Goal: Task Accomplishment & Management: Use online tool/utility

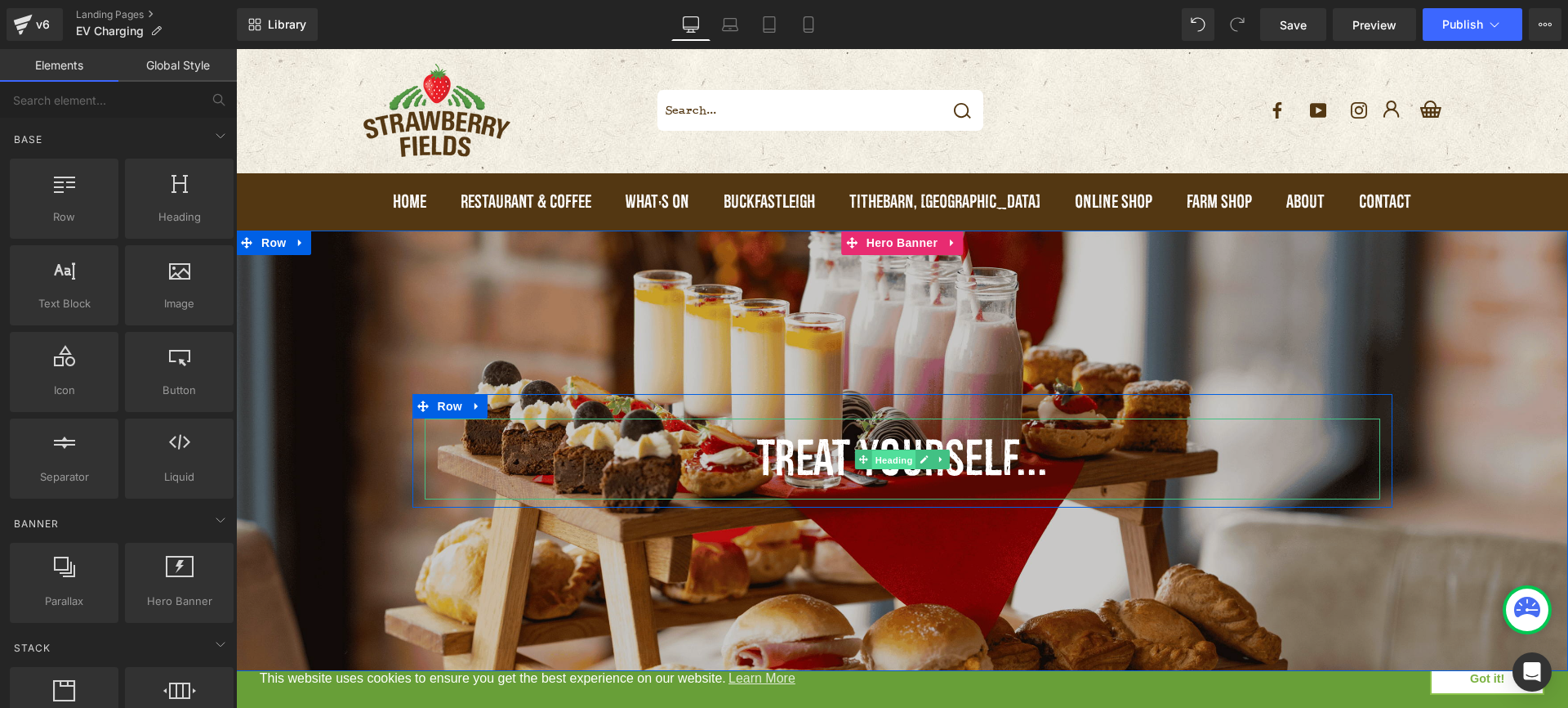
click at [890, 461] on span "Heading" at bounding box center [894, 459] width 44 height 20
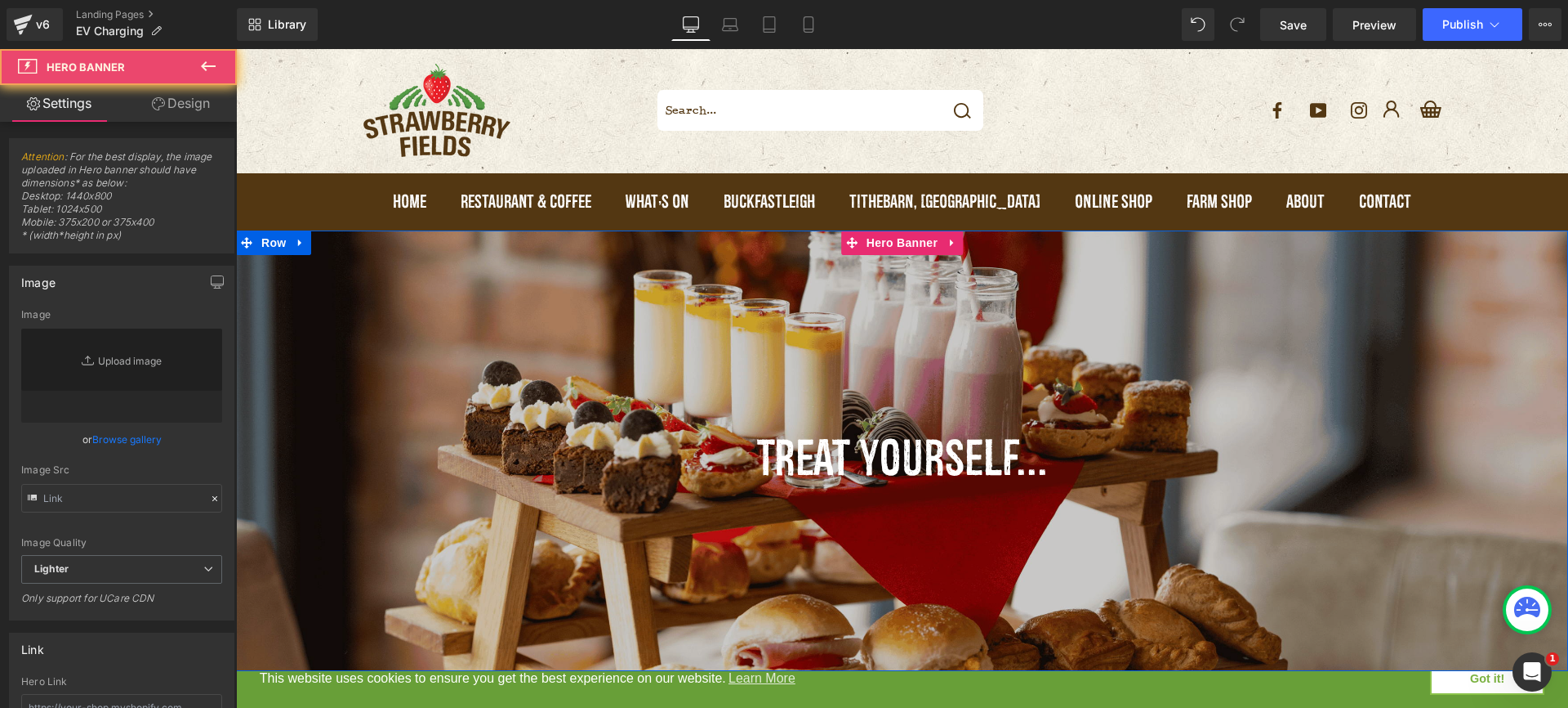
type input "https://ucarecdn.com/95875f74-f2f5-415d-974f-88d197adcf9d/-/format/auto/-/previ…"
click at [1003, 371] on div at bounding box center [902, 450] width 1332 height 440
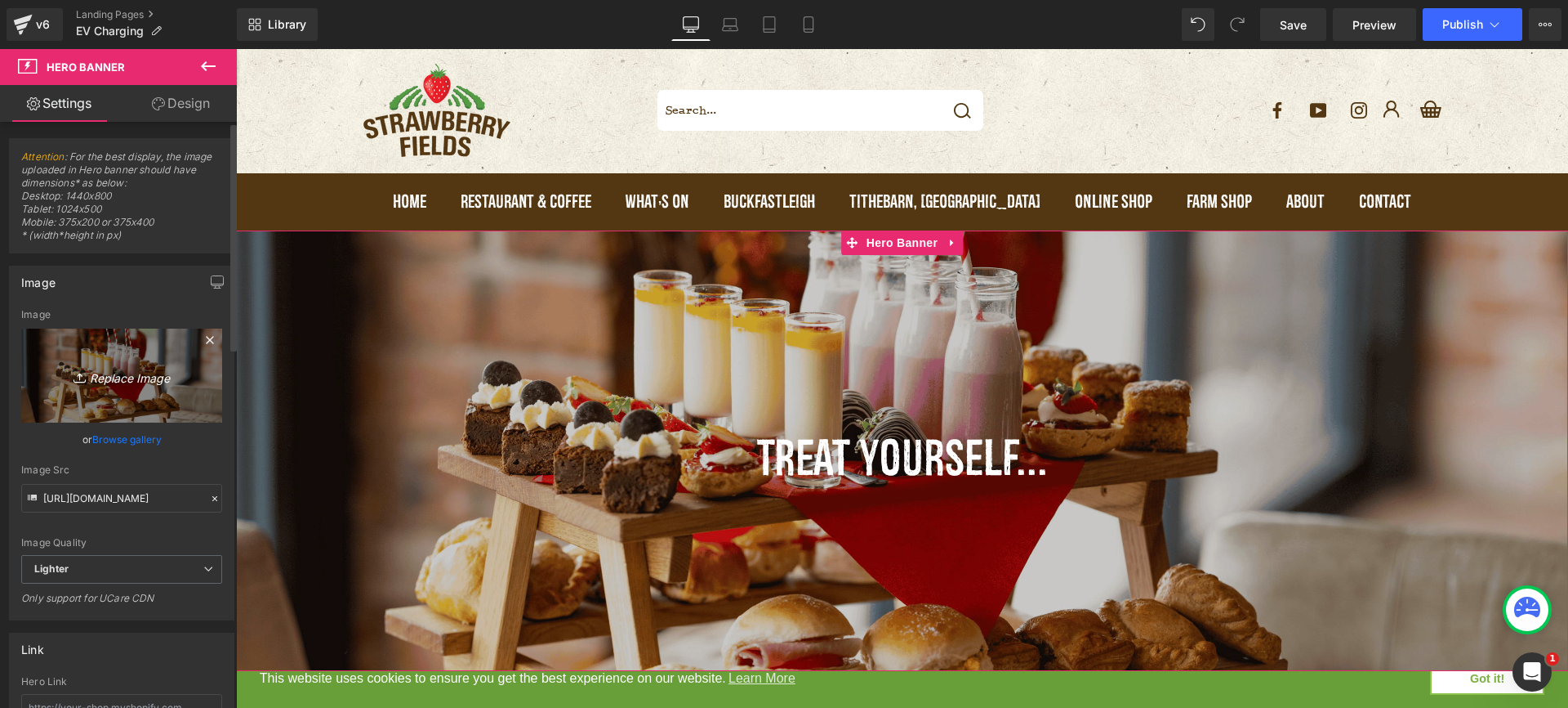
click at [125, 369] on icon "Replace Image" at bounding box center [122, 375] width 131 height 21
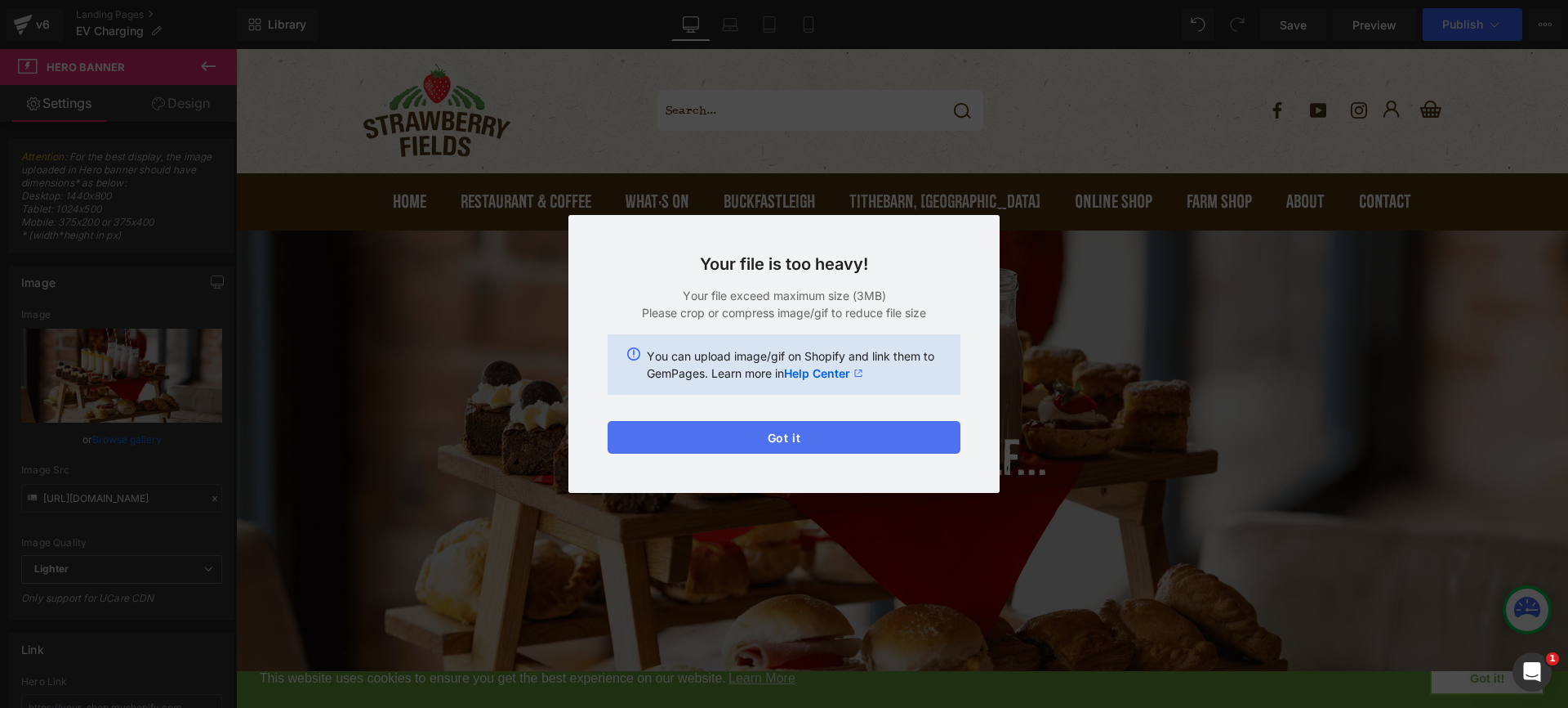
click at [850, 429] on button "Got it" at bounding box center [784, 438] width 353 height 33
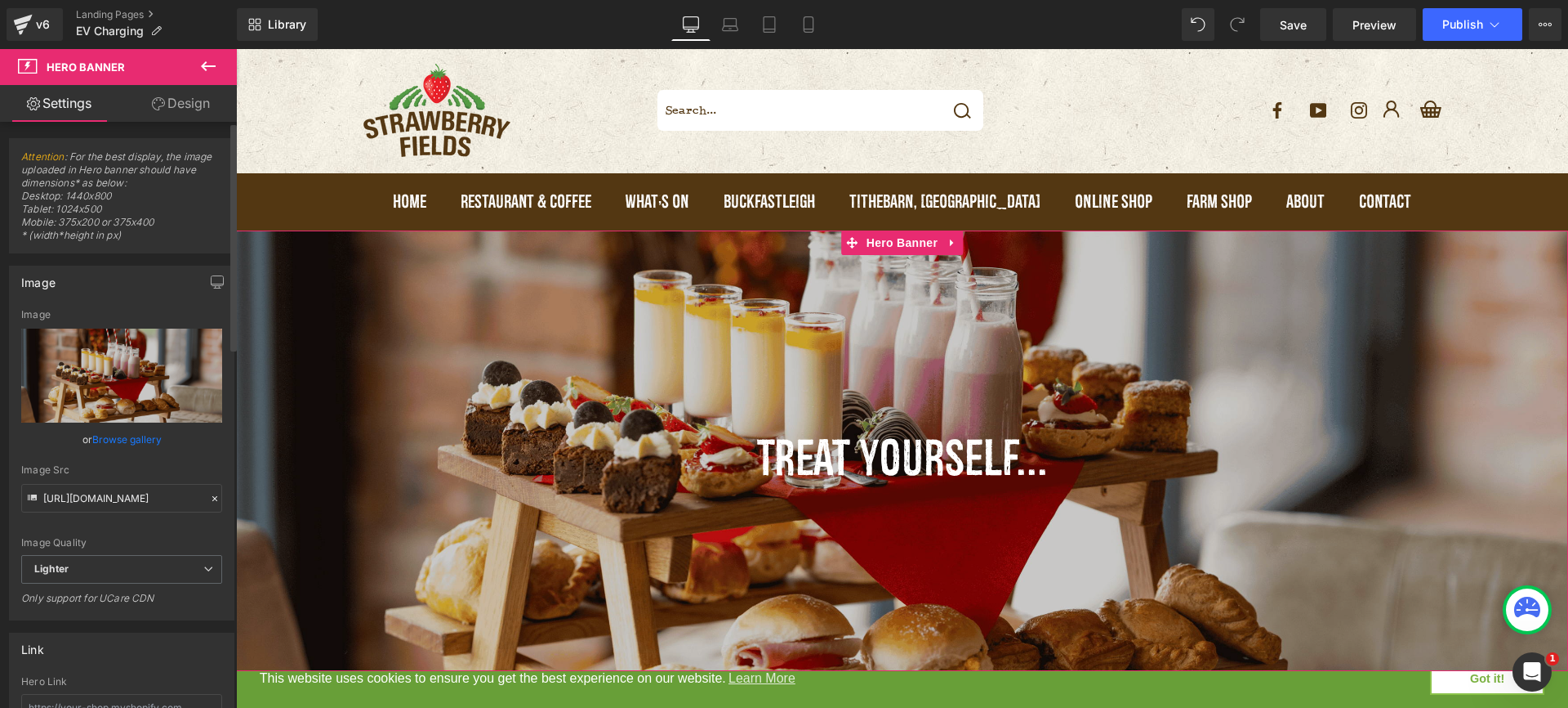
click at [121, 434] on link "Browse gallery" at bounding box center [127, 439] width 70 height 29
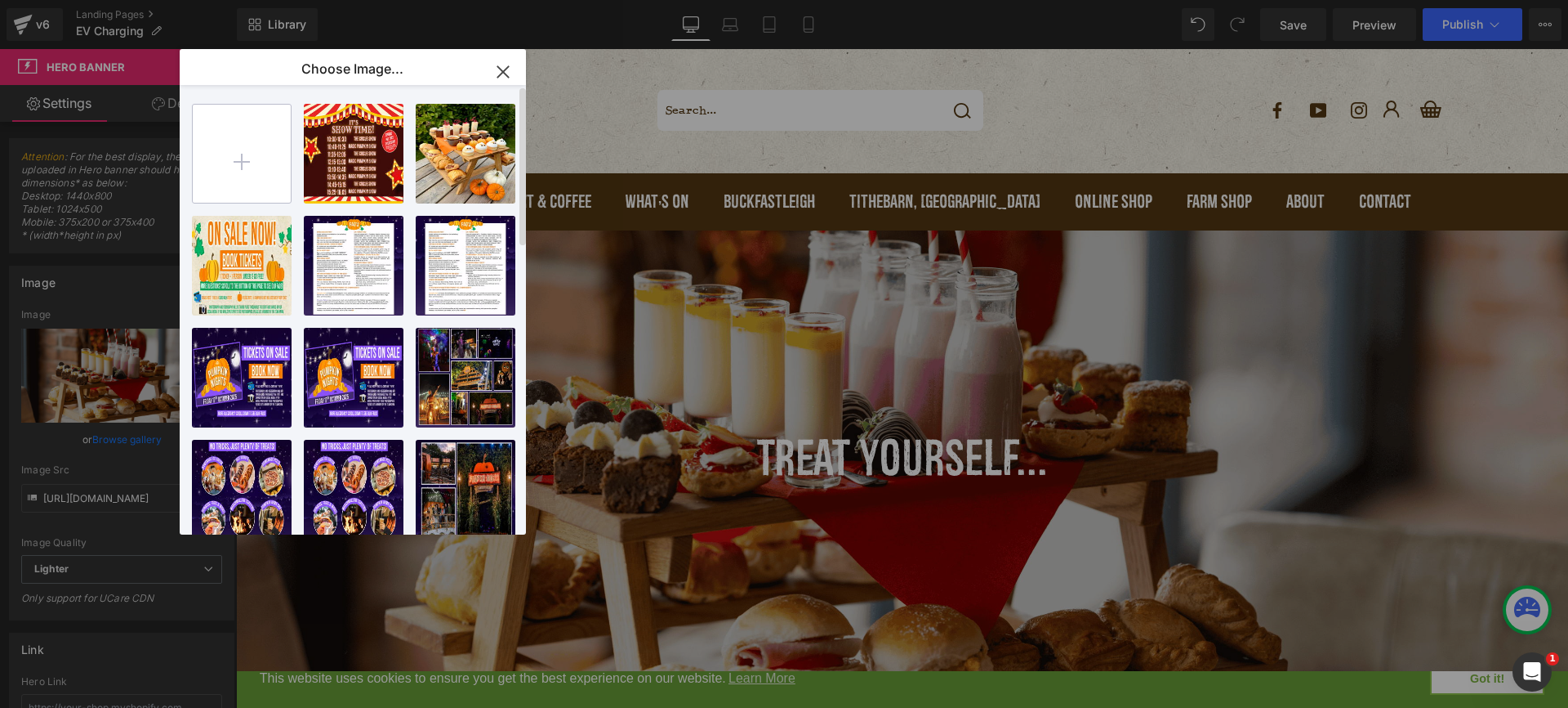
click at [274, 187] on input "file" at bounding box center [241, 153] width 98 height 98
type input "C:\fakepath\STRAWBERRY FIELDS WEBSITE DESKTOP BANNER 1440 X 800 px.jpg"
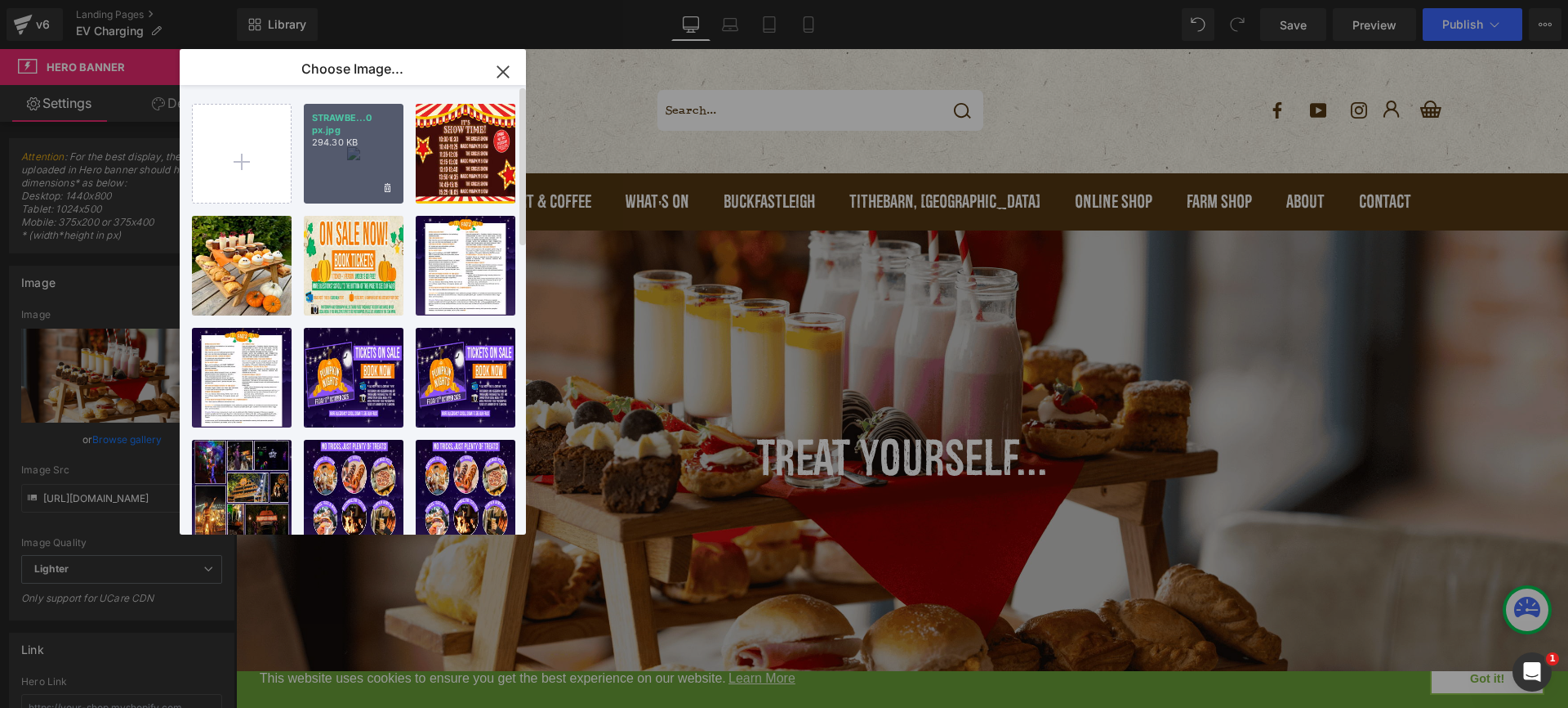
click at [360, 165] on div "STRAWBE...0 px.jpg 294.30 KB" at bounding box center [354, 153] width 100 height 100
type input "https://ucarecdn.com/b9e86ca2-ac1d-483b-80a3-aba80b14282c/-/format/auto/-/previ…"
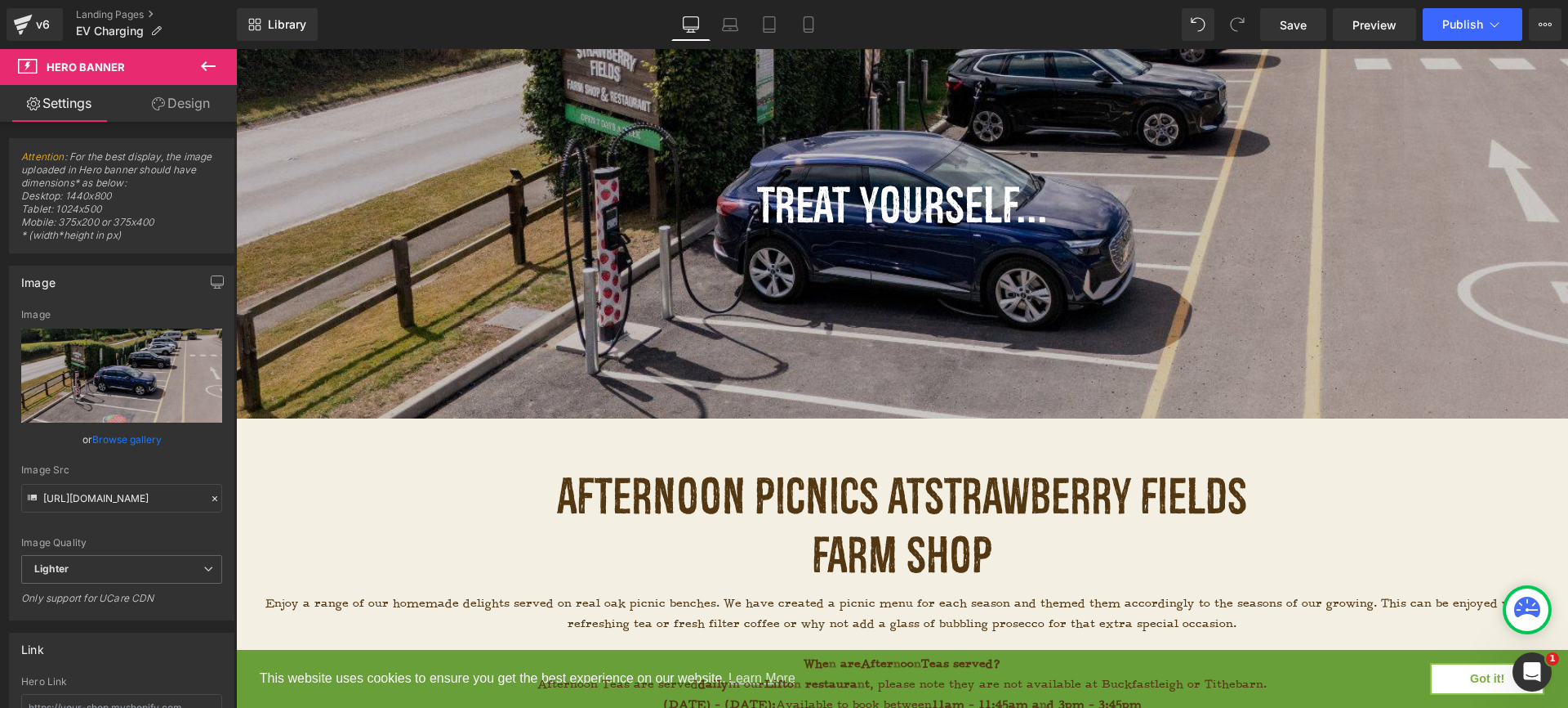
scroll to position [256, 0]
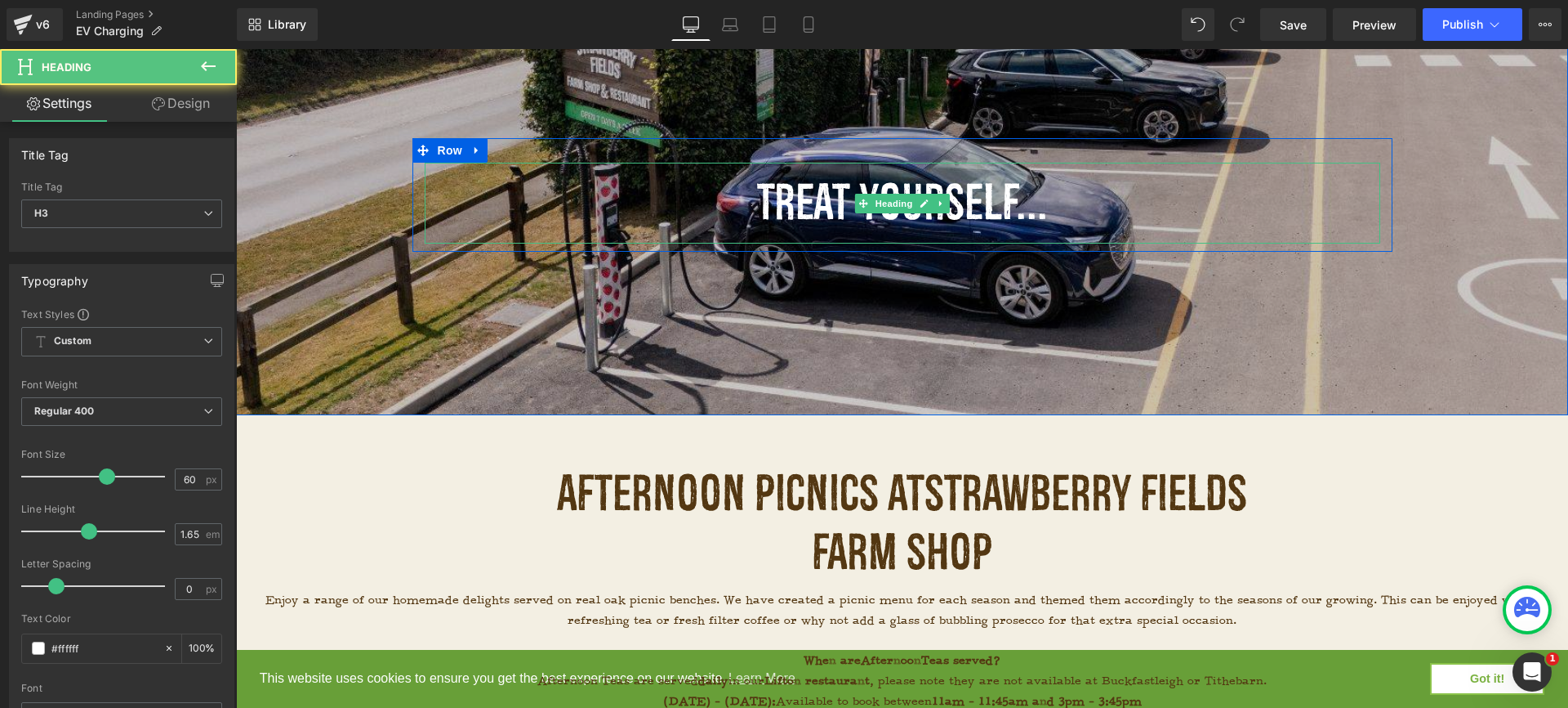
click at [1035, 202] on div "Treat yourself..." at bounding box center [902, 202] width 956 height 81
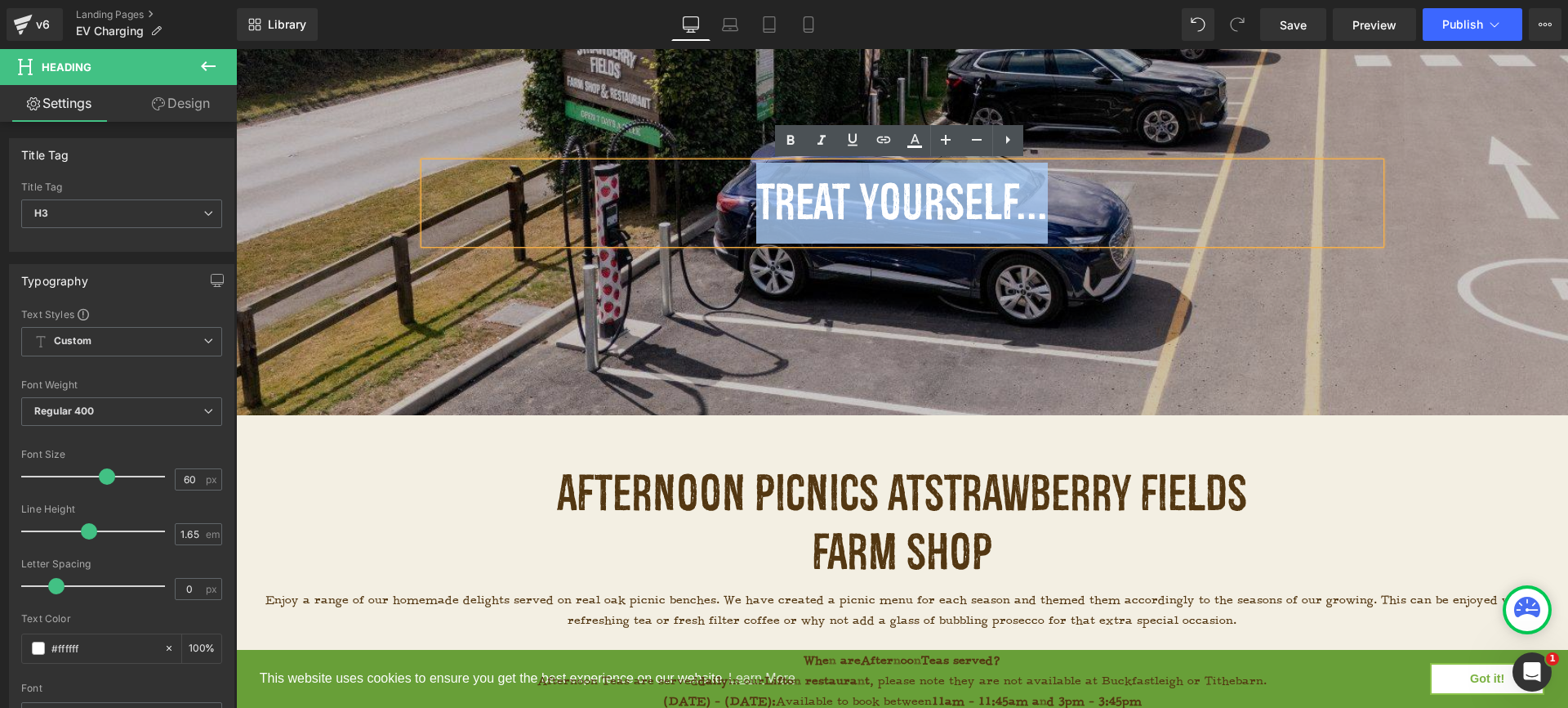
drag, startPoint x: 1041, startPoint y: 212, endPoint x: 748, endPoint y: 180, distance: 294.7
click at [748, 180] on div "Treat yourself..." at bounding box center [902, 202] width 956 height 81
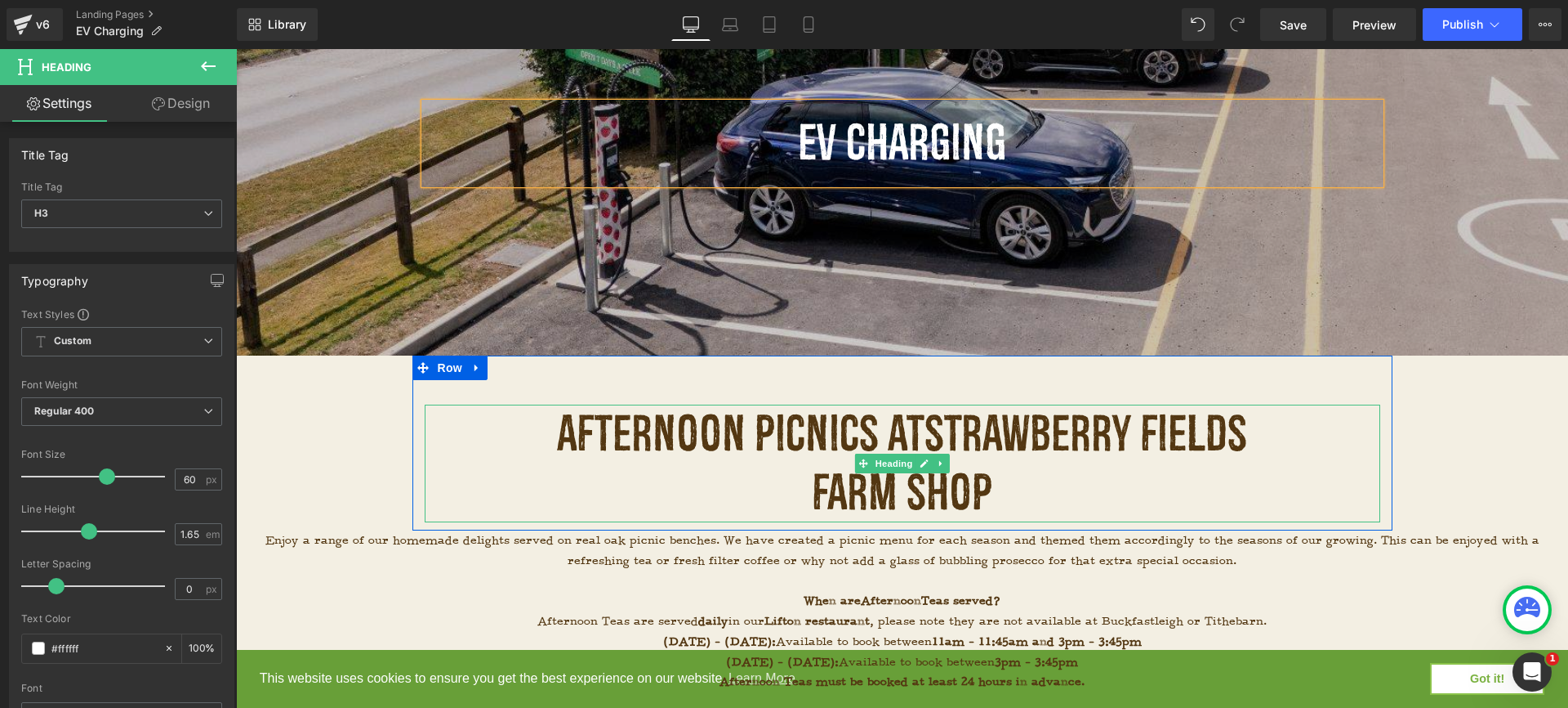
scroll to position [317, 0]
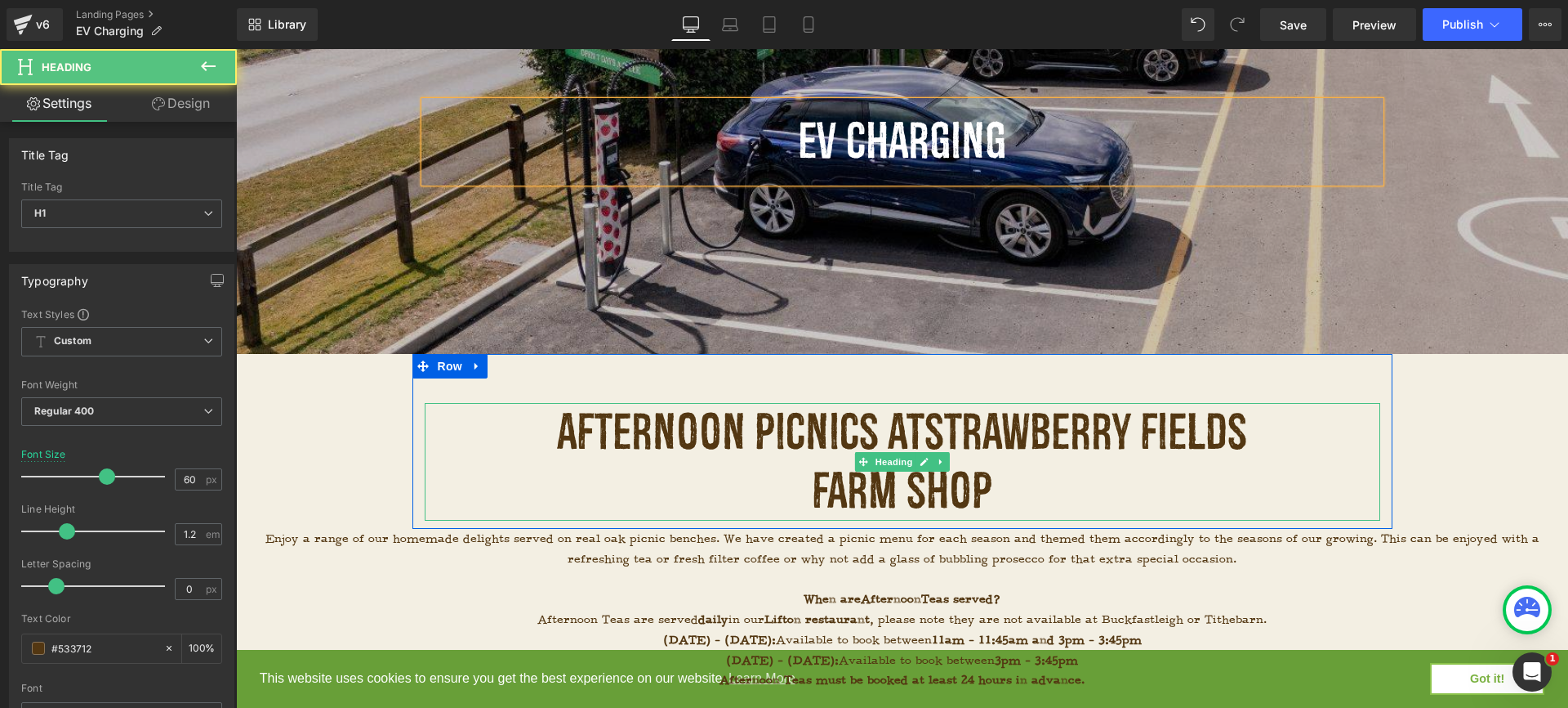
click at [987, 492] on span "Strawberry Fields Farm Shop" at bounding box center [1030, 462] width 436 height 116
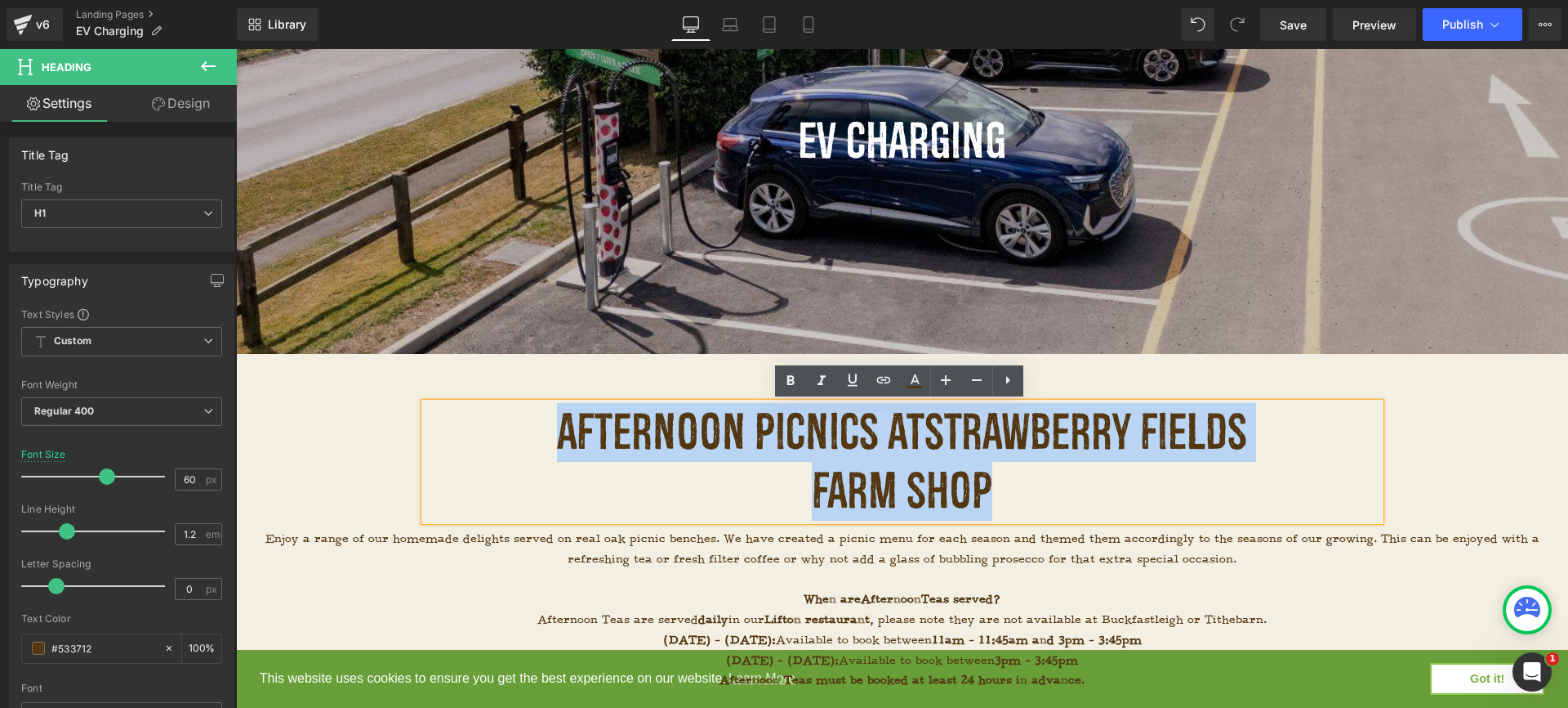
drag, startPoint x: 987, startPoint y: 492, endPoint x: 549, endPoint y: 419, distance: 444.0
click at [549, 419] on h1 "Afternoon Picnics at Strawberry Fields Farm Shop" at bounding box center [902, 462] width 710 height 118
paste div
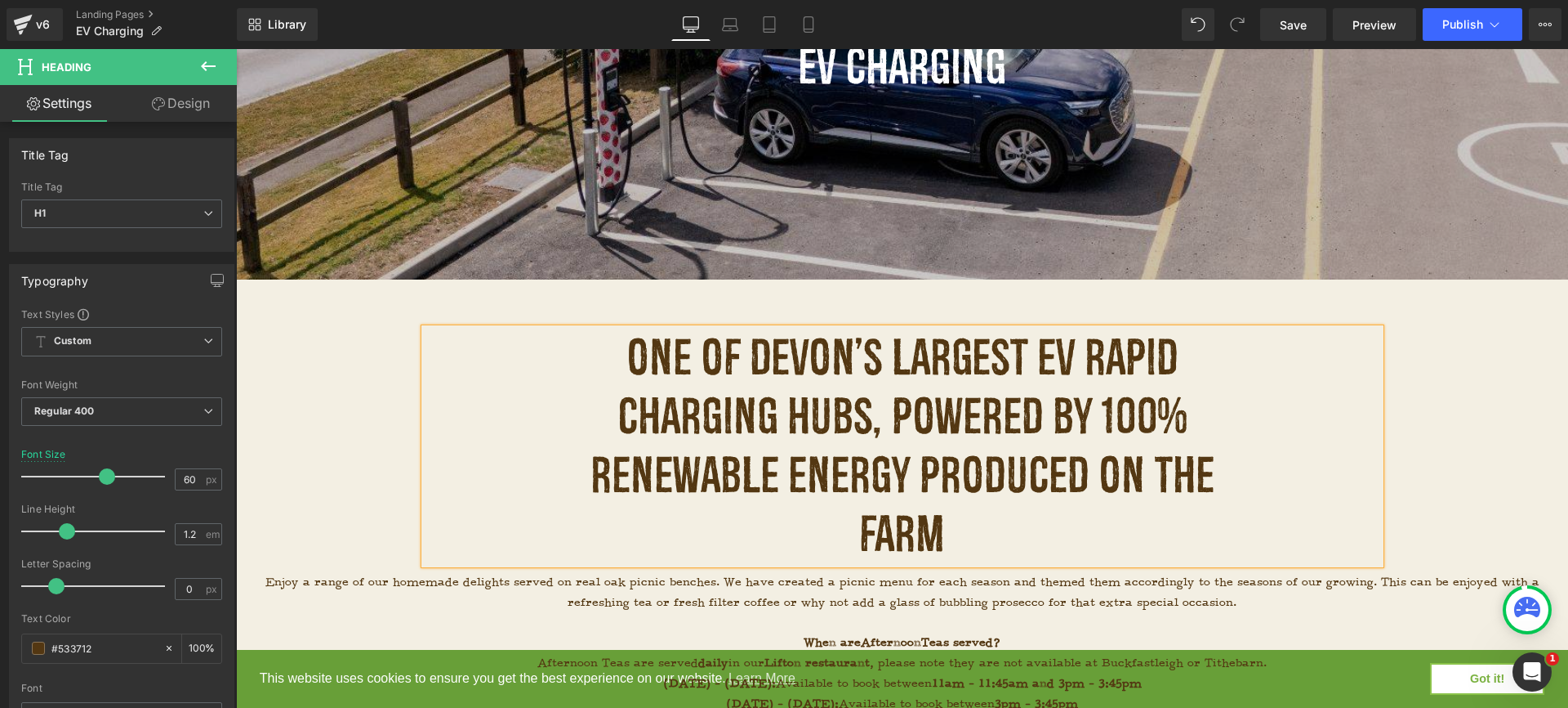
scroll to position [396, 0]
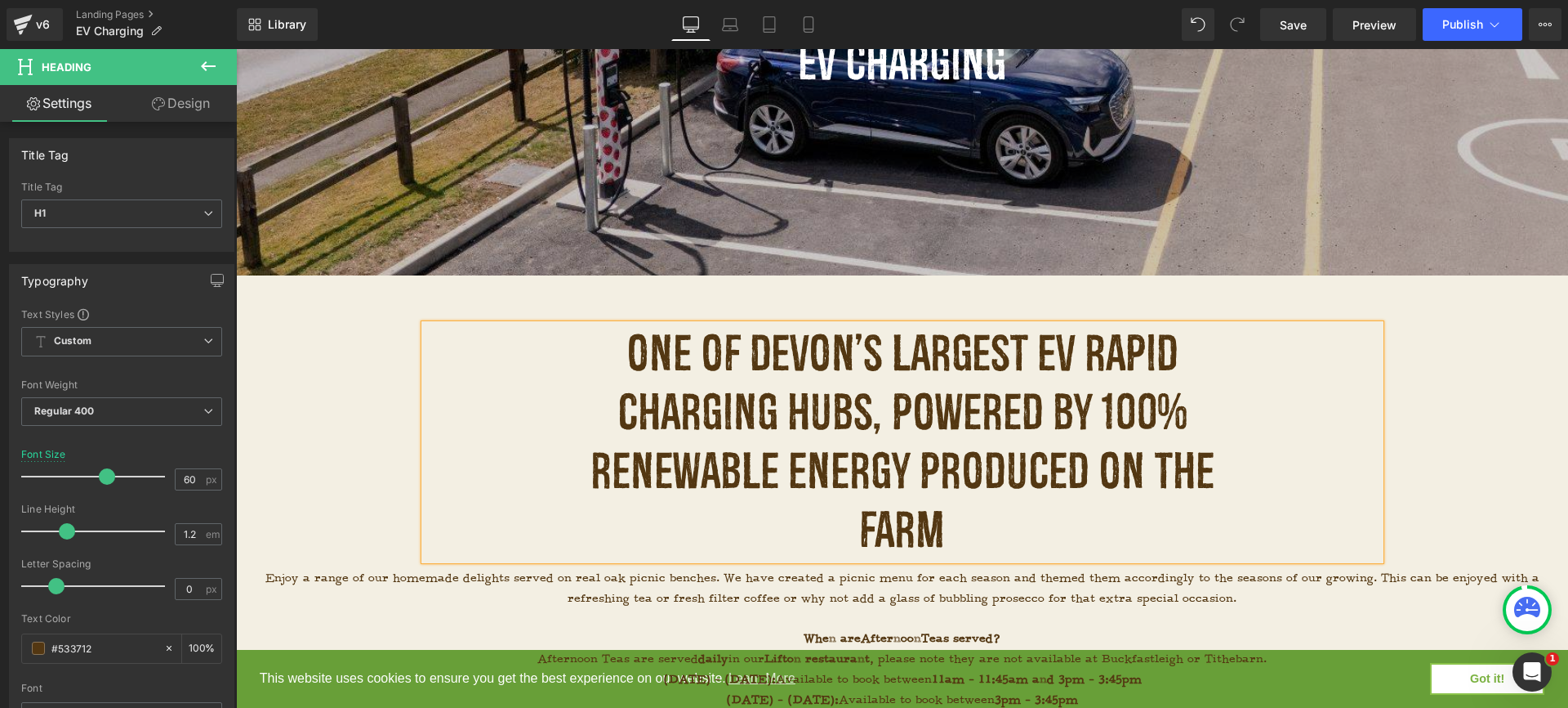
click at [1096, 482] on h1 "One of Devon’s Largest EV Rapid Charging Hubs, Powered by 100% Renewable Energy…" at bounding box center [902, 441] width 710 height 235
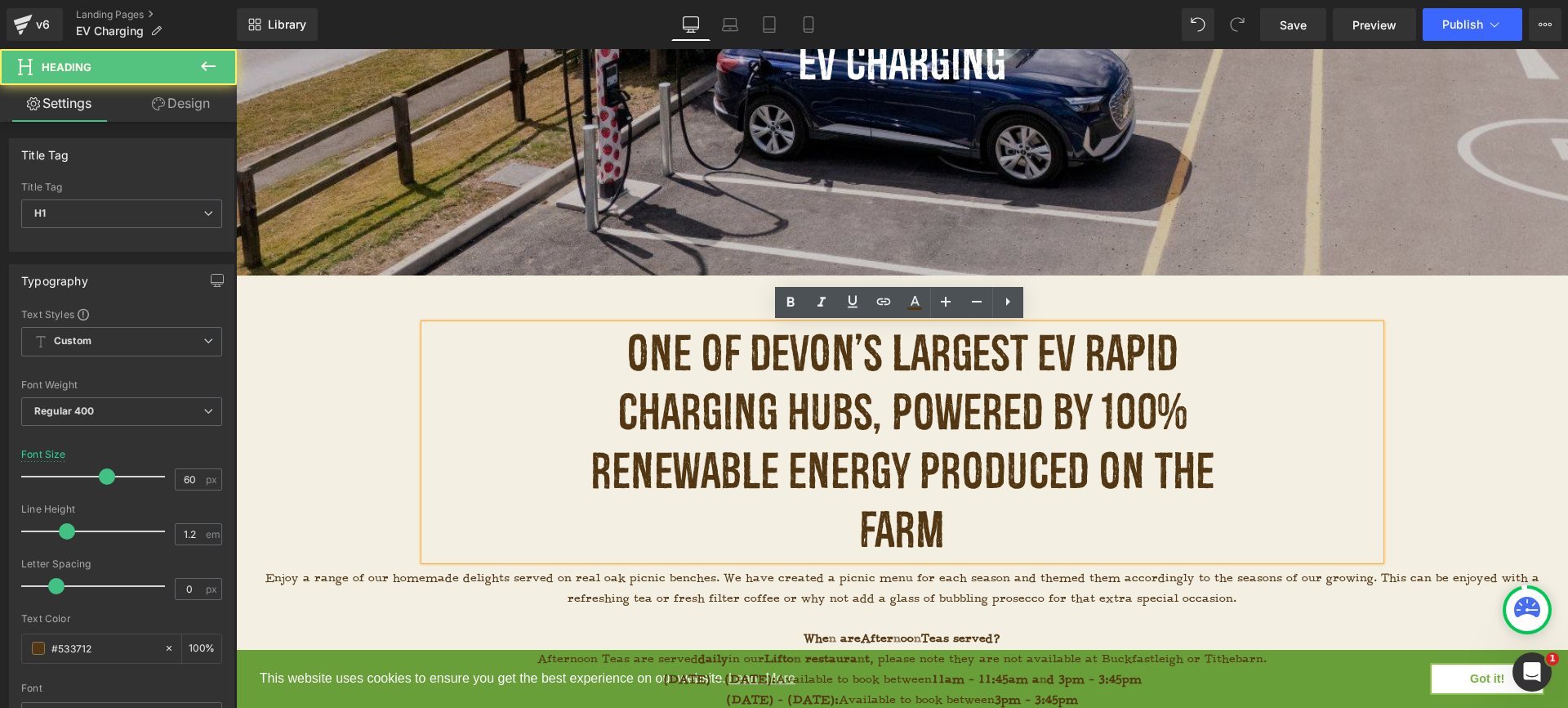
click at [1028, 525] on h1 "One of Devon’s Largest EV Rapid Charging Hubs, Powered by 100% Renewable Energy…" at bounding box center [902, 441] width 710 height 235
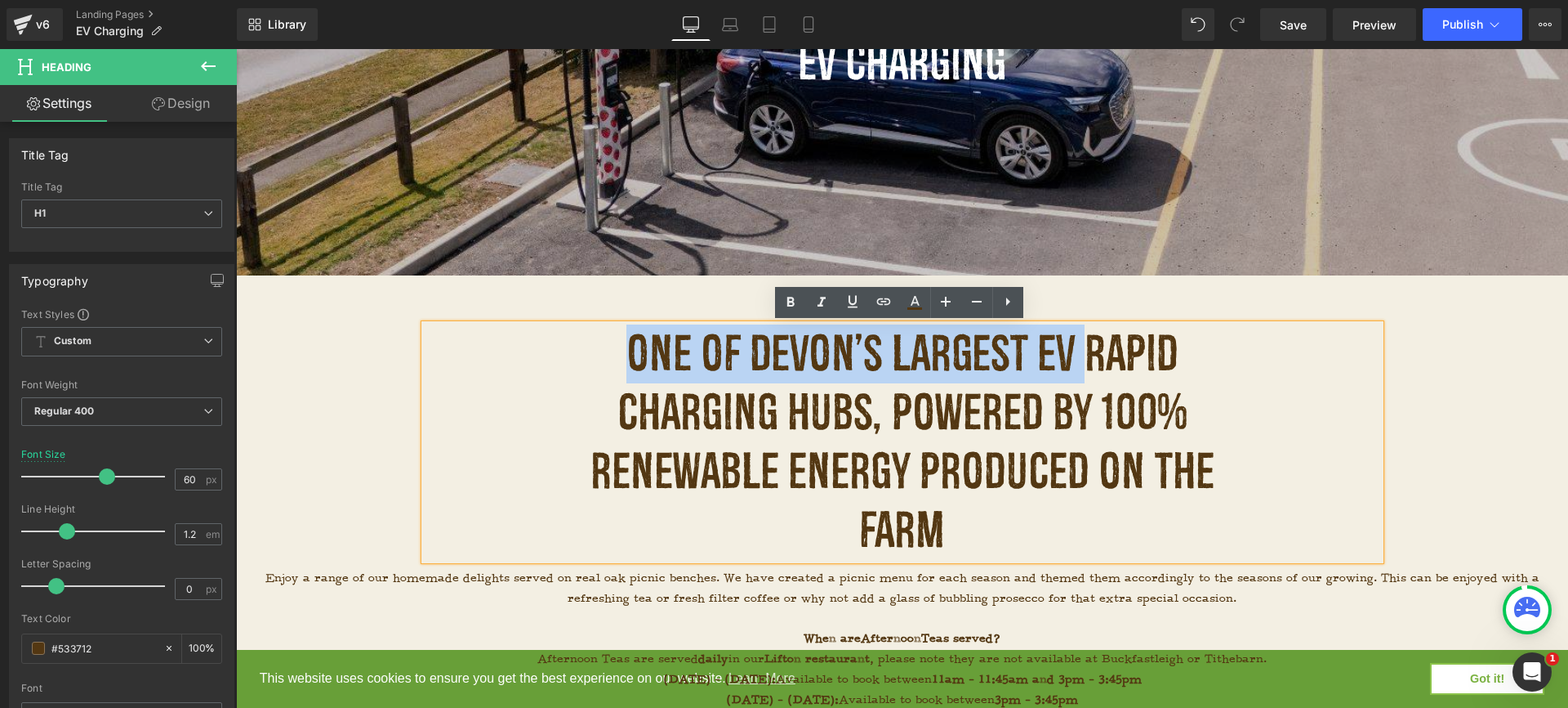
drag, startPoint x: 1073, startPoint y: 358, endPoint x: 599, endPoint y: 357, distance: 474.0
click at [597, 357] on h1 "One of Devon’s Largest EV Rapid Charging Hubs, Powered by 100% Renewable Energy…" at bounding box center [902, 441] width 710 height 235
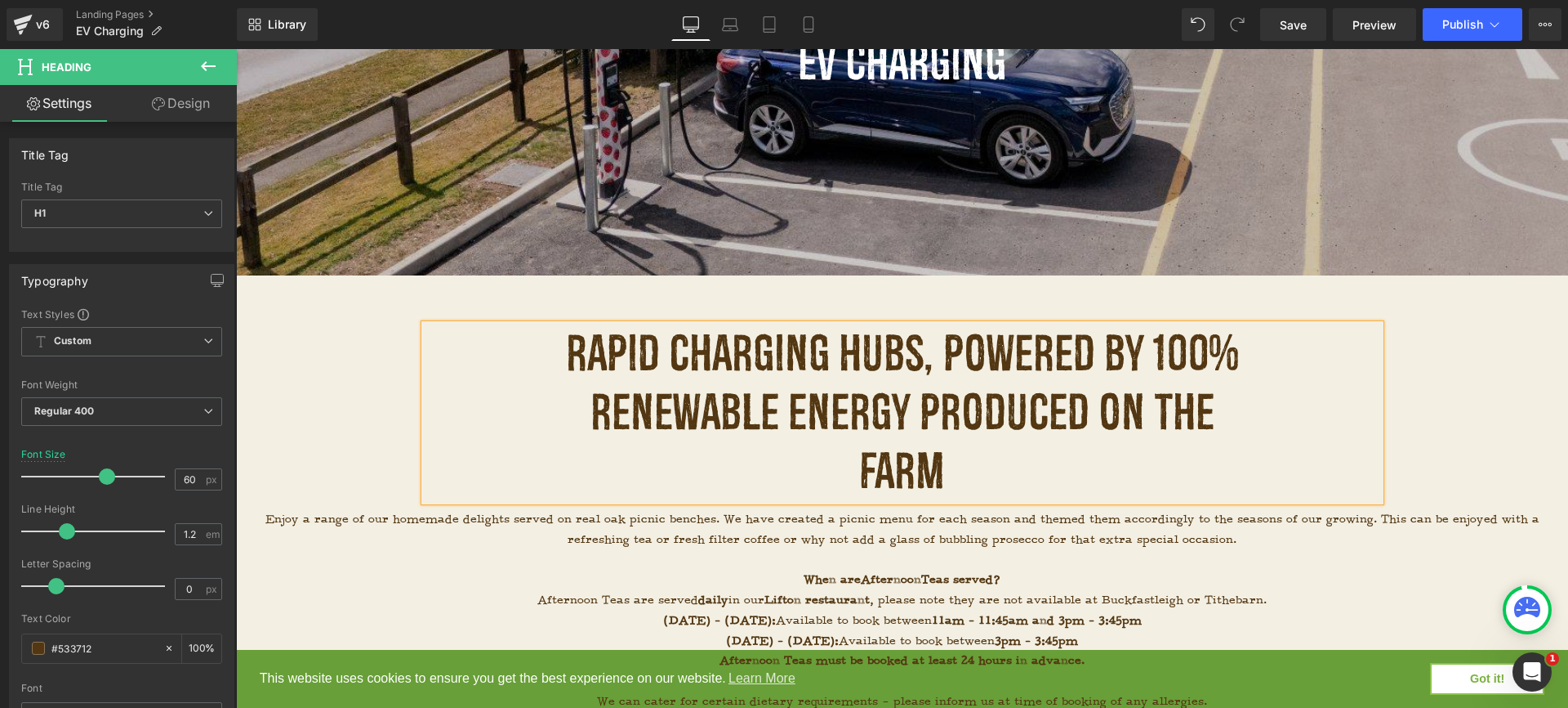
click at [662, 352] on h1 "Rapid Charging Hubs, Powered by 100% Renewable Energy Produced on the Farm" at bounding box center [902, 412] width 710 height 176
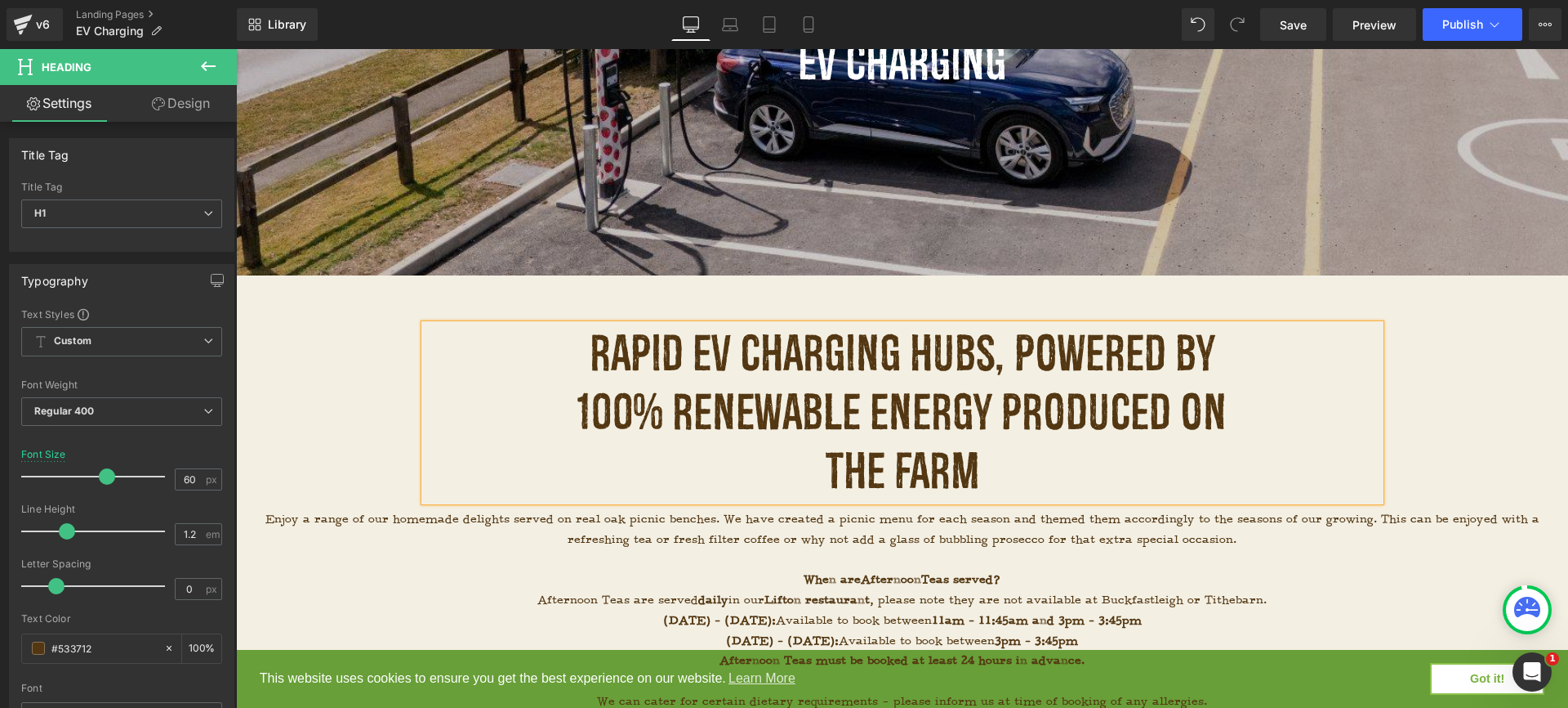
click at [986, 354] on h1 "Rapid EV Charging Hubs, Powered by 100% Renewable Energy Produced on the Farm" at bounding box center [902, 412] width 710 height 176
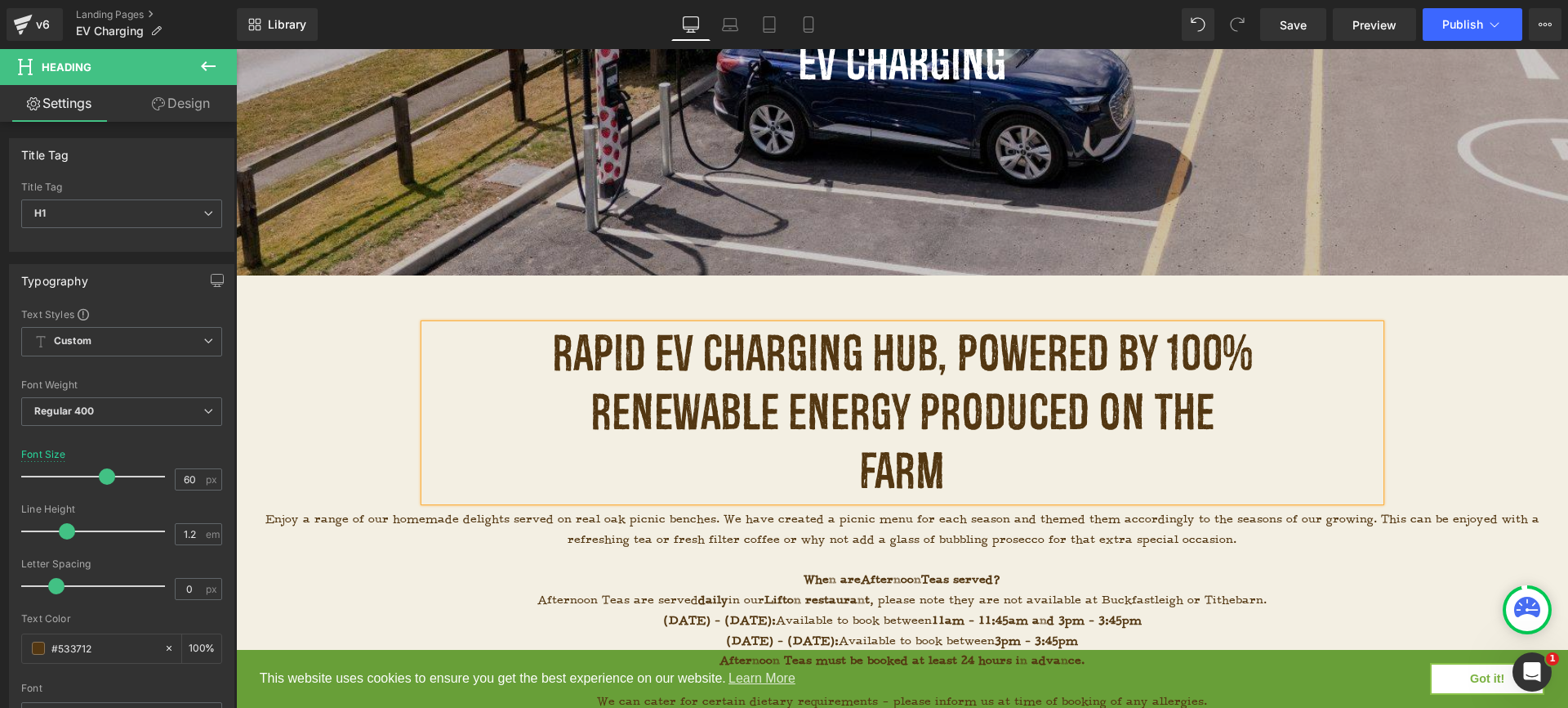
click at [1014, 456] on h1 "Rapid EV Charging Hub, Powered by 100% Renewable Energy Produced on the Farm" at bounding box center [902, 412] width 710 height 176
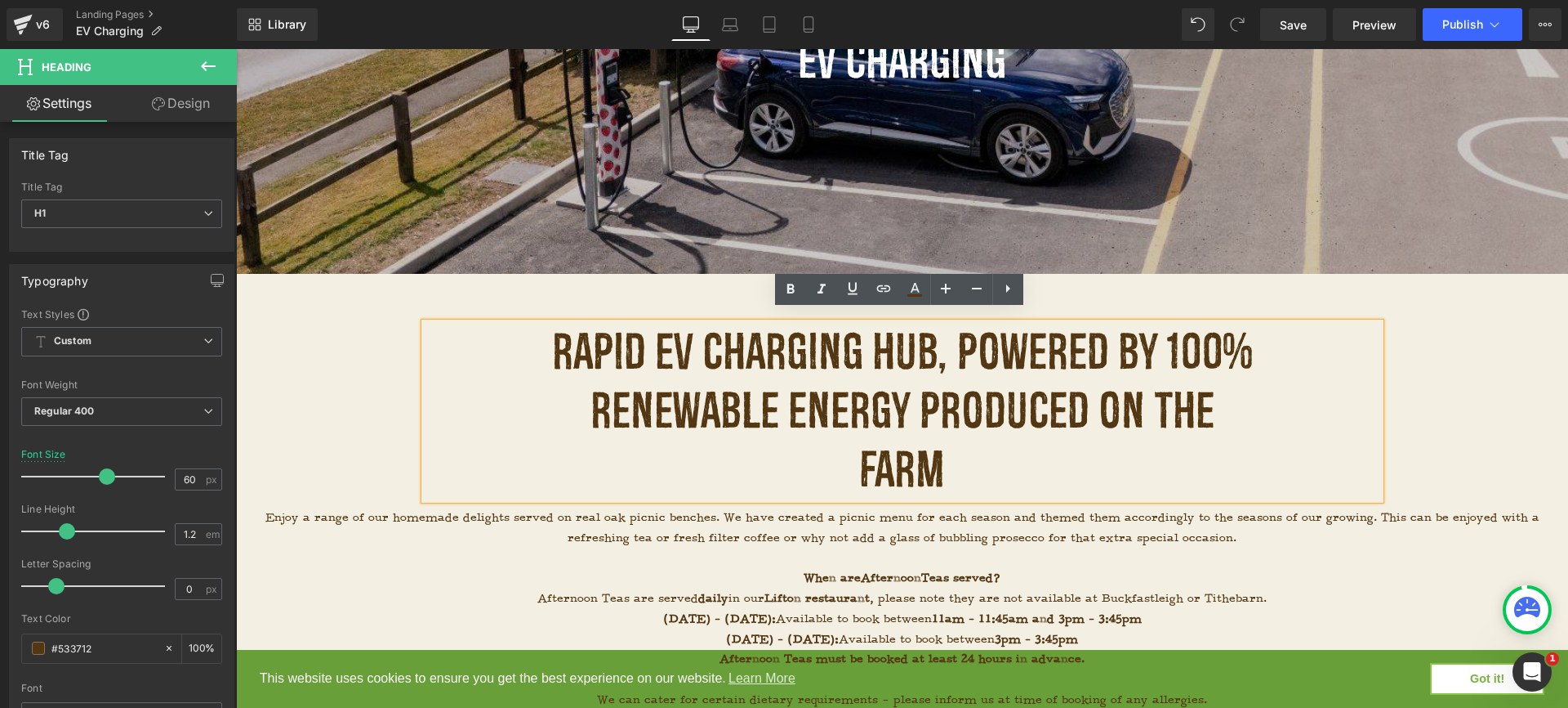
scroll to position [395, 0]
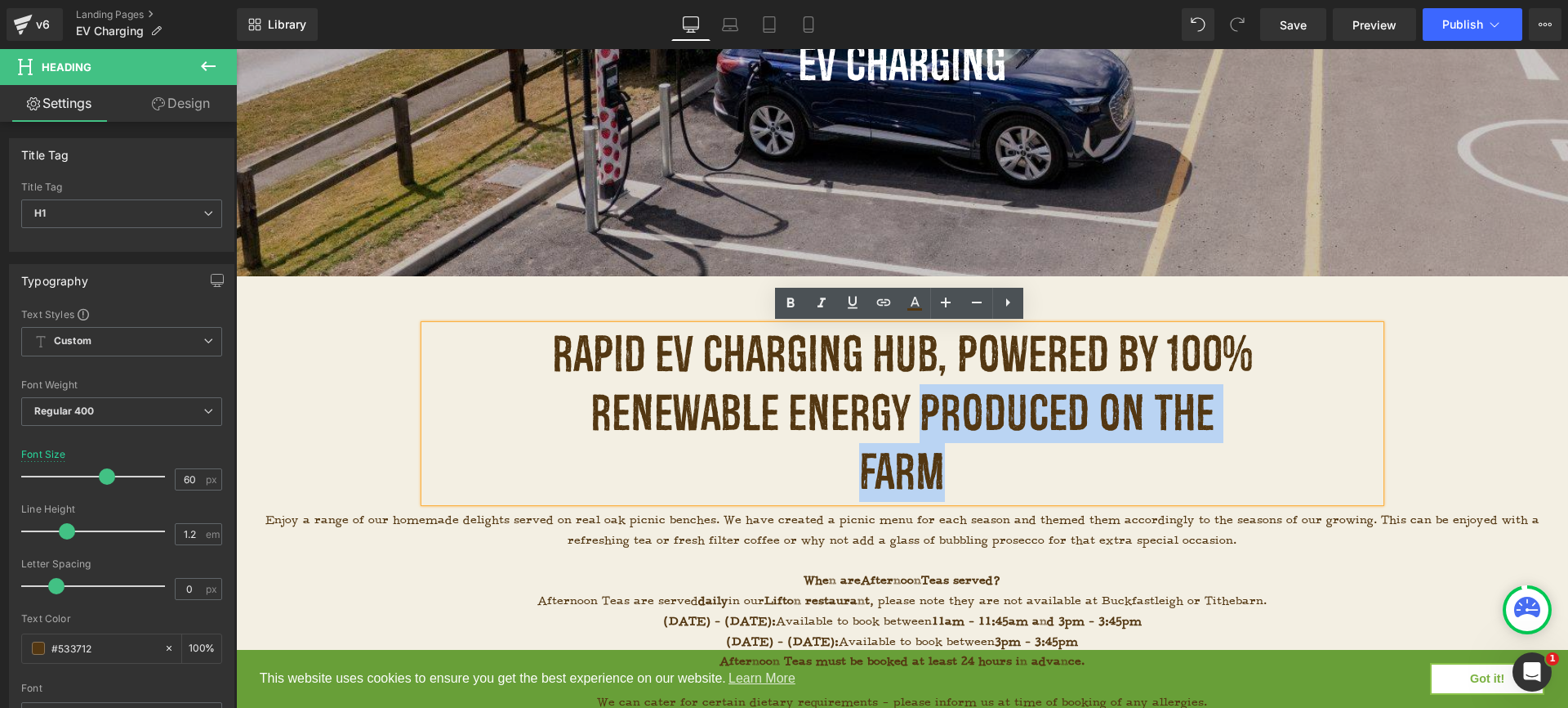
drag, startPoint x: 986, startPoint y: 466, endPoint x: 915, endPoint y: 398, distance: 98.3
click at [915, 398] on h1 "Rapid EV Charging Hub, Powered by 100% Renewable Energy Produced on the Farm" at bounding box center [902, 413] width 710 height 176
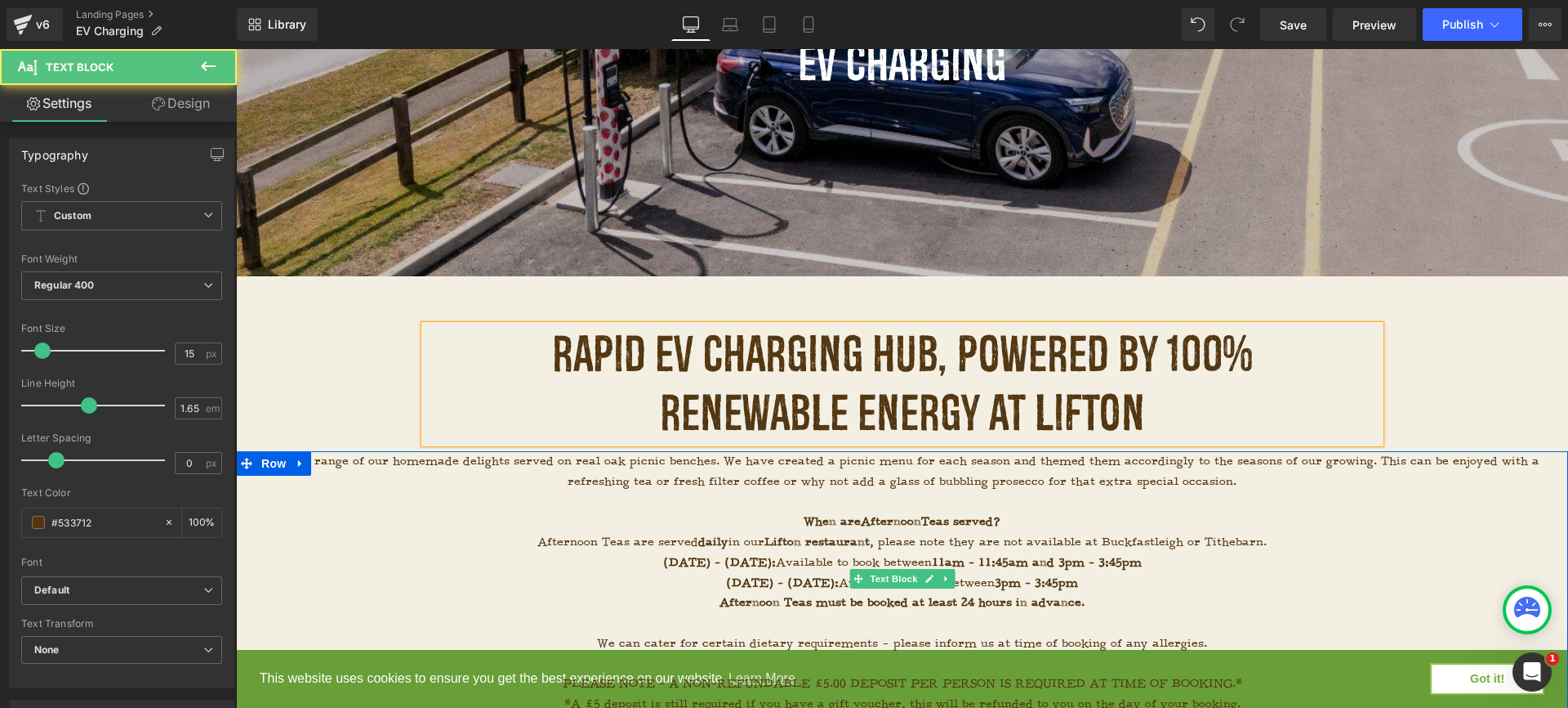
click at [1210, 512] on p "When are Afternoon Teas served?" at bounding box center [902, 522] width 1332 height 21
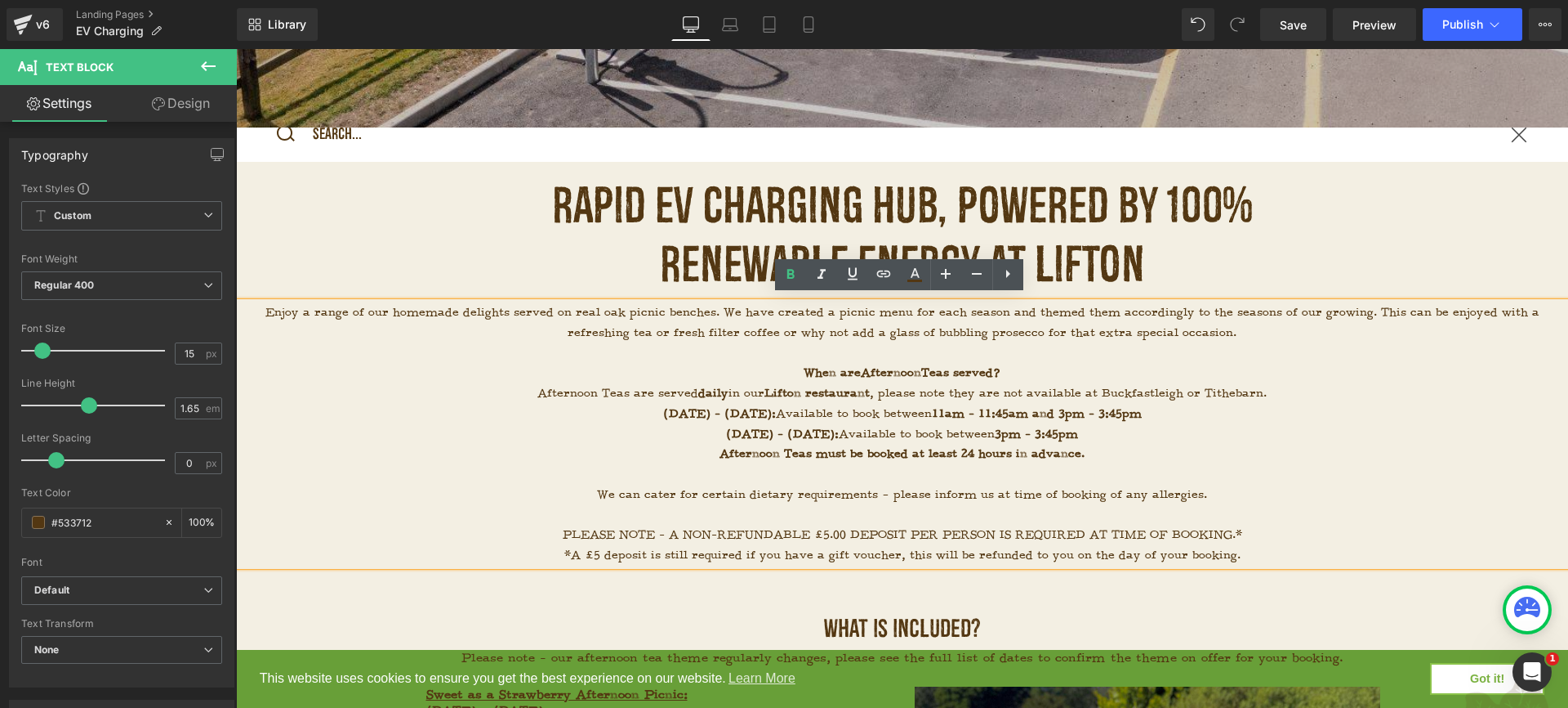
scroll to position [523, 0]
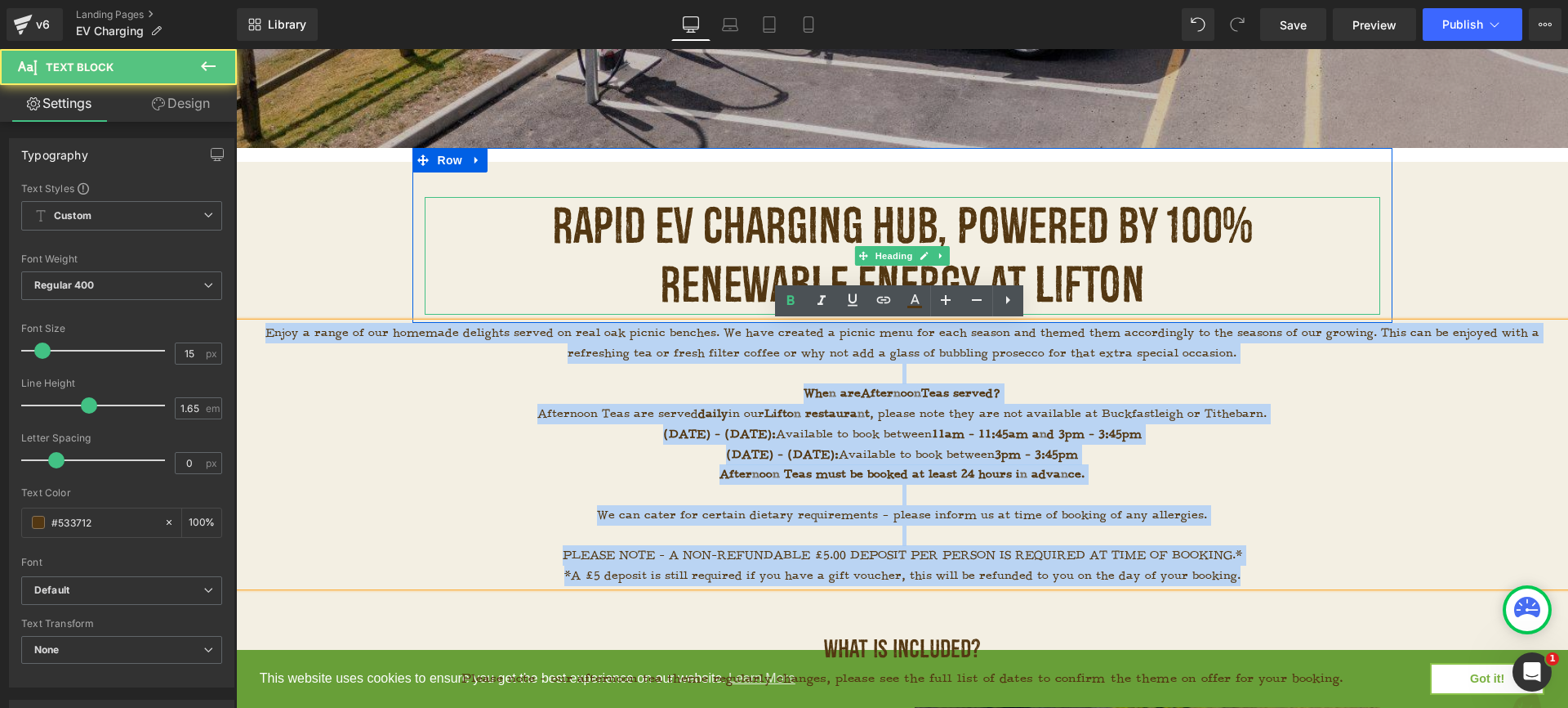
drag, startPoint x: 1247, startPoint y: 574, endPoint x: 460, endPoint y: 312, distance: 829.5
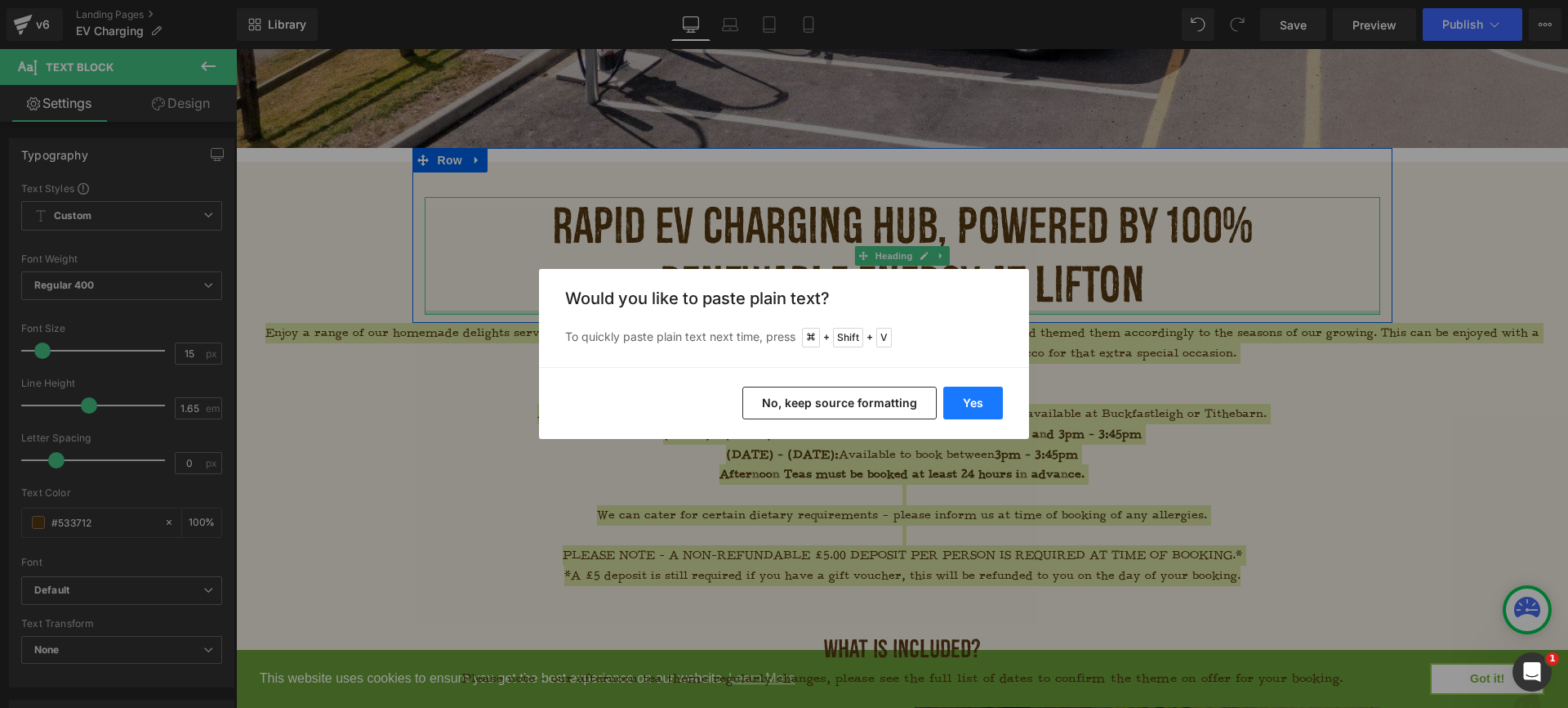
click at [975, 395] on button "Yes" at bounding box center [974, 403] width 60 height 33
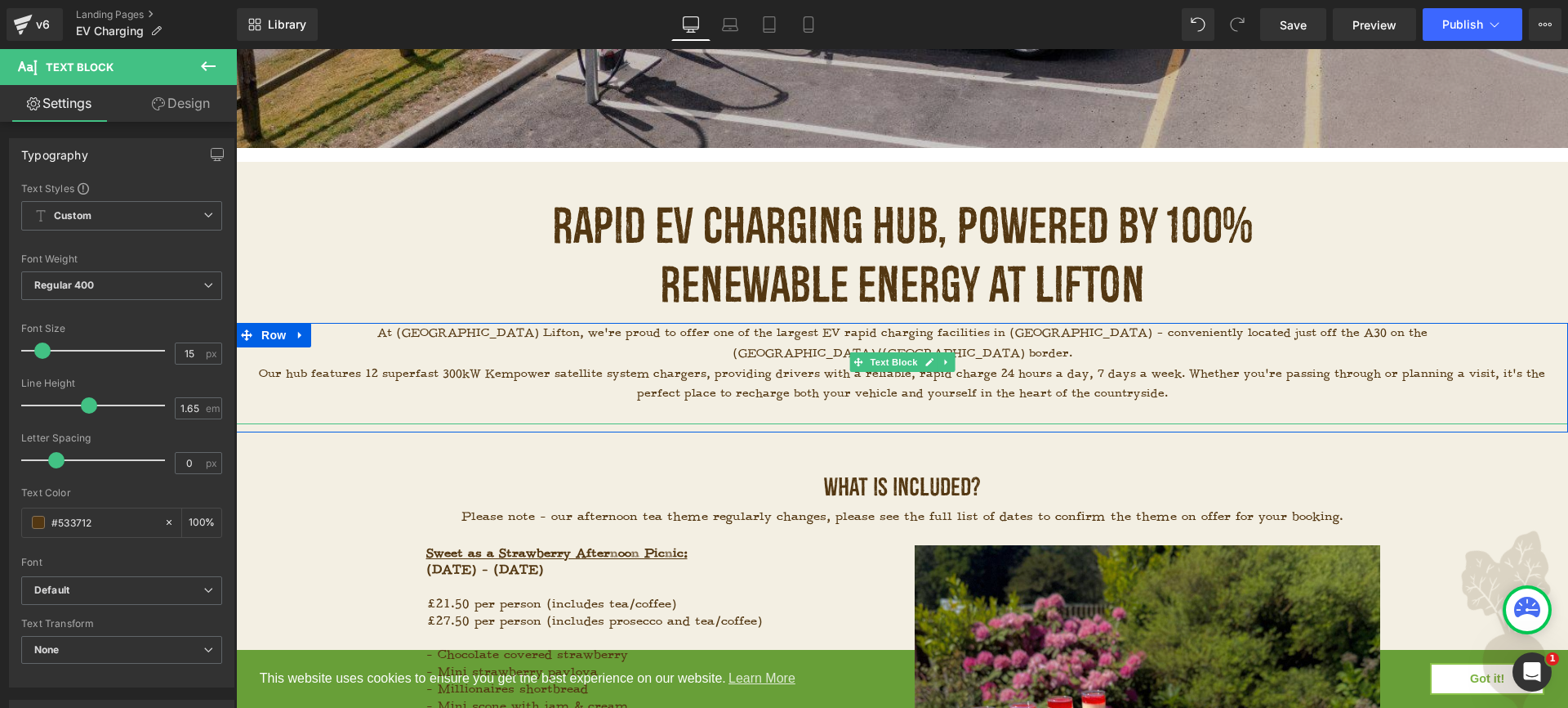
click at [1019, 364] on p "Our hub features 12 superfast 300kW Kempower satellite system chargers, providi…" at bounding box center [902, 384] width 1332 height 41
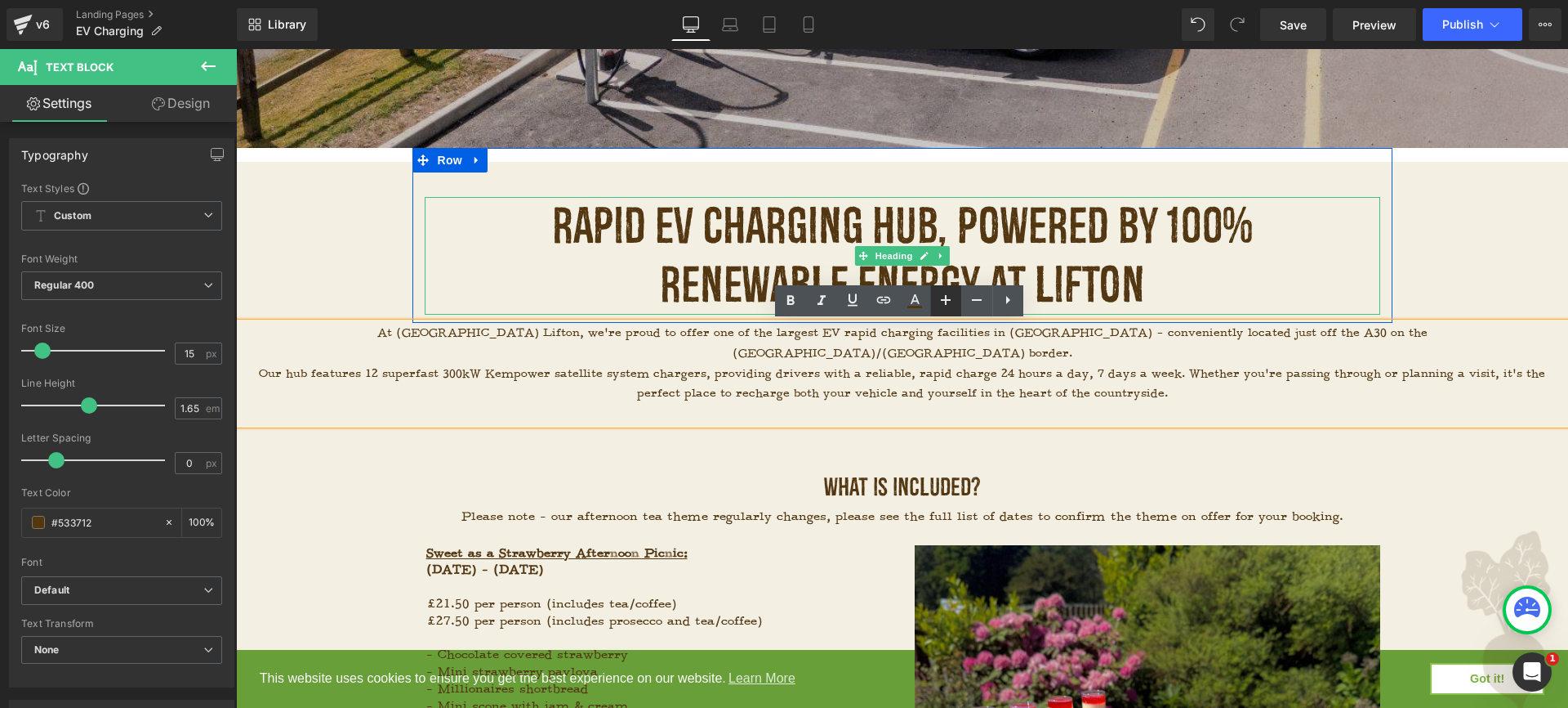
click at [953, 300] on icon at bounding box center [946, 300] width 20 height 20
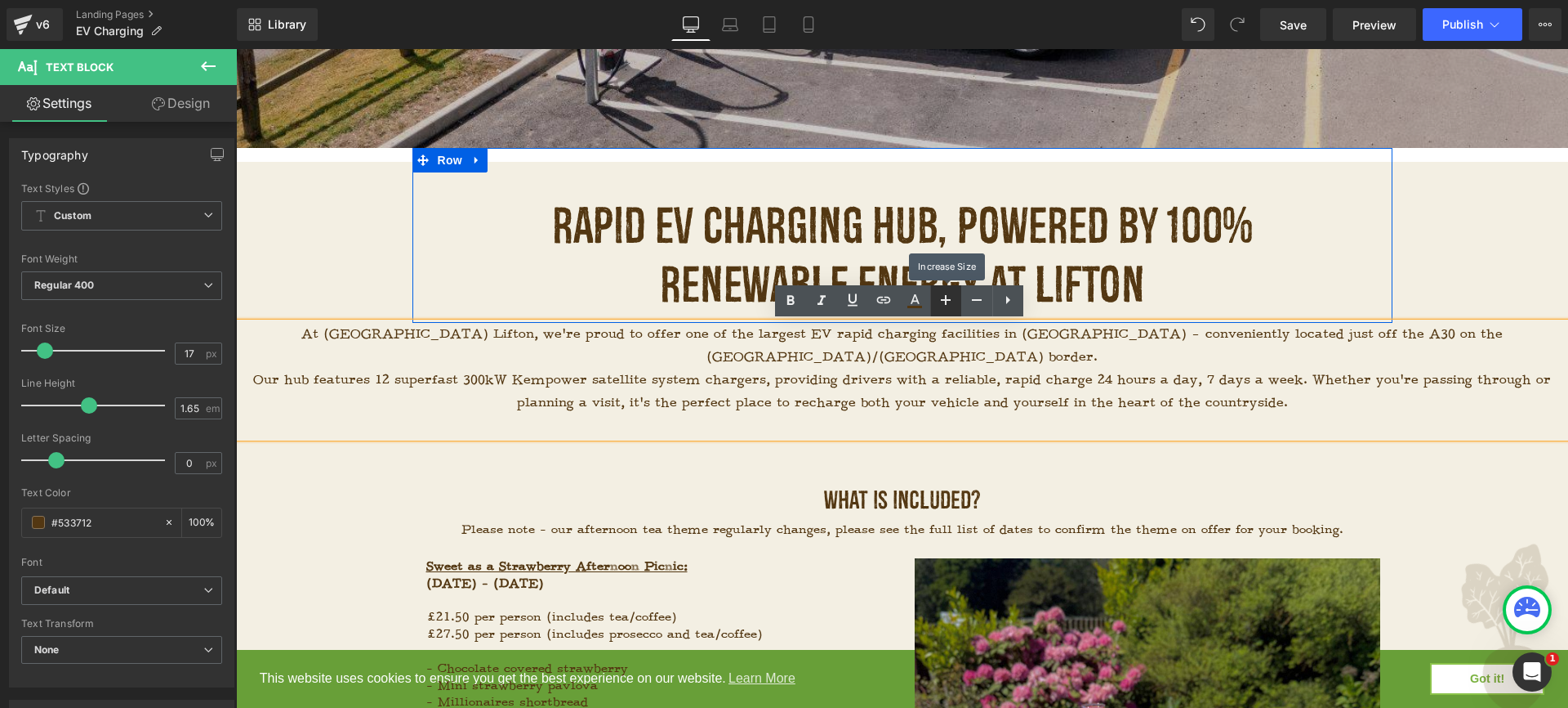
click at [951, 300] on icon at bounding box center [946, 300] width 10 height 10
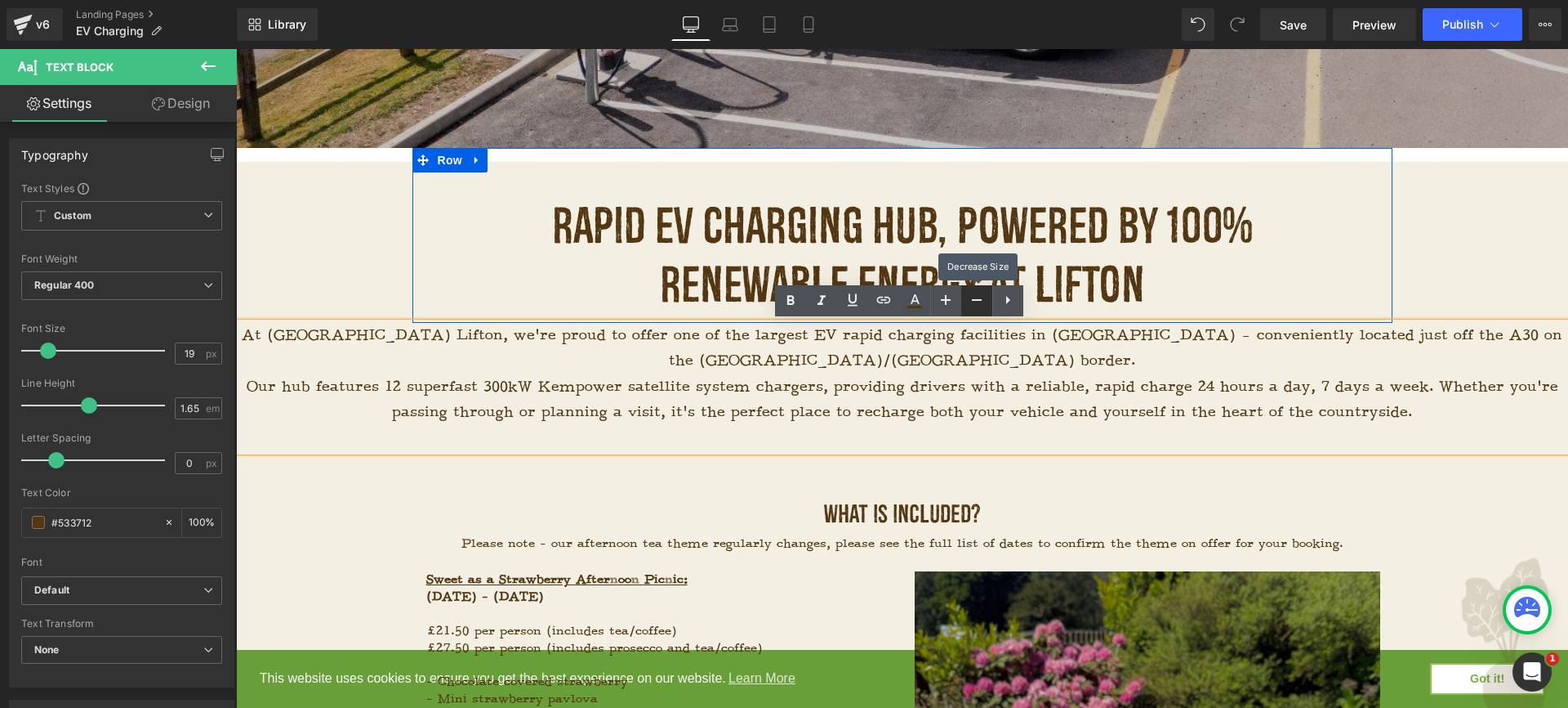
click at [975, 306] on icon at bounding box center [977, 300] width 20 height 20
type input "17"
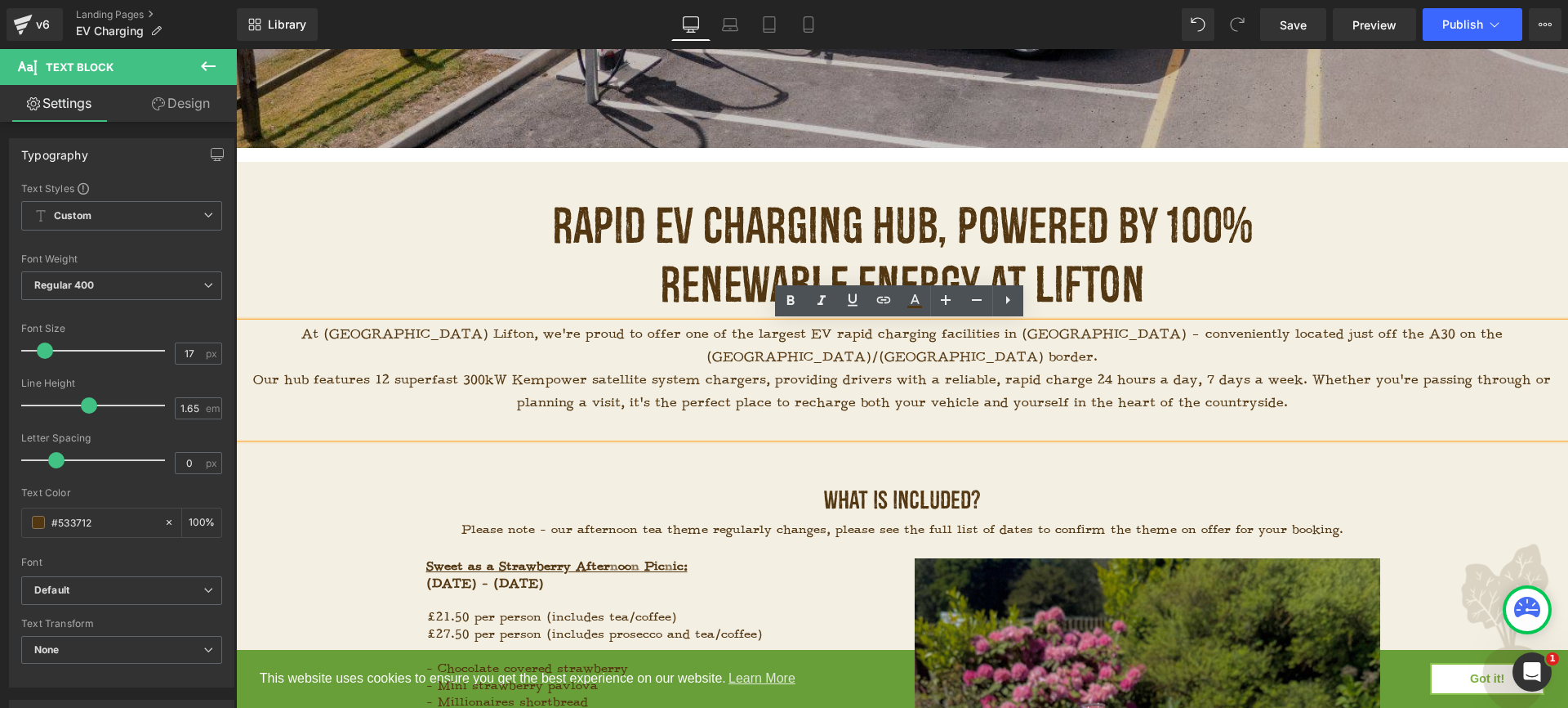
click at [1058, 418] on div "At Strawberry Fields Lifton, we’re proud to offer one of the largest EV rapid c…" at bounding box center [902, 380] width 1332 height 114
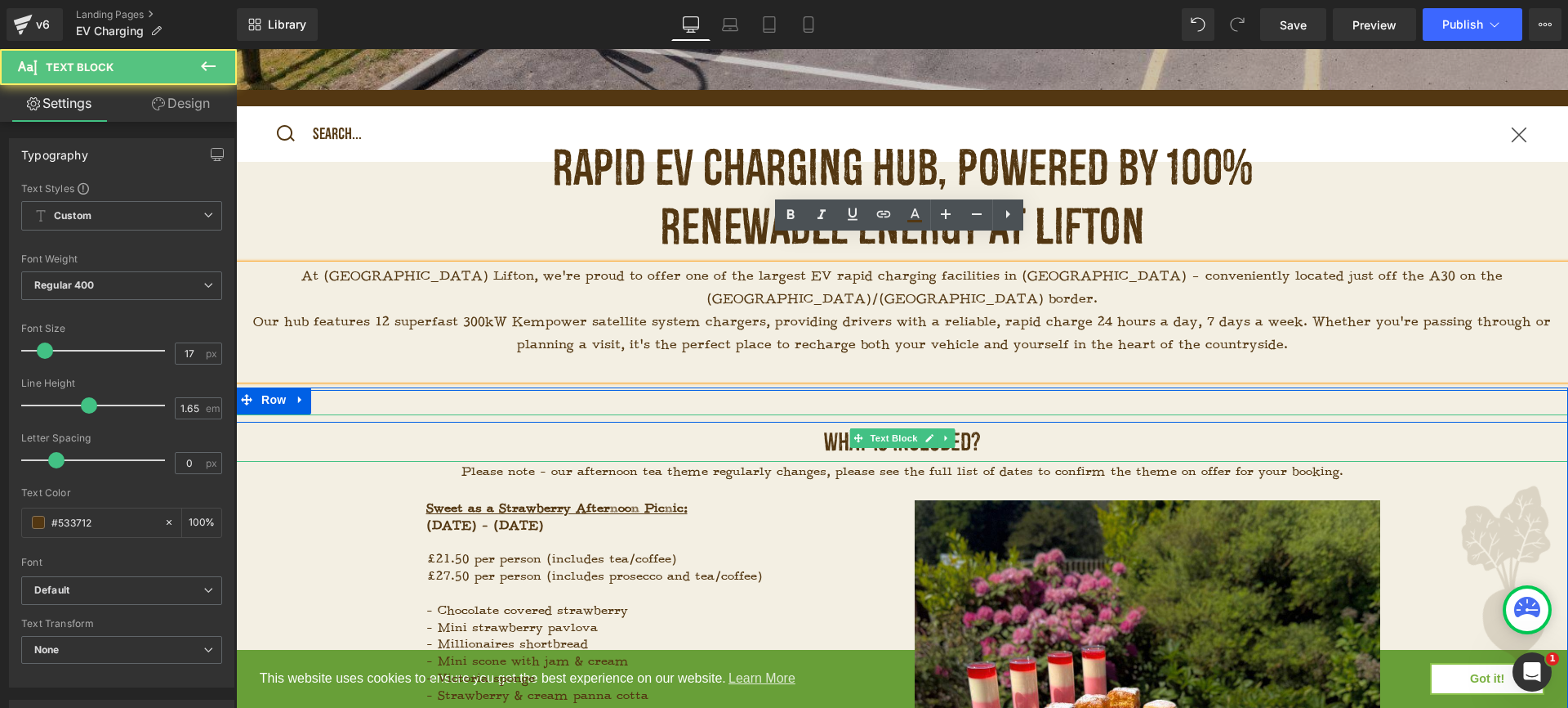
scroll to position [615, 0]
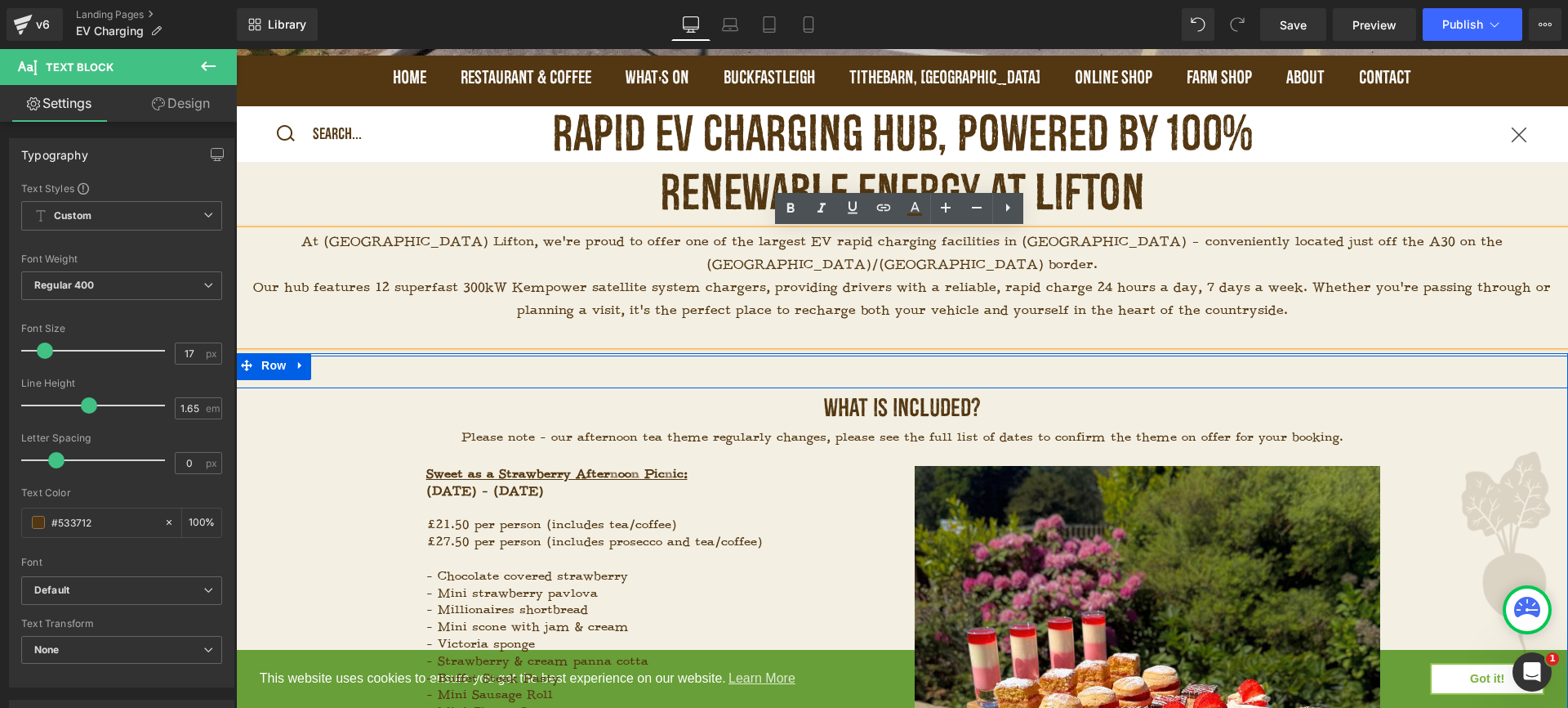
click at [1009, 384] on div "What is included?" at bounding box center [902, 404] width 1332 height 47
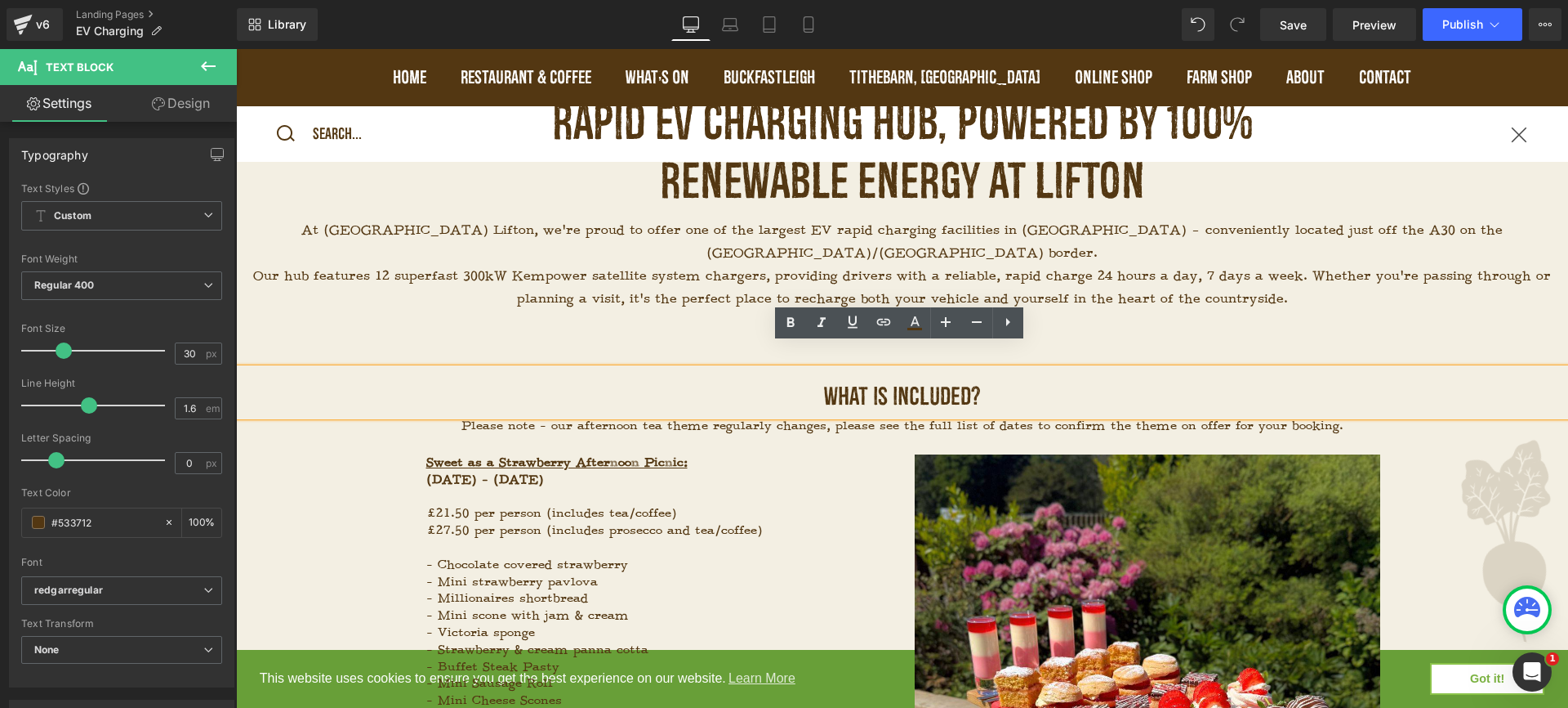
scroll to position [627, 0]
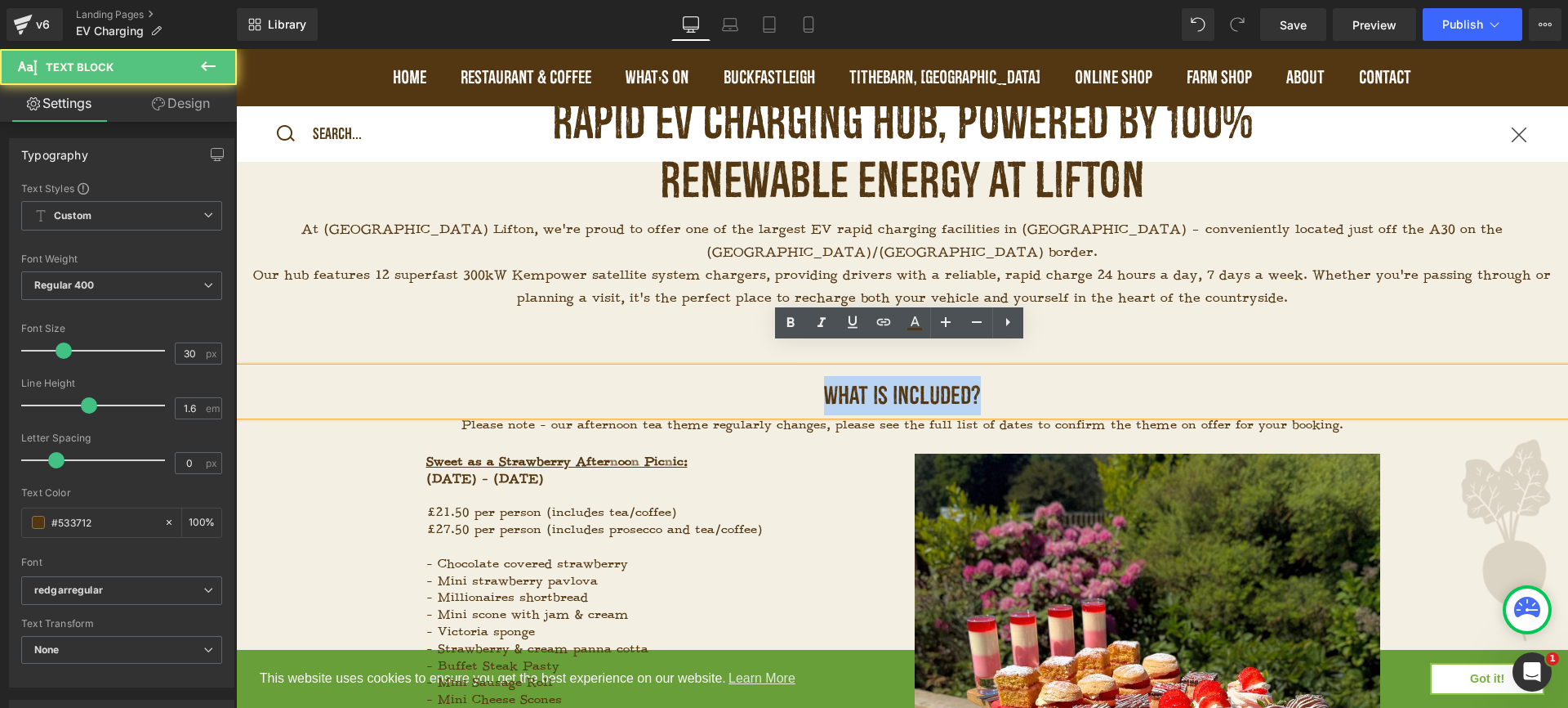
drag, startPoint x: 1016, startPoint y: 379, endPoint x: 742, endPoint y: 377, distance: 274.0
click at [742, 377] on div "What is included?" at bounding box center [902, 391] width 1332 height 47
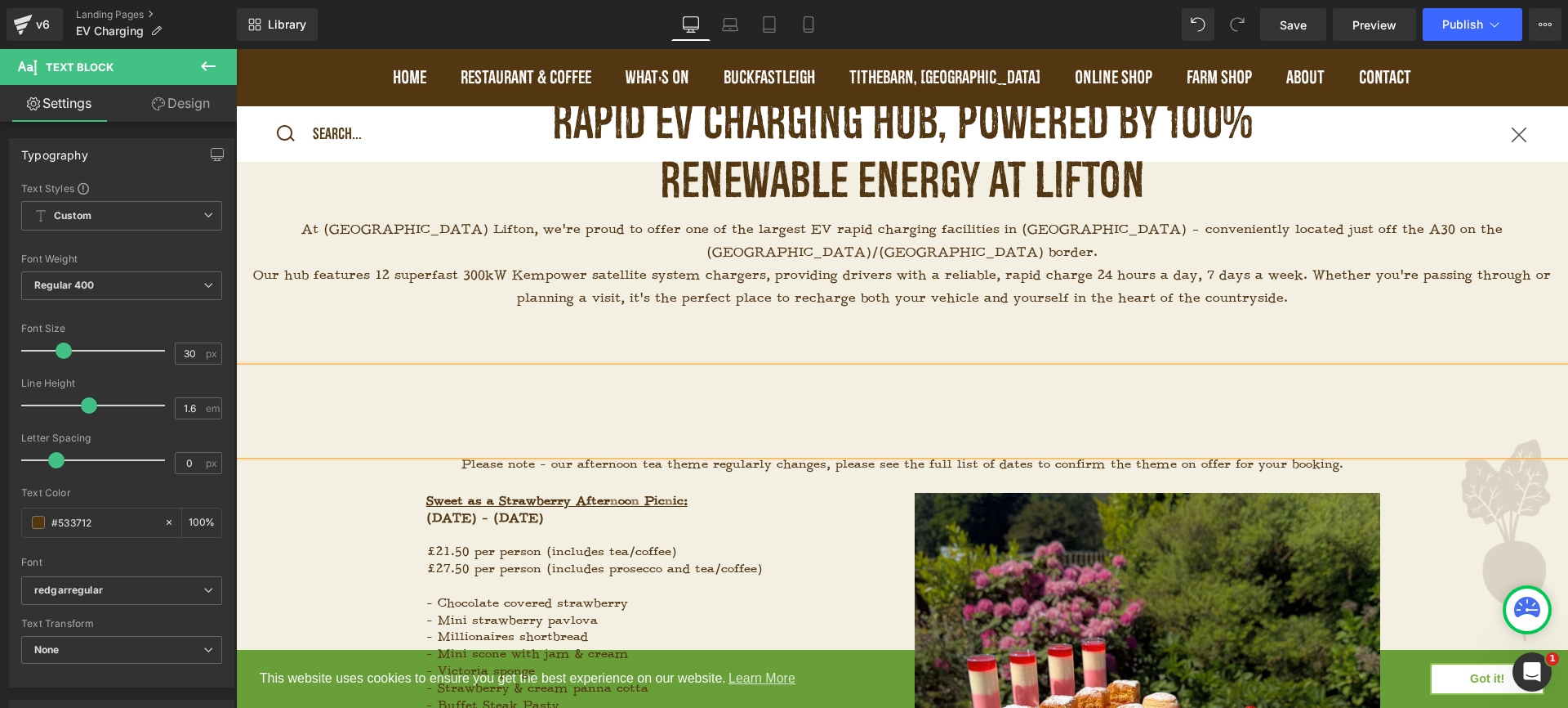
click at [838, 368] on div at bounding box center [902, 410] width 1332 height 86
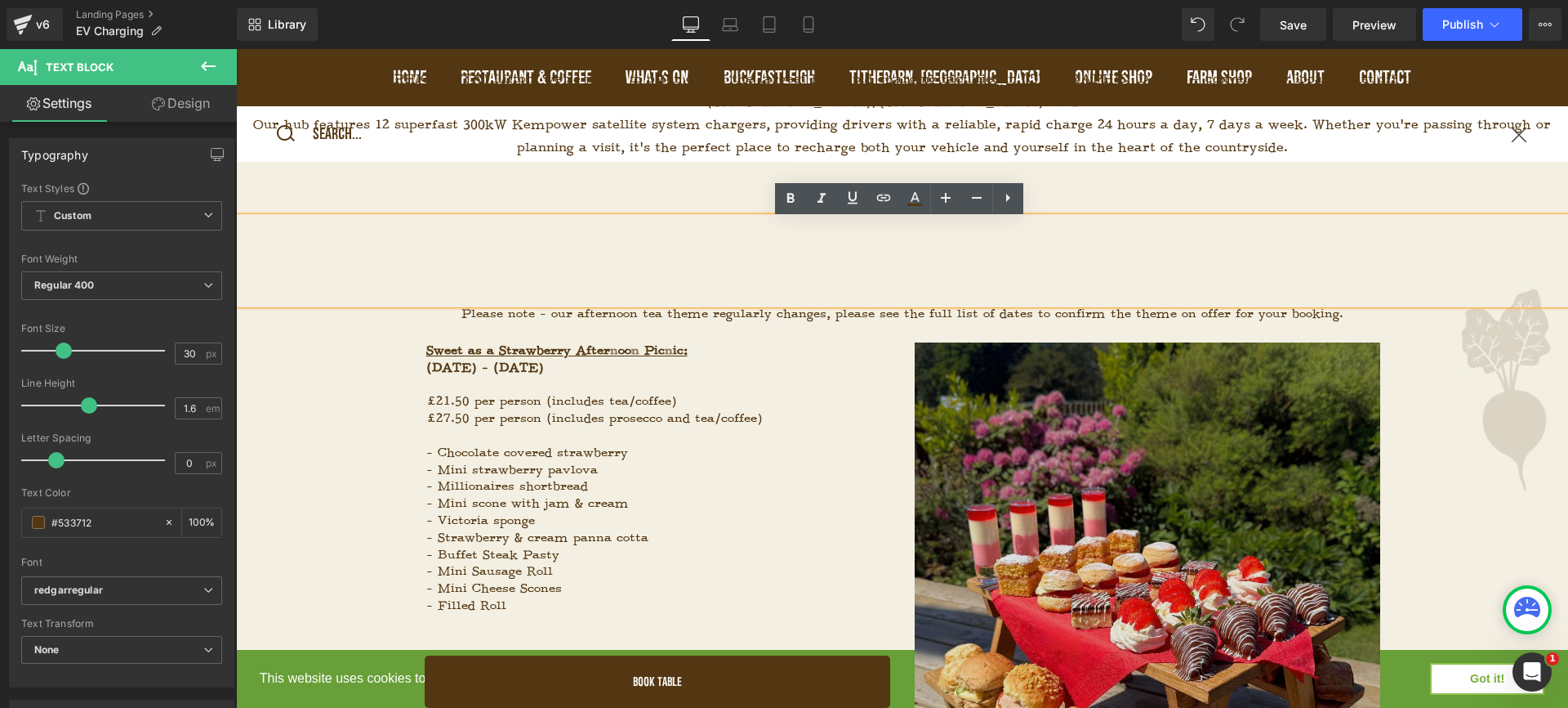
scroll to position [647, 0]
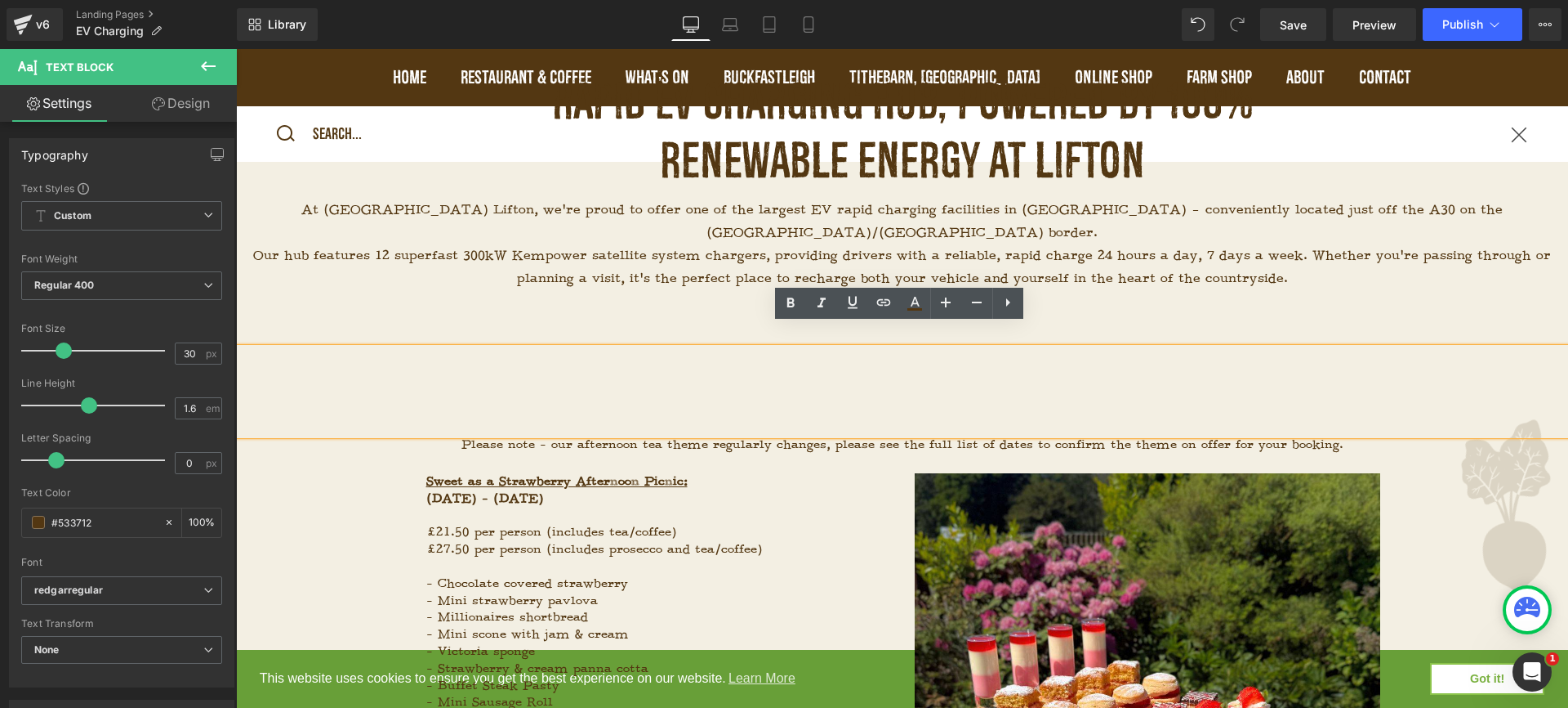
click at [1070, 292] on div "At Strawberry Fields Lifton, we’re proud to offer one of the largest EV rapid c…" at bounding box center [902, 260] width 1332 height 123
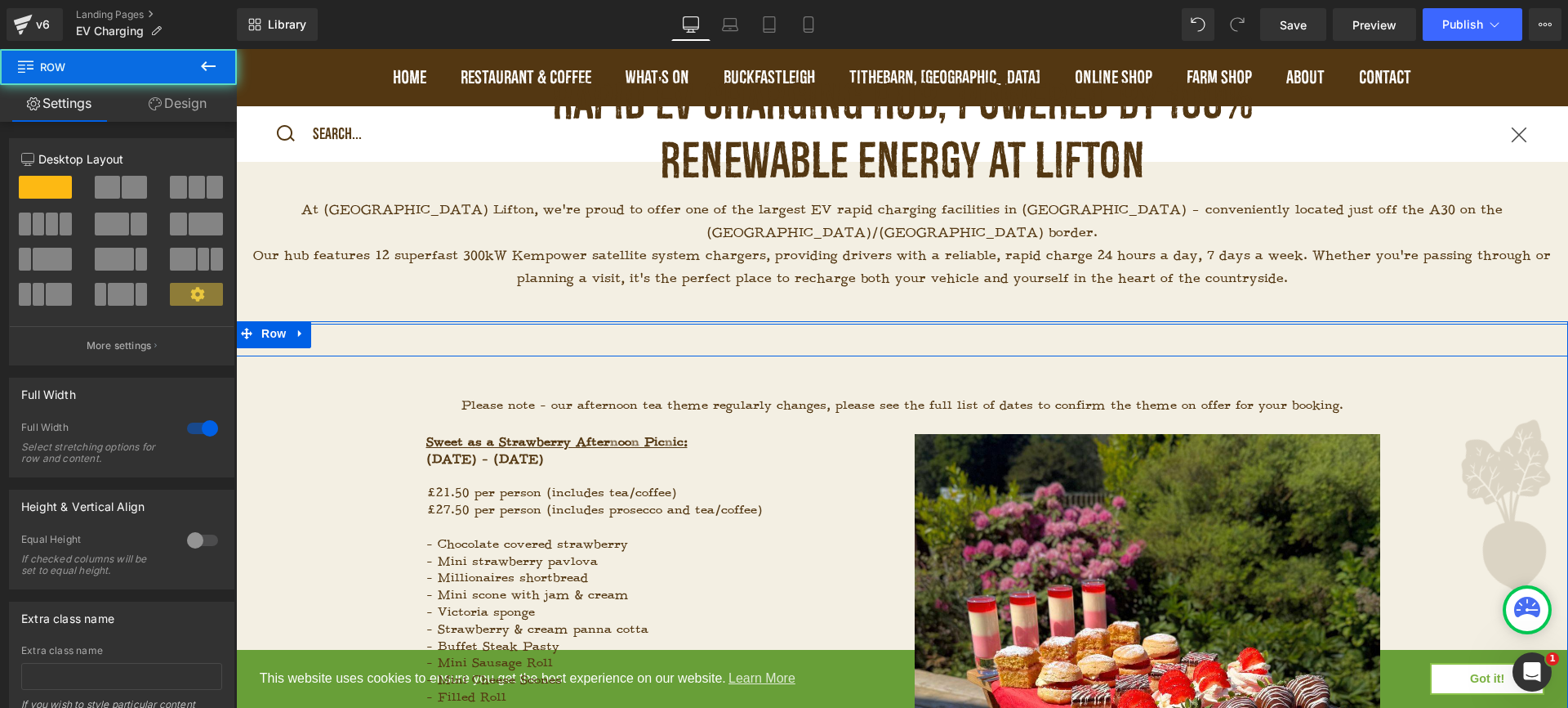
click at [950, 352] on div at bounding box center [902, 354] width 1332 height 5
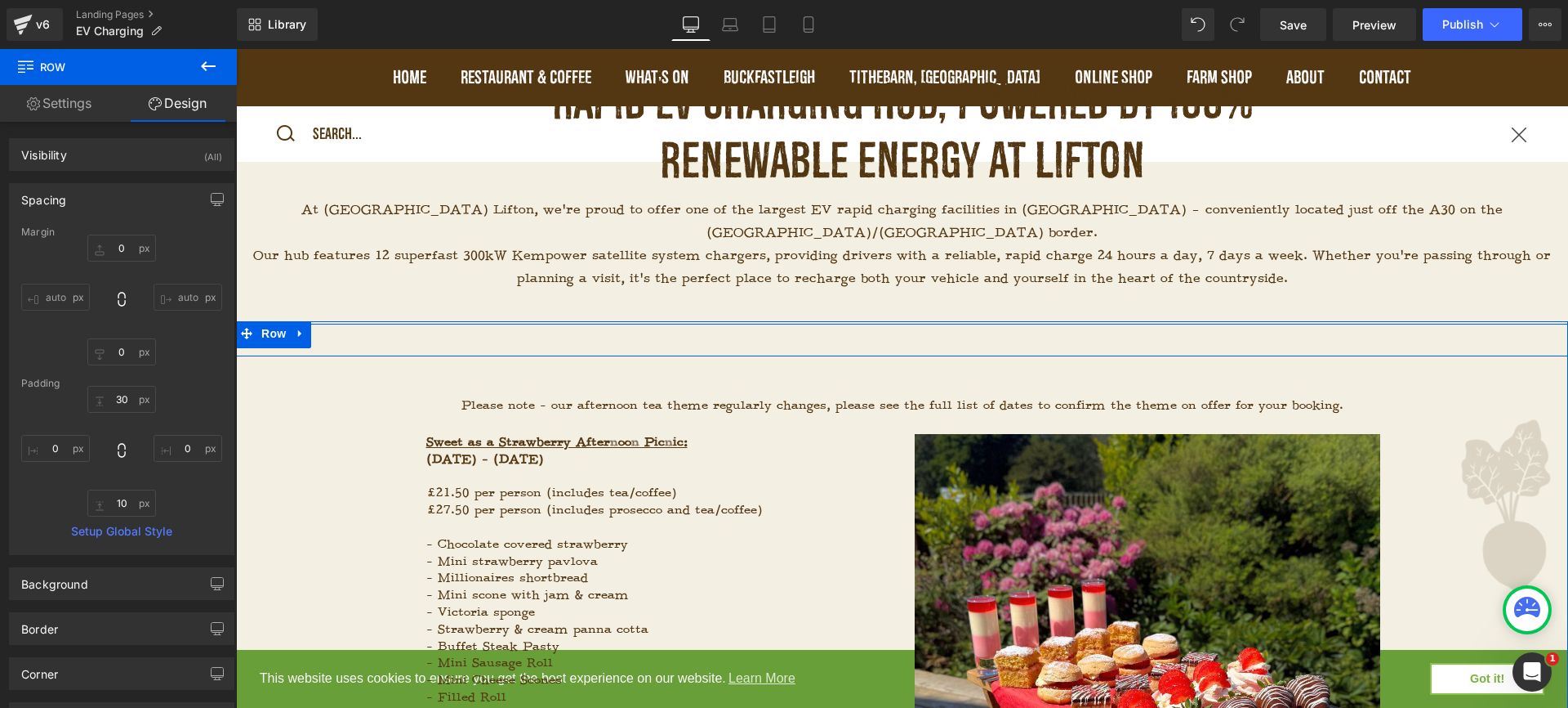
click at [945, 369] on icon at bounding box center [946, 372] width 3 height 5
click at [953, 368] on icon at bounding box center [955, 372] width 9 height 9
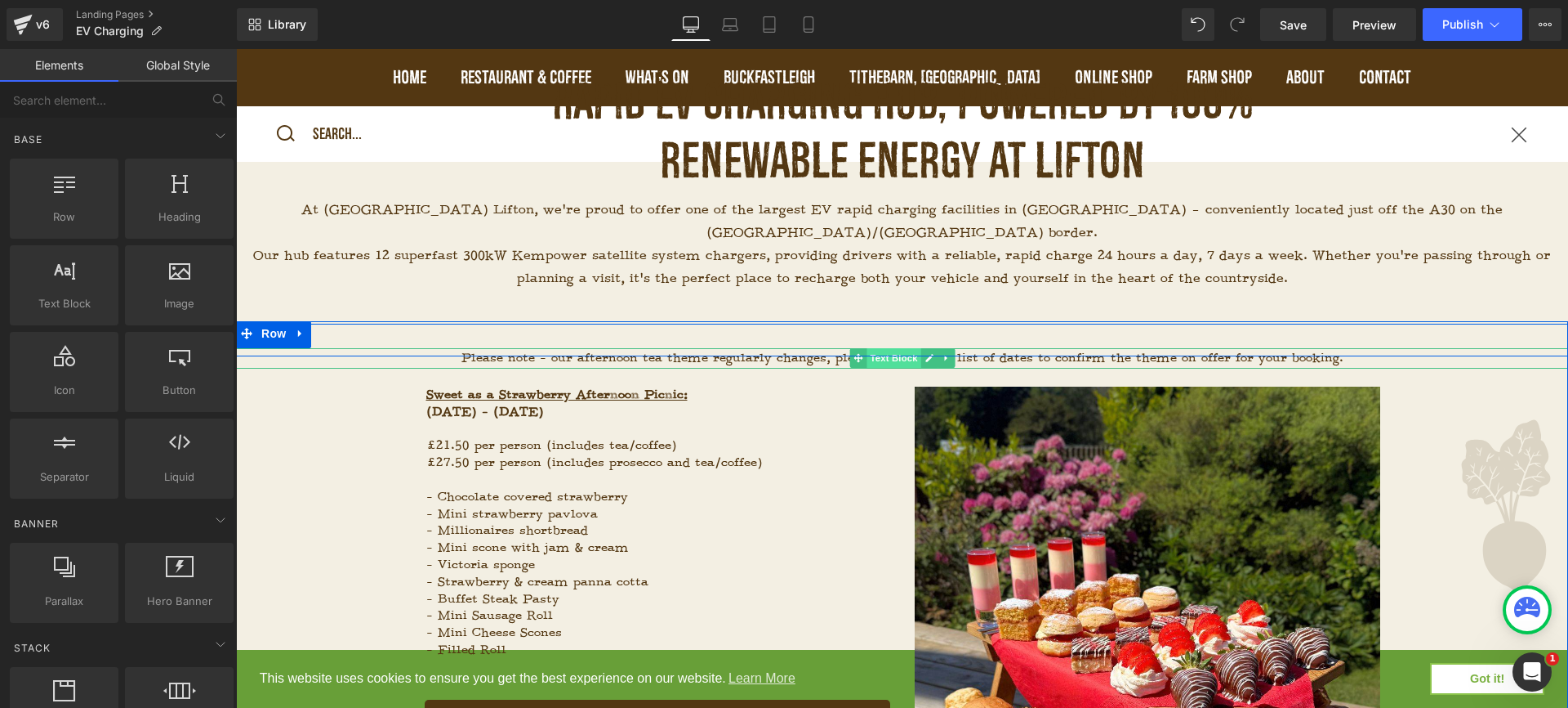
click at [905, 348] on span "Text Block" at bounding box center [893, 358] width 54 height 20
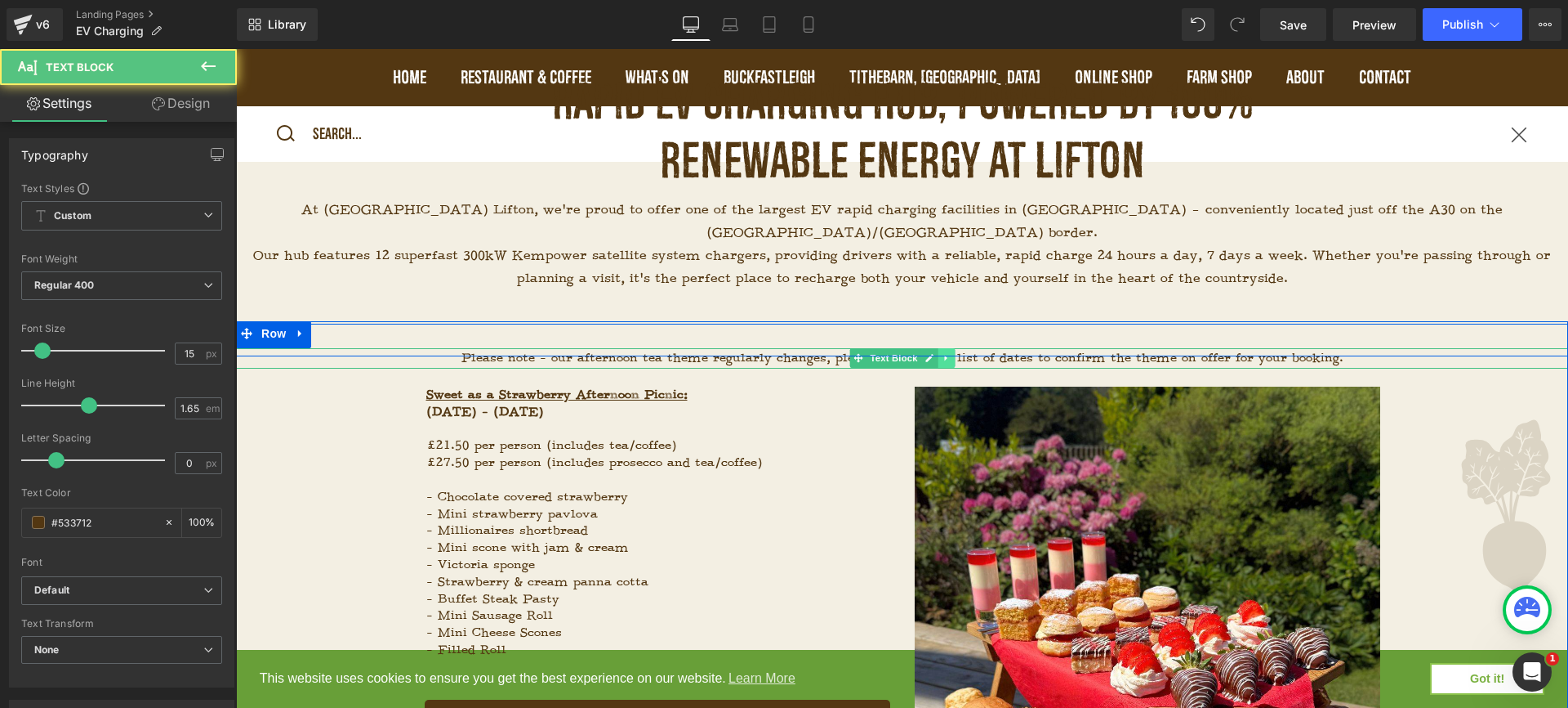
click at [942, 353] on icon at bounding box center [946, 358] width 9 height 10
click at [950, 354] on icon at bounding box center [955, 359] width 9 height 9
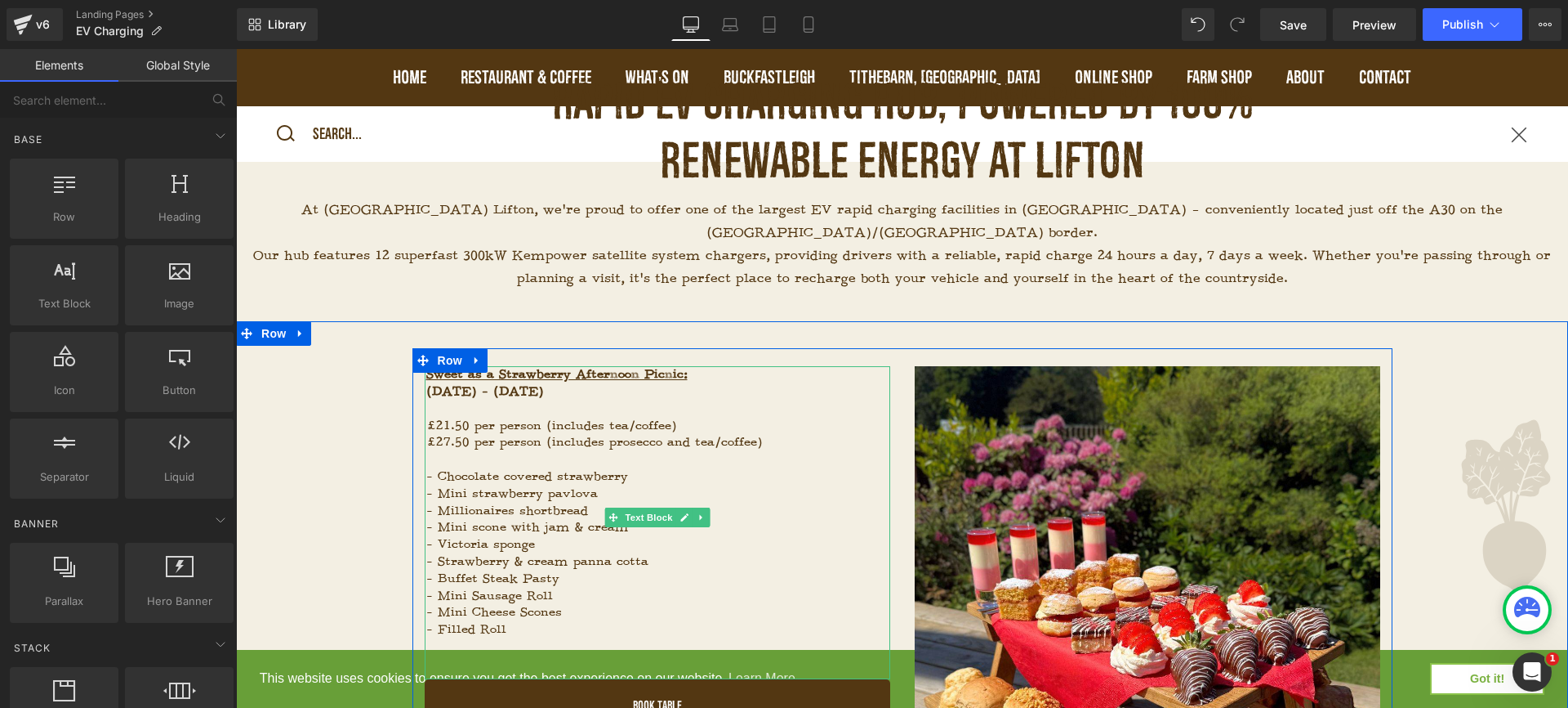
click at [628, 434] on p "£27.50 per person (includes prosecco and tea/coffee)" at bounding box center [658, 442] width 464 height 17
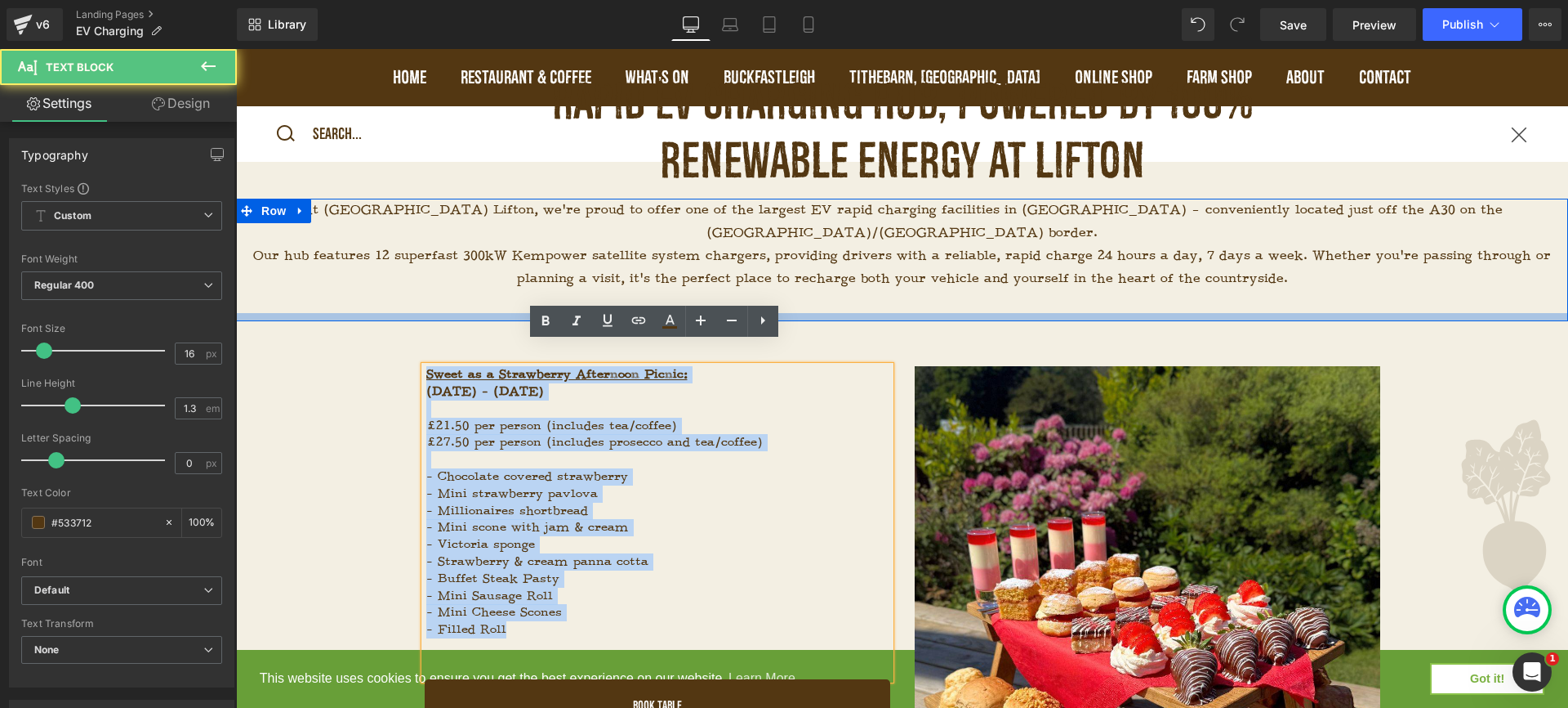
drag, startPoint x: 570, startPoint y: 603, endPoint x: 393, endPoint y: 292, distance: 357.8
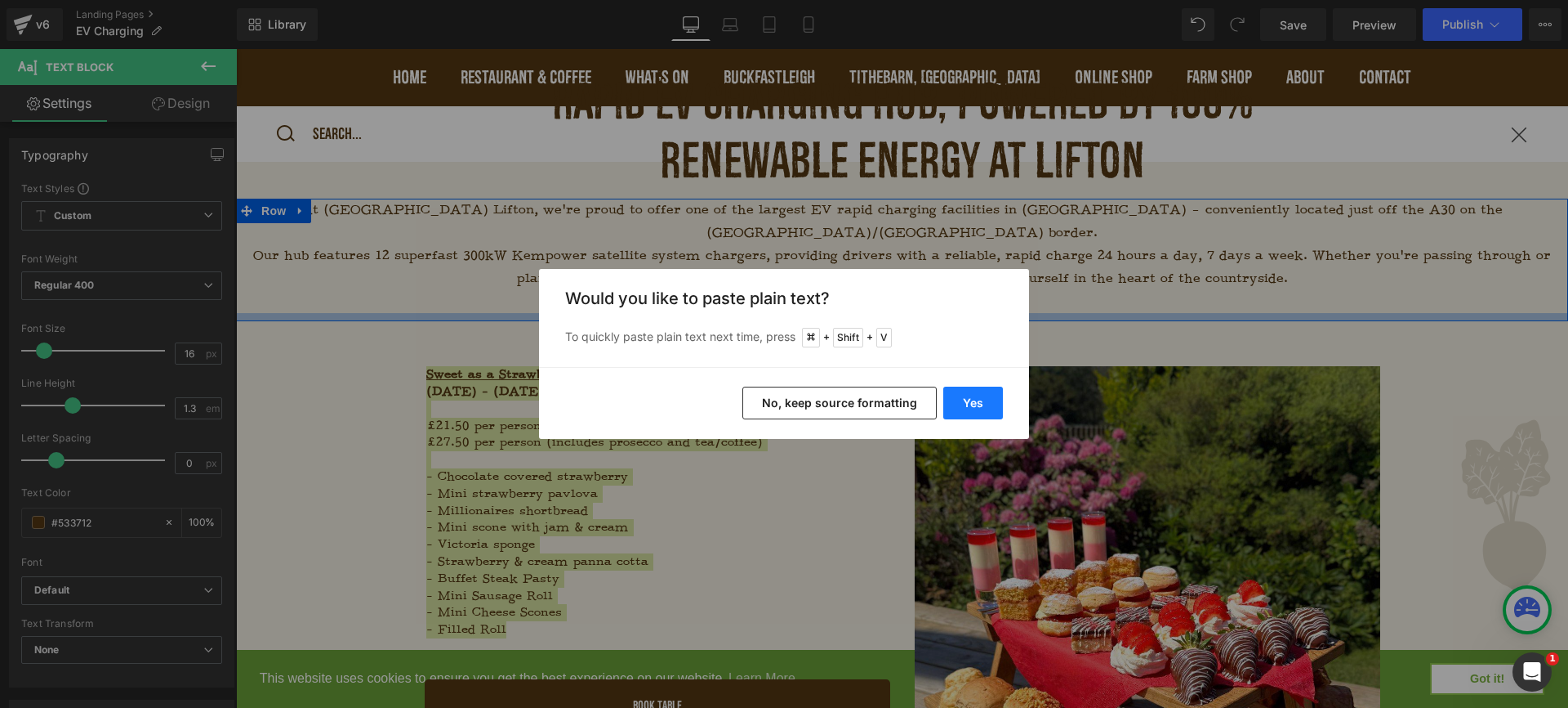
click at [988, 414] on button "Yes" at bounding box center [974, 403] width 60 height 33
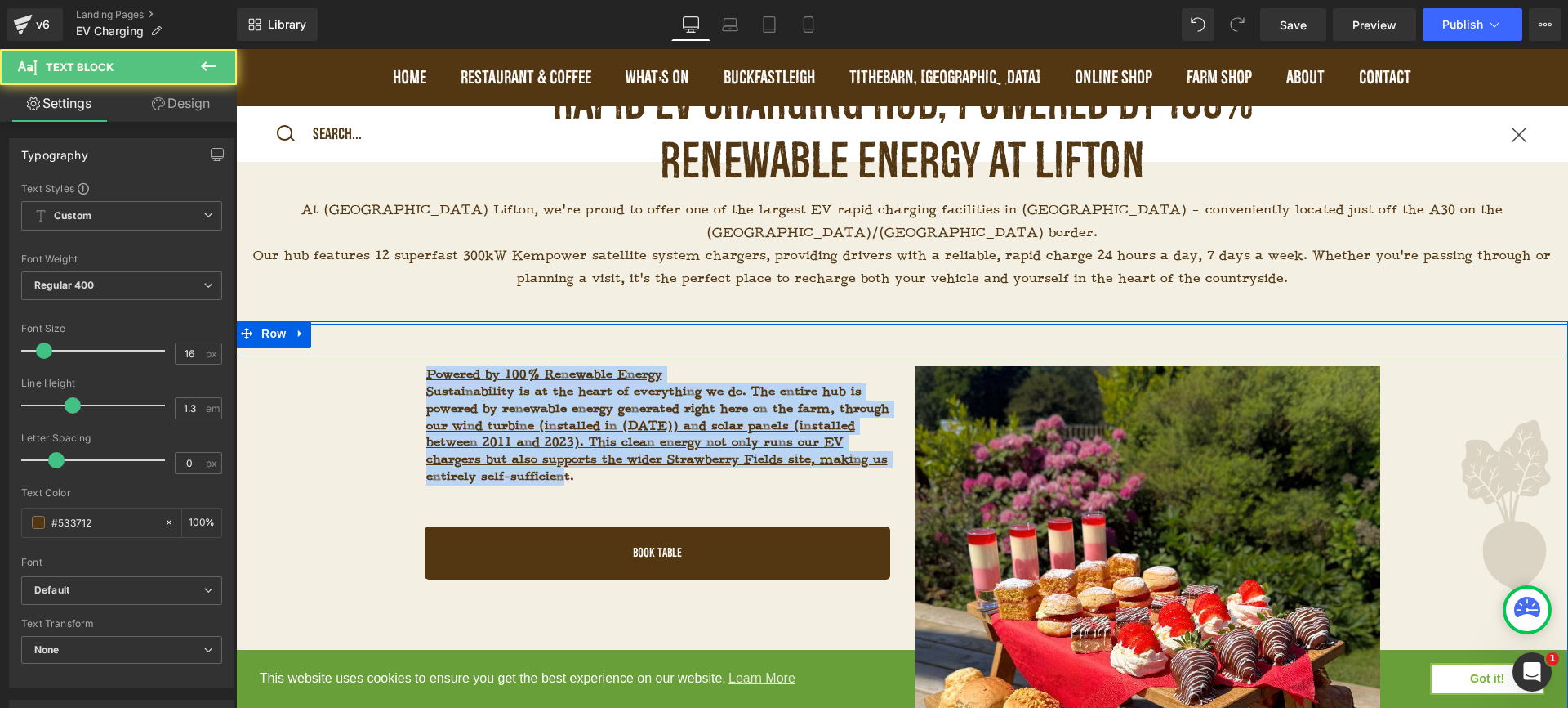
drag, startPoint x: 854, startPoint y: 457, endPoint x: 341, endPoint y: 333, distance: 527.8
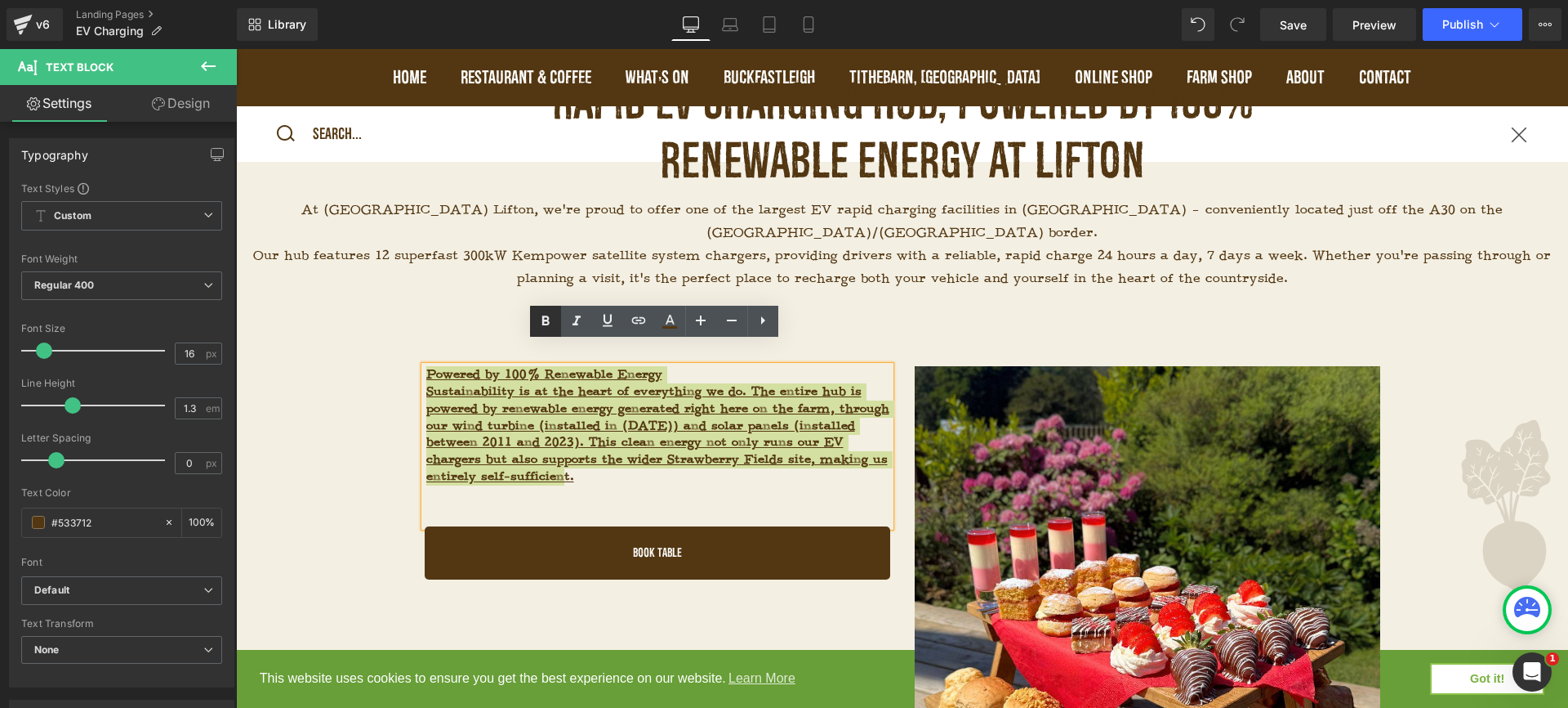
click at [554, 324] on icon at bounding box center [546, 321] width 20 height 20
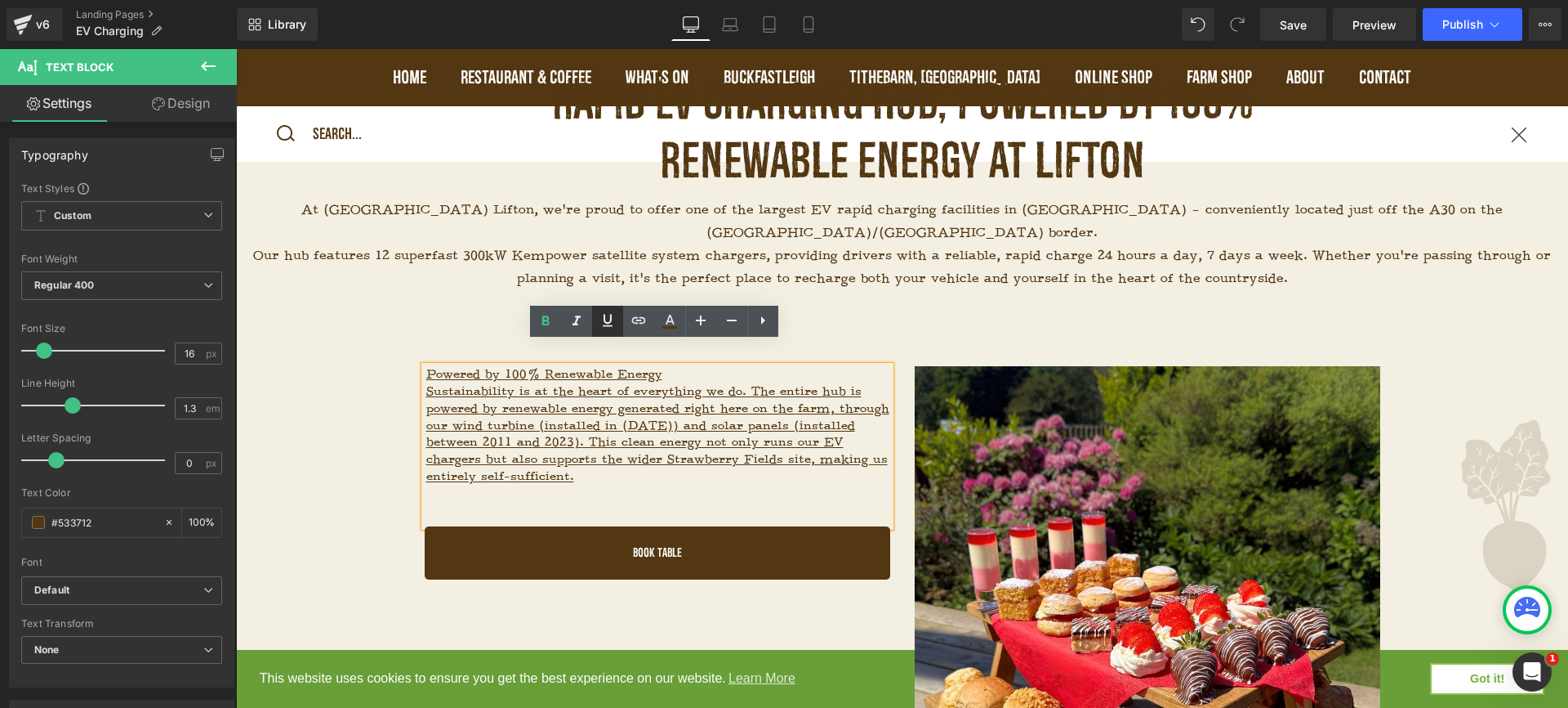
click at [618, 322] on link at bounding box center [608, 321] width 31 height 31
click at [612, 323] on icon at bounding box center [608, 320] width 20 height 20
click at [621, 453] on p "Sustainability is at the heart of everything we do. The entire hub is powered b…" at bounding box center [658, 434] width 464 height 103
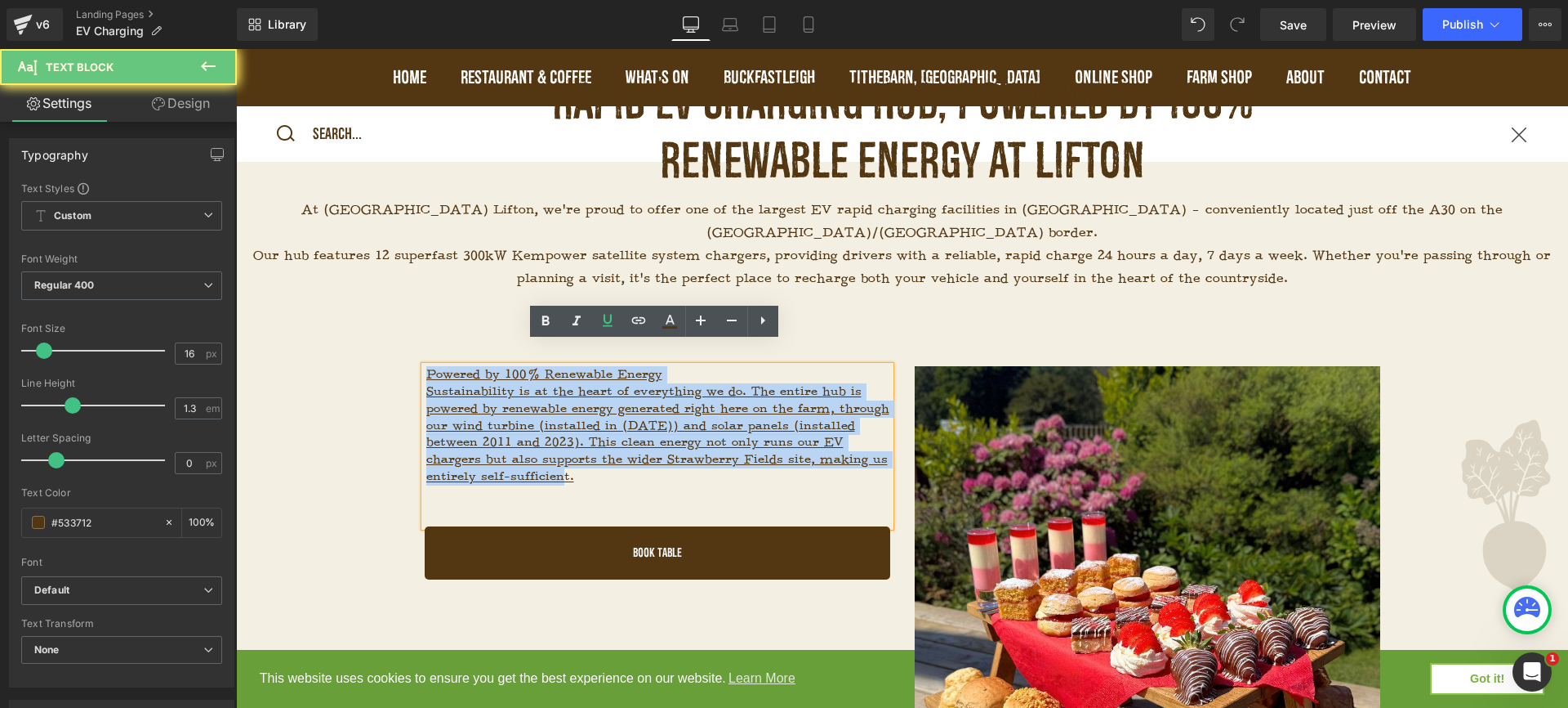
drag, startPoint x: 621, startPoint y: 453, endPoint x: 426, endPoint y: 345, distance: 222.9
click at [426, 366] on div "Powered by 100% Renewable Energy Sustainability is at the heart of everything w…" at bounding box center [657, 446] width 466 height 160
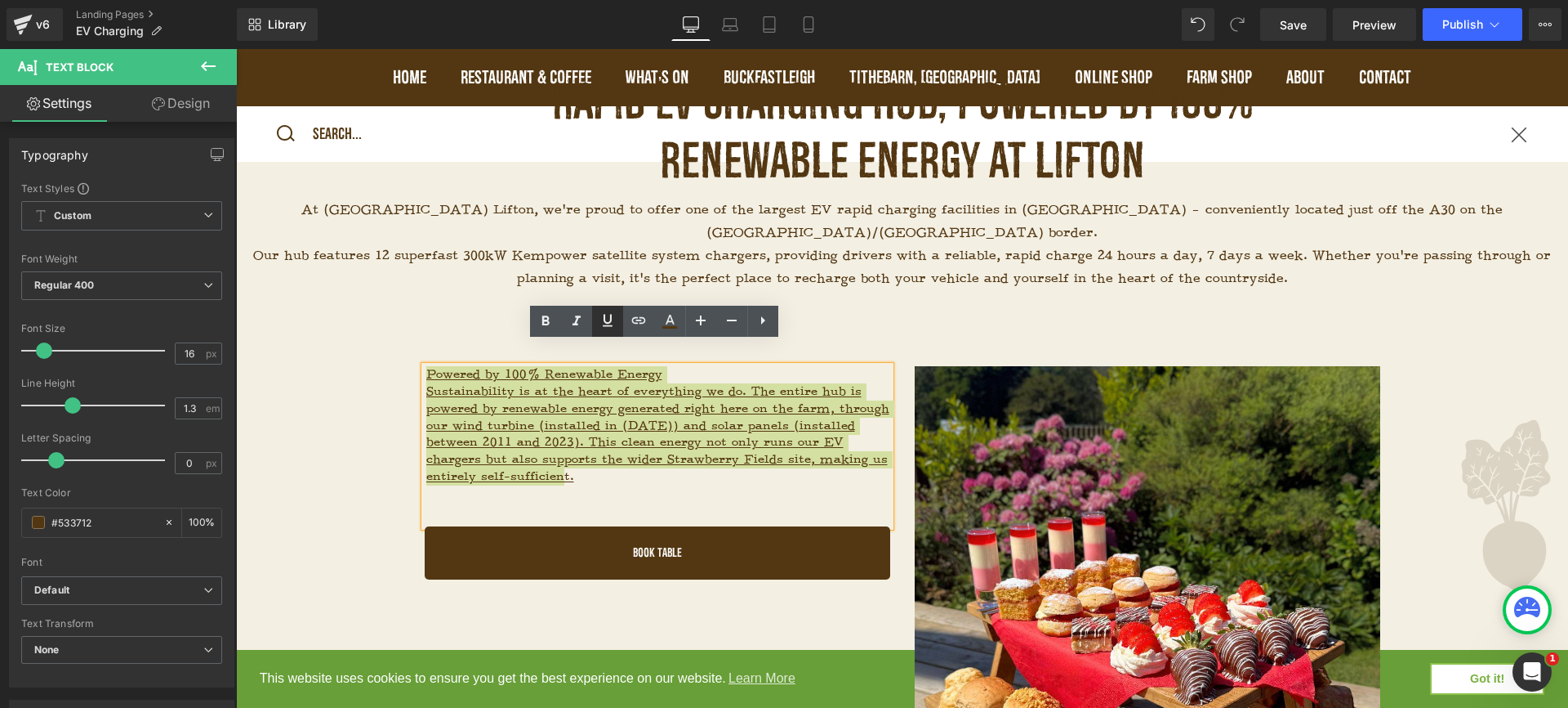
click at [606, 328] on icon at bounding box center [608, 320] width 20 height 20
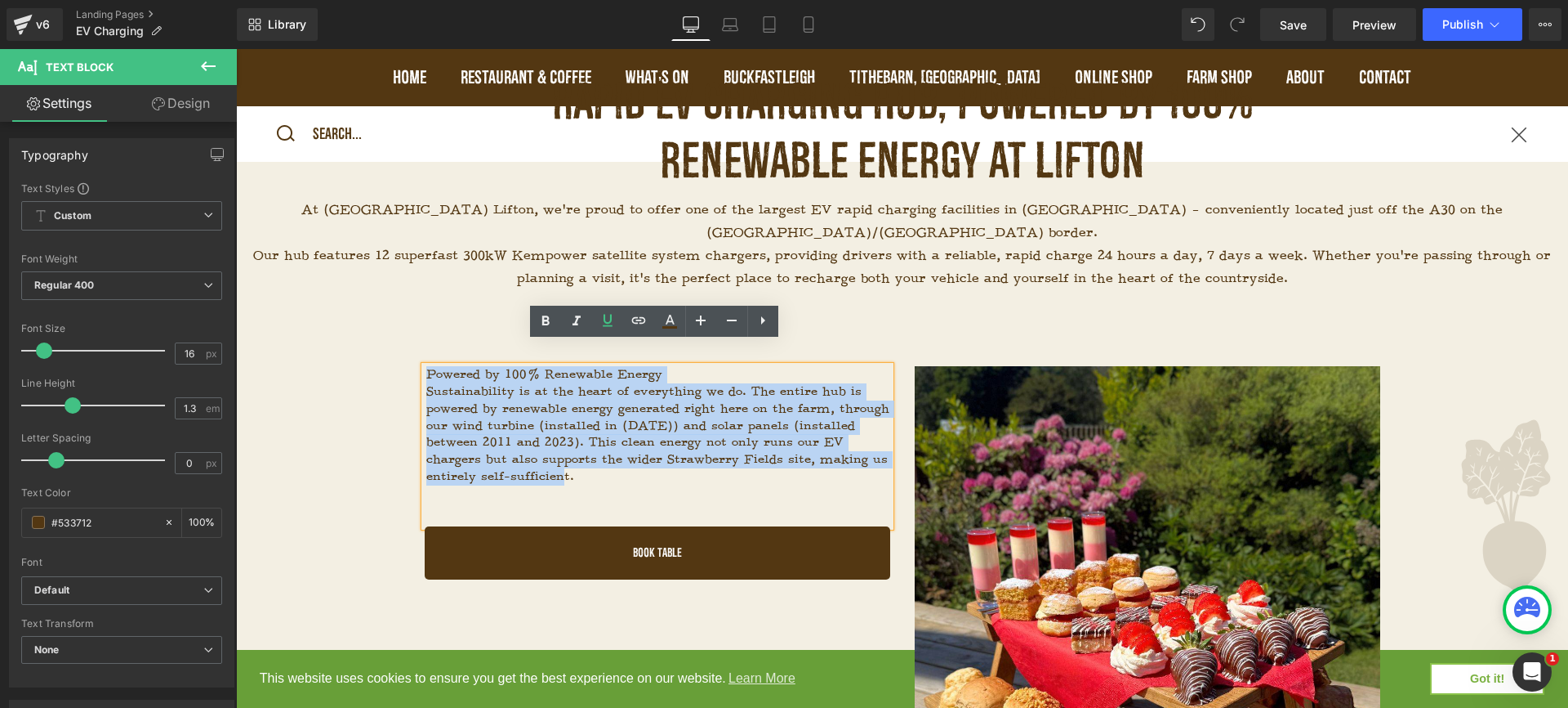
click at [655, 383] on p "Sustainability is at the heart of everything we do. The entire hub is powered b…" at bounding box center [658, 434] width 464 height 103
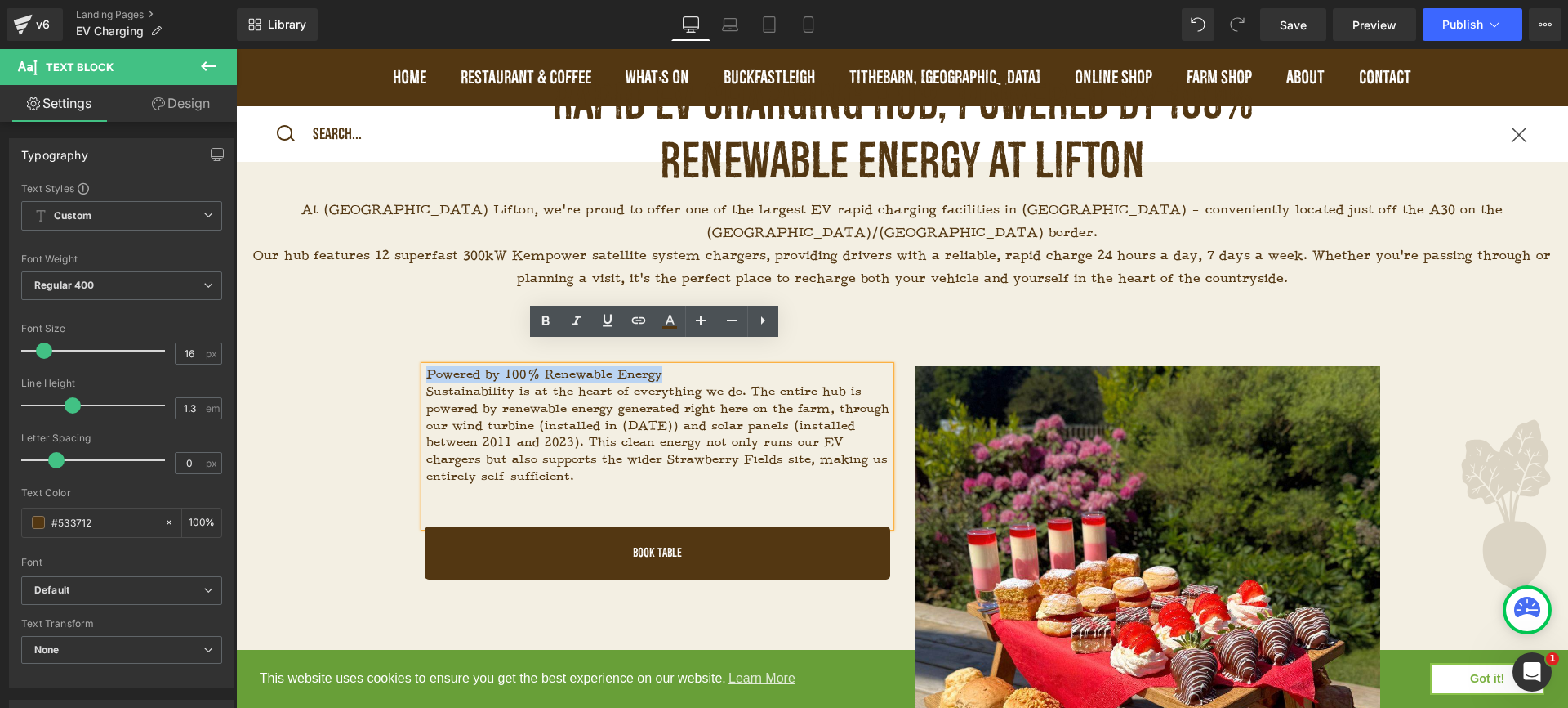
drag, startPoint x: 668, startPoint y: 356, endPoint x: 413, endPoint y: 357, distance: 255.0
click at [413, 366] on div "Powered by 100% Renewable Energy Sustainability is at the heart of everything w…" at bounding box center [658, 472] width 490 height 212
click at [552, 322] on icon at bounding box center [546, 321] width 20 height 20
drag, startPoint x: 704, startPoint y: 353, endPoint x: 418, endPoint y: 353, distance: 286.0
click at [425, 366] on div "Powered by 100% Renewable Energy Sustainability is at the heart of everything w…" at bounding box center [657, 446] width 466 height 160
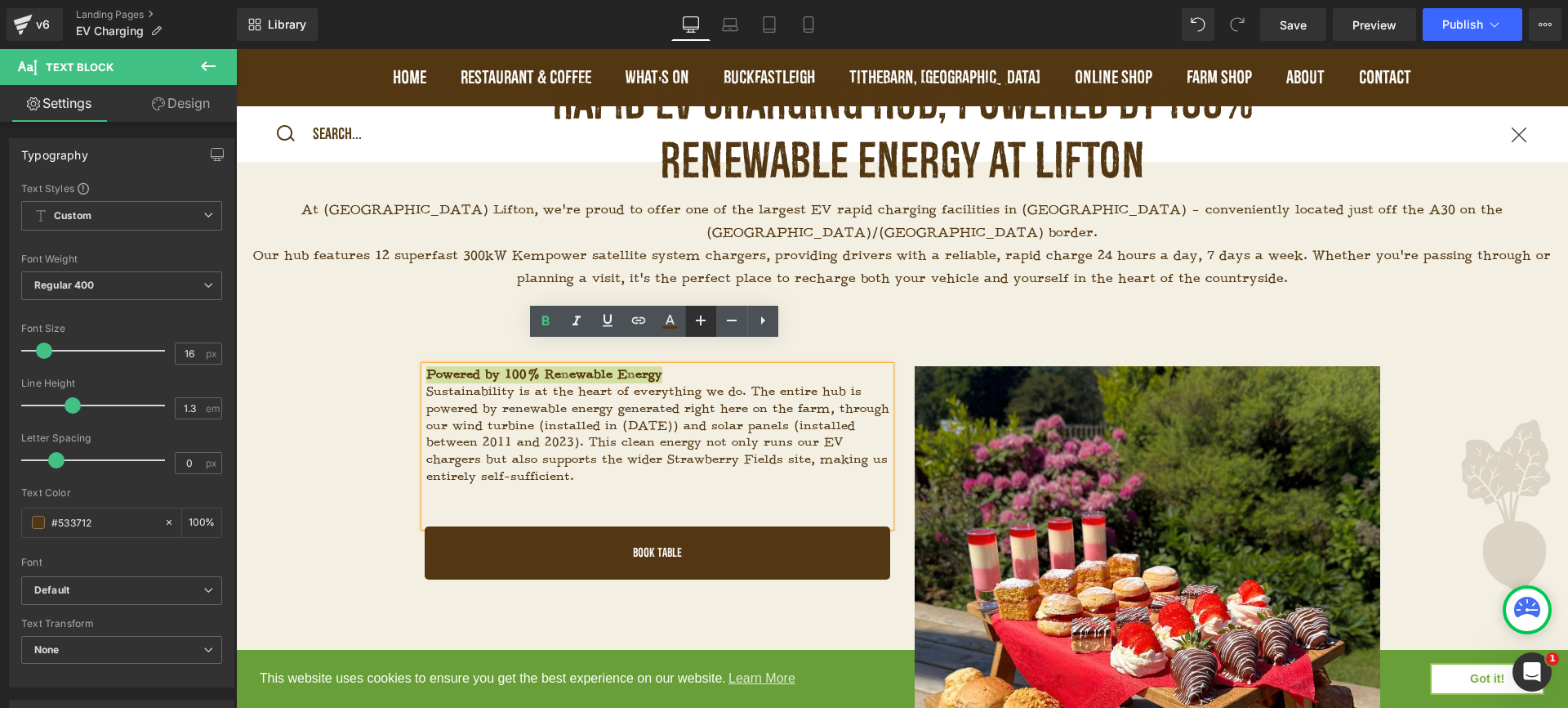
click at [704, 319] on icon at bounding box center [701, 320] width 20 height 20
type input "18"
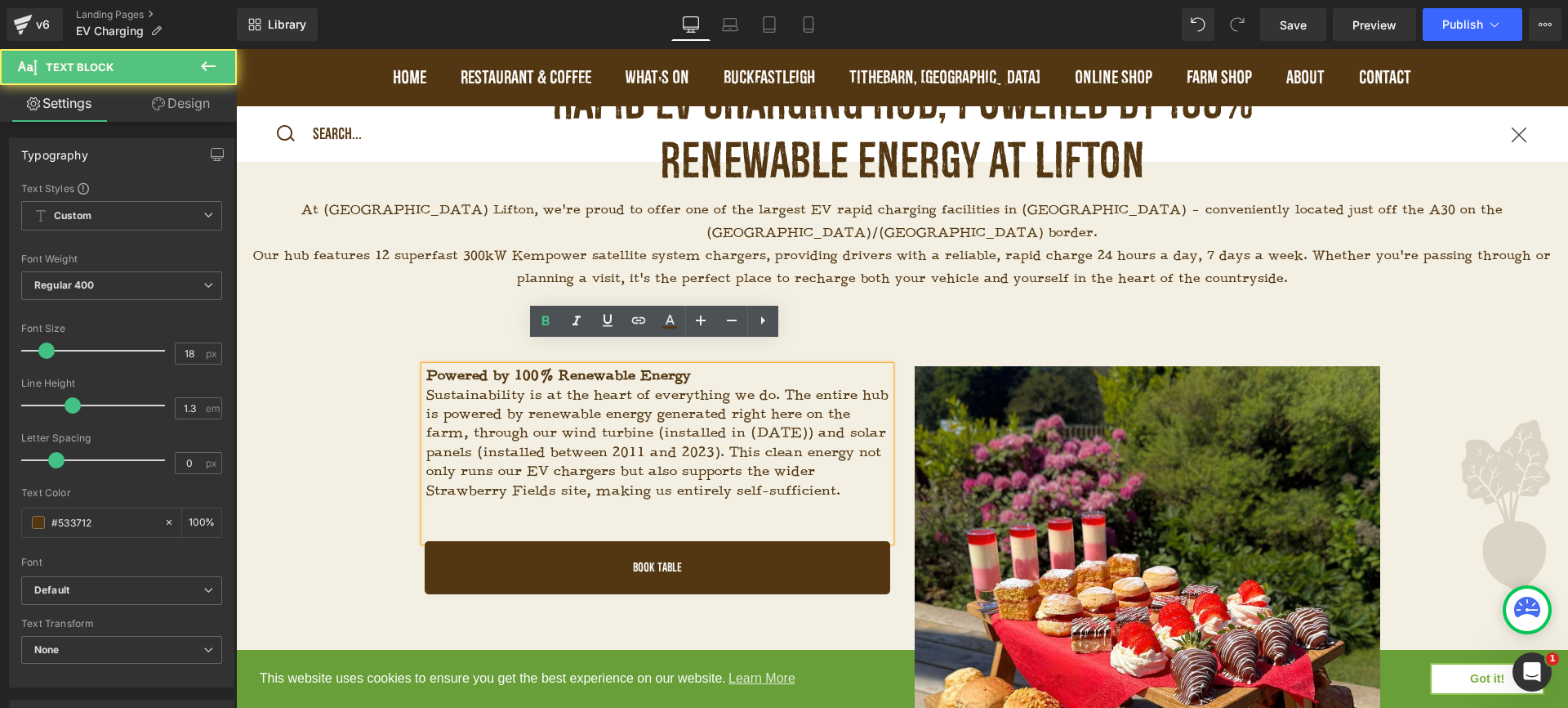
click at [812, 404] on p "Sustainability is at the heart of everything we do. The entire hub is powered b…" at bounding box center [658, 443] width 464 height 114
click at [947, 323] on div "Powered by 100% Renewable Energy Sustainability is at the heart of everything w…" at bounding box center [902, 339] width 1332 height 33
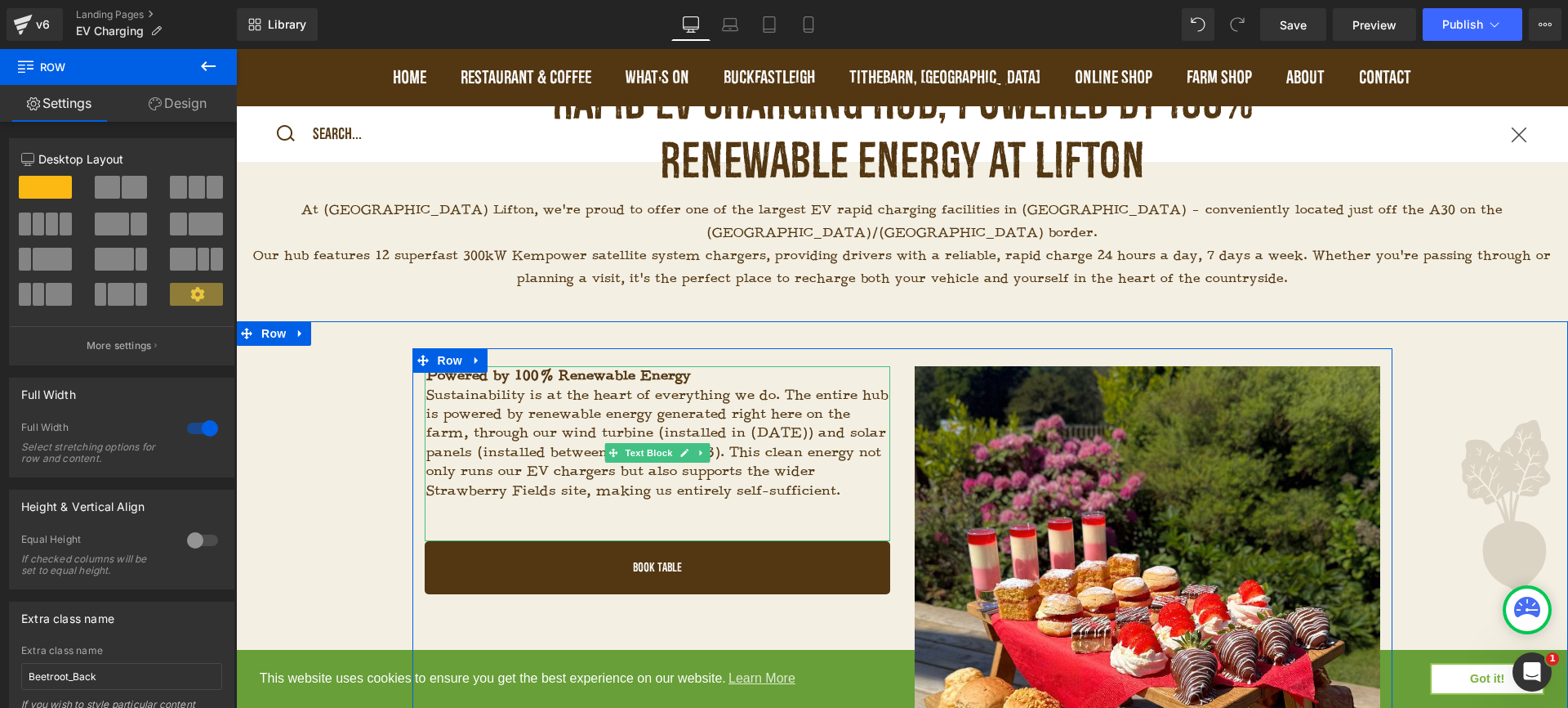
click at [738, 366] on p "Powered by 100% Renewable Energy" at bounding box center [658, 375] width 464 height 19
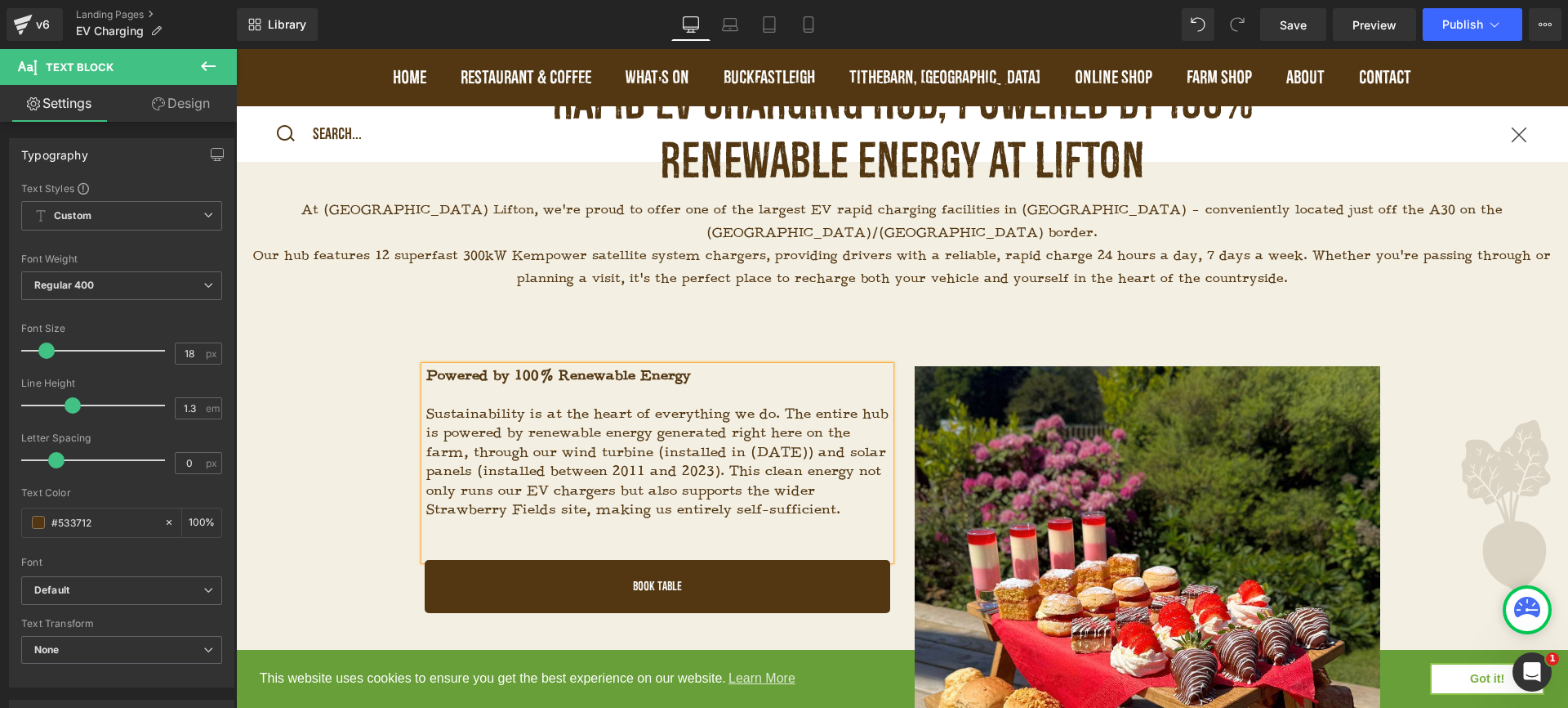
click at [881, 290] on p at bounding box center [902, 301] width 1332 height 23
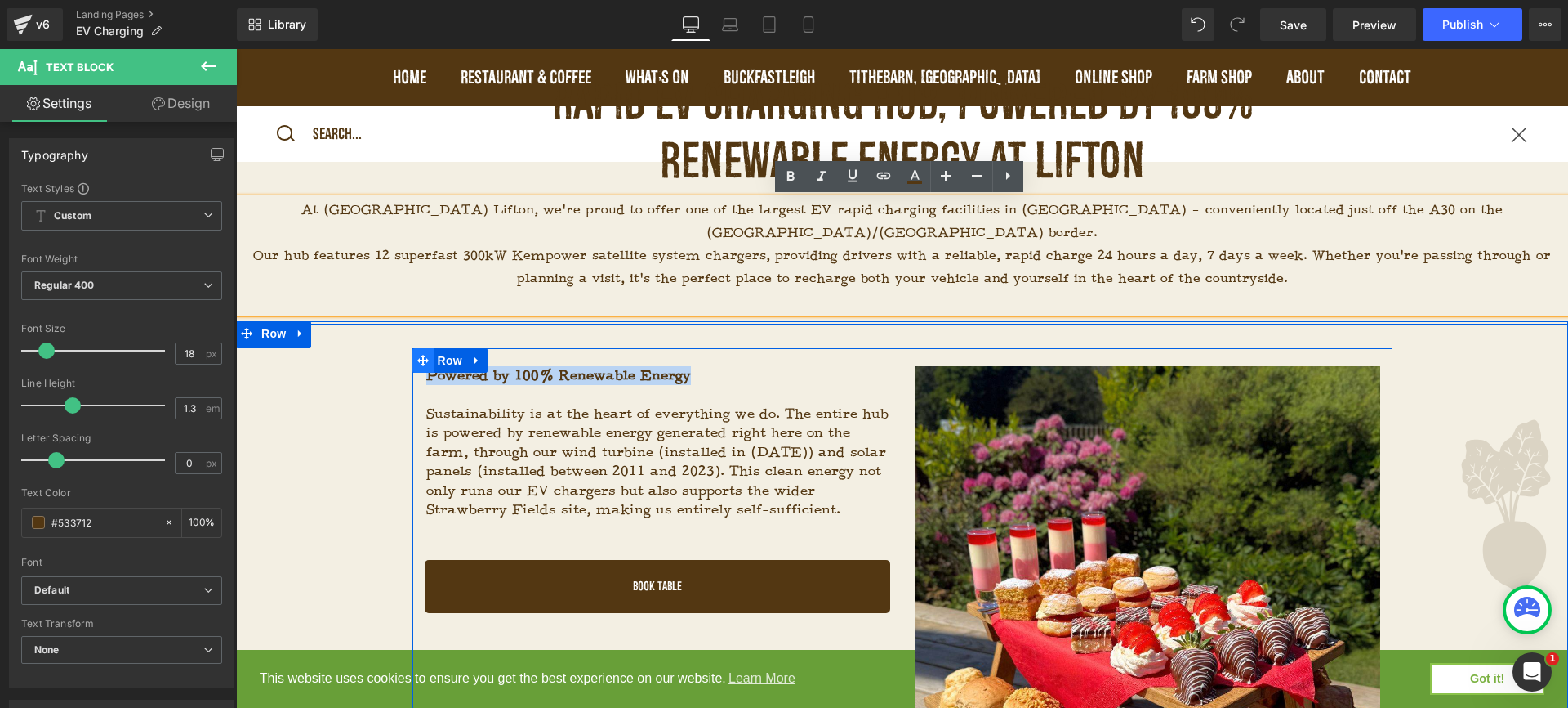
drag, startPoint x: 750, startPoint y: 359, endPoint x: 430, endPoint y: 341, distance: 320.5
click at [430, 348] on div "Powered by 100% Renewable Energy Sustainability is at the heart of everything w…" at bounding box center [903, 657] width 980 height 620
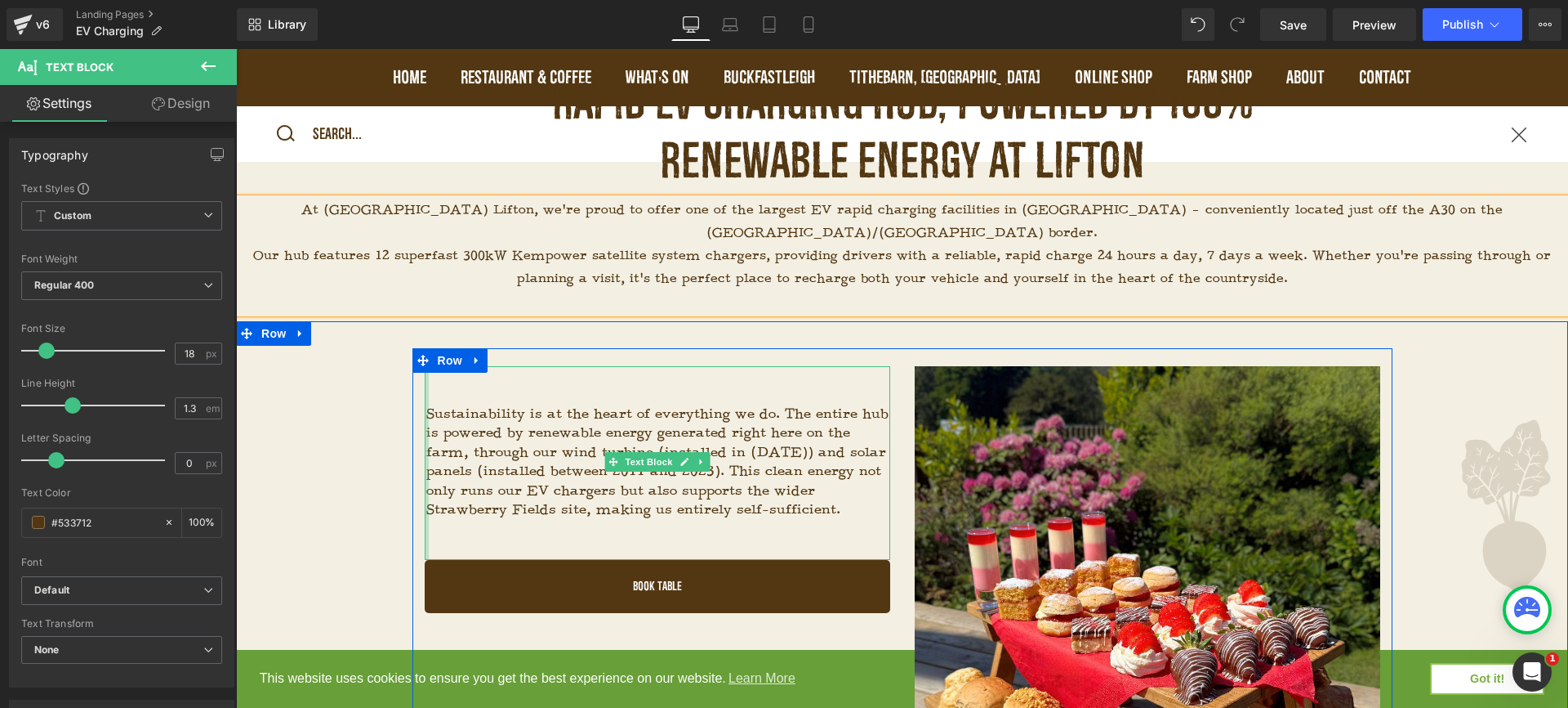
click at [425, 398] on div at bounding box center [426, 462] width 5 height 193
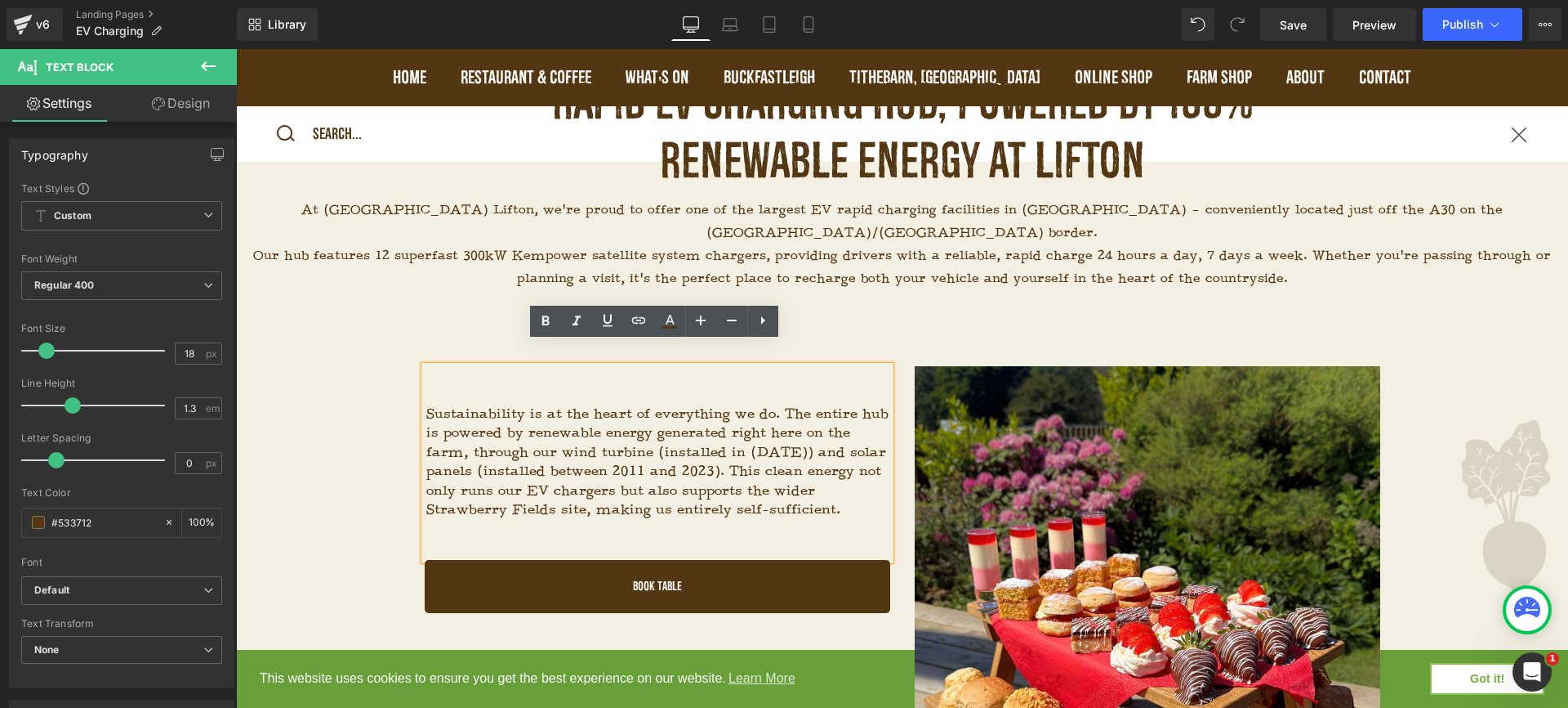
click at [426, 405] on p "Sustainability is at the heart of everything we do. The entire hub is powered b…" at bounding box center [658, 462] width 464 height 114
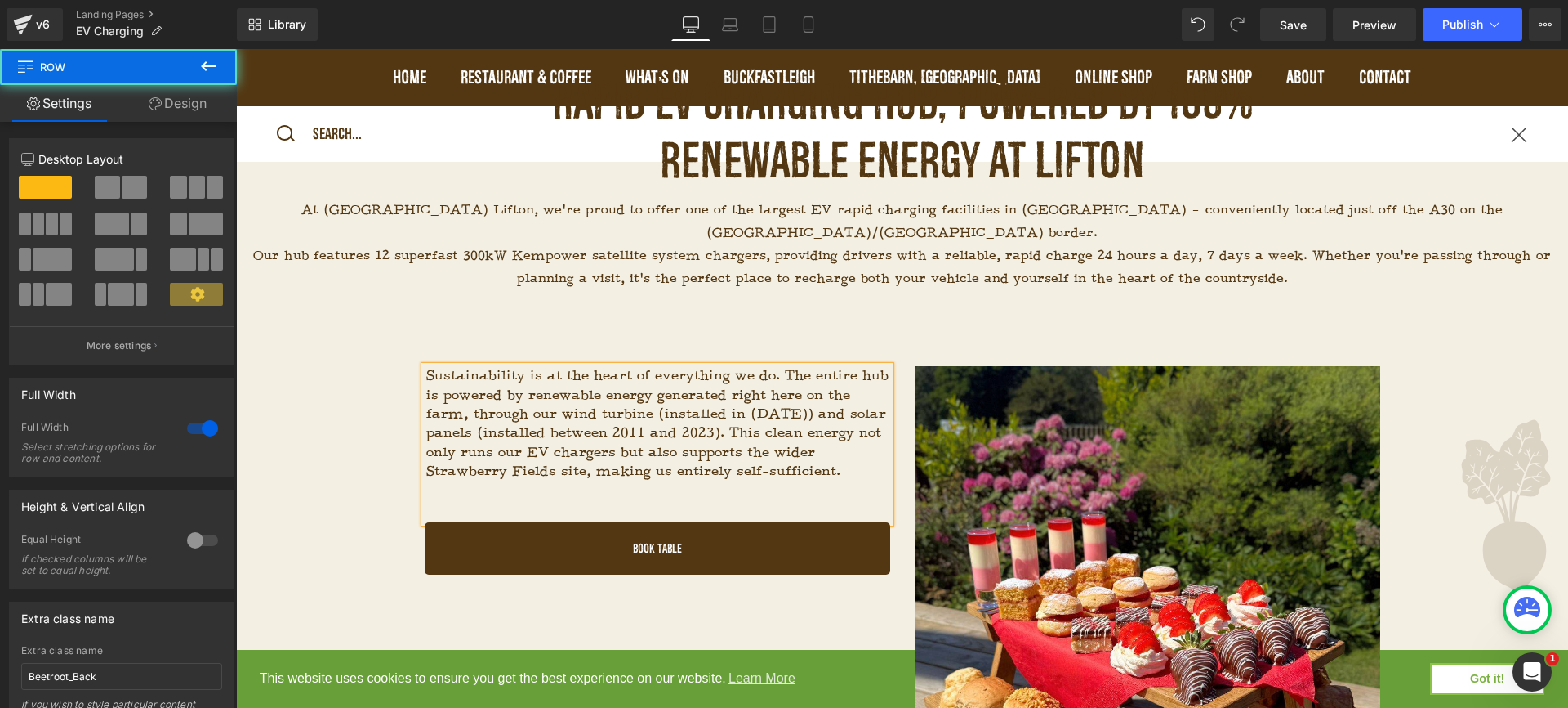
click at [634, 323] on div "Sustainability is at the heart of everything we do. The entire hub is powered b…" at bounding box center [902, 339] width 1332 height 33
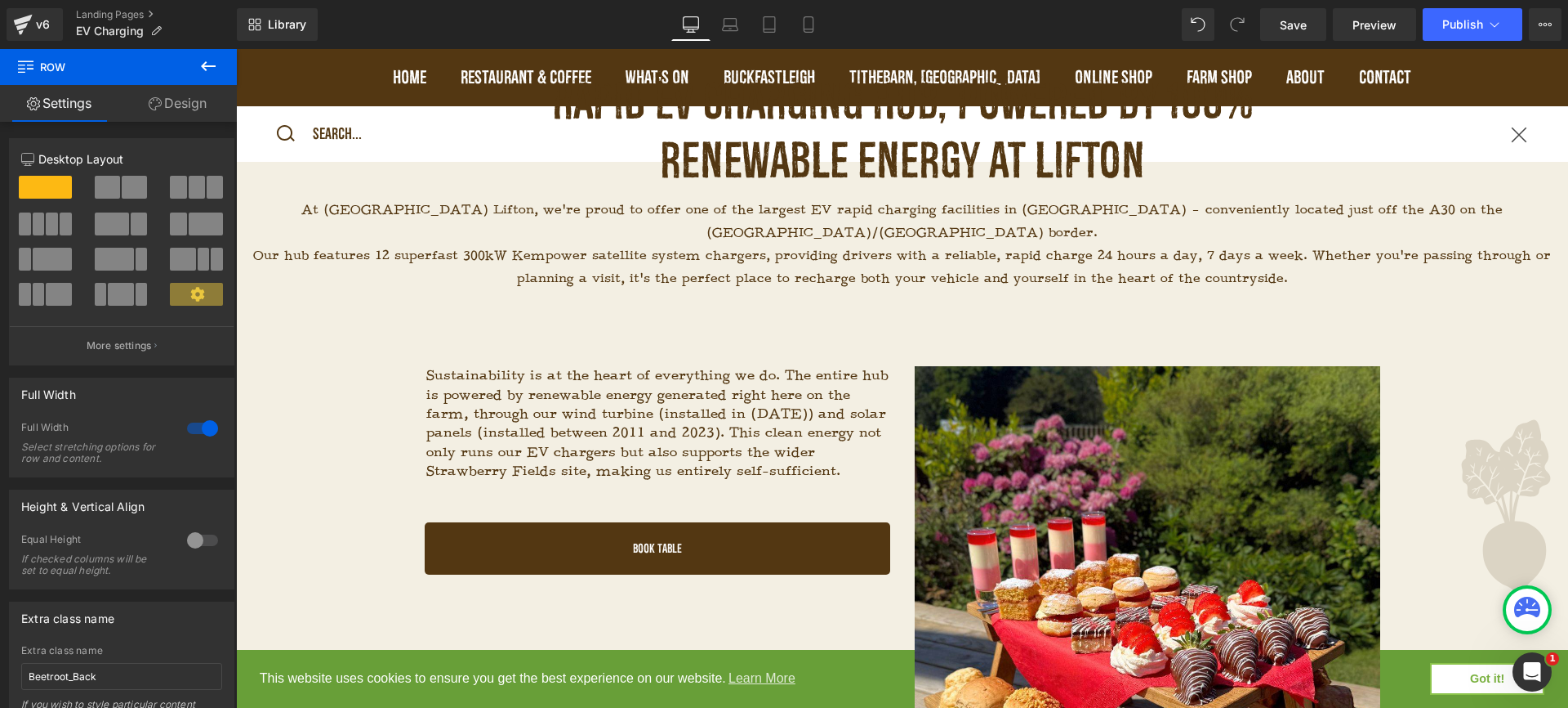
click at [200, 67] on icon at bounding box center [209, 66] width 20 height 20
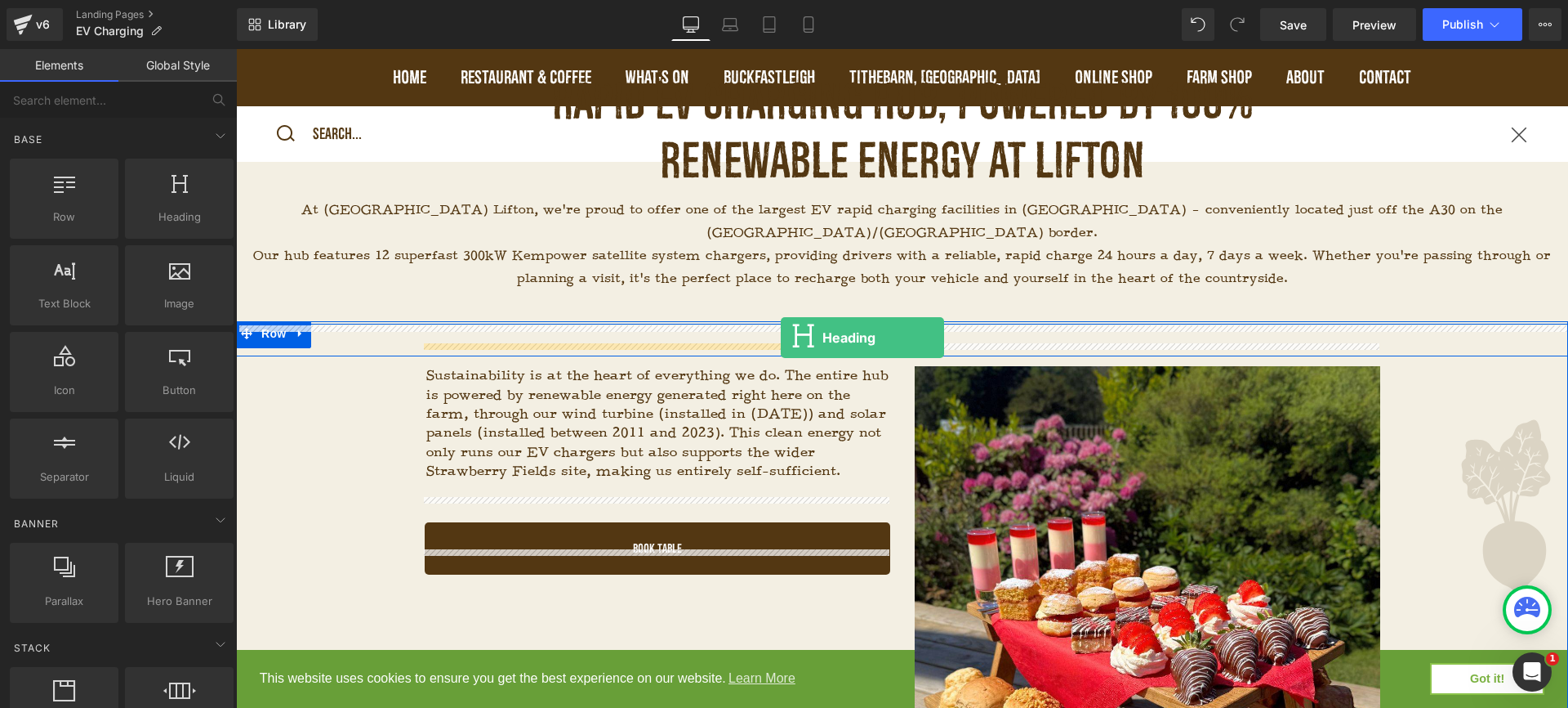
drag, startPoint x: 419, startPoint y: 270, endPoint x: 781, endPoint y: 338, distance: 368.3
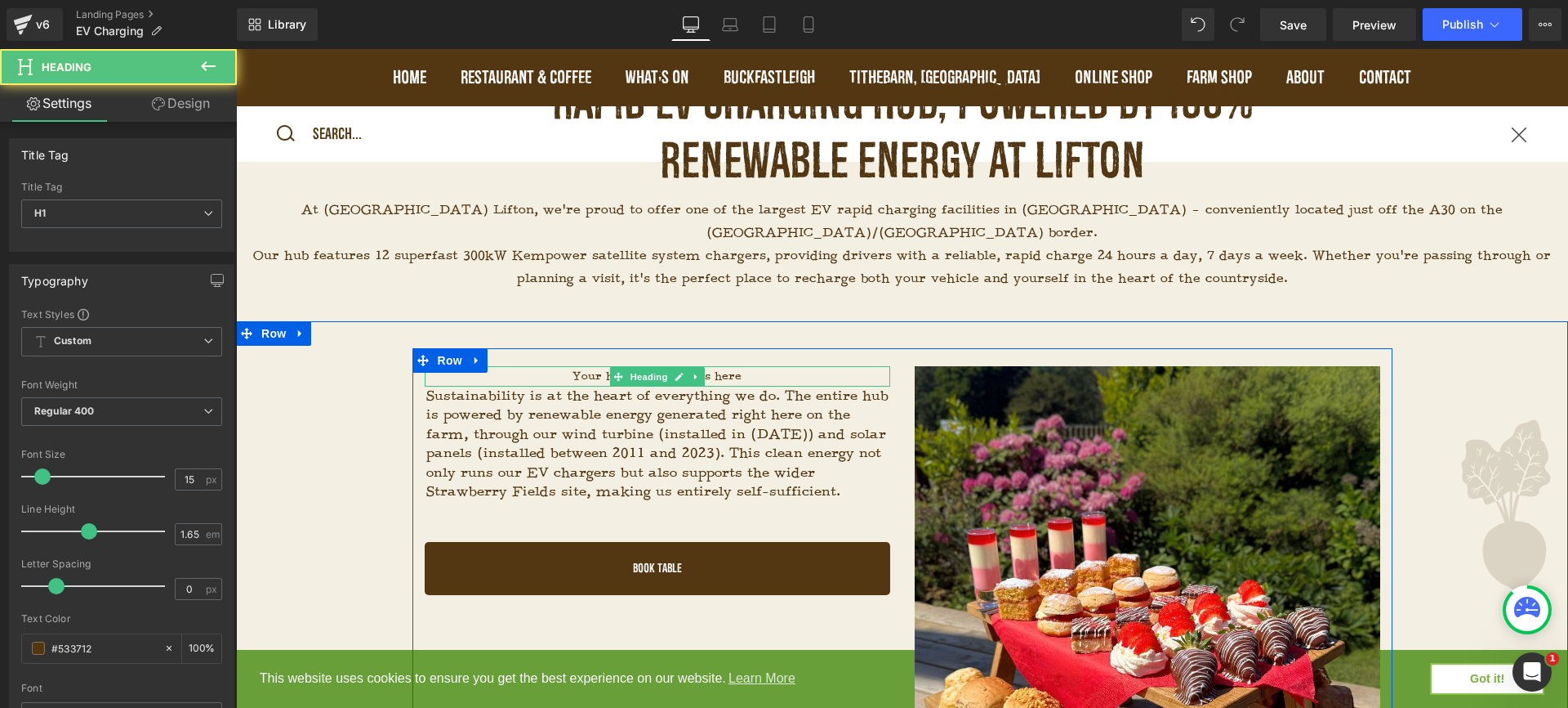
click at [715, 366] on h1 "Your heading text goes here" at bounding box center [657, 376] width 466 height 21
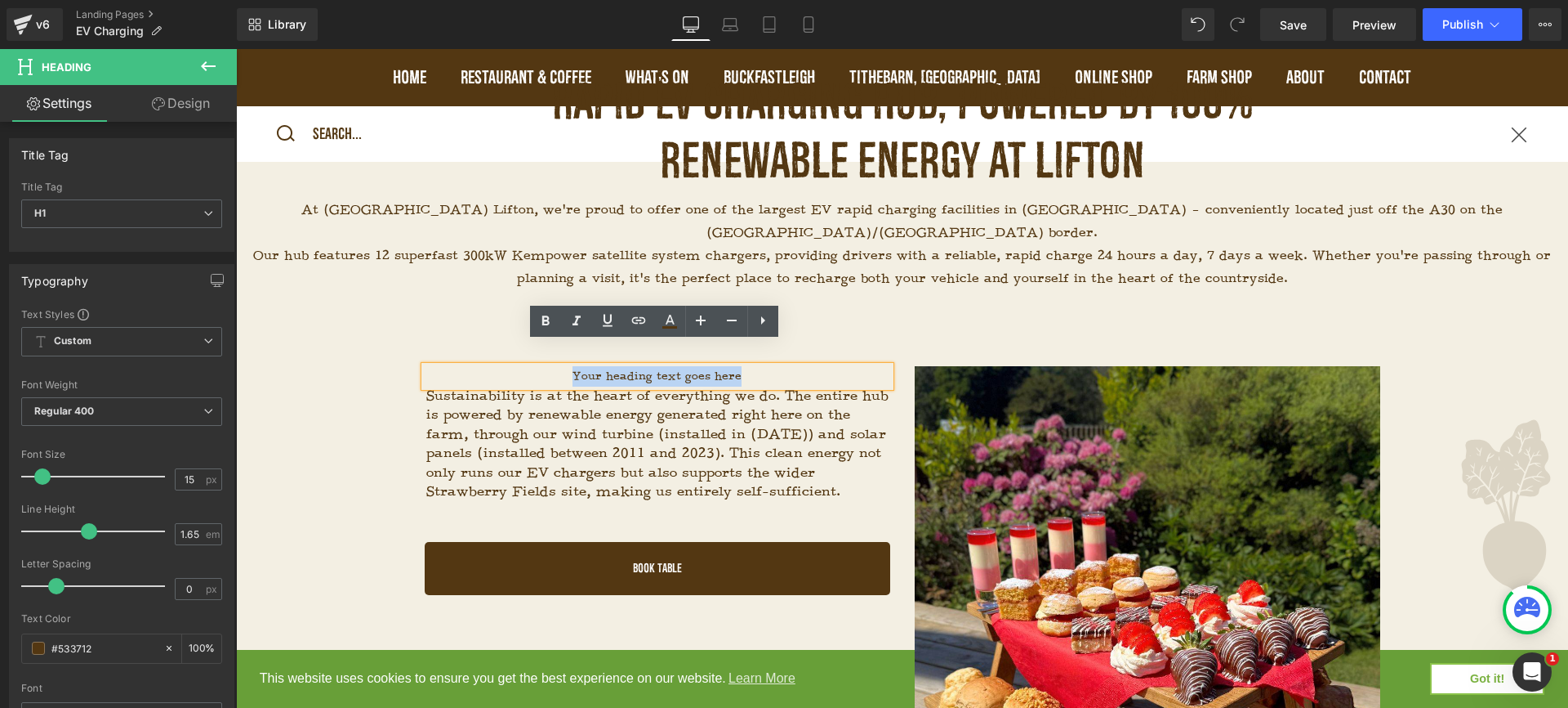
drag, startPoint x: 754, startPoint y: 354, endPoint x: 456, endPoint y: 355, distance: 298.0
click at [456, 366] on h1 "Your heading text goes here" at bounding box center [657, 376] width 466 height 21
paste div
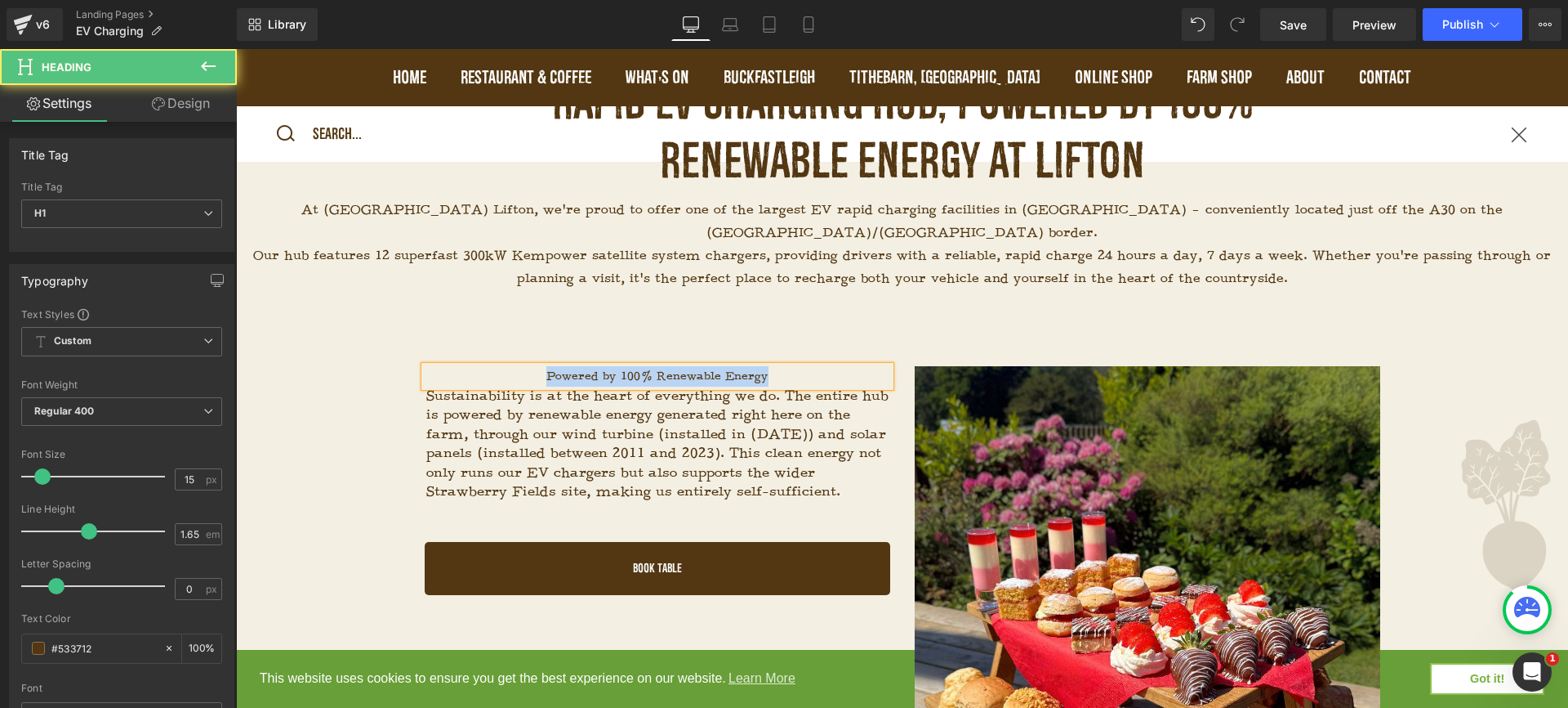
drag, startPoint x: 770, startPoint y: 354, endPoint x: 502, endPoint y: 354, distance: 268.0
click at [502, 366] on h1 "Powered by 100% Renewable Energy" at bounding box center [657, 376] width 466 height 21
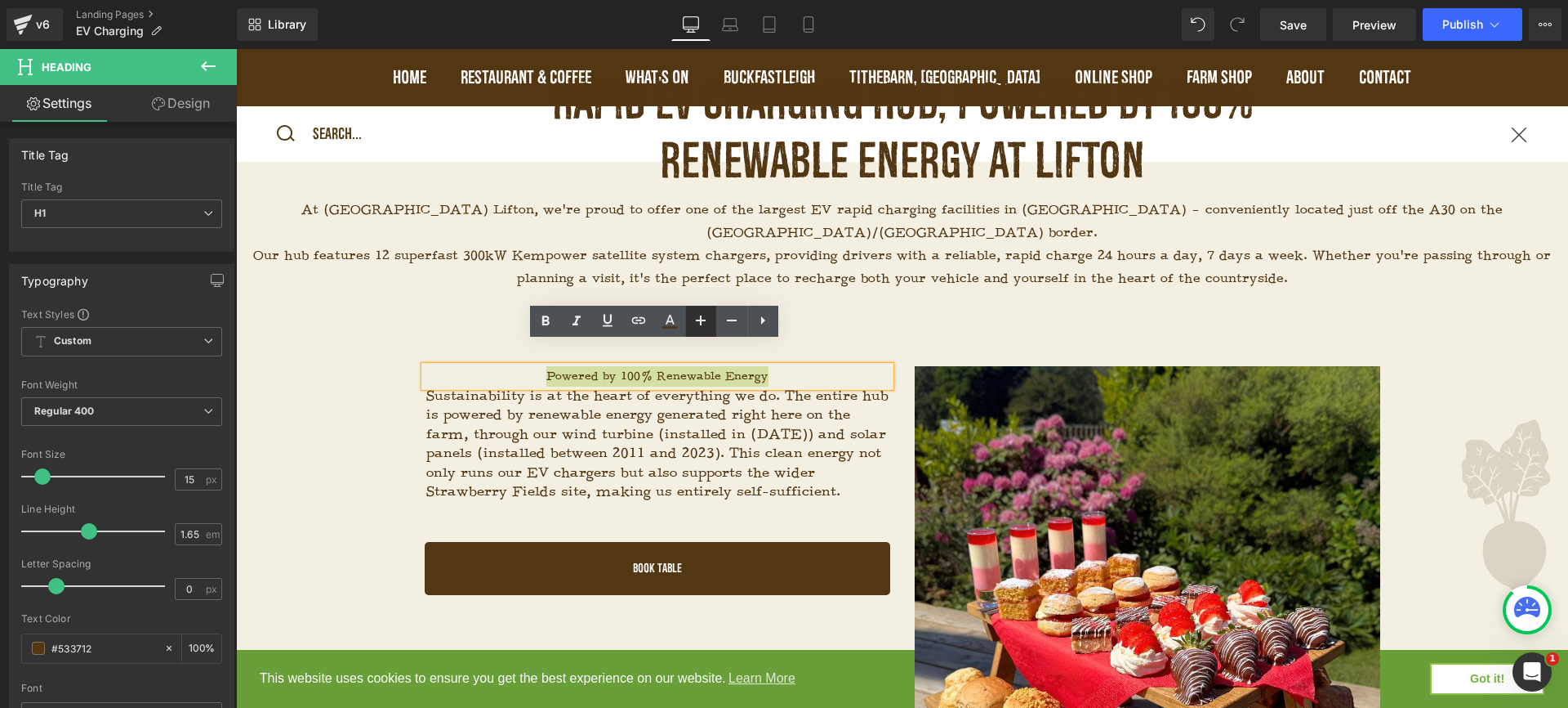
click at [704, 321] on icon at bounding box center [701, 320] width 10 height 10
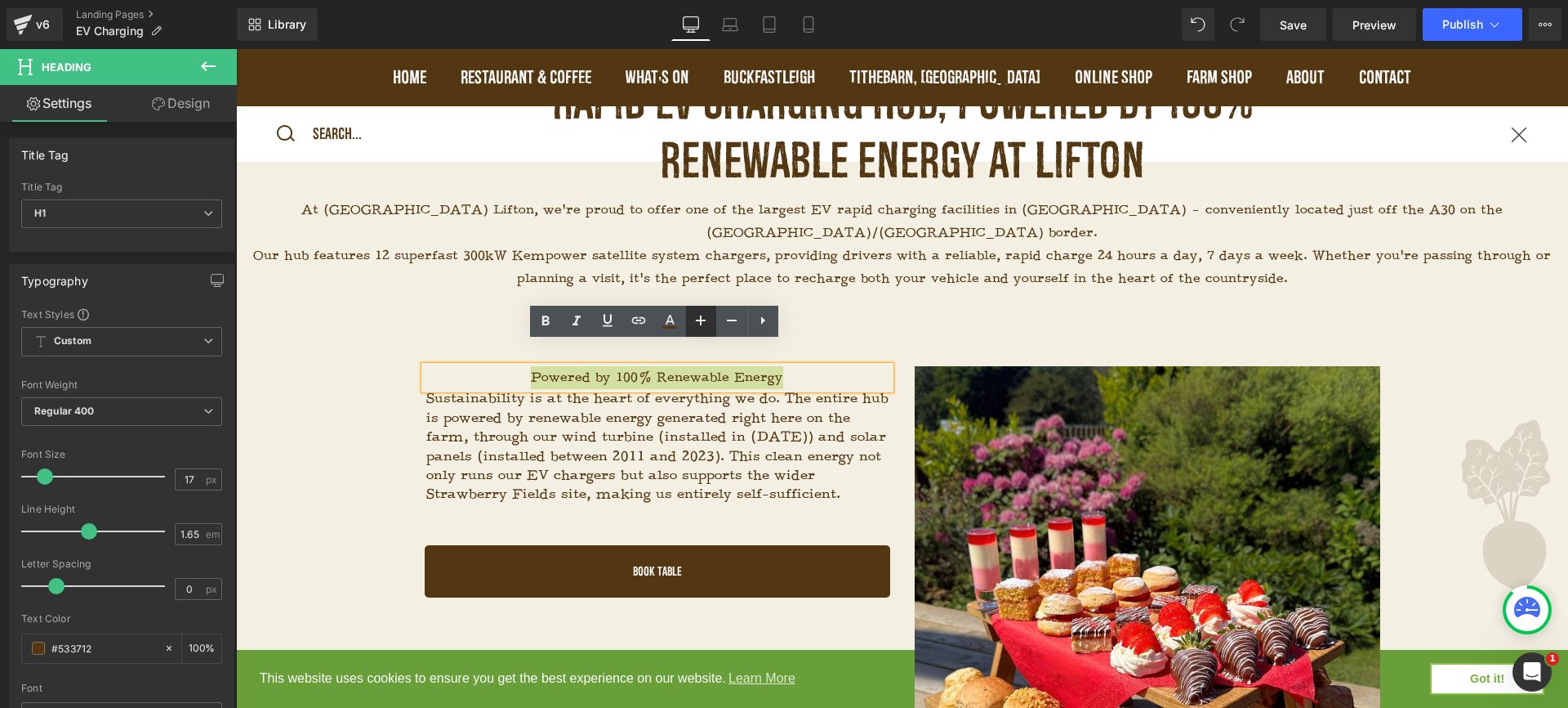
click at [704, 321] on icon at bounding box center [701, 320] width 10 height 10
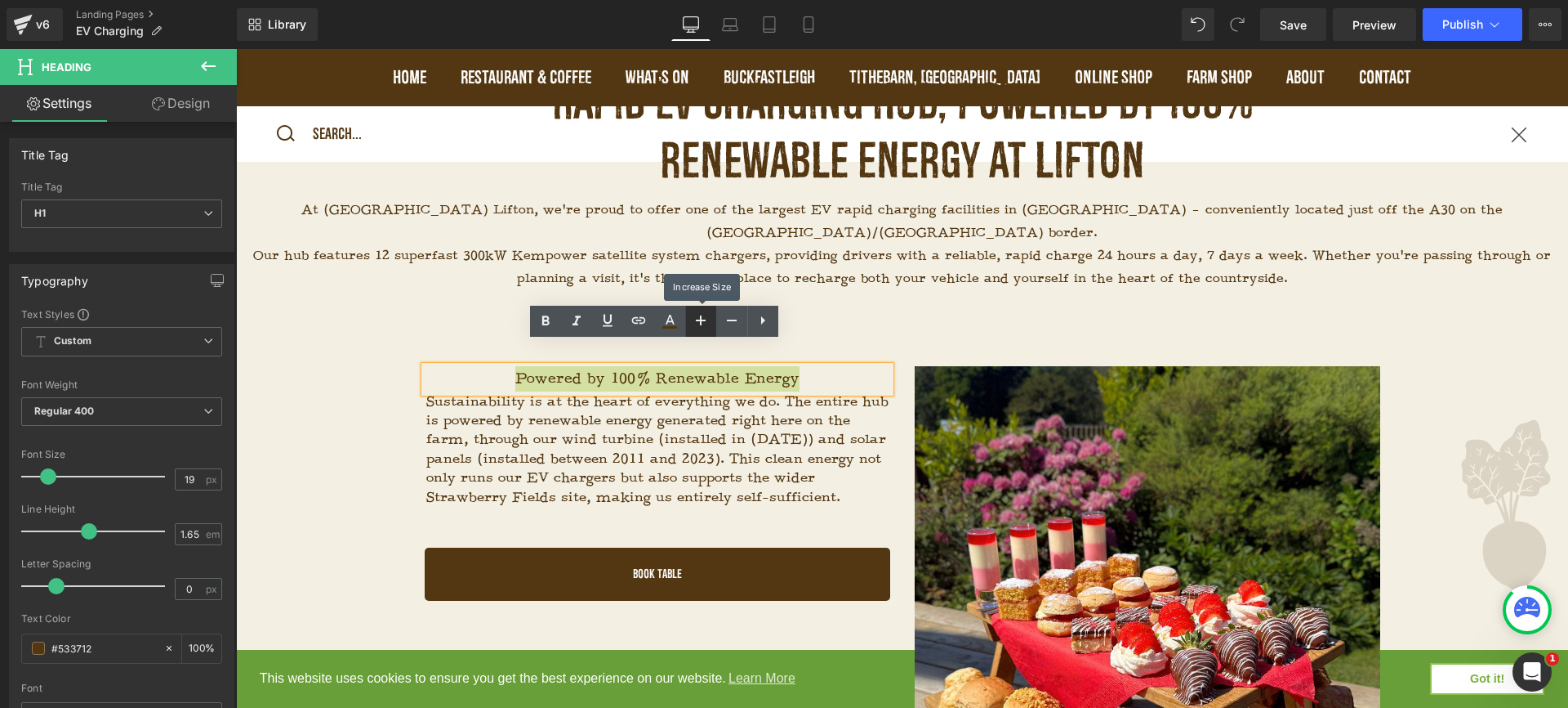
click at [704, 321] on icon at bounding box center [701, 320] width 10 height 10
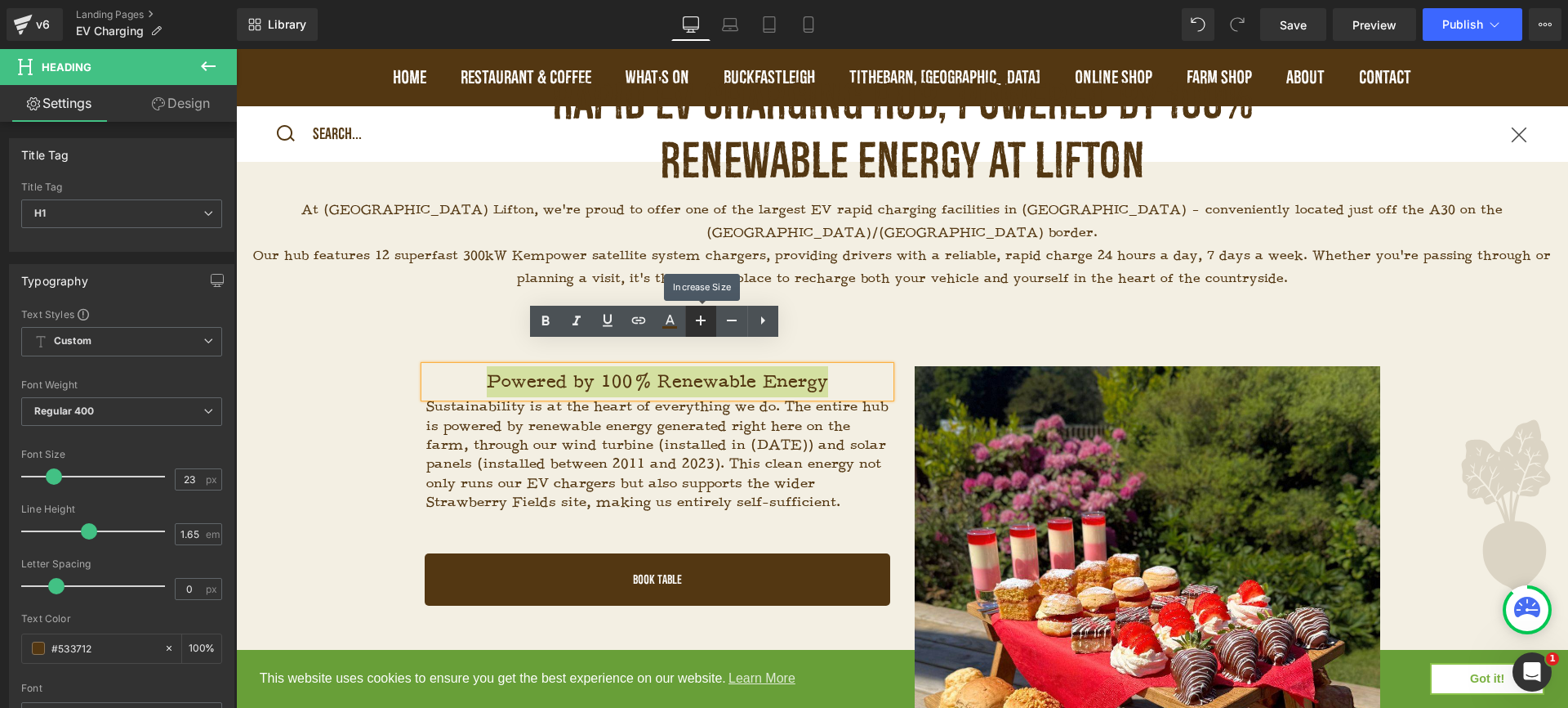
click at [704, 321] on icon at bounding box center [701, 320] width 10 height 10
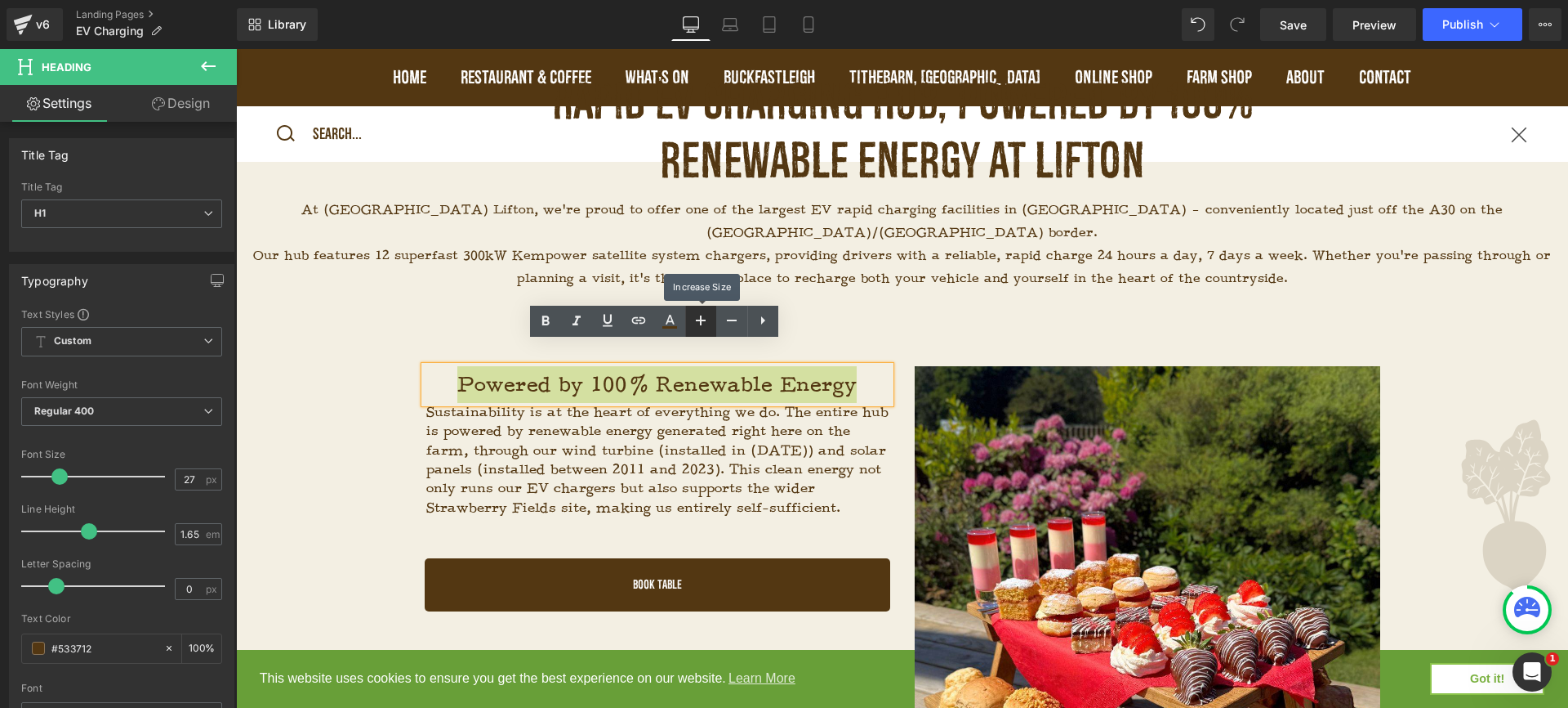
click at [704, 321] on icon at bounding box center [701, 320] width 10 height 10
type input "29"
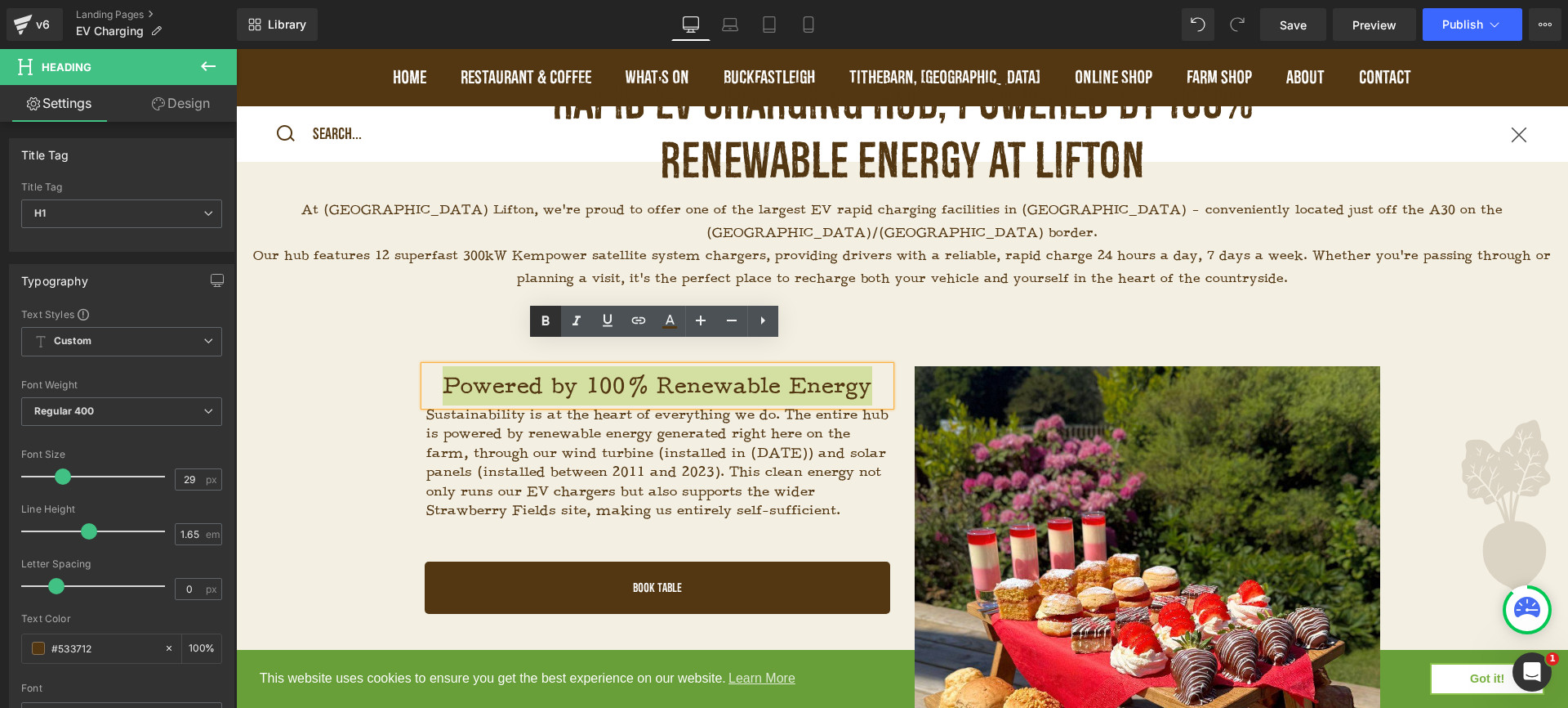
click at [550, 326] on icon at bounding box center [546, 321] width 20 height 20
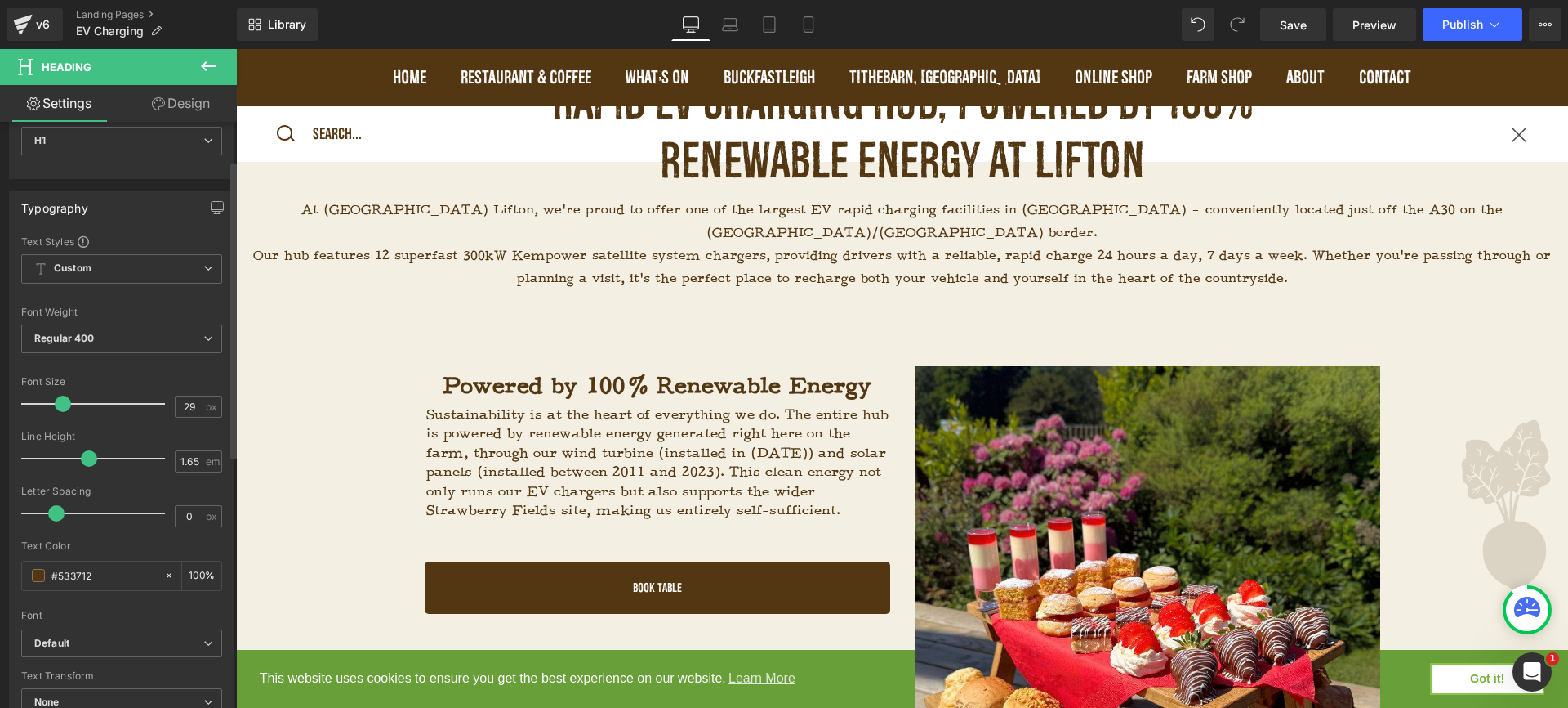
scroll to position [75, 0]
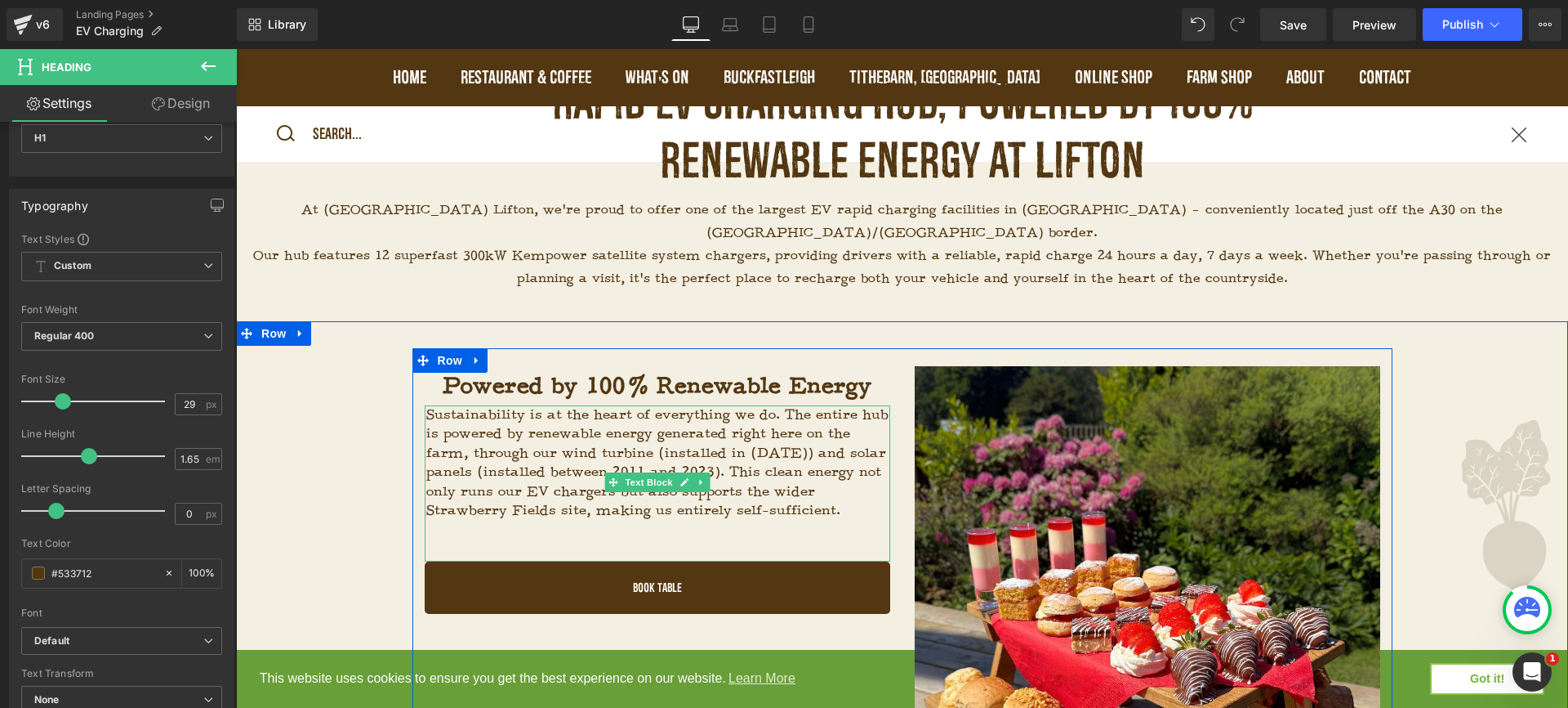
click at [802, 474] on span "Sustainability is at the heart of everything we do. The entire hub is powered b…" at bounding box center [658, 462] width 463 height 113
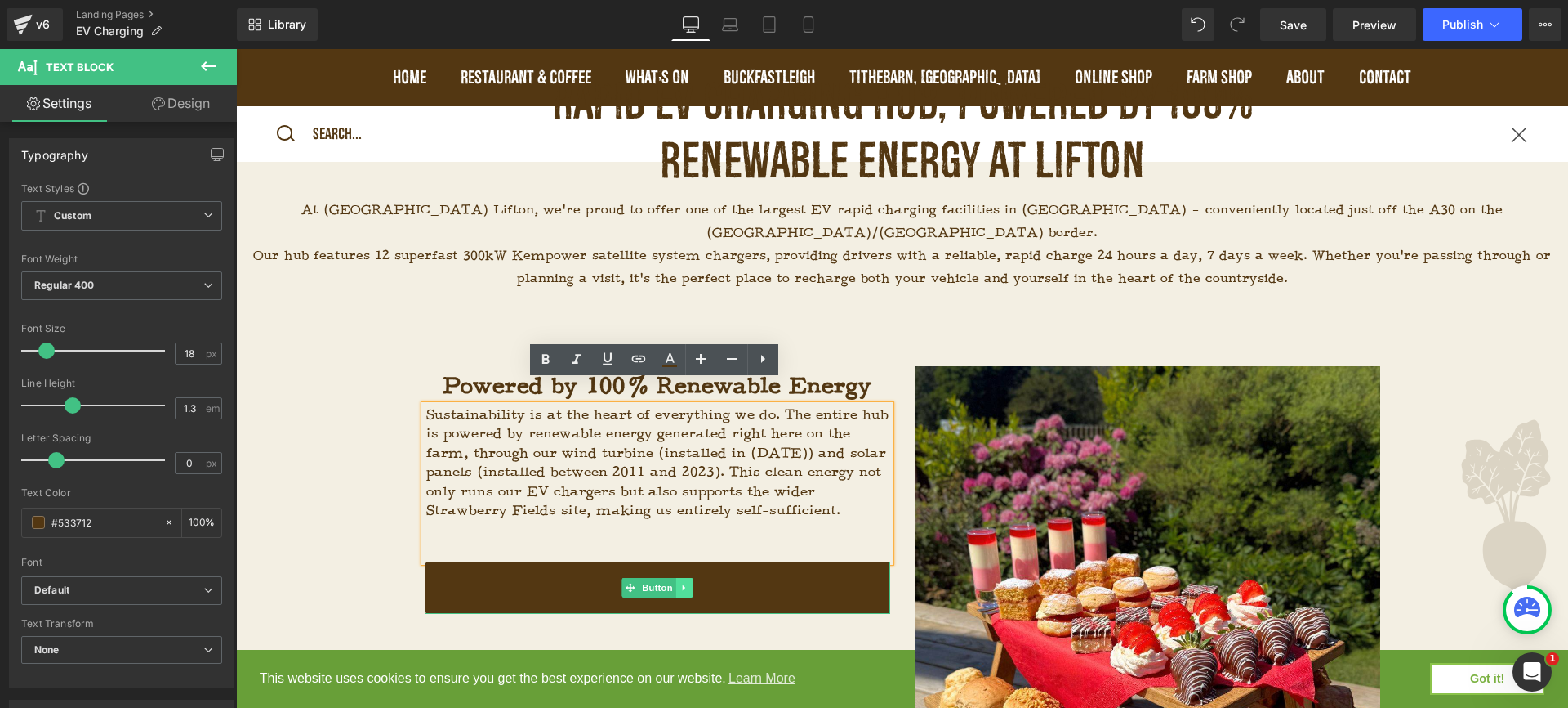
click at [685, 583] on icon at bounding box center [684, 587] width 9 height 10
click at [689, 577] on link at bounding box center [692, 587] width 17 height 20
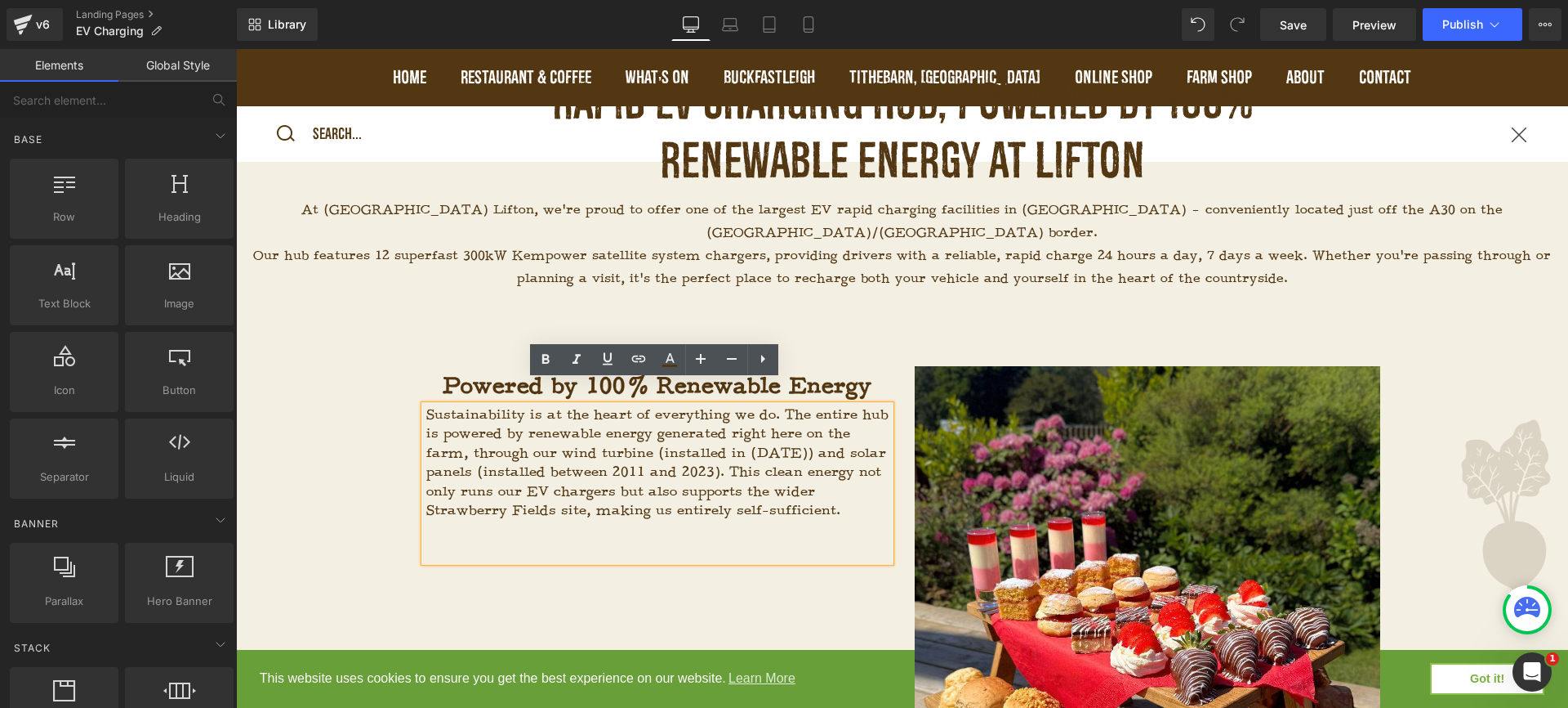
click at [726, 461] on span "Sustainability is at the heart of everything we do. The entire hub is powered b…" at bounding box center [658, 462] width 463 height 113
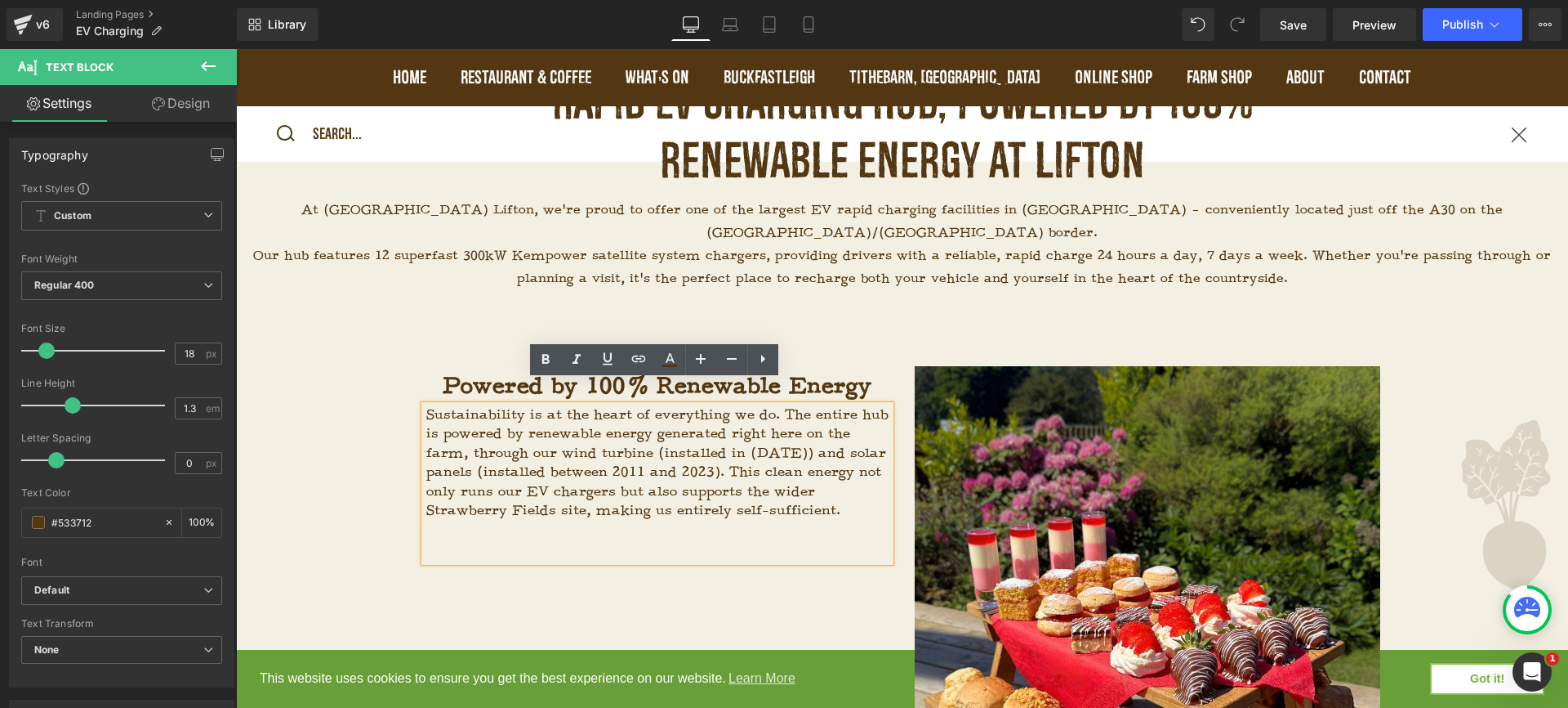
click at [730, 451] on span "Sustainability is at the heart of everything we do. The entire hub is powered b…" at bounding box center [658, 462] width 463 height 113
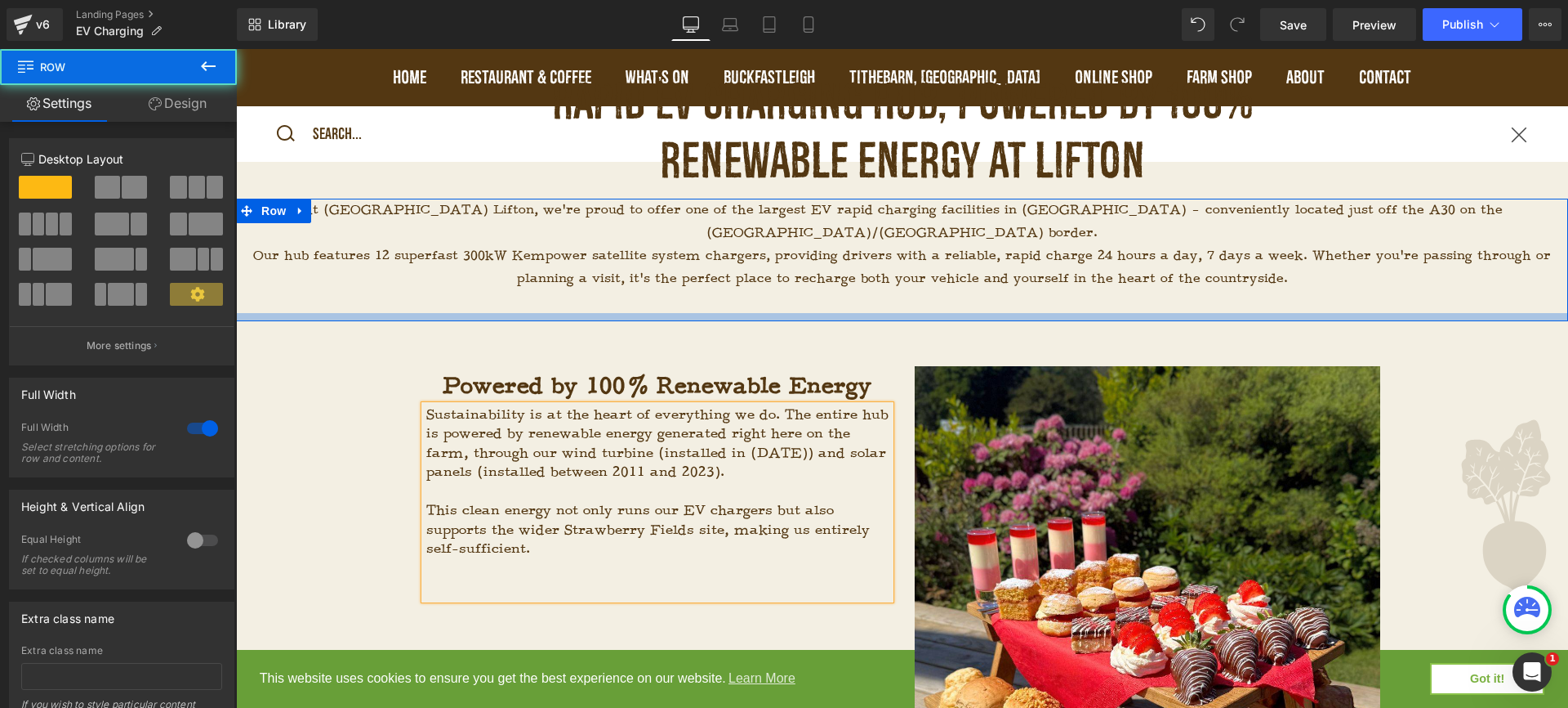
click at [1122, 313] on div at bounding box center [902, 317] width 1332 height 8
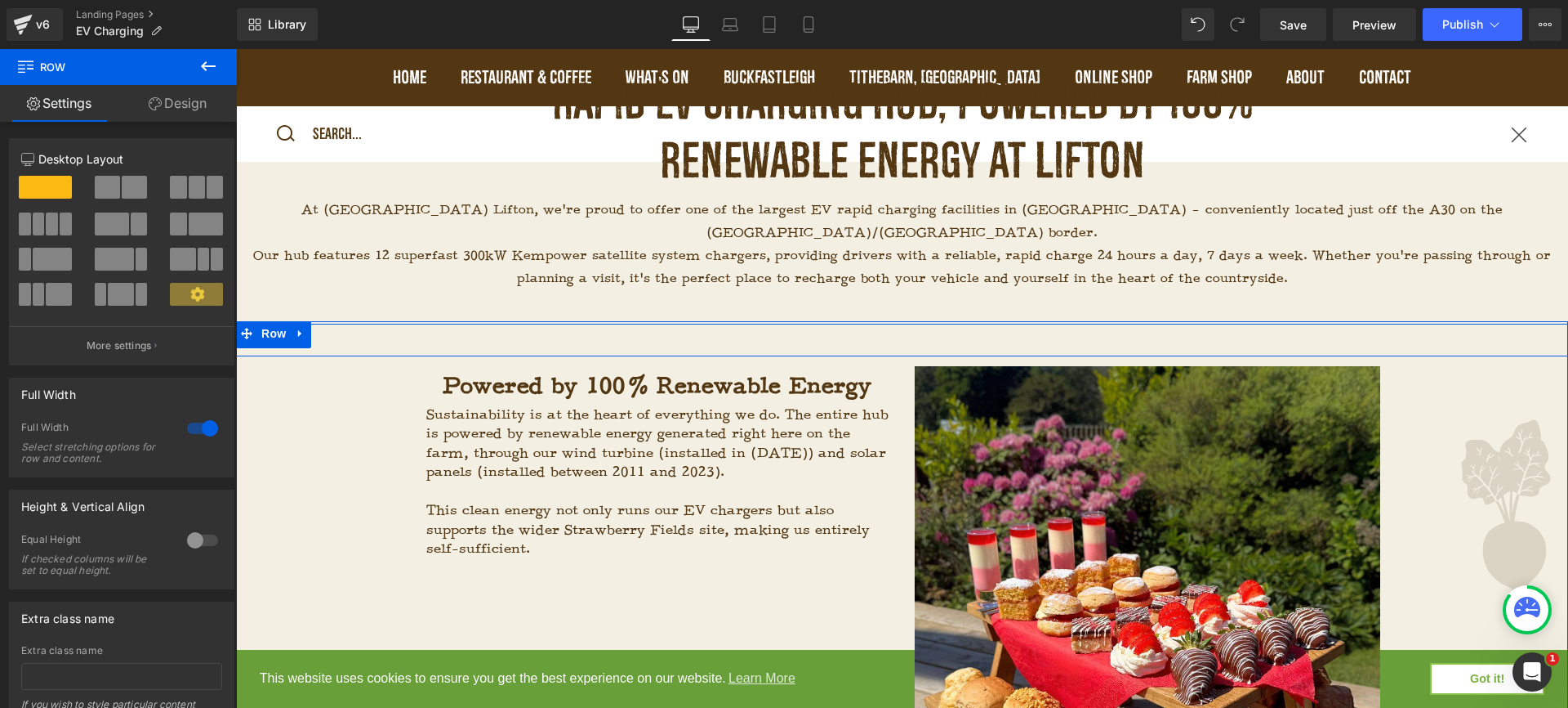
click at [946, 323] on div "Powered by 100% Renewable Energy Heading Sustainability is at the heart of ever…" at bounding box center [902, 339] width 1332 height 33
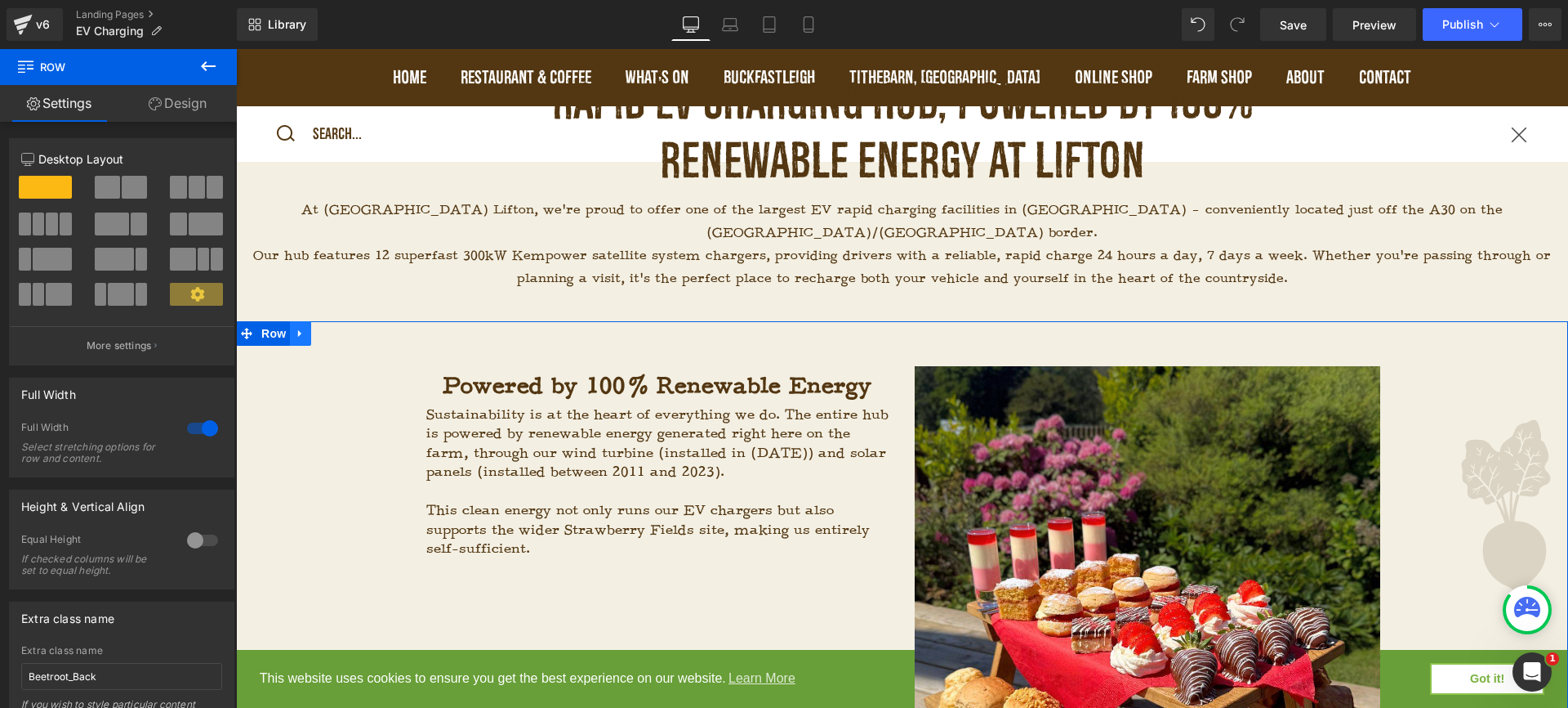
click at [295, 328] on icon at bounding box center [300, 334] width 12 height 13
click at [338, 328] on icon at bounding box center [343, 334] width 12 height 13
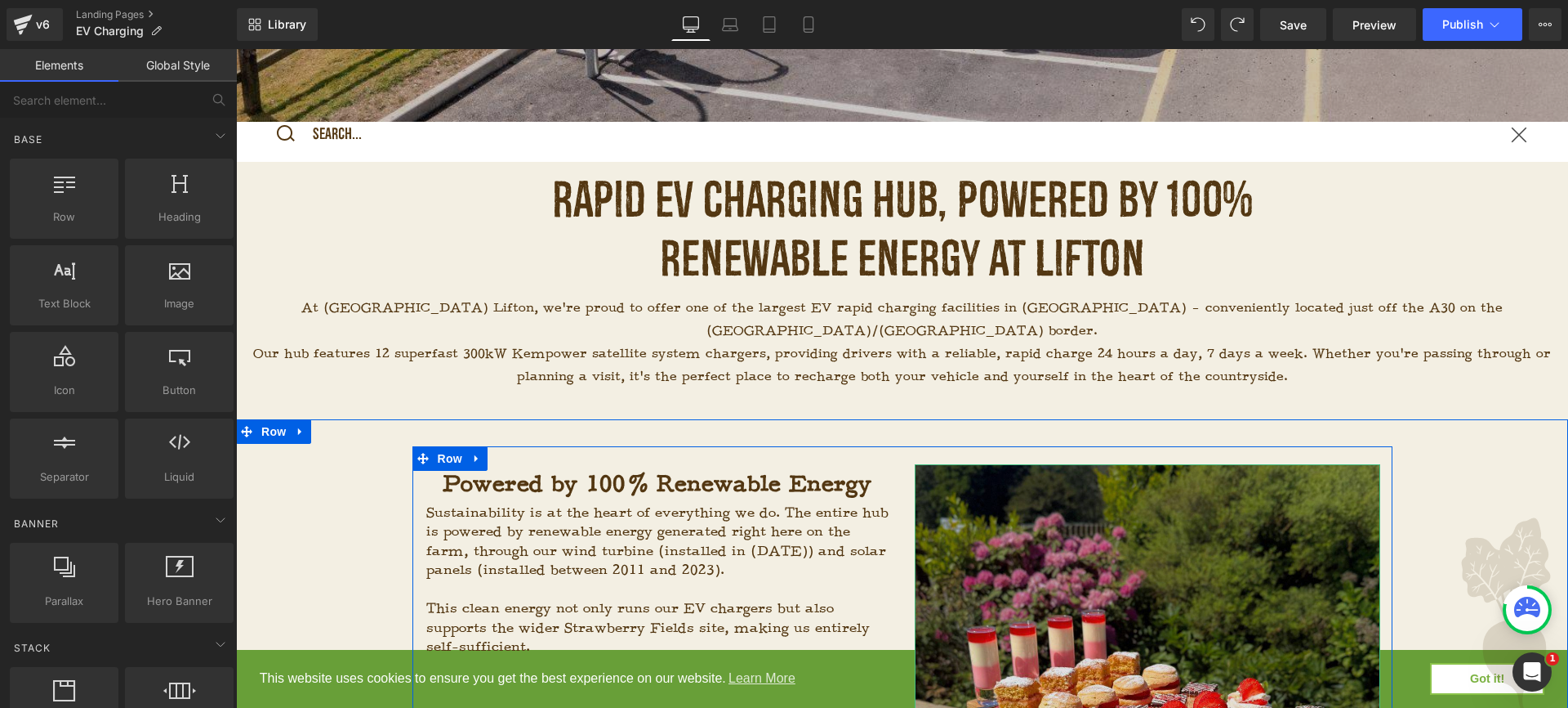
scroll to position [477, 0]
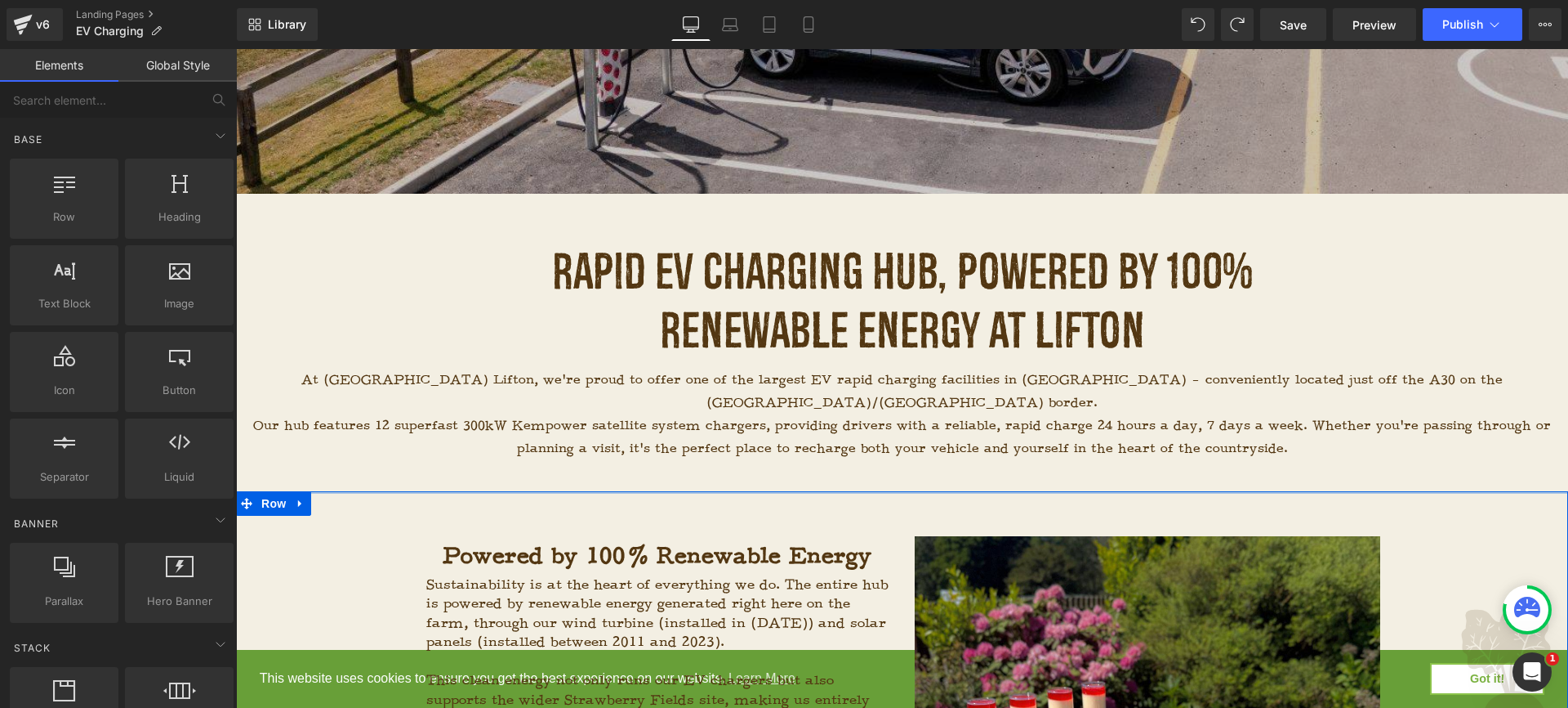
click at [970, 491] on div at bounding box center [902, 492] width 1332 height 3
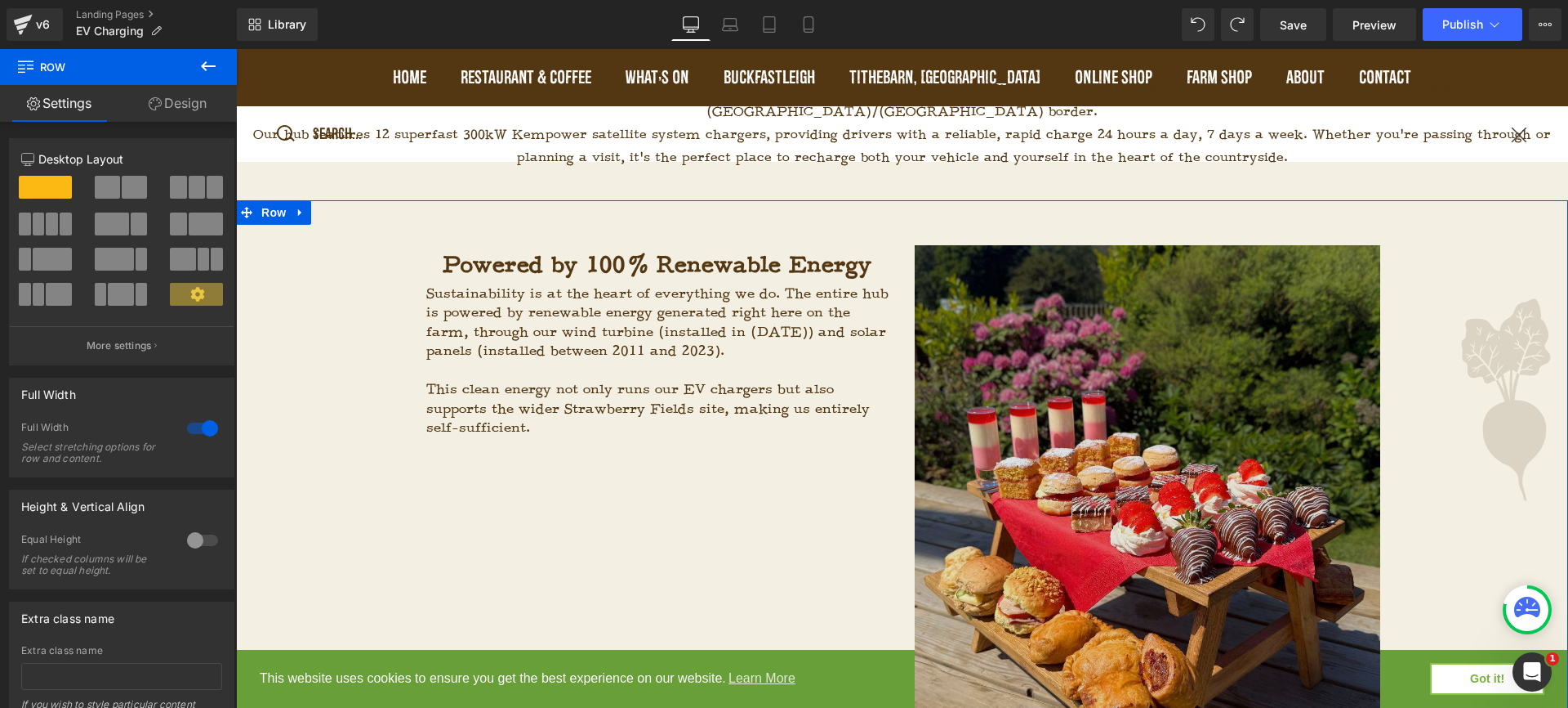
scroll to position [769, 0]
click at [1127, 415] on img at bounding box center [1147, 536] width 466 height 583
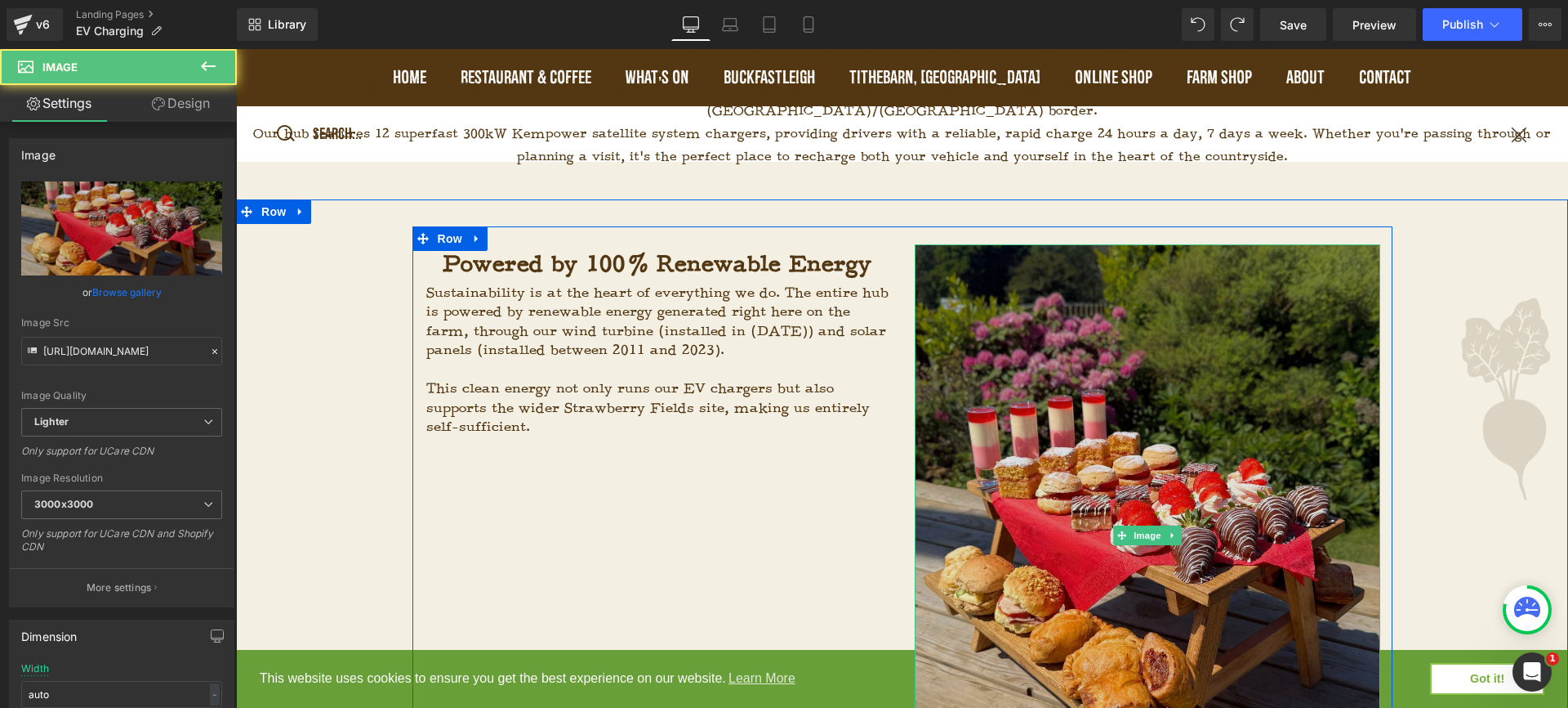
click at [1080, 395] on img at bounding box center [1147, 536] width 466 height 583
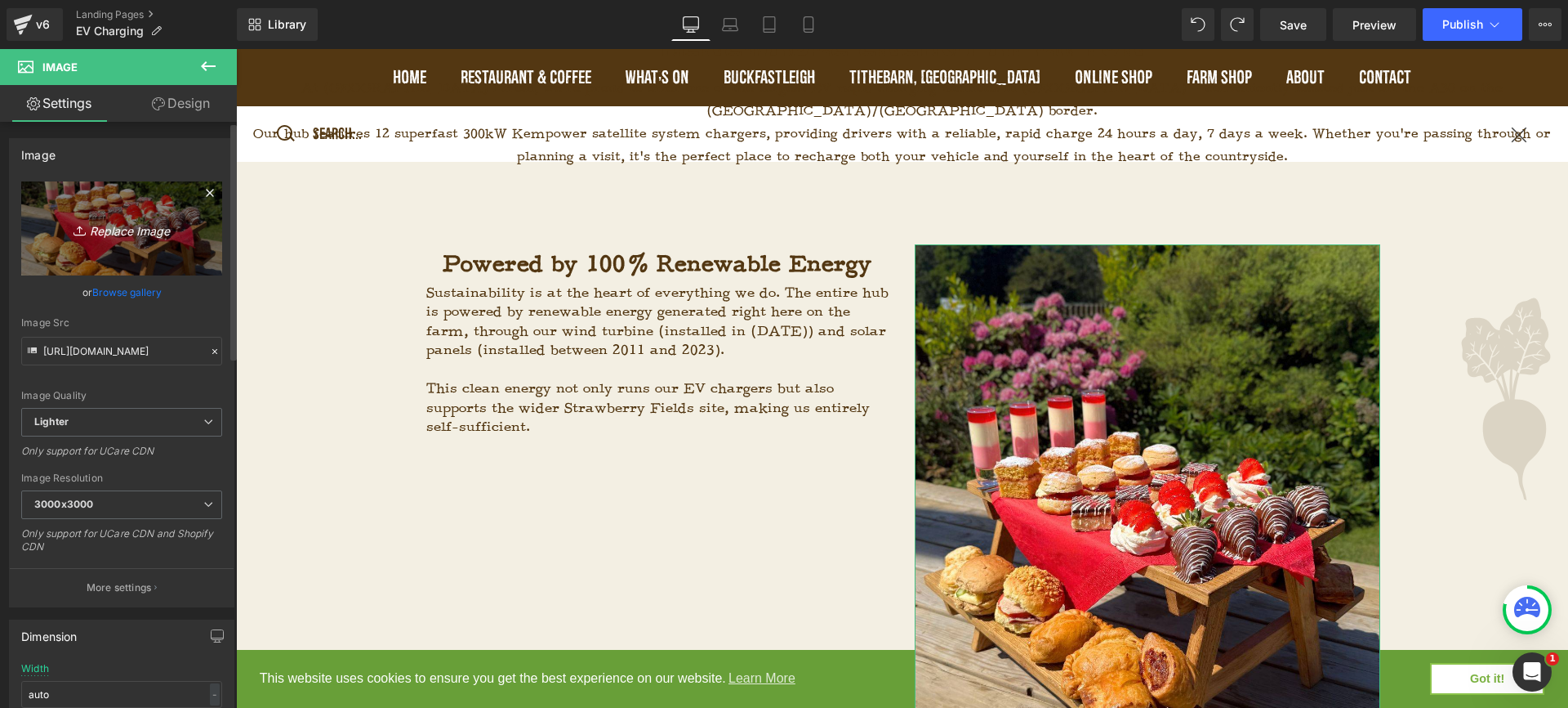
click at [140, 233] on icon "Replace Image" at bounding box center [122, 228] width 131 height 21
type input "C:\fakepath\Photos for website.jpg"
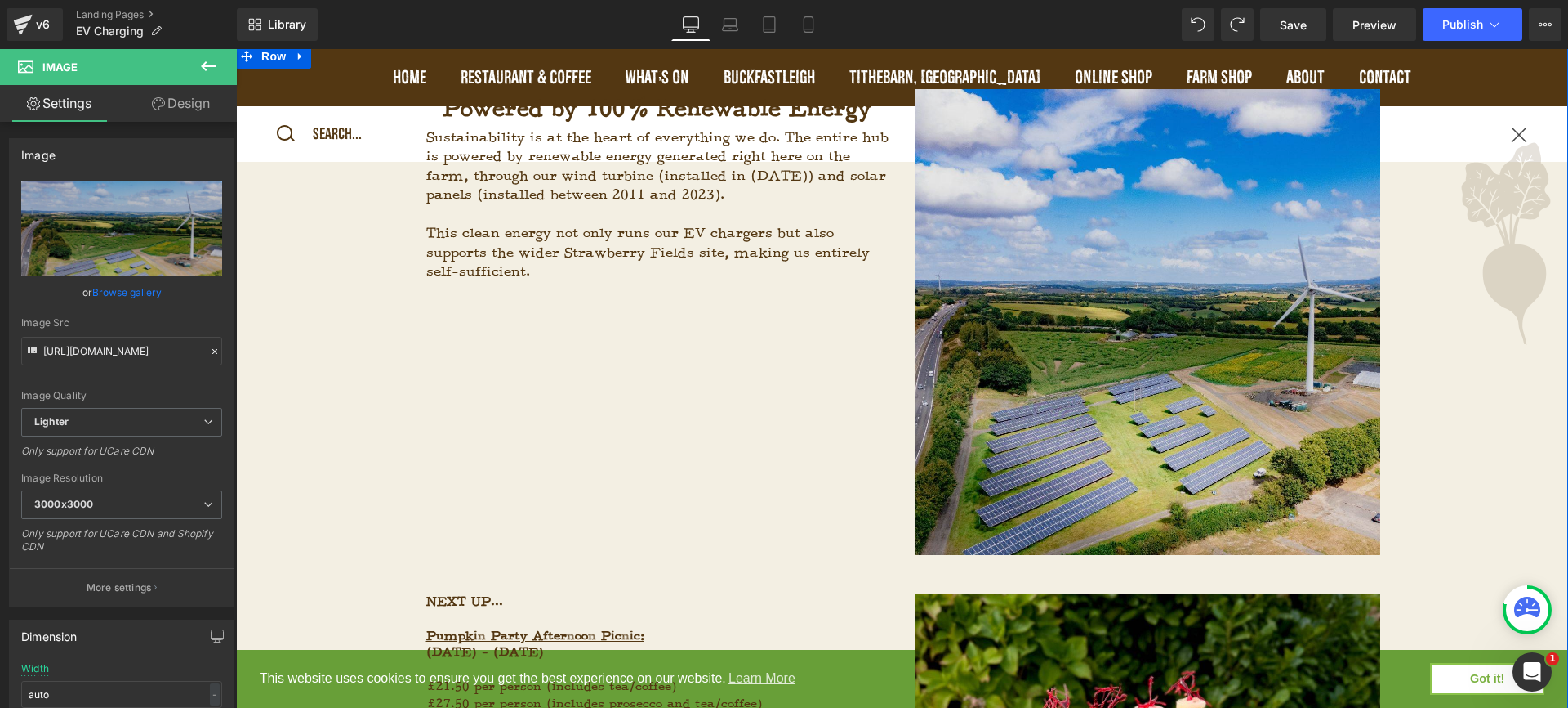
scroll to position [1084, 0]
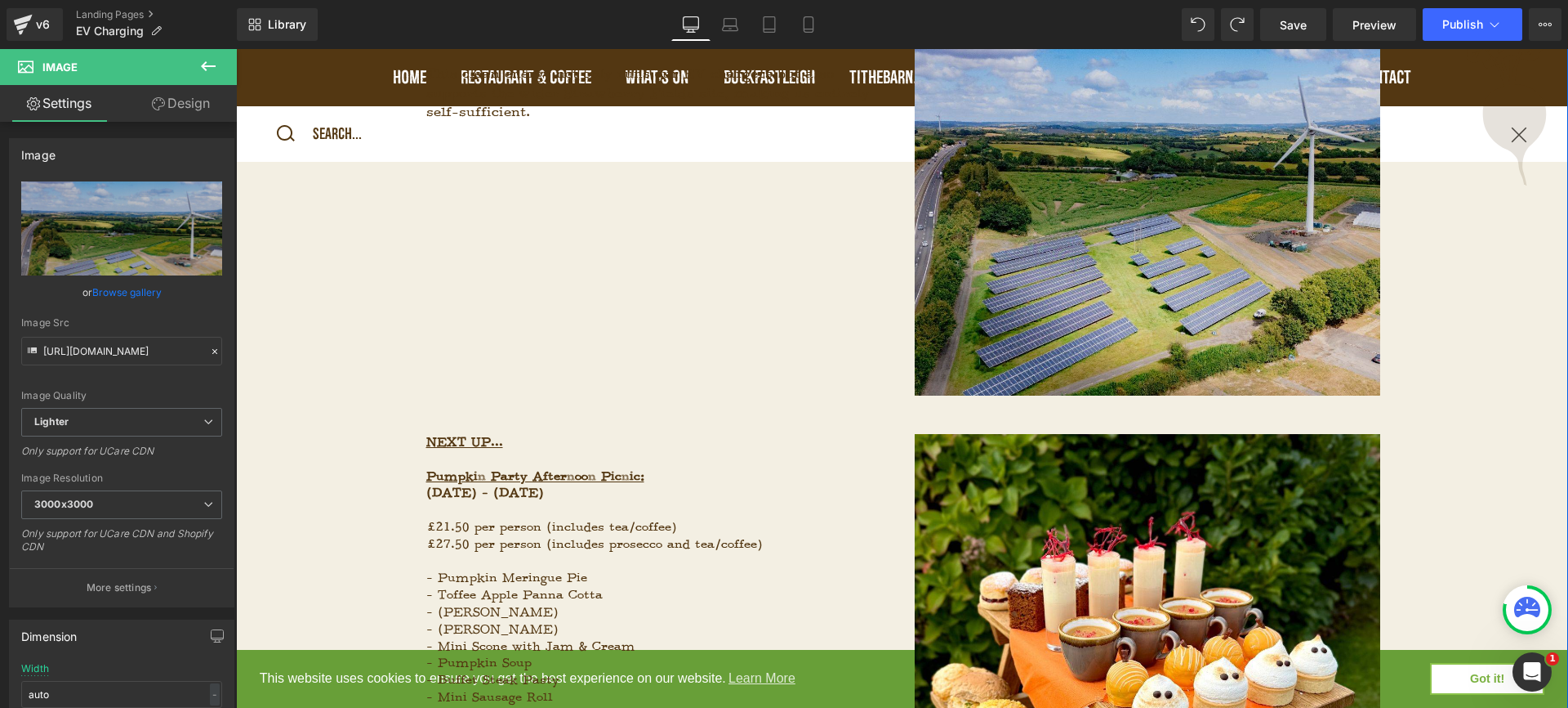
click at [1040, 237] on img at bounding box center [1147, 162] width 466 height 466
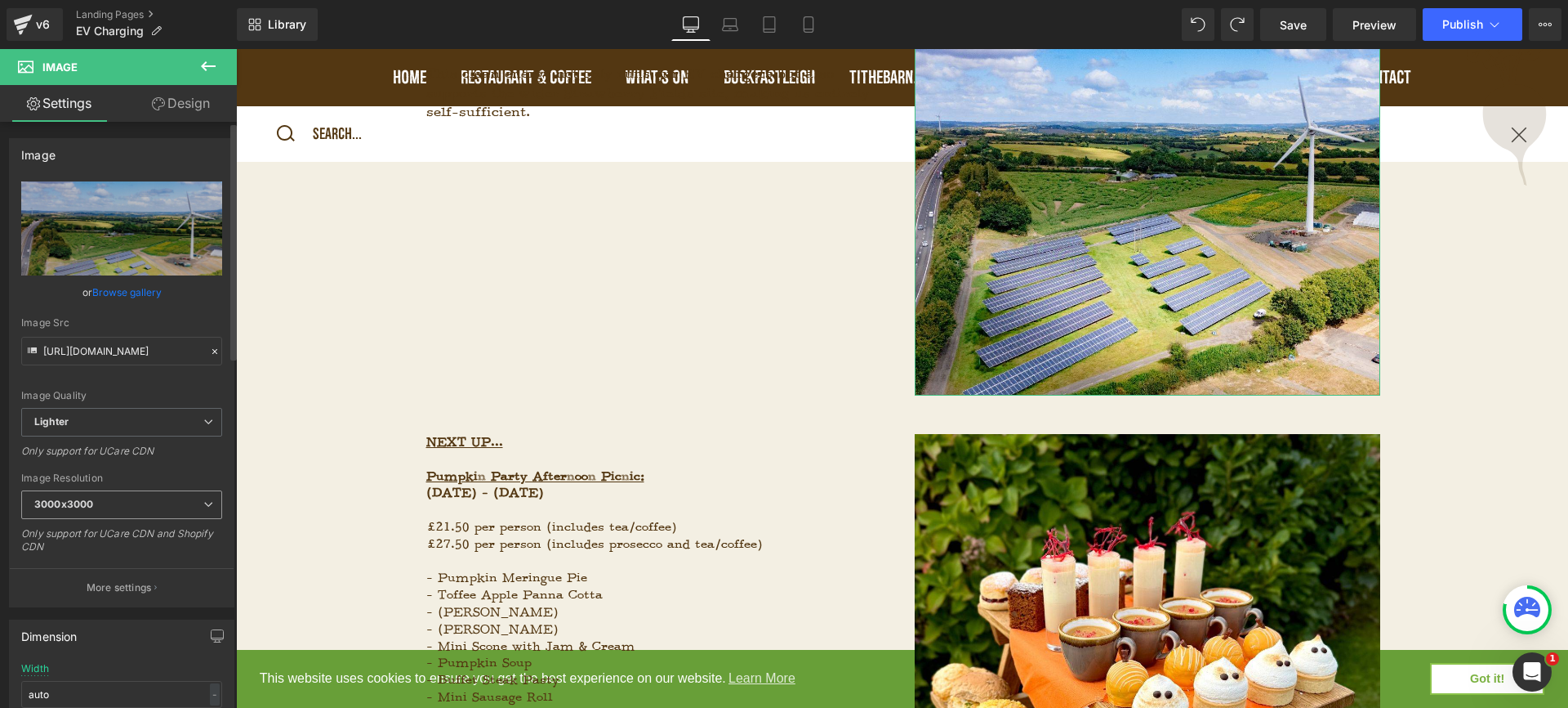
click at [177, 504] on span "3000x3000" at bounding box center [121, 505] width 201 height 29
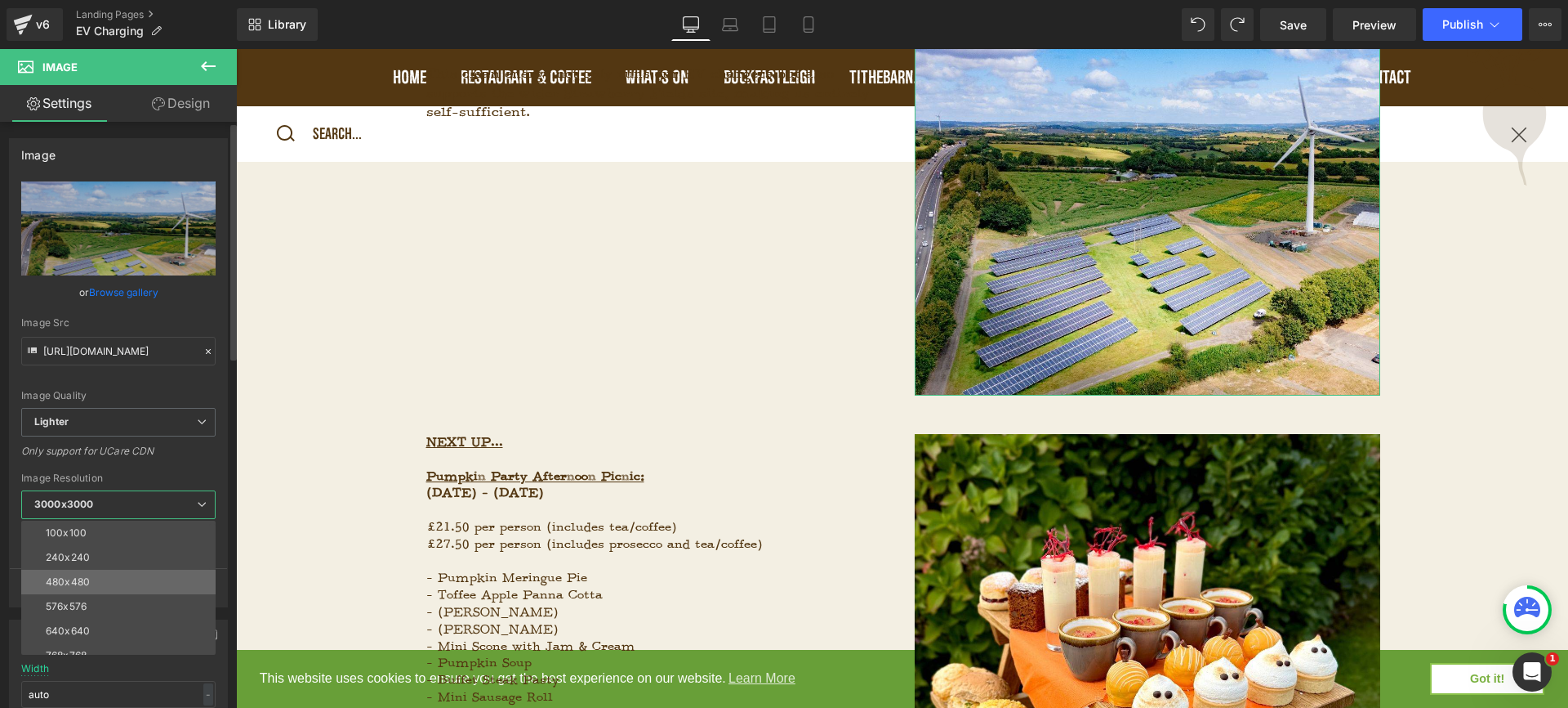
click at [145, 573] on li "480x480" at bounding box center [122, 581] width 201 height 25
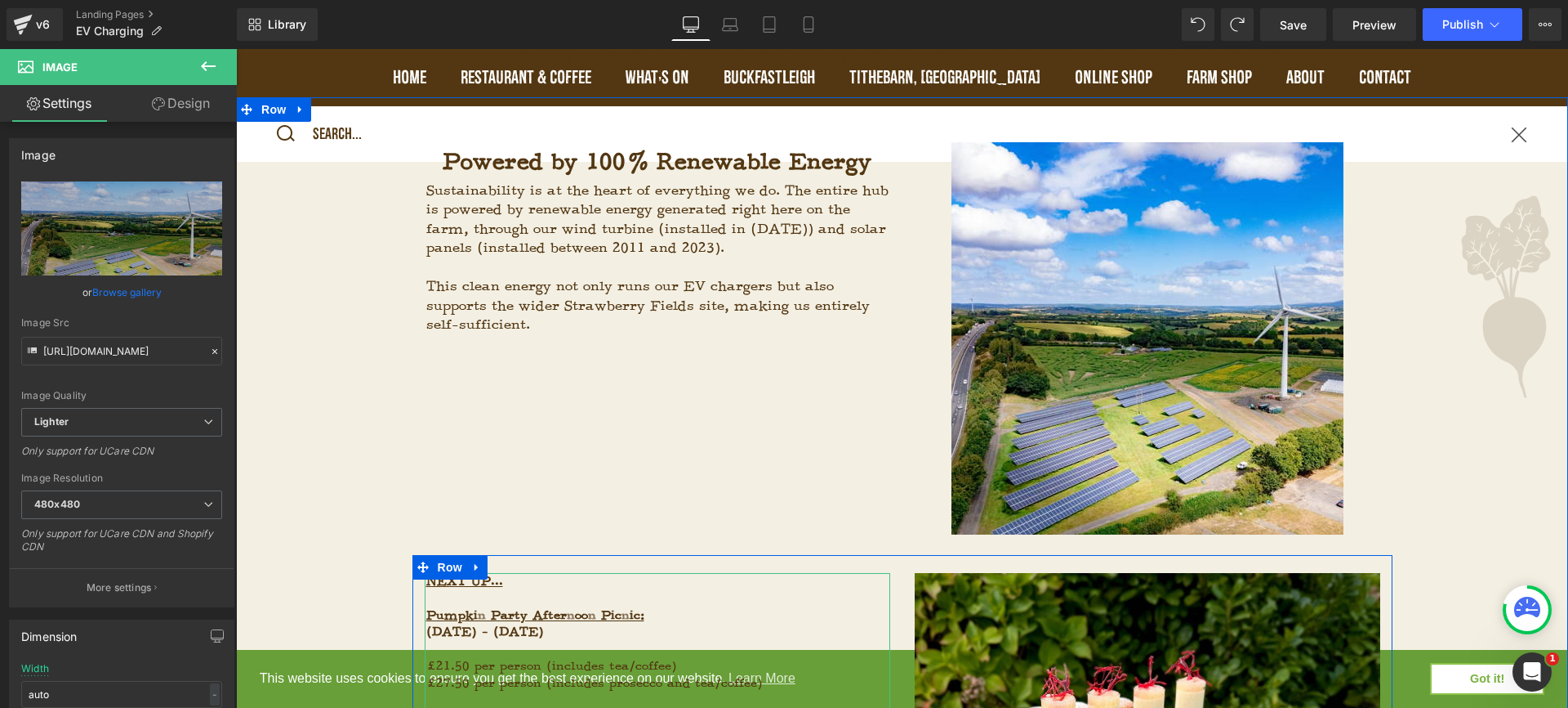
scroll to position [737, 0]
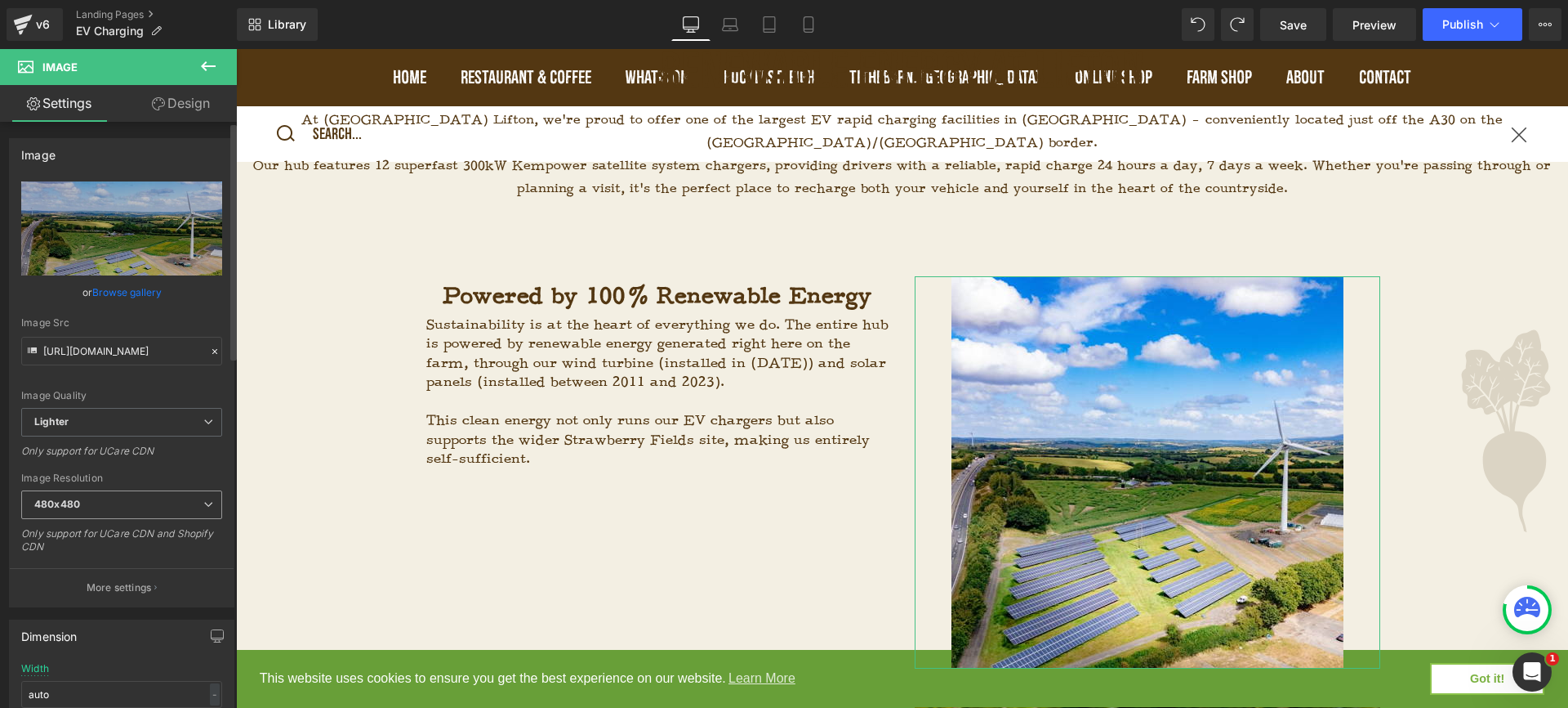
click at [164, 504] on span "480x480" at bounding box center [121, 505] width 201 height 29
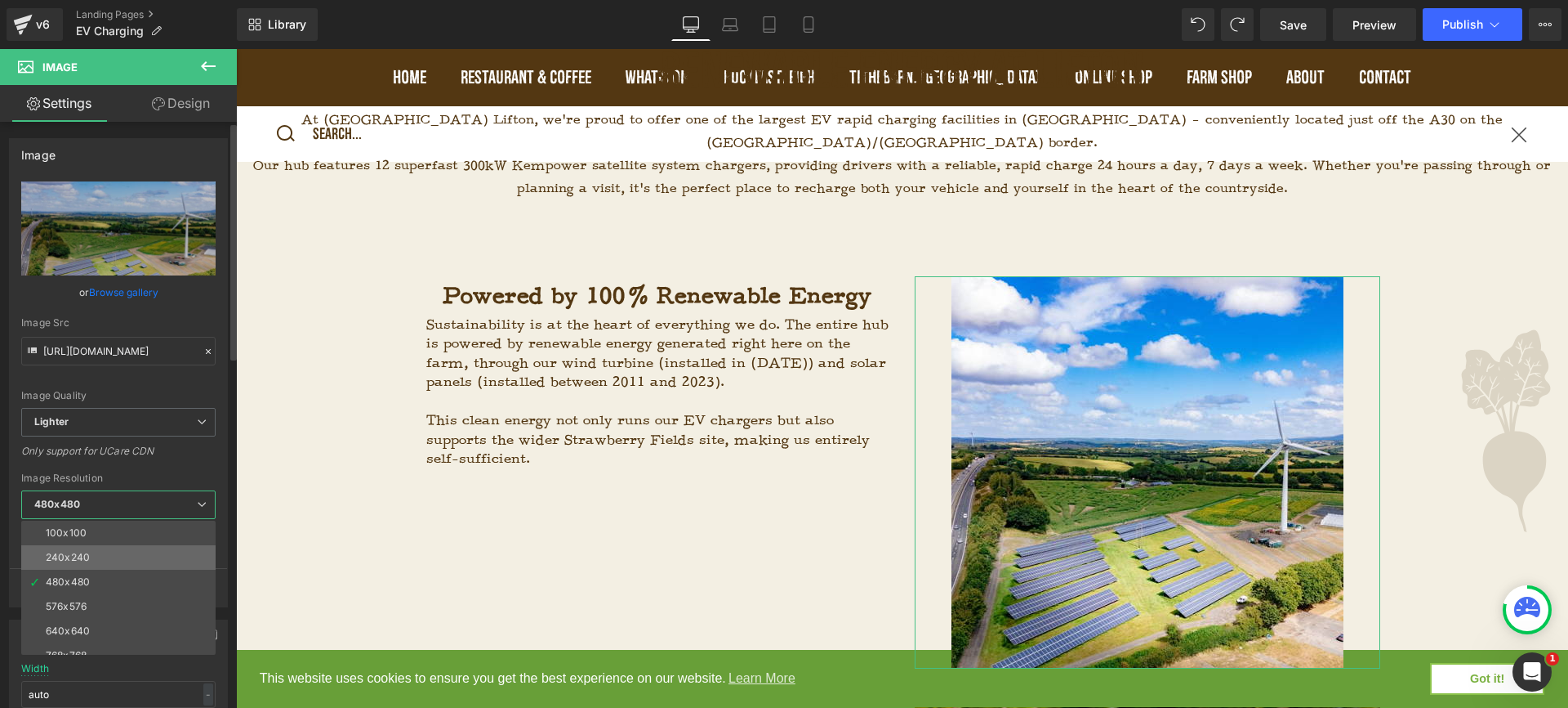
click at [119, 553] on li "240x240" at bounding box center [122, 556] width 201 height 25
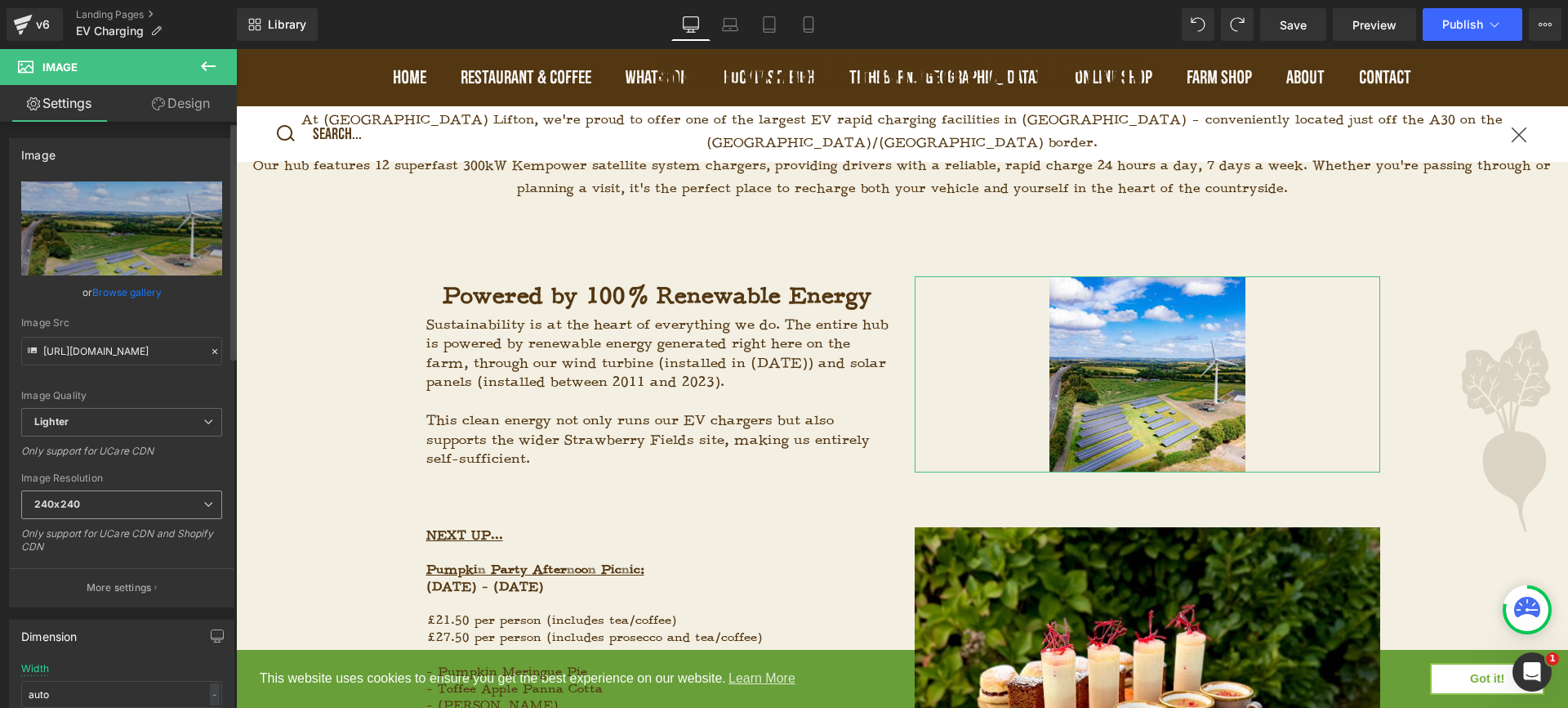
click at [142, 502] on span "240x240" at bounding box center [121, 505] width 201 height 29
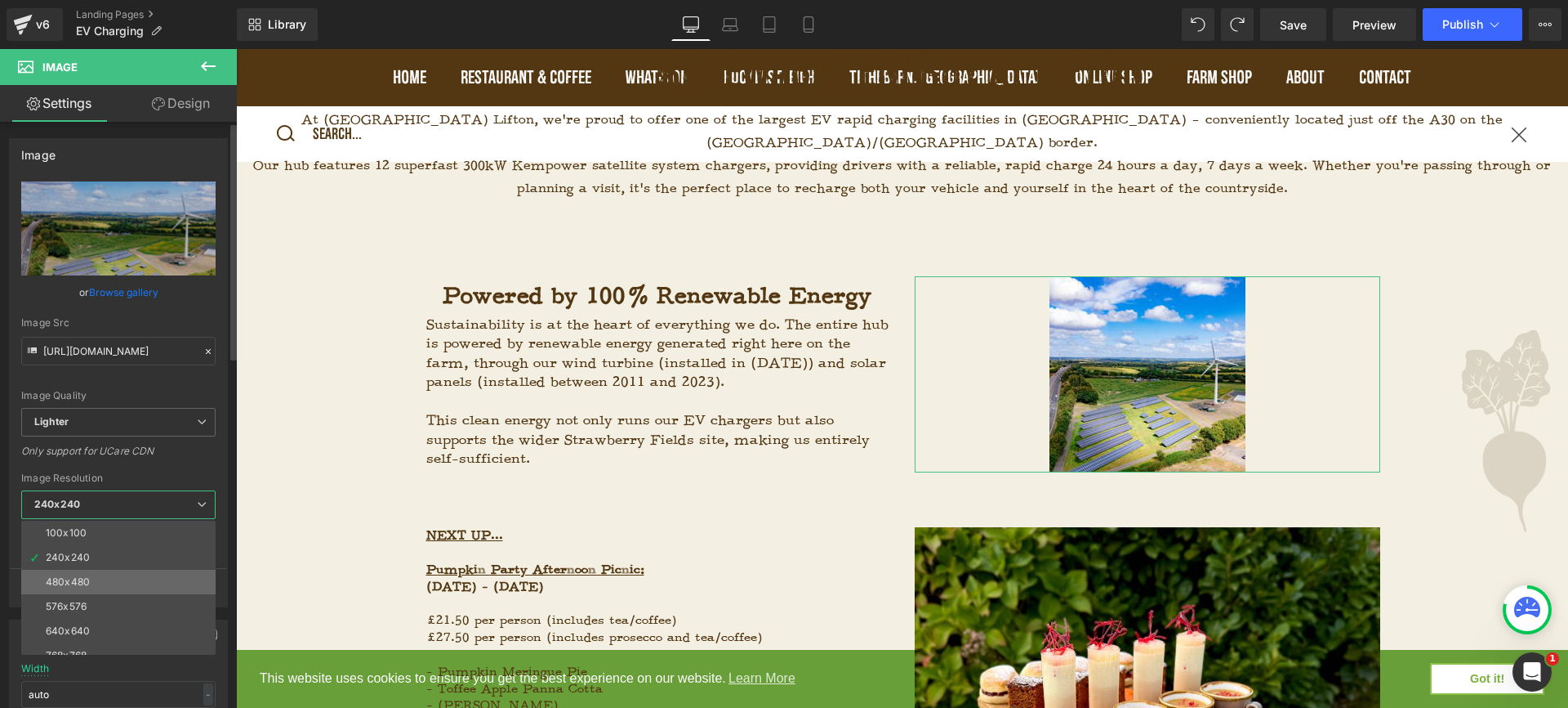
click at [108, 577] on li "480x480" at bounding box center [122, 581] width 201 height 25
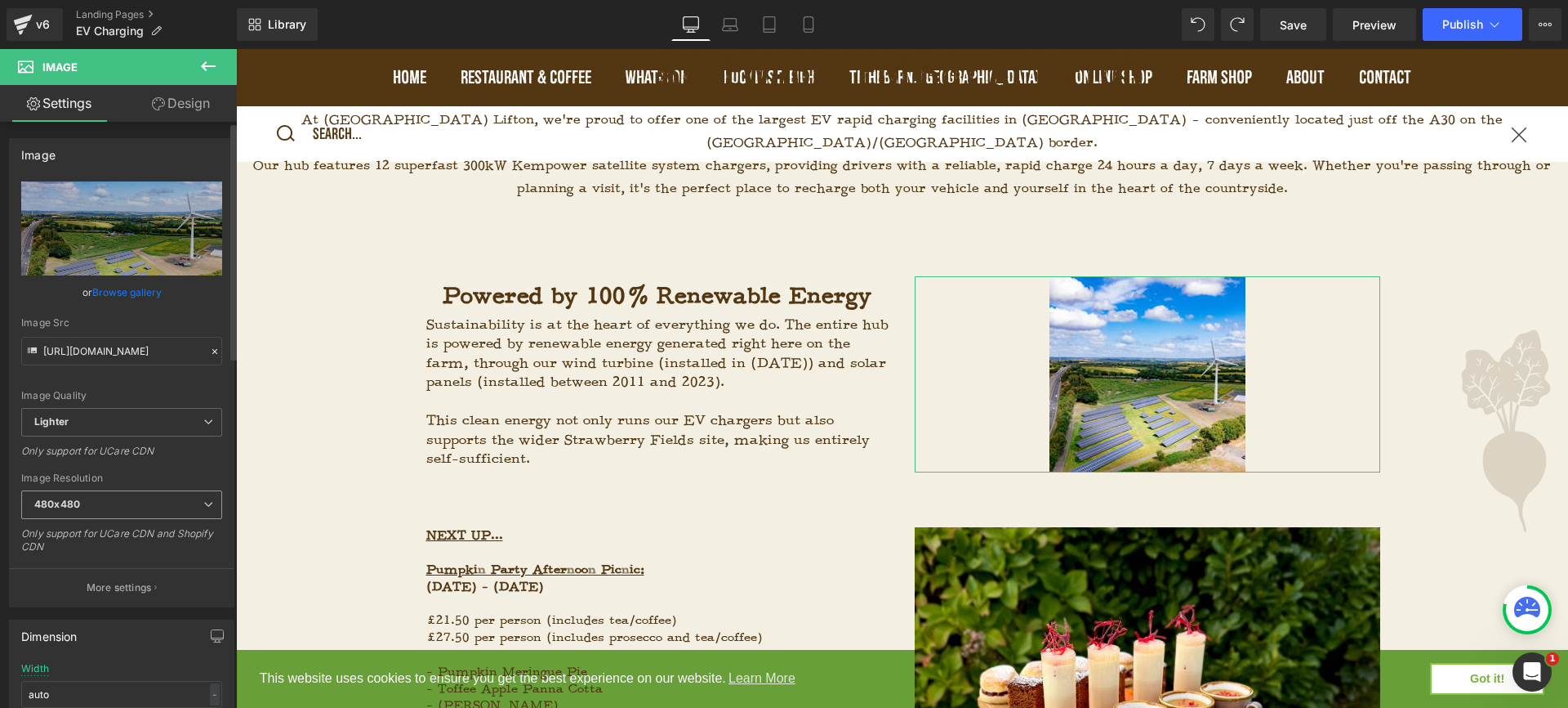
type input "https://ucarecdn.com/87b1d92a-75ac-4122-bfd1-1899cdf0aba3/-/format/auto/-/previ…"
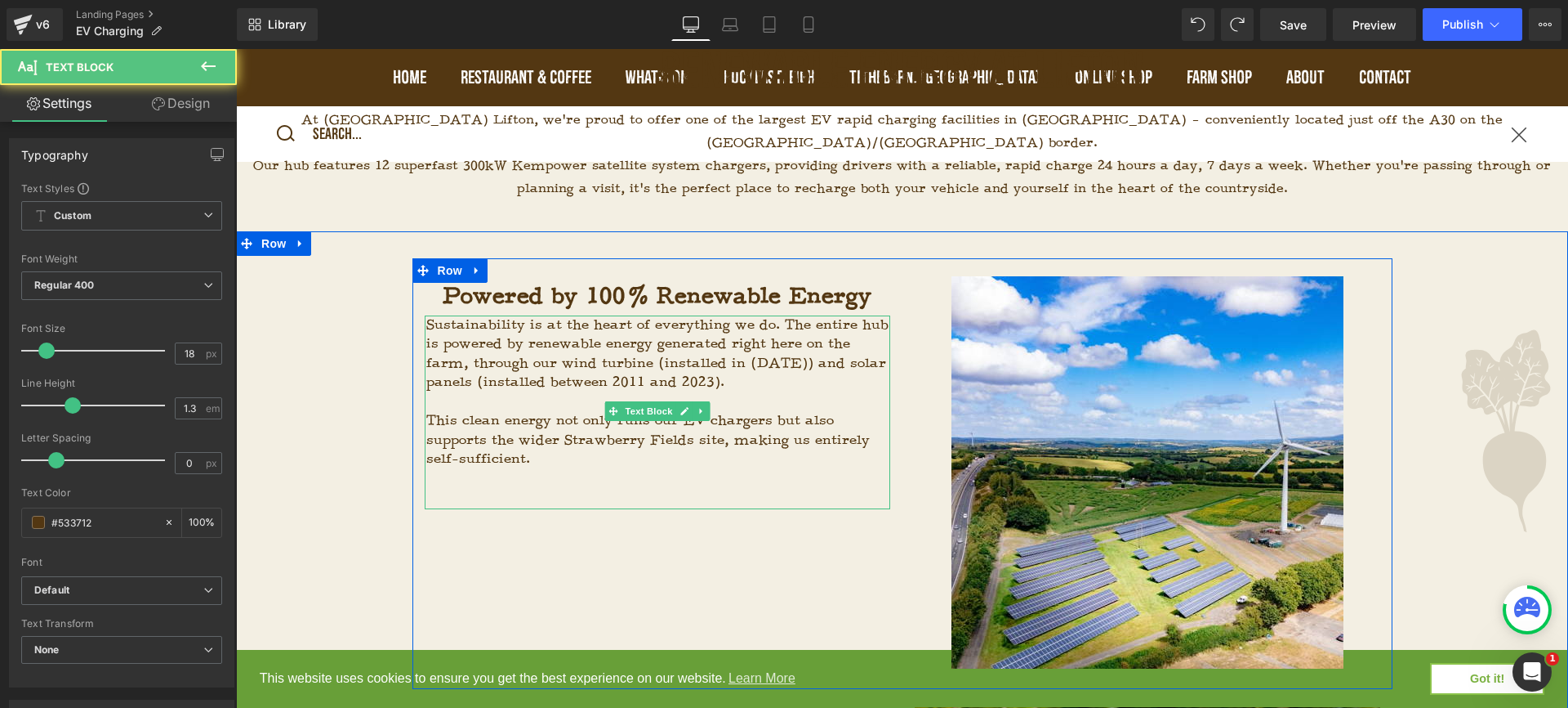
click at [773, 412] on span "This clean energy not only runs our EV chargers but also supports the wider Str…" at bounding box center [648, 439] width 444 height 55
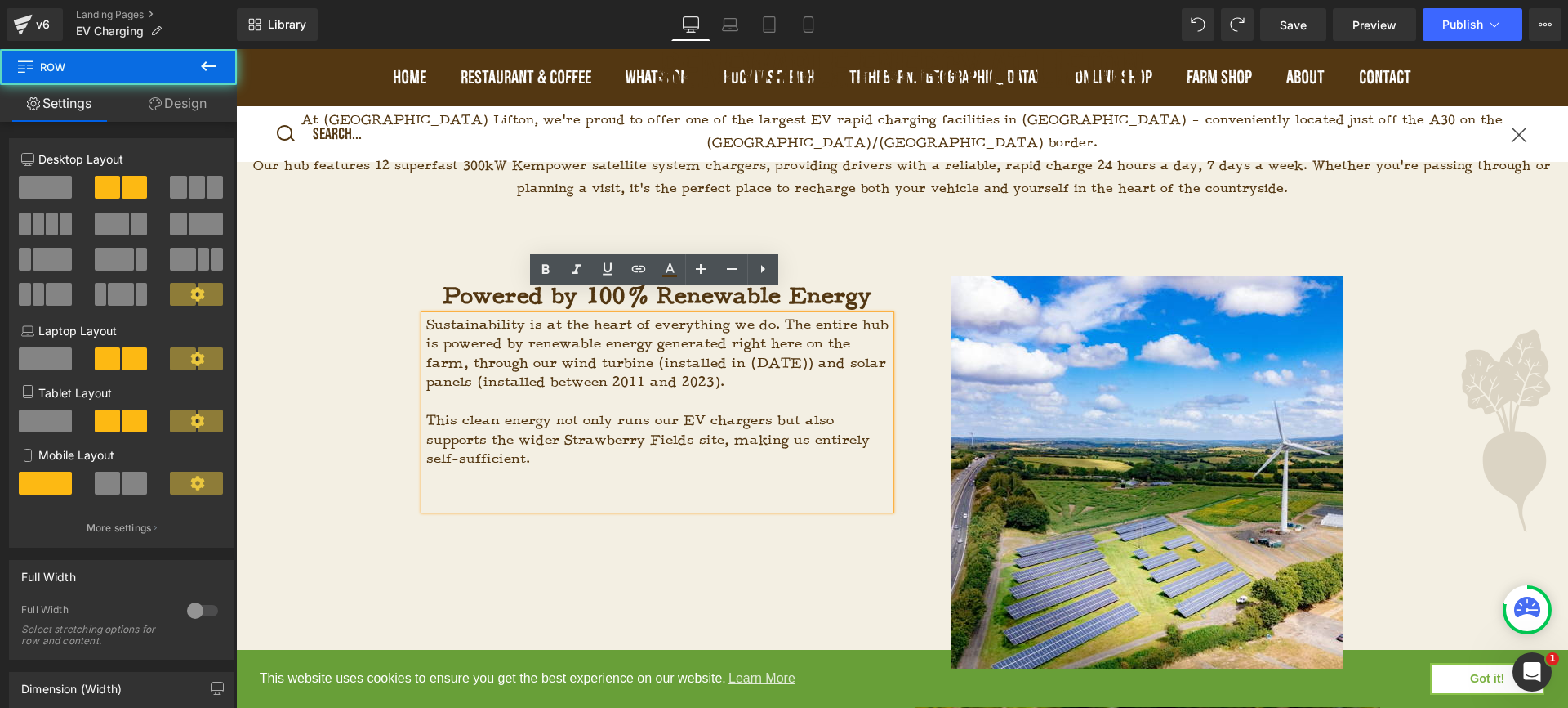
click at [827, 502] on div "Powered by 100% Renewable Energy Heading Sustainability is at the heart of ever…" at bounding box center [903, 473] width 980 height 430
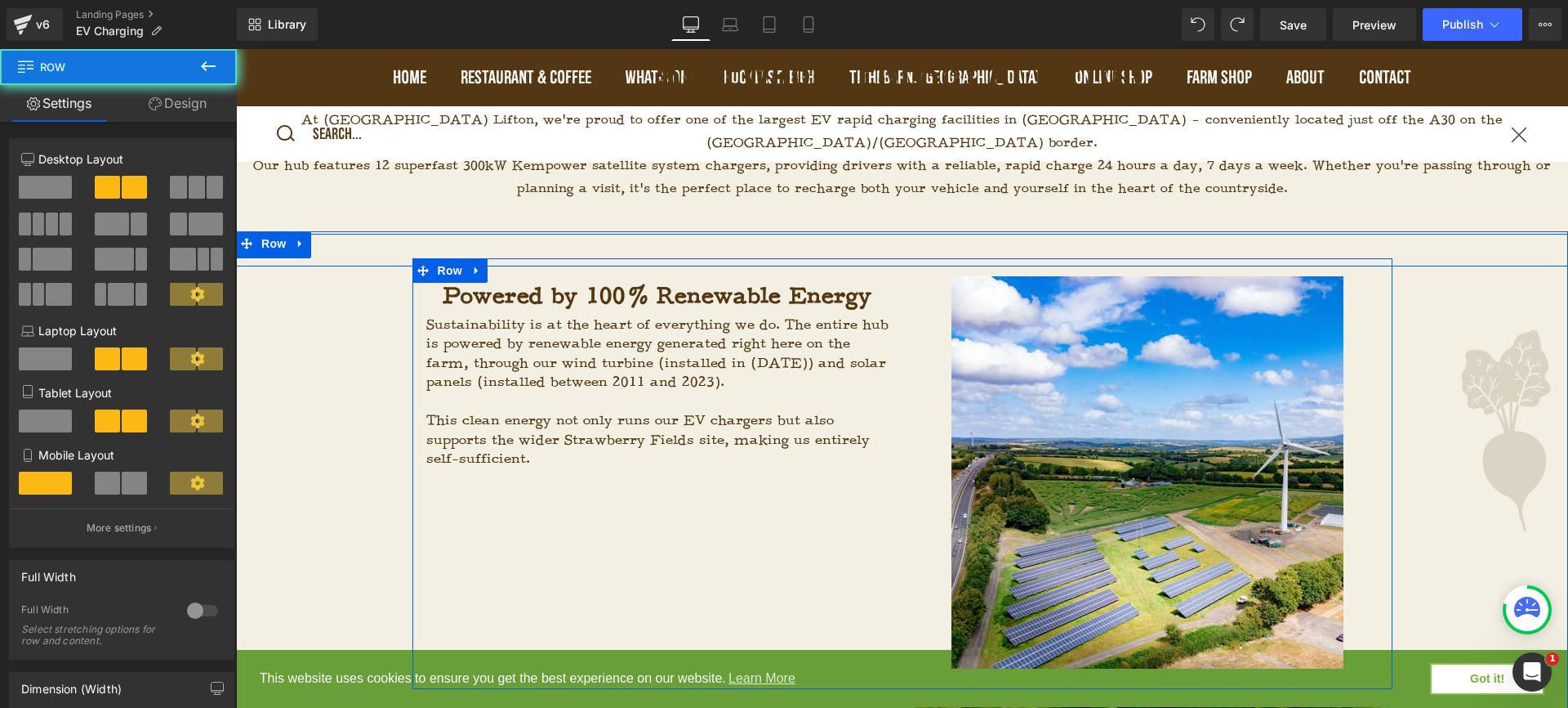
click at [855, 545] on div "Powered by 100% Renewable Energy Heading Sustainability is at the heart of ever…" at bounding box center [903, 473] width 980 height 430
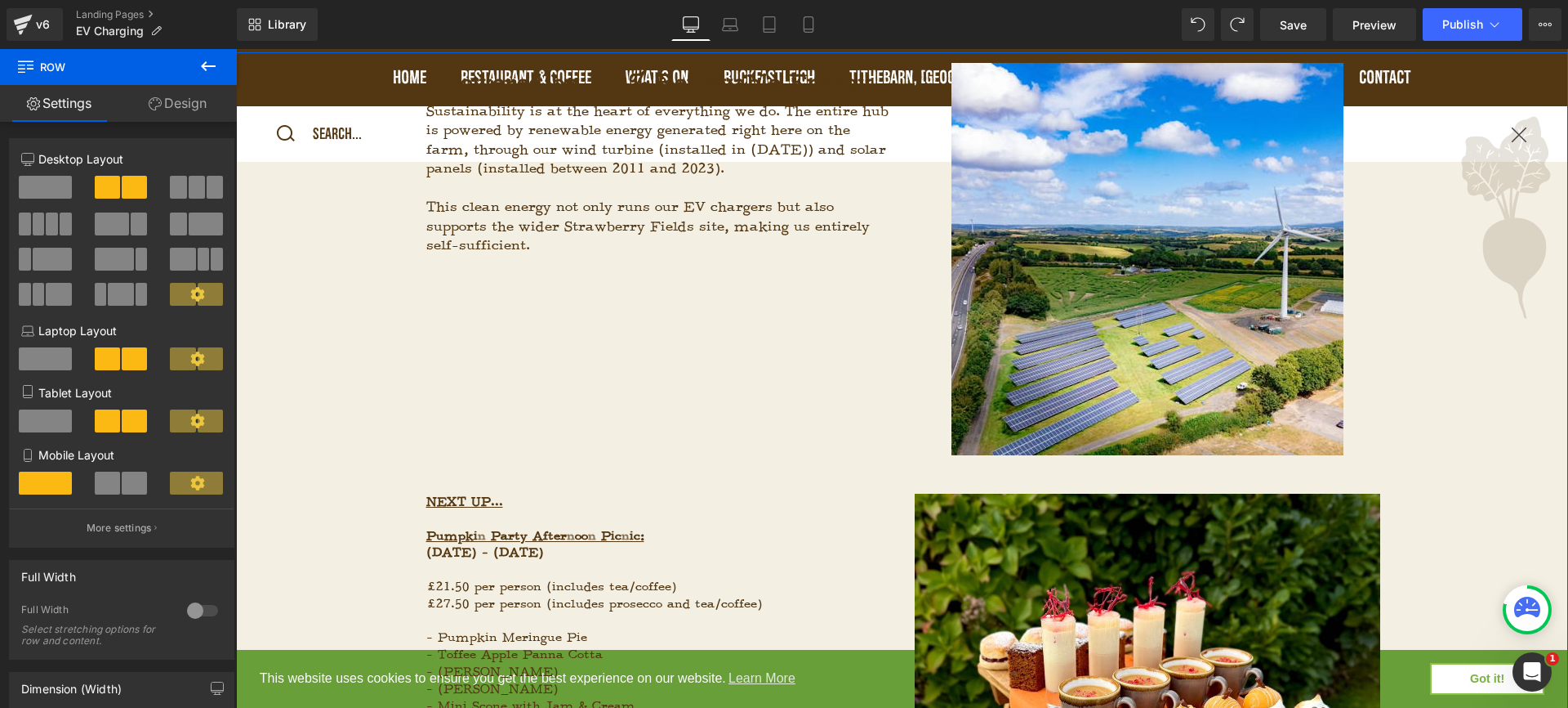
scroll to position [977, 0]
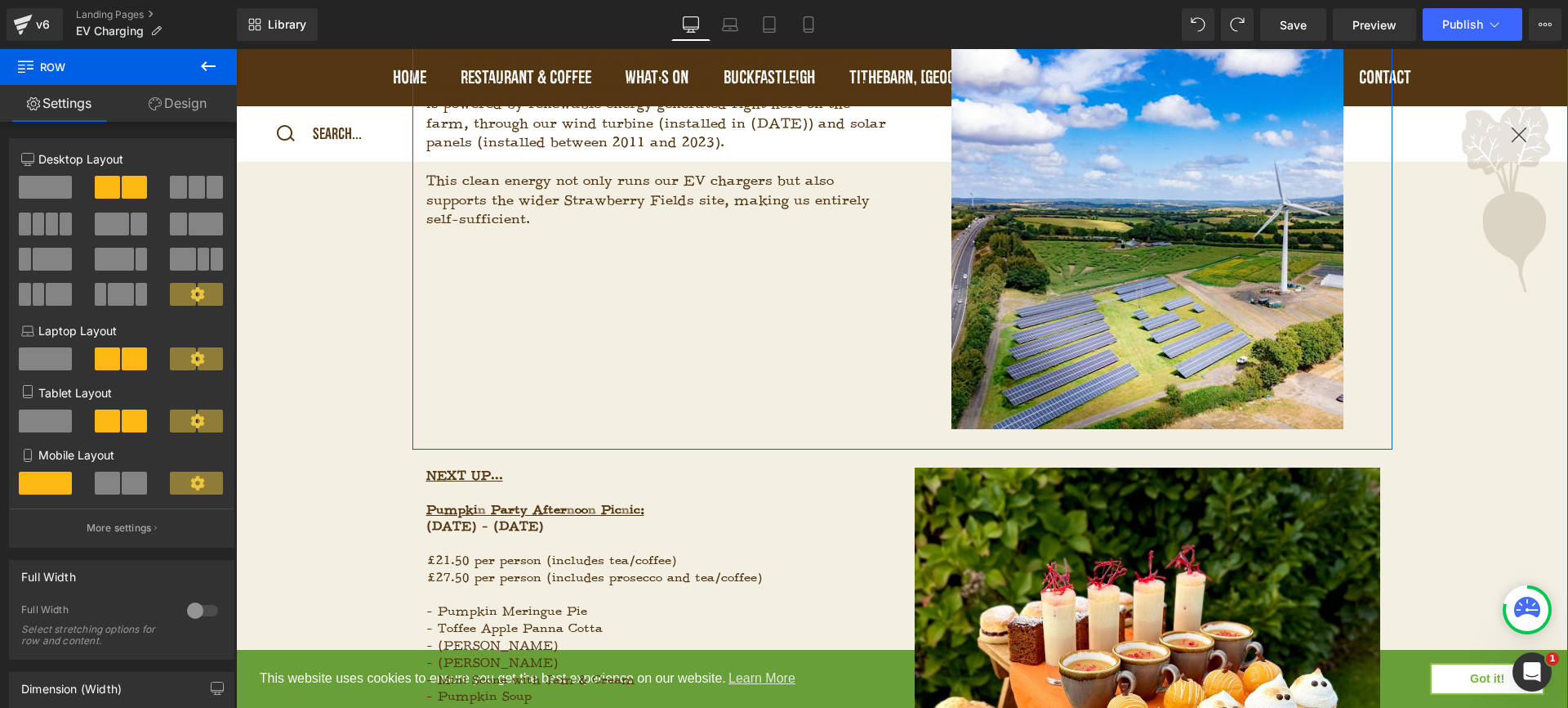
click at [746, 292] on div "Powered by 100% Renewable Energy Heading Sustainability is at the heart of ever…" at bounding box center [903, 234] width 980 height 430
click at [717, 368] on div "Powered by 100% Renewable Energy Heading Sustainability is at the heart of ever…" at bounding box center [903, 234] width 980 height 430
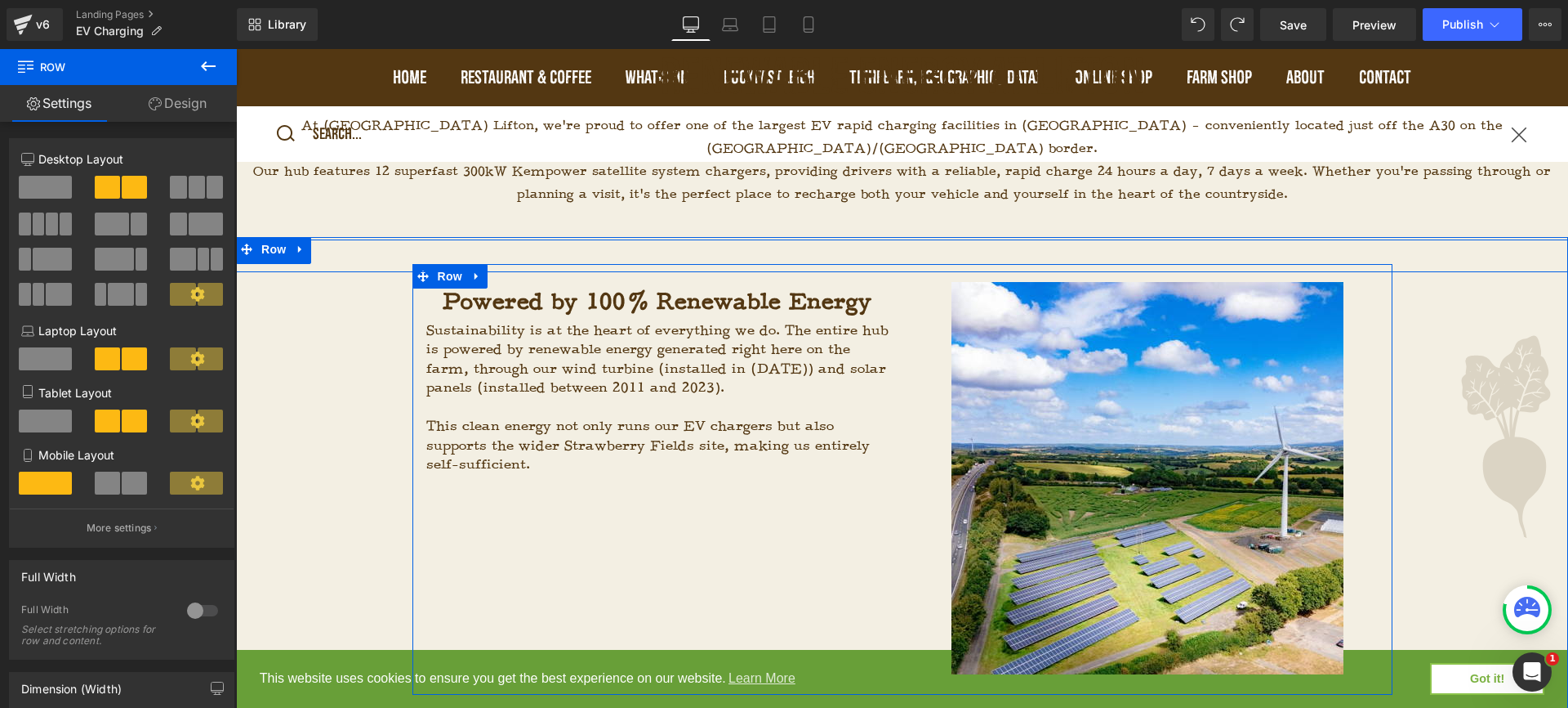
scroll to position [724, 0]
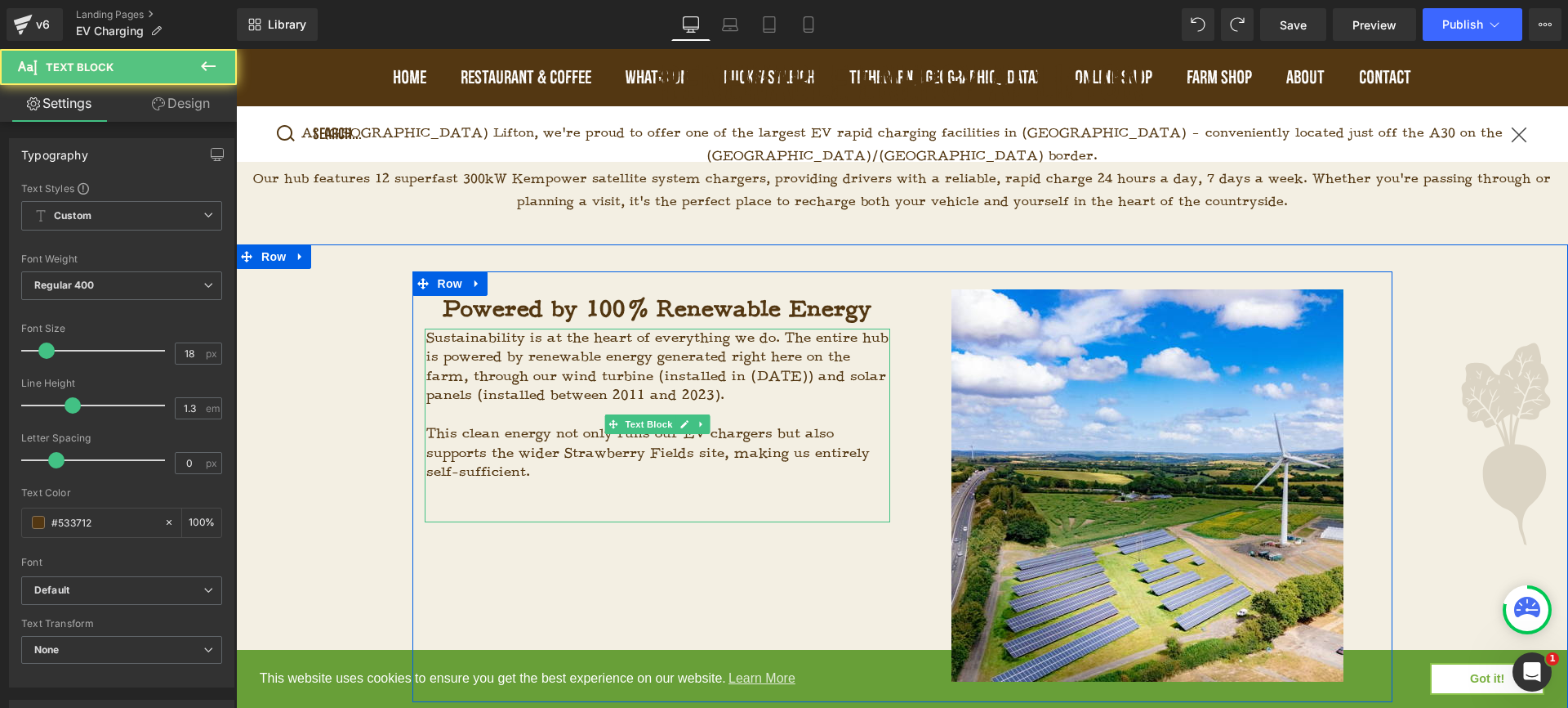
click at [717, 368] on span "Sustainability is at the heart of everything we do. The entire hub is powered b…" at bounding box center [658, 367] width 463 height 74
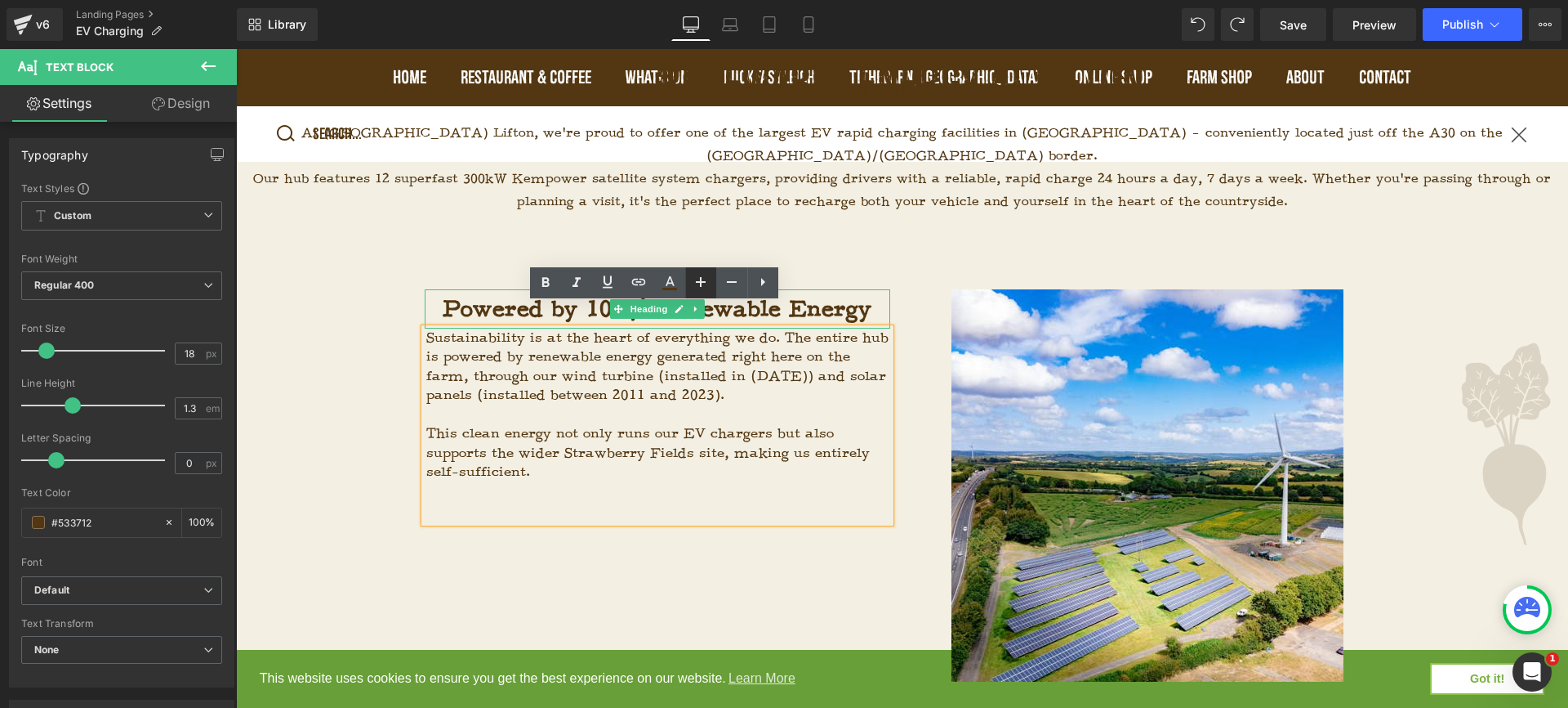
click at [702, 283] on icon at bounding box center [701, 282] width 20 height 20
type input "20"
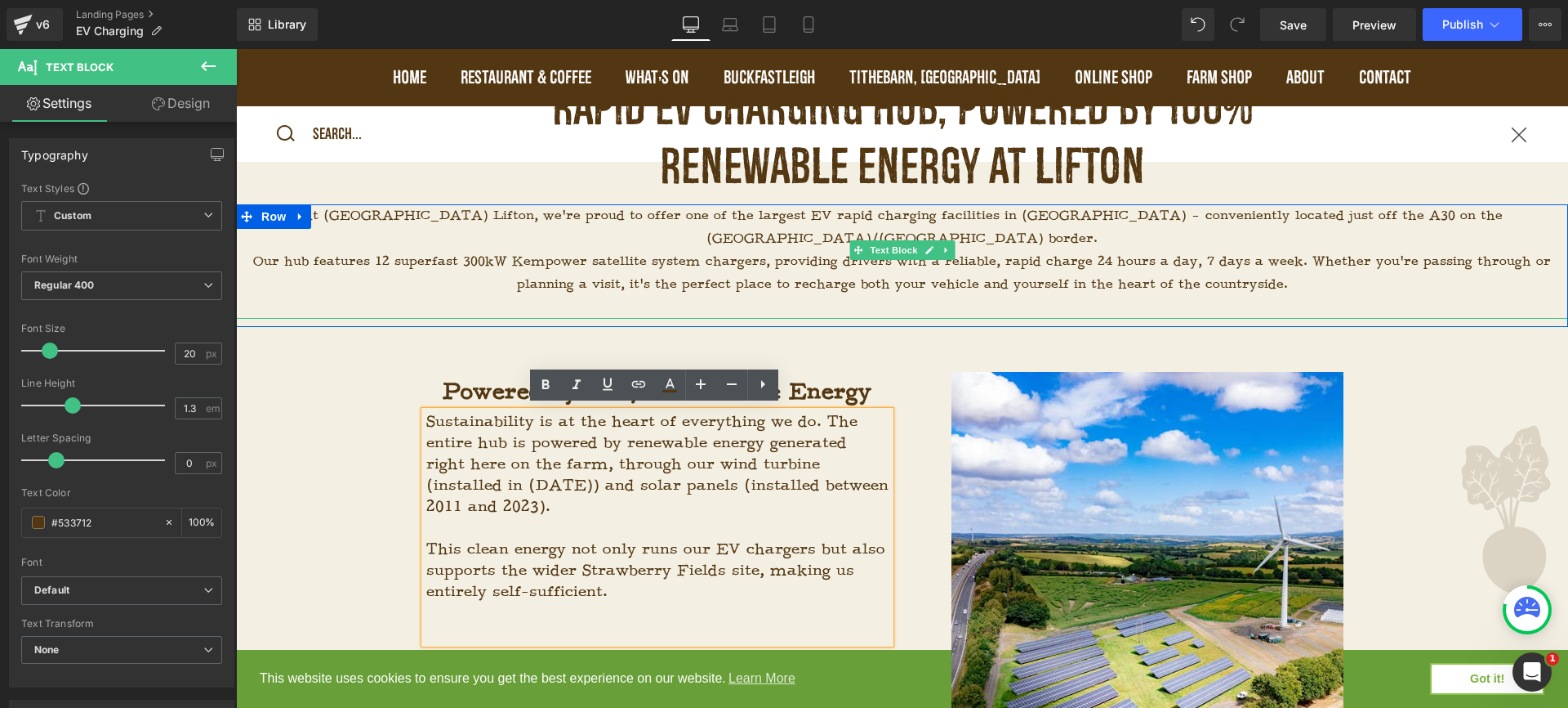
scroll to position [608, 0]
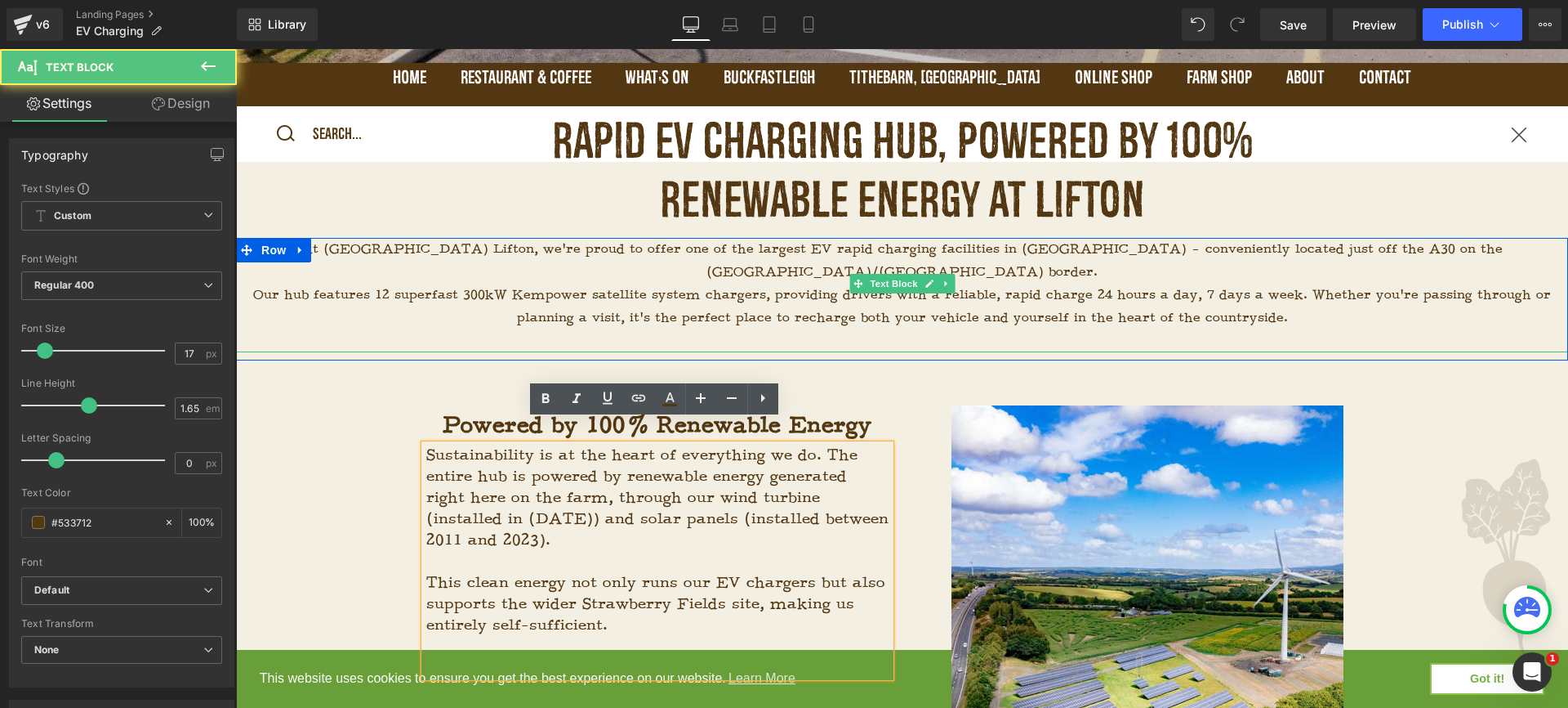
click at [787, 283] on p "Our hub features 12 superfast 300kW Kempower satellite system chargers, providi…" at bounding box center [902, 306] width 1332 height 45
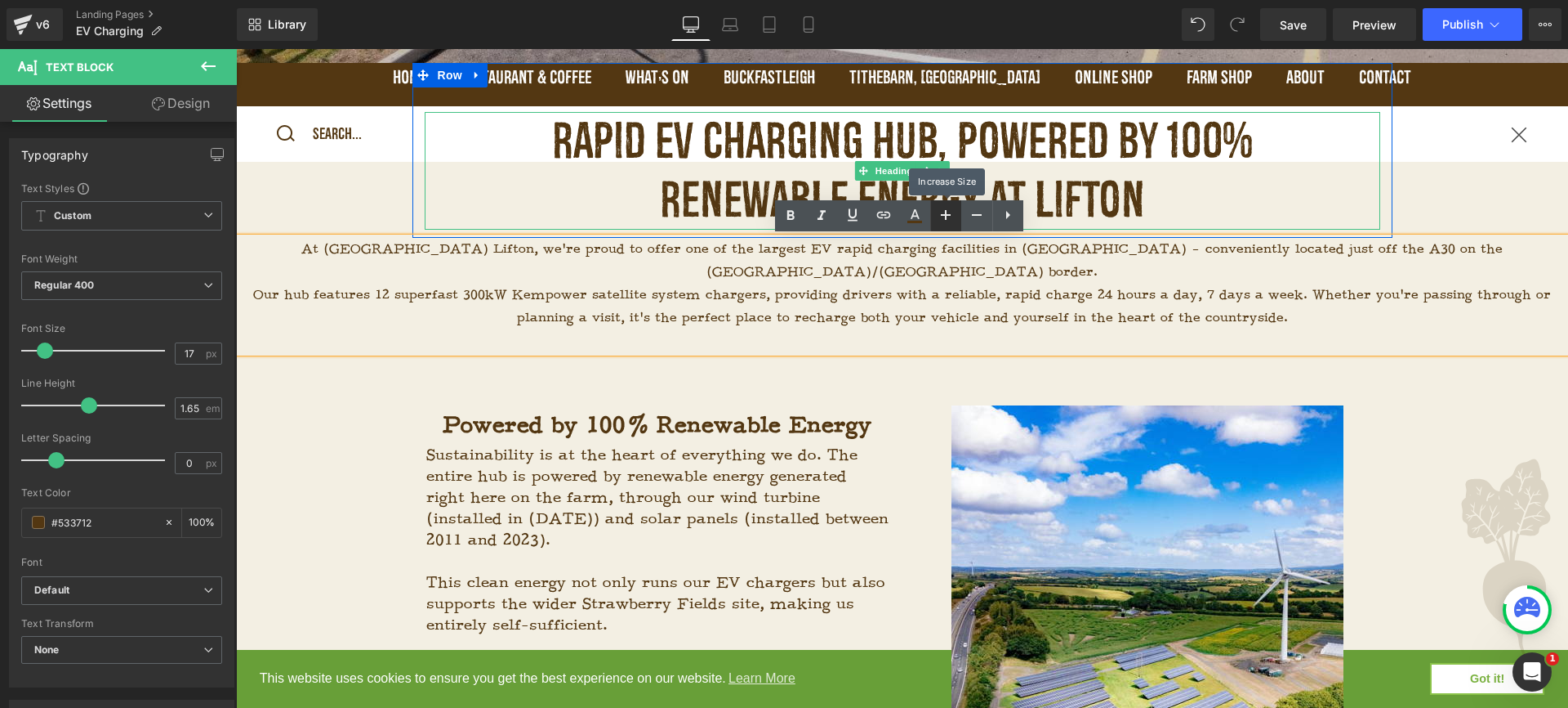
click at [940, 211] on icon at bounding box center [946, 215] width 20 height 20
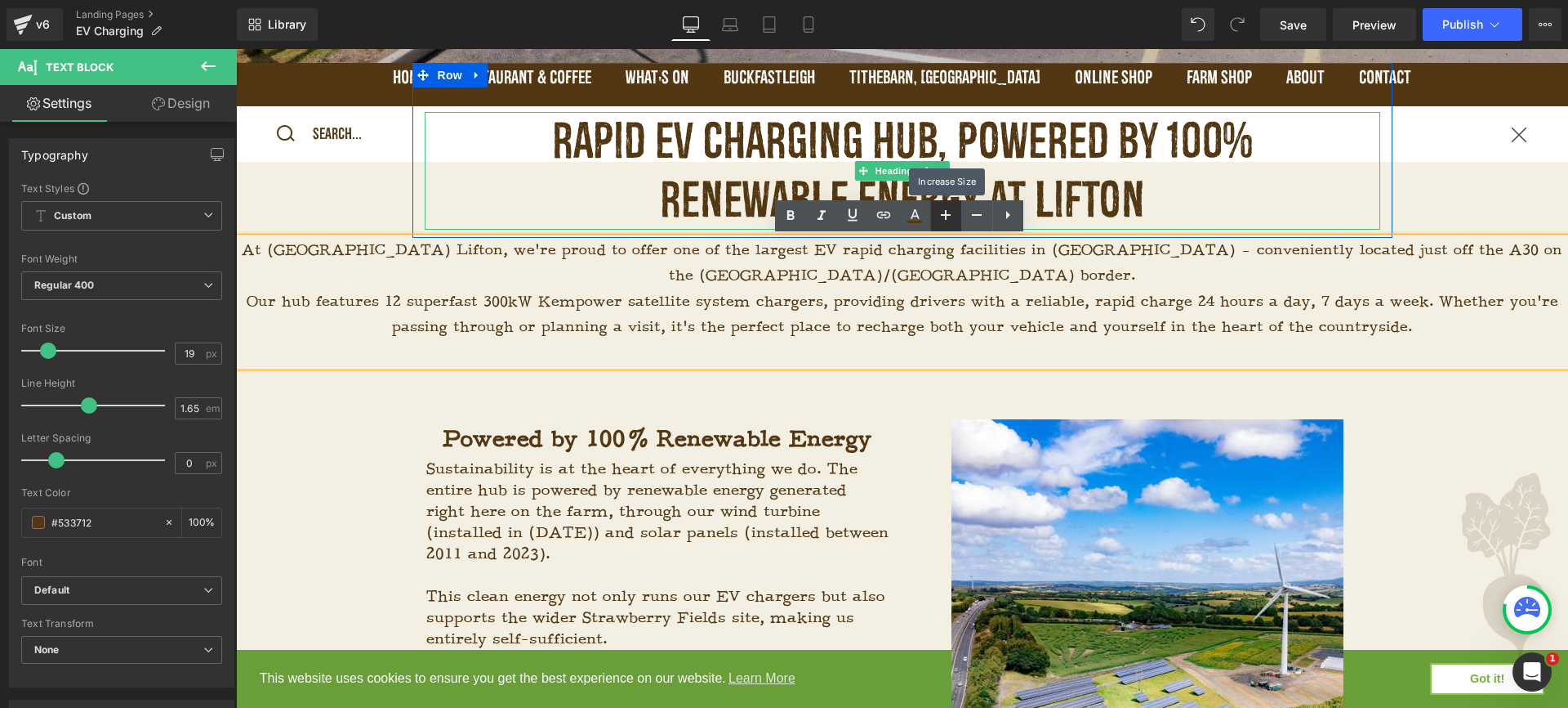
click at [940, 211] on icon at bounding box center [946, 215] width 20 height 20
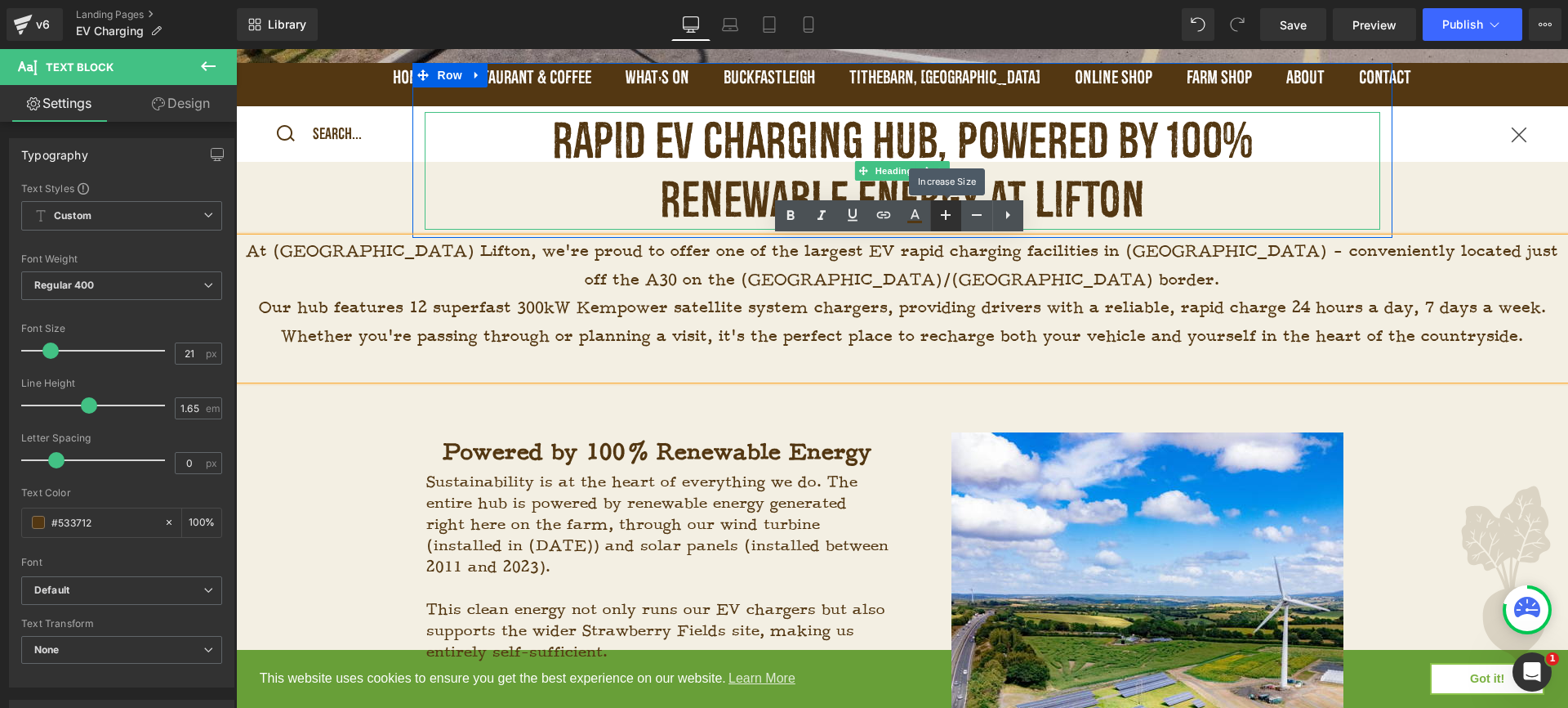
click at [940, 211] on icon at bounding box center [946, 215] width 20 height 20
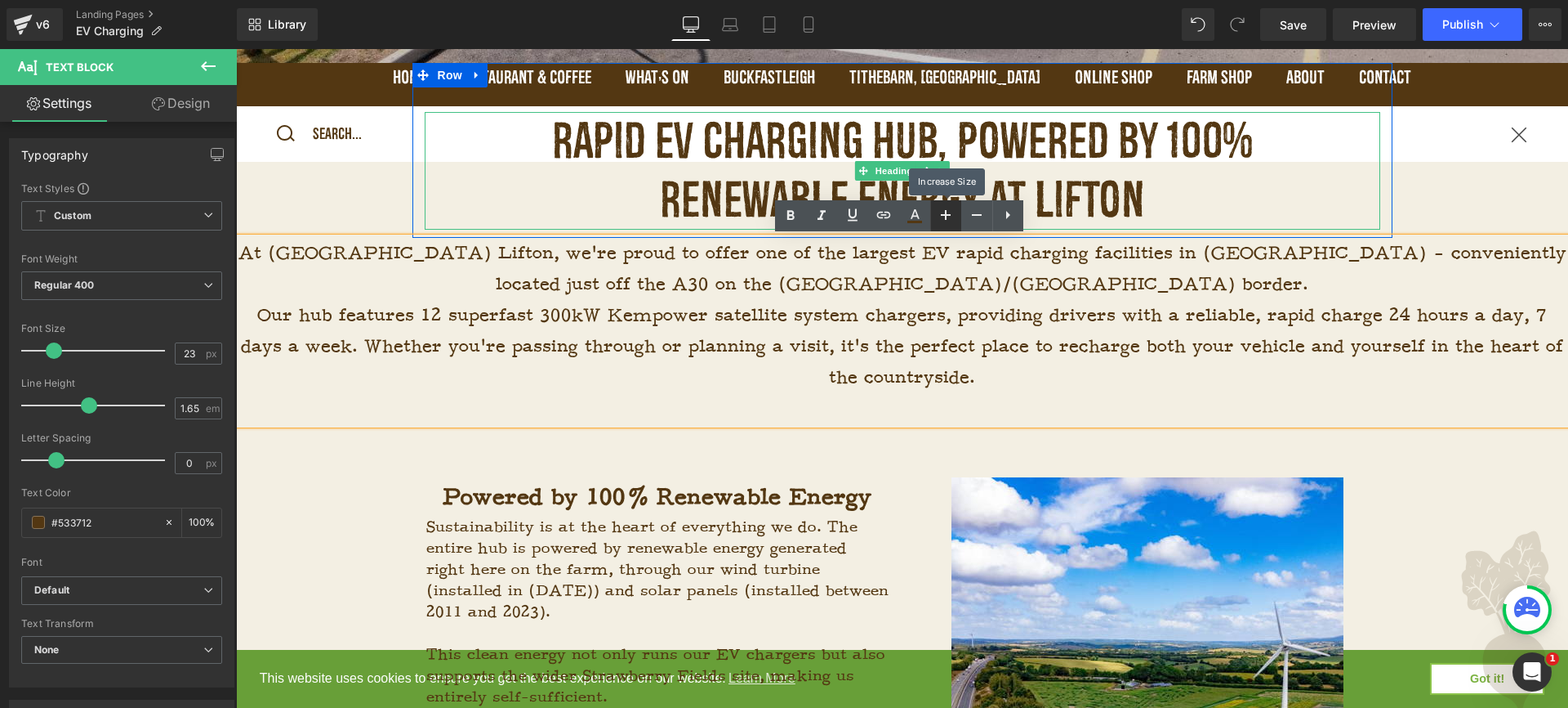
click at [940, 211] on icon at bounding box center [946, 215] width 20 height 20
type input "25"
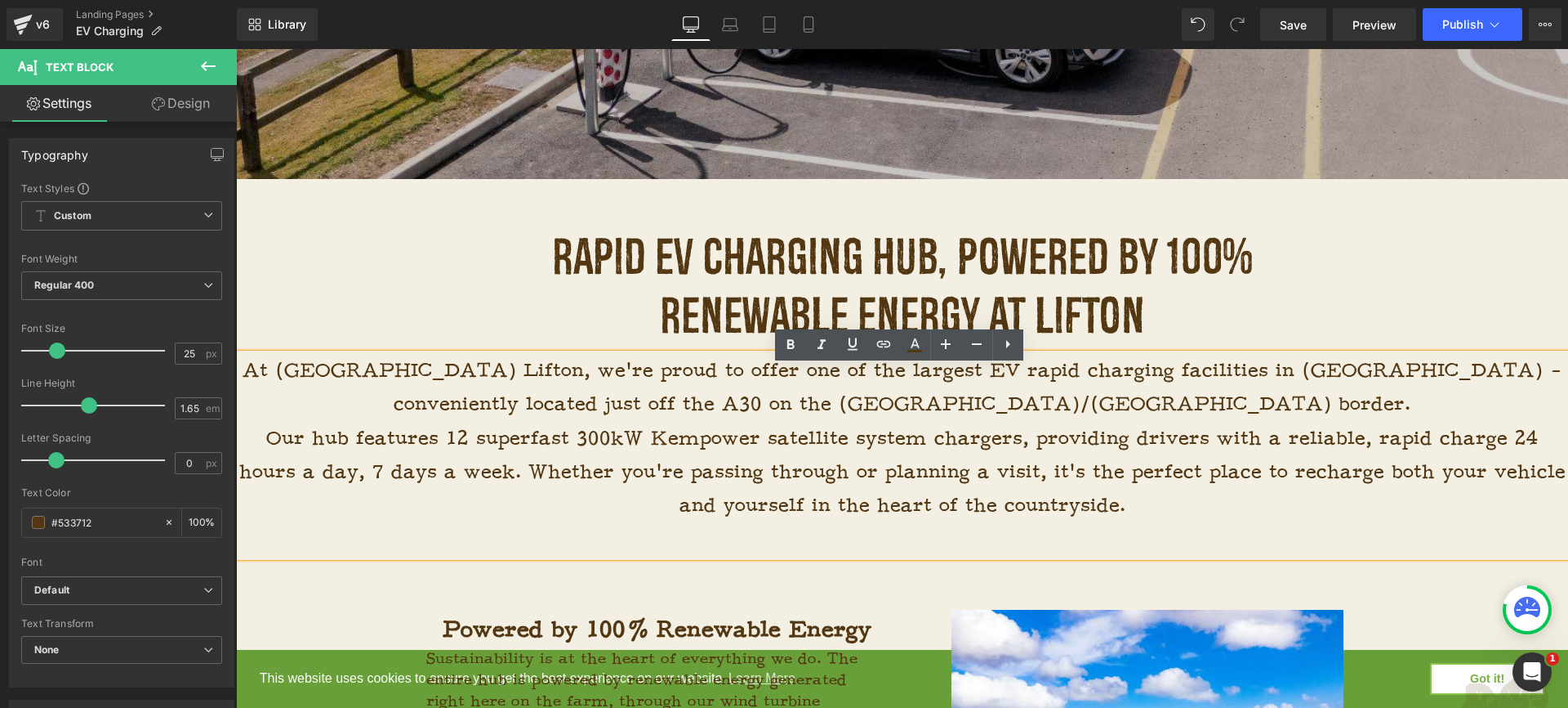
scroll to position [477, 0]
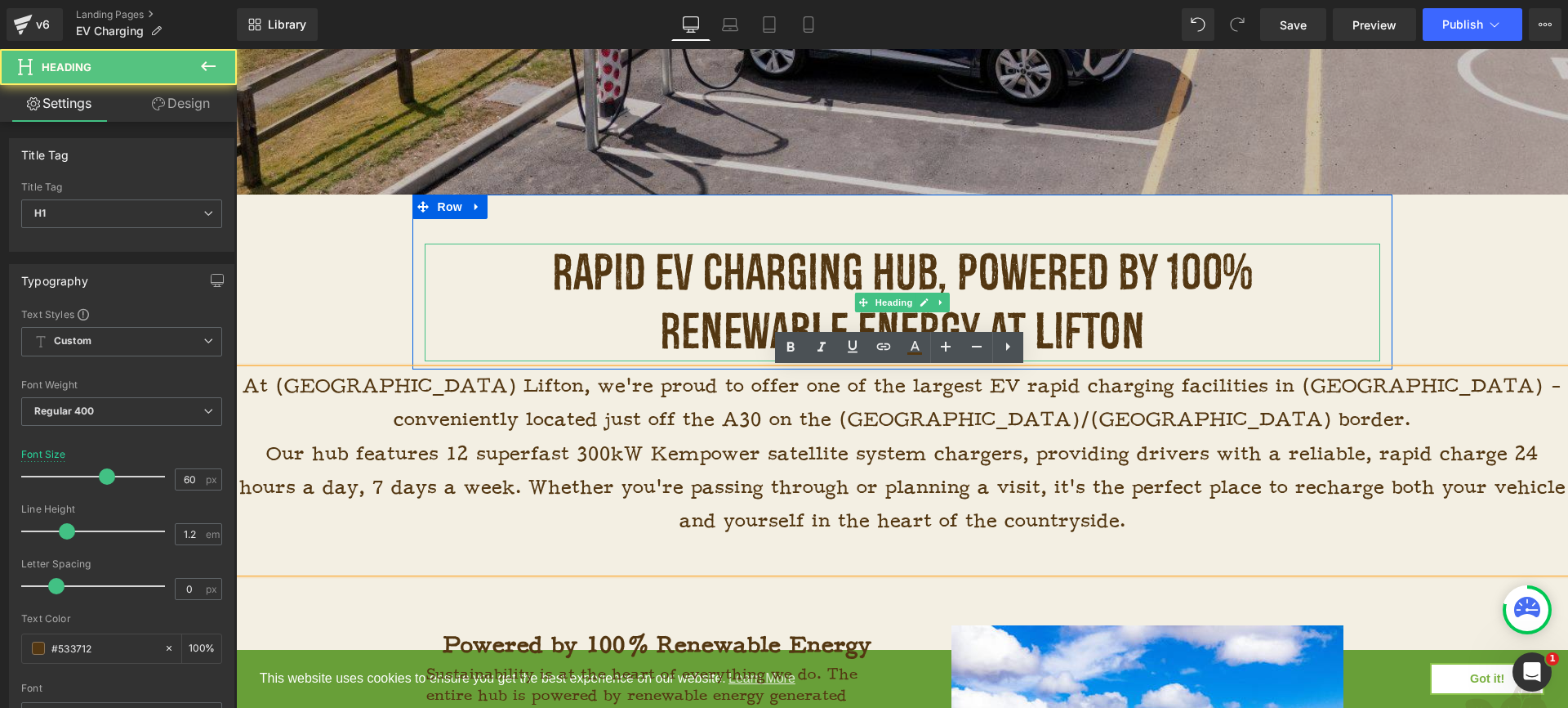
click at [1124, 339] on h1 "Rapid EV Charging Hub, Powered by 100% Renewable Energy At Lifton" at bounding box center [902, 302] width 710 height 118
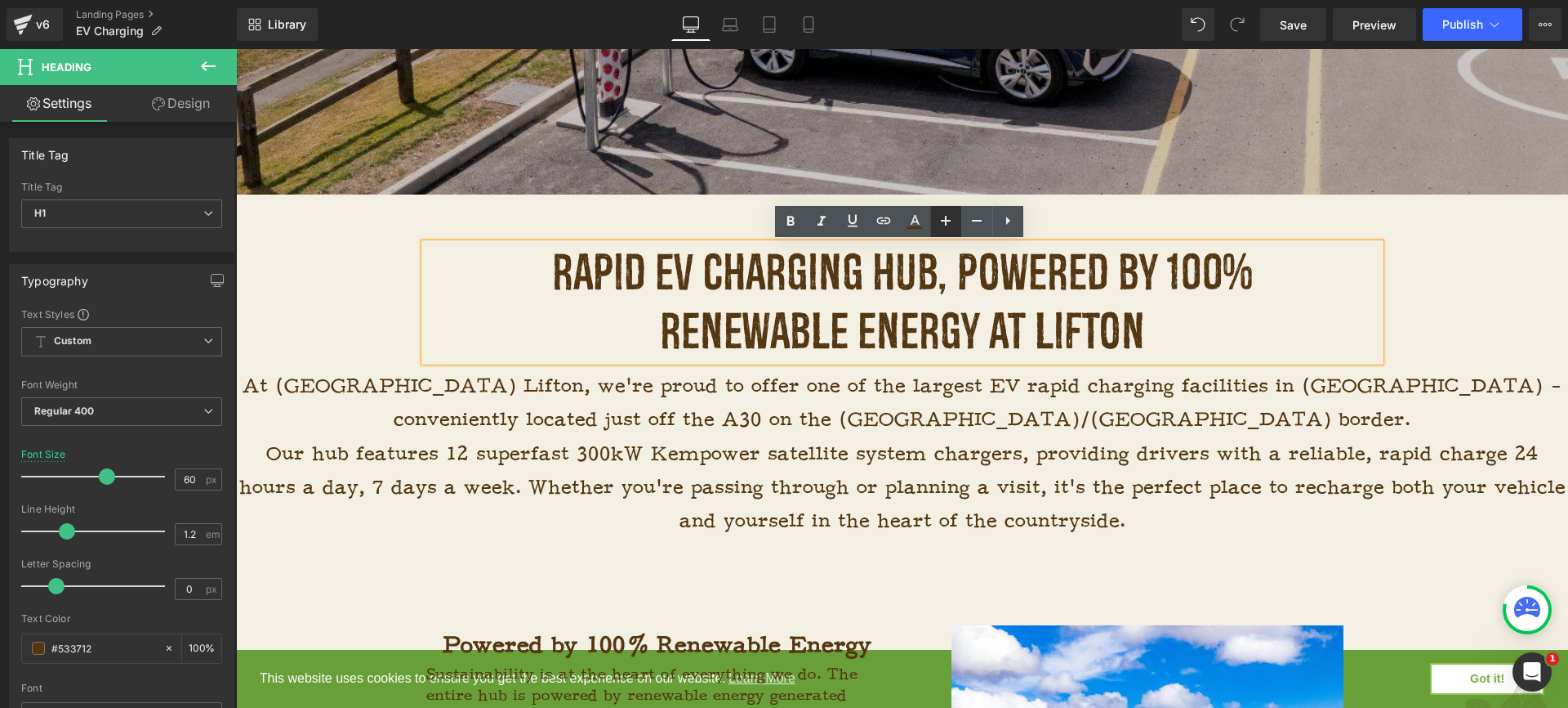
click at [948, 221] on icon at bounding box center [946, 221] width 10 height 10
type input "62"
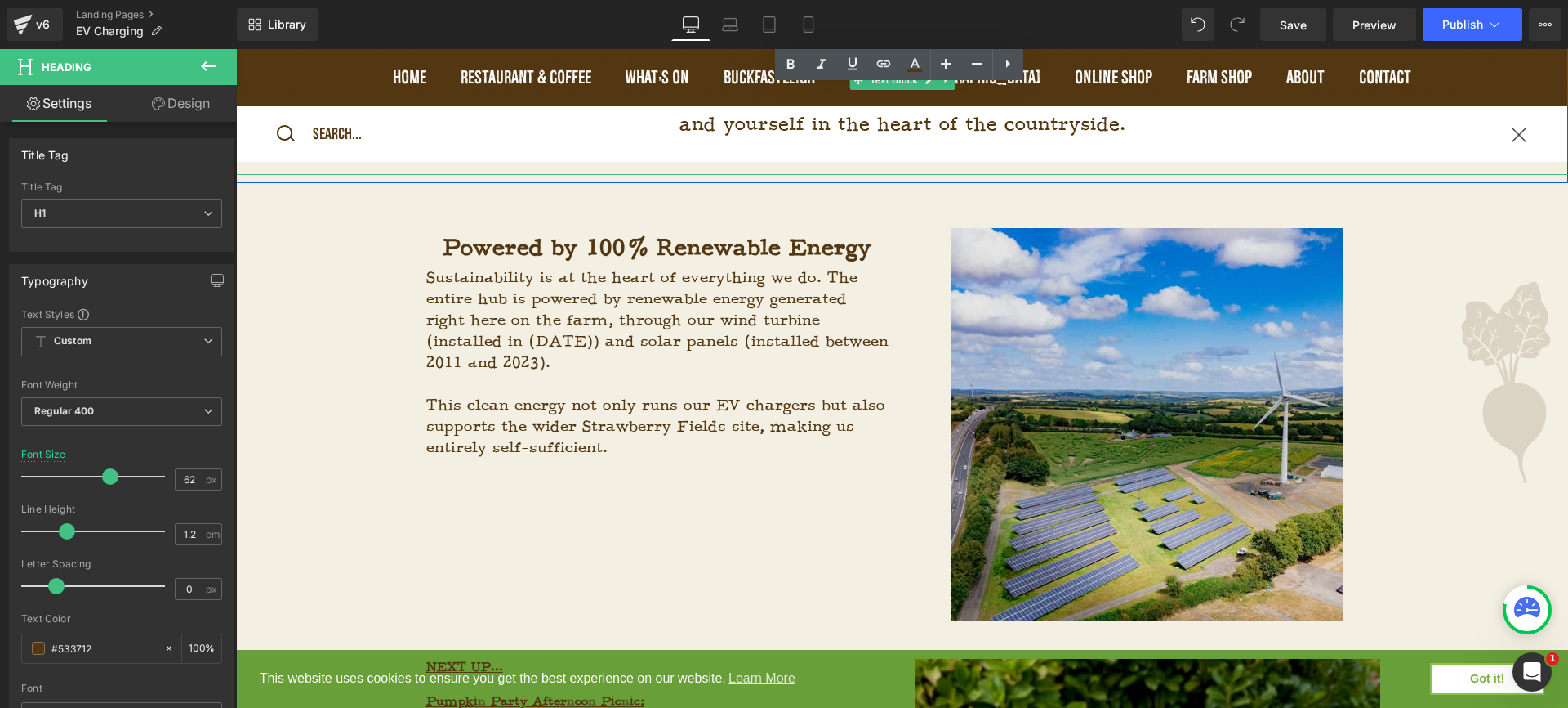
scroll to position [890, 0]
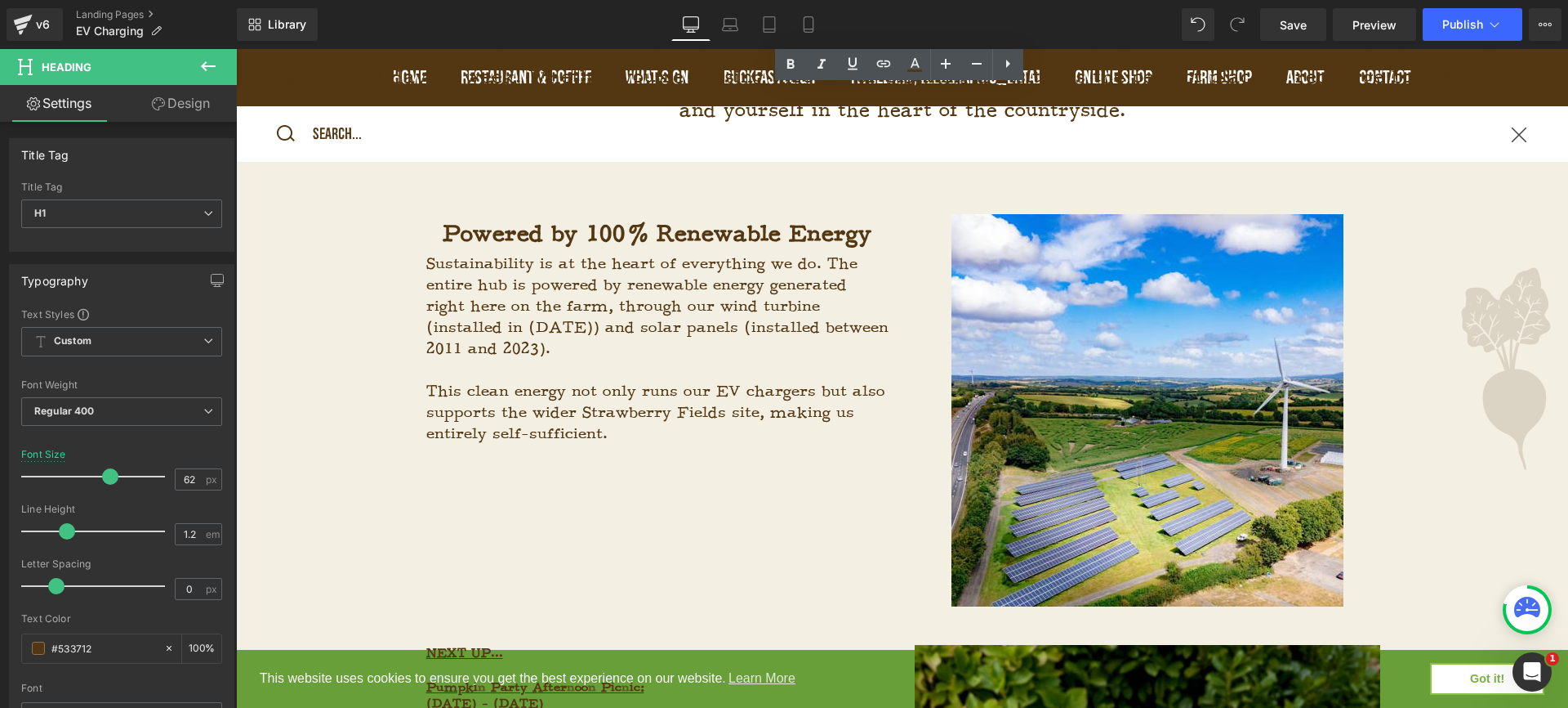
click at [801, 398] on span "This clean energy not only runs our EV chargers but also supports the wider Str…" at bounding box center [656, 412] width 459 height 62
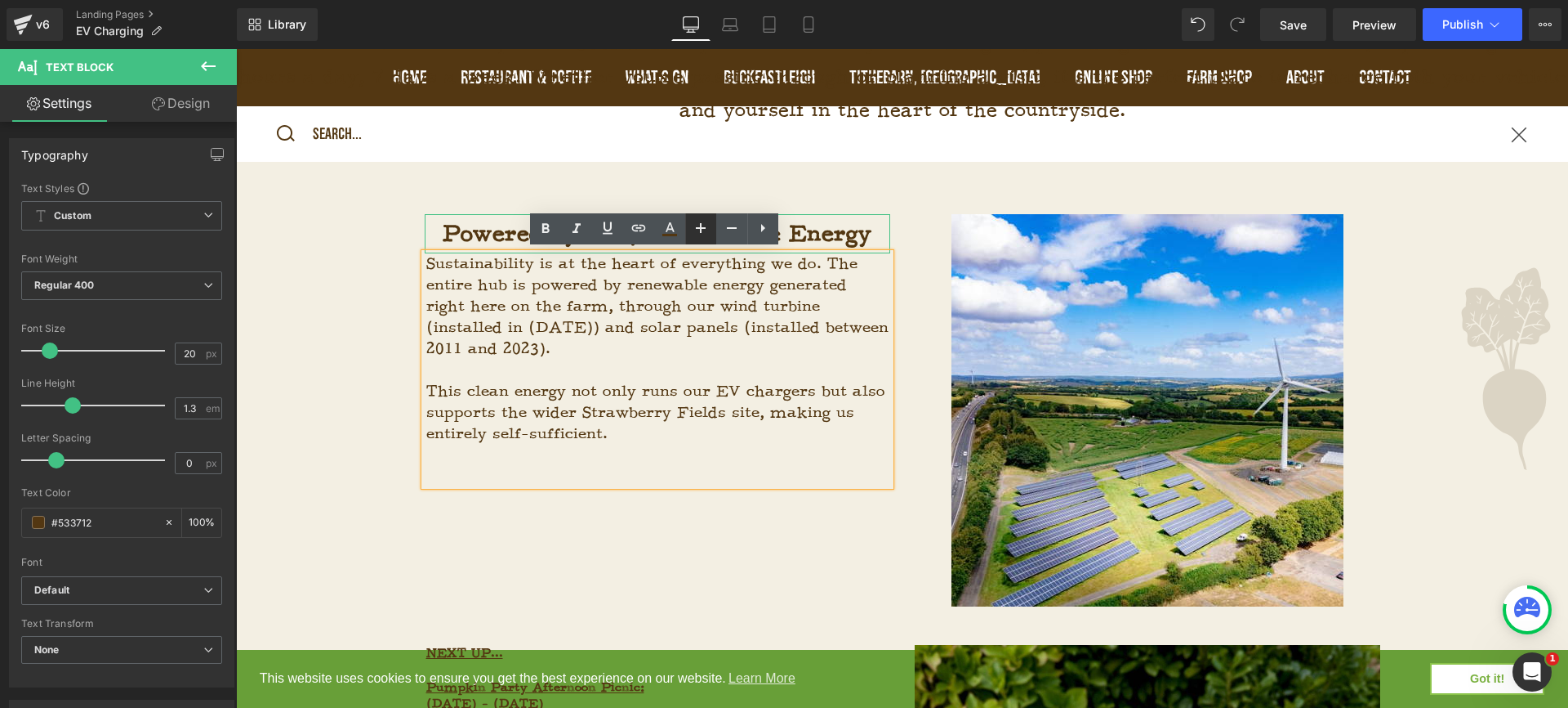
click at [701, 230] on icon at bounding box center [701, 228] width 10 height 10
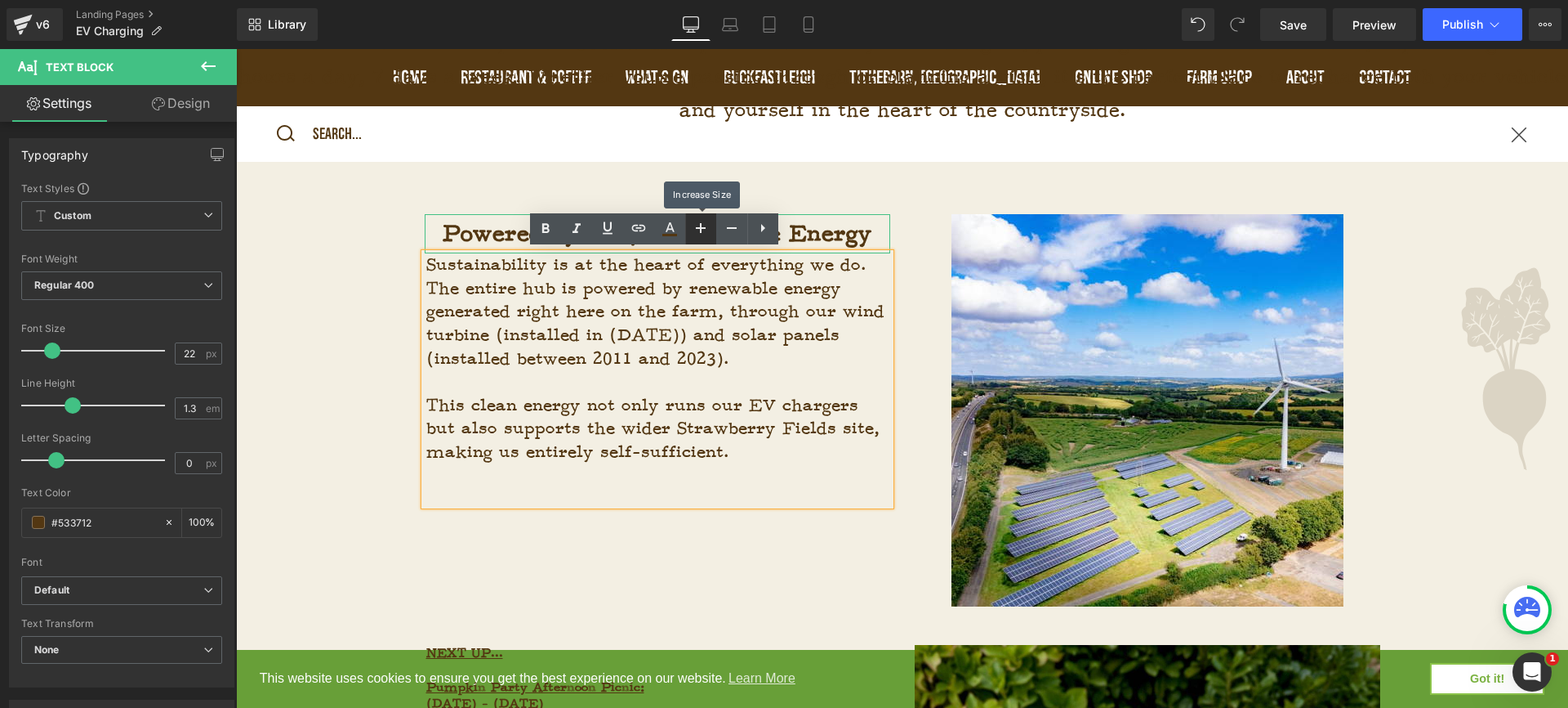
click at [701, 230] on icon at bounding box center [701, 228] width 10 height 10
type input "24"
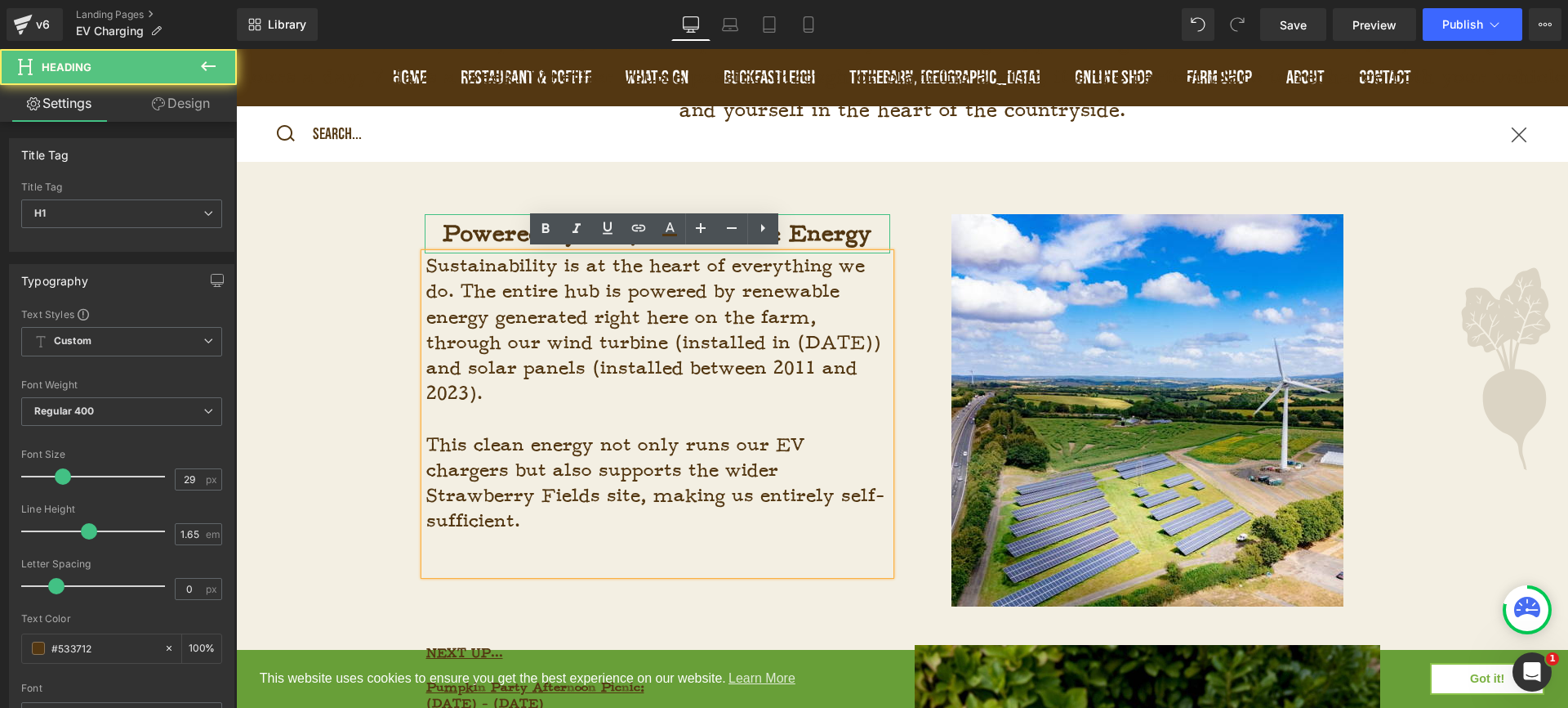
click at [859, 225] on strong "Powered by 100% Renewable Energy" at bounding box center [658, 233] width 430 height 29
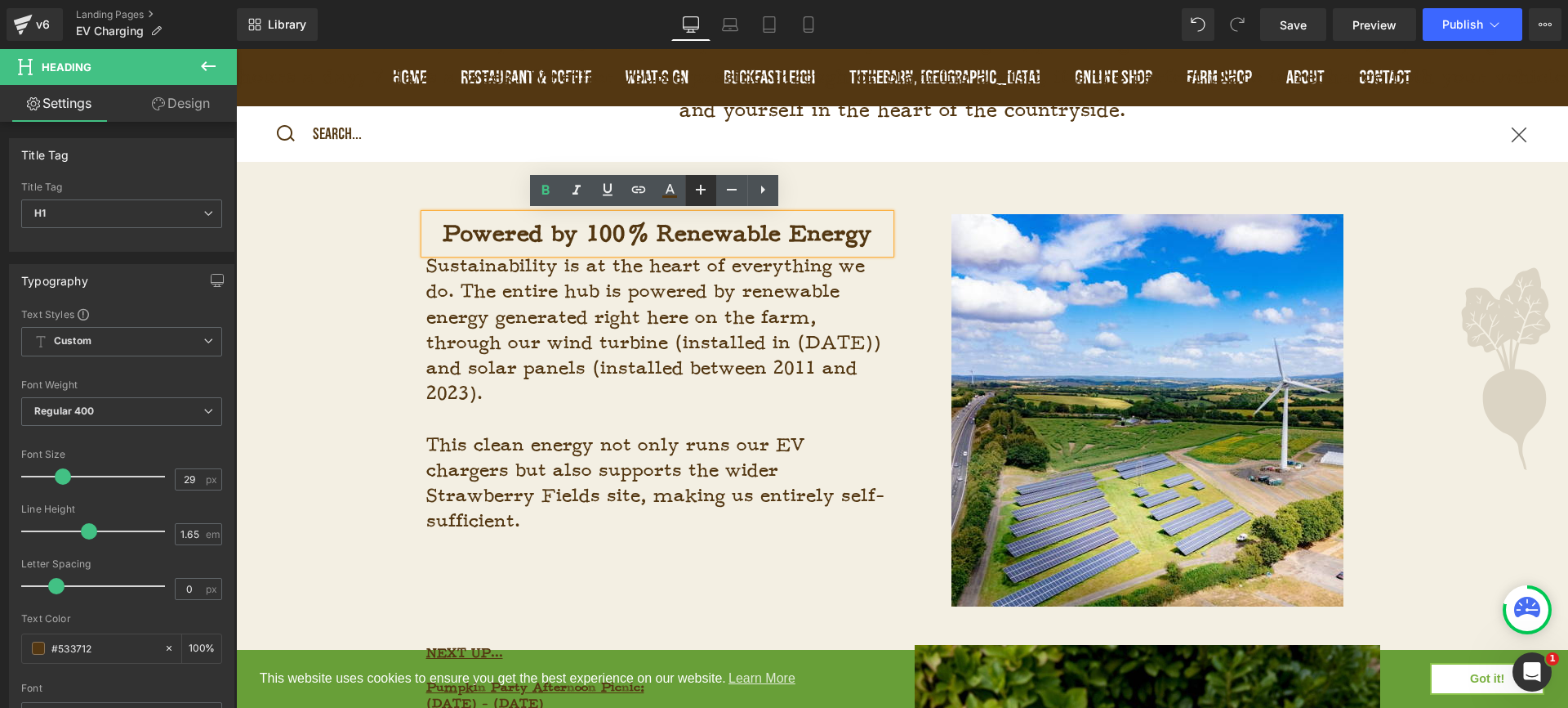
click at [697, 181] on icon at bounding box center [701, 190] width 20 height 20
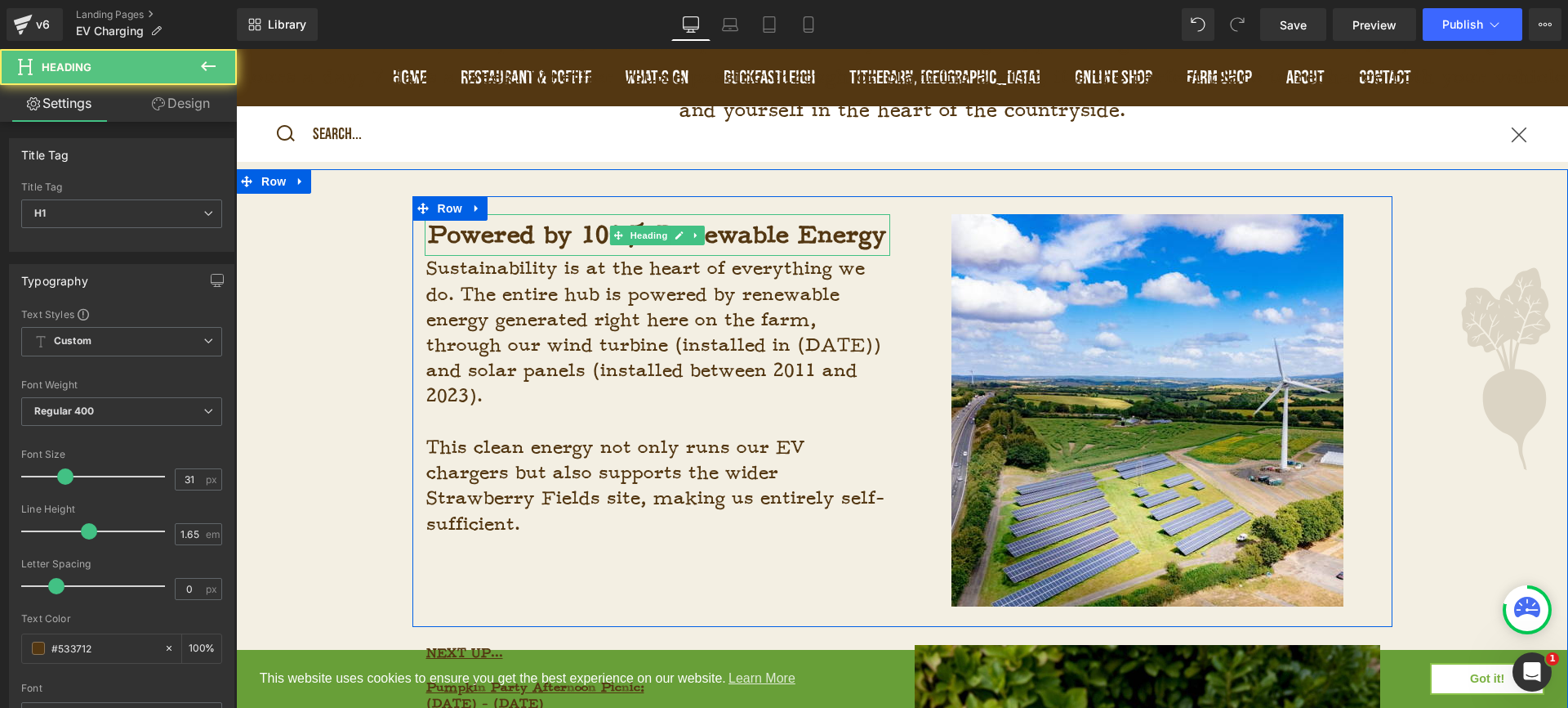
click at [690, 250] on strong "Powered by 100% Renewable Energy" at bounding box center [658, 234] width 459 height 30
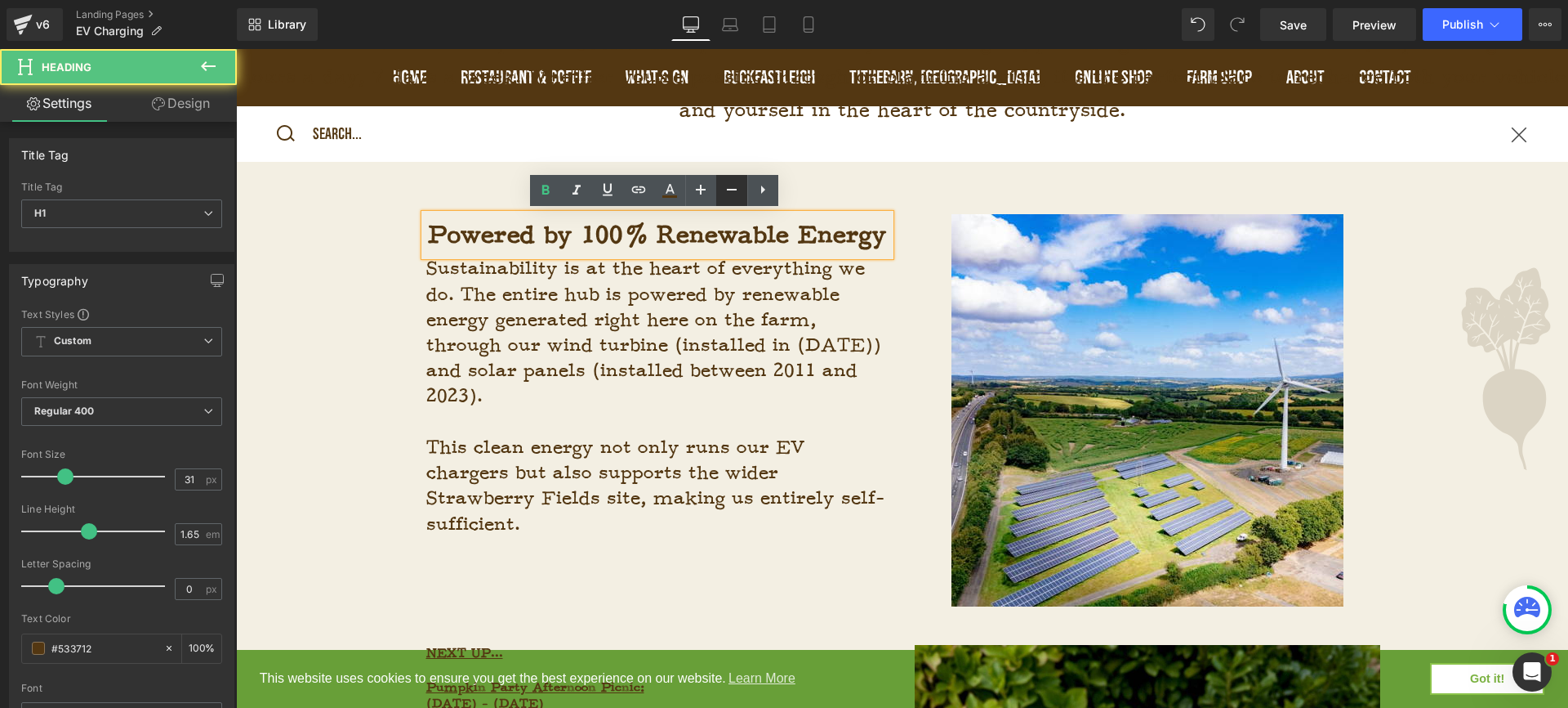
click at [740, 188] on icon at bounding box center [732, 190] width 20 height 20
type input "29"
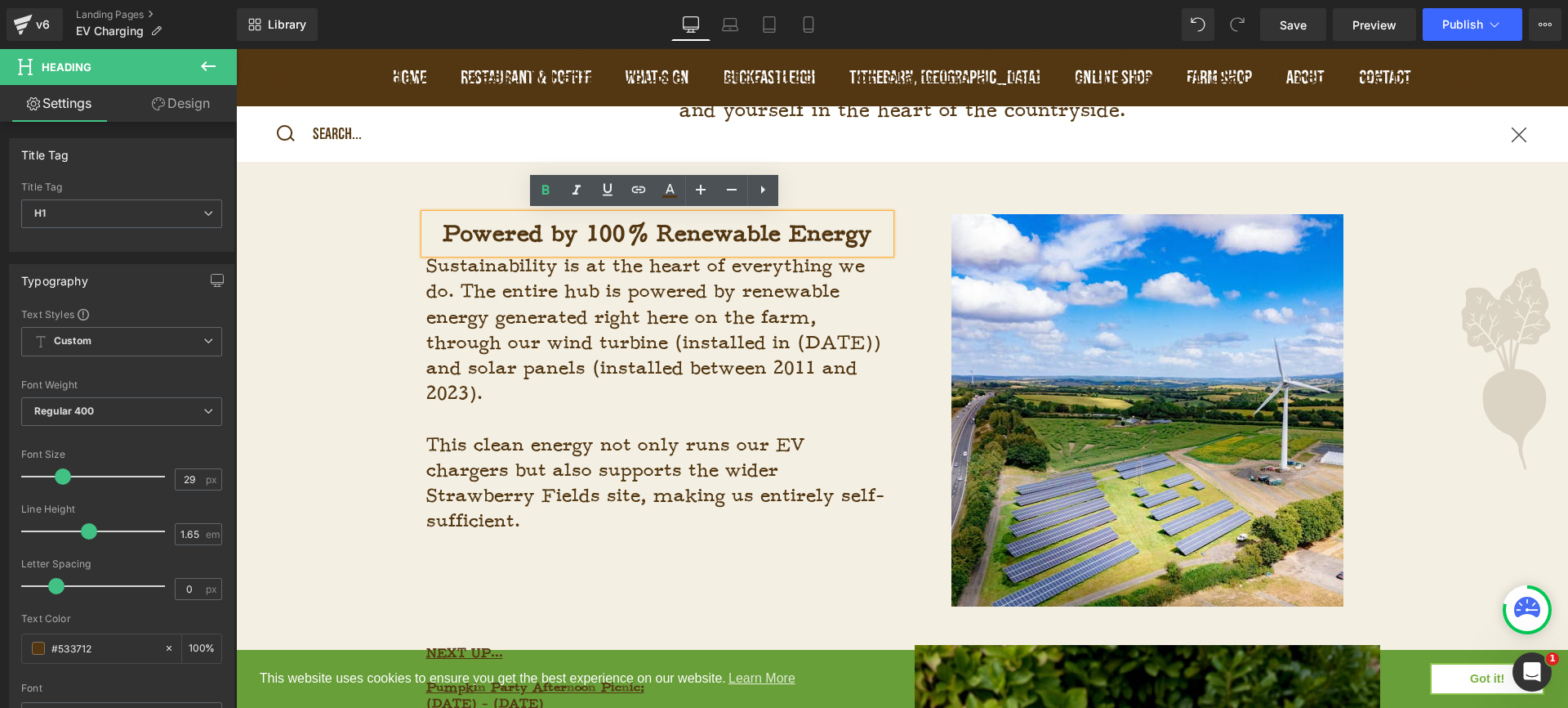
click at [921, 346] on div at bounding box center [1147, 410] width 466 height 392
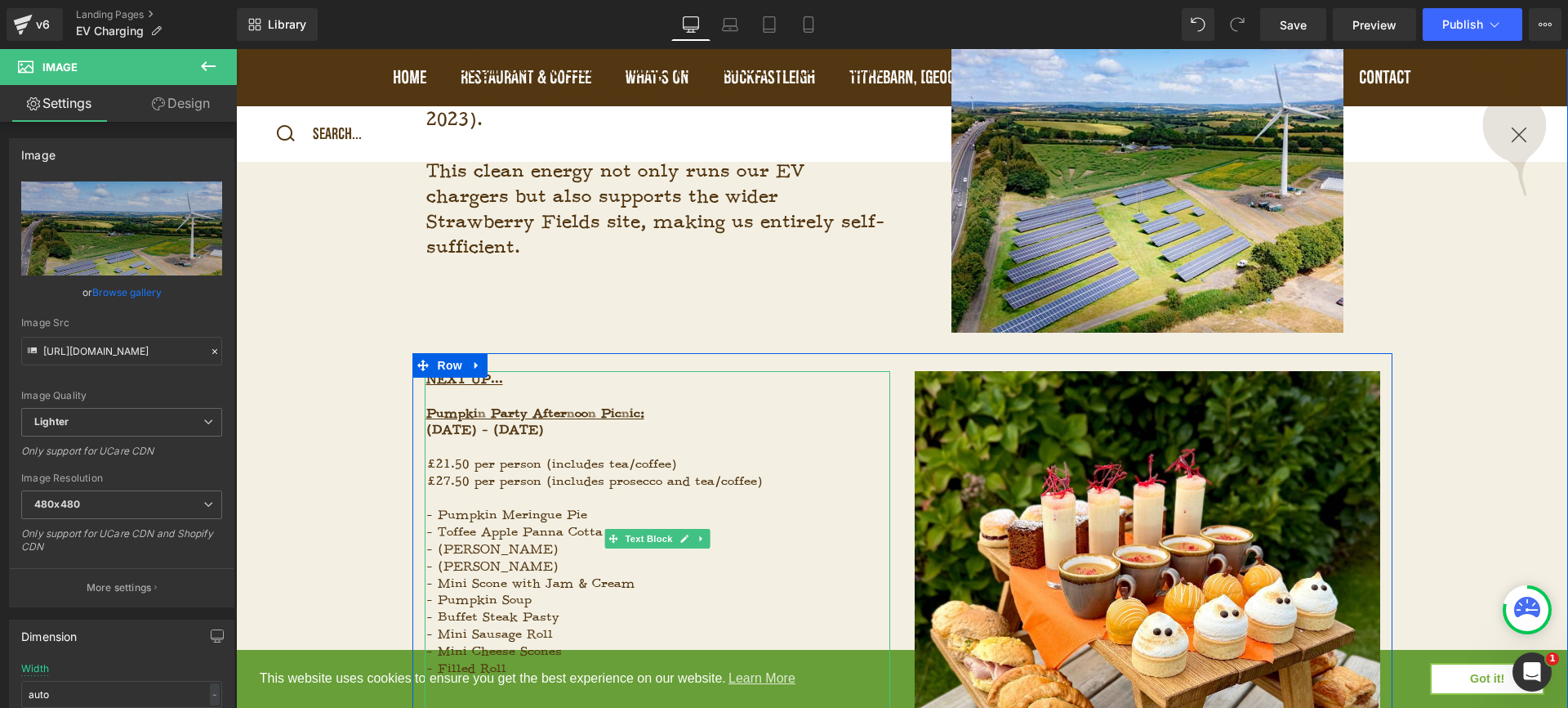
scroll to position [1109, 0]
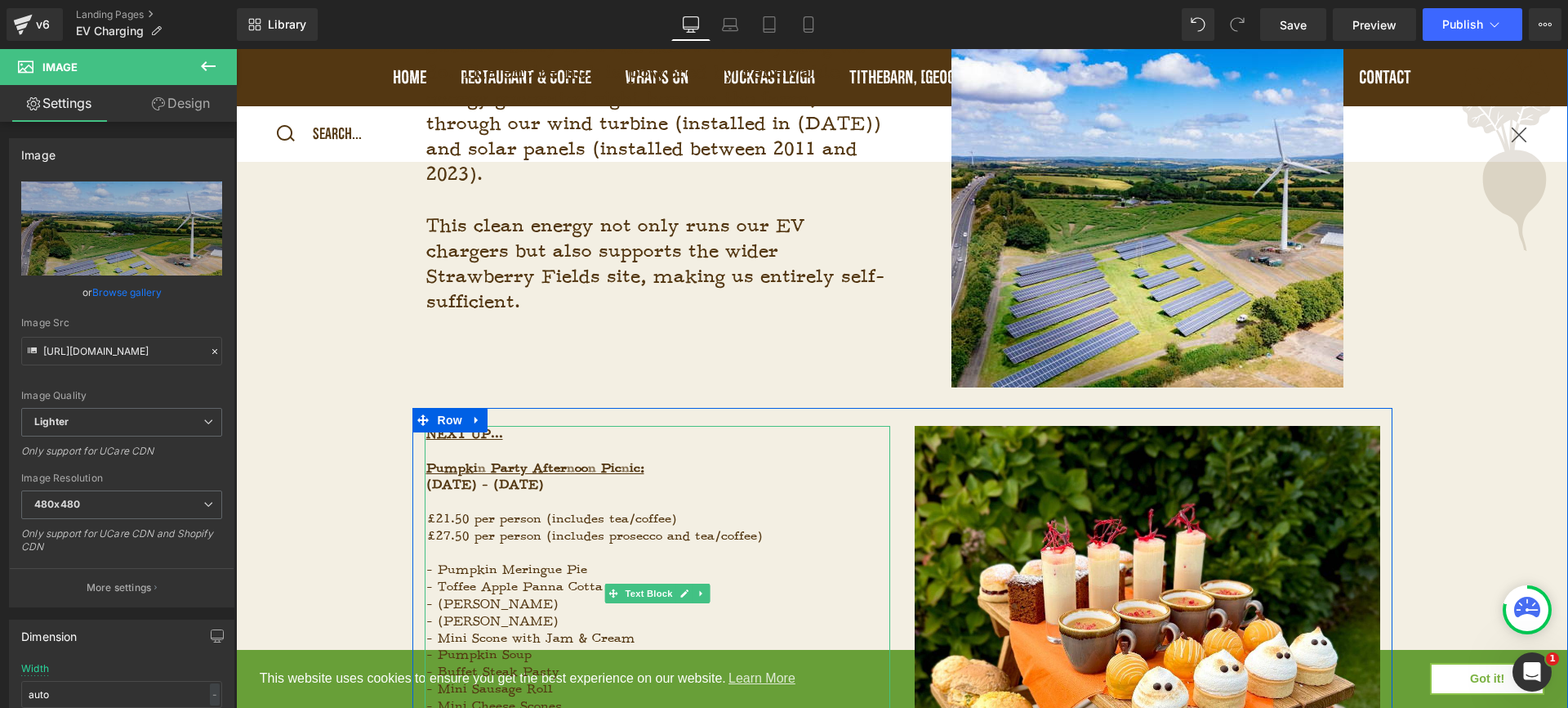
click at [820, 446] on p at bounding box center [658, 451] width 464 height 17
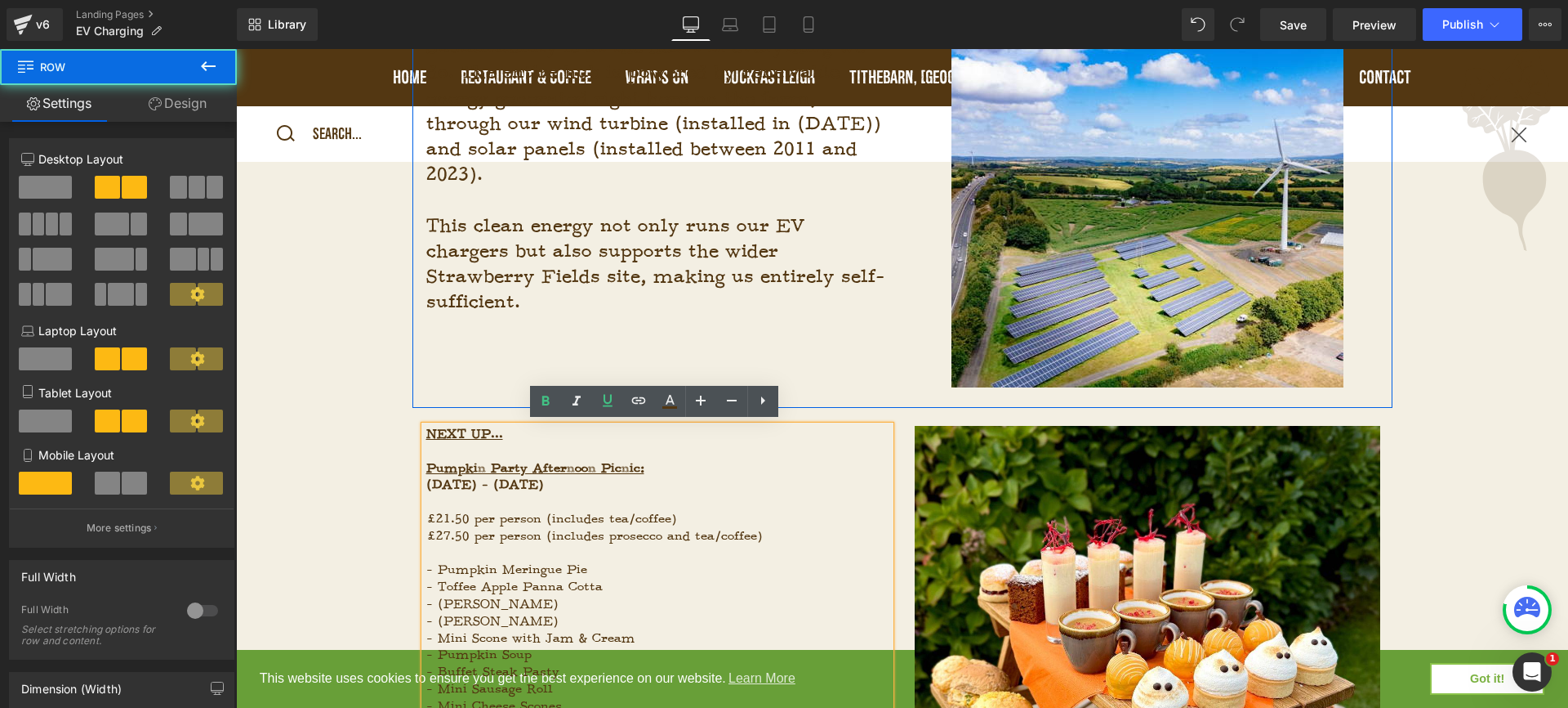
click at [871, 369] on div "Powered by 100% Renewable Energy Heading Sustainability is at the heart of ever…" at bounding box center [903, 192] width 980 height 430
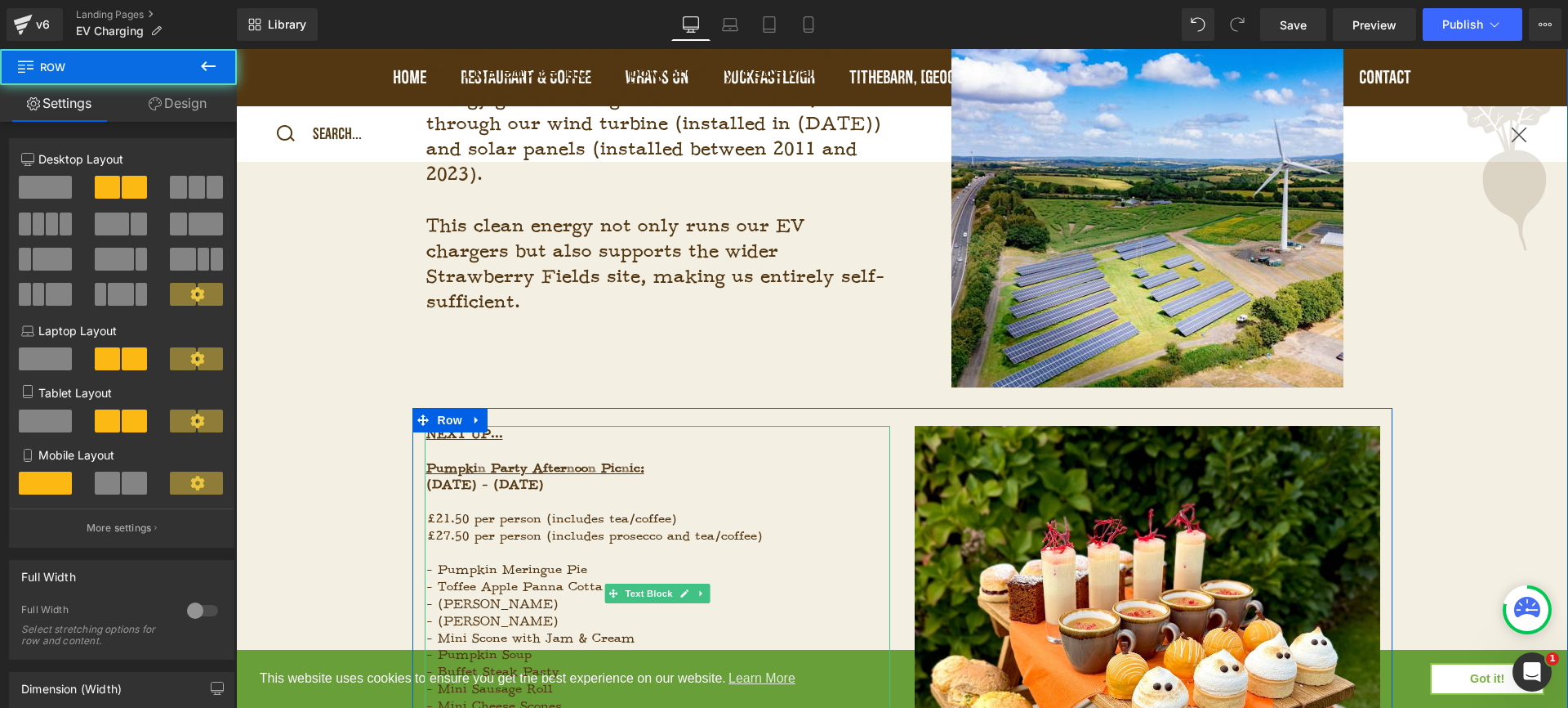
click at [830, 432] on p "NEXT UP..." at bounding box center [658, 434] width 464 height 17
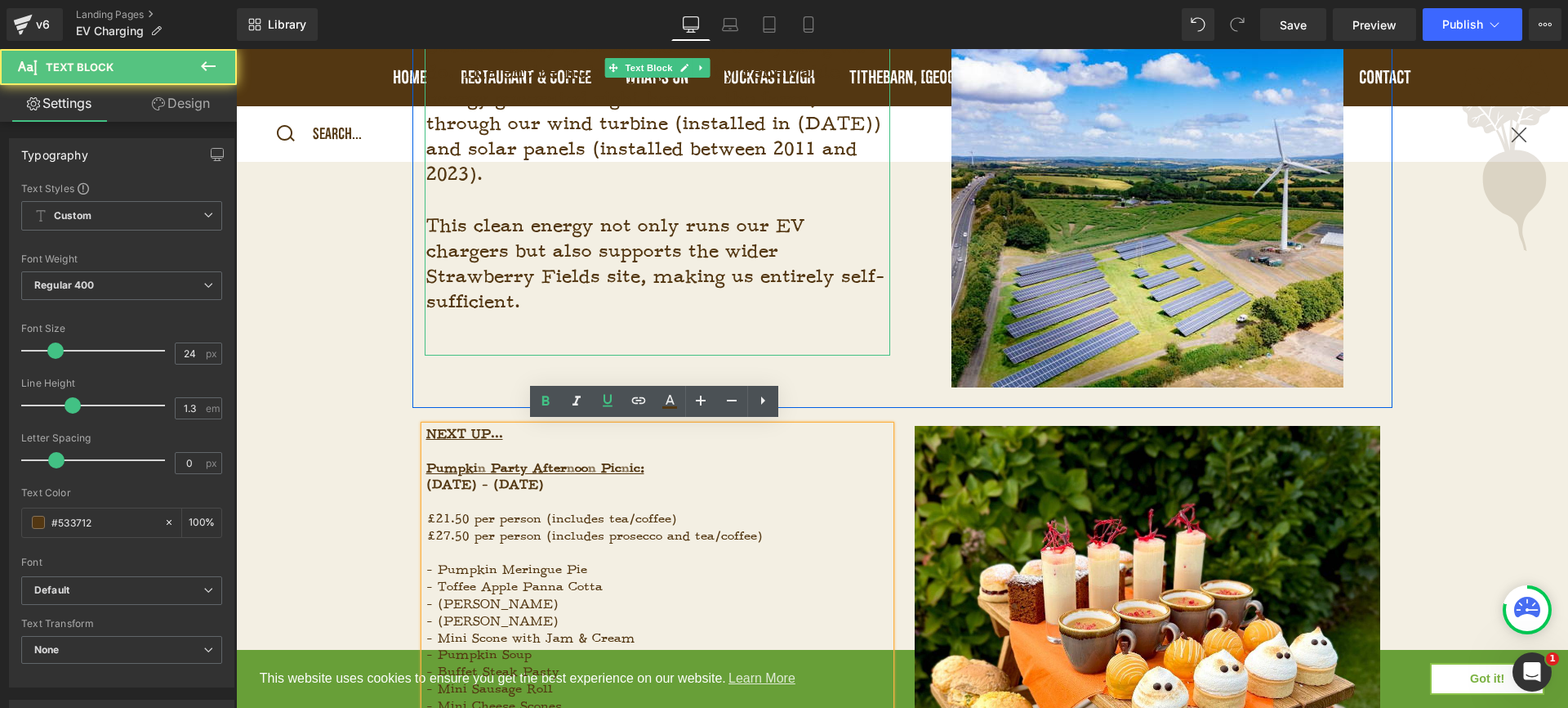
click at [869, 341] on div "Sustainability is at the heart of everything we do. The entire hub is powered b…" at bounding box center [657, 195] width 466 height 321
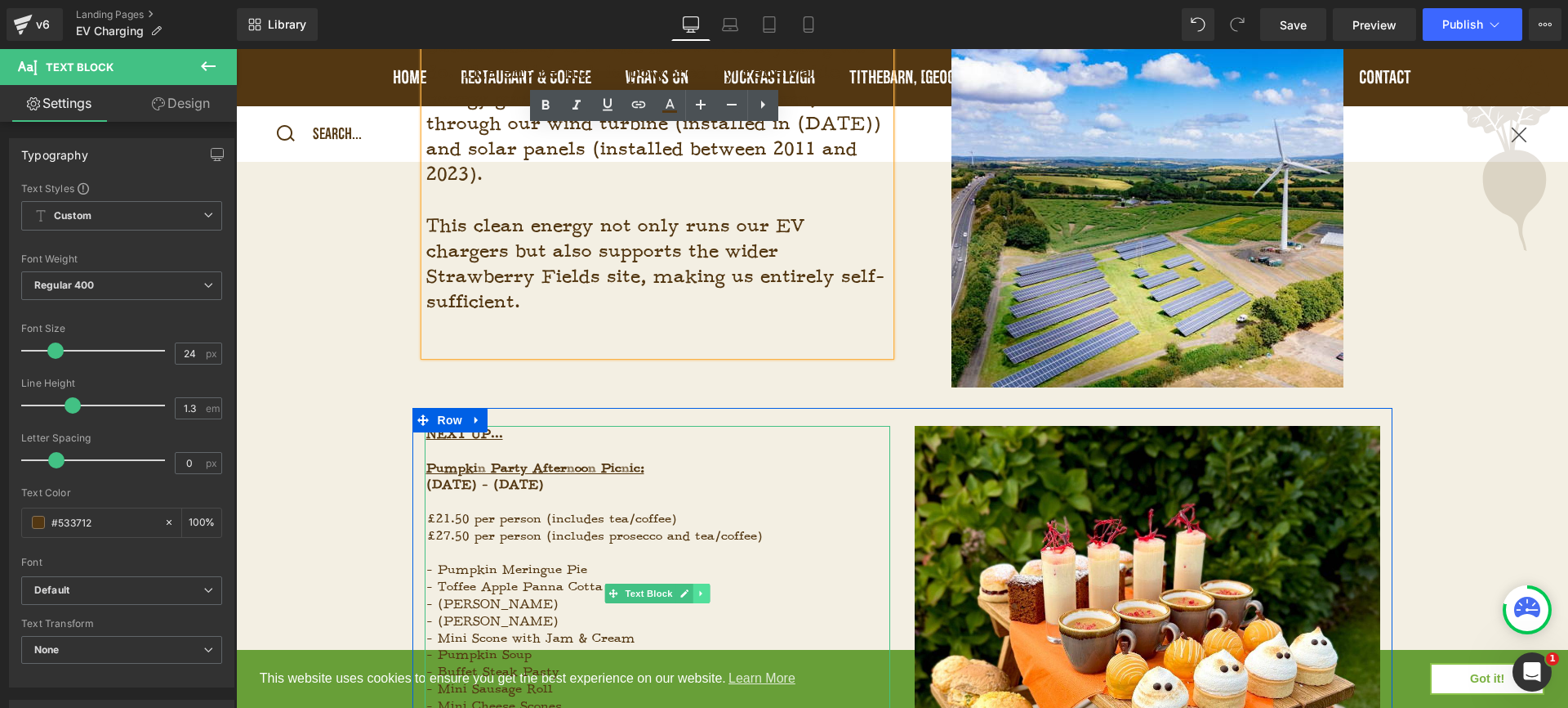
click at [700, 594] on icon at bounding box center [701, 594] width 3 height 5
click at [706, 593] on icon at bounding box center [710, 593] width 9 height 9
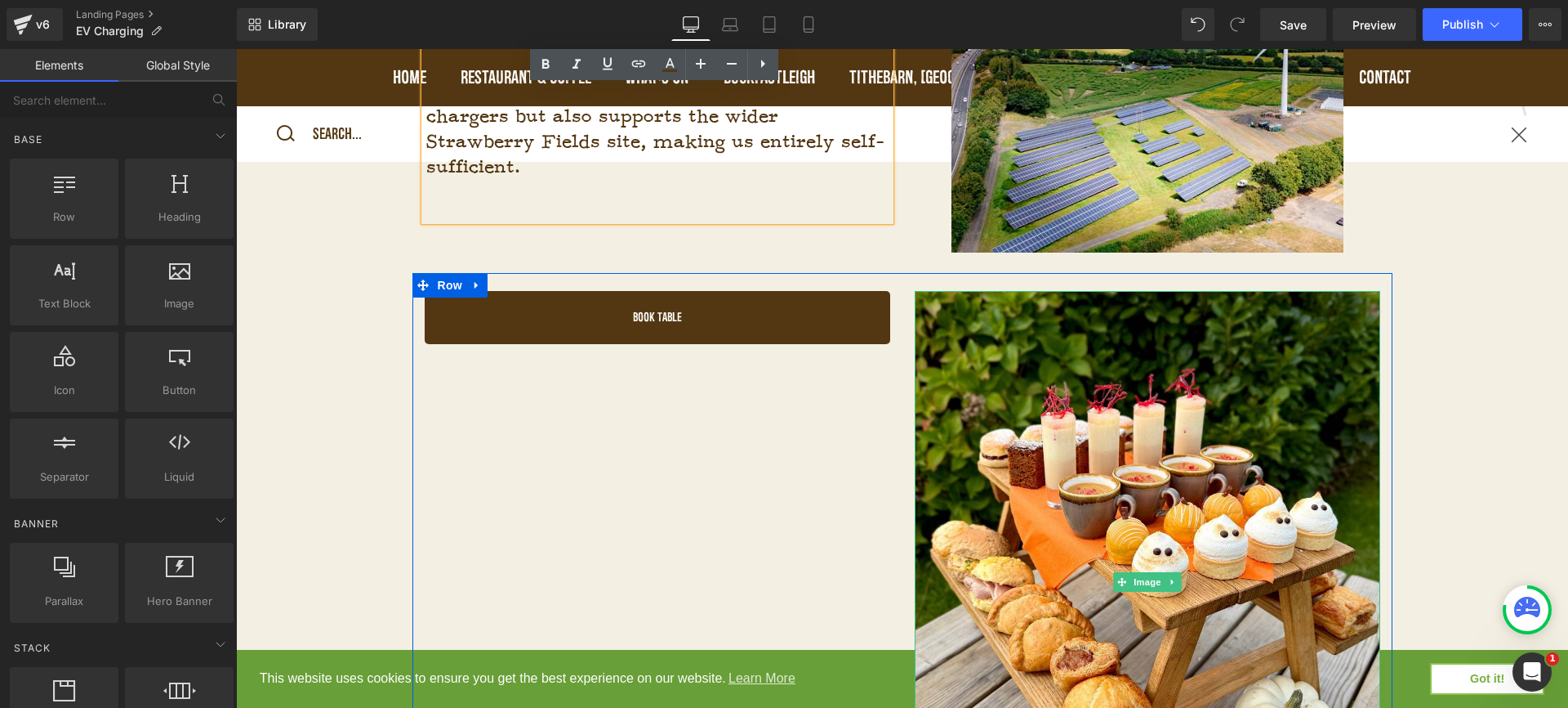
scroll to position [1248, 0]
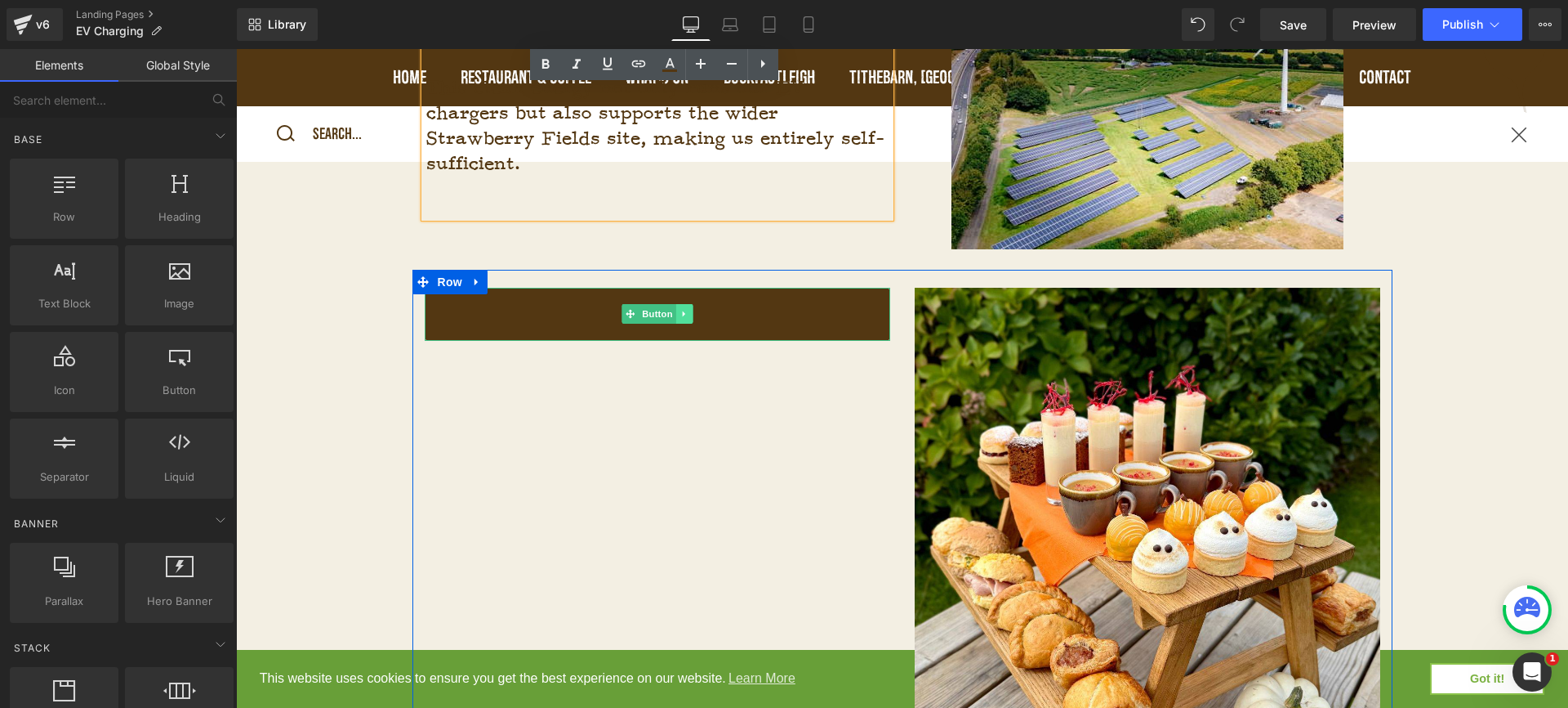
click at [684, 304] on link at bounding box center [683, 314] width 17 height 20
click at [691, 313] on icon at bounding box center [692, 314] width 9 height 9
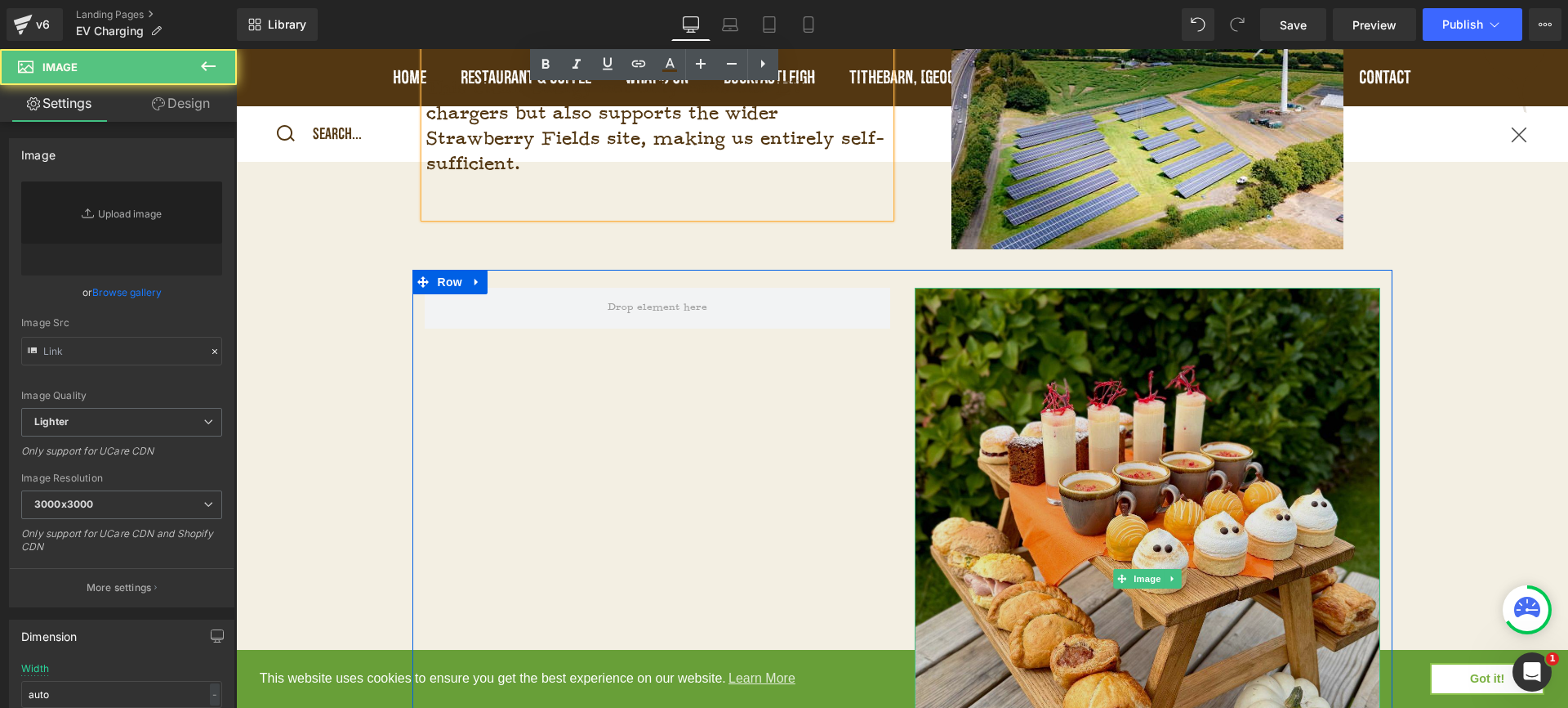
type input "https://ucarecdn.com/1defcca4-bc3e-4eb0-9840-811c0ea1b1d9/-/format/auto/-/previ…"
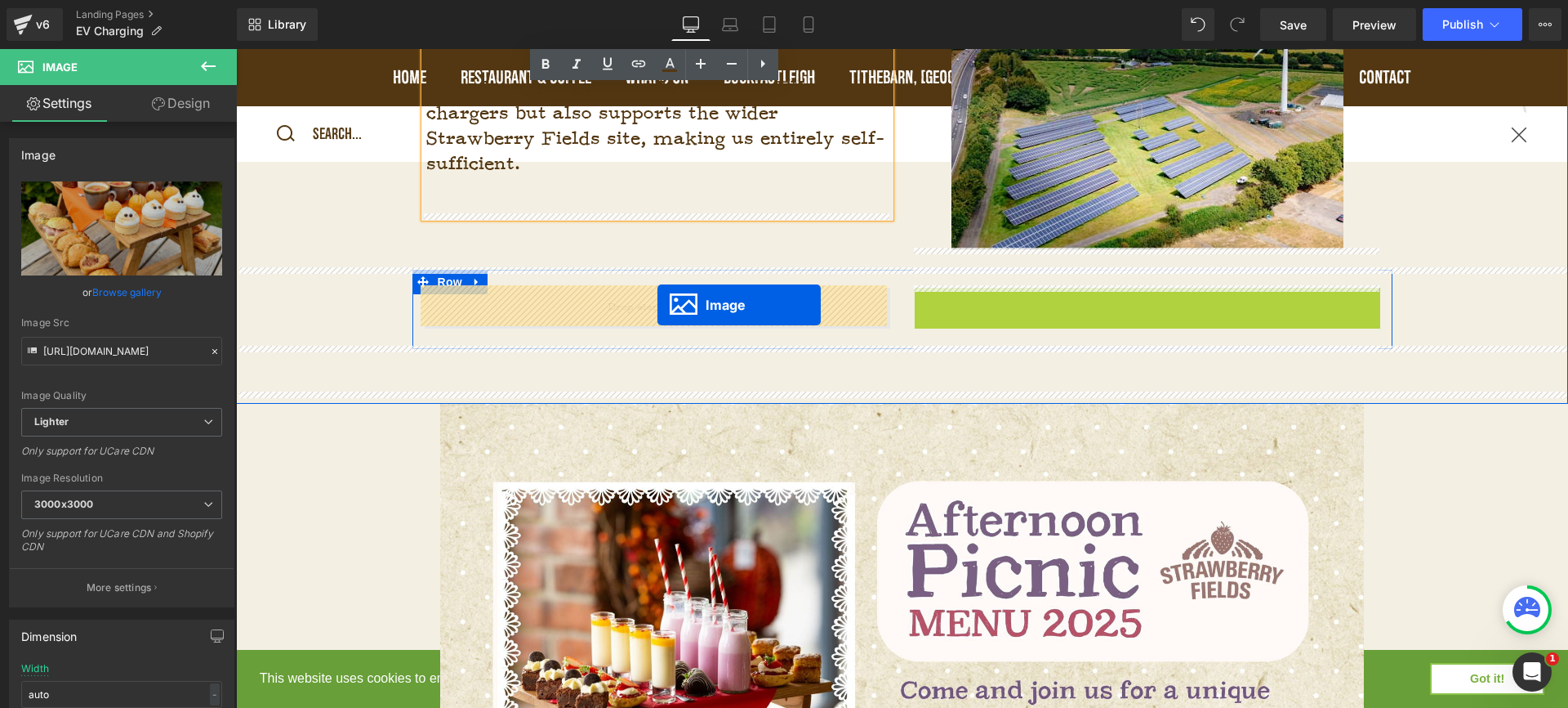
drag, startPoint x: 1114, startPoint y: 576, endPoint x: 658, endPoint y: 305, distance: 530.4
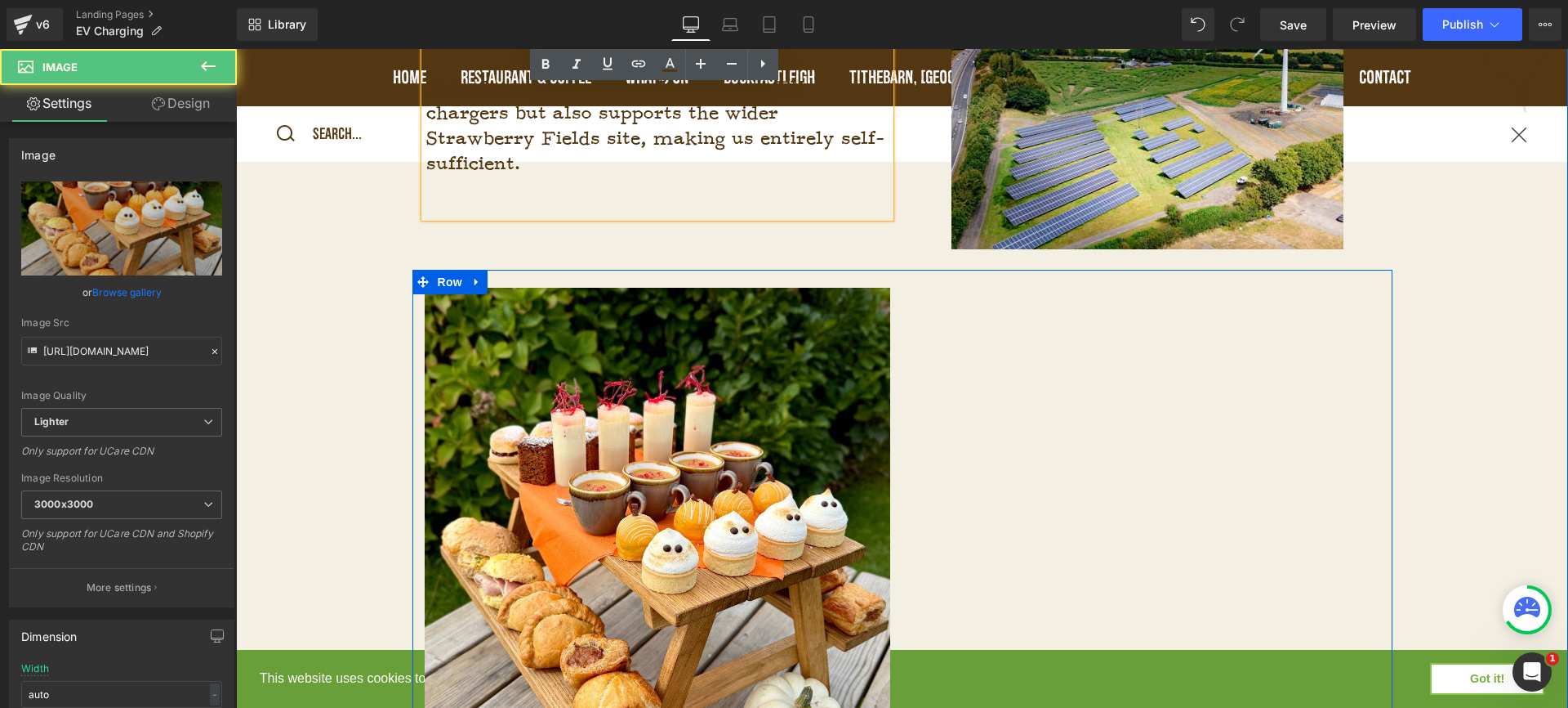
click at [963, 385] on div "Image Text Block Row" at bounding box center [903, 570] width 980 height 601
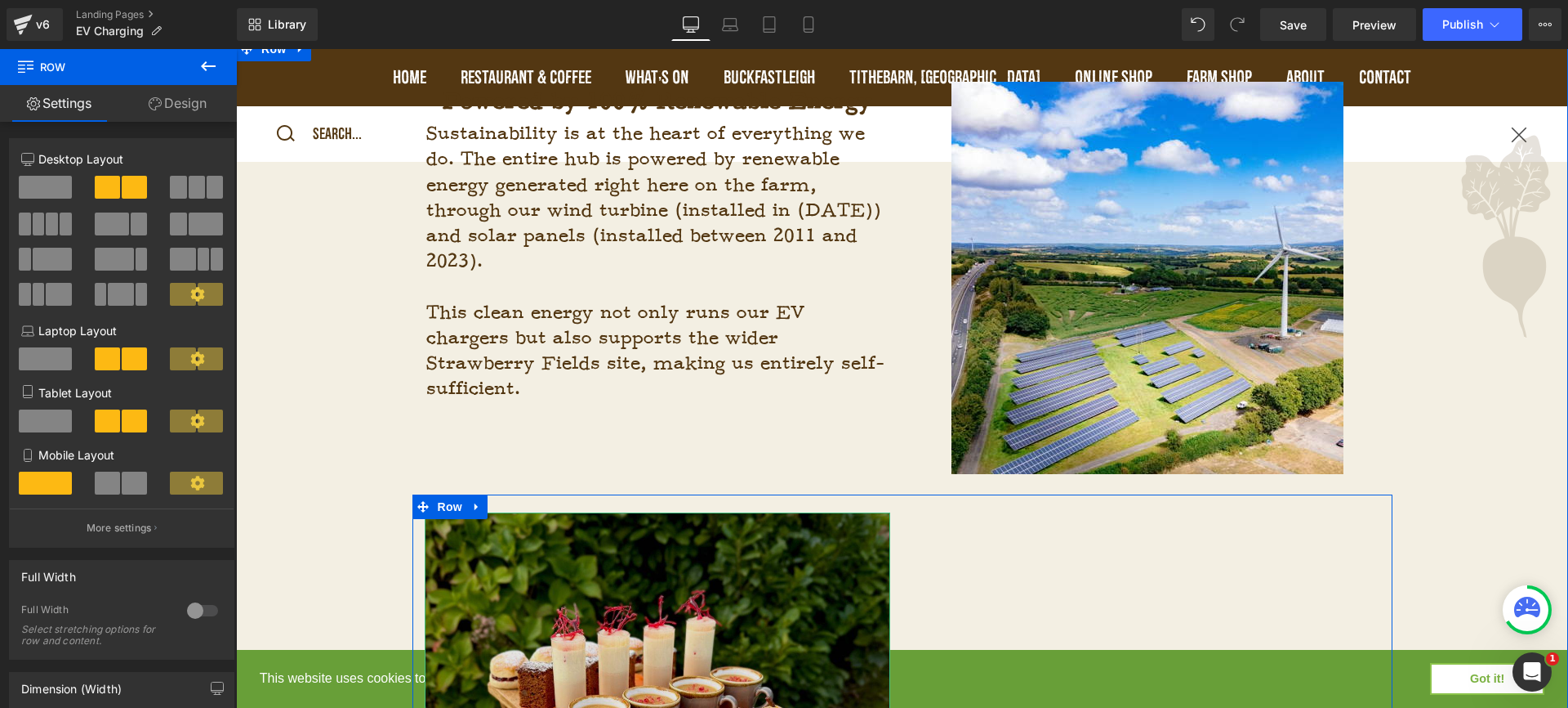
scroll to position [928, 0]
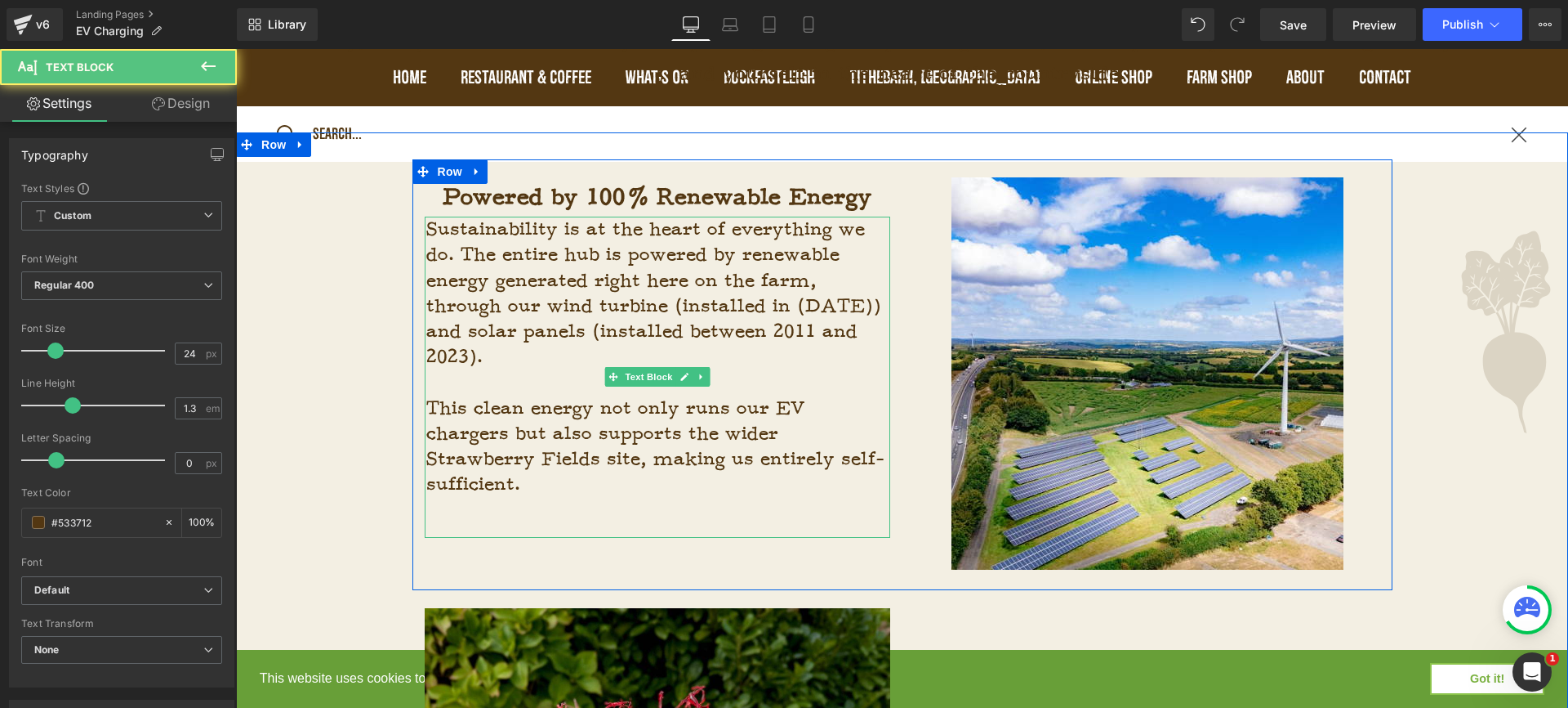
click at [757, 345] on p "Sustainability is at the heart of everything we do. The entire hub is powered b…" at bounding box center [658, 293] width 464 height 152
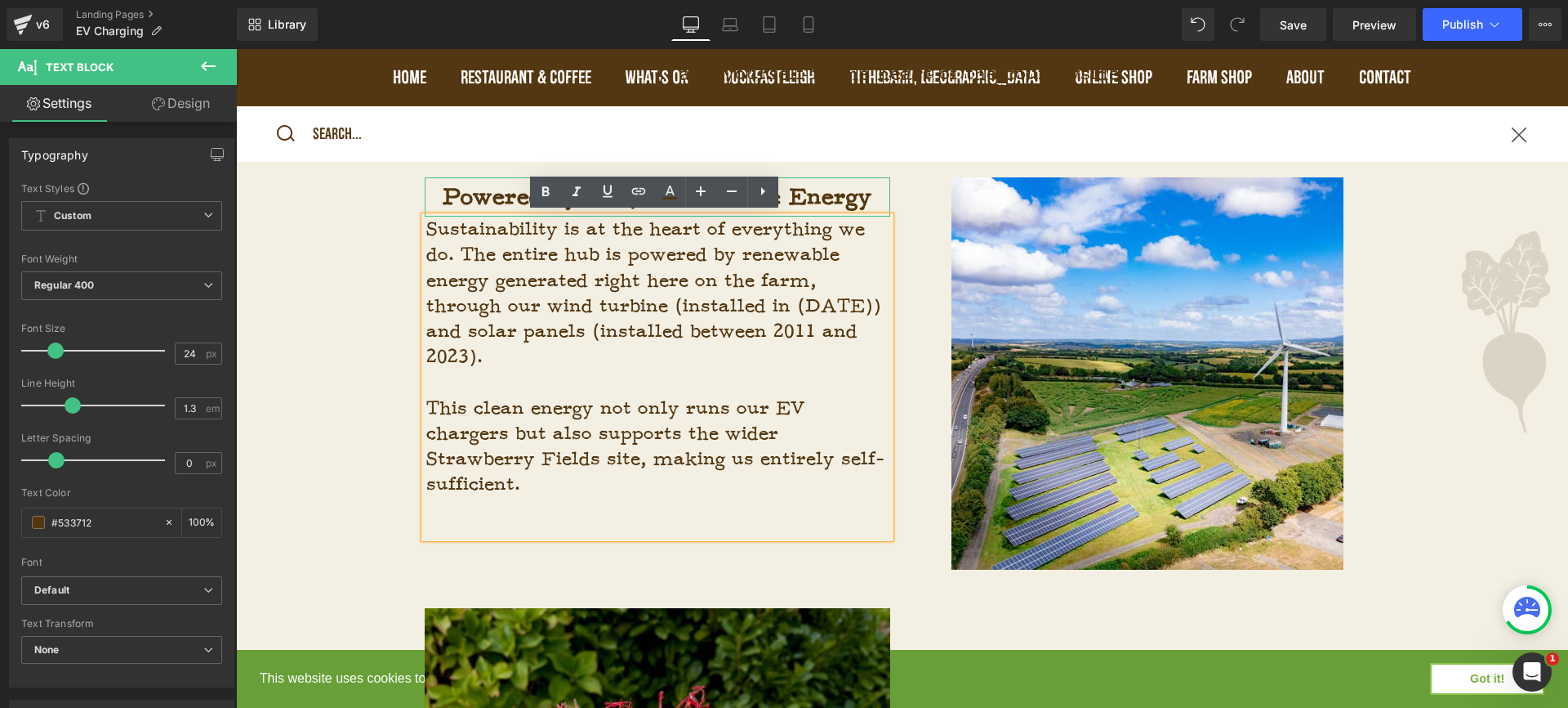
click at [839, 197] on strong "Powered by 100% Renewable Energy" at bounding box center [658, 197] width 430 height 29
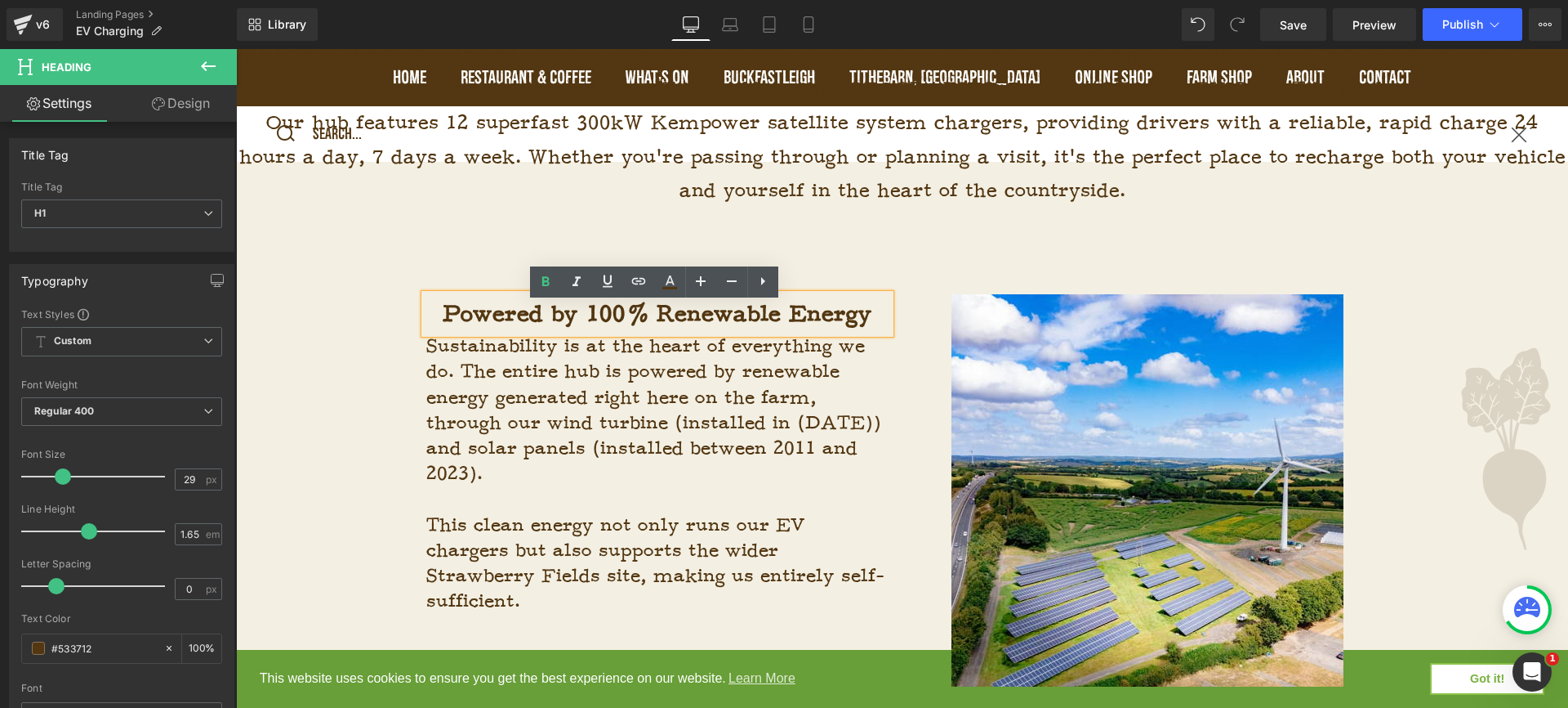
scroll to position [799, 0]
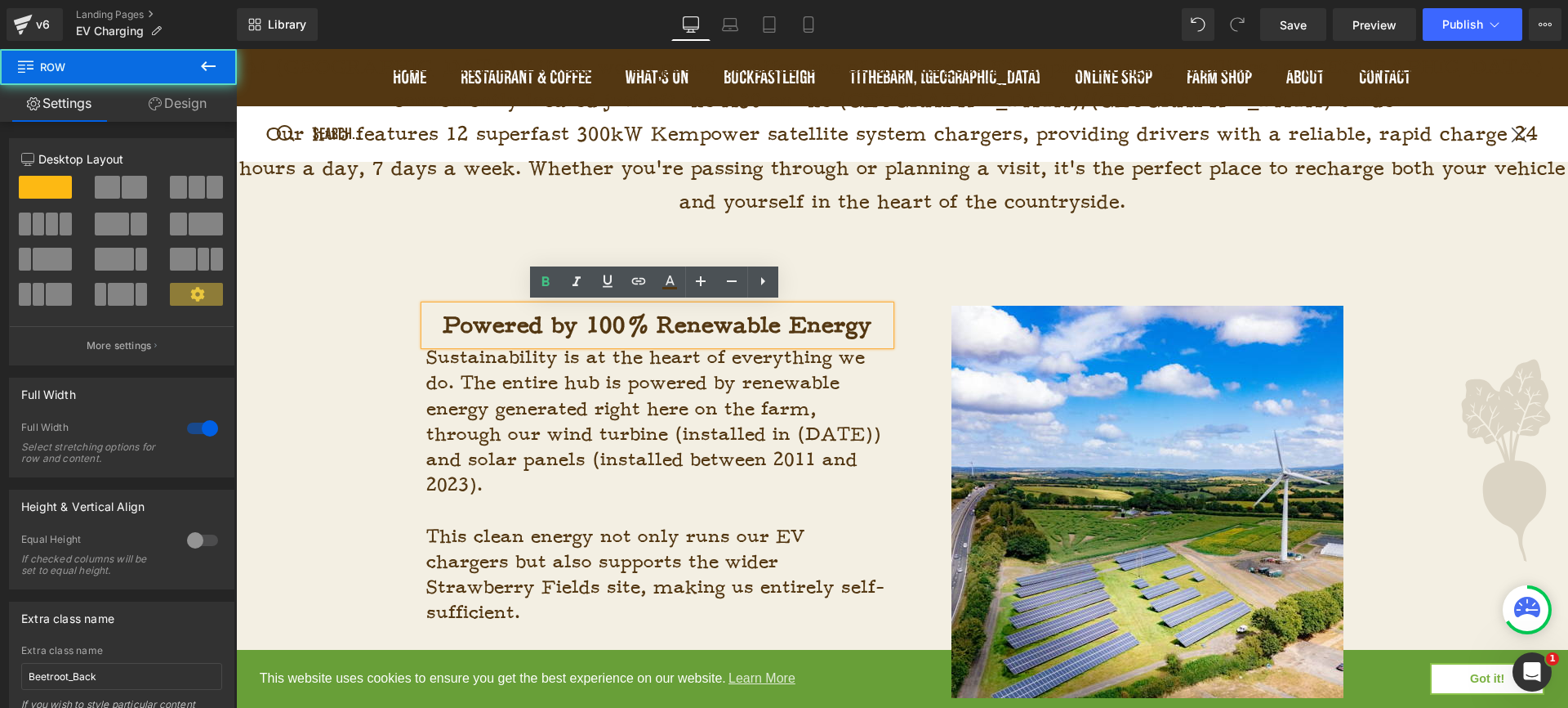
click at [833, 273] on div "Powered by 100% Renewable Energy Heading Sustainability is at the heart of ever…" at bounding box center [902, 280] width 1332 height 33
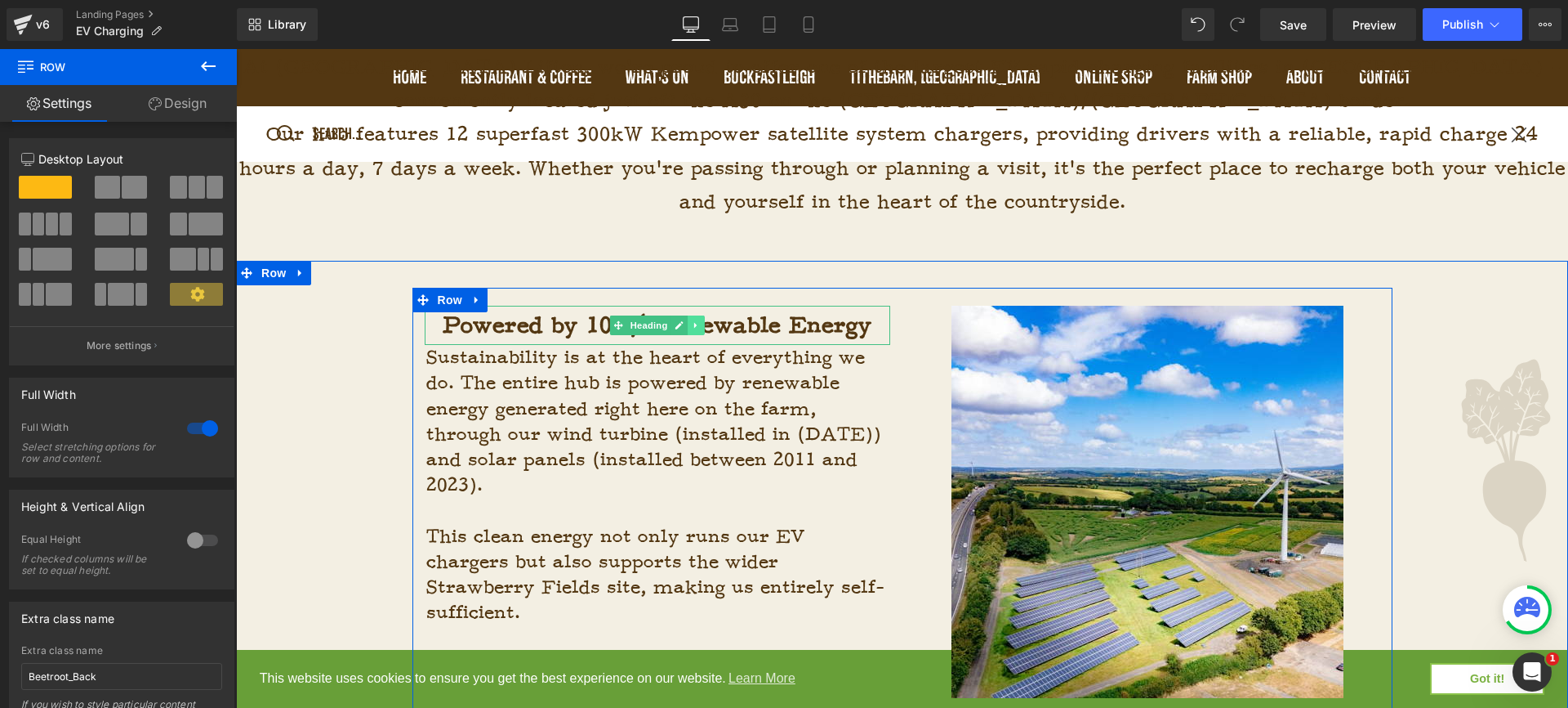
click at [694, 323] on icon at bounding box center [695, 326] width 3 height 5
click at [687, 322] on icon at bounding box center [688, 325] width 9 height 10
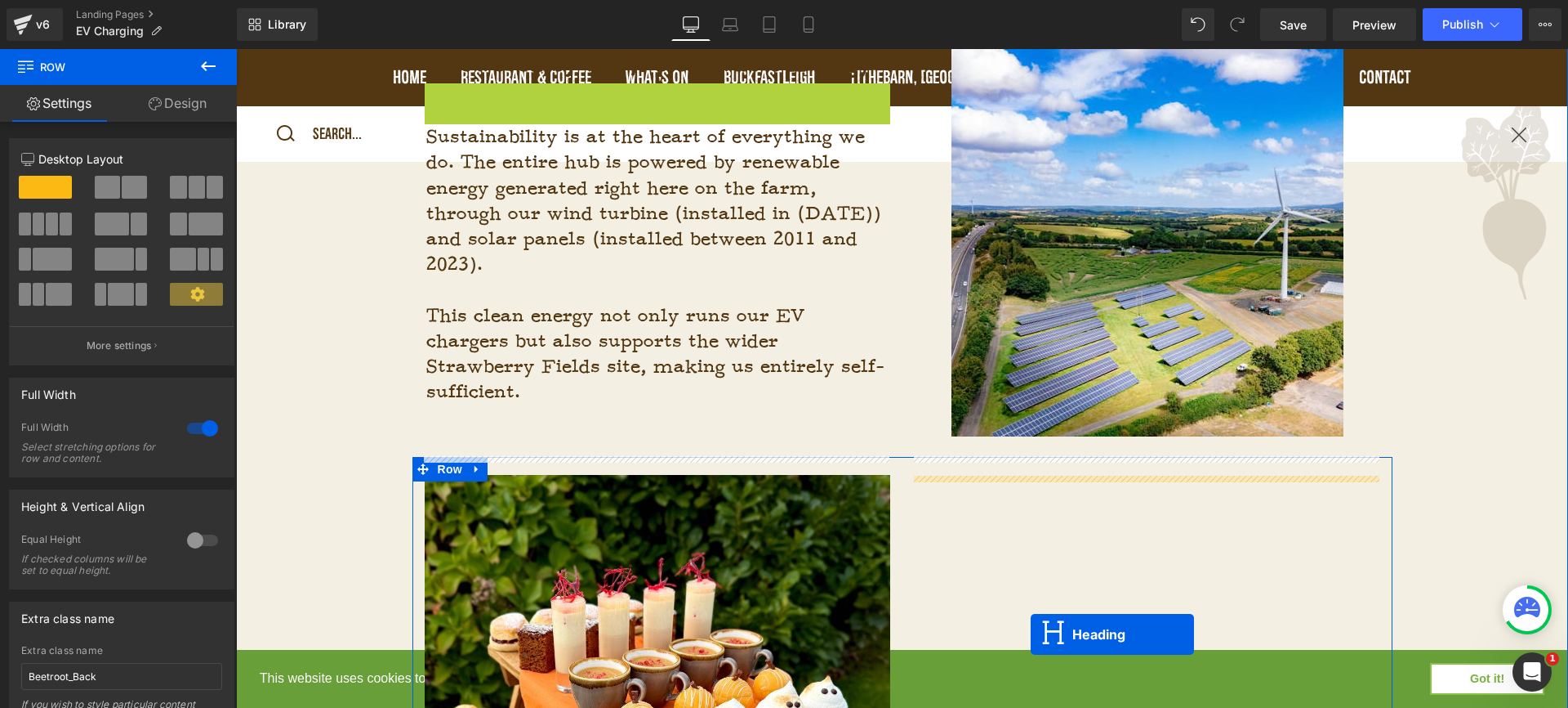
scroll to position [1109, 0]
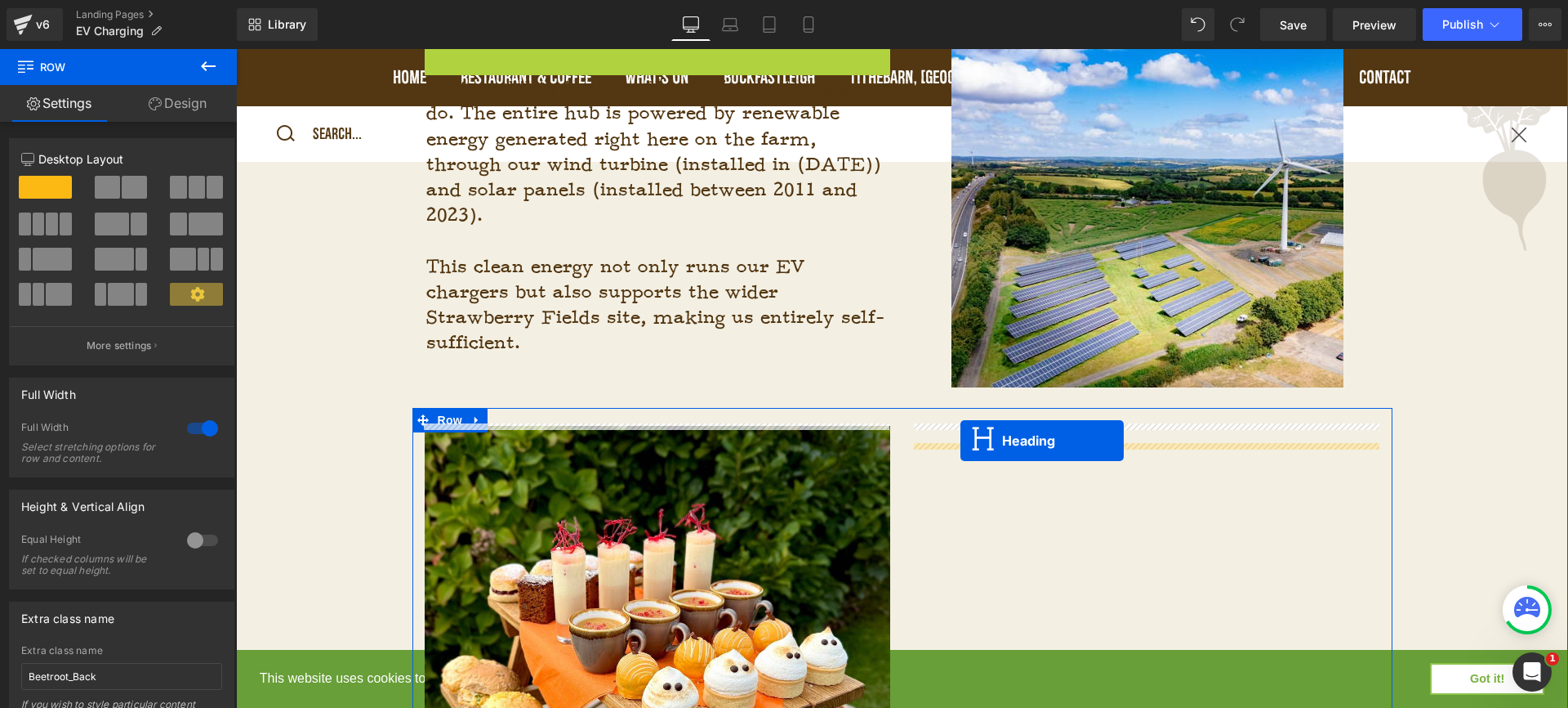
drag, startPoint x: 610, startPoint y: 360, endPoint x: 961, endPoint y: 440, distance: 360.0
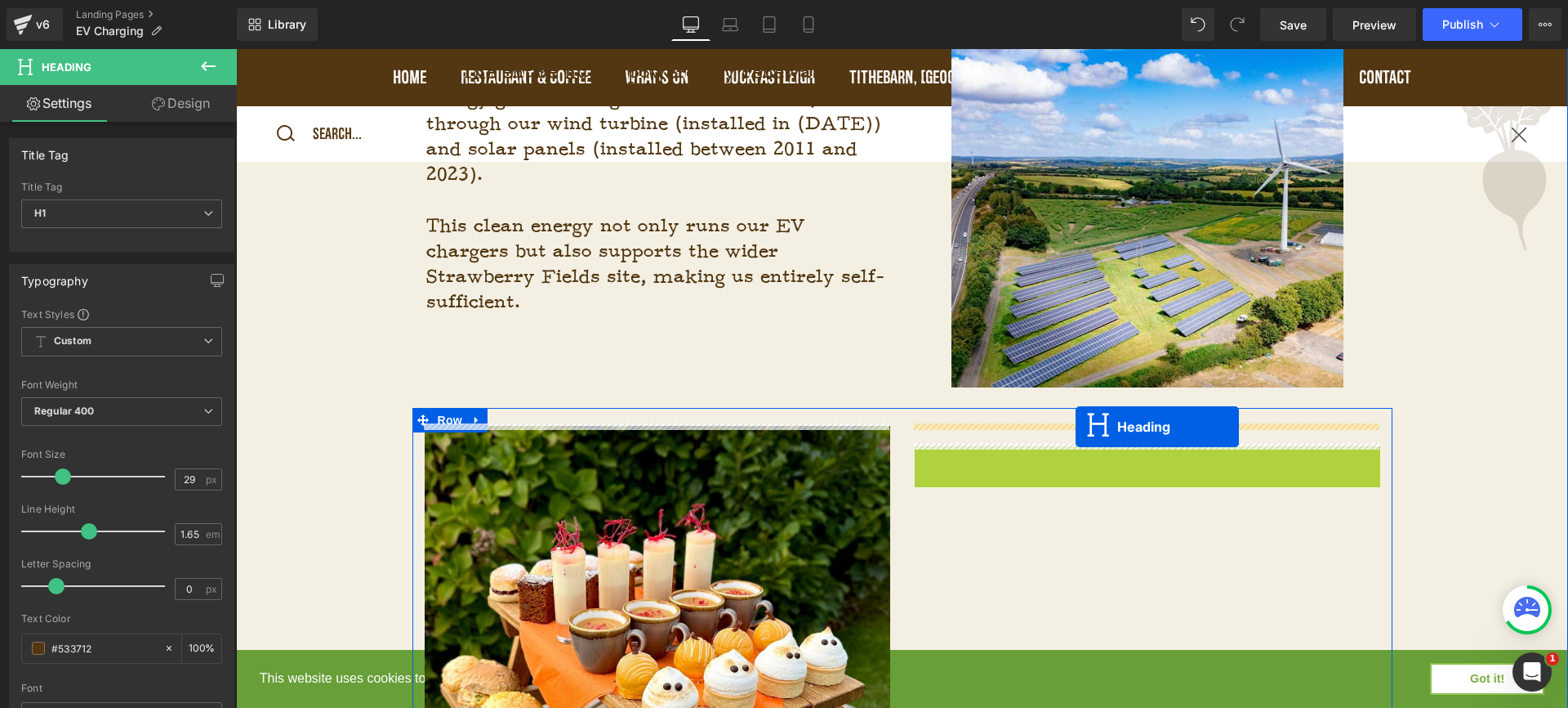
drag, startPoint x: 1101, startPoint y: 463, endPoint x: 1076, endPoint y: 427, distance: 43.8
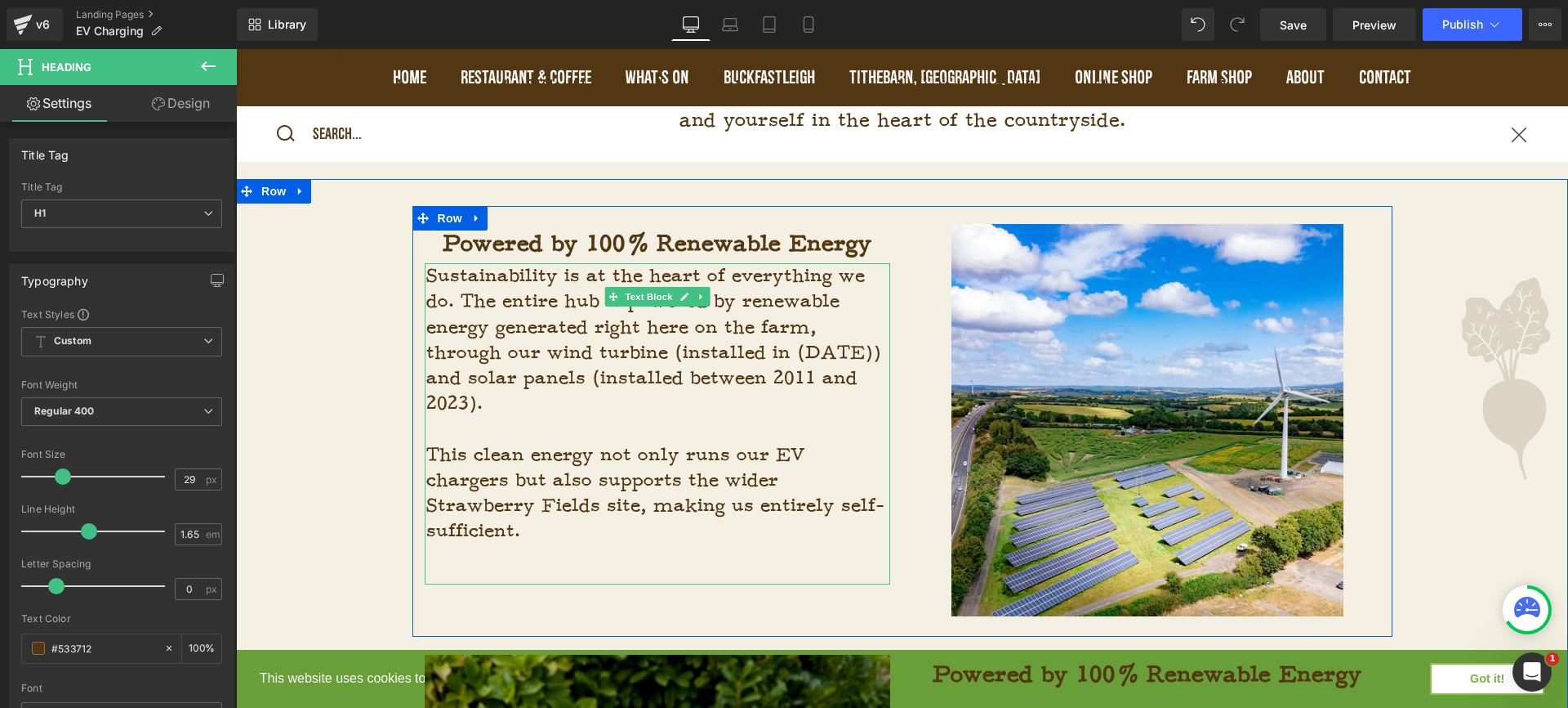
scroll to position [877, 0]
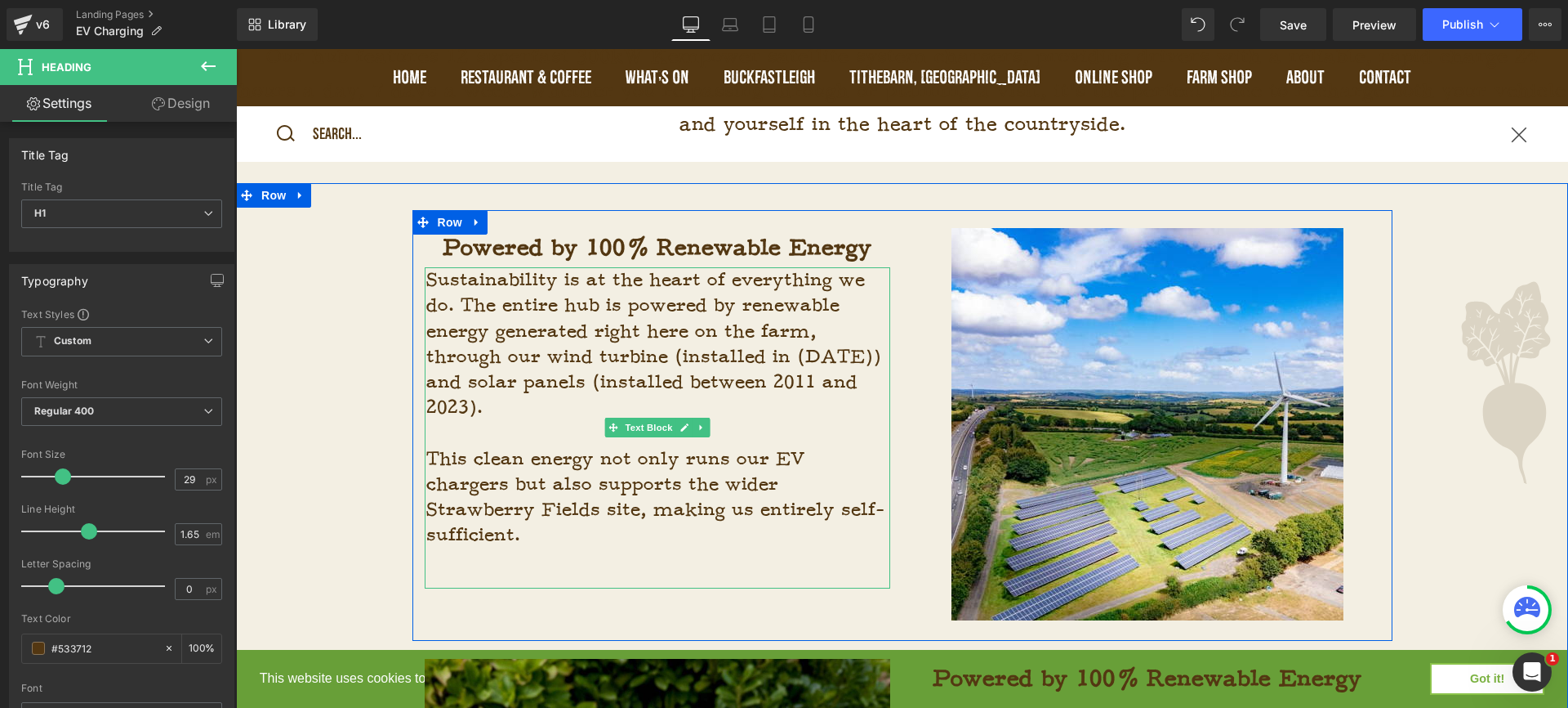
click at [733, 299] on span "Sustainability is at the heart of everything we do. The entire hub is powered b…" at bounding box center [653, 343] width 455 height 152
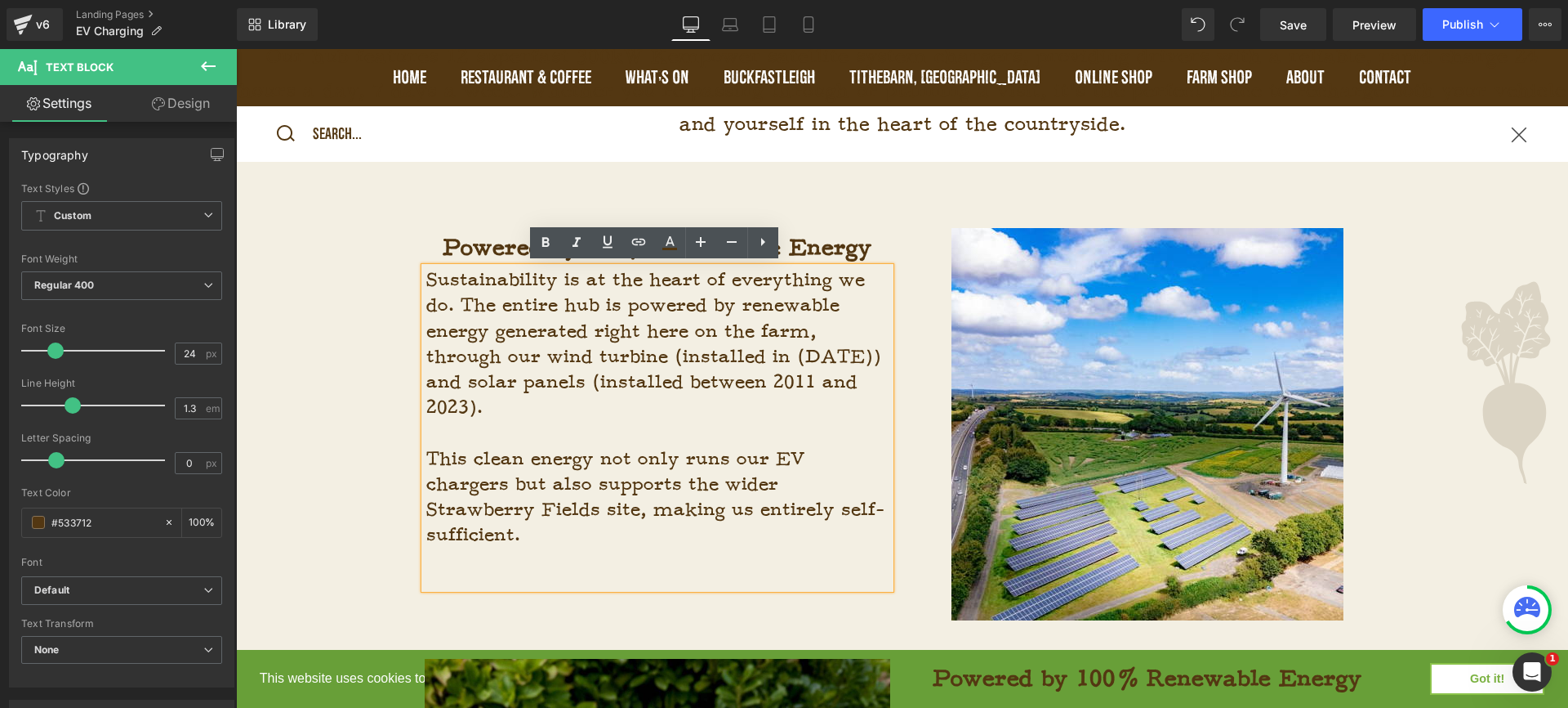
click at [900, 201] on div "Powered by 100% Renewable Energy Heading Sustainability is at the heart of ever…" at bounding box center [902, 202] width 1332 height 33
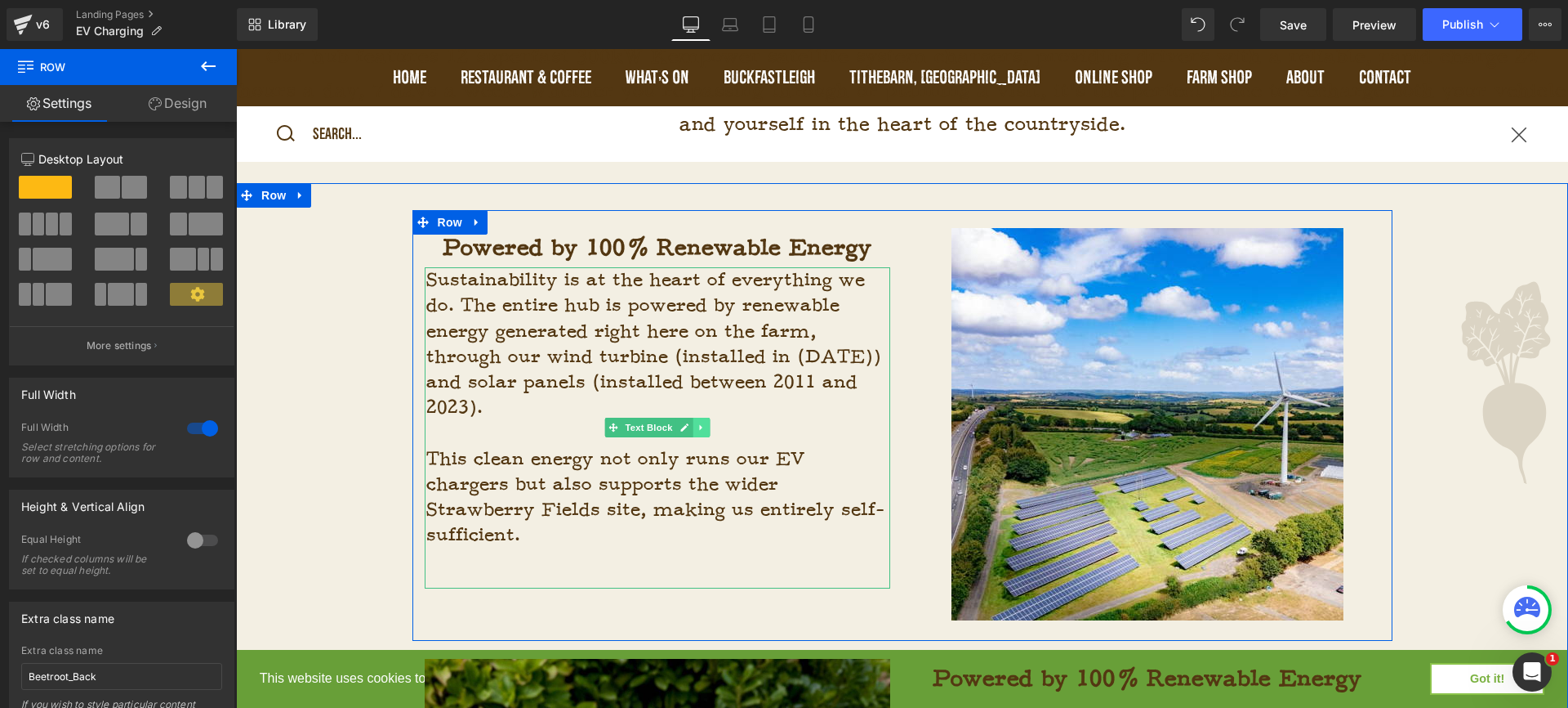
click at [703, 428] on link at bounding box center [701, 428] width 17 height 20
click at [688, 426] on icon at bounding box center [692, 427] width 9 height 9
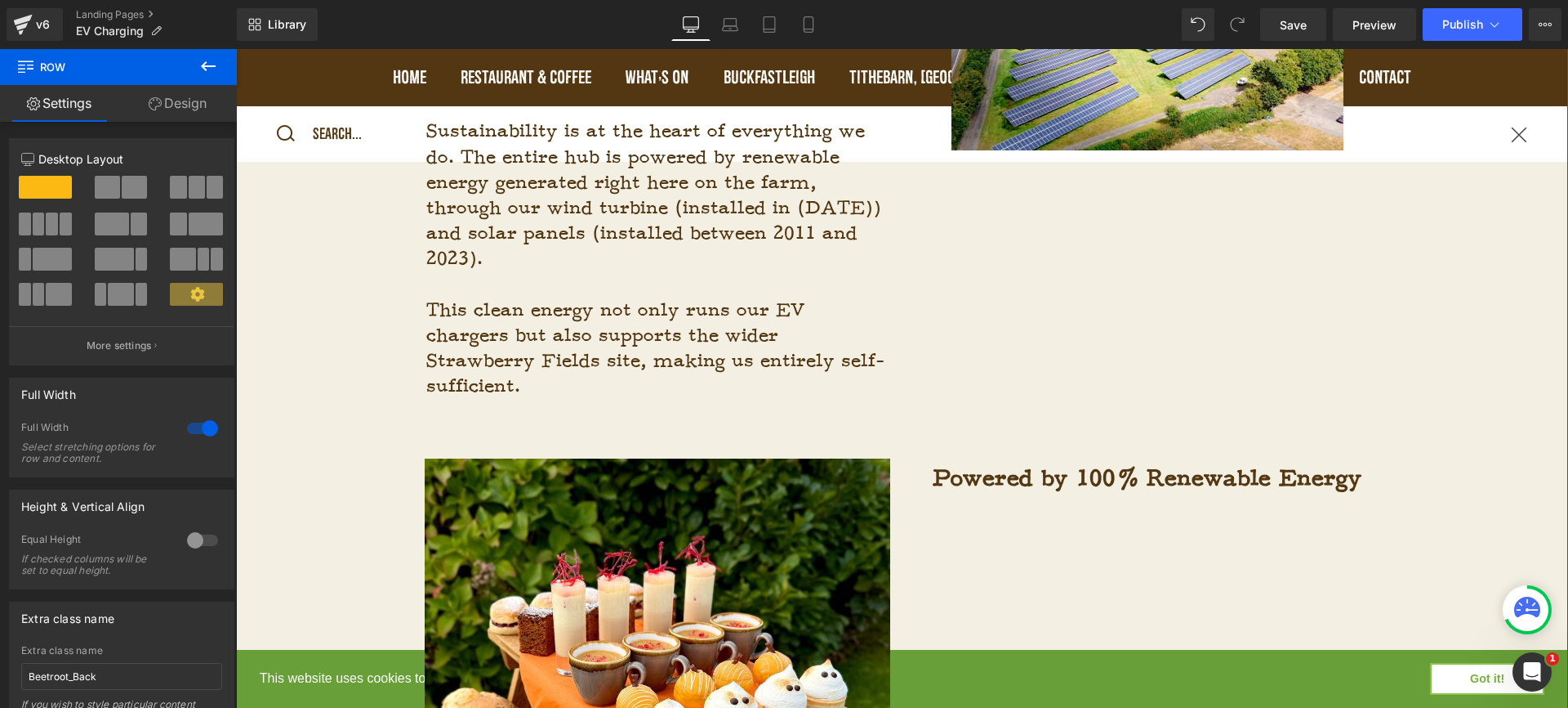
click at [744, 375] on p "This clean energy not only runs our EV chargers but also supports the wider Str…" at bounding box center [658, 349] width 464 height 103
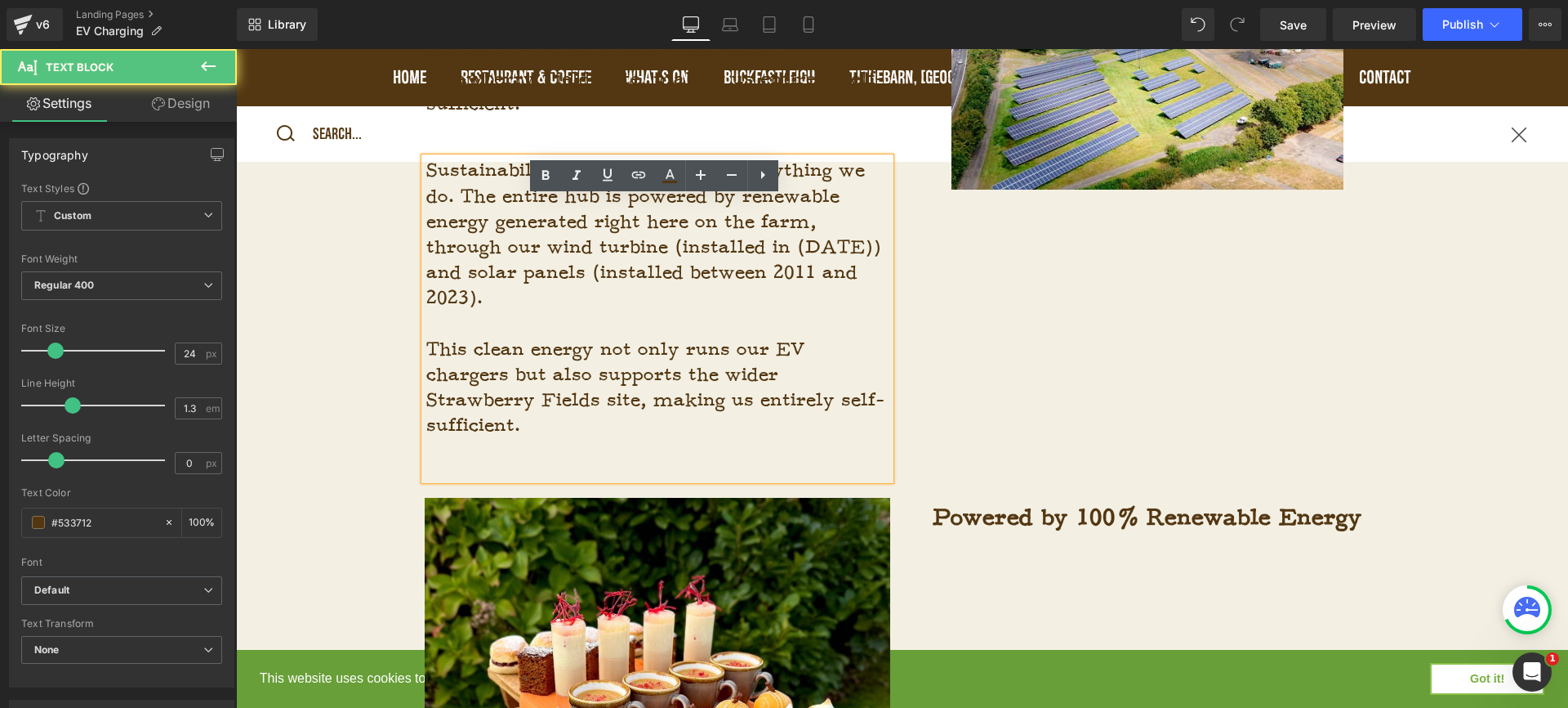
scroll to position [1189, 0]
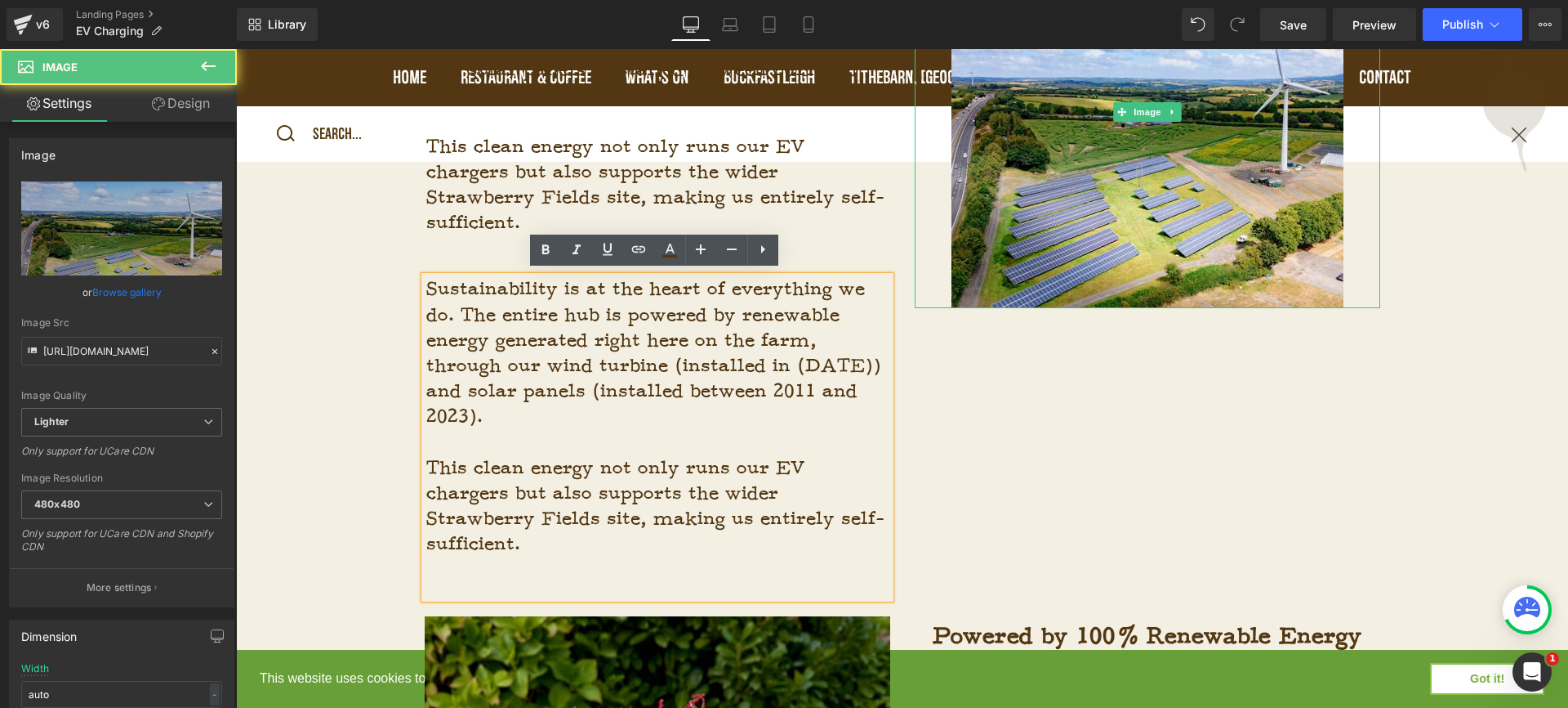
click at [937, 266] on div at bounding box center [1147, 112] width 466 height 392
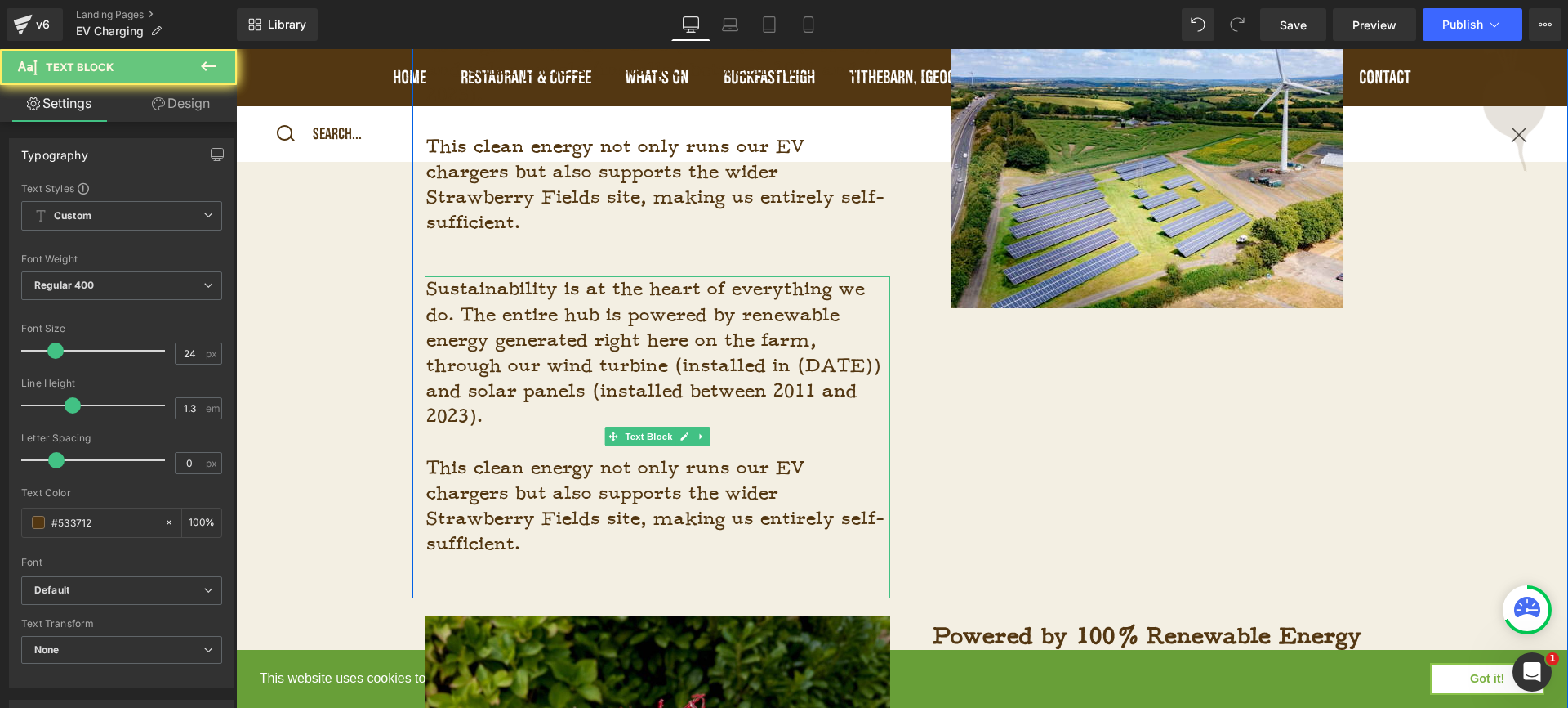
click at [832, 310] on span "Sustainability is at the heart of everything we do. The entire hub is powered b…" at bounding box center [653, 352] width 455 height 152
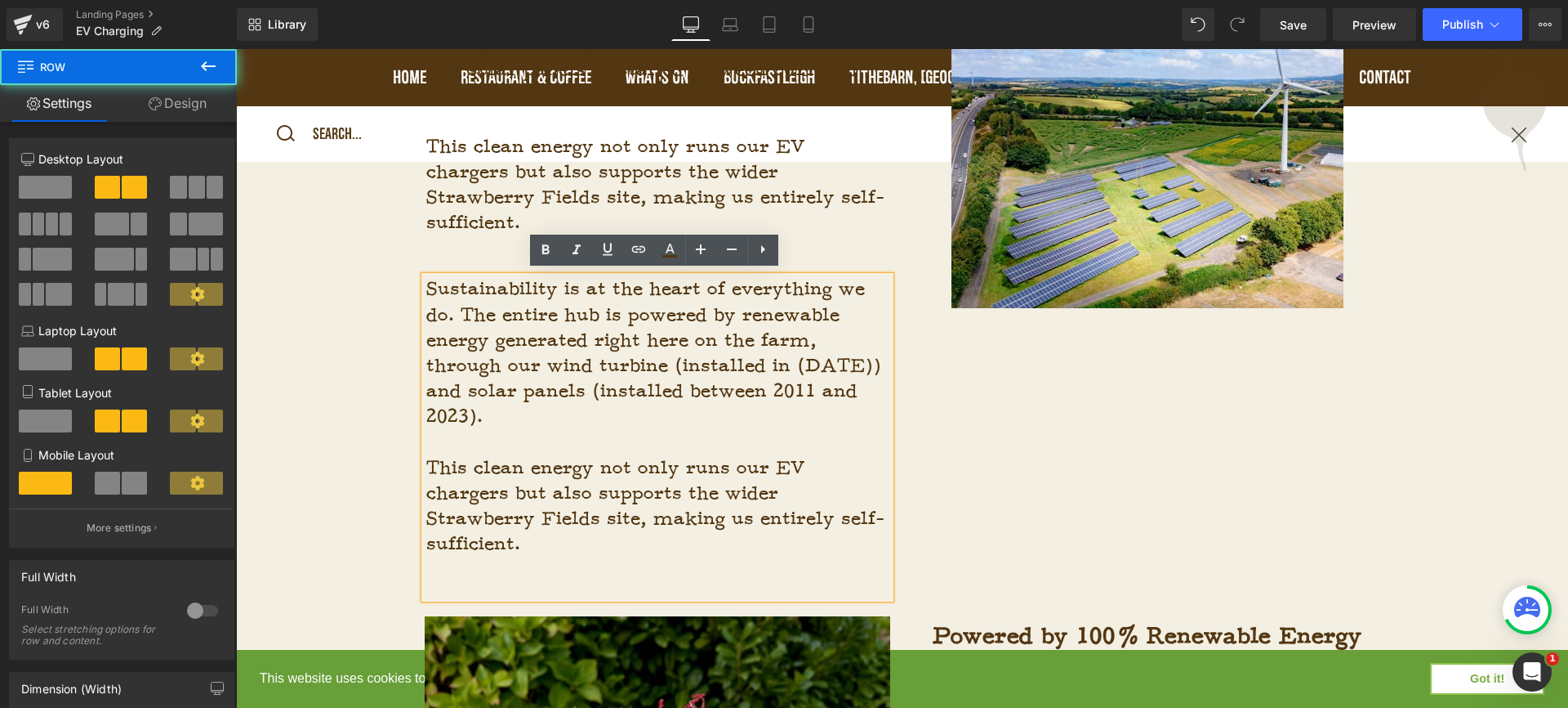
click at [903, 224] on div "Image Text Block" at bounding box center [1148, 122] width 490 height 413
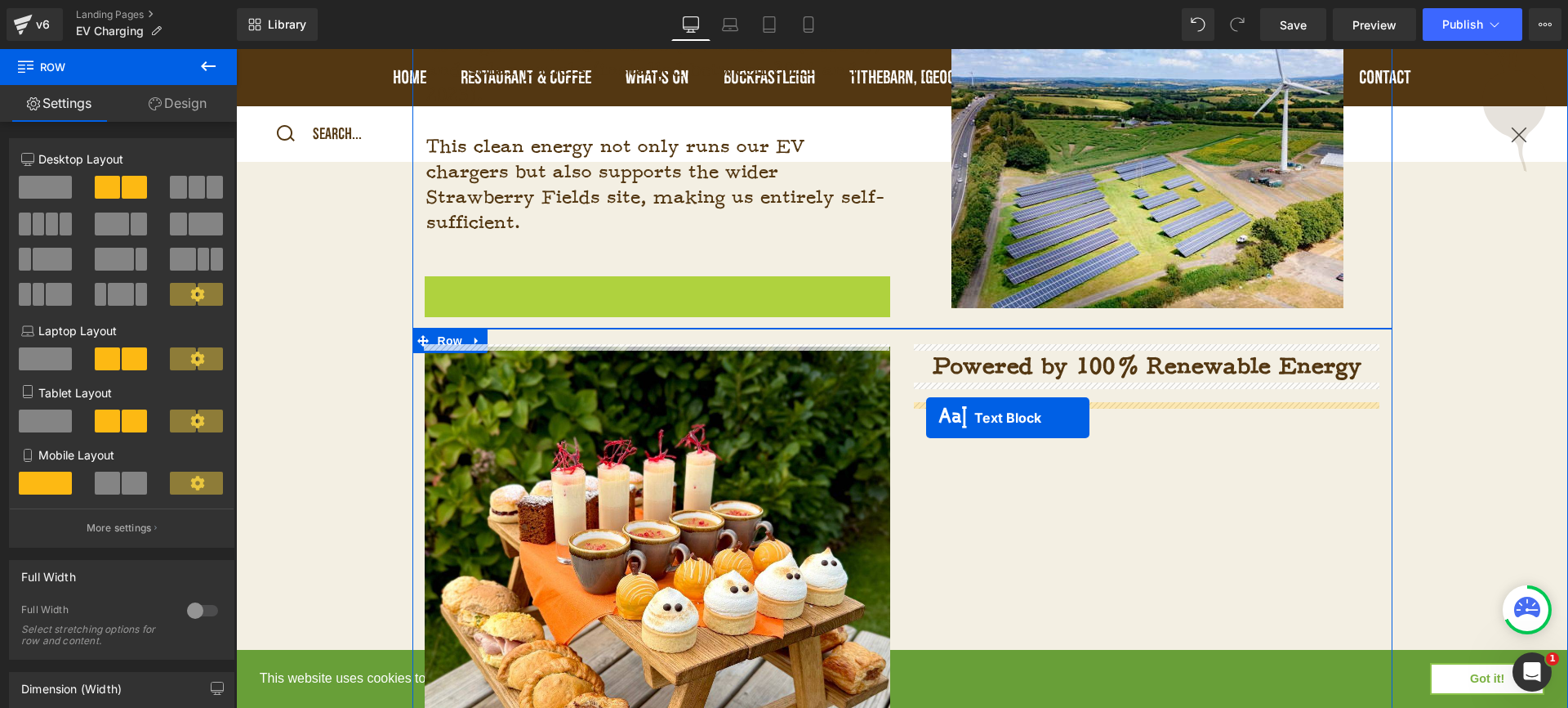
drag, startPoint x: 612, startPoint y: 432, endPoint x: 926, endPoint y: 417, distance: 314.4
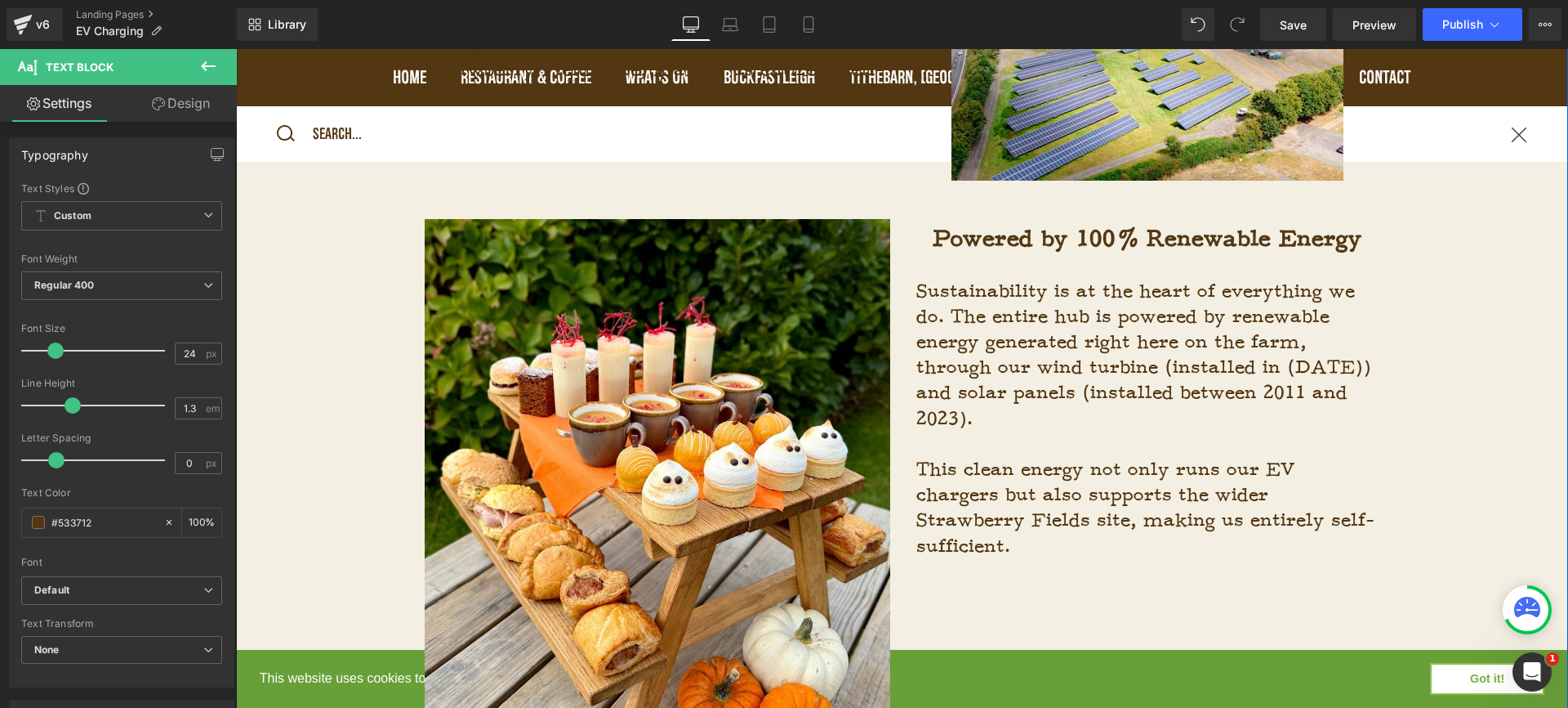
scroll to position [1317, 0]
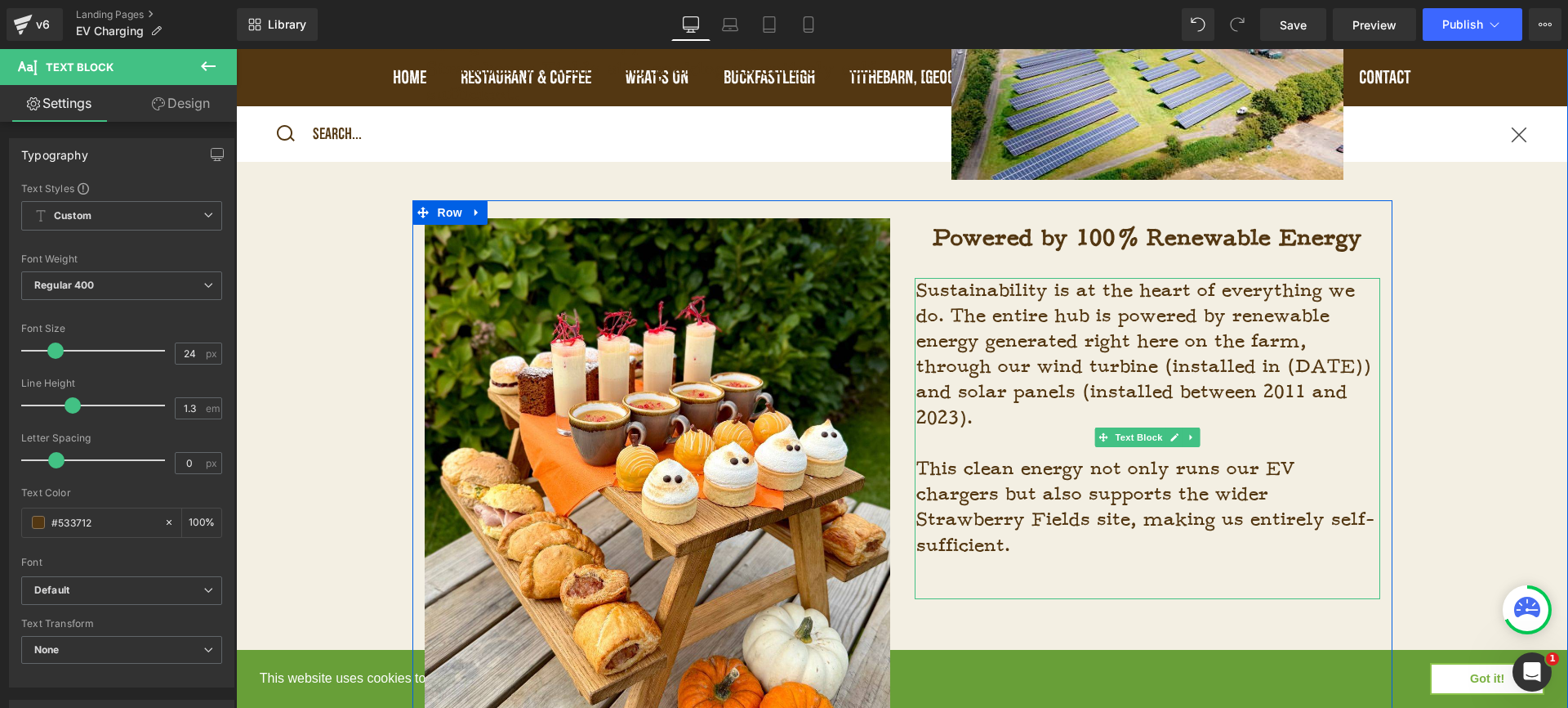
click at [1152, 415] on p "Sustainability is at the heart of everything we do. The entire hub is powered b…" at bounding box center [1148, 354] width 464 height 152
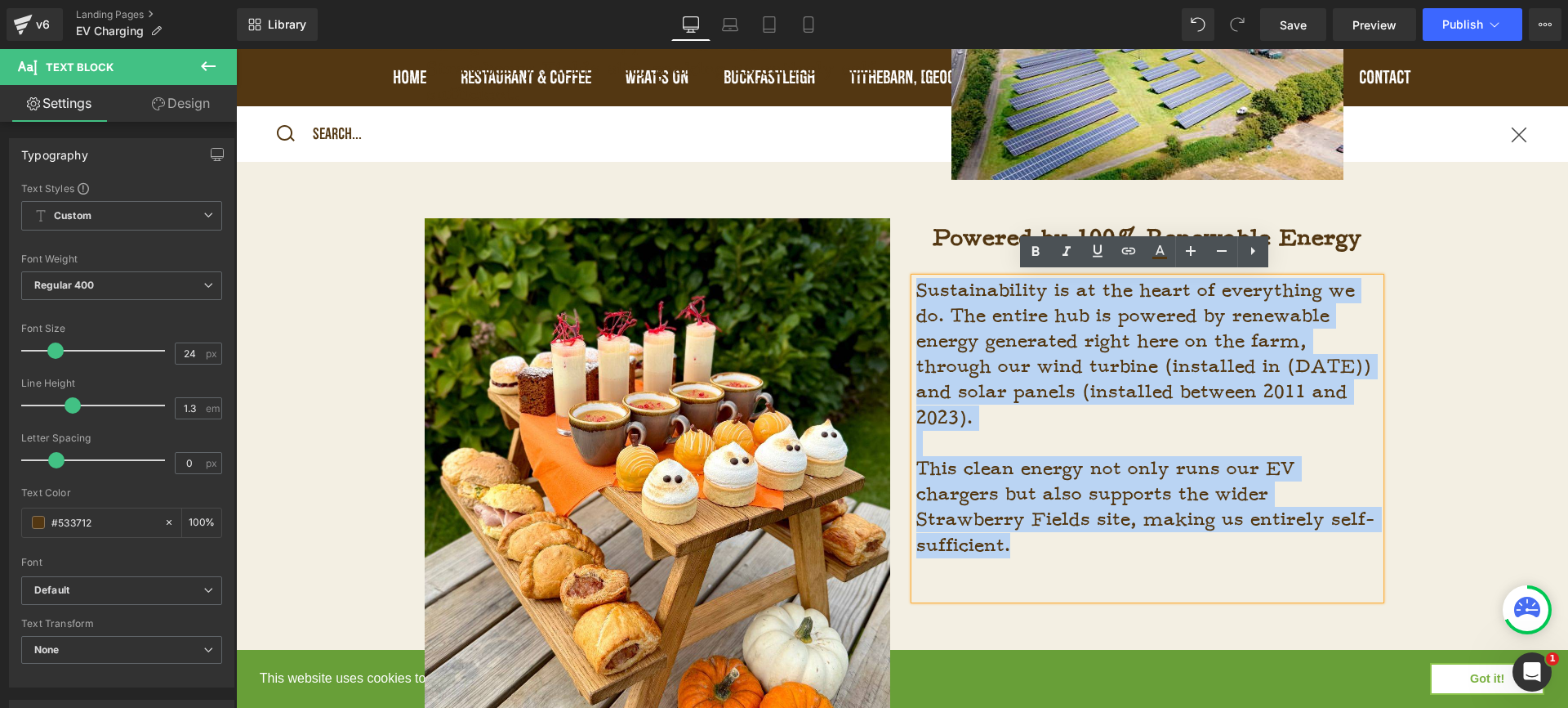
drag, startPoint x: 1028, startPoint y: 545, endPoint x: 900, endPoint y: 250, distance: 321.6
click at [903, 250] on div "Powered by 100% Renewable Energy Heading Text Block Sustainability is at the he…" at bounding box center [1148, 408] width 490 height 380
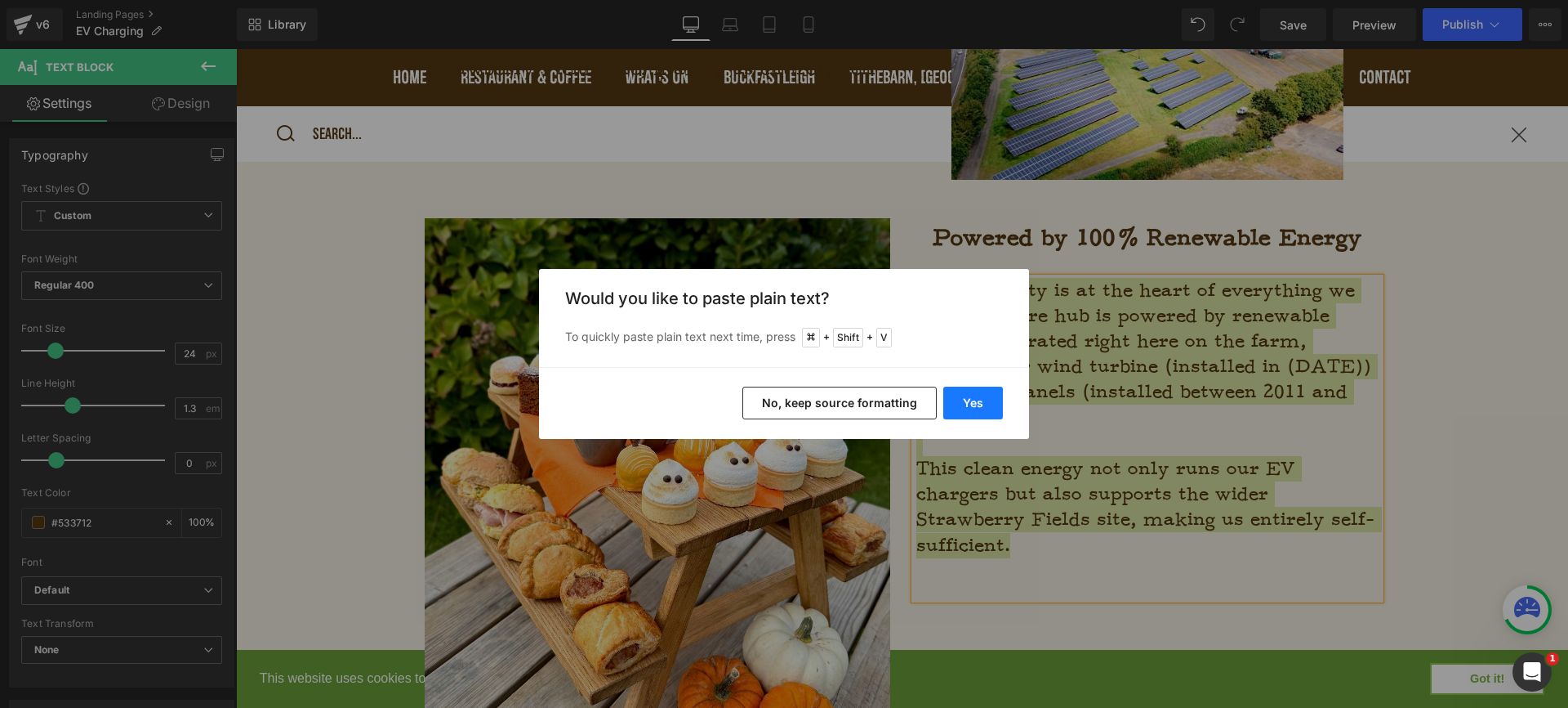
click at [960, 393] on button "Yes" at bounding box center [974, 403] width 60 height 33
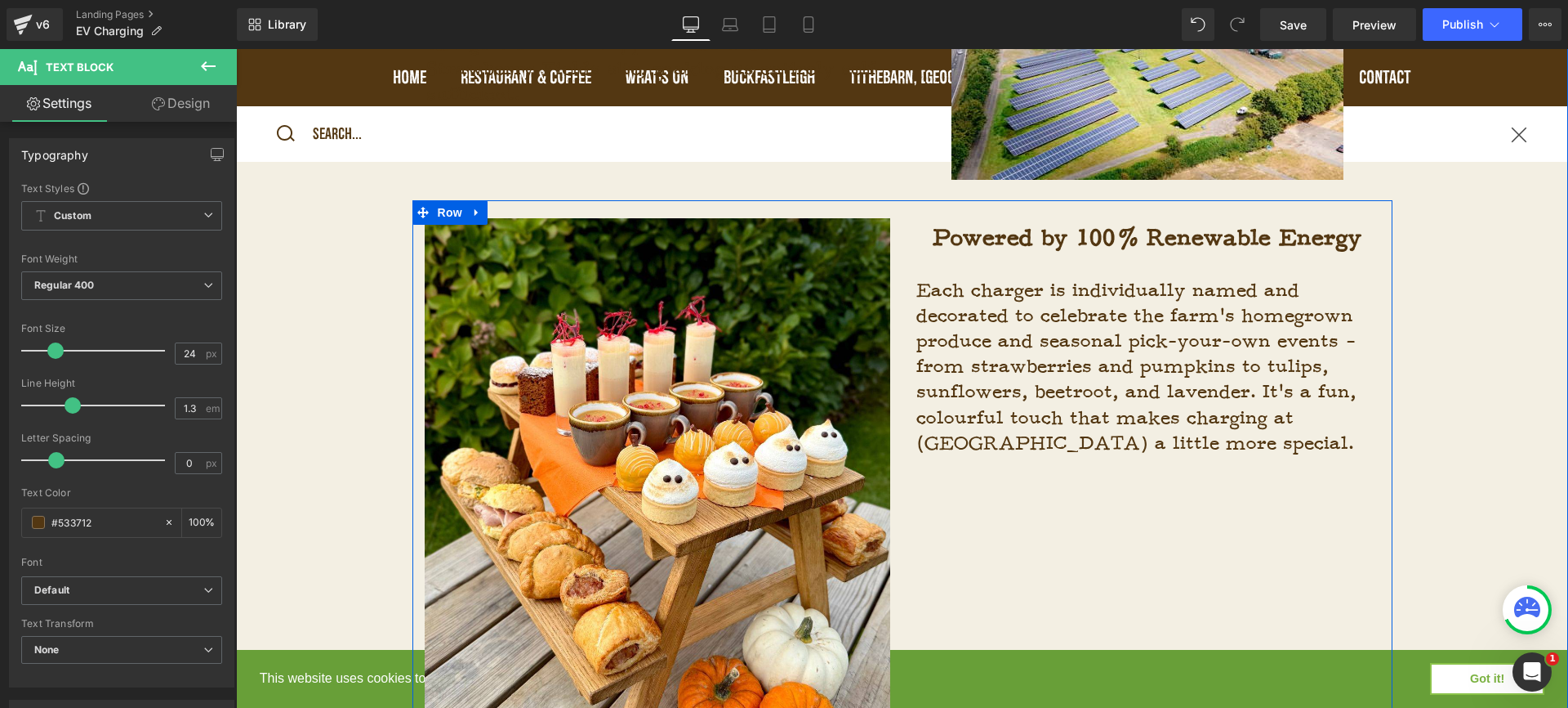
click at [236, 49] on div at bounding box center [236, 49] width 0 height 0
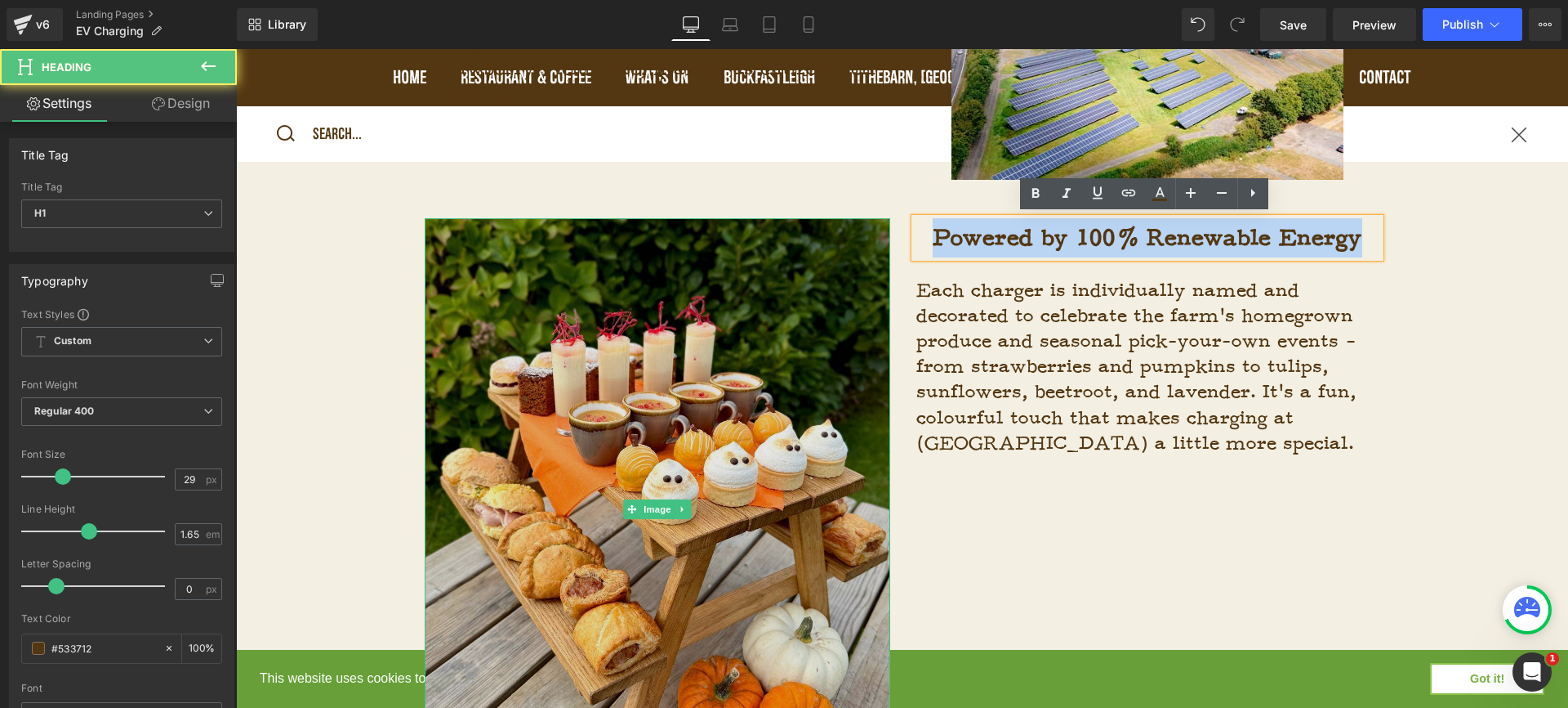
drag, startPoint x: 1370, startPoint y: 231, endPoint x: 758, endPoint y: 231, distance: 612.0
click at [758, 231] on div "Image Powered by 100% Renewable Energy Heading Text Block Each charger is indiv…" at bounding box center [903, 501] width 980 height 601
paste div
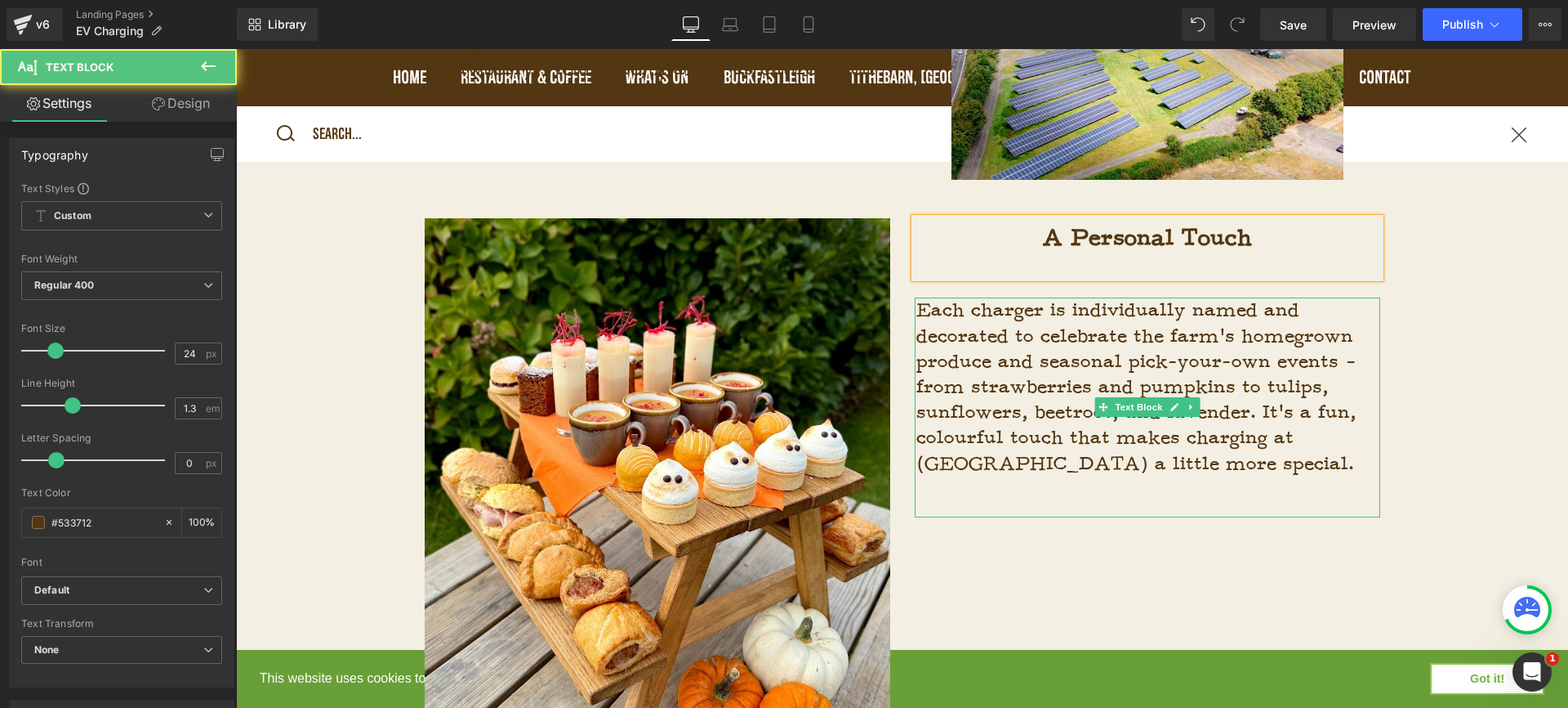
click at [1122, 348] on p "Each charger is individually named and decorated to celebrate the farm’s homegr…" at bounding box center [1148, 387] width 464 height 178
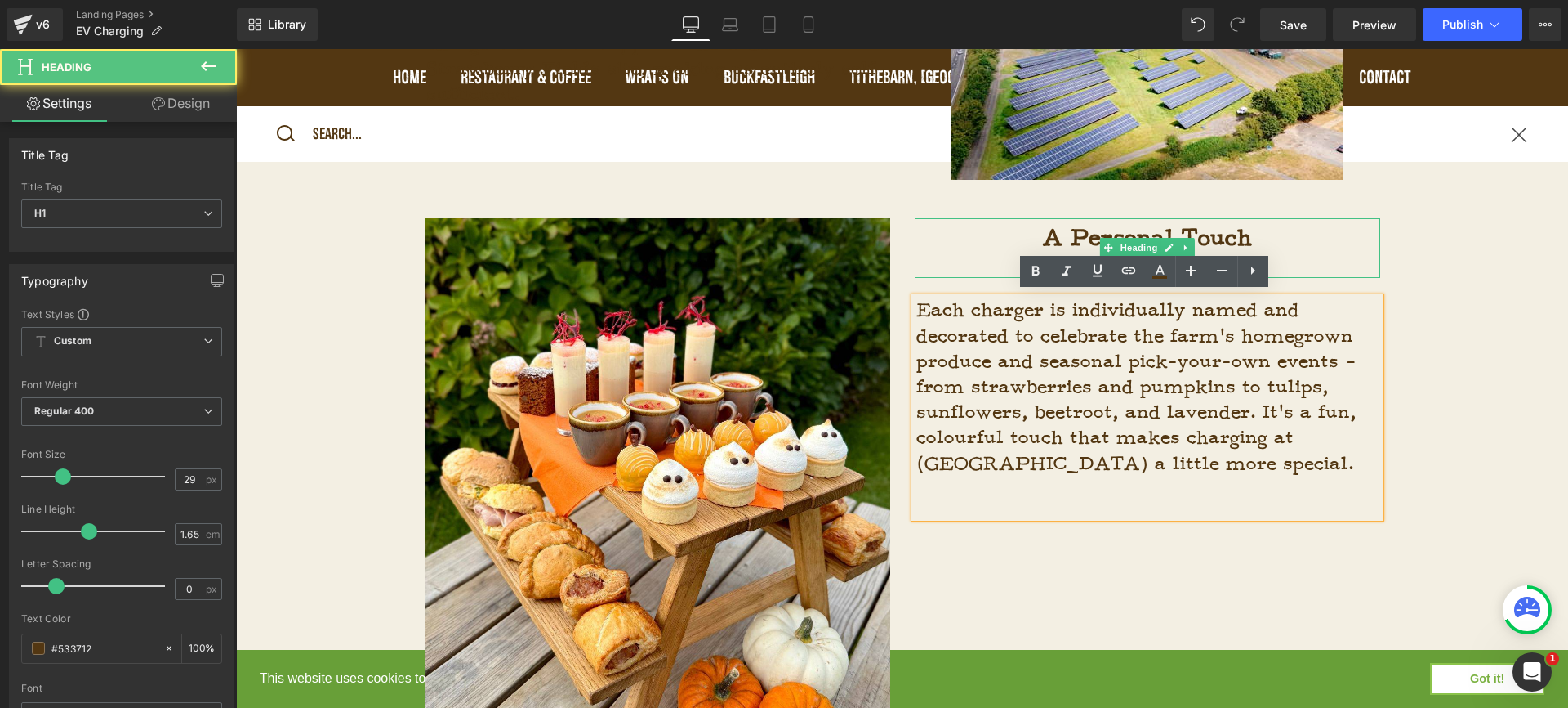
click at [1310, 253] on h1 "A Personal Touch" at bounding box center [1147, 237] width 466 height 39
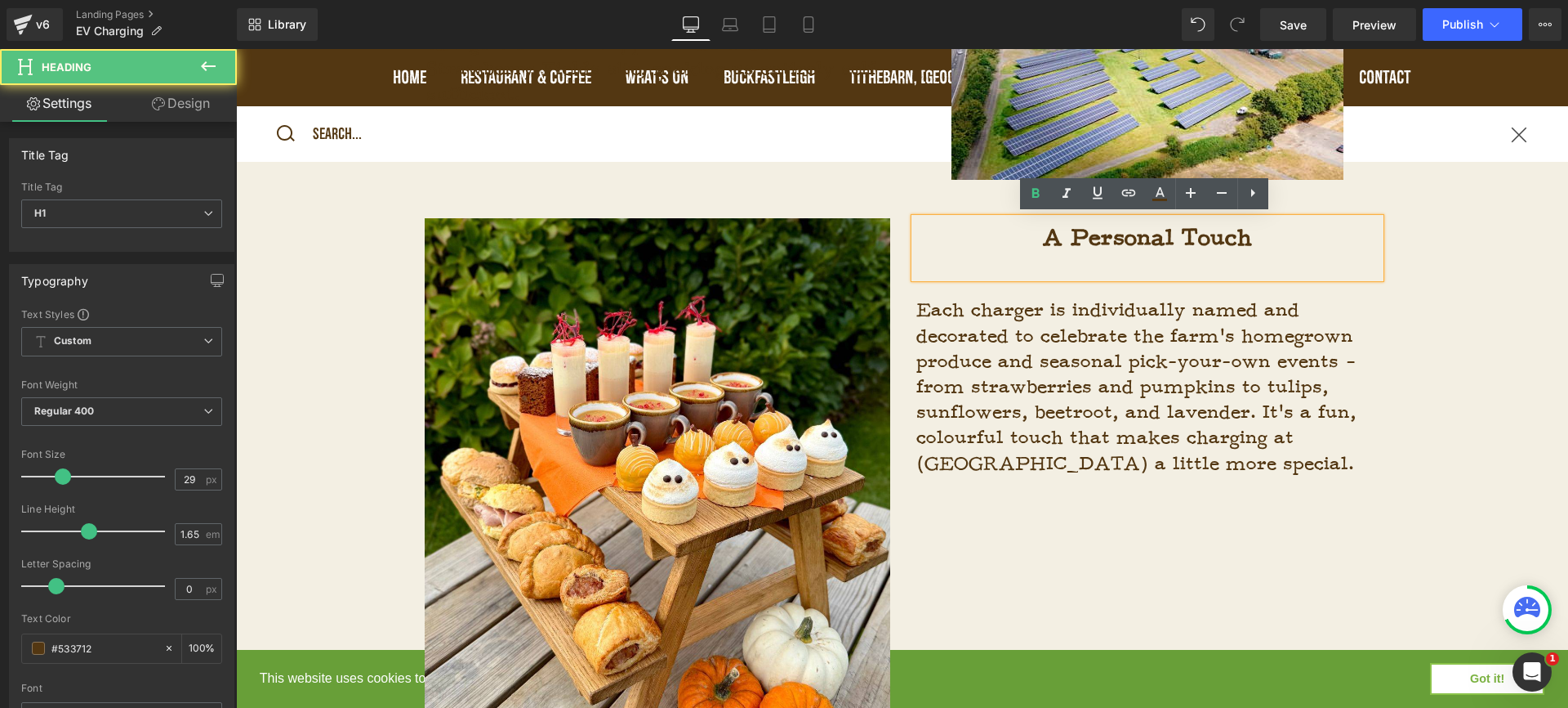
click at [1295, 262] on div at bounding box center [1147, 268] width 466 height 21
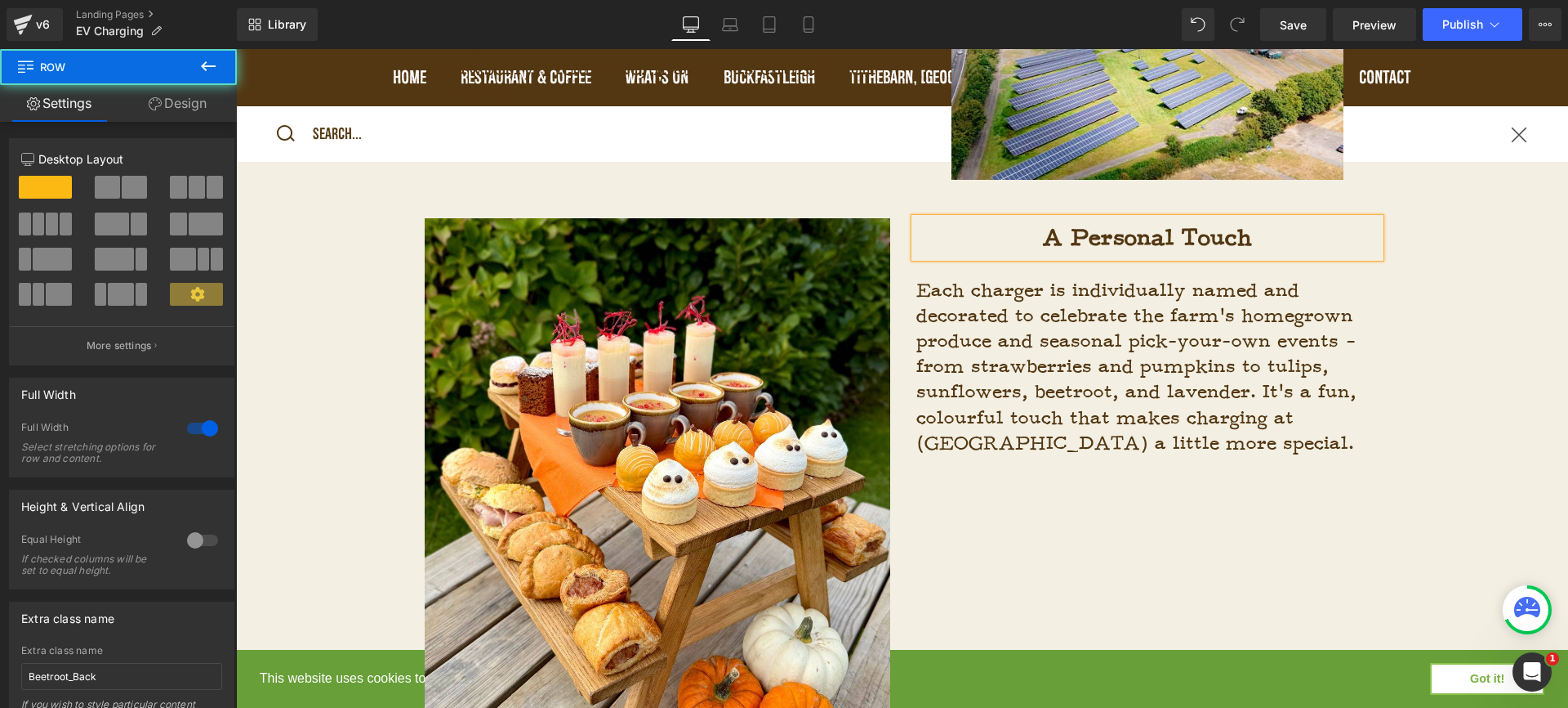
click at [1434, 380] on div "Powered by 100% Renewable Energy Heading Sustainability is at the heart of ever…" at bounding box center [902, 308] width 1332 height 1077
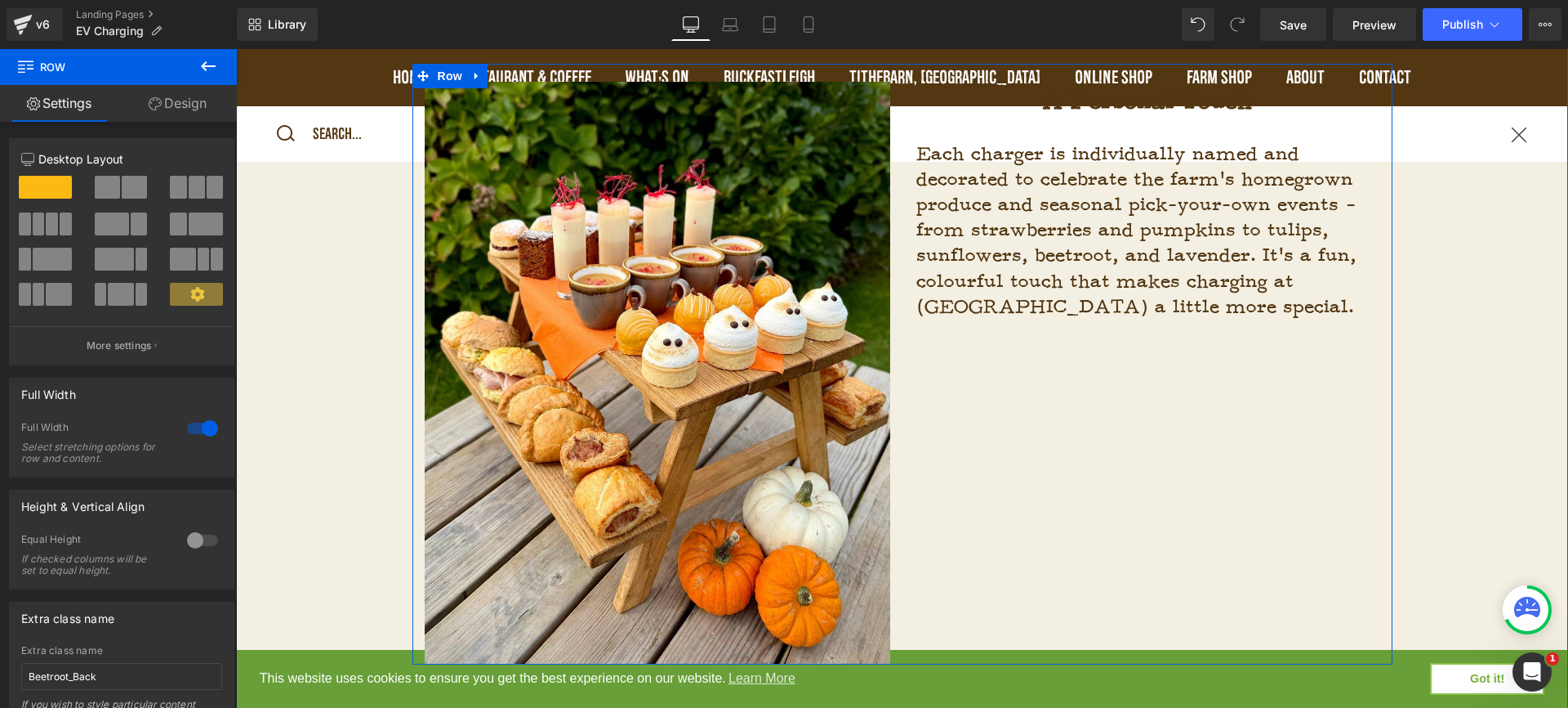
scroll to position [1462, 0]
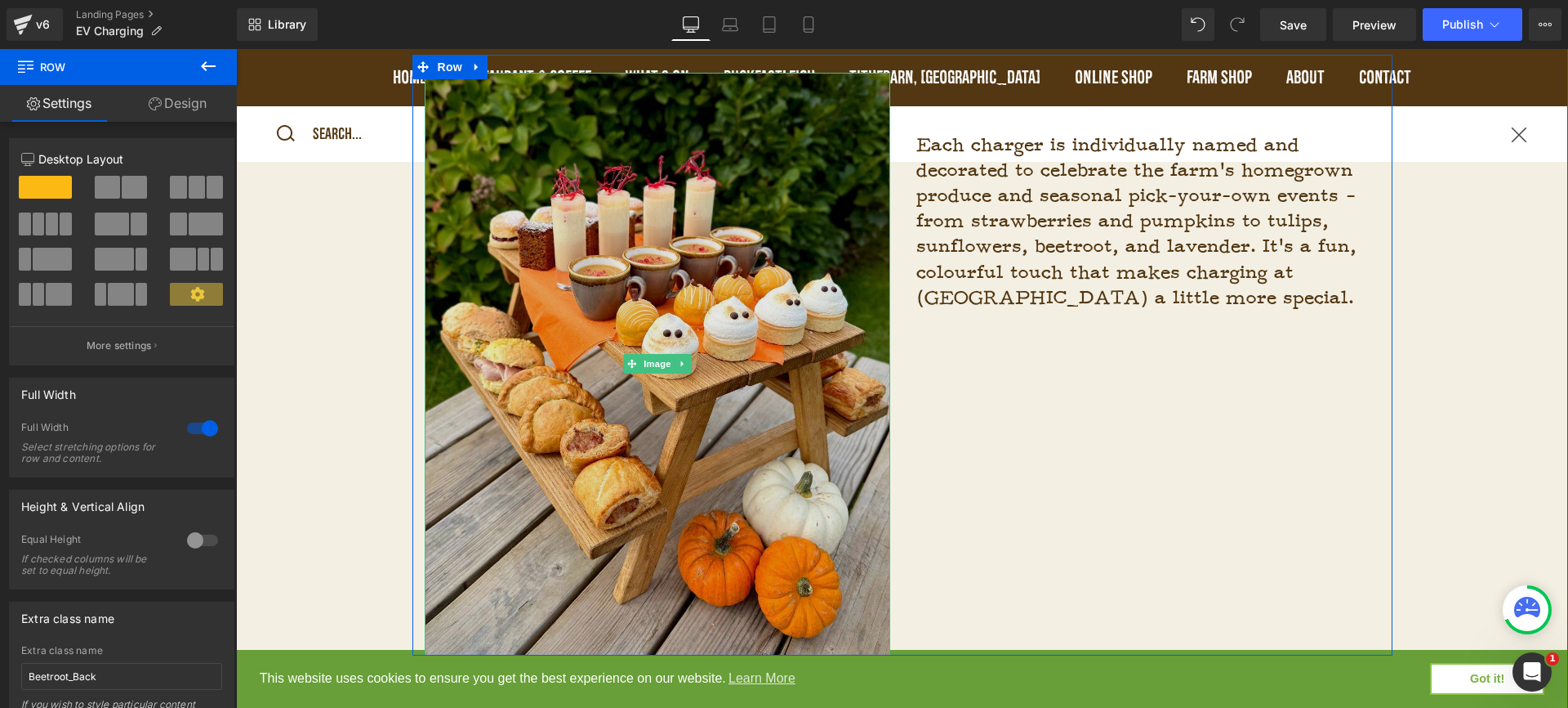
click at [615, 387] on img at bounding box center [657, 364] width 466 height 583
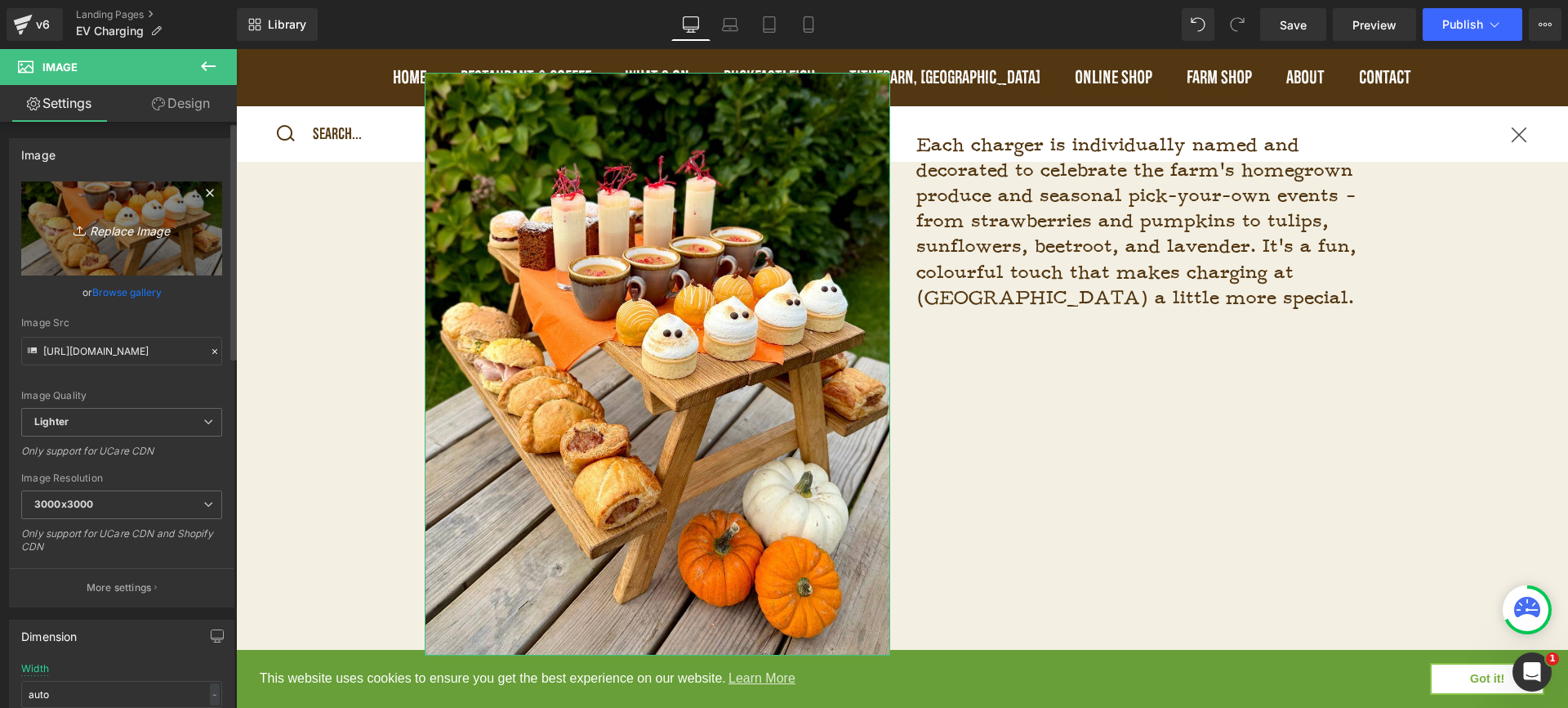
click at [124, 236] on icon "Replace Image" at bounding box center [122, 228] width 131 height 21
type input "C:\fakepath\Photos for website-2.jpg"
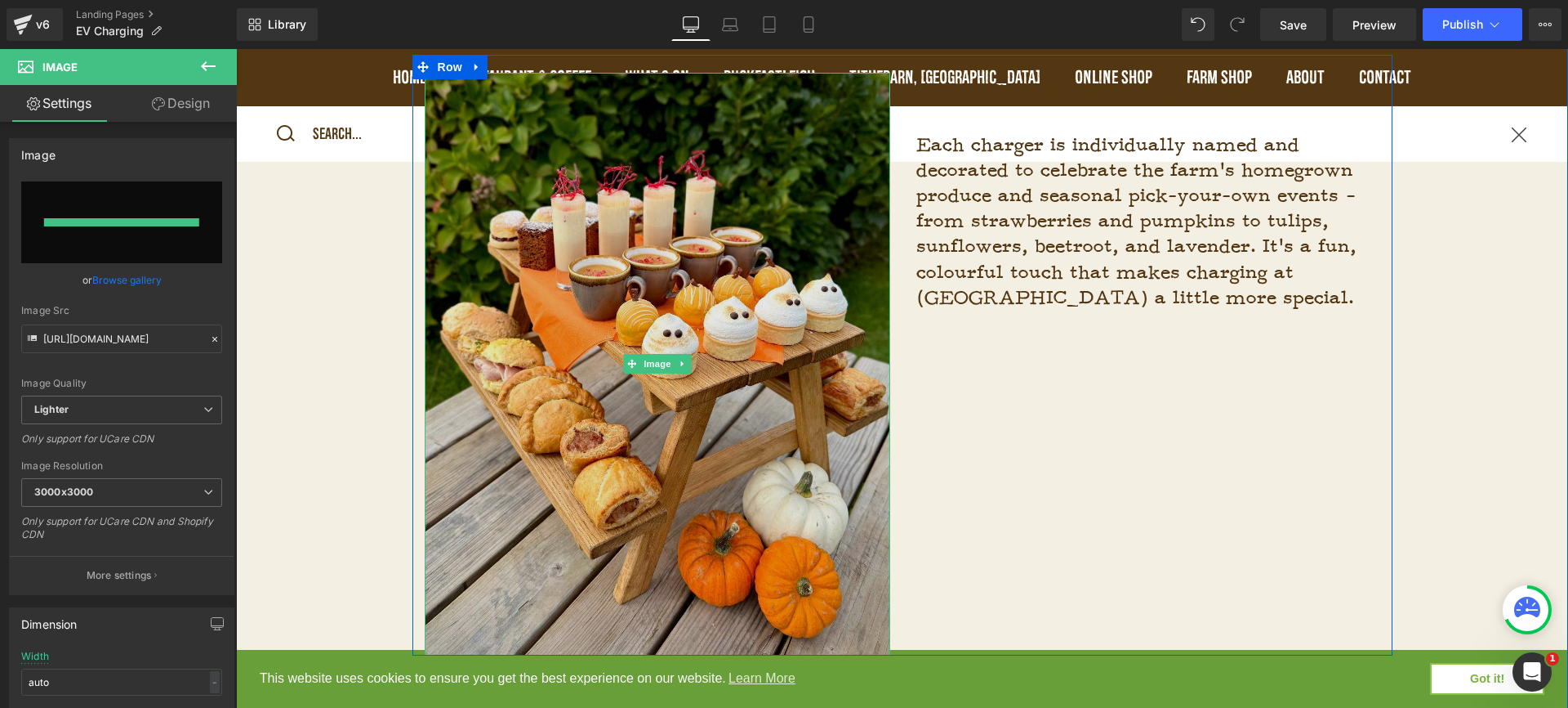
type input "https://ucarecdn.com/68ebcbab-9d5d-4b6c-8a9b-eb5502893491/-/format/auto/-/previ…"
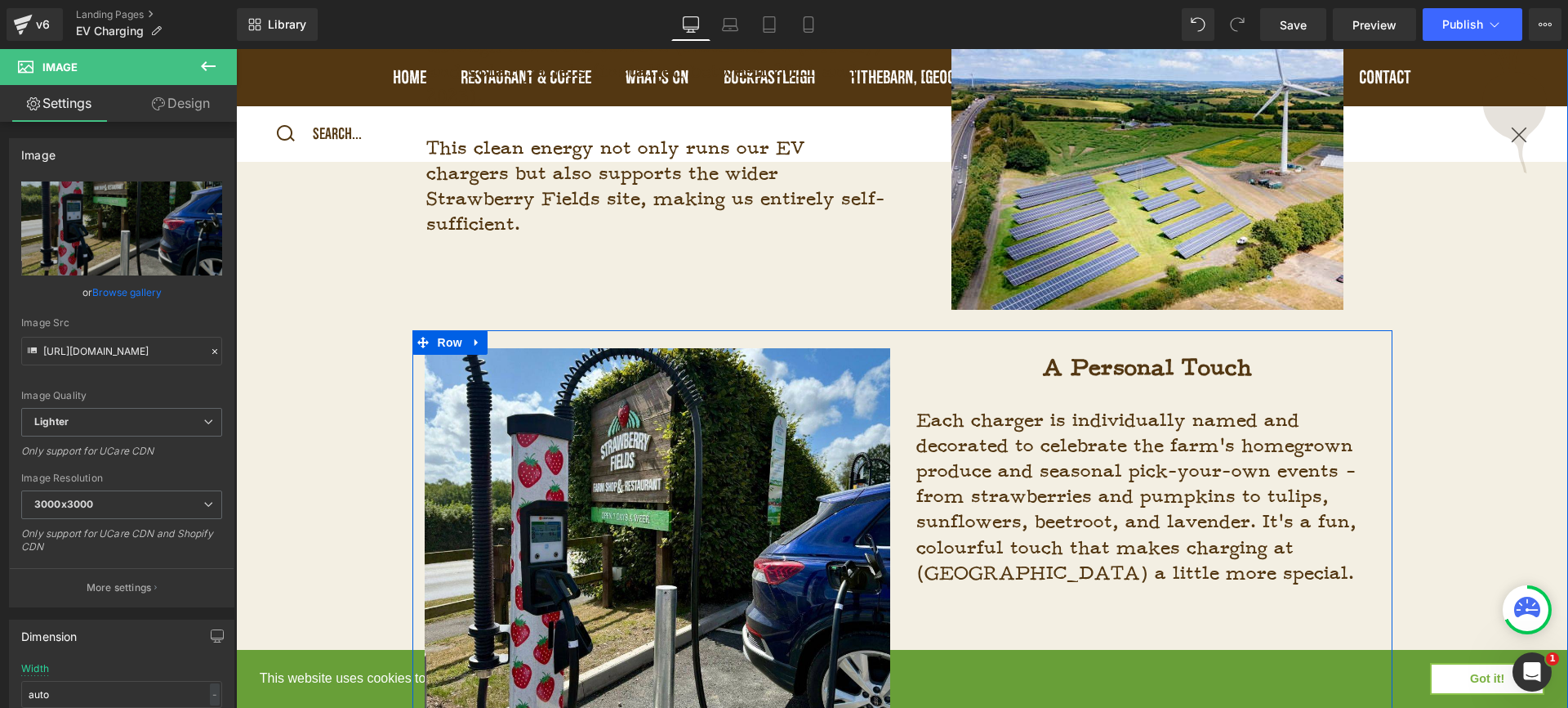
scroll to position [1044, 0]
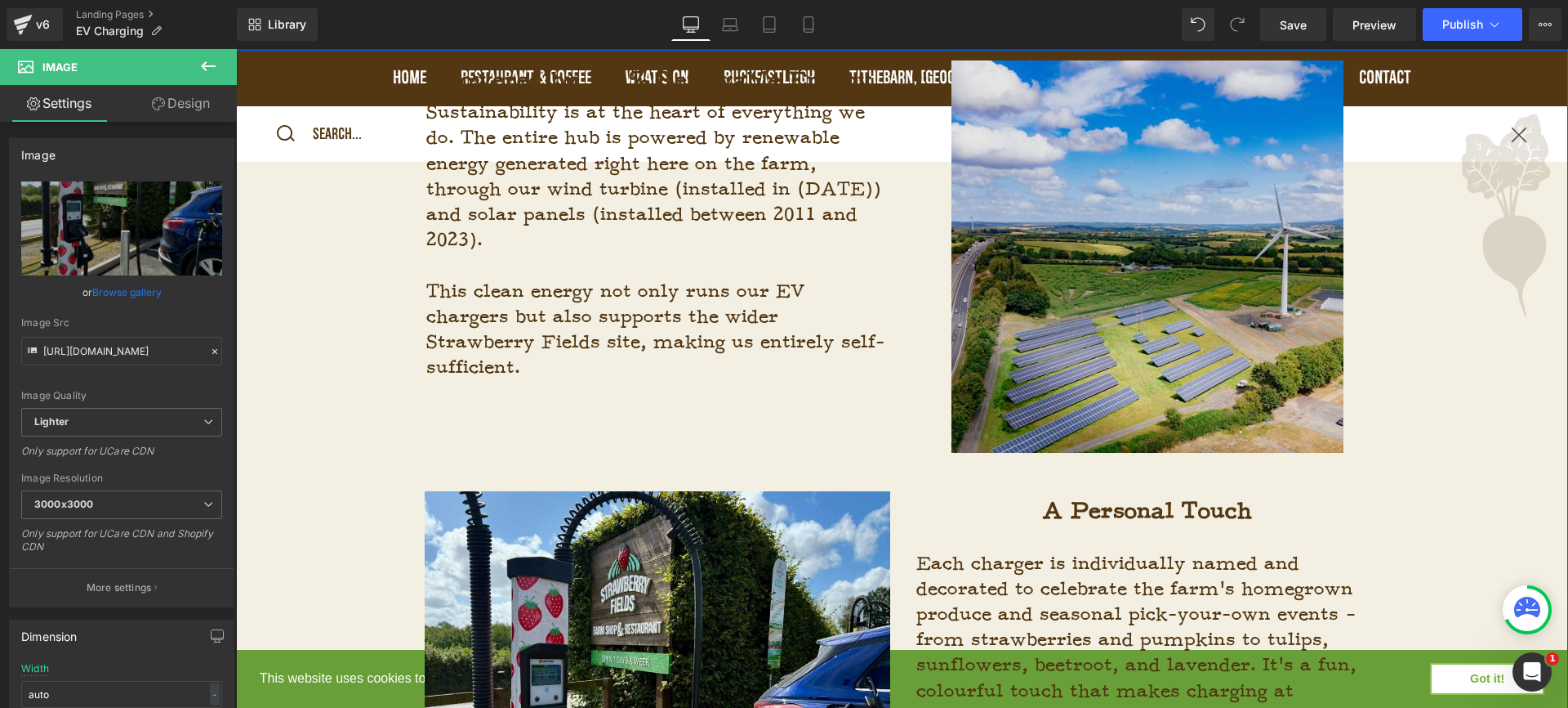
click at [1093, 310] on img at bounding box center [1148, 257] width 392 height 392
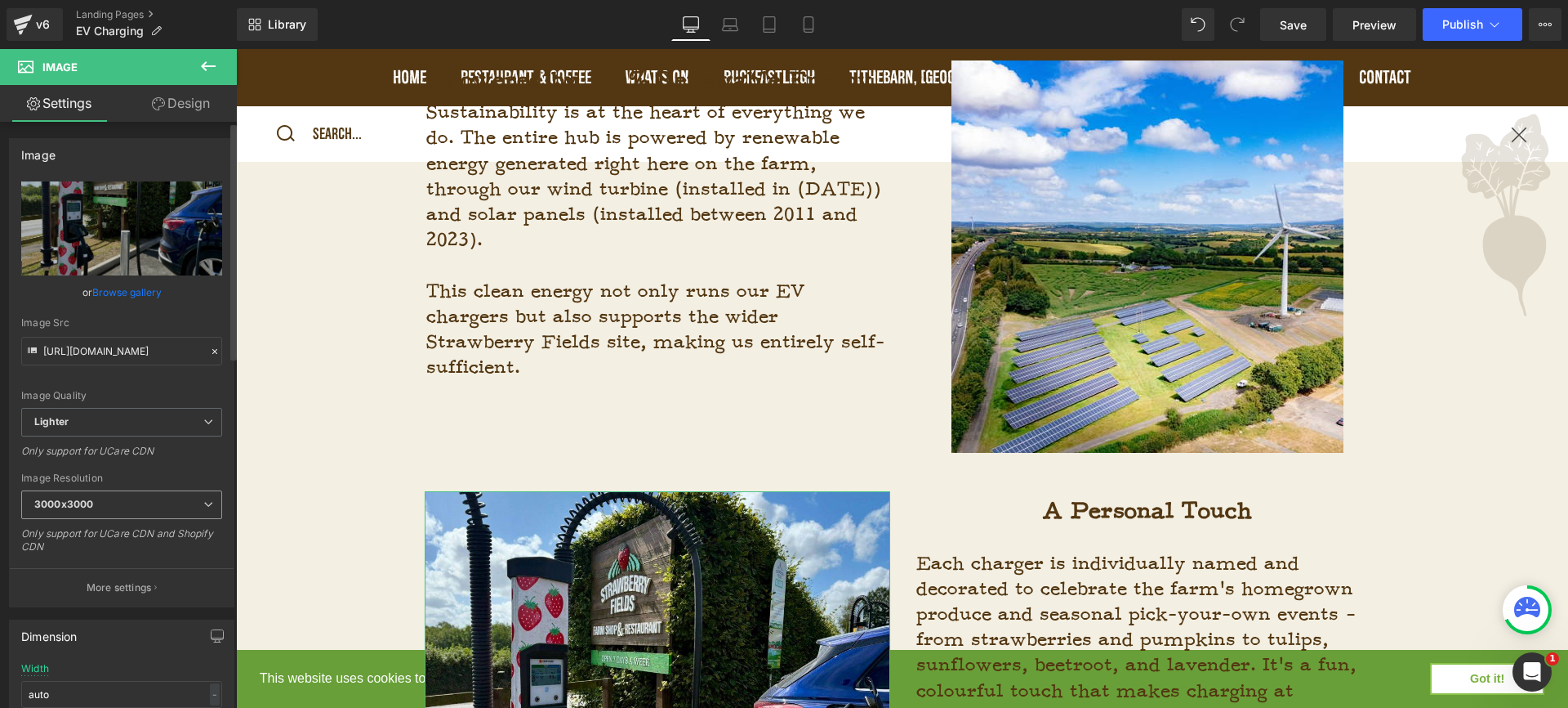
click at [178, 497] on span "3000x3000" at bounding box center [121, 505] width 201 height 29
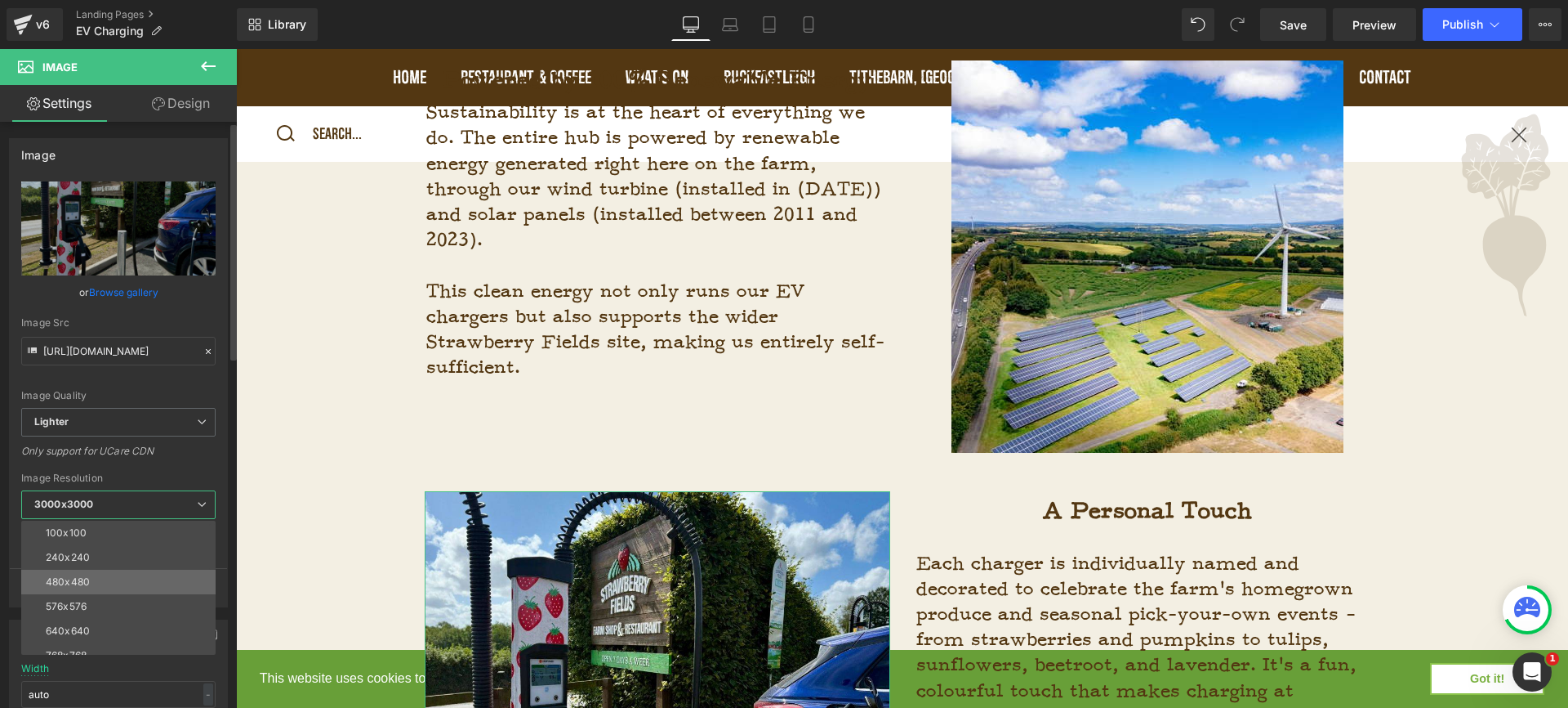
click at [118, 586] on li "480x480" at bounding box center [122, 581] width 201 height 25
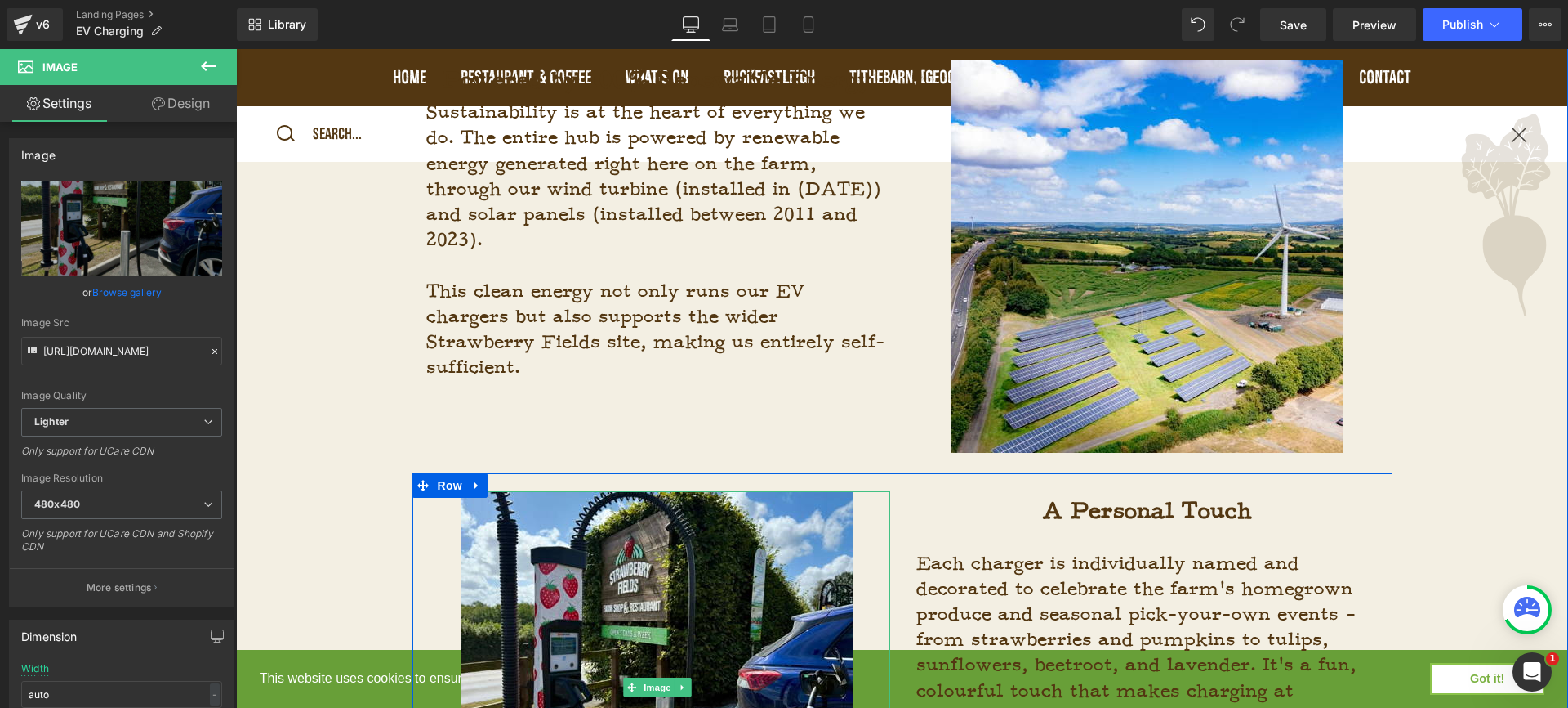
type input "https://ucarecdn.com/68ebcbab-9d5d-4b6c-8a9b-eb5502893491/-/format/auto/-/previ…"
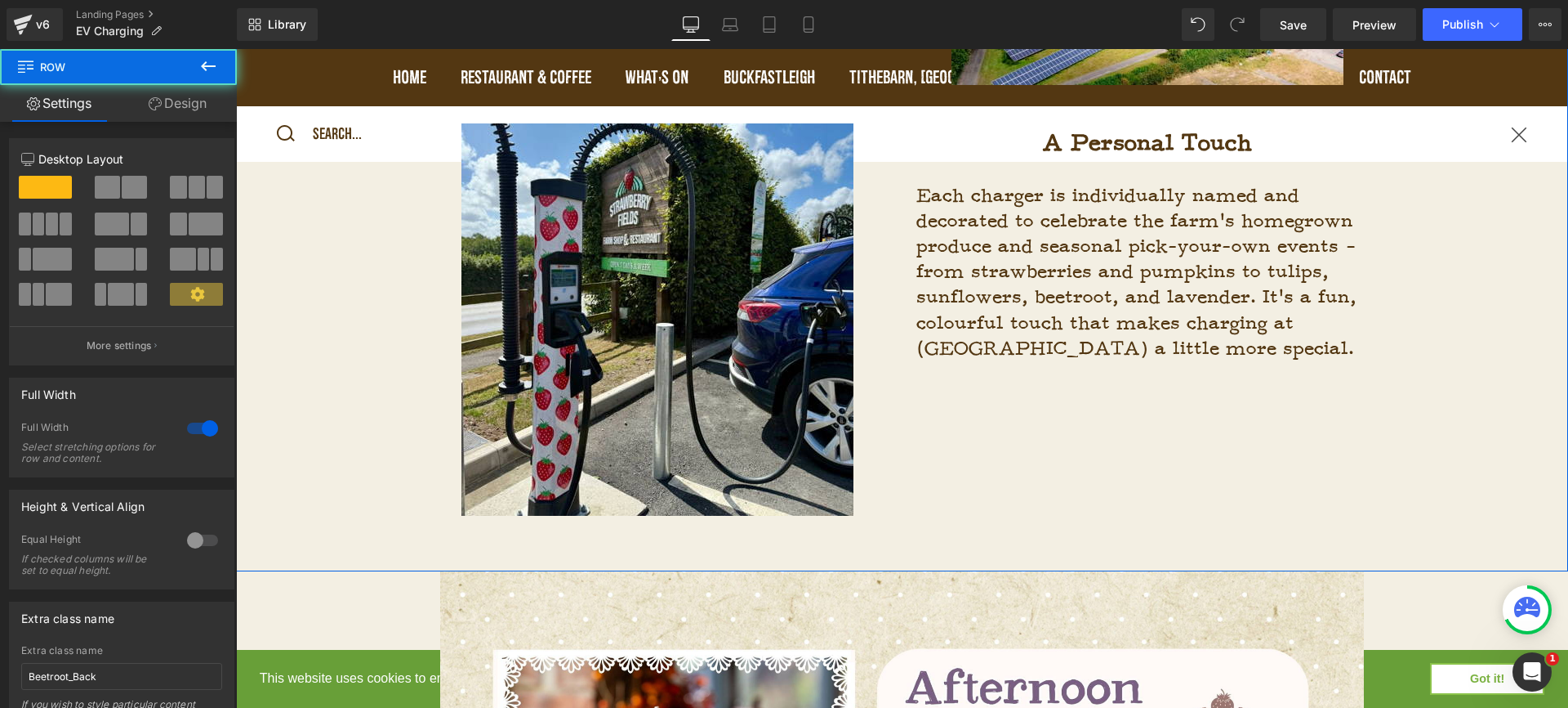
click at [1469, 399] on div "Powered by 100% Renewable Energy Heading Sustainability is at the heart of ever…" at bounding box center [902, 119] width 1332 height 888
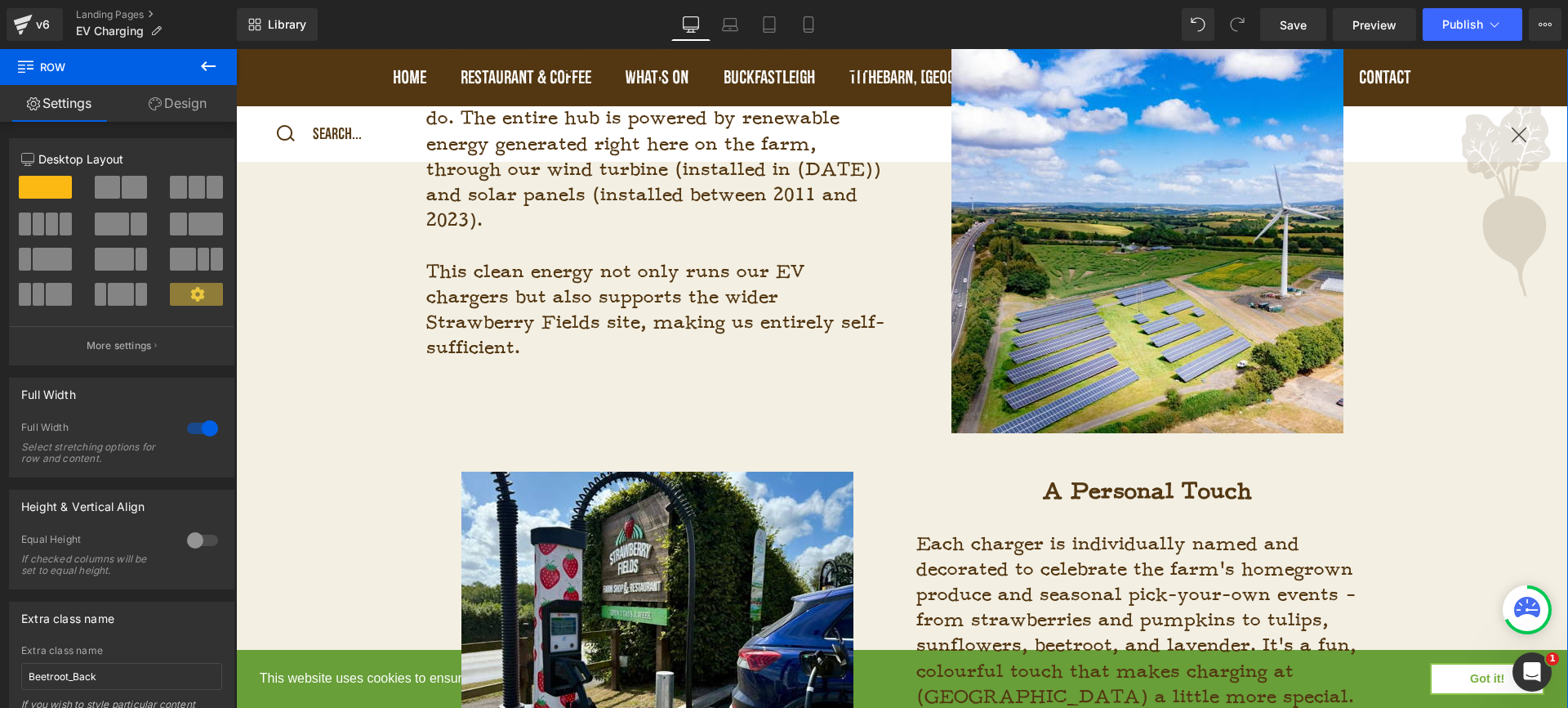
scroll to position [1060, 0]
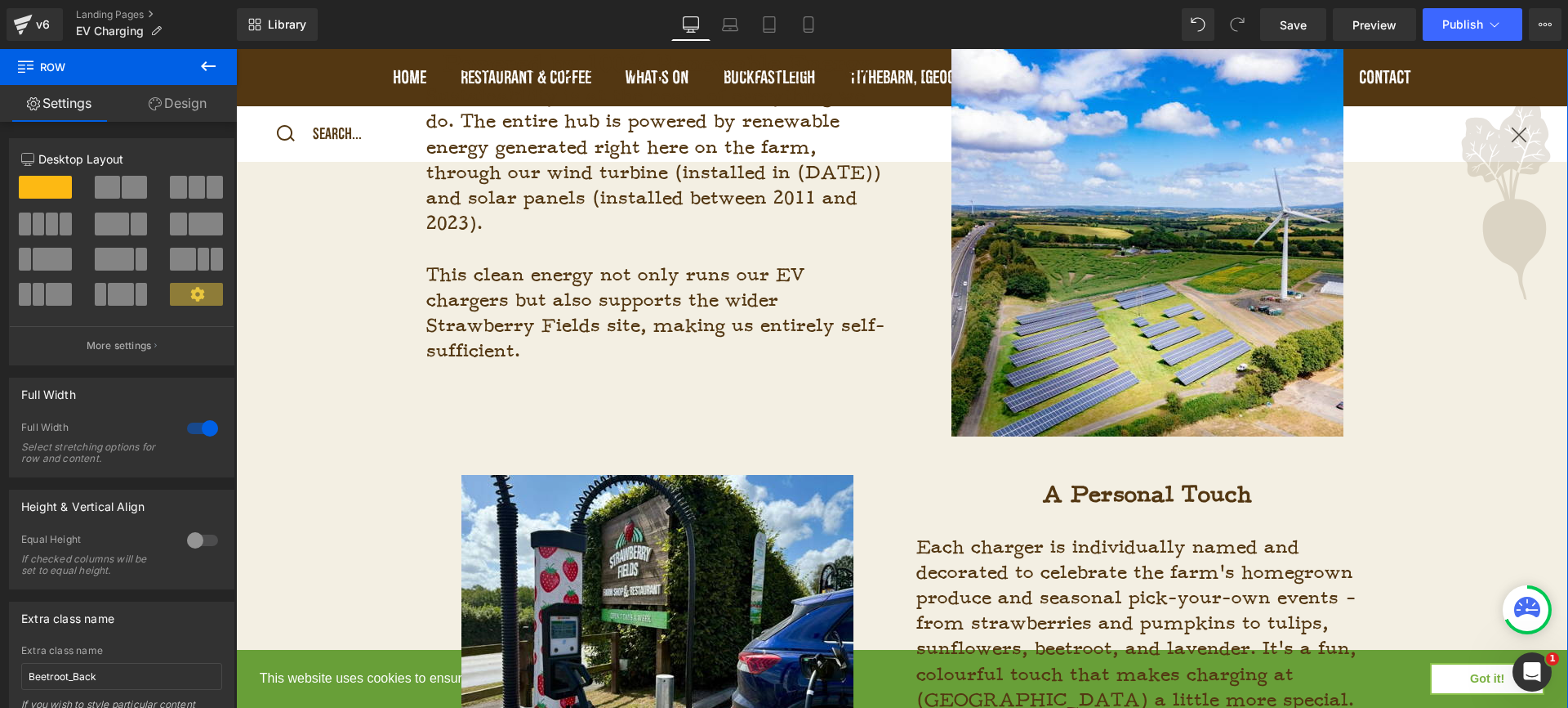
click at [1198, 492] on b "A Personal Touch" at bounding box center [1148, 494] width 209 height 29
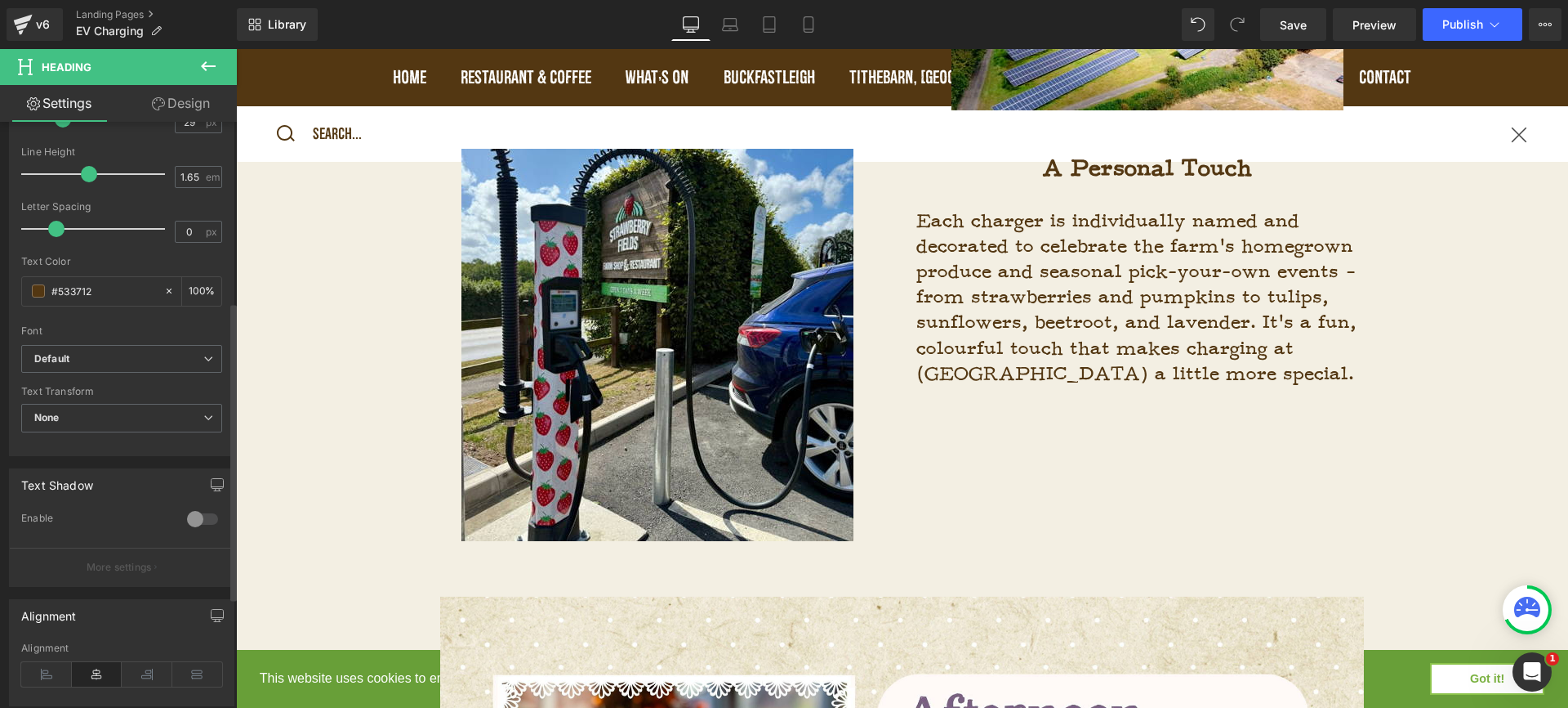
scroll to position [363, 0]
click at [50, 664] on icon at bounding box center [46, 668] width 51 height 25
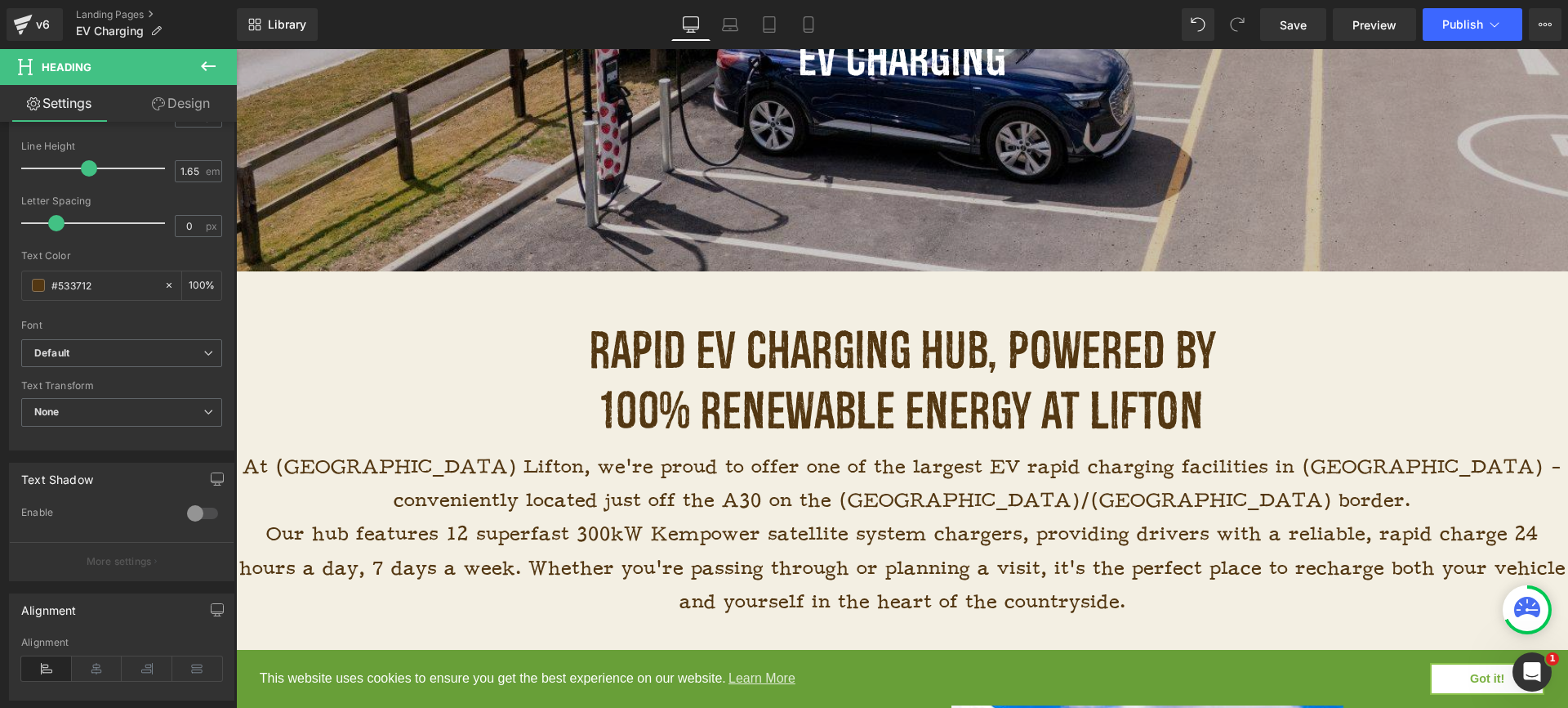
scroll to position [398, 0]
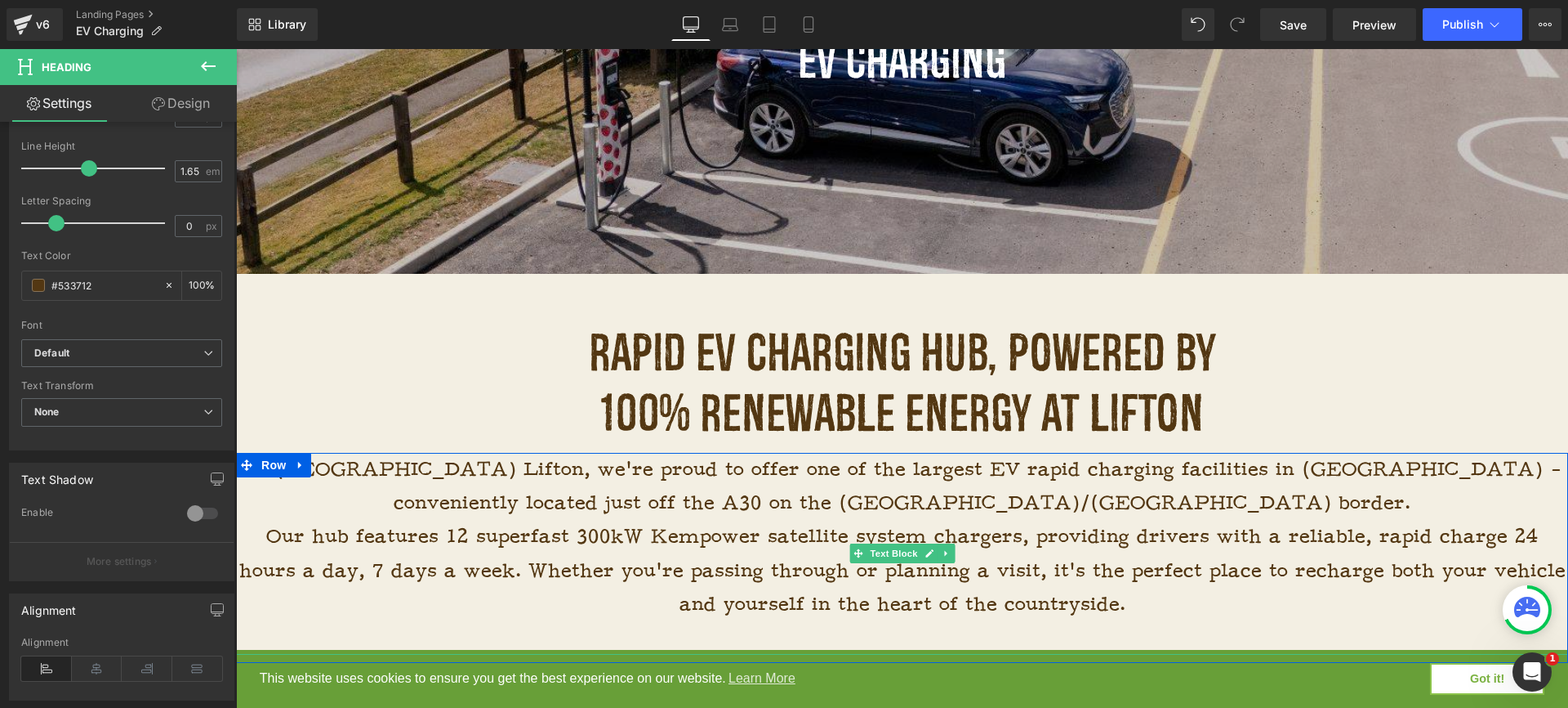
click at [1133, 506] on p "At Strawberry Fields Lifton, we’re proud to offer one of the largest EV rapid c…" at bounding box center [902, 487] width 1332 height 68
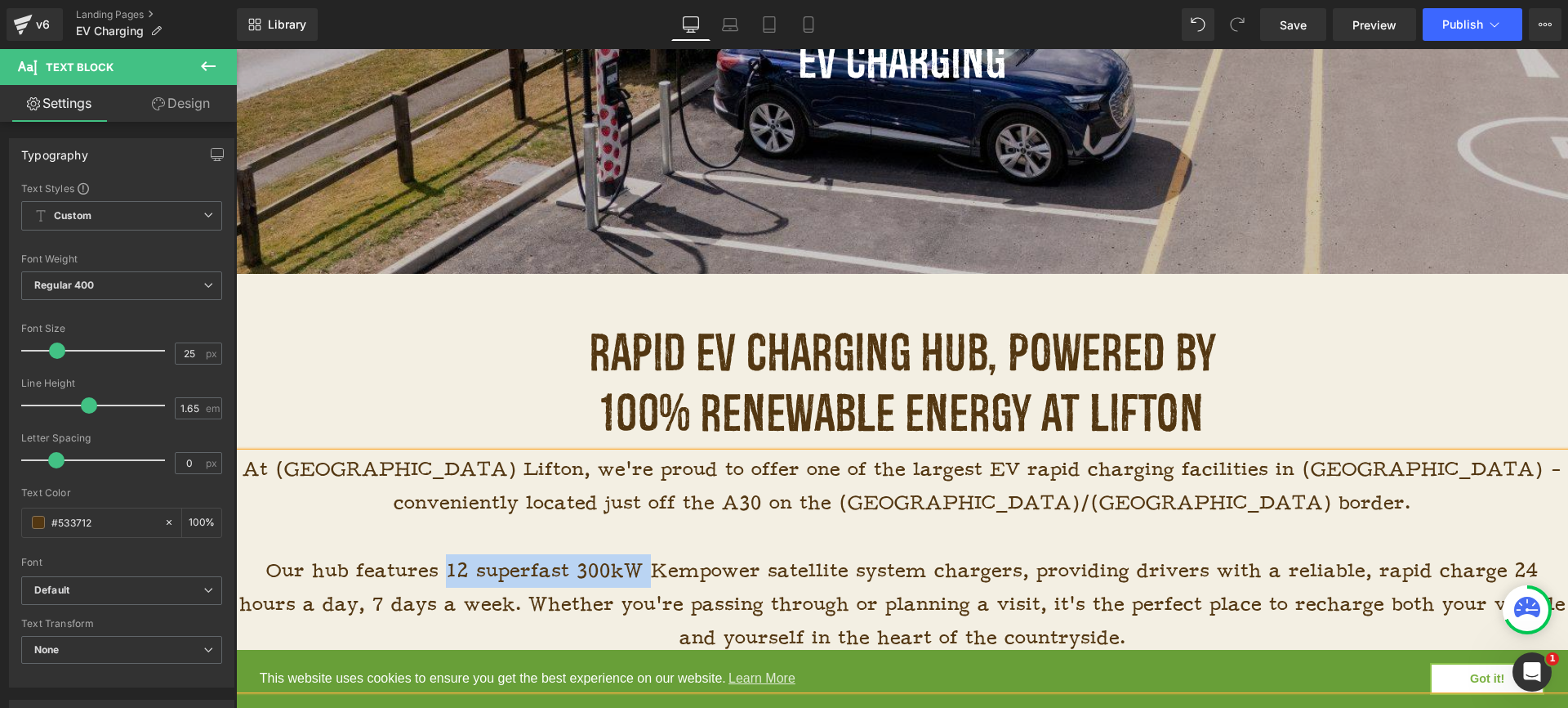
drag, startPoint x: 412, startPoint y: 566, endPoint x: 614, endPoint y: 567, distance: 202.0
click at [614, 567] on p "Our hub features 12 superfast 300kW Kempower satellite system chargers, providi…" at bounding box center [902, 605] width 1332 height 102
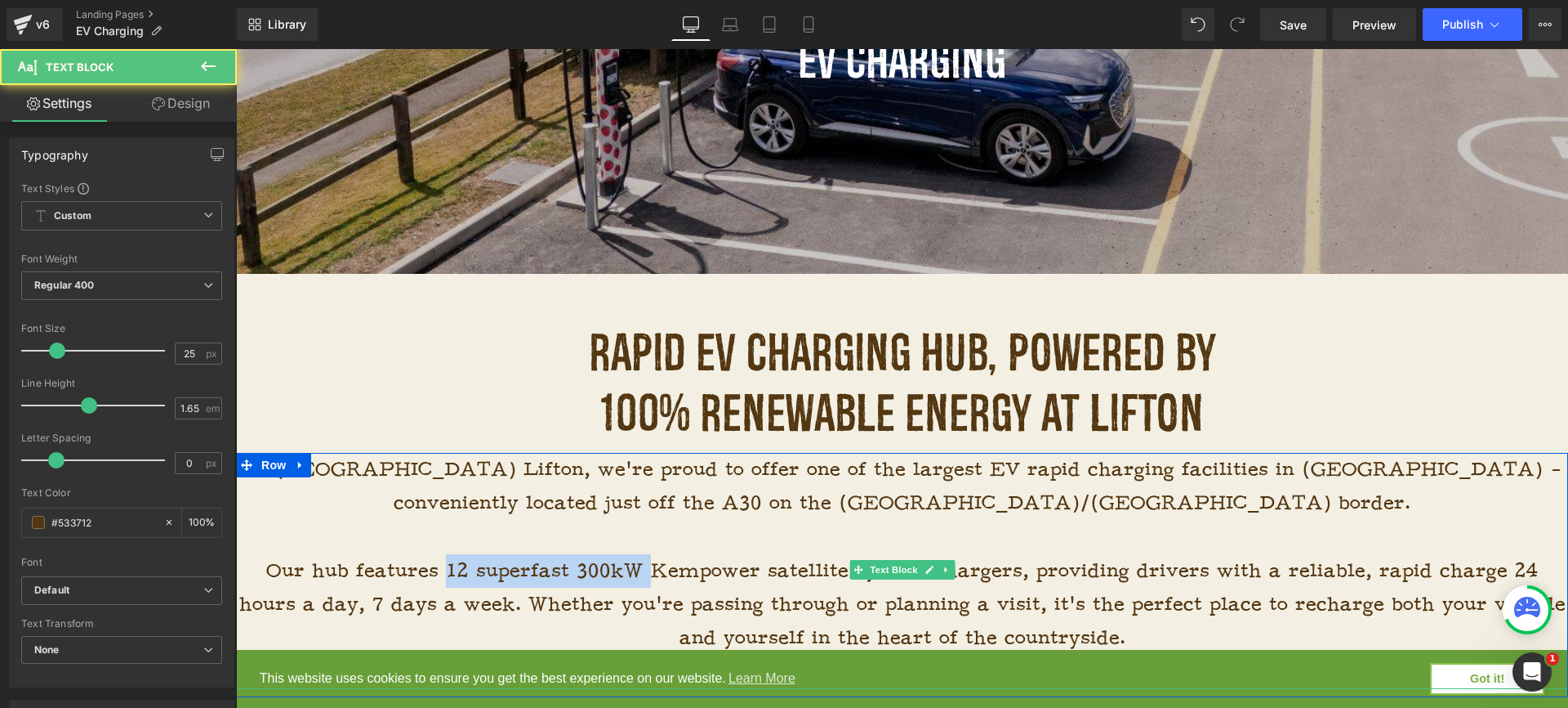
click at [559, 567] on p "Our hub features 12 superfast 300kW Kempower satellite system chargers, providi…" at bounding box center [902, 605] width 1332 height 102
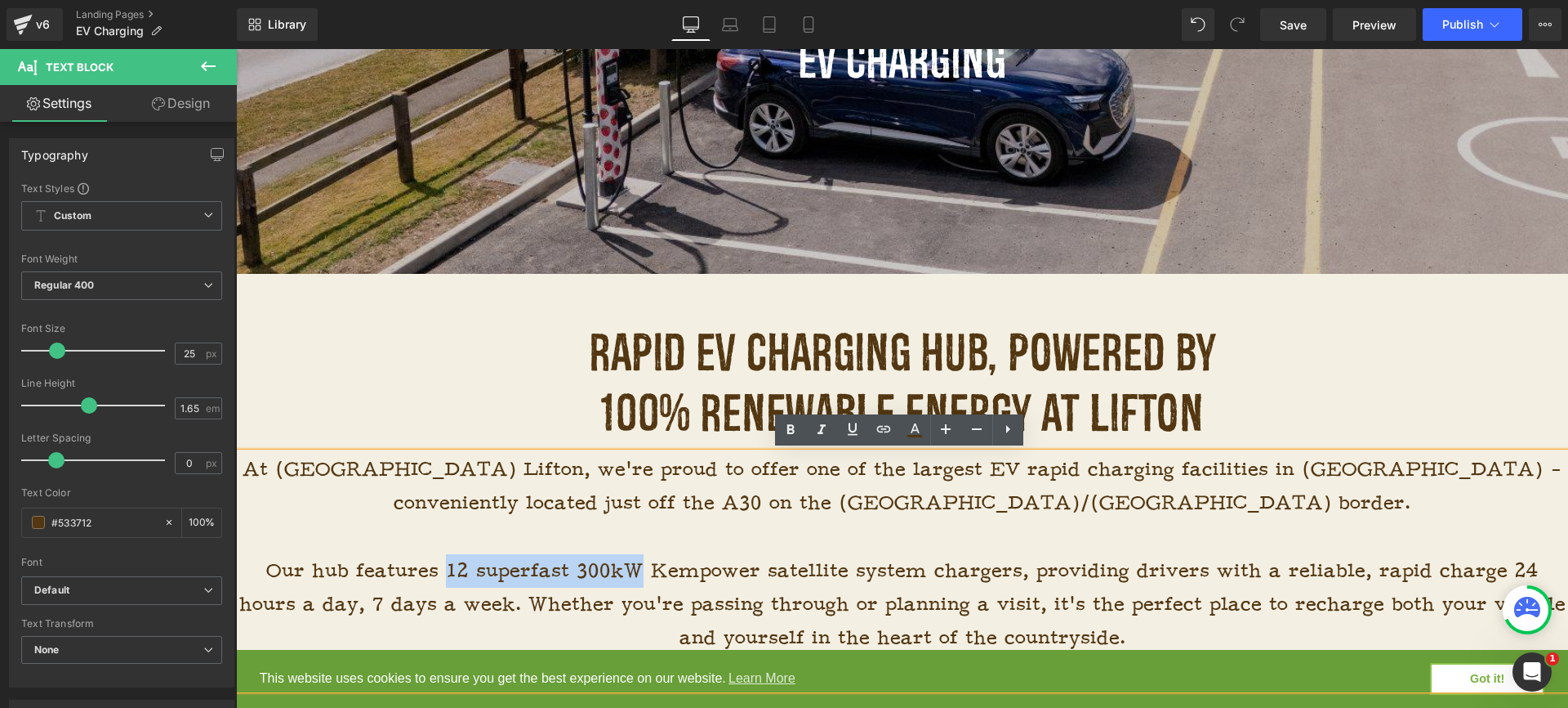
drag, startPoint x: 605, startPoint y: 569, endPoint x: 415, endPoint y: 558, distance: 190.3
click at [415, 558] on p "Our hub features 12 superfast 300kW Kempower satellite system chargers, providi…" at bounding box center [902, 605] width 1332 height 102
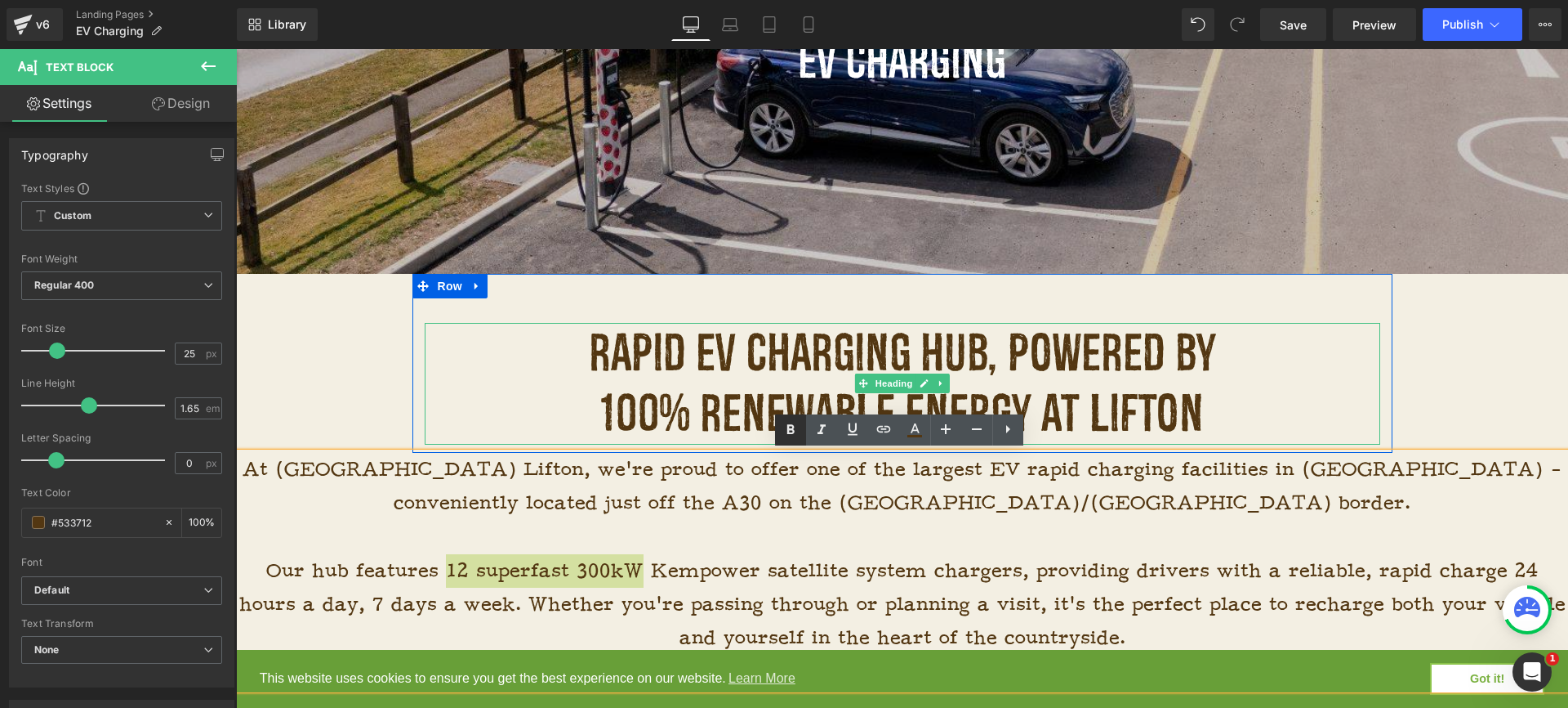
click at [787, 435] on icon at bounding box center [791, 430] width 20 height 20
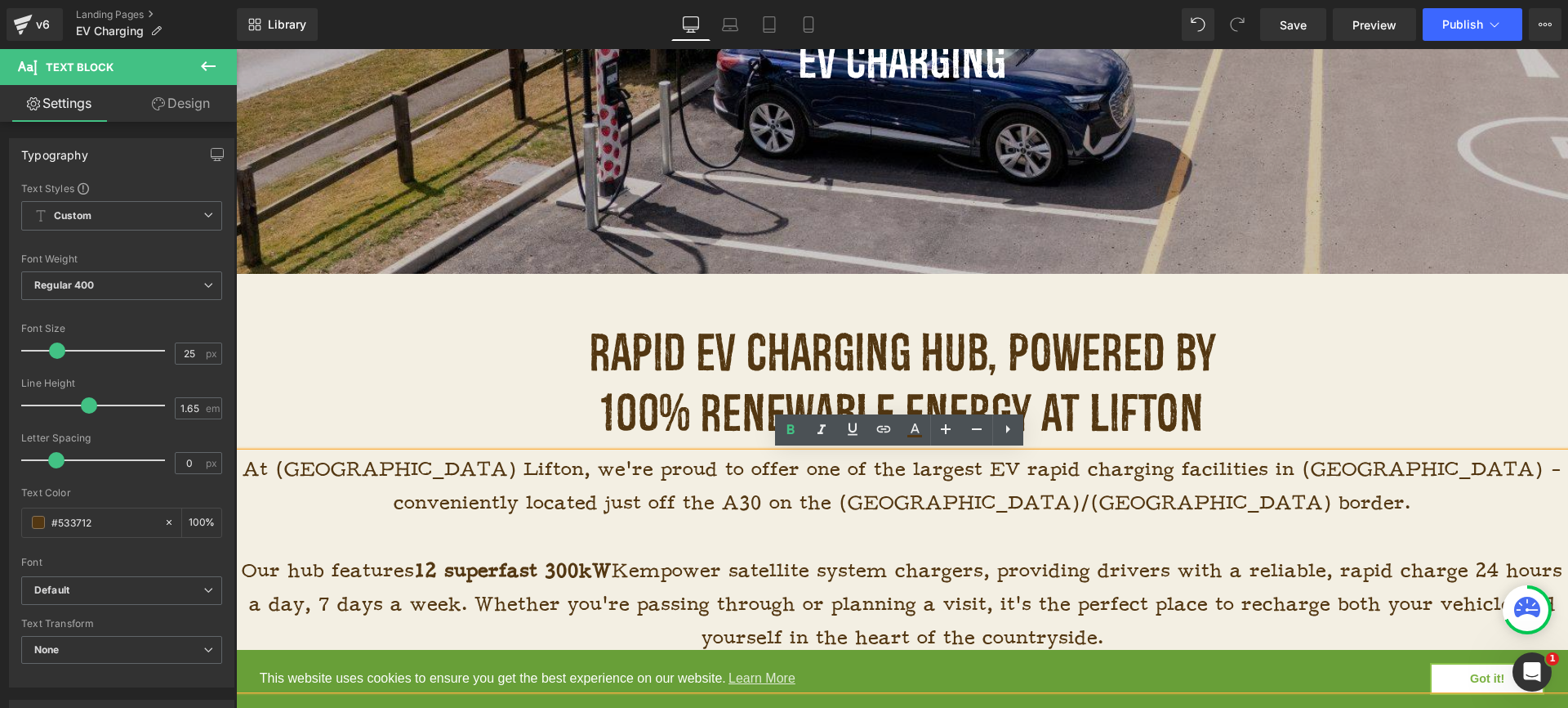
click at [742, 550] on p at bounding box center [902, 536] width 1332 height 34
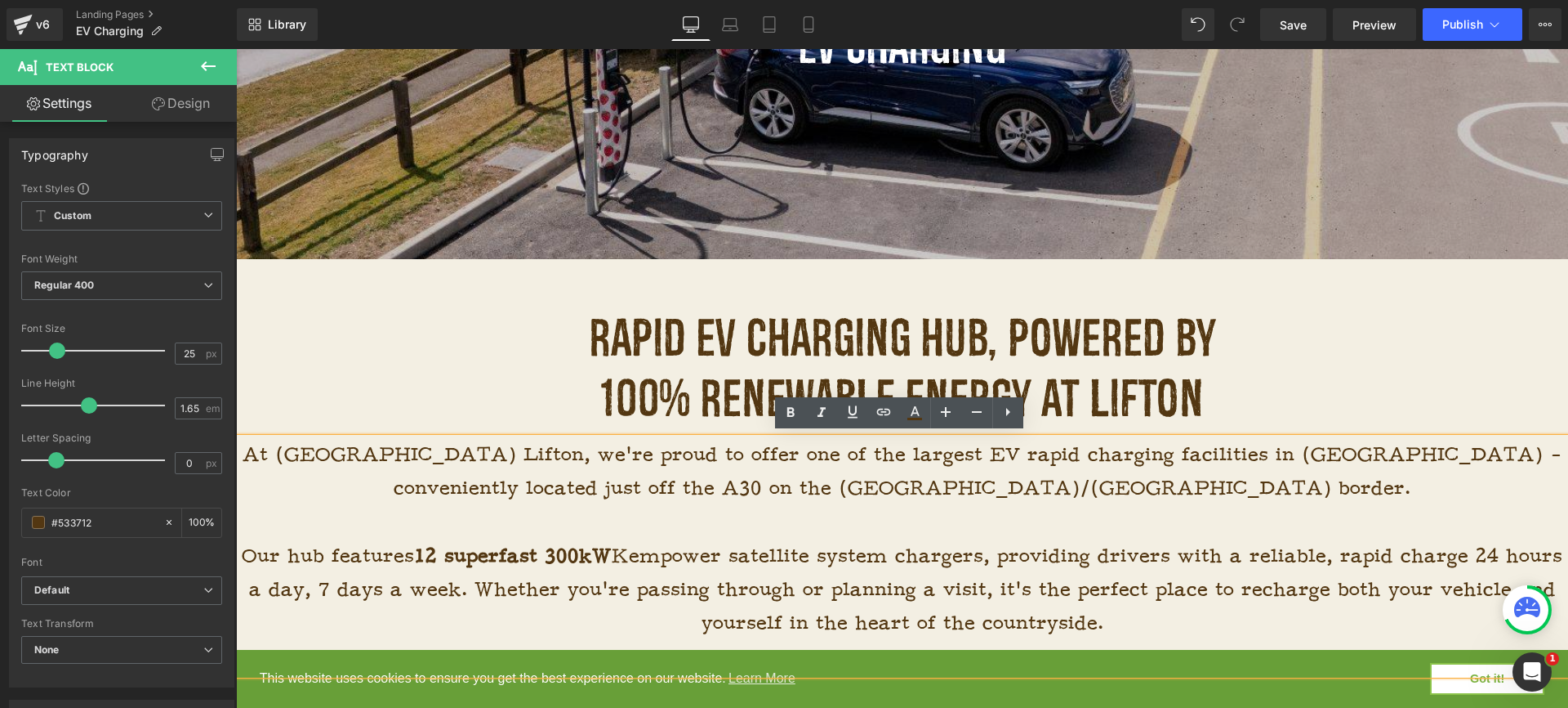
scroll to position [414, 0]
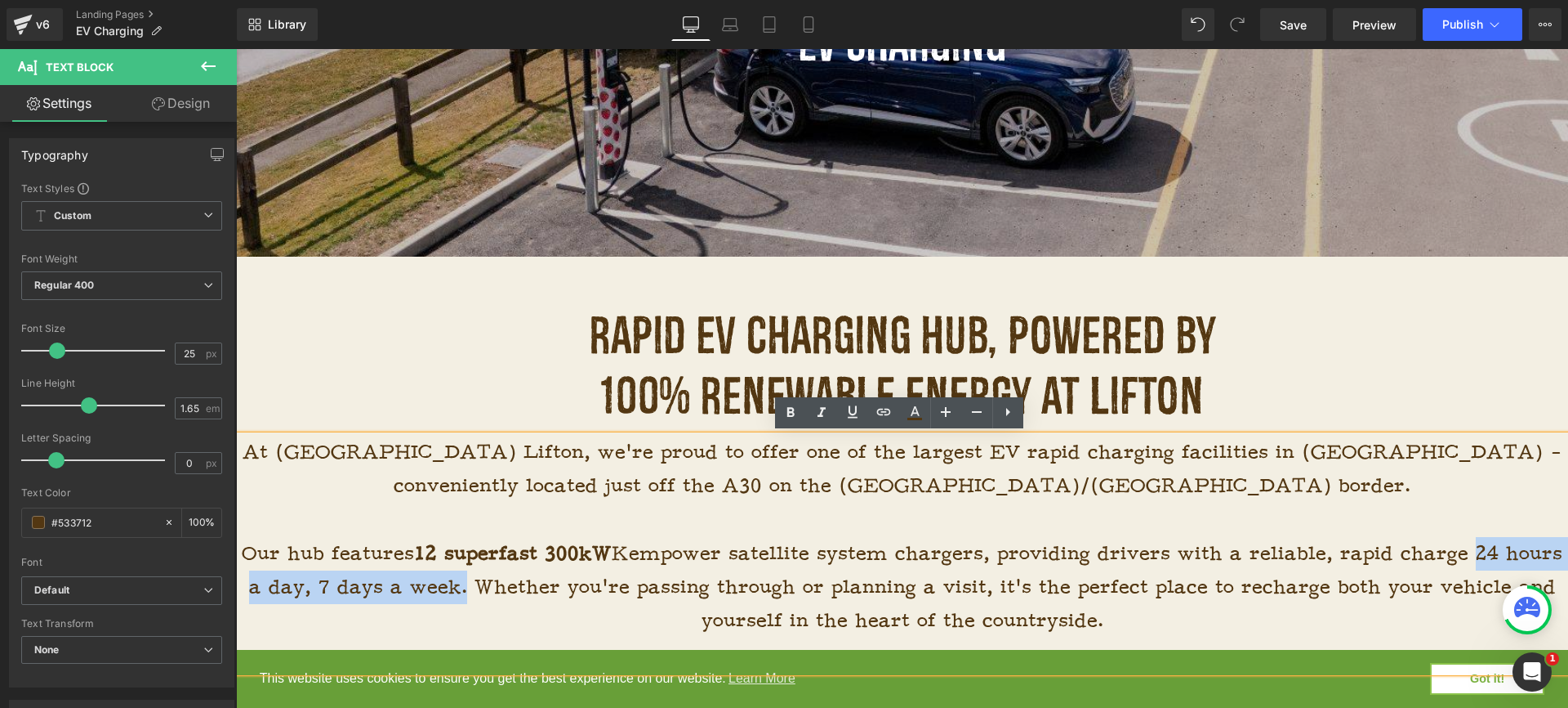
drag, startPoint x: 1503, startPoint y: 553, endPoint x: 511, endPoint y: 589, distance: 992.7
click at [511, 589] on p "Our hub features 12 superfast 300kW Kempower satellite system chargers, providi…" at bounding box center [902, 587] width 1332 height 102
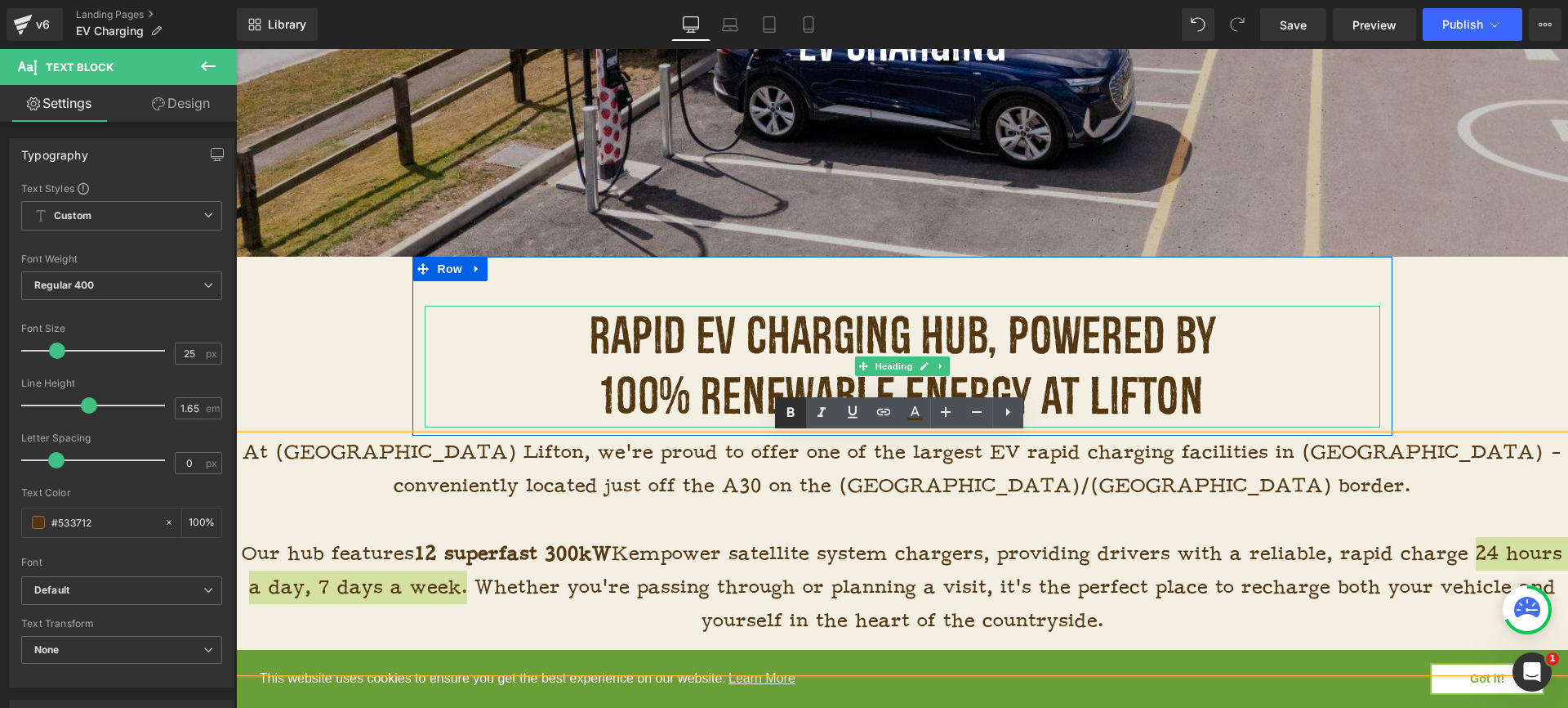
click at [803, 413] on link at bounding box center [790, 413] width 31 height 31
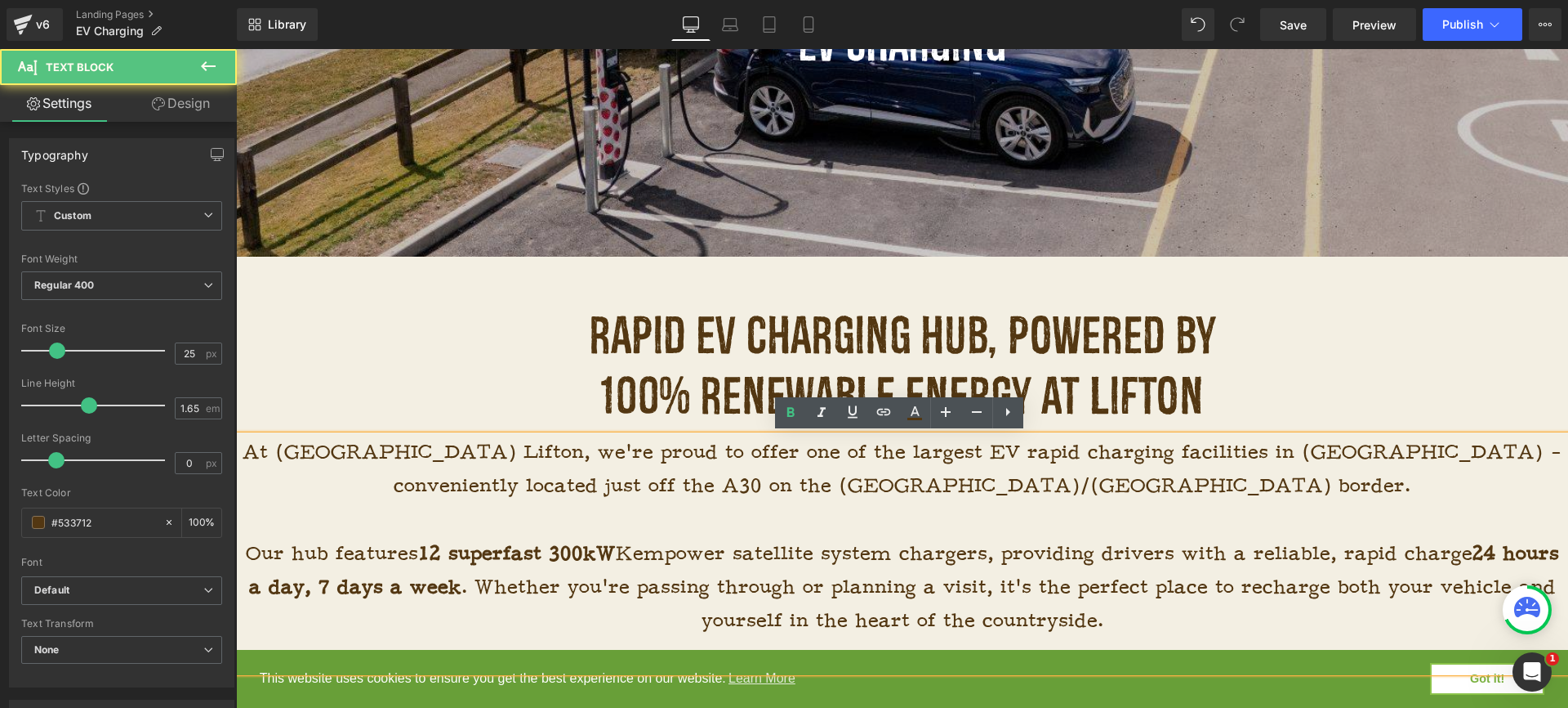
click at [864, 599] on p "Our hub features 12 superfast 300kW Kempower satellite system chargers, providi…" at bounding box center [902, 587] width 1332 height 102
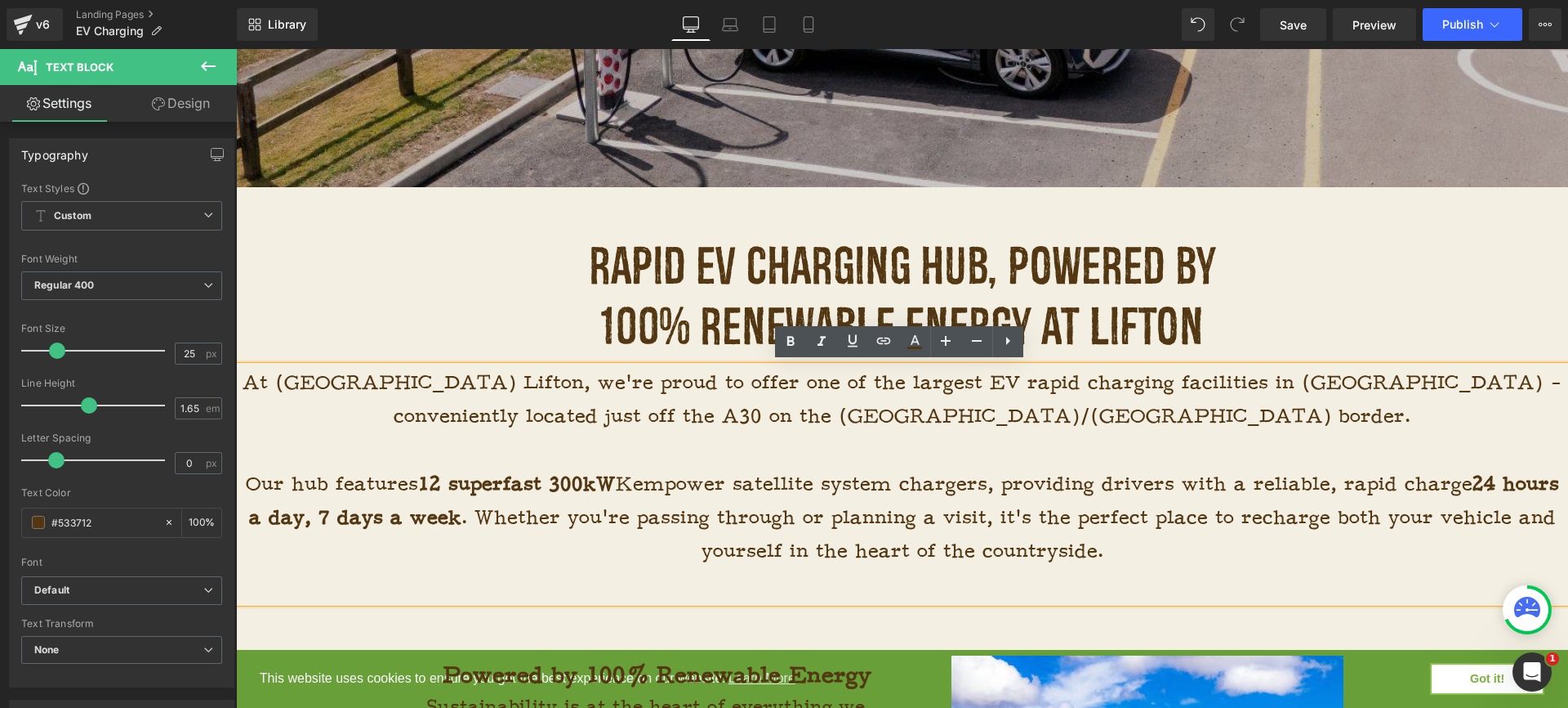
scroll to position [486, 0]
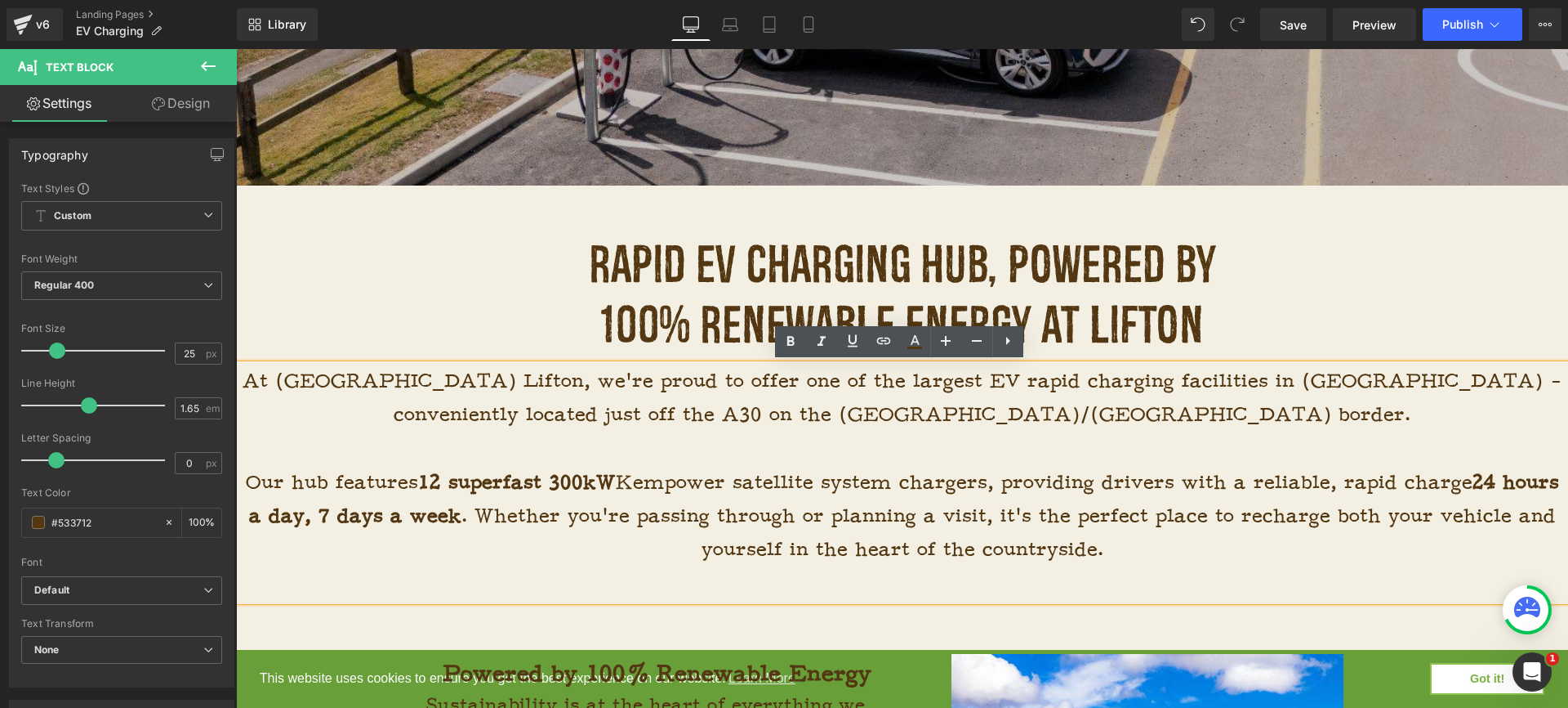
click at [577, 515] on p "Our hub features 12 superfast 300kW Kempower satellite system chargers, providi…" at bounding box center [902, 516] width 1332 height 102
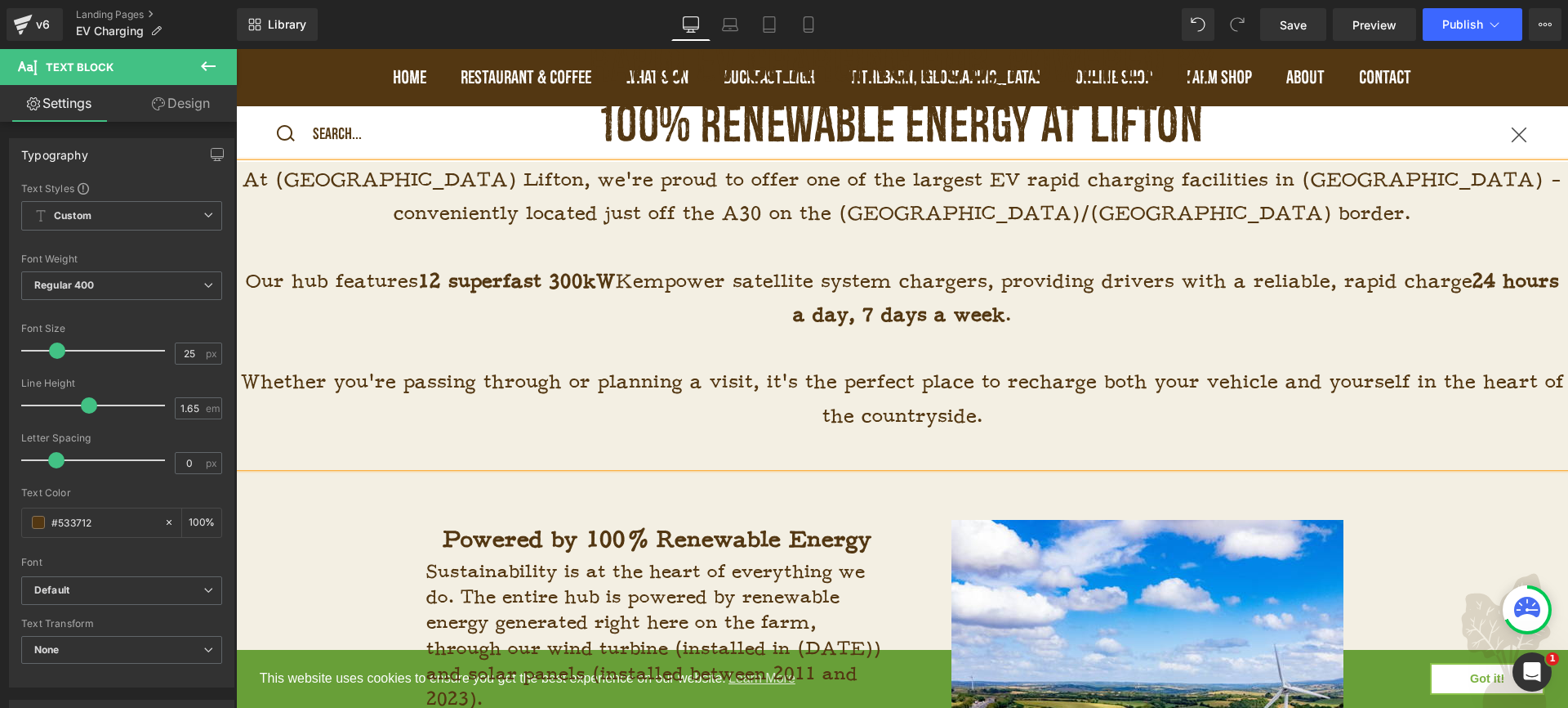
scroll to position [685, 0]
click at [985, 248] on p at bounding box center [902, 248] width 1332 height 34
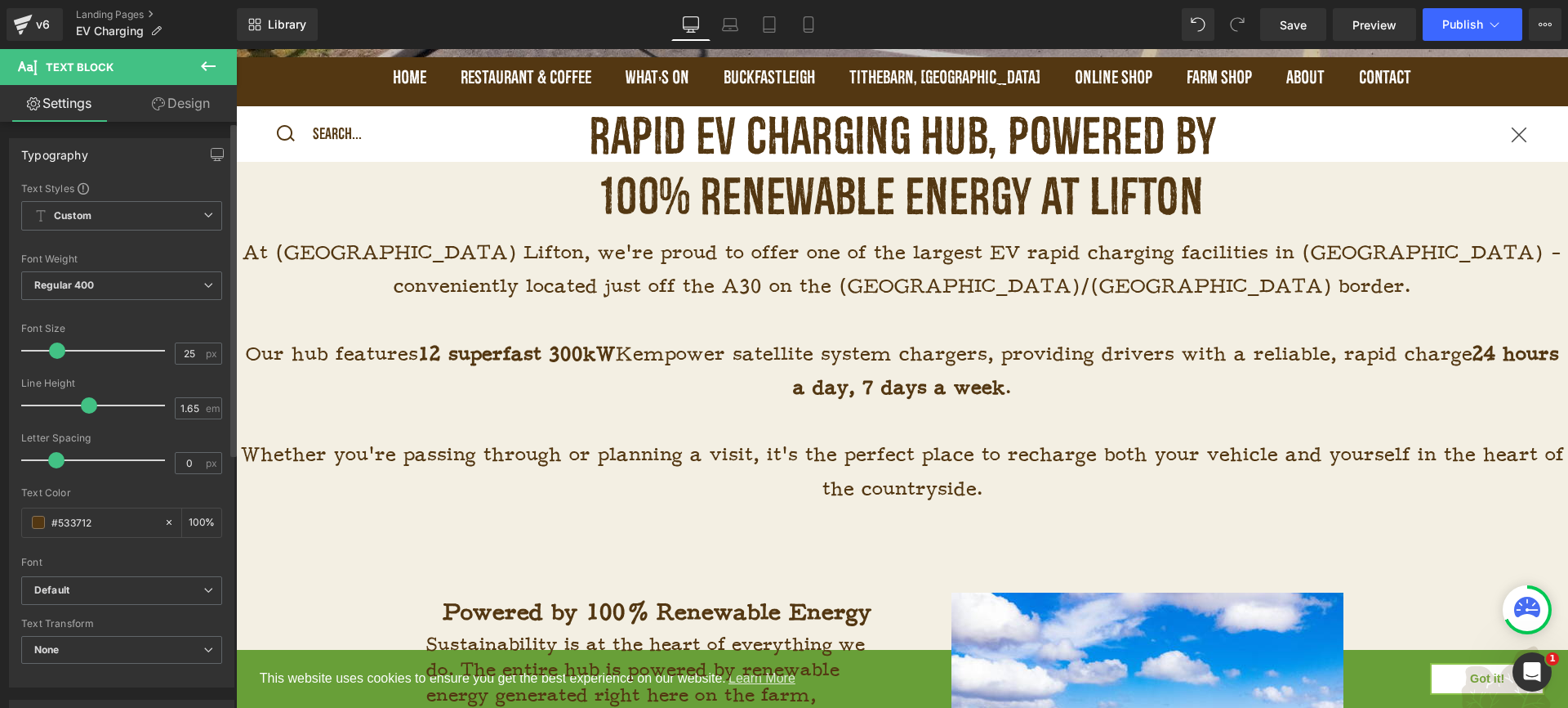
scroll to position [0, 0]
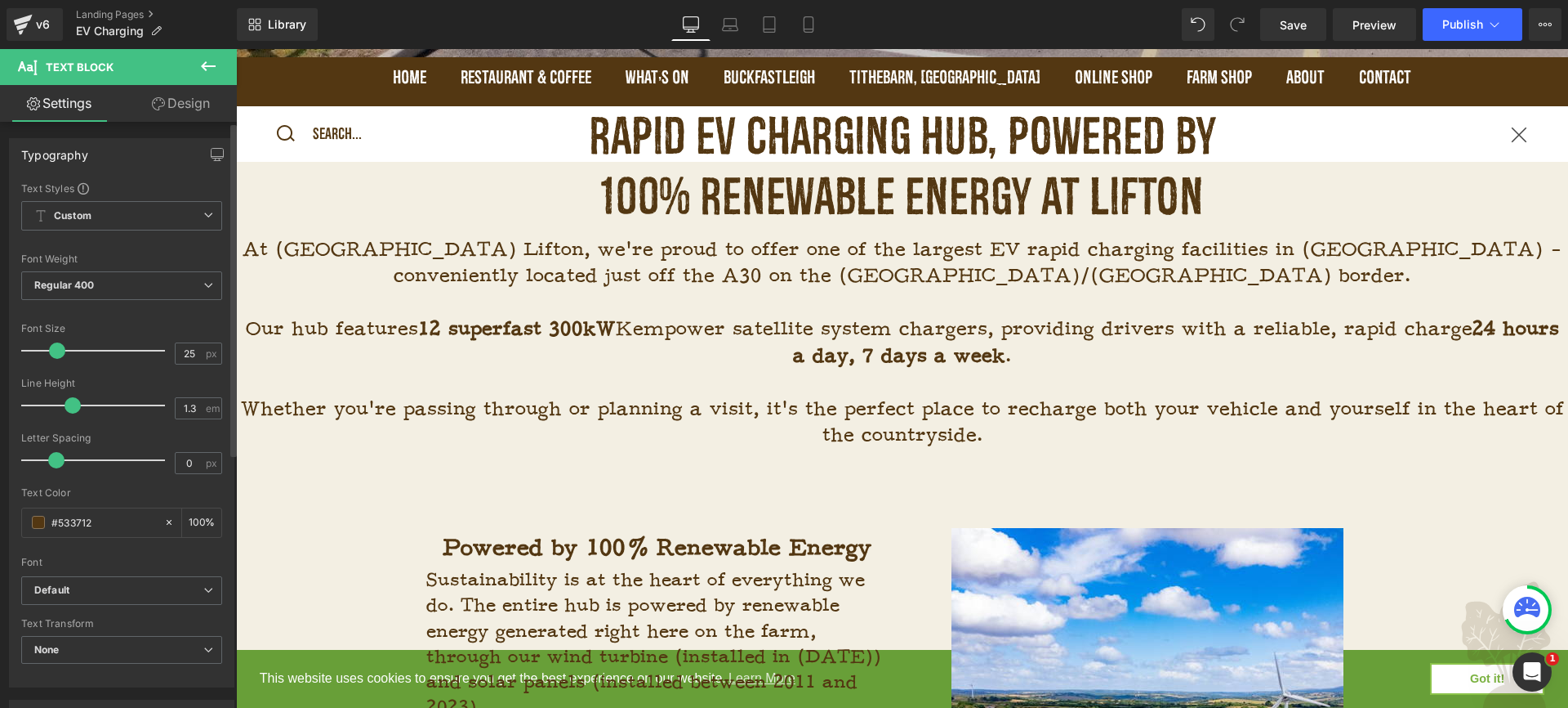
type input "1.4"
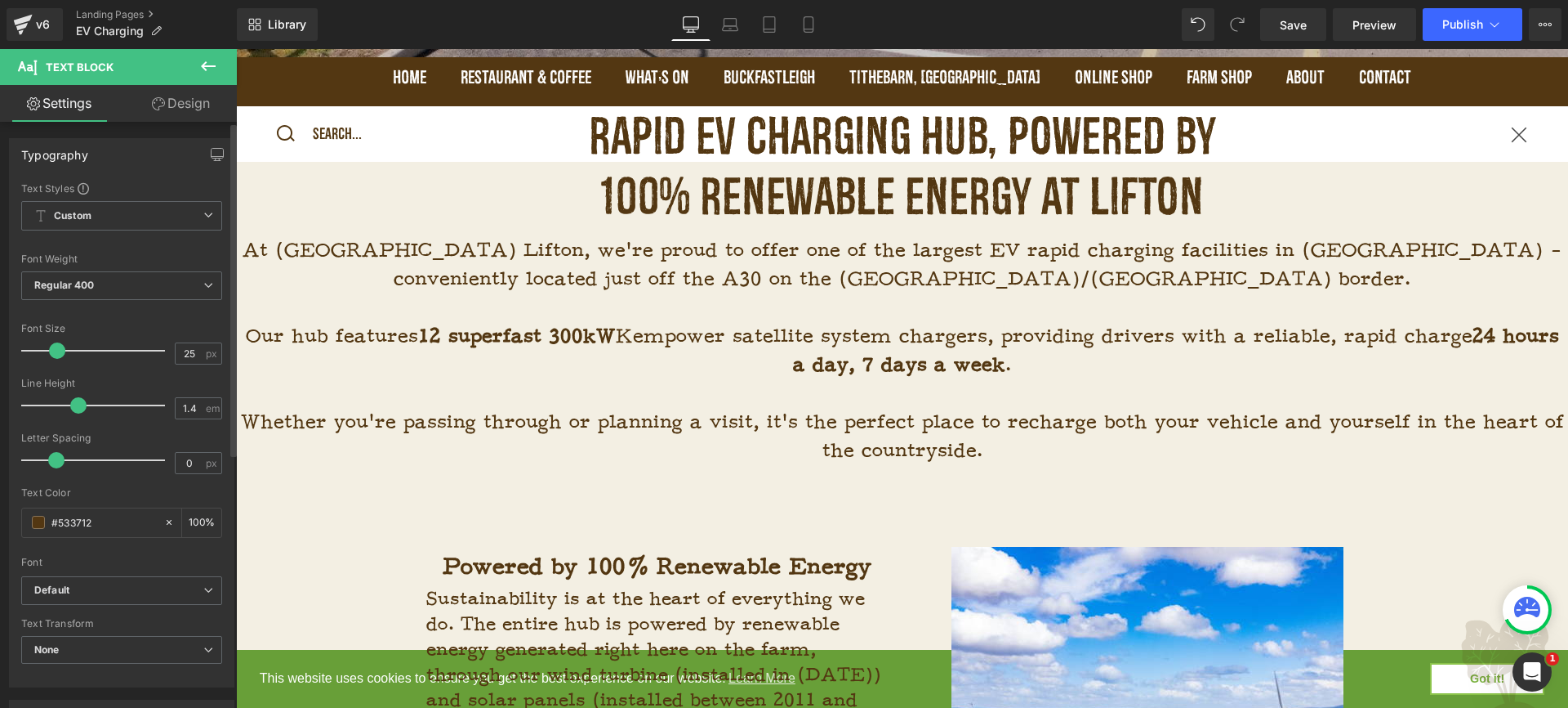
drag, startPoint x: 83, startPoint y: 411, endPoint x: 71, endPoint y: 406, distance: 13.0
click at [71, 406] on span at bounding box center [78, 406] width 16 height 16
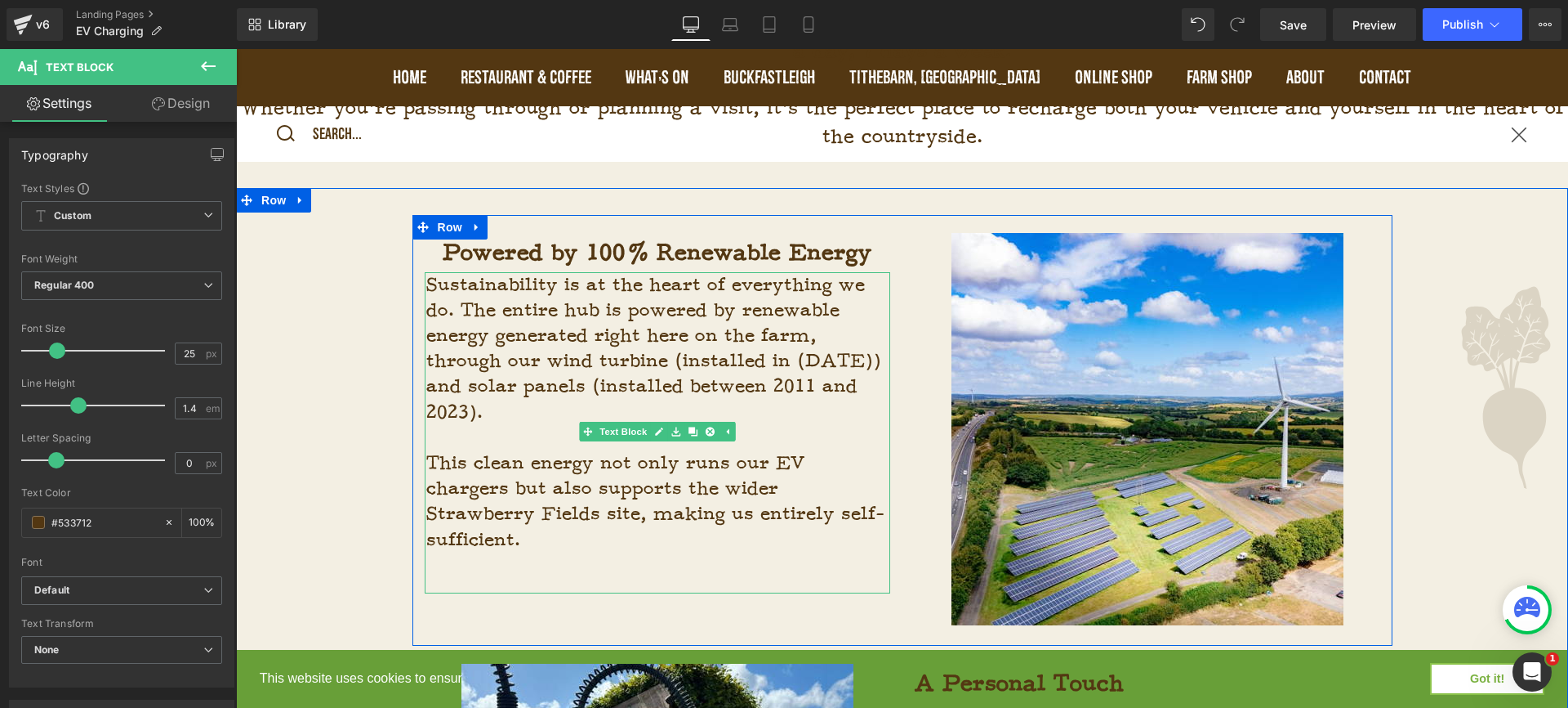
scroll to position [843, 0]
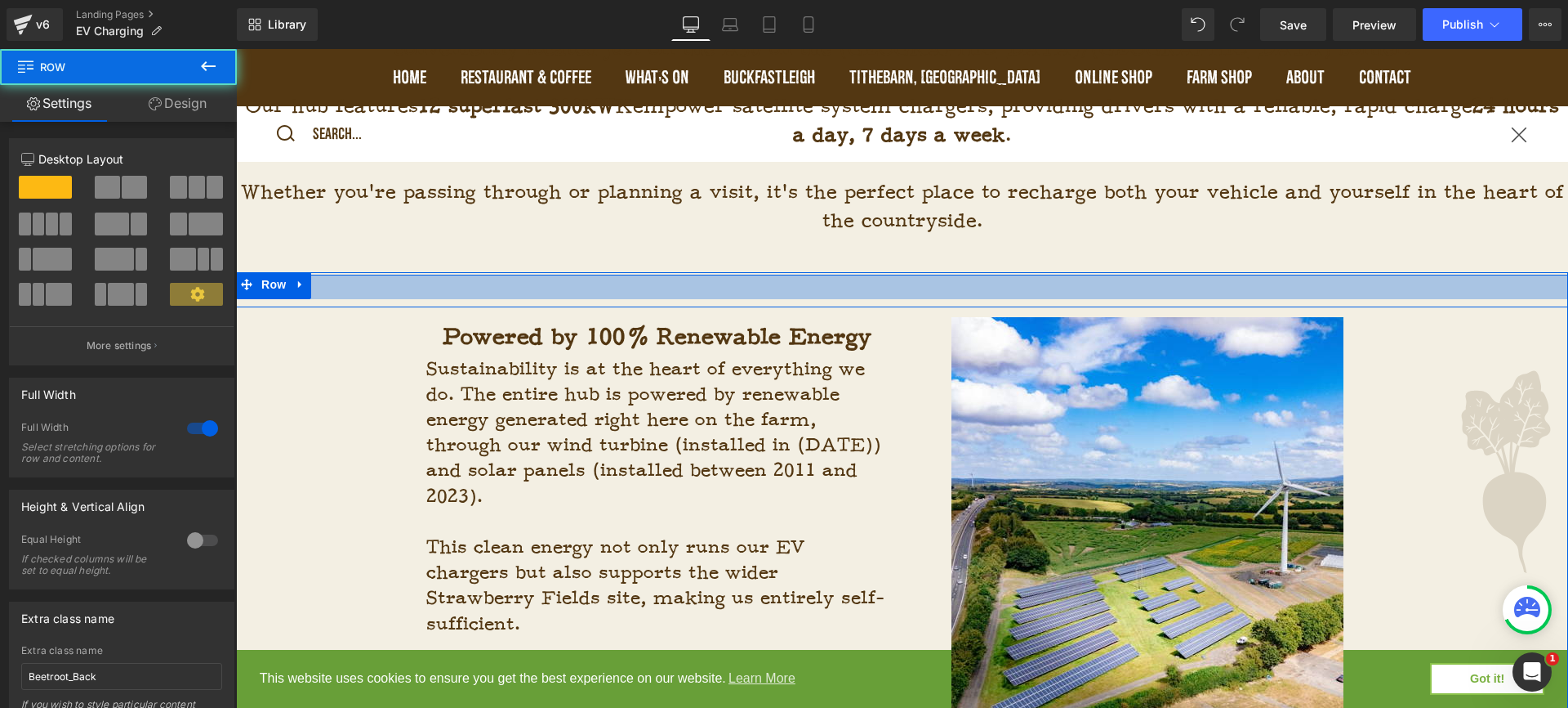
click at [890, 291] on div at bounding box center [902, 286] width 1332 height 25
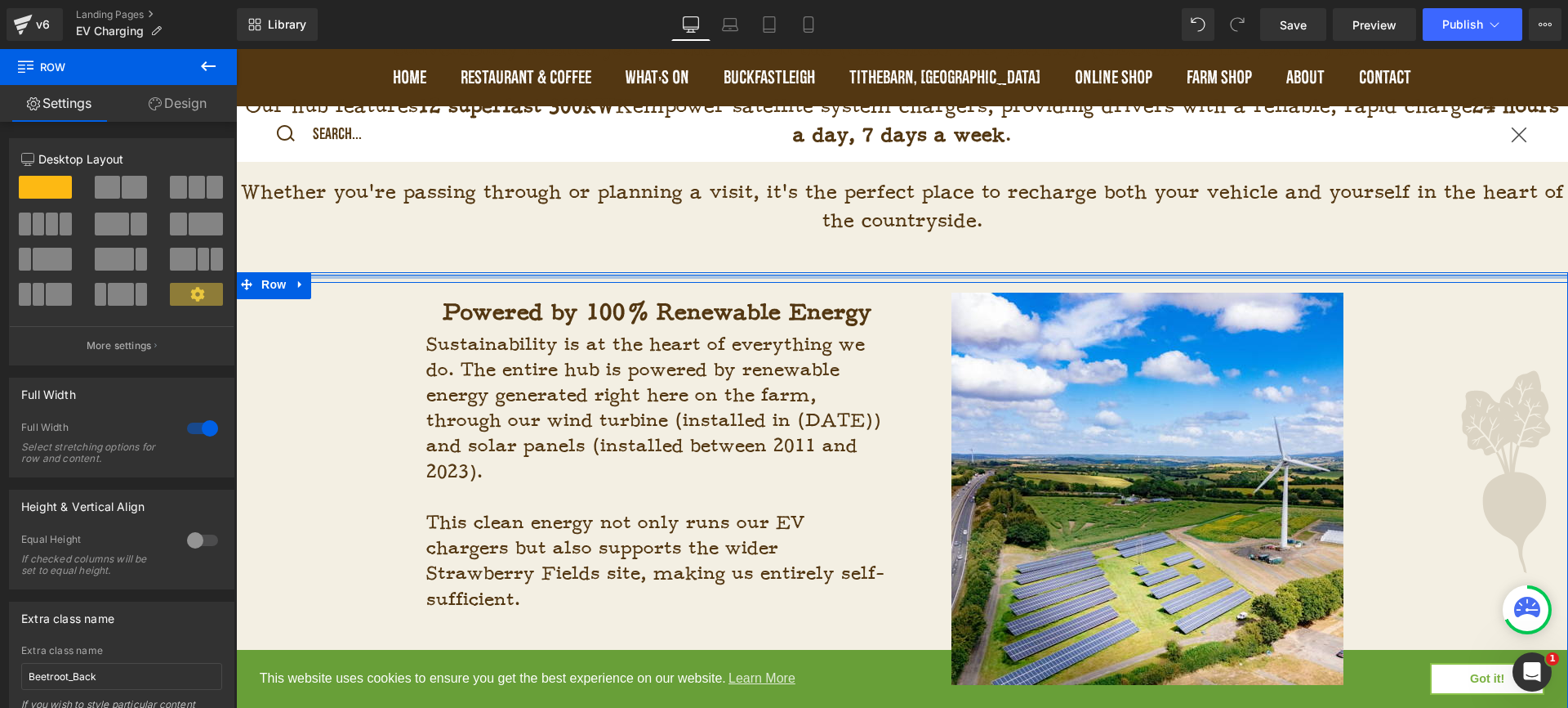
drag, startPoint x: 890, startPoint y: 290, endPoint x: 888, endPoint y: 255, distance: 35.1
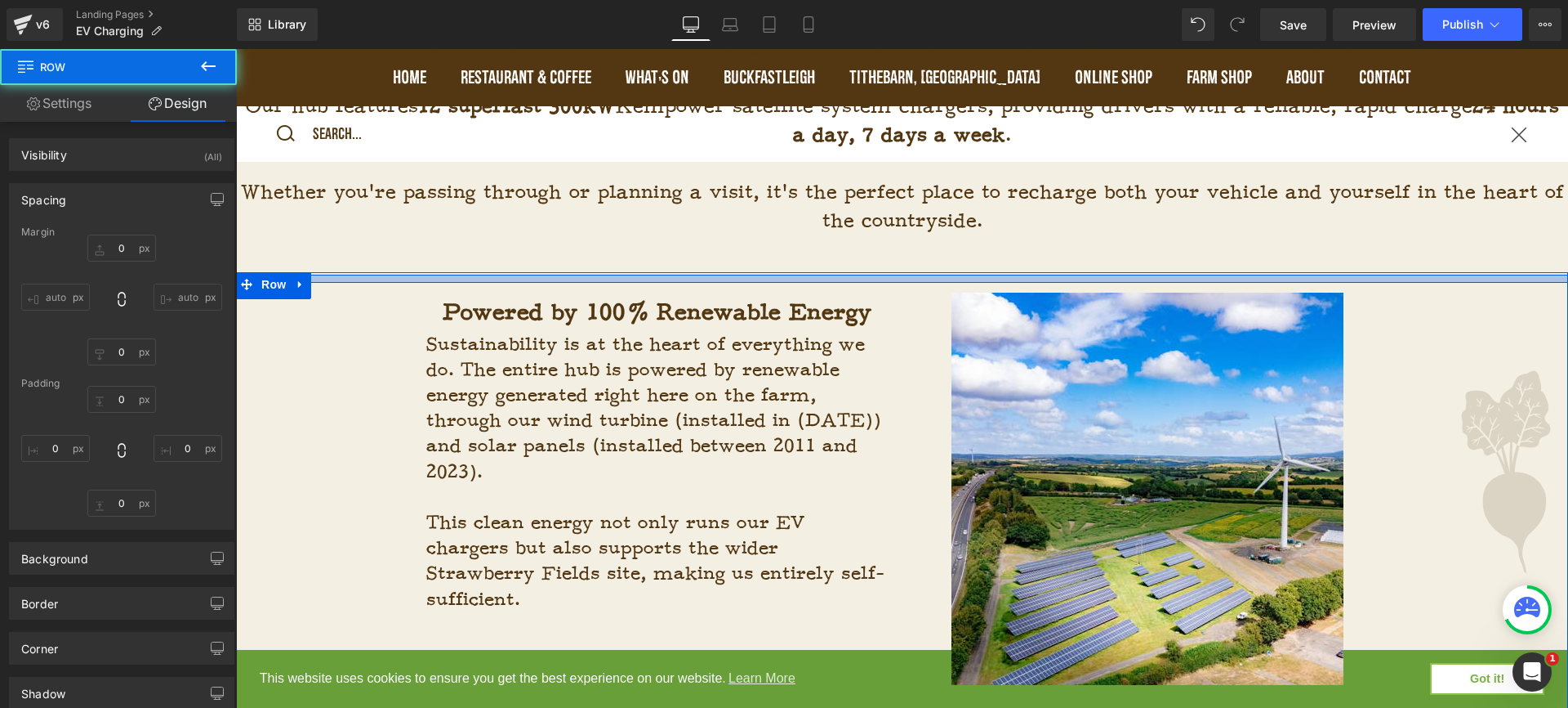
type input "0"
type input "10"
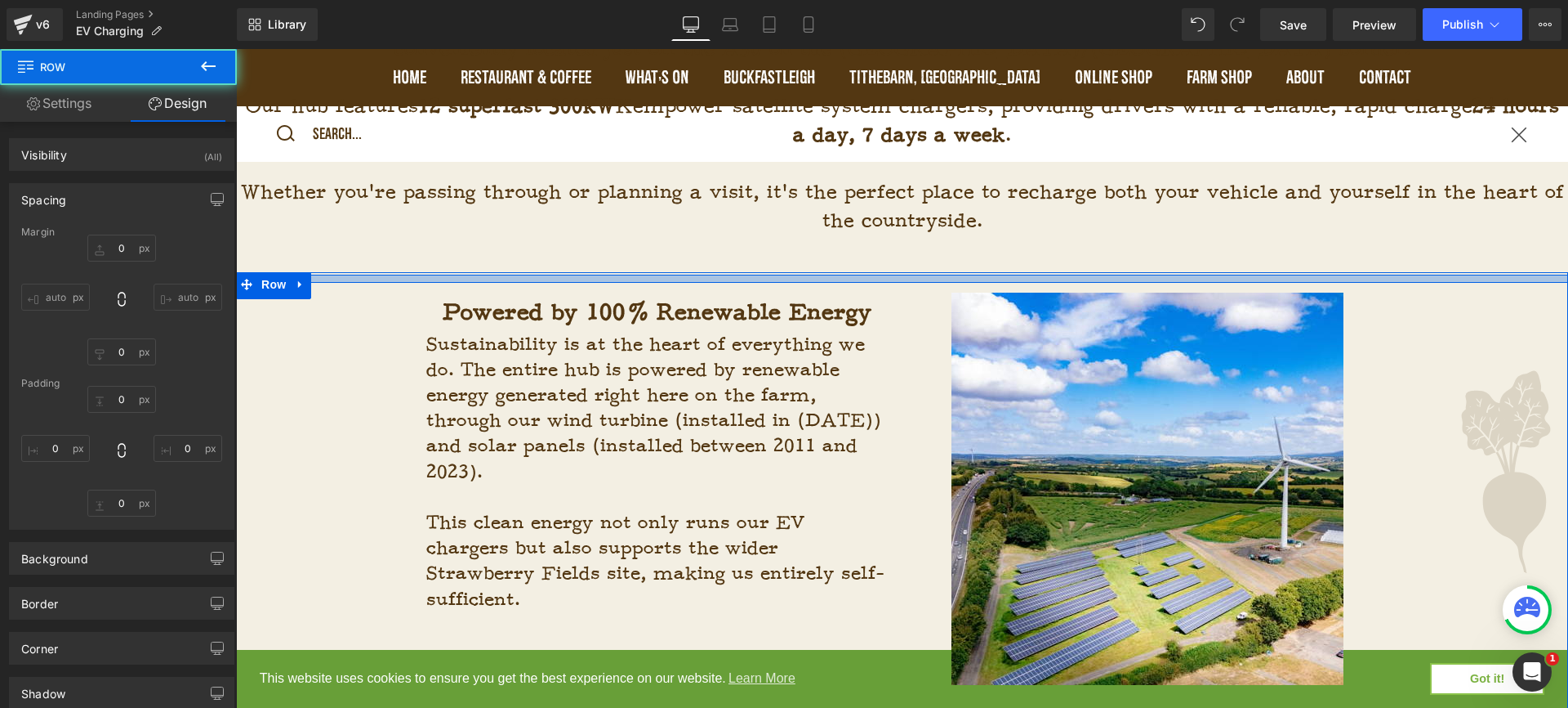
type input "0"
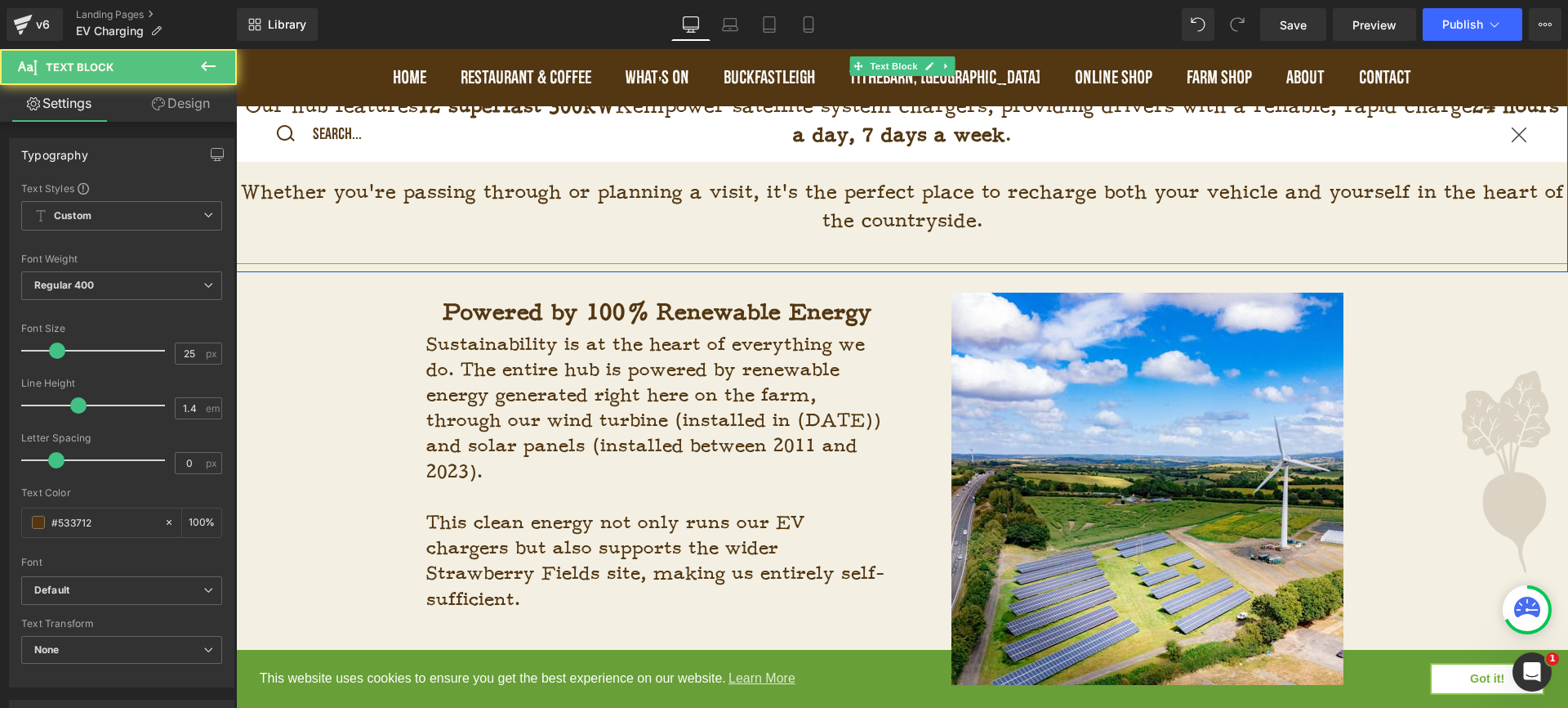
click at [912, 256] on p at bounding box center [902, 250] width 1332 height 29
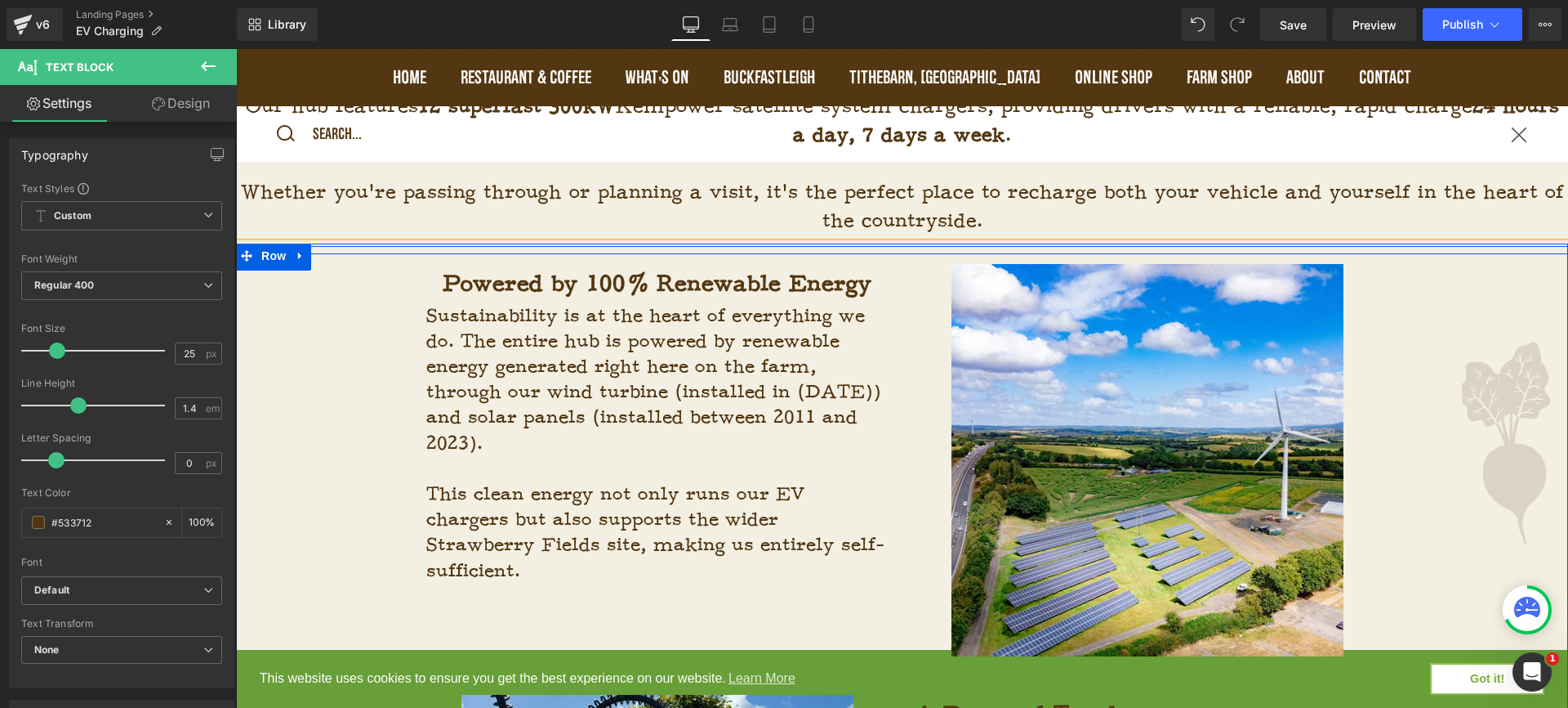
click at [1423, 454] on div "Powered by 100% Renewable Energy Heading Sustainability is at the heart of ever…" at bounding box center [902, 690] width 1332 height 888
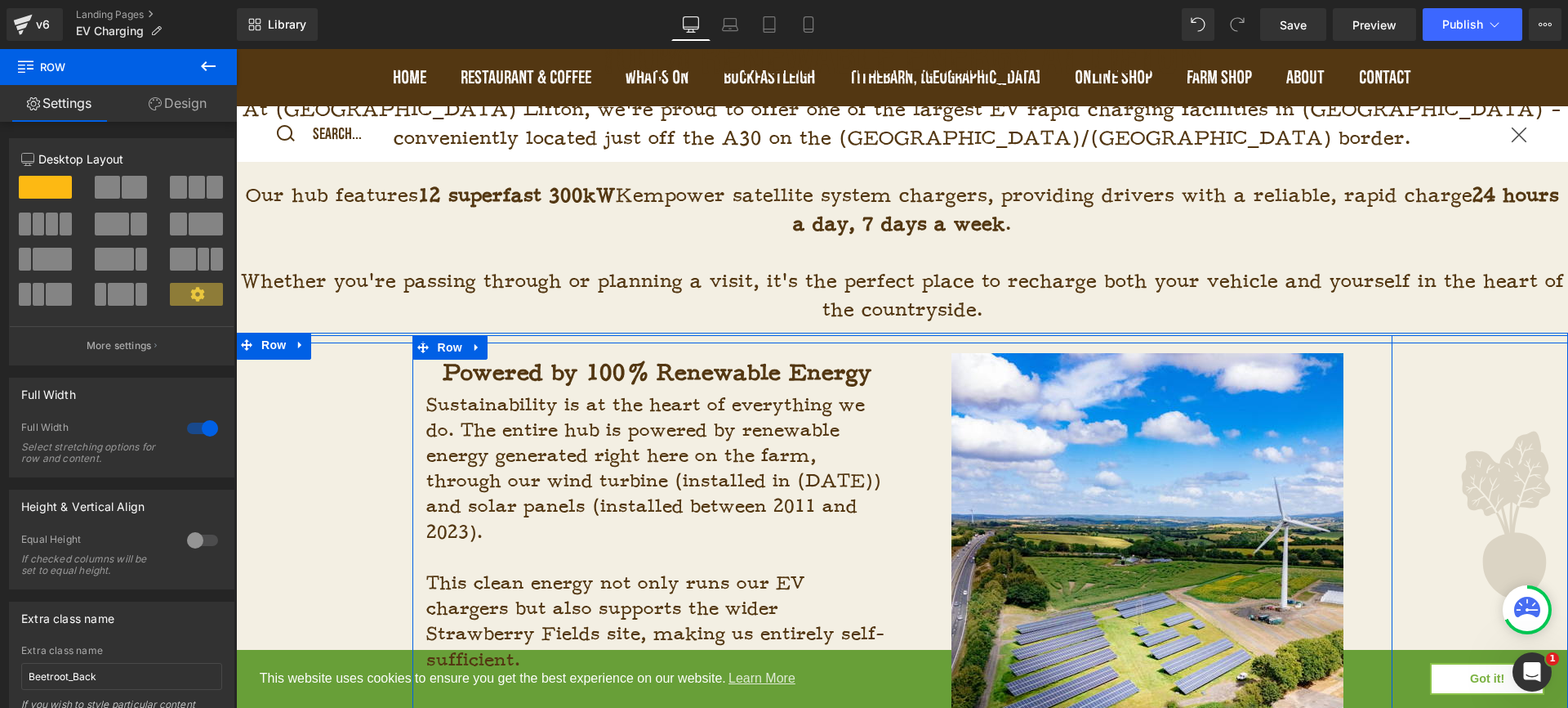
scroll to position [760, 0]
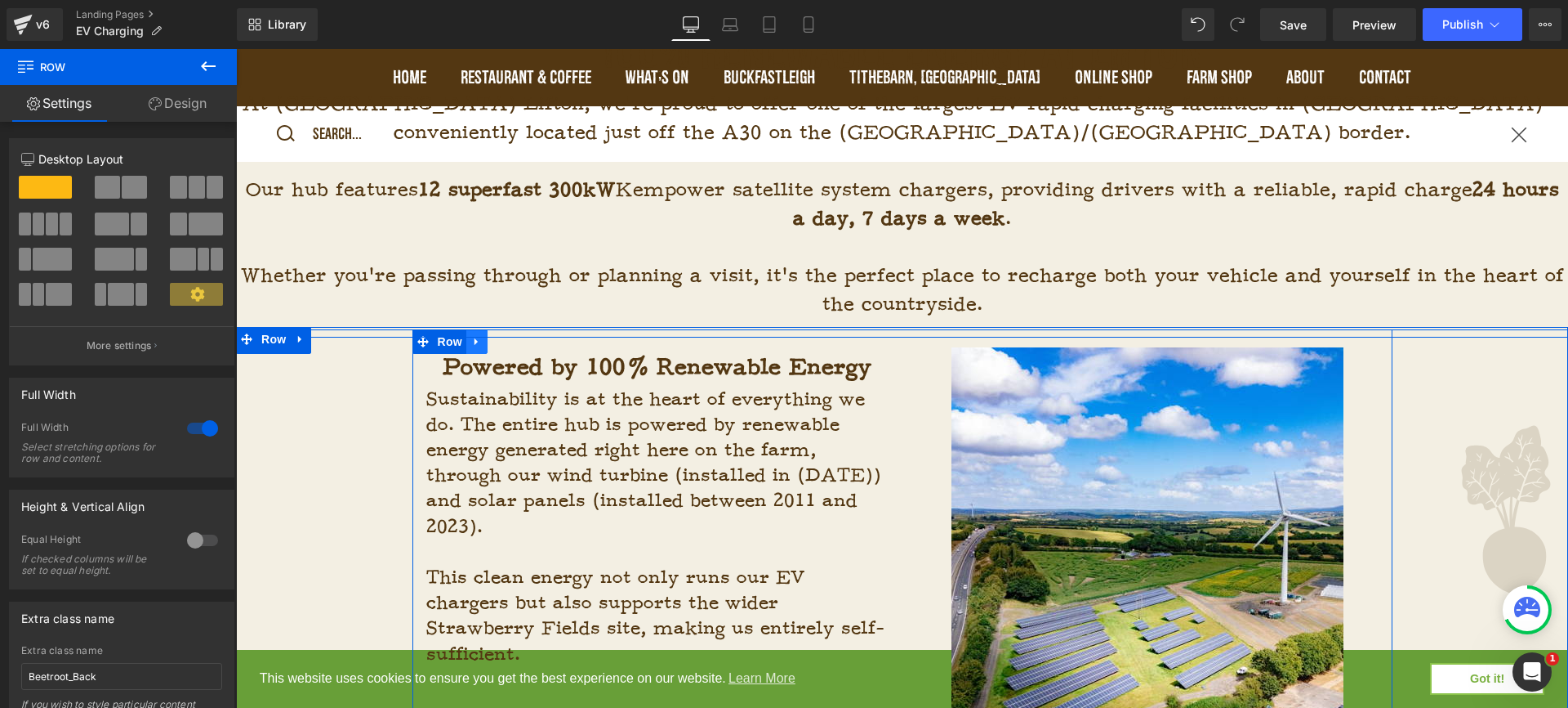
click at [476, 342] on icon at bounding box center [476, 341] width 12 height 13
click at [498, 345] on icon at bounding box center [498, 341] width 12 height 12
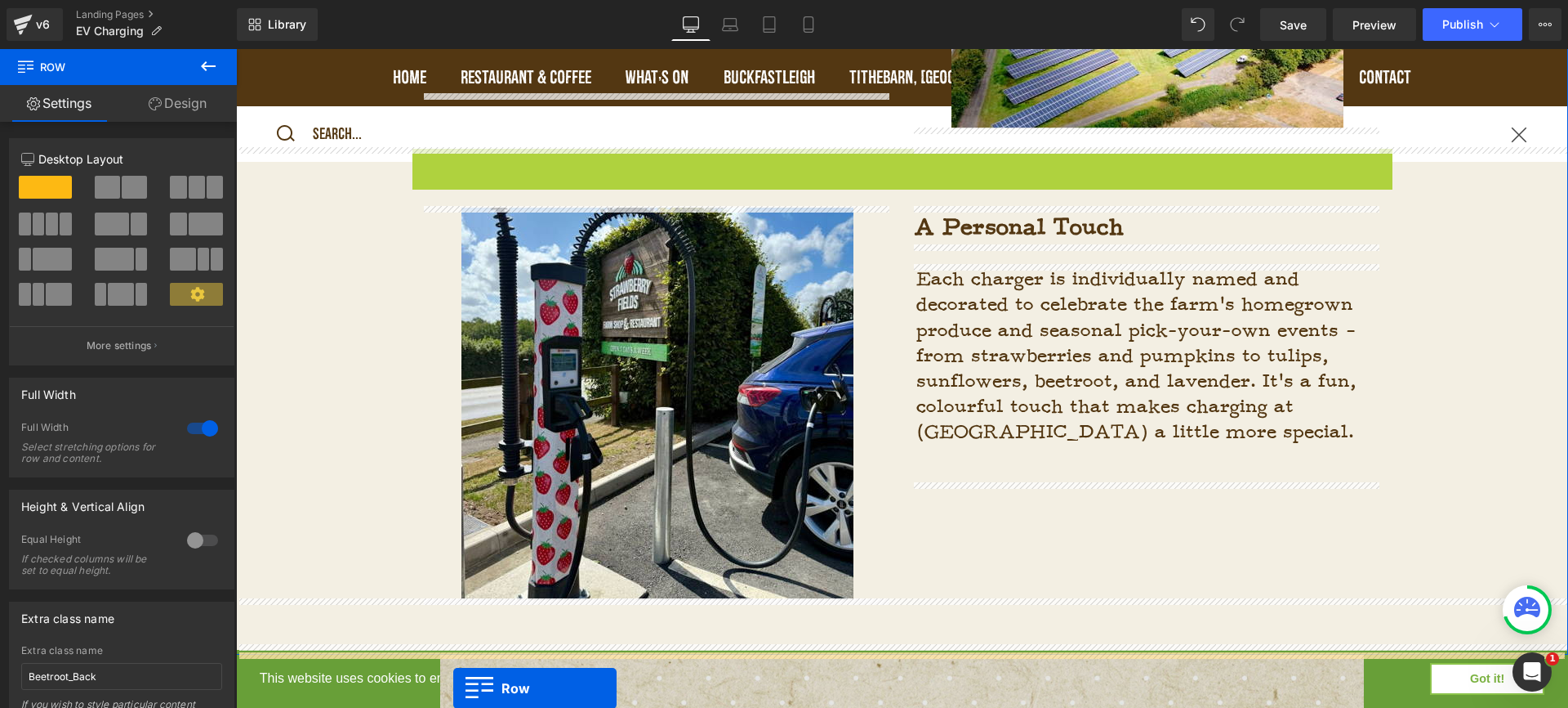
scroll to position [1502, 0]
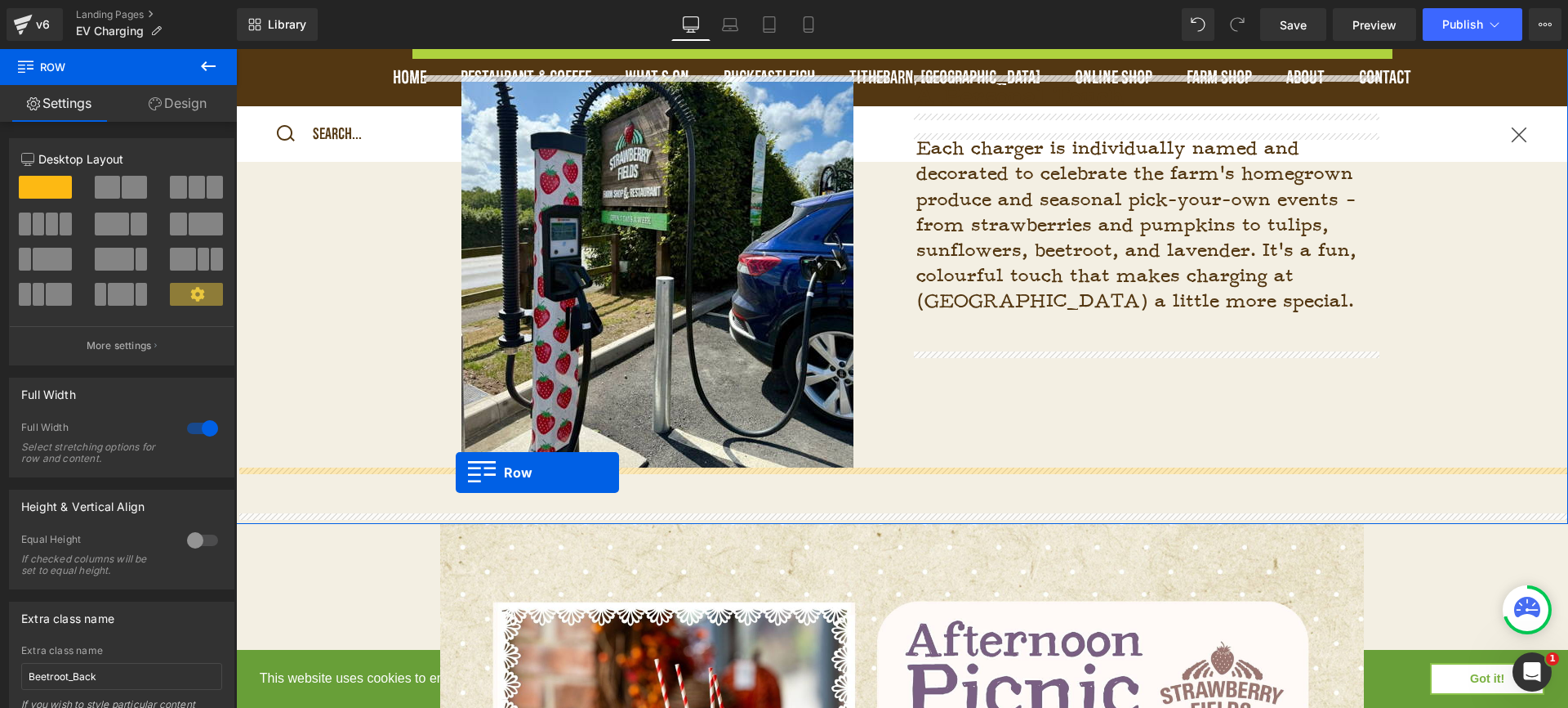
drag, startPoint x: 423, startPoint y: 310, endPoint x: 456, endPoint y: 472, distance: 165.3
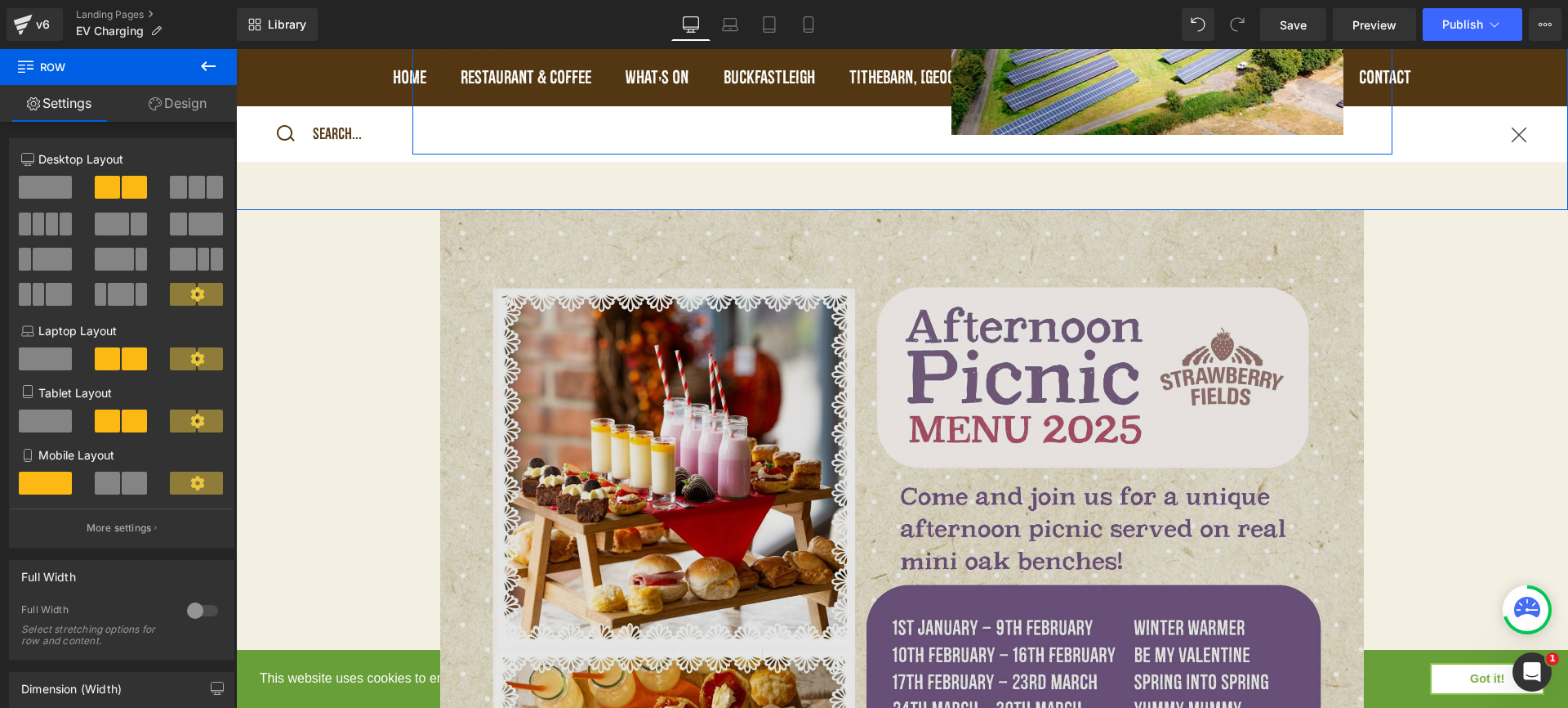
scroll to position [2229, 0]
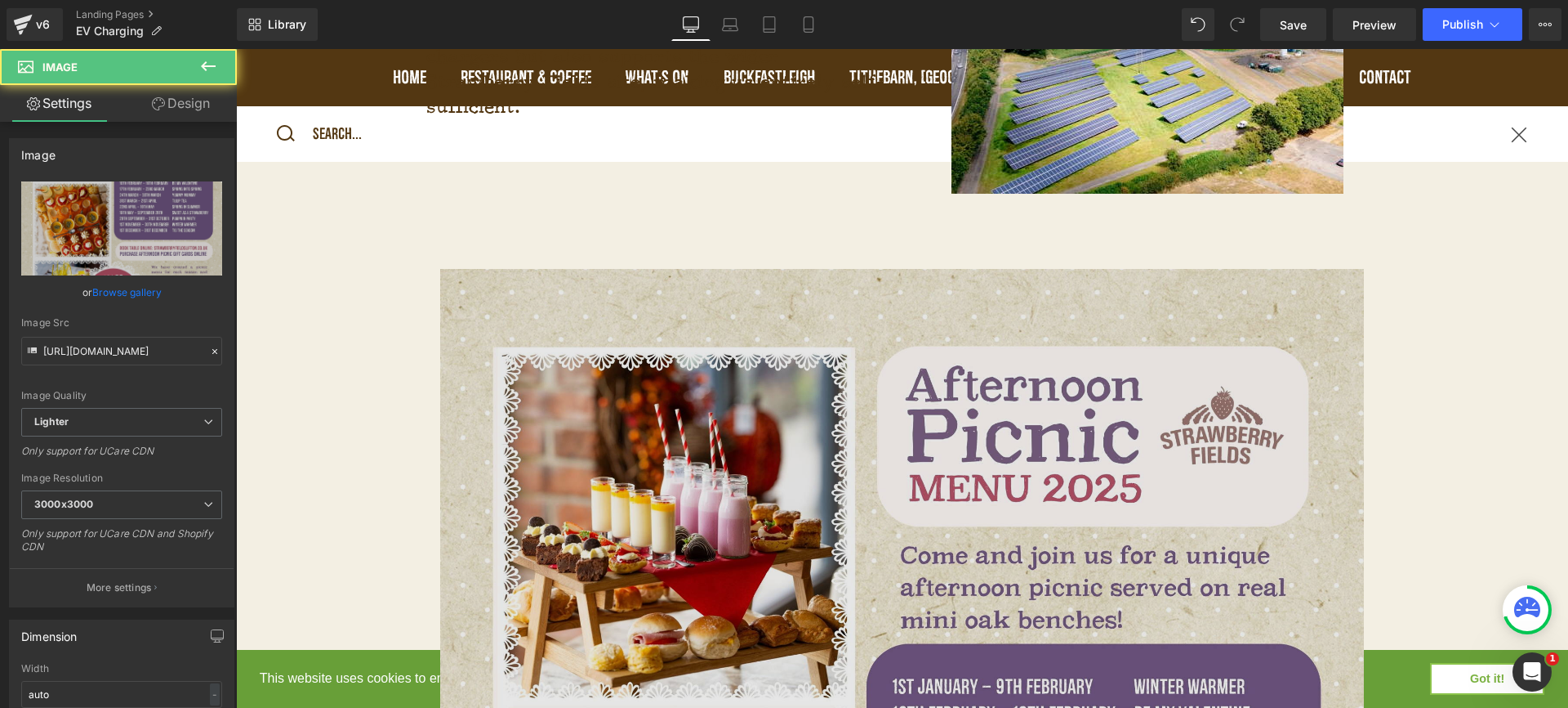
scroll to position [2143, 0]
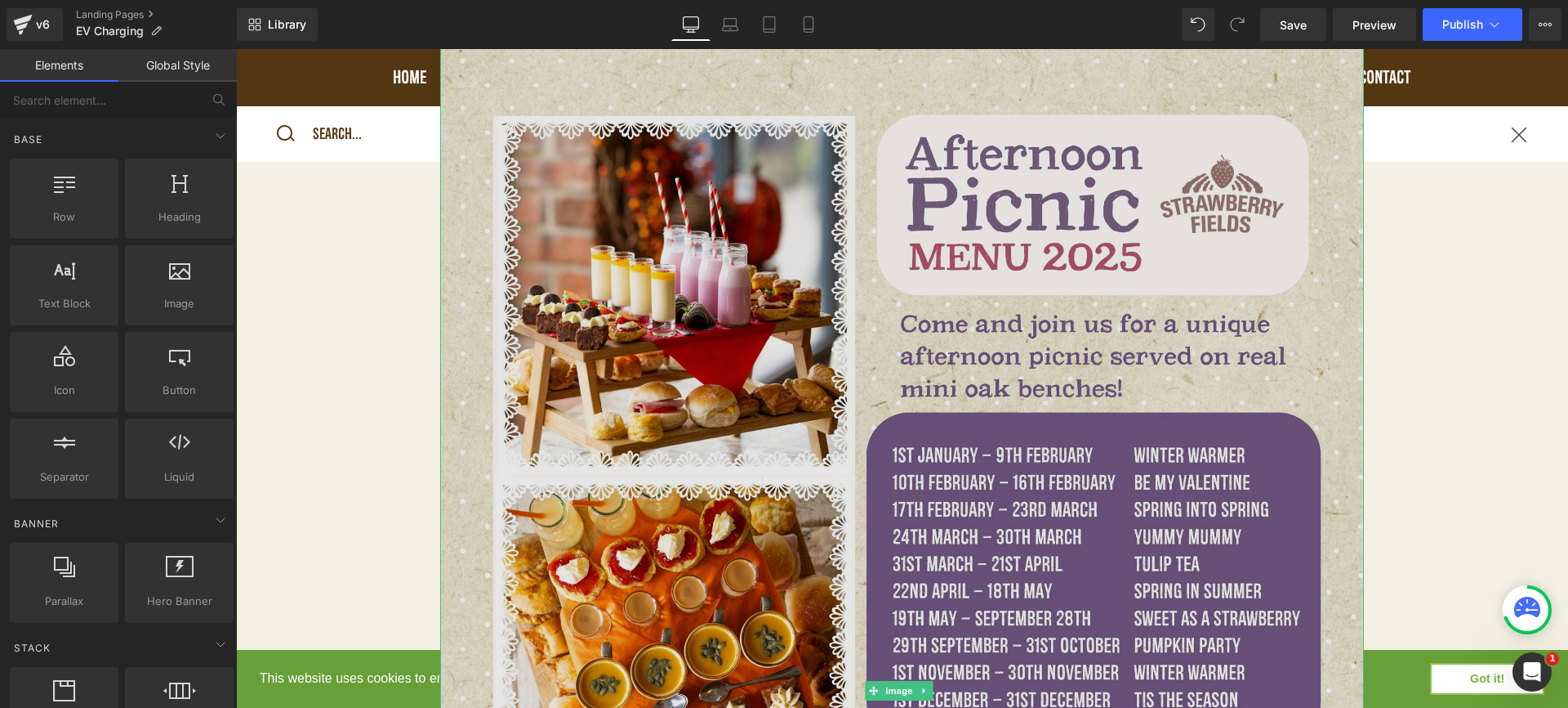
scroll to position [2569, 0]
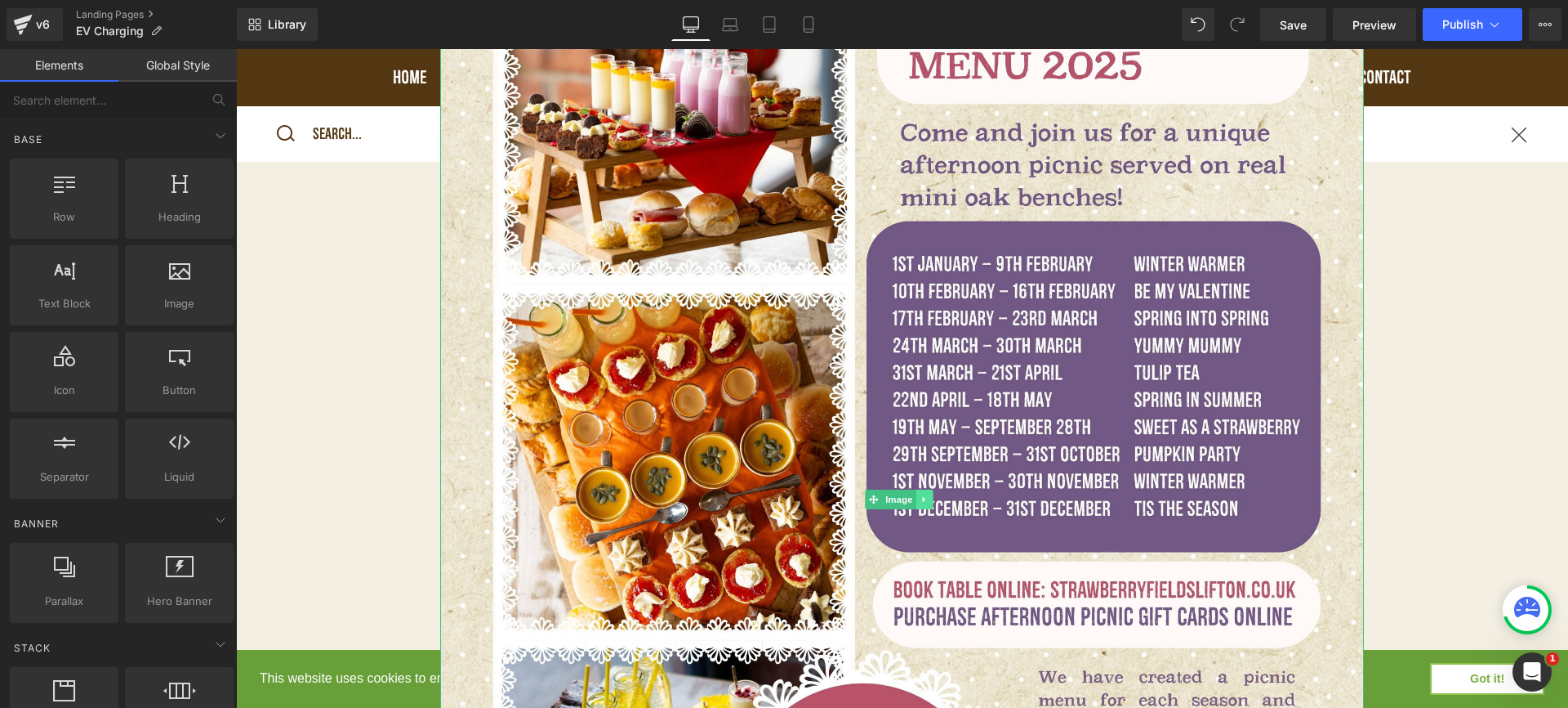
click at [927, 495] on icon at bounding box center [925, 499] width 9 height 10
click at [928, 489] on link at bounding box center [933, 499] width 17 height 20
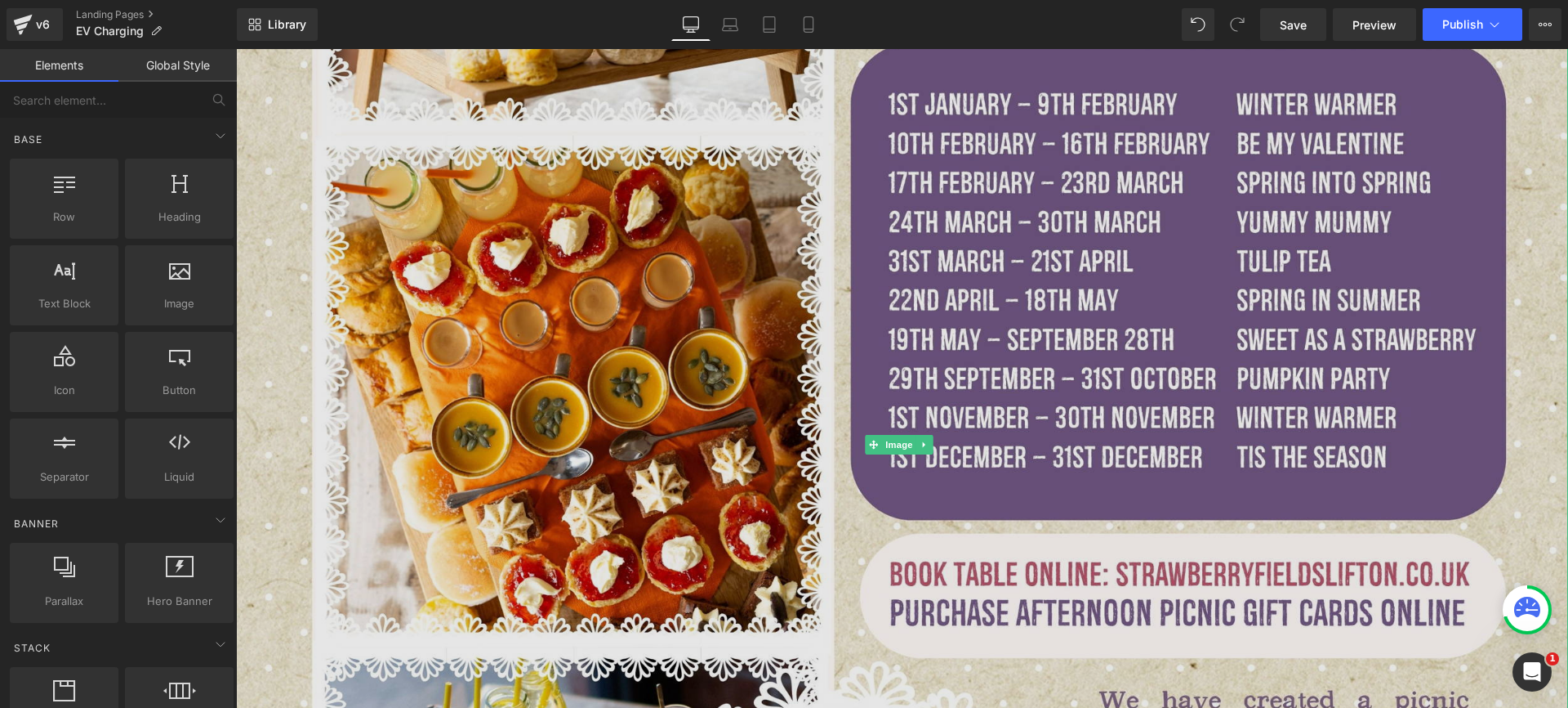
scroll to position [3076, 0]
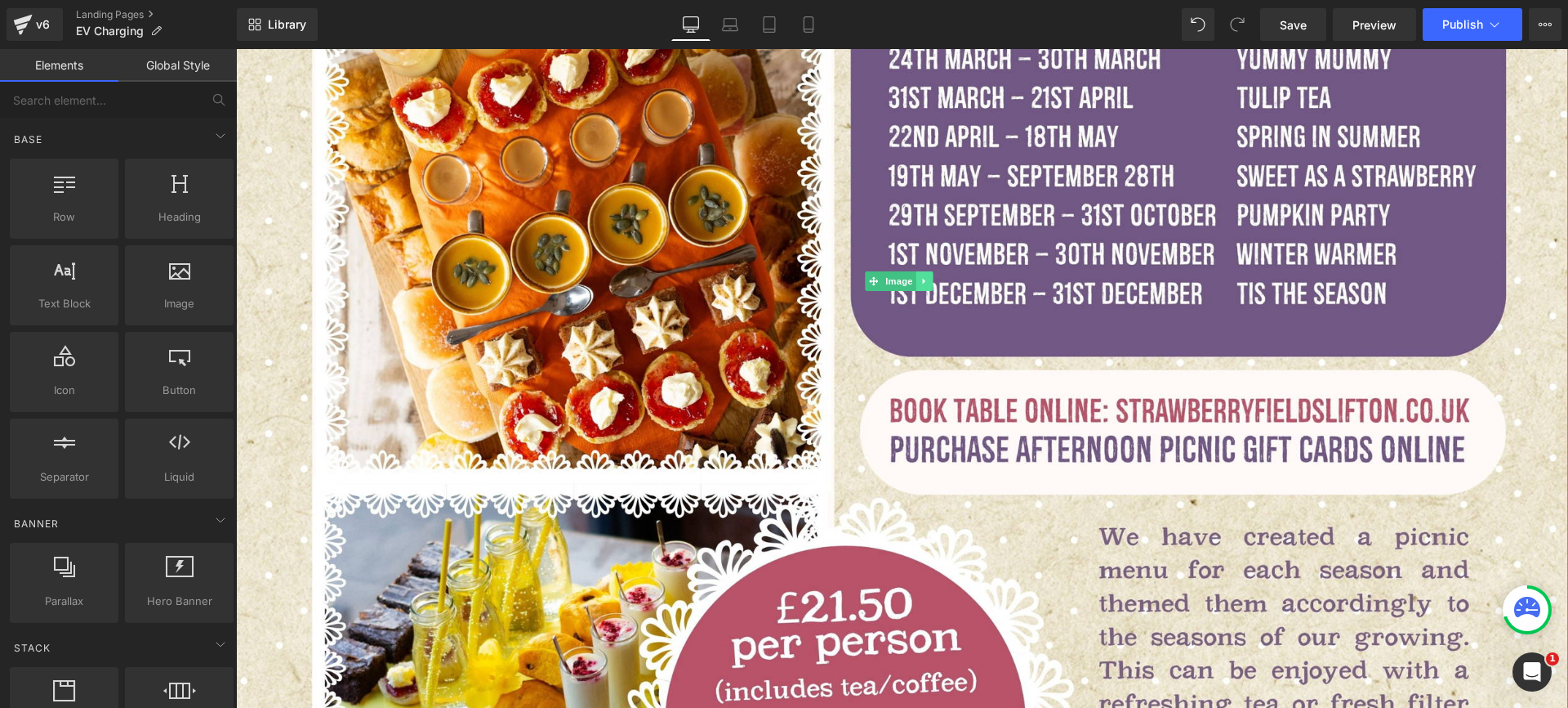
click at [921, 276] on icon at bounding box center [925, 280] width 9 height 10
click at [932, 276] on icon at bounding box center [933, 280] width 9 height 9
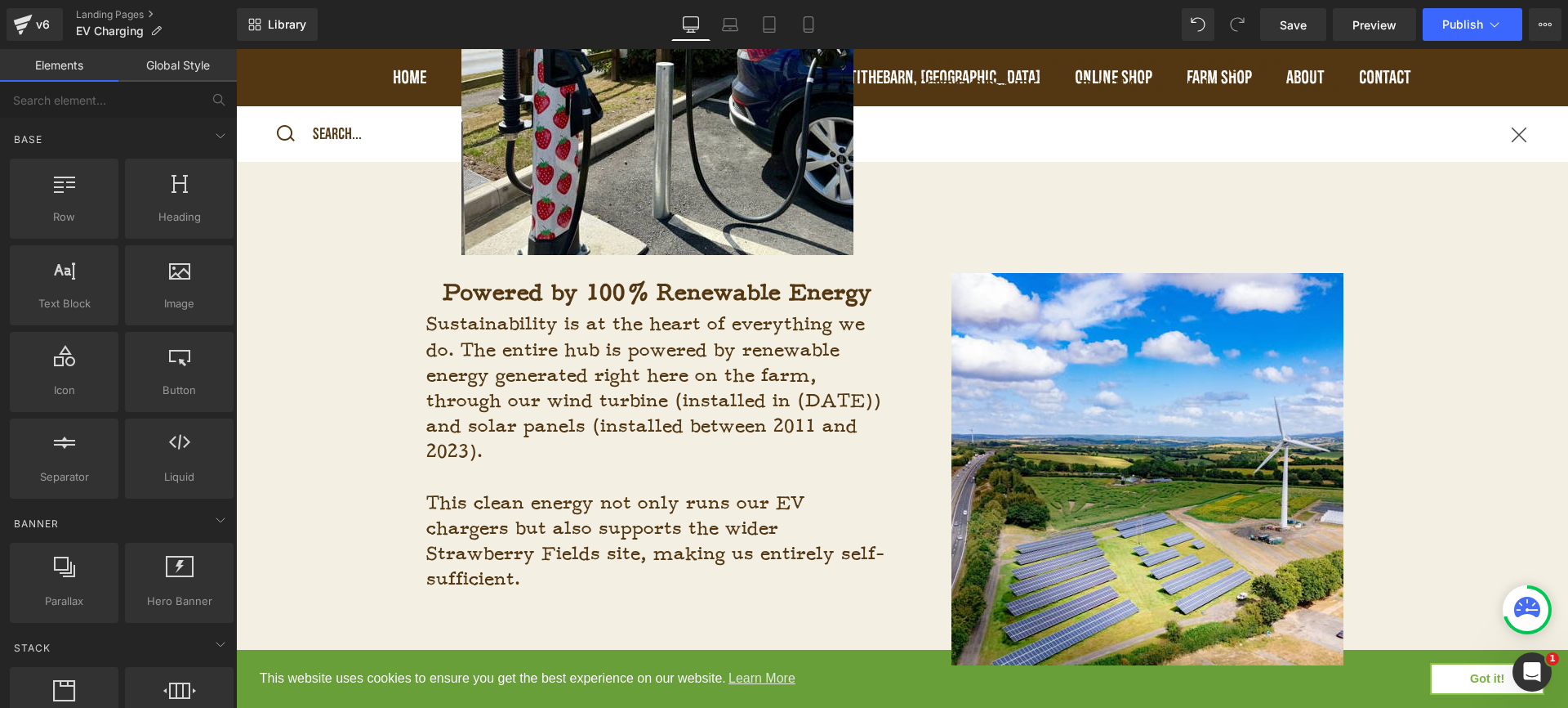
scroll to position [1703, 0]
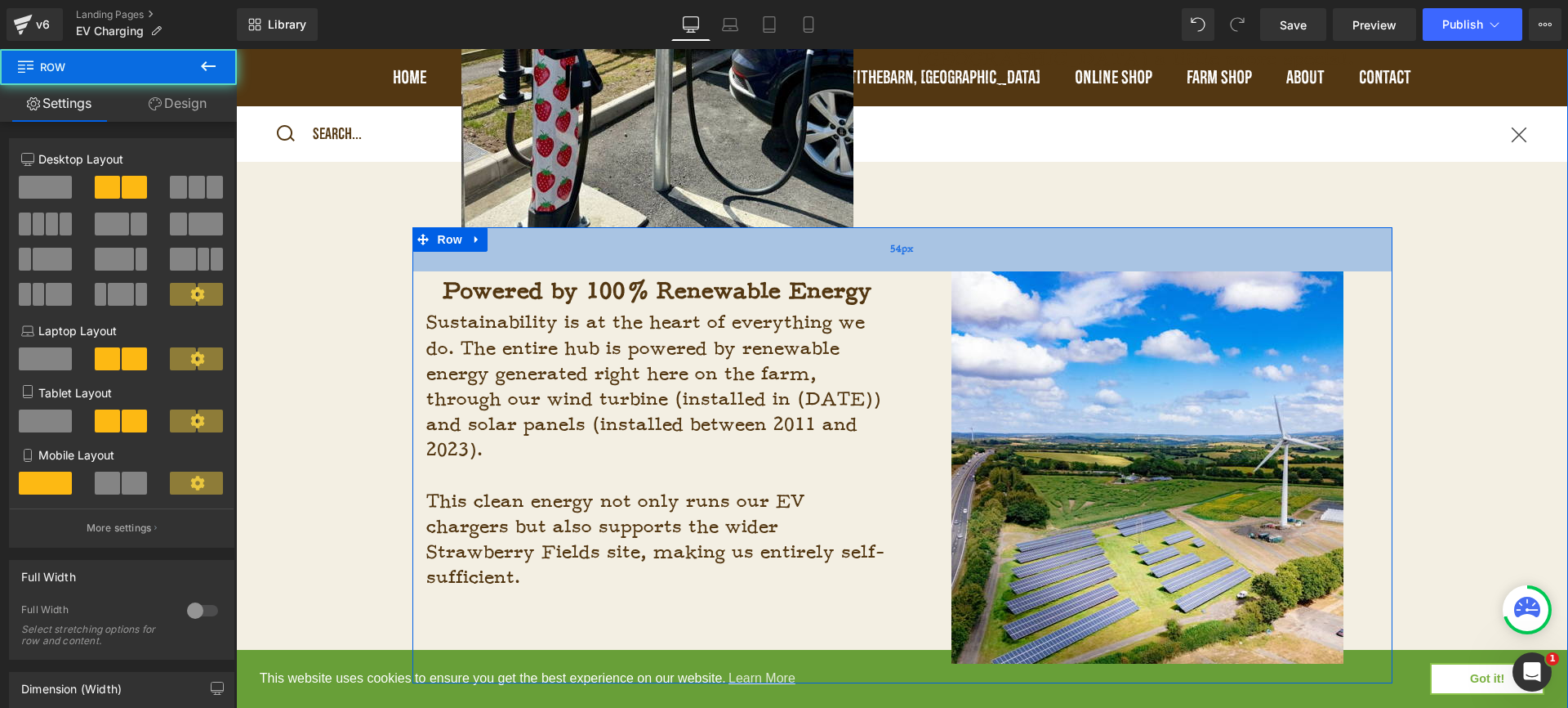
drag, startPoint x: 604, startPoint y: 226, endPoint x: 604, endPoint y: 252, distance: 26.0
click at [604, 252] on div "54px" at bounding box center [903, 249] width 980 height 44
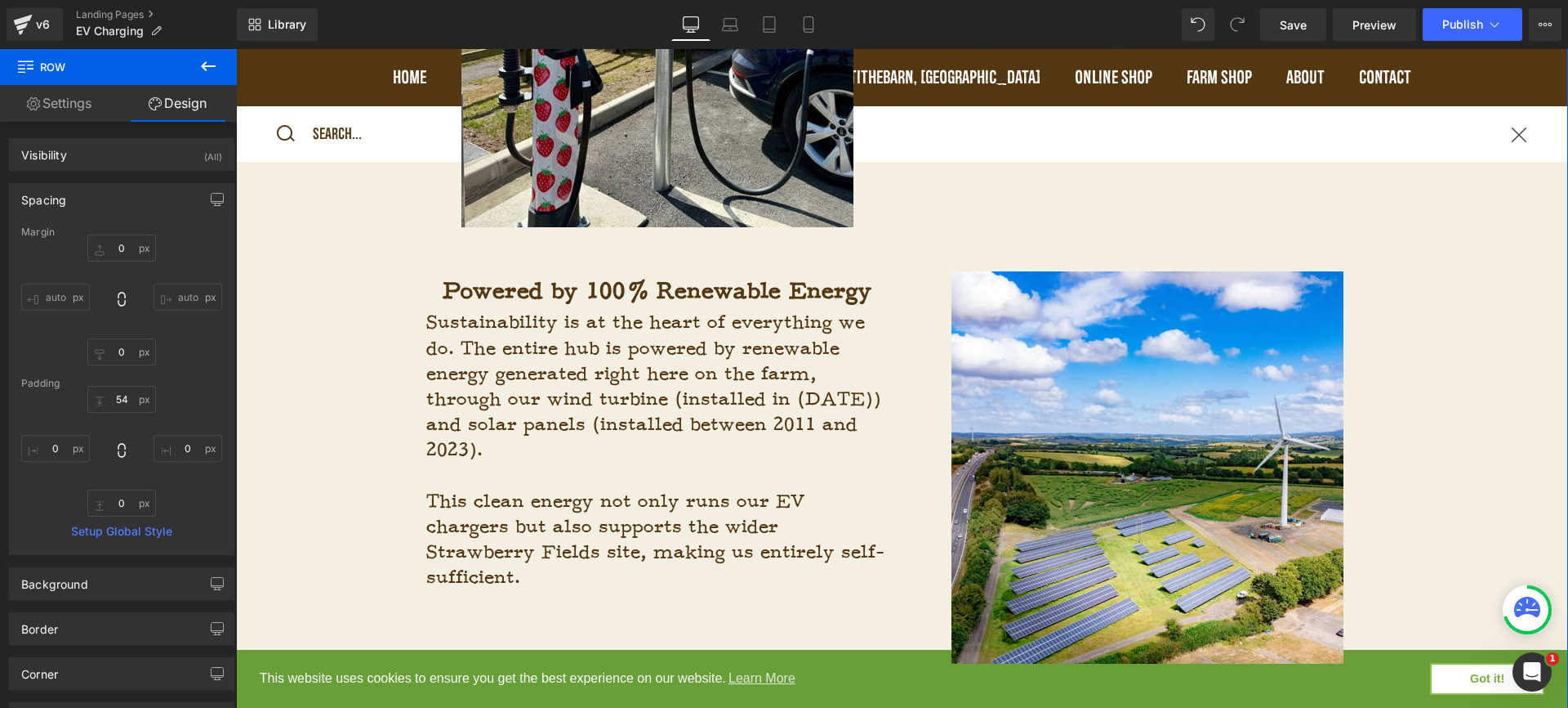
click at [1448, 304] on div "Powered by 100% Renewable Energy Heading Sustainability is at the heart of ever…" at bounding box center [902, 58] width 1332 height 1344
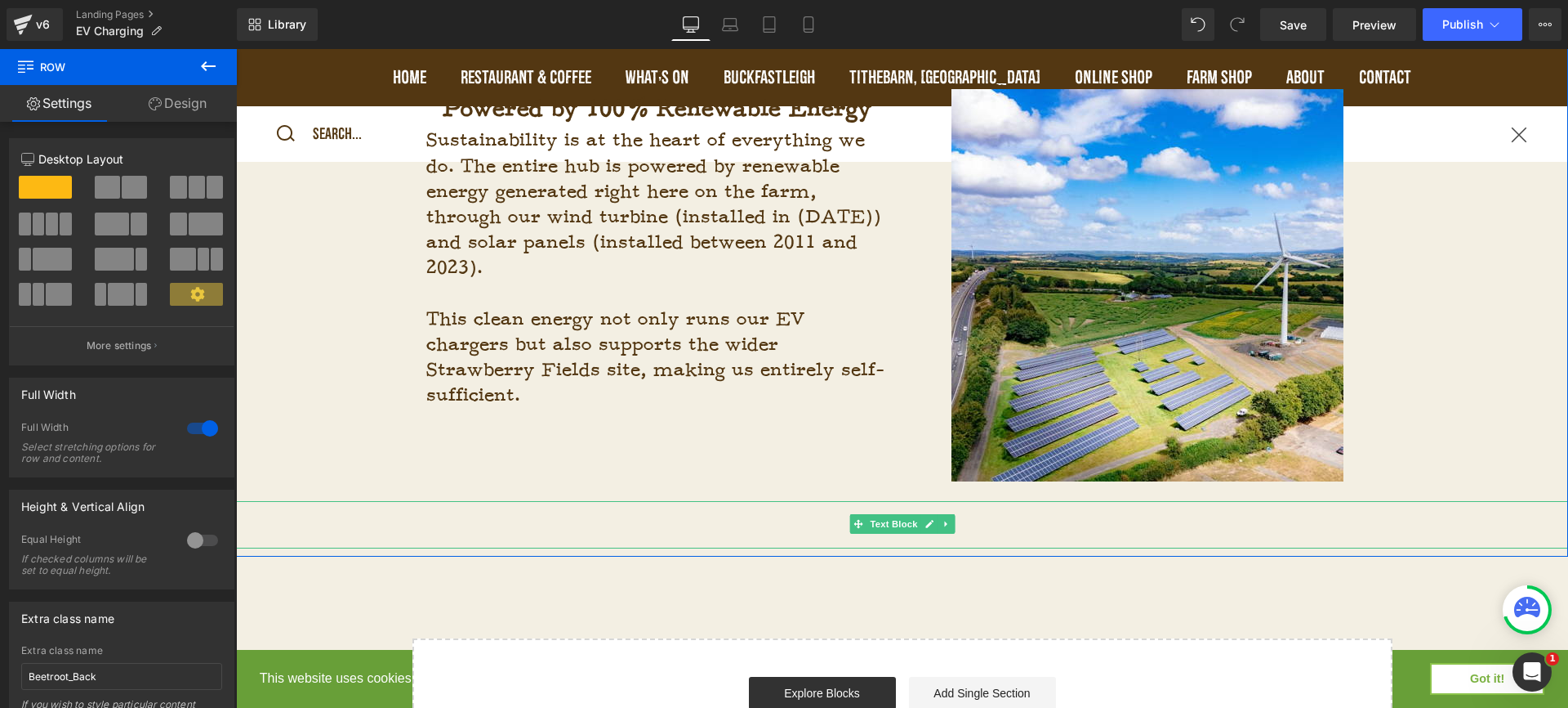
scroll to position [1775, 0]
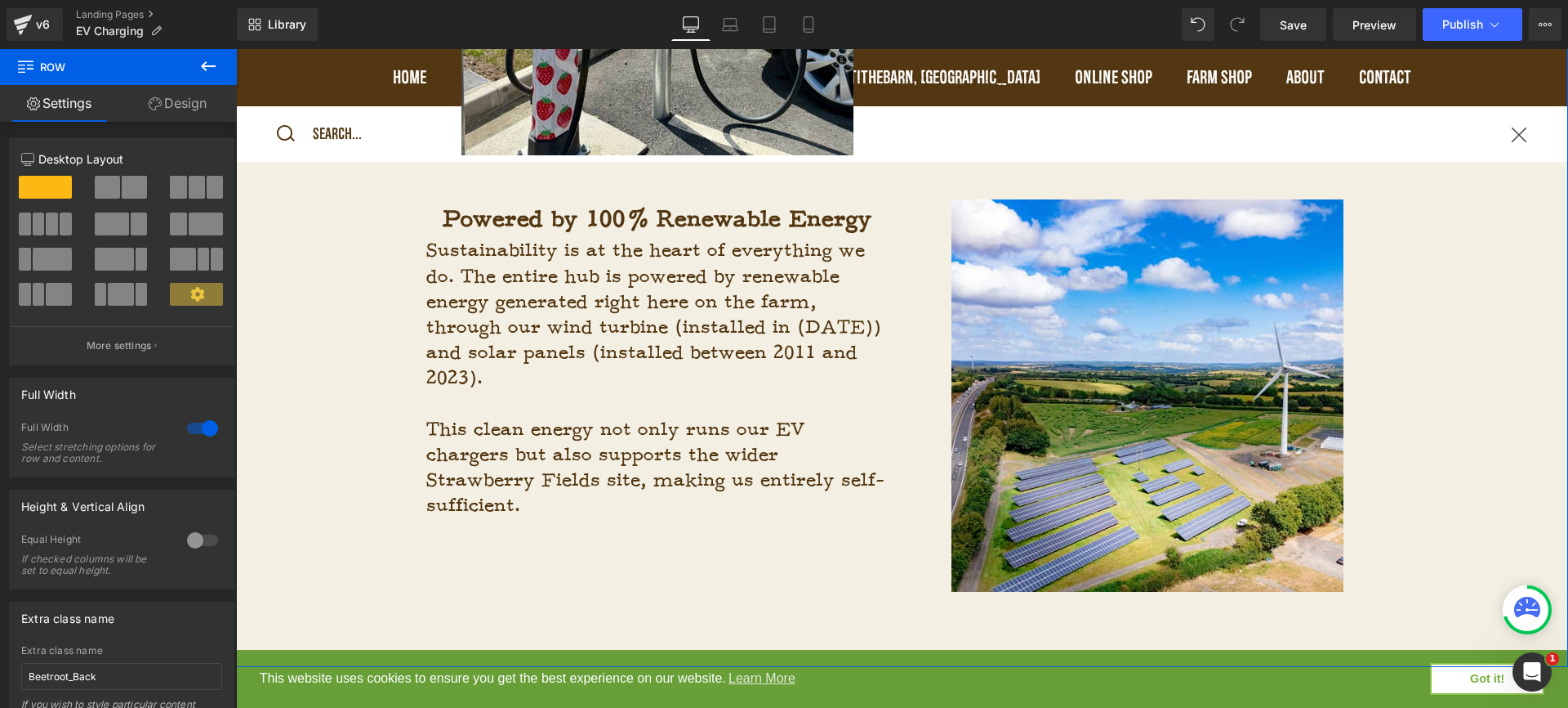
click at [732, 525] on div "Sustainability is at the heart of everything we do. The entire hub is powered b…" at bounding box center [657, 398] width 466 height 321
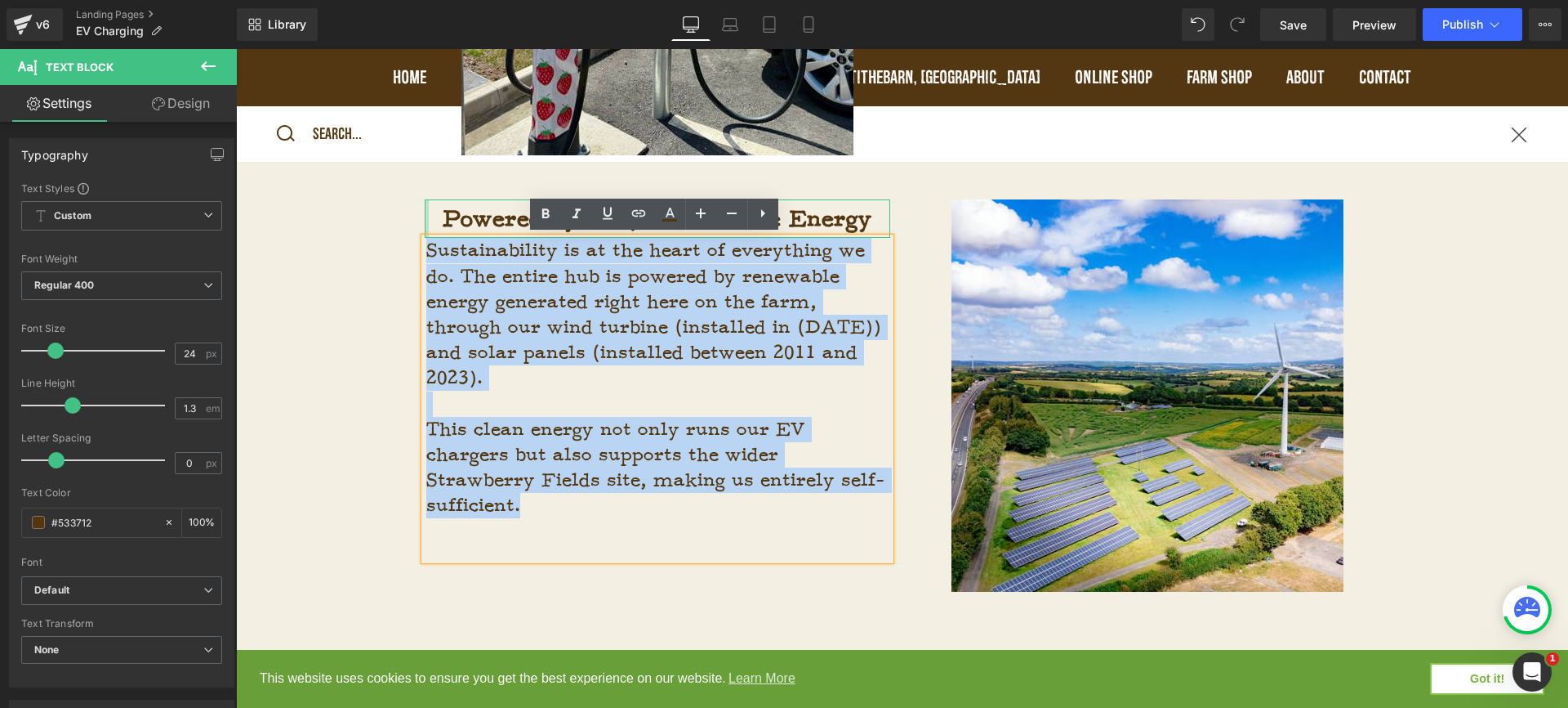
drag, startPoint x: 652, startPoint y: 499, endPoint x: 424, endPoint y: 230, distance: 352.6
click at [424, 230] on div "Powered by 100% Renewable Energy Heading Sustainability is at the heart of ever…" at bounding box center [658, 379] width 490 height 360
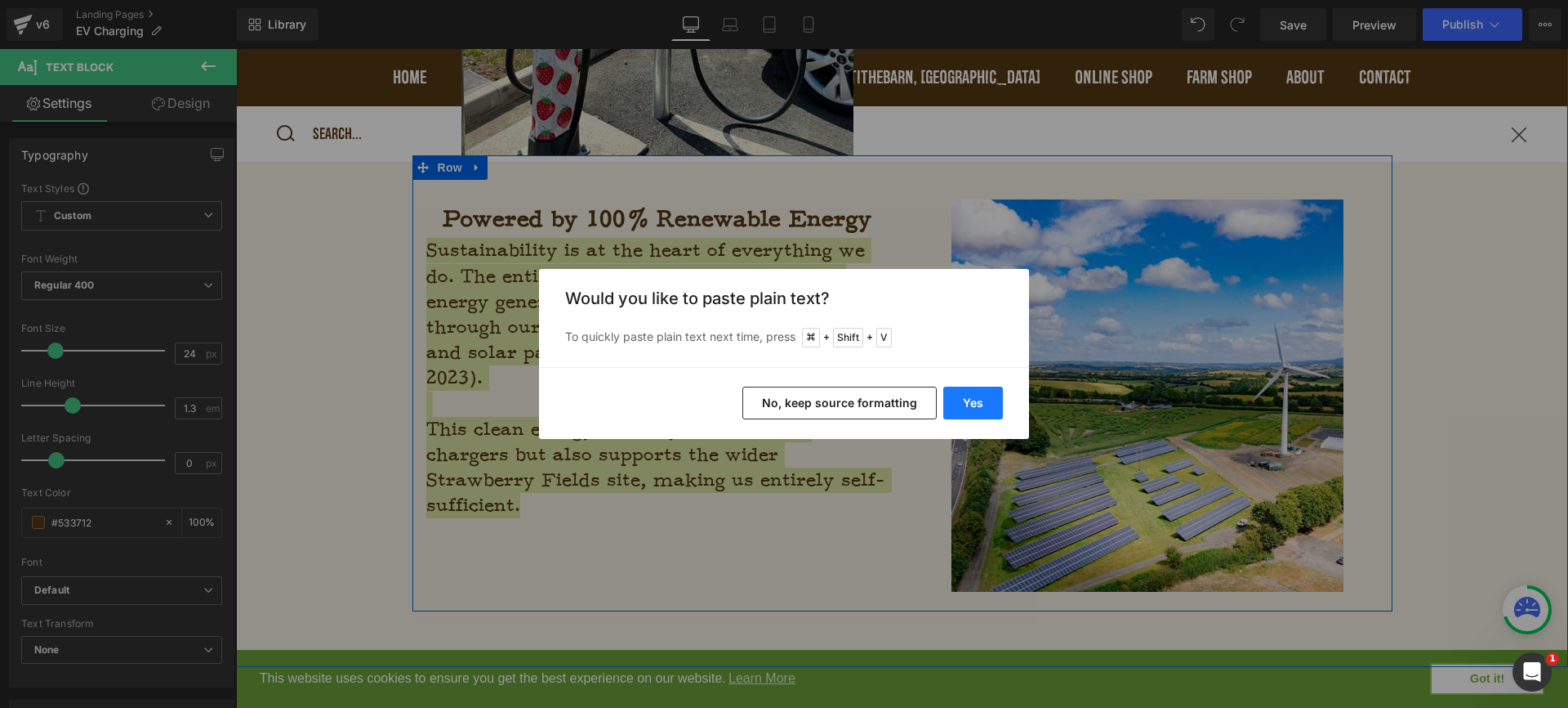
click at [961, 406] on button "Yes" at bounding box center [974, 403] width 60 height 33
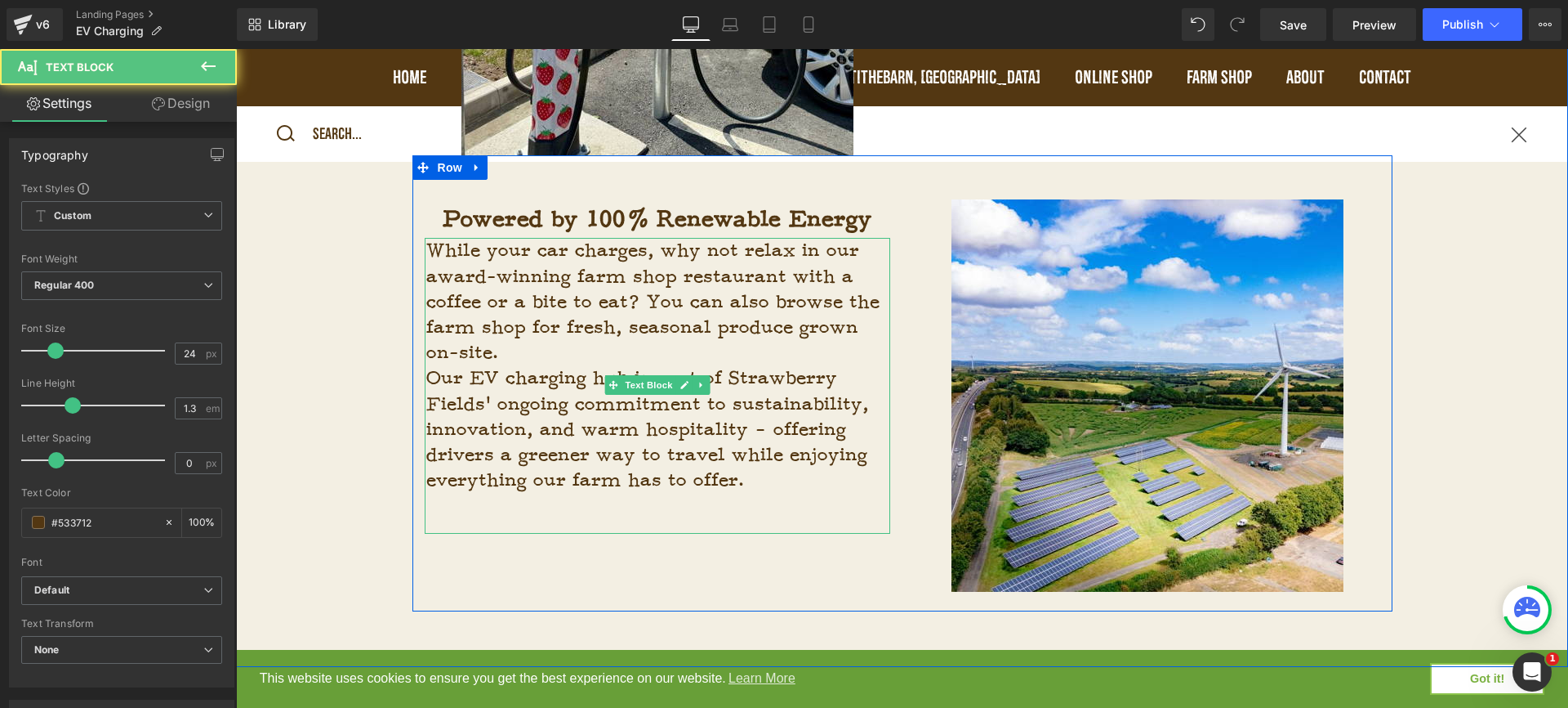
click at [648, 365] on p "Our EV charging hub is part of Strawberry Fields’ ongoing commitment to sustain…" at bounding box center [658, 428] width 464 height 127
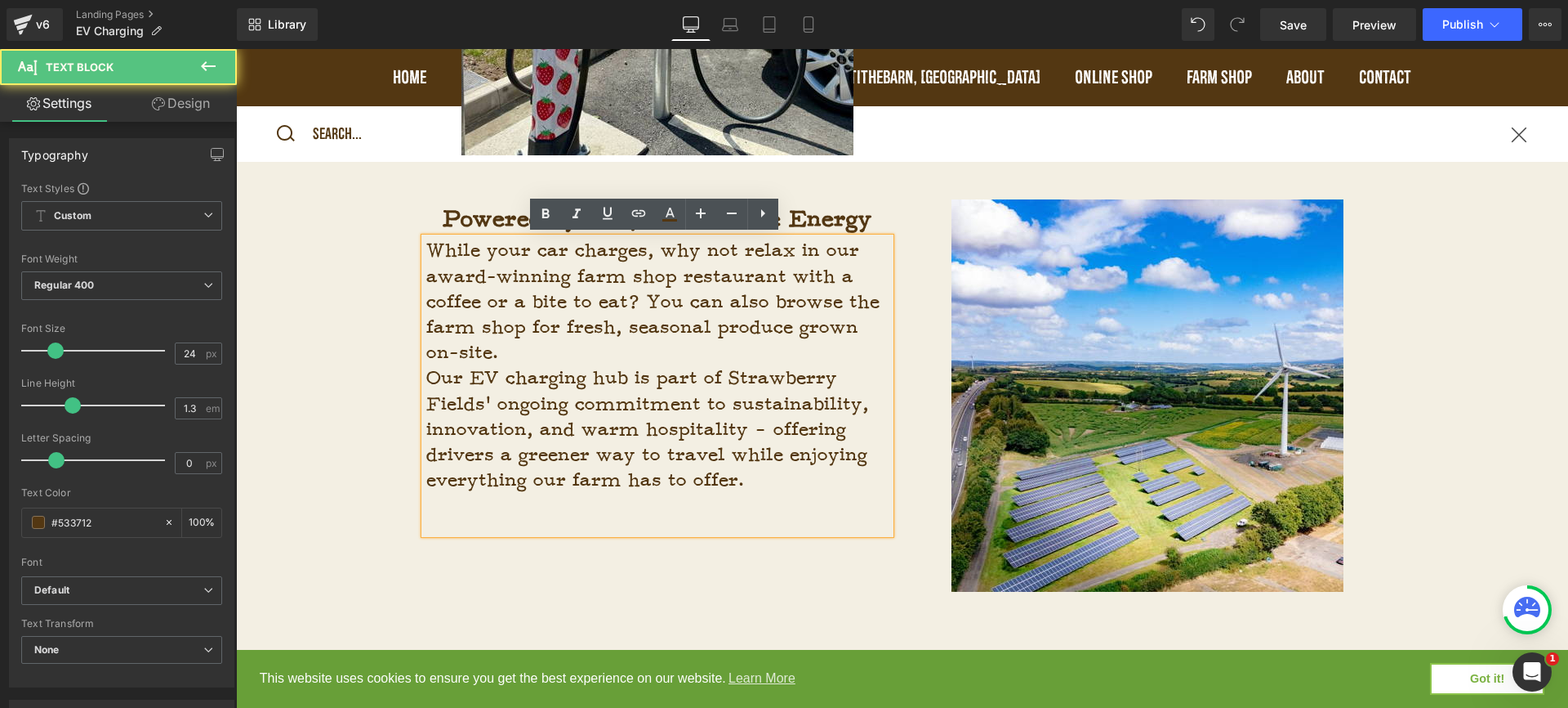
click at [647, 359] on p "While your car charges, why not relax in our award-winning farm shop restaurant…" at bounding box center [658, 301] width 464 height 127
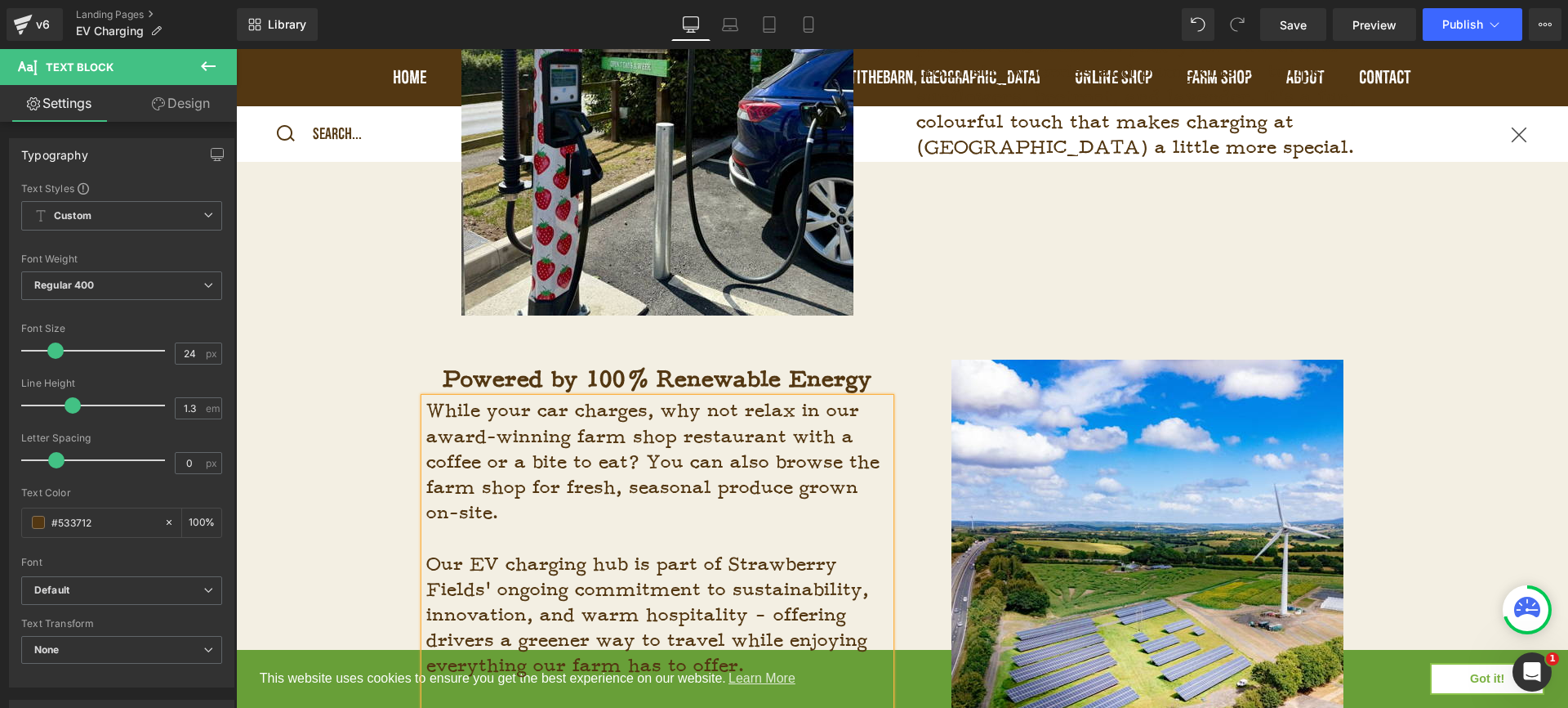
scroll to position [1601, 0]
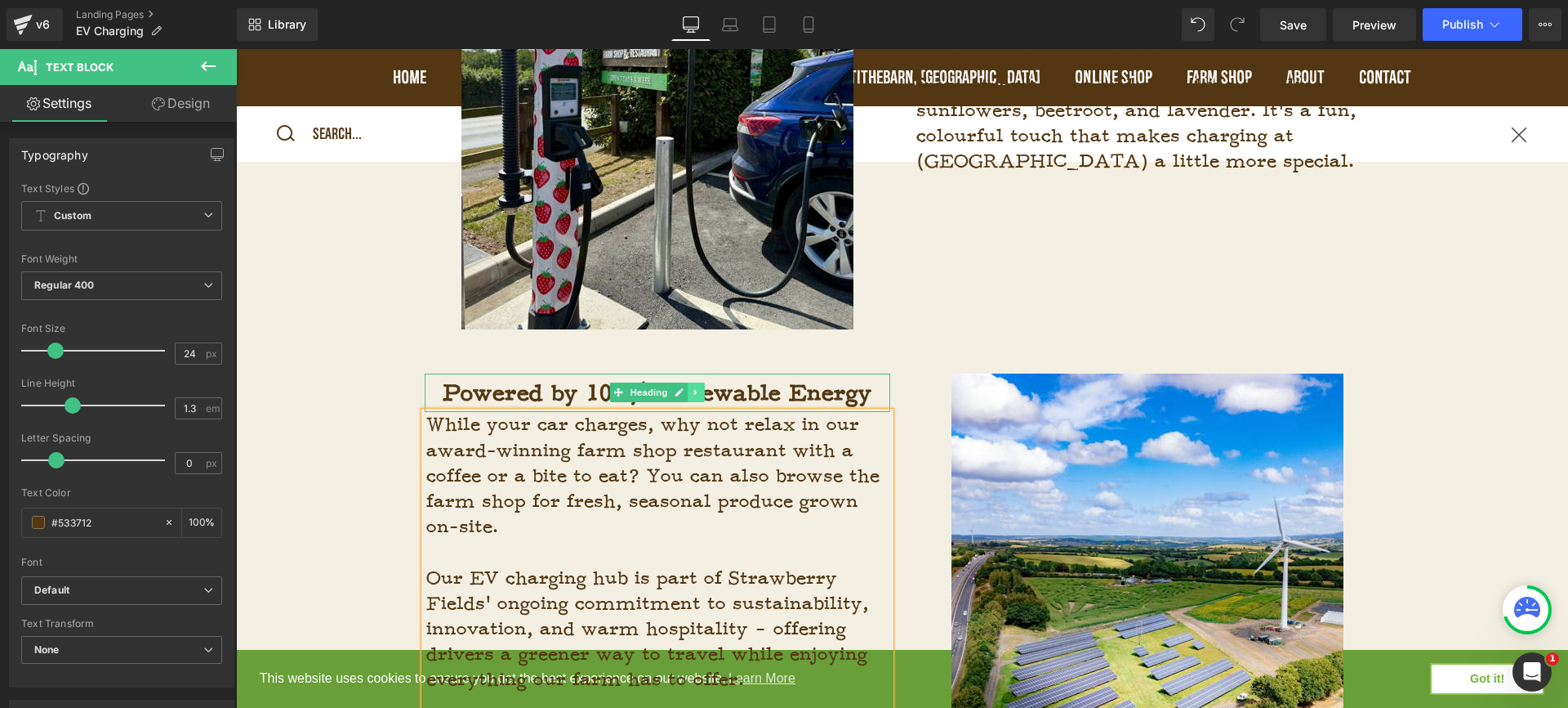
click at [689, 398] on link at bounding box center [696, 392] width 17 height 20
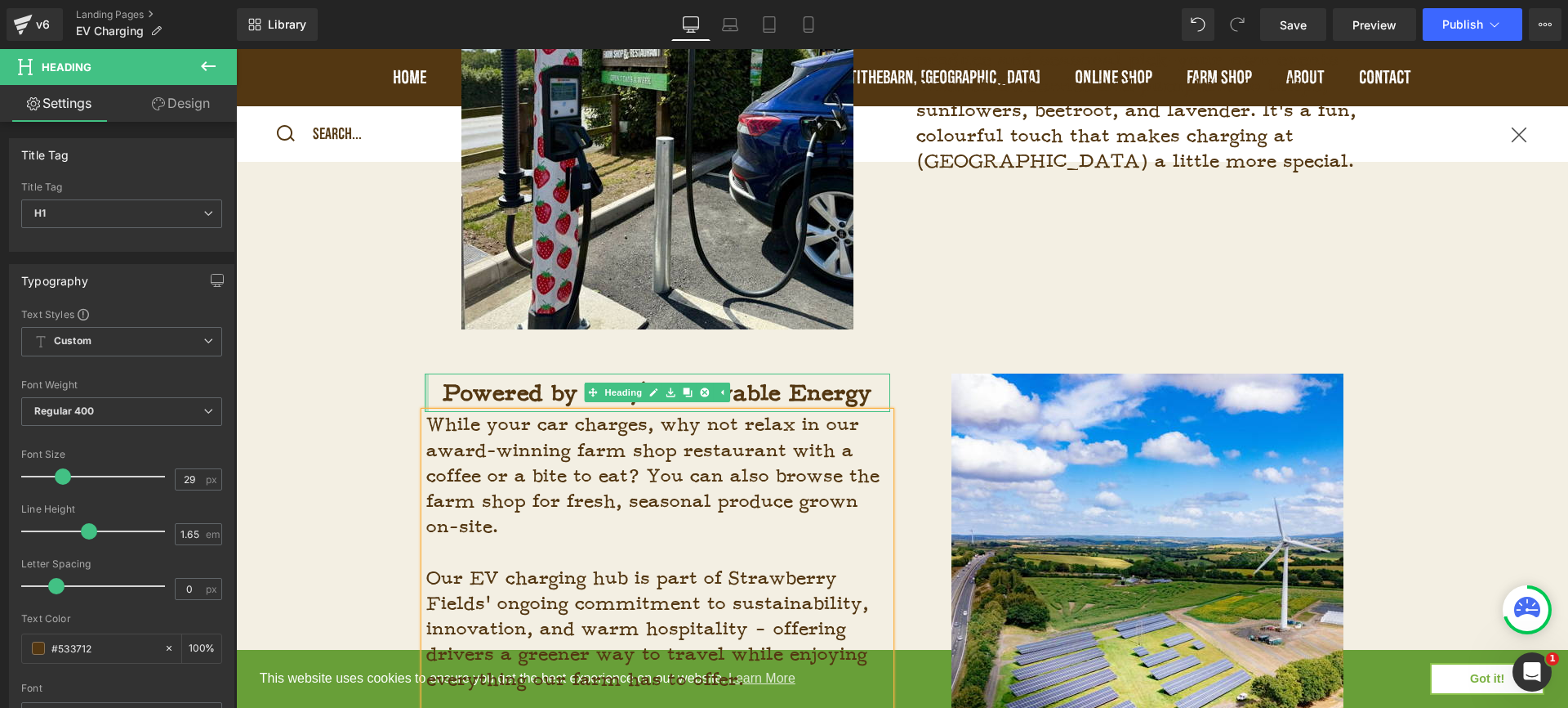
drag, startPoint x: 878, startPoint y: 395, endPoint x: 422, endPoint y: 380, distance: 456.2
click at [425, 380] on div "Powered by 100% Renewable Energy Heading" at bounding box center [657, 392] width 466 height 39
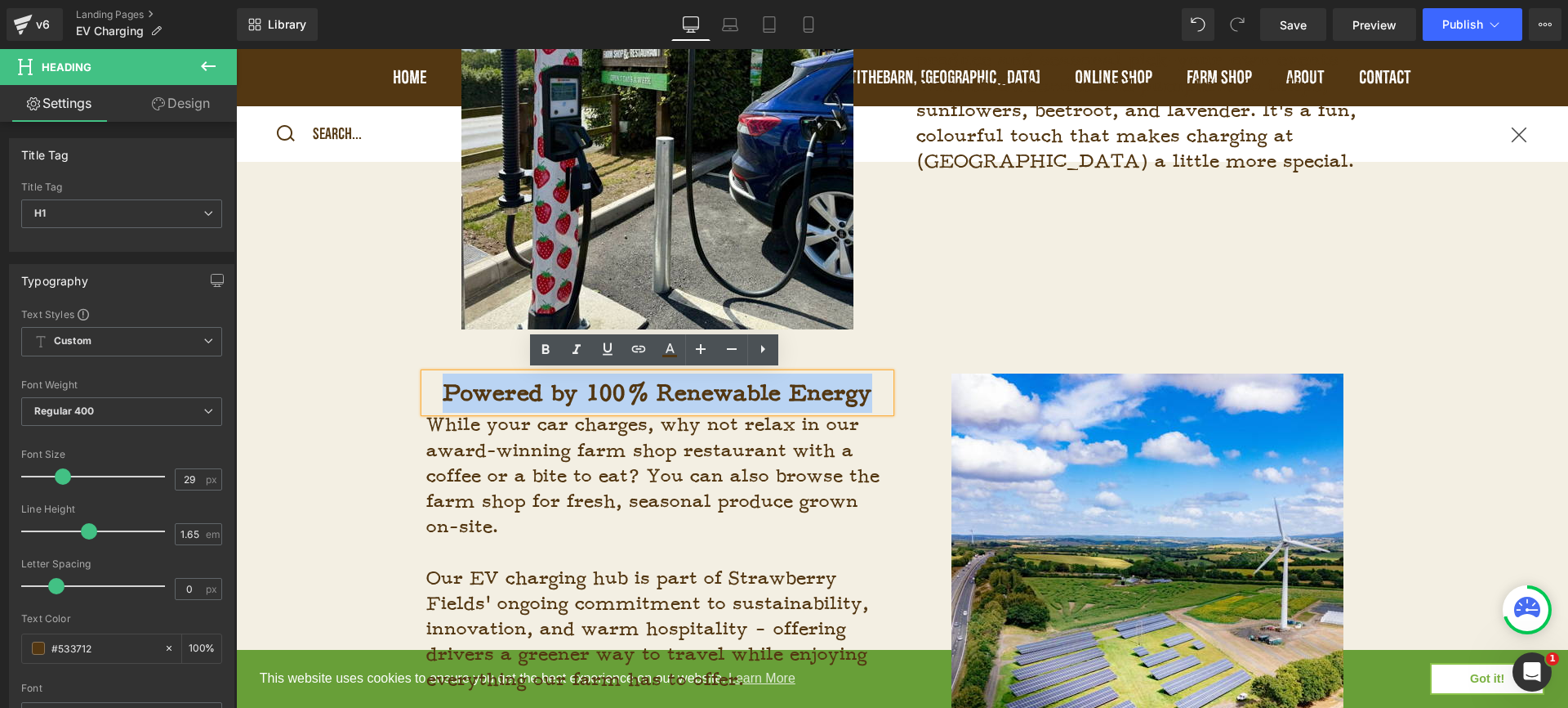
drag, startPoint x: 881, startPoint y: 395, endPoint x: 433, endPoint y: 382, distance: 448.2
click at [433, 382] on h1 "Powered by 100% Renewable Energy" at bounding box center [657, 392] width 466 height 39
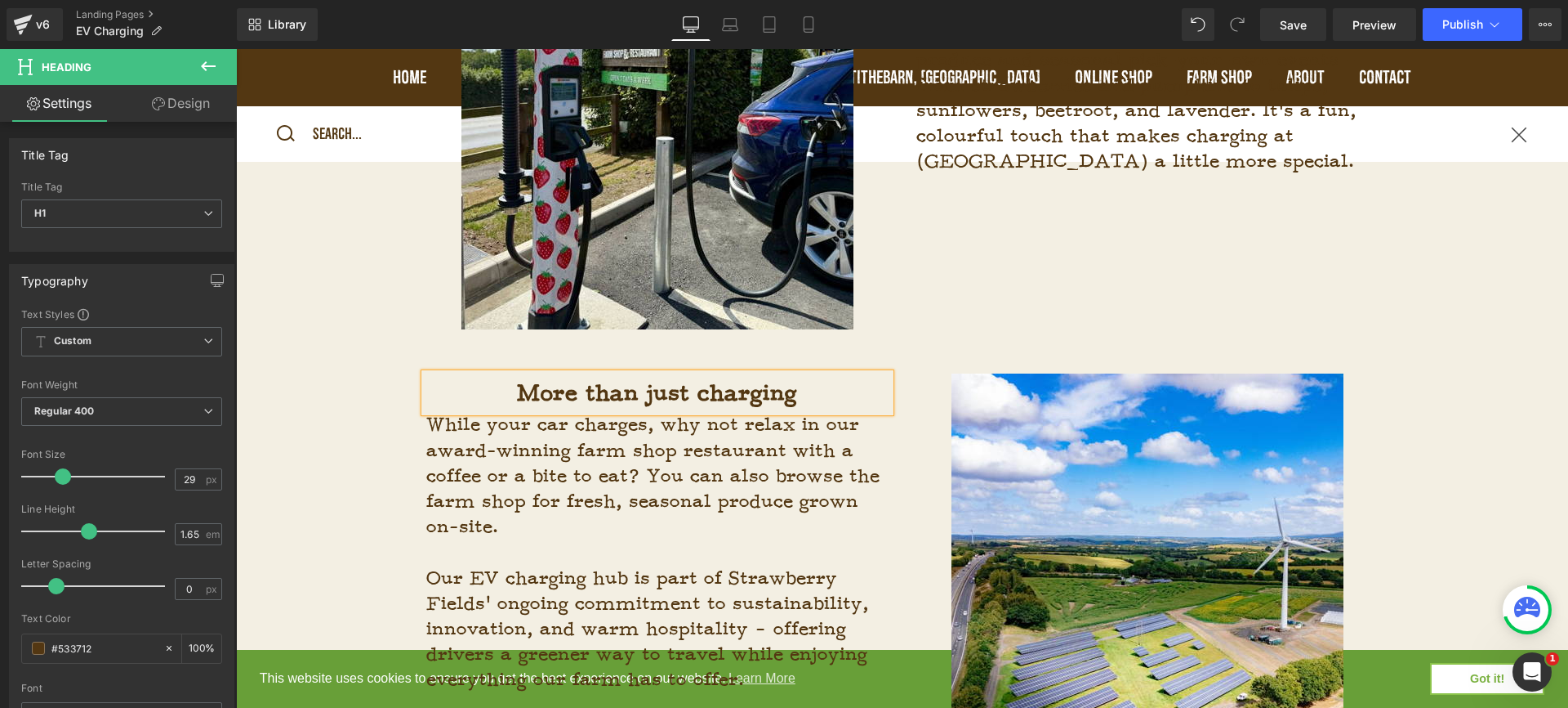
click at [920, 373] on div "Image" at bounding box center [1147, 569] width 466 height 392
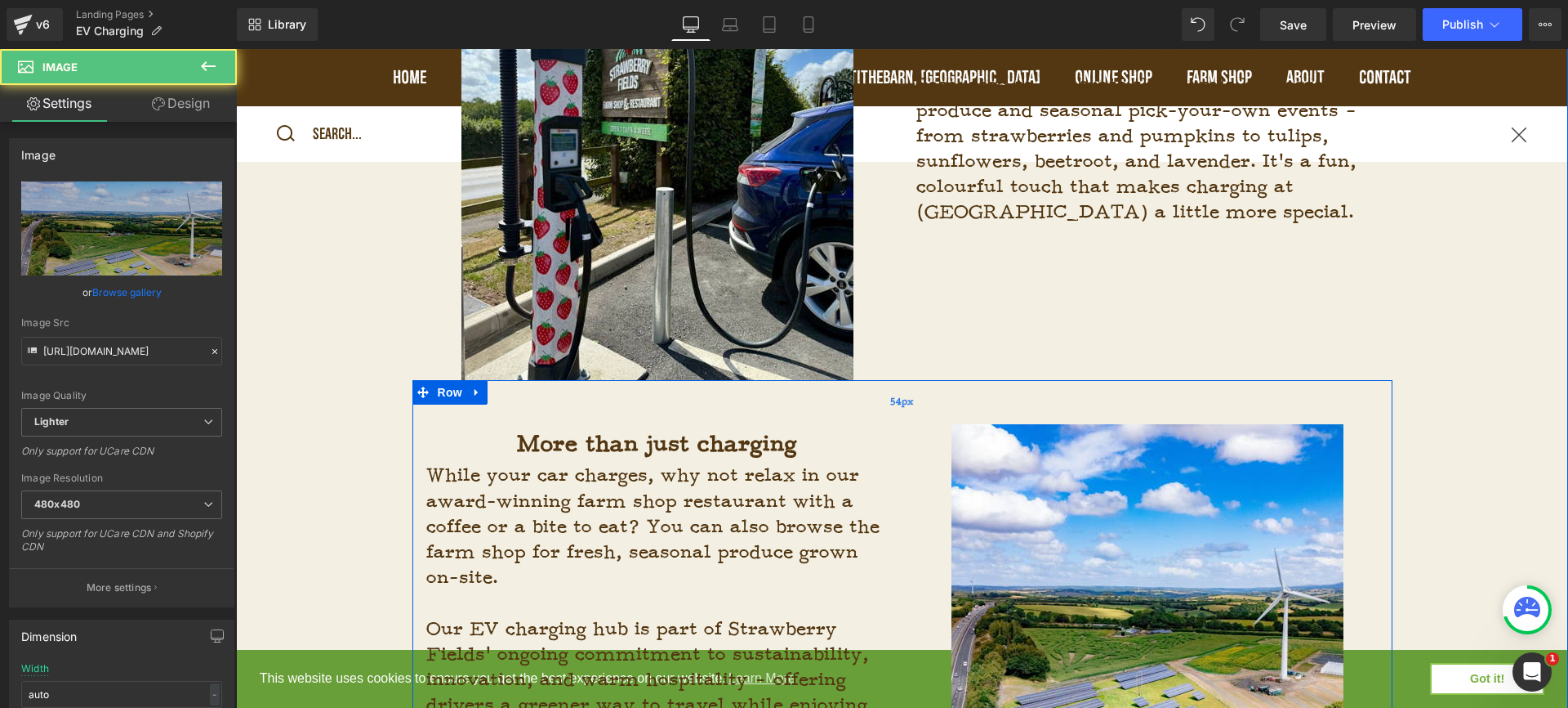
scroll to position [1542, 0]
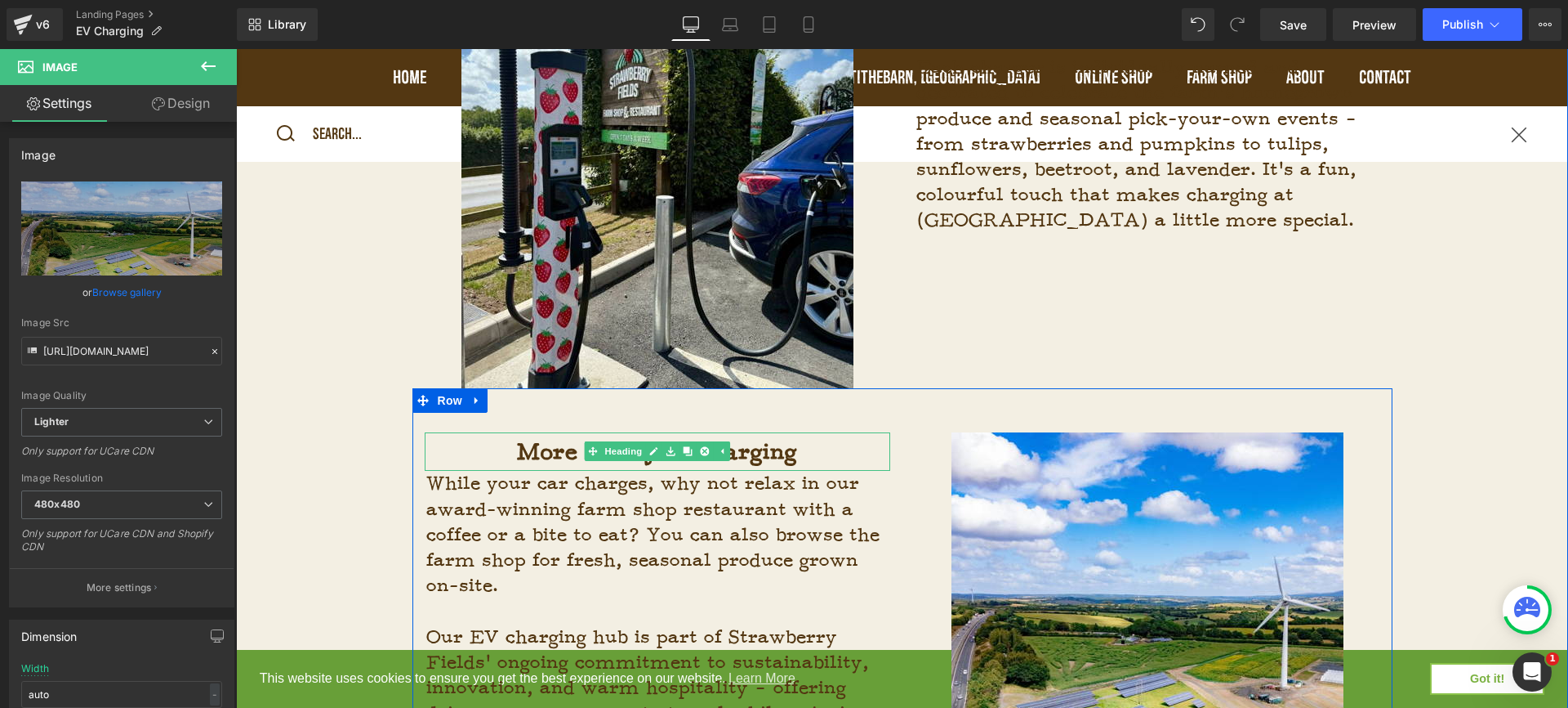
click at [782, 450] on b "More than just charging" at bounding box center [657, 452] width 280 height 29
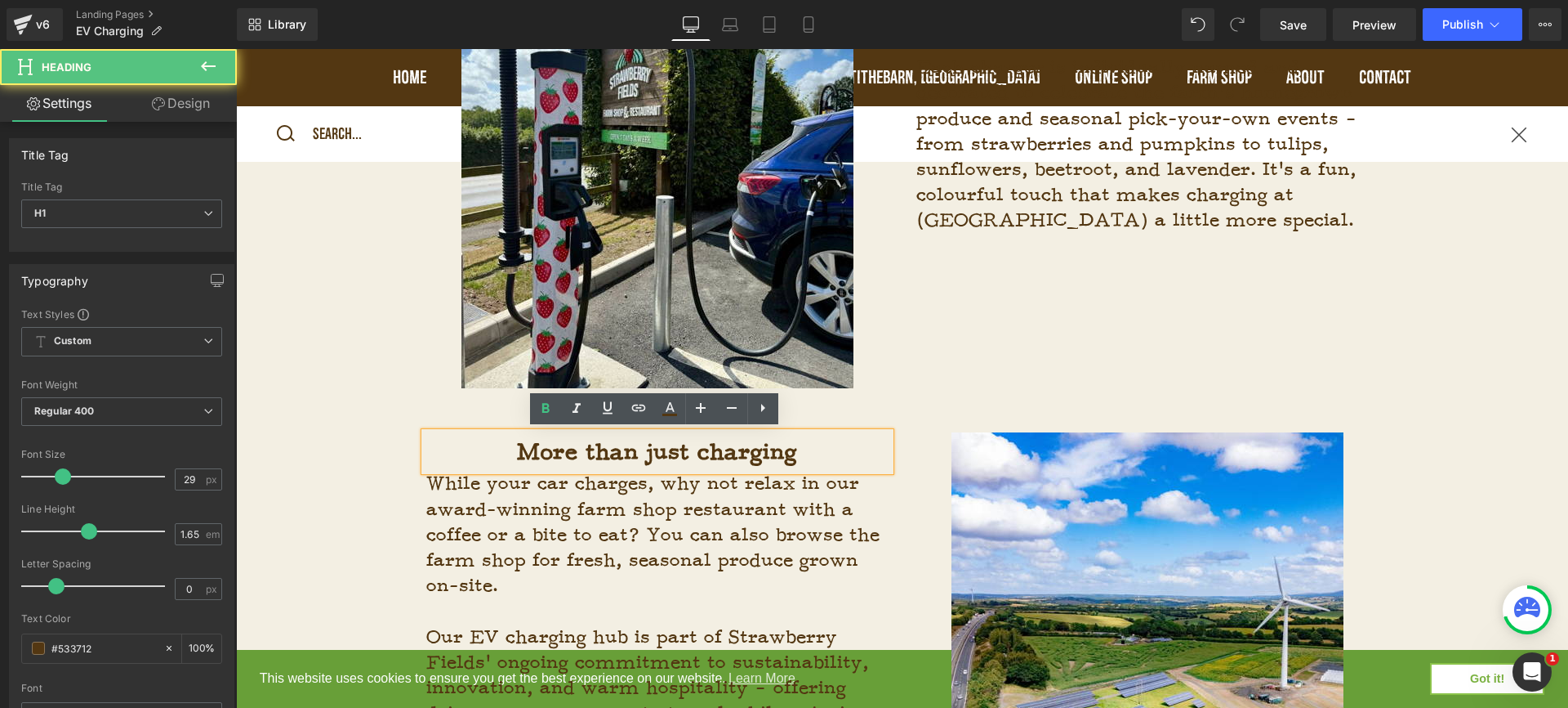
click at [817, 457] on h1 "More than just charging" at bounding box center [657, 451] width 466 height 39
click at [397, 383] on div "Powered by 100% Renewable Energy Heading Sustainability is at the heart of ever…" at bounding box center [902, 219] width 1332 height 1344
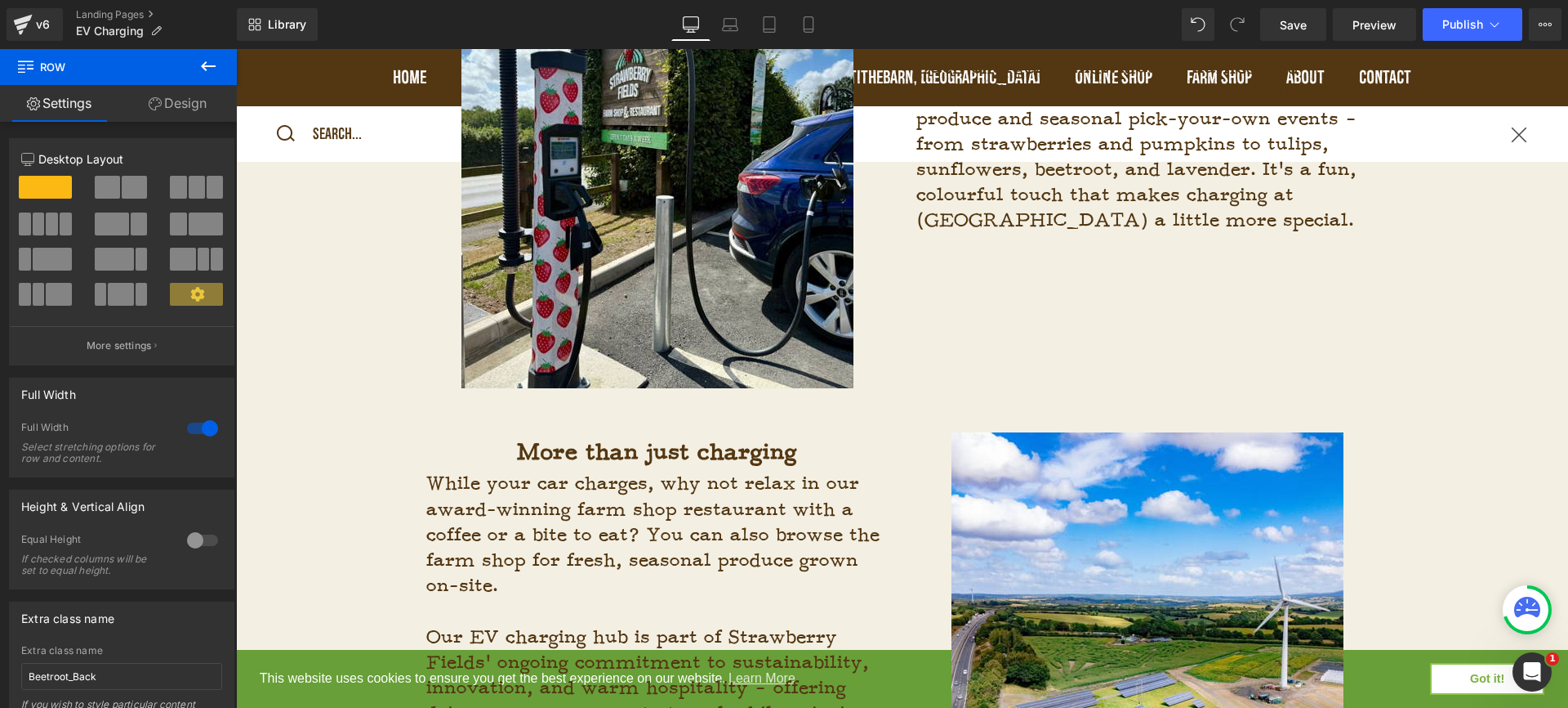
scroll to position [0, 0]
click at [806, 457] on h1 "More than just charging" at bounding box center [657, 451] width 466 height 39
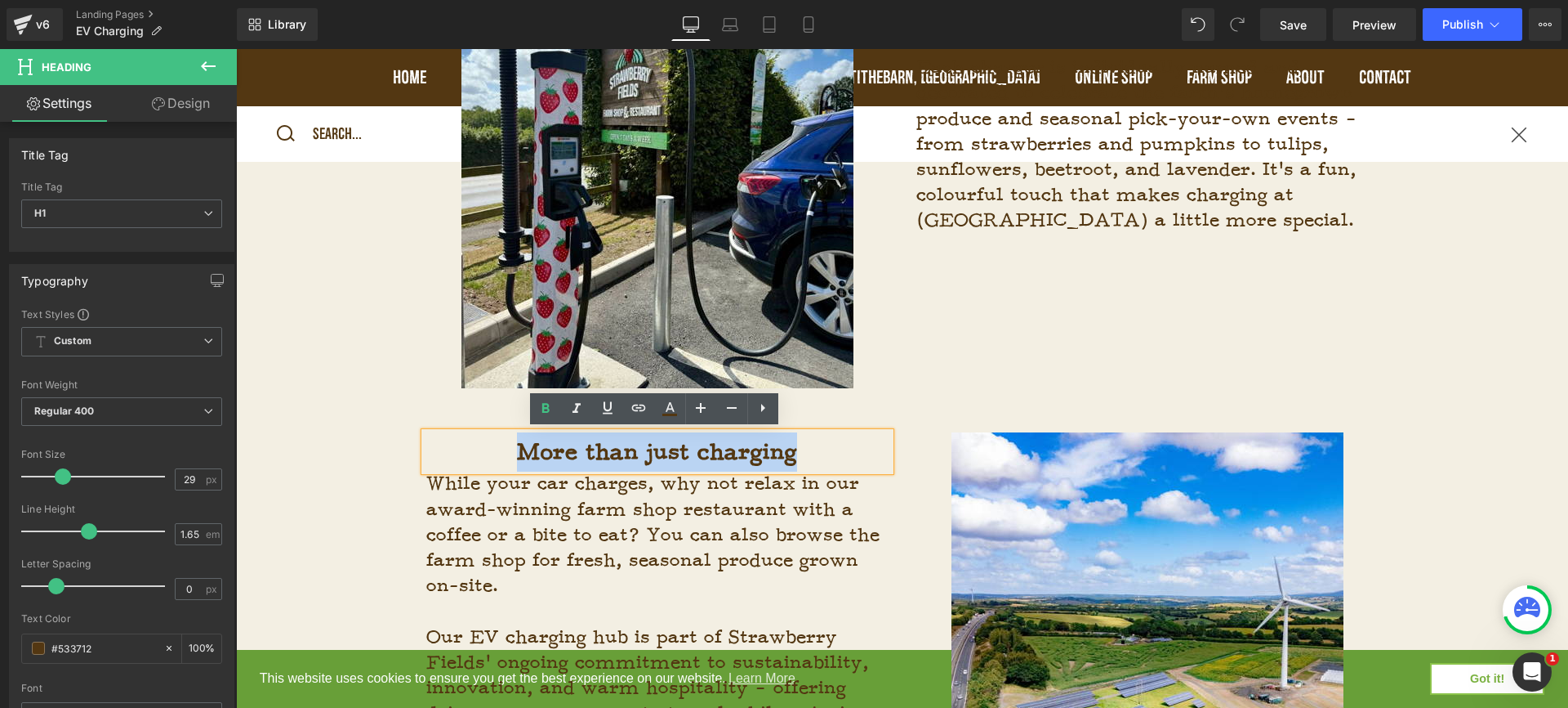
drag, startPoint x: 807, startPoint y: 455, endPoint x: 477, endPoint y: 448, distance: 330.1
click at [477, 448] on h1 "More than just charging" at bounding box center [657, 451] width 466 height 39
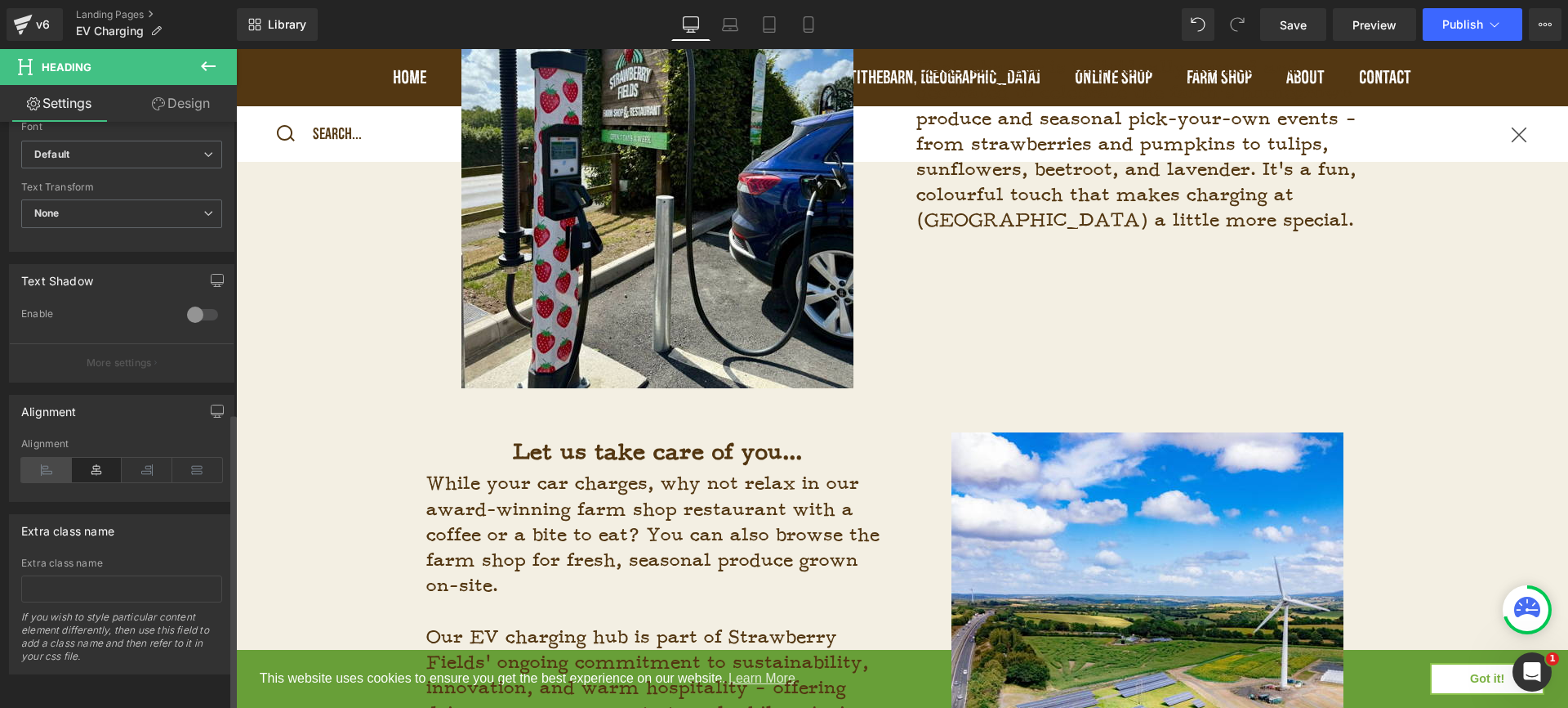
scroll to position [572, 0]
click at [45, 463] on icon at bounding box center [46, 469] width 51 height 25
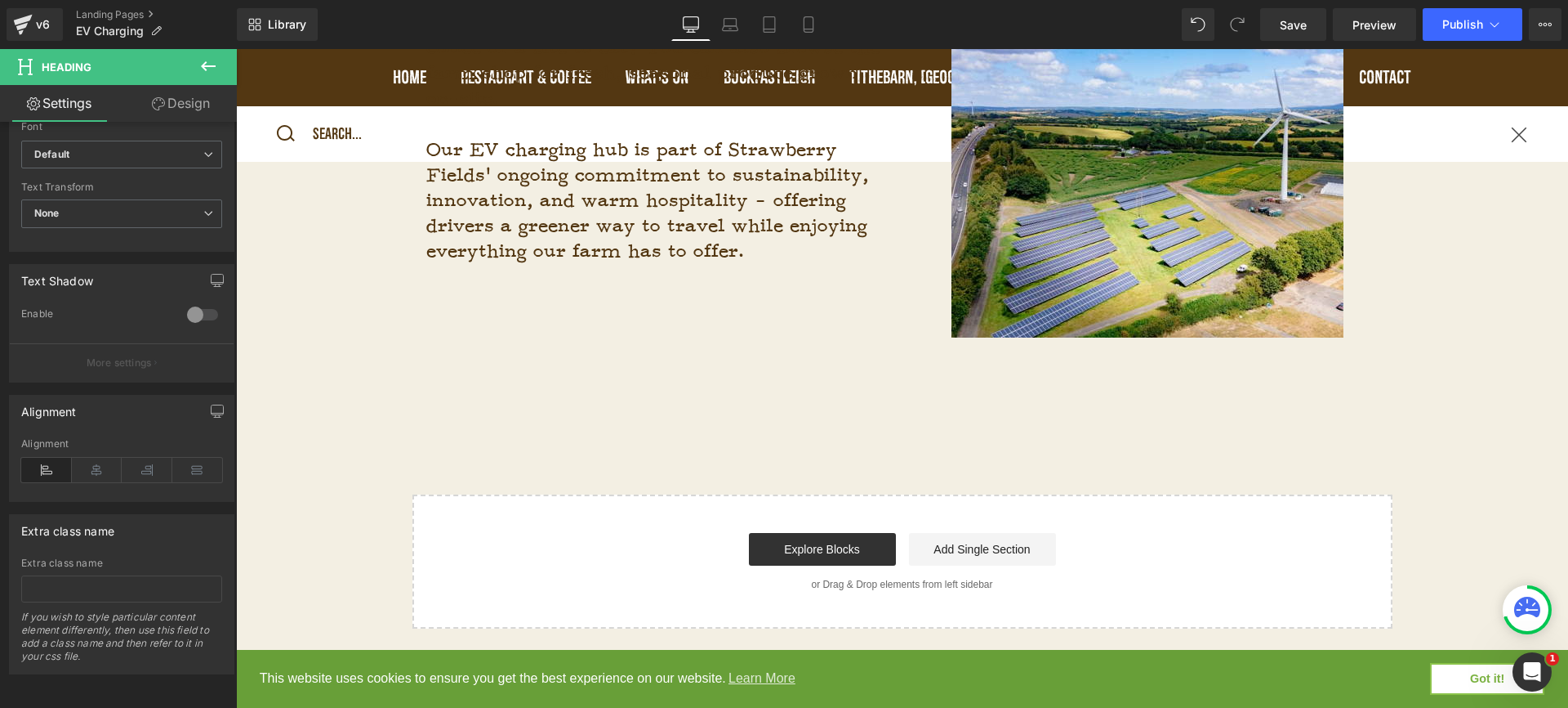
scroll to position [2031, 0]
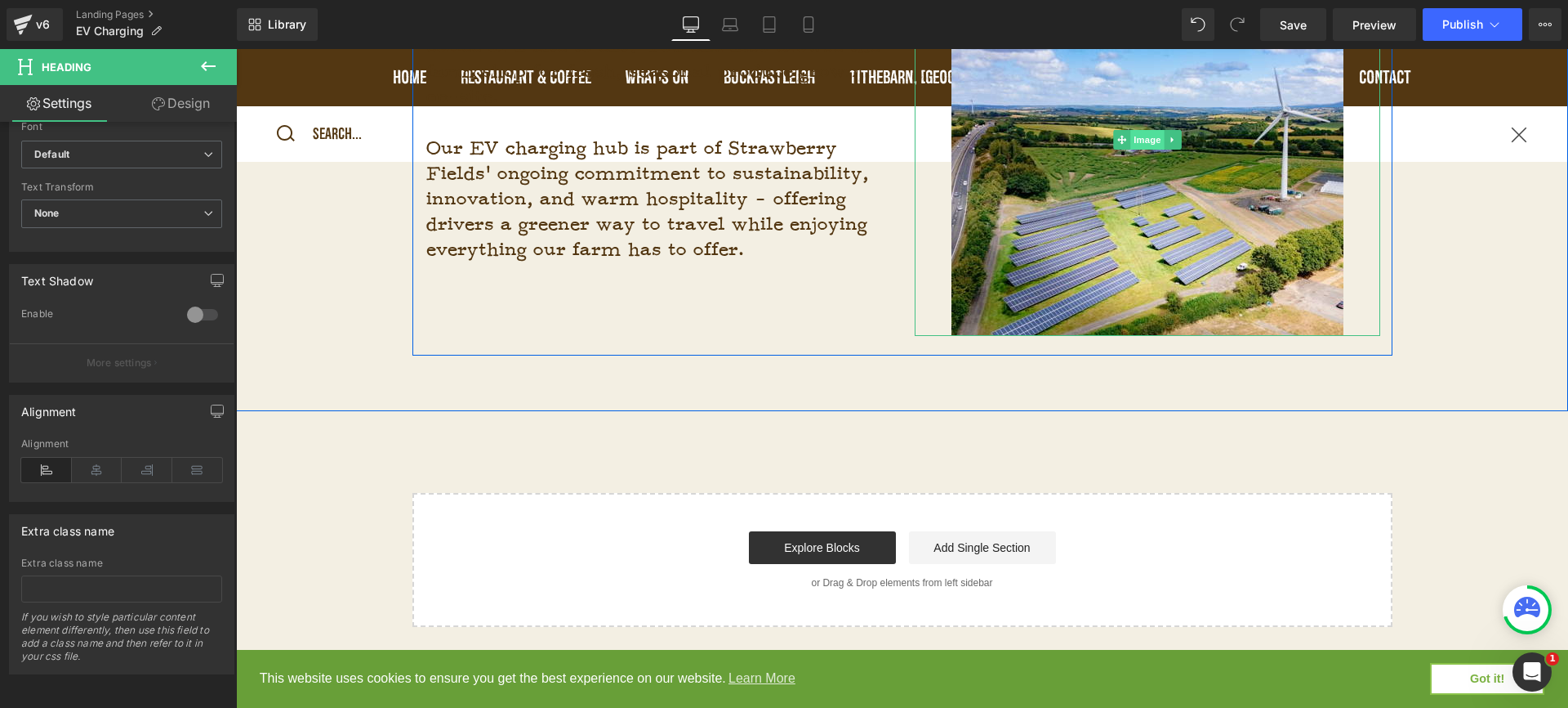
click at [1142, 142] on span "Image" at bounding box center [1148, 140] width 34 height 20
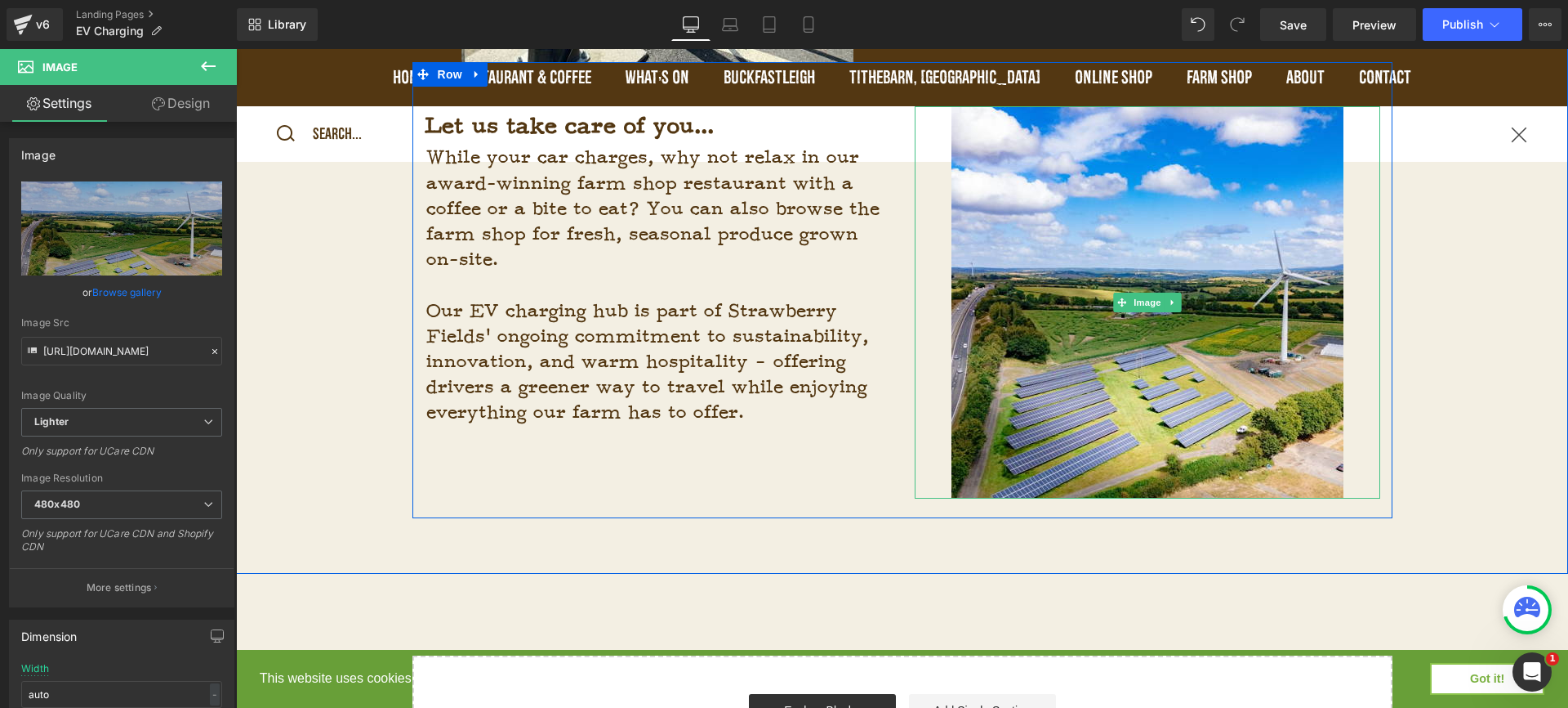
scroll to position [1863, 0]
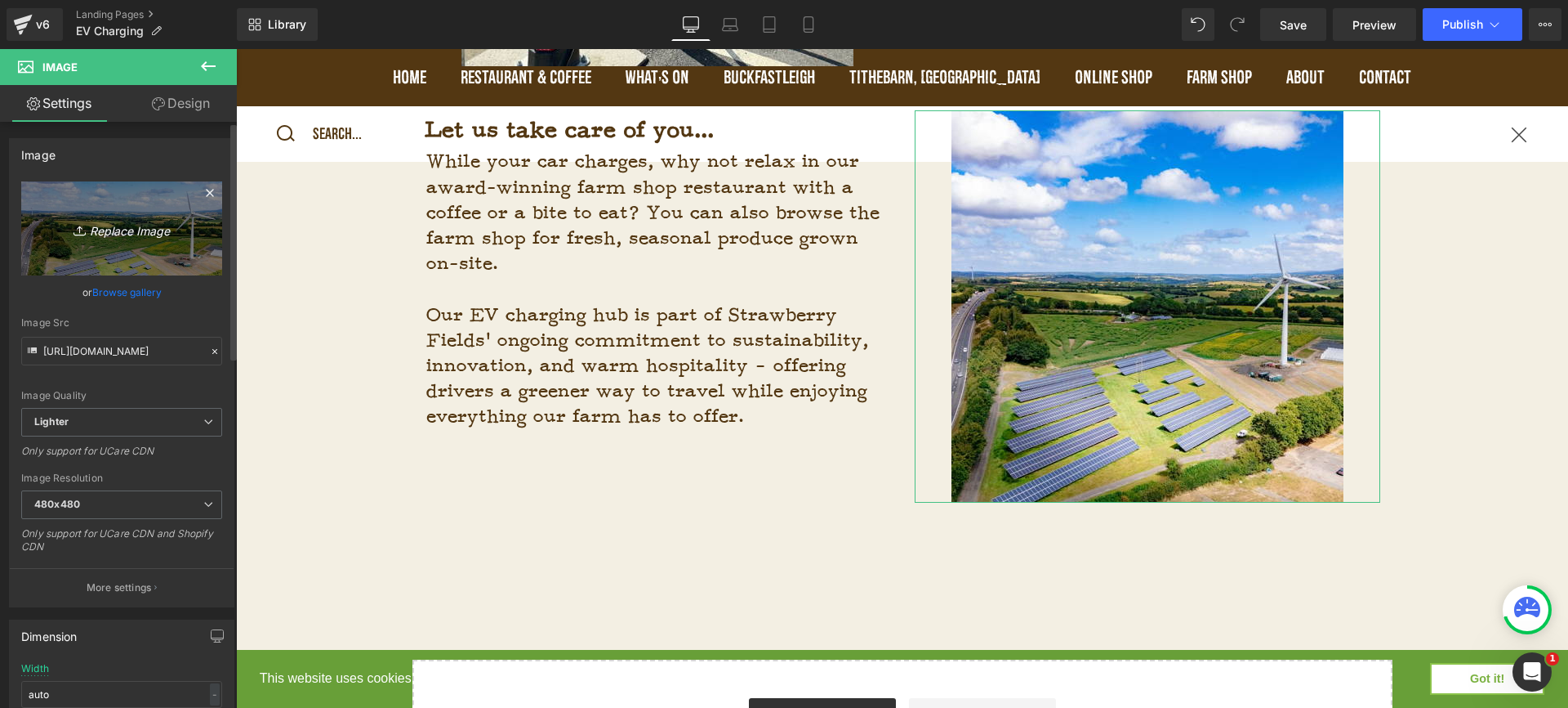
click at [134, 228] on icon "Replace Image" at bounding box center [122, 228] width 131 height 21
type input "C:\fakepath\Photos for website-3.jpg"
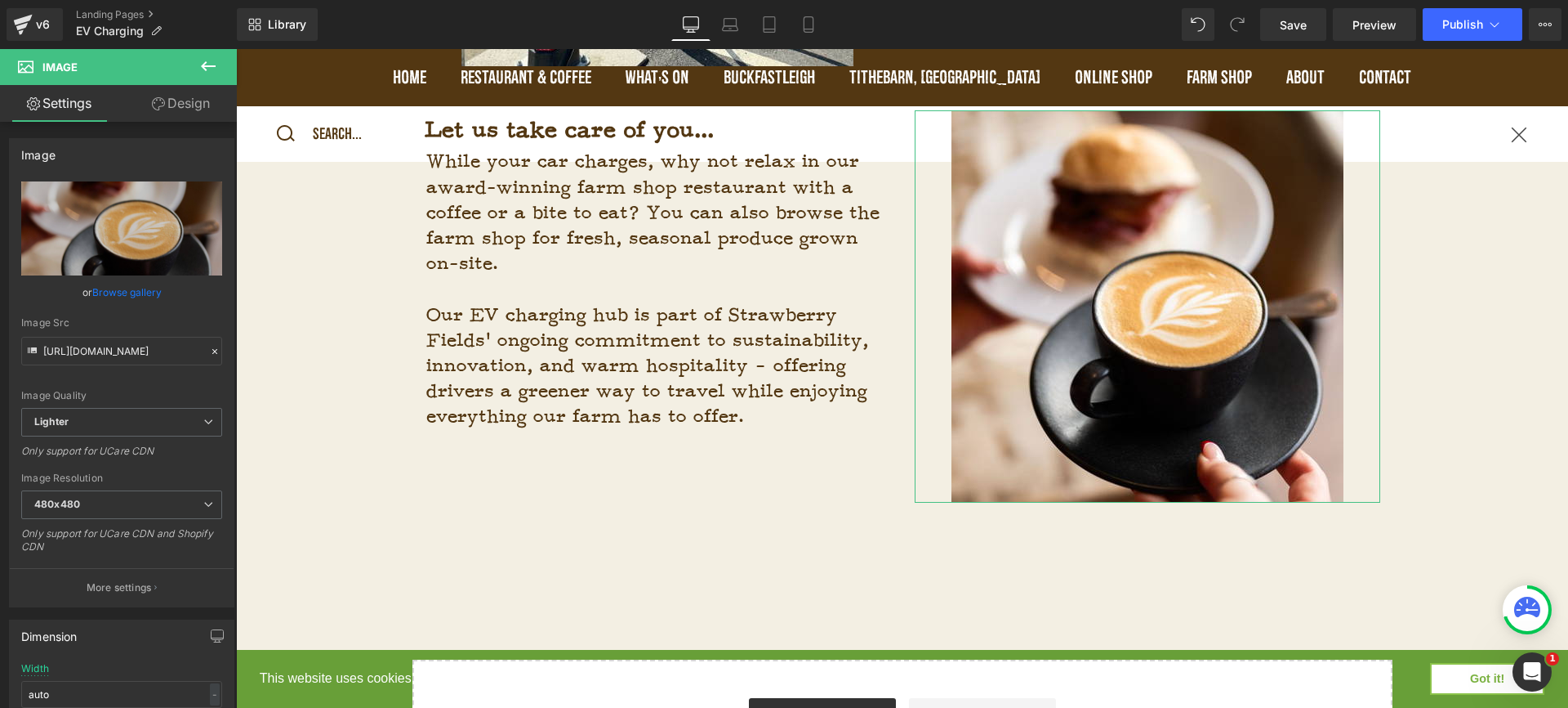
type input "https://ucarecdn.com/9cd9b6ee-36a1-4e28-acca-22240302e3f2/-/format/auto/-/previ…"
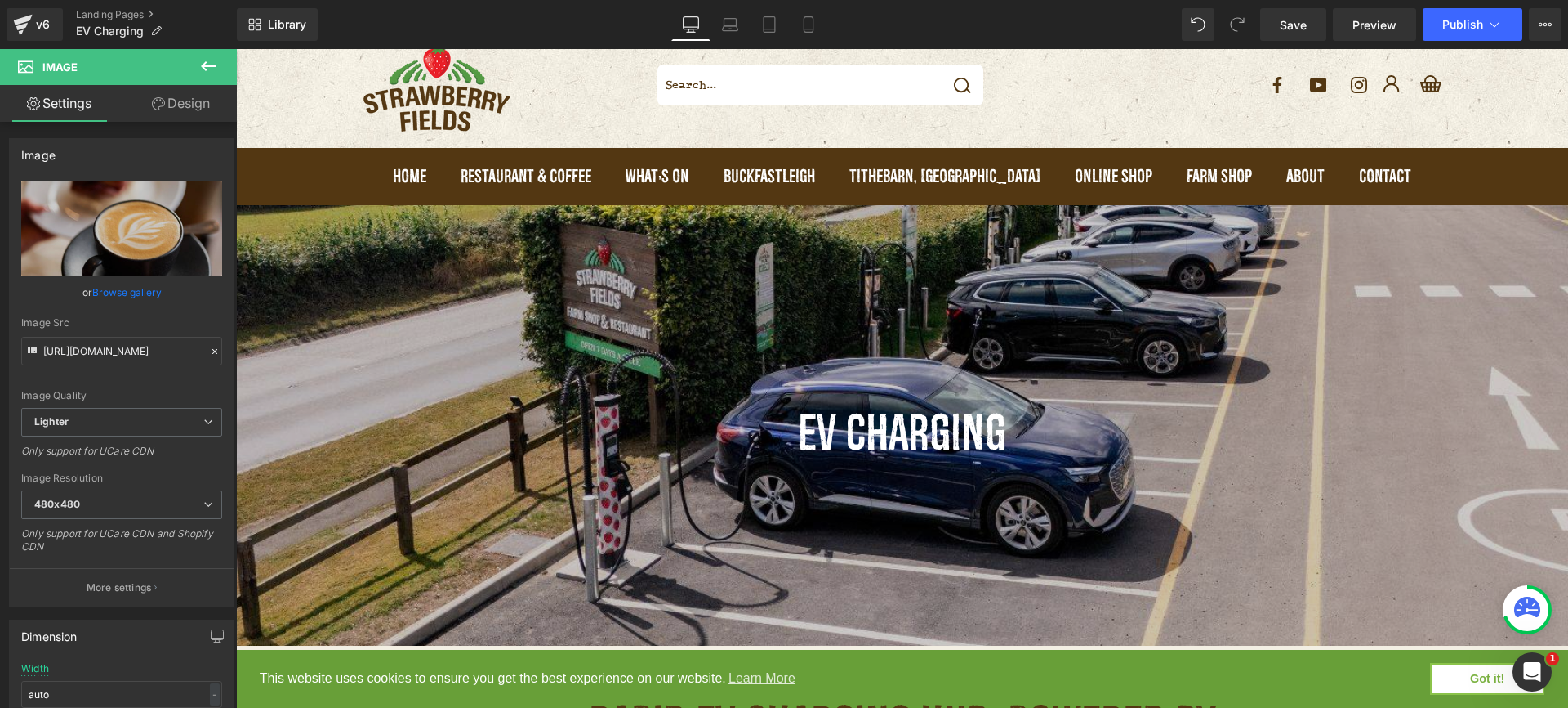
scroll to position [20, 0]
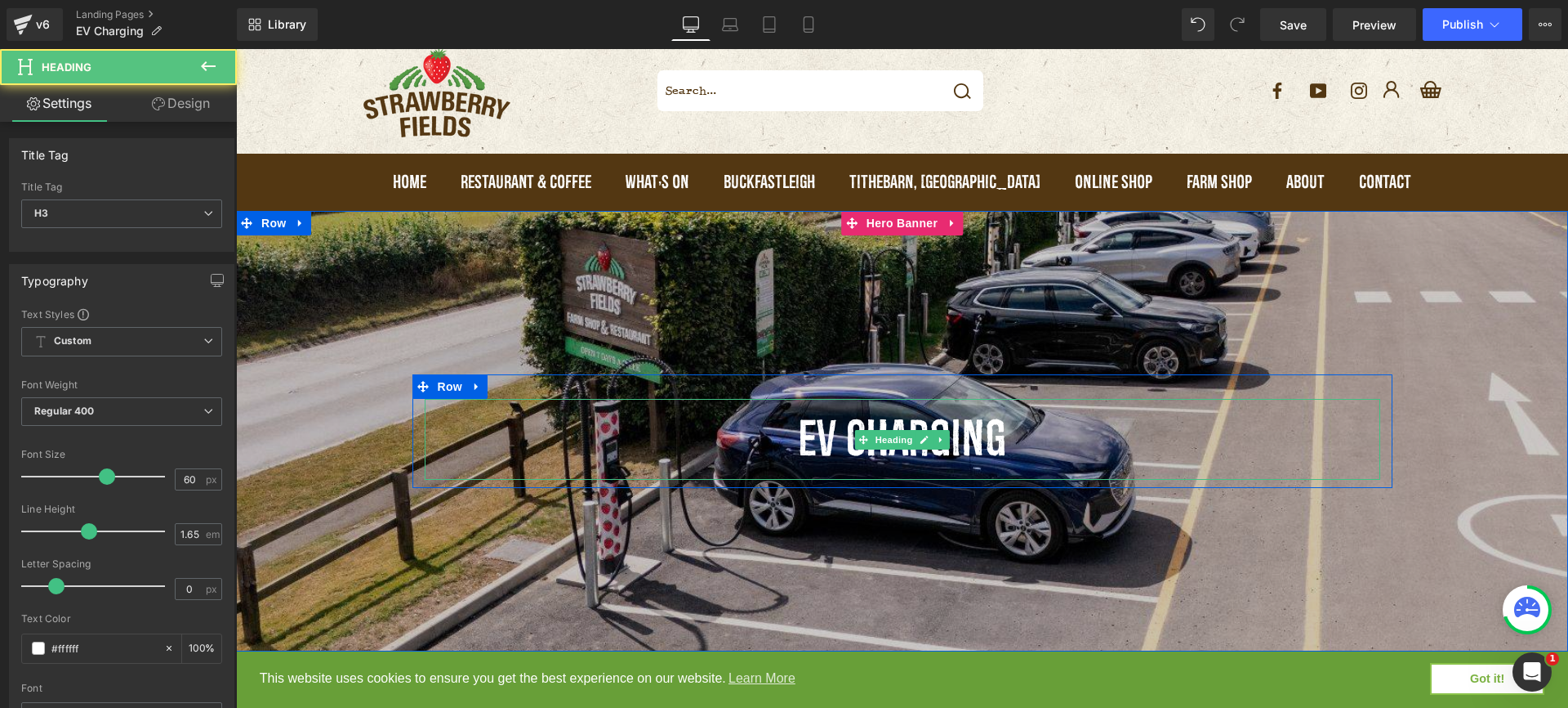
click at [937, 425] on div "EV Charging" at bounding box center [902, 438] width 956 height 81
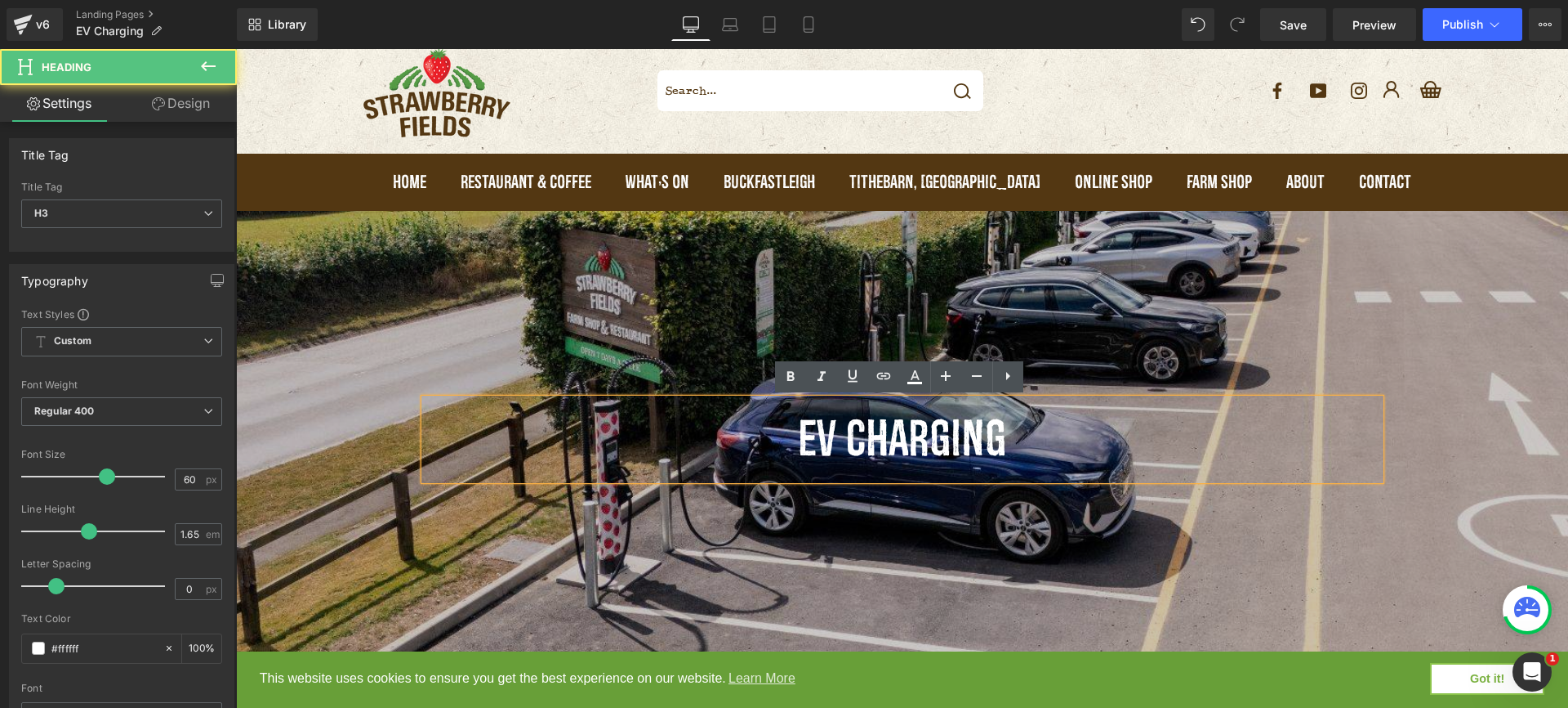
click at [799, 447] on div "EV Charging" at bounding box center [902, 438] width 956 height 81
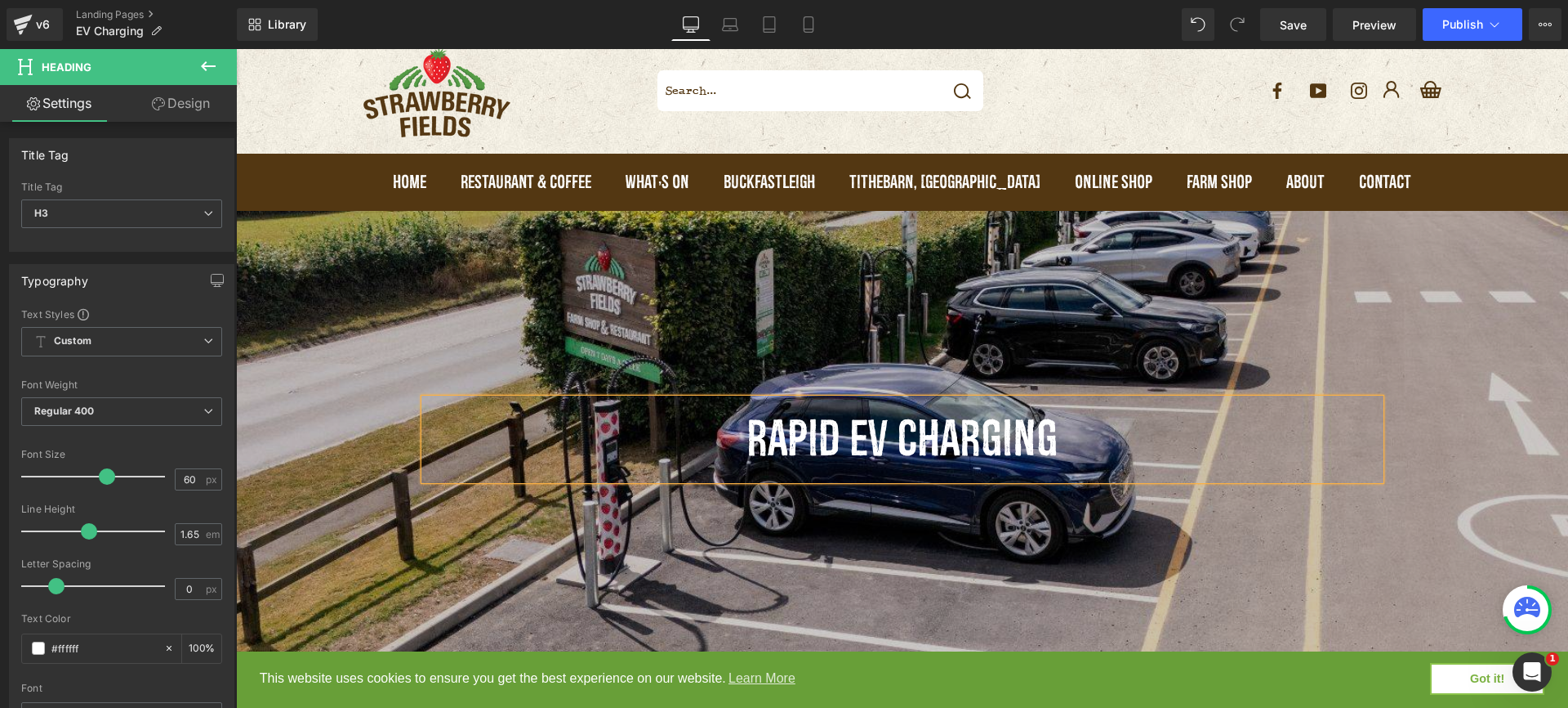
click at [1034, 549] on div at bounding box center [902, 430] width 1332 height 440
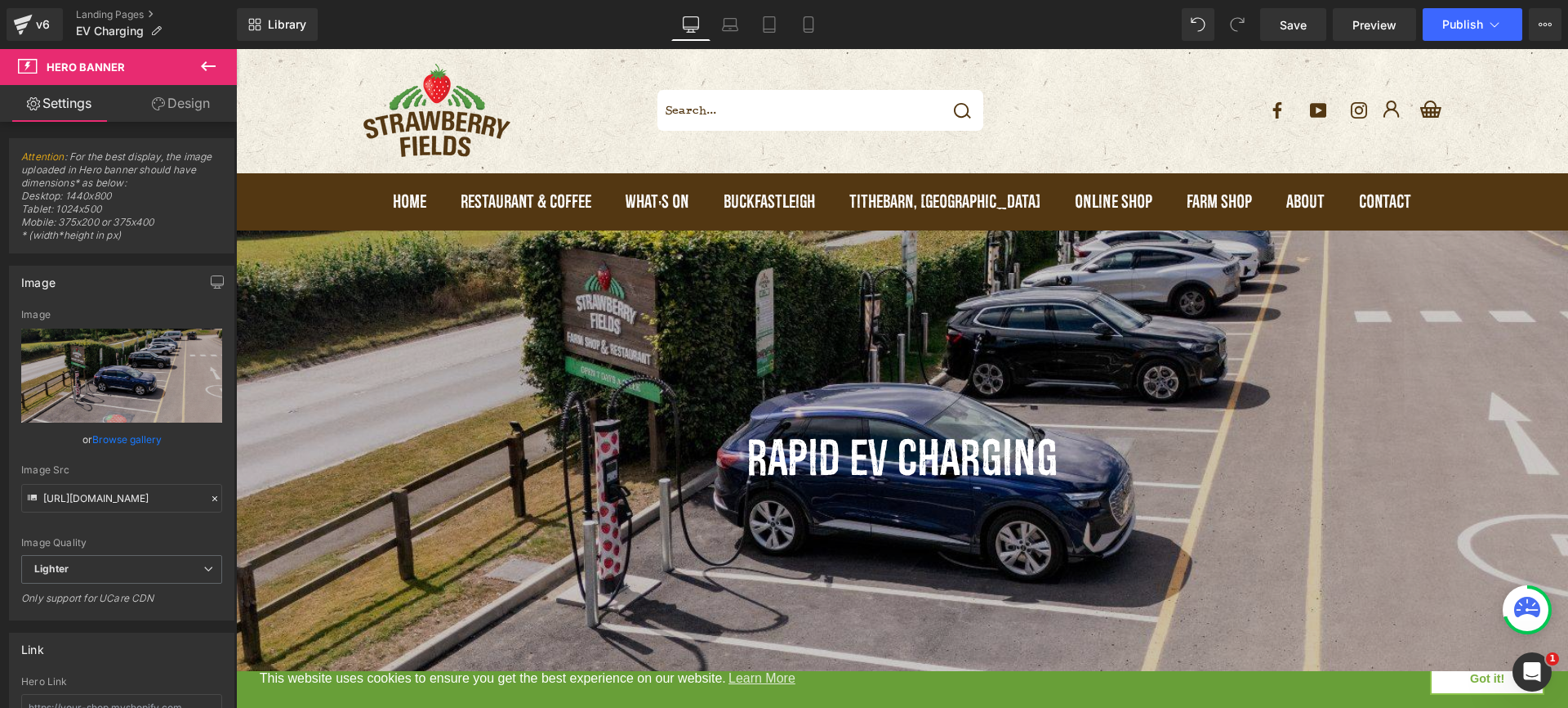
scroll to position [0, 0]
click at [1086, 469] on div "RAPID EV Charging" at bounding box center [902, 458] width 956 height 81
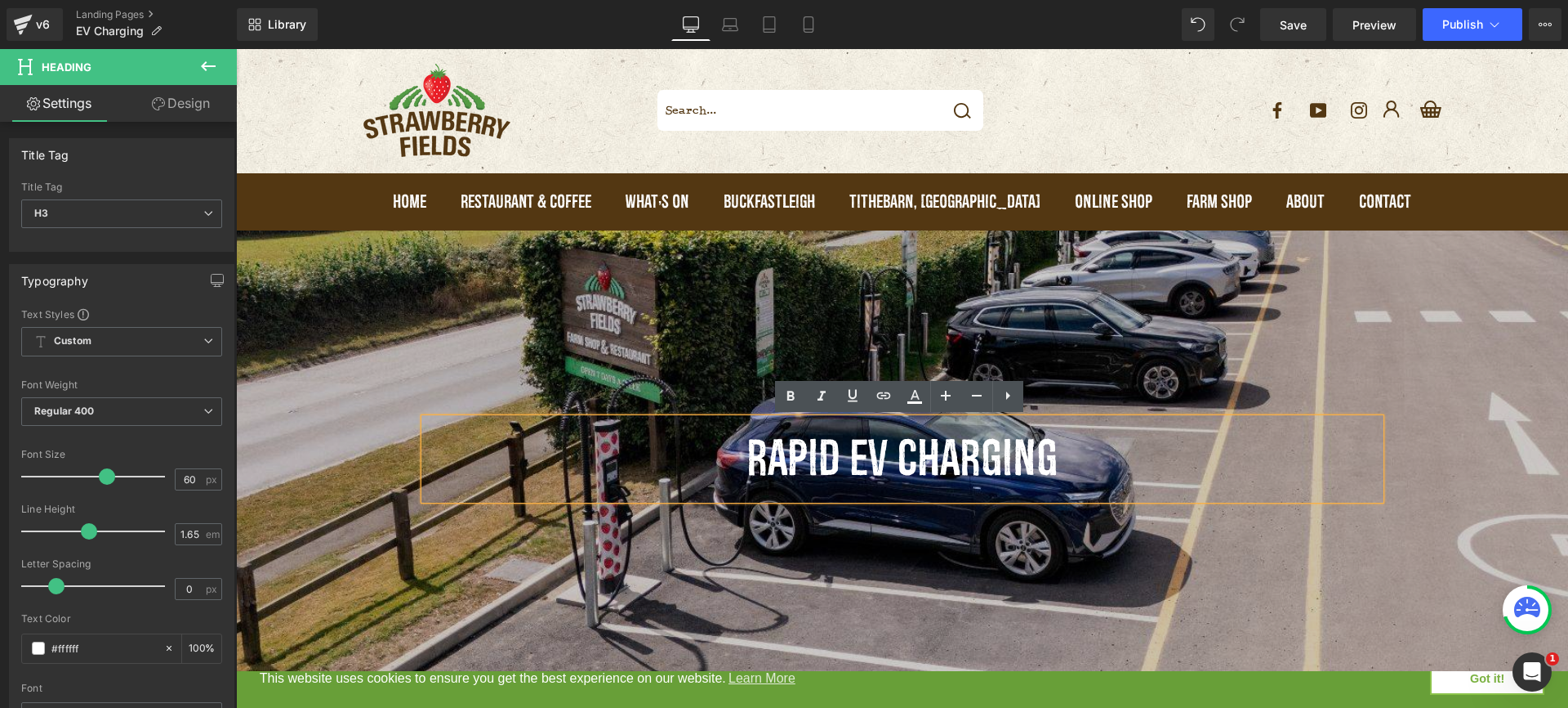
click at [1085, 356] on div at bounding box center [902, 450] width 1332 height 440
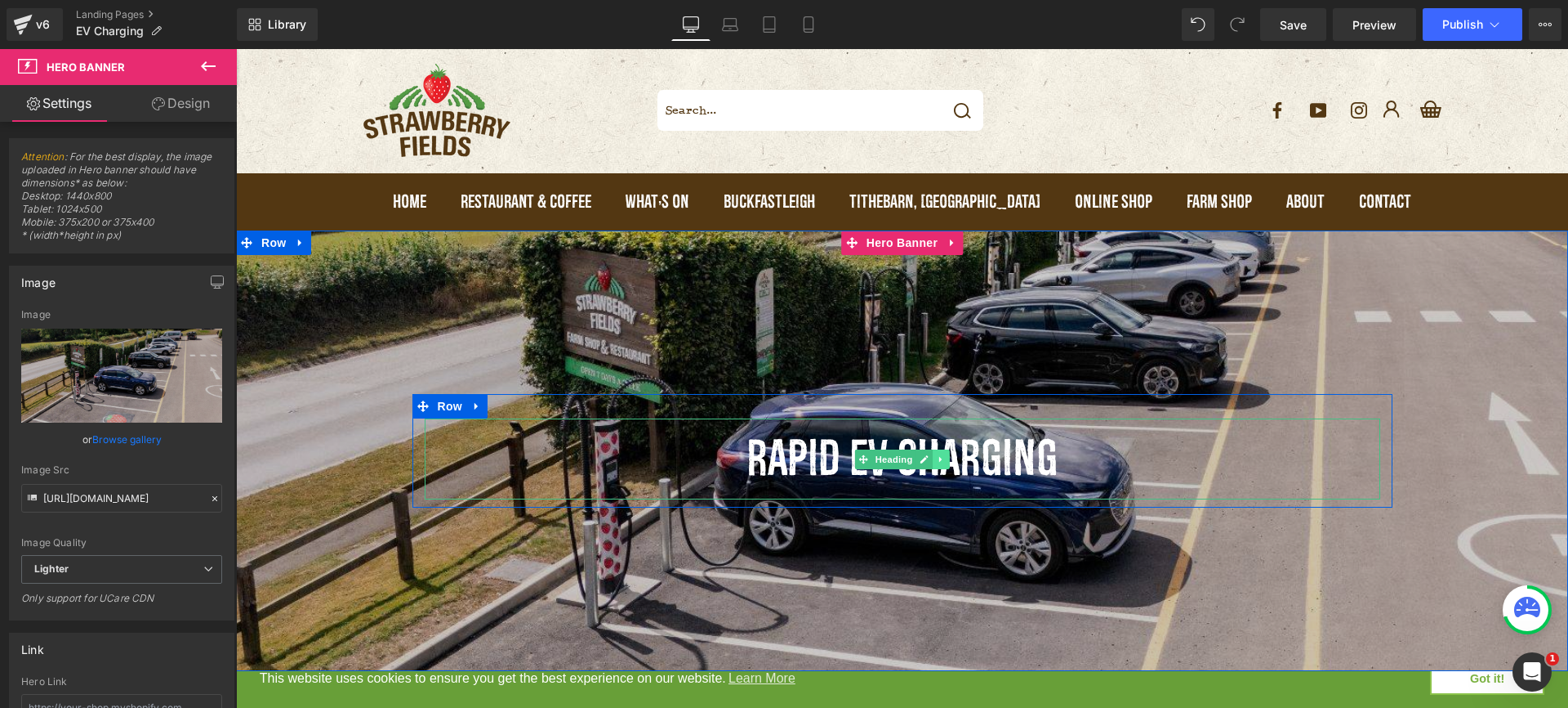
click at [937, 458] on icon at bounding box center [942, 459] width 9 height 10
click at [946, 460] on icon at bounding box center [950, 459] width 9 height 10
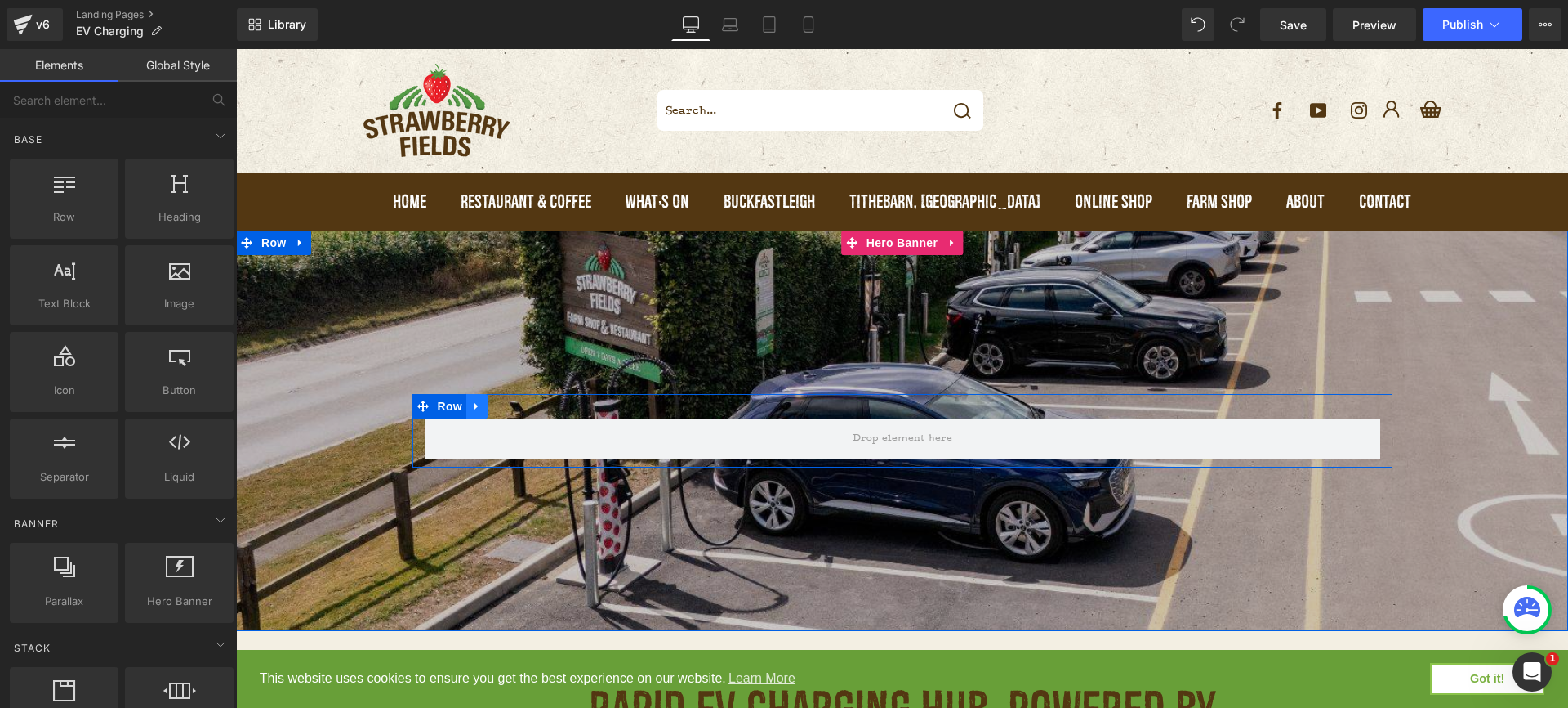
click at [475, 406] on icon at bounding box center [476, 407] width 4 height 7
click at [514, 408] on icon at bounding box center [519, 406] width 12 height 12
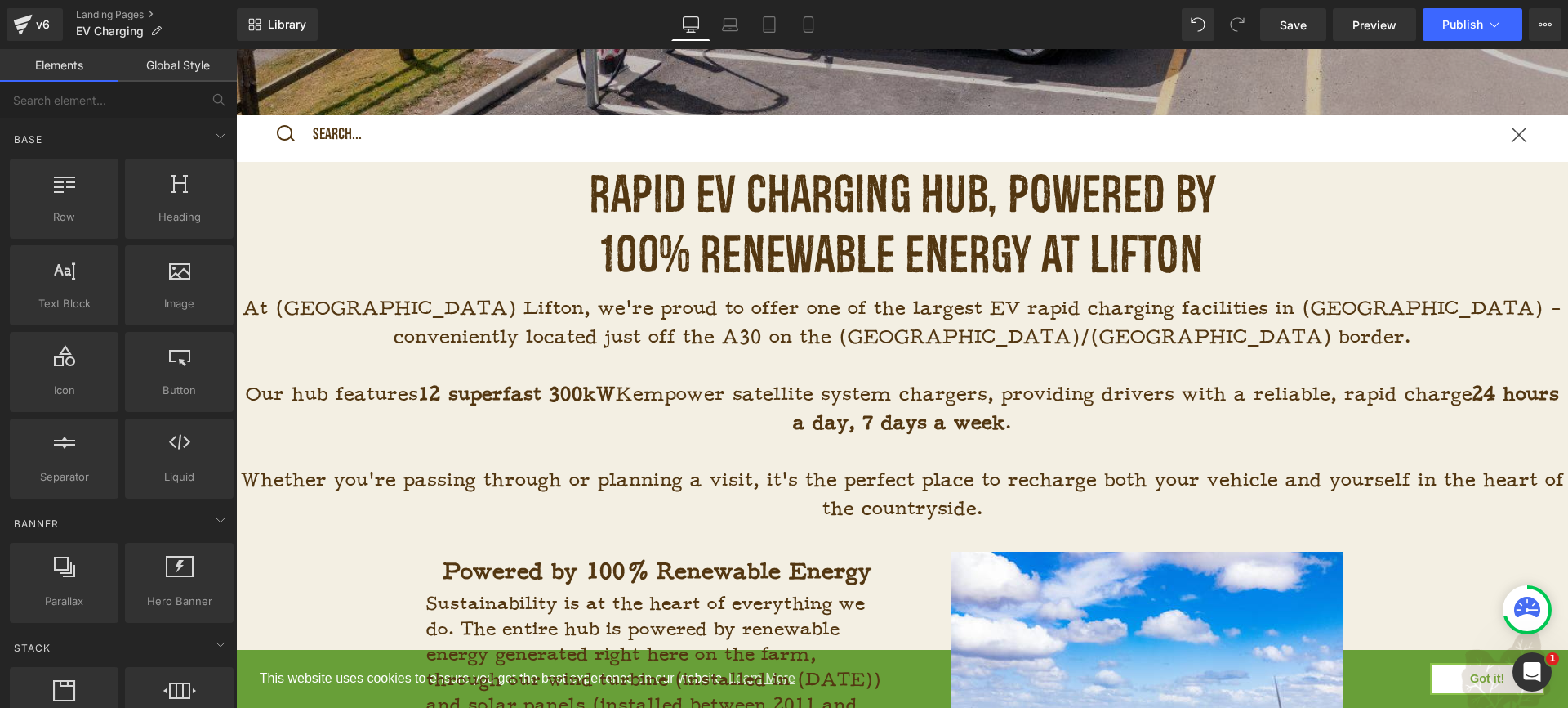
scroll to position [376, 0]
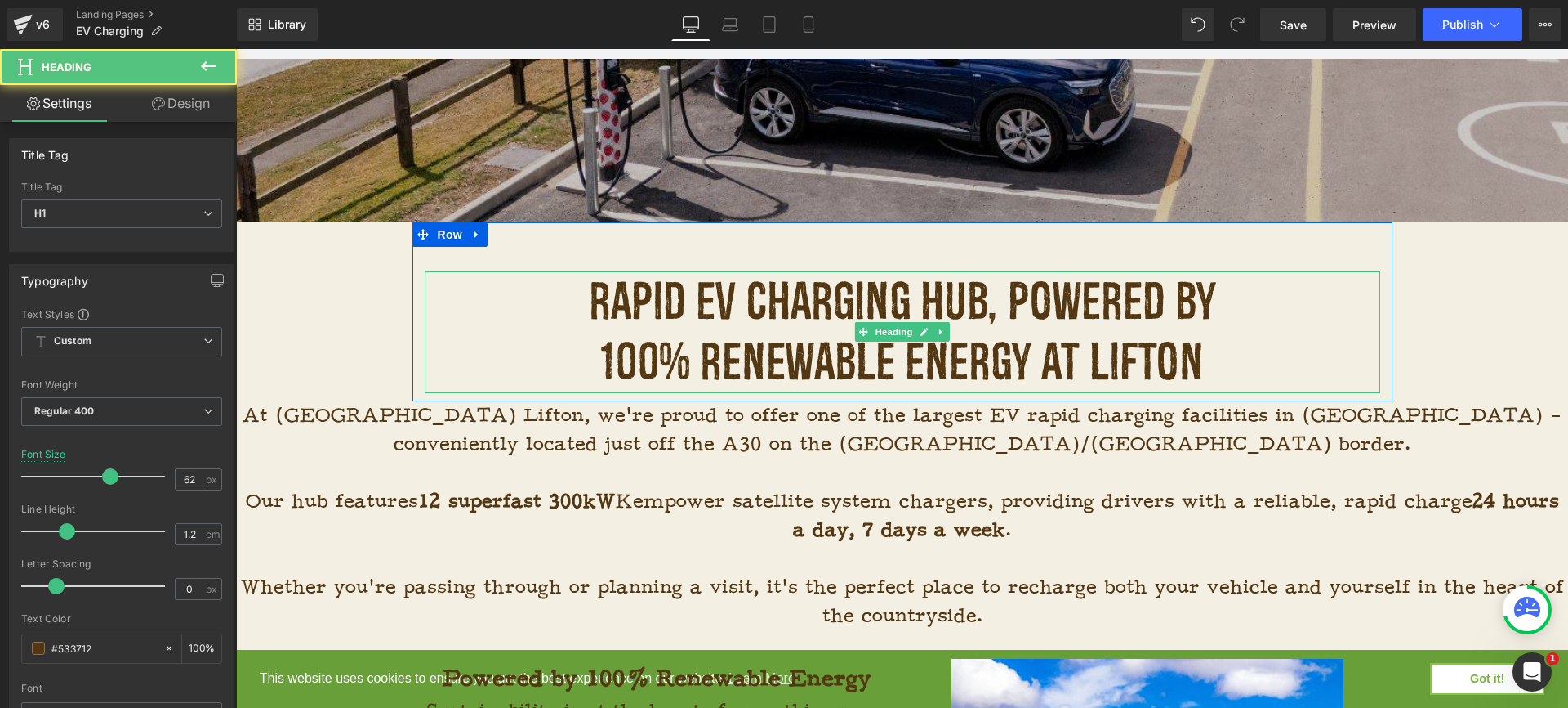
click at [956, 321] on h1 "Rapid EV Charging Hub, Powered by 100% Renewable Energy At Lifton" at bounding box center [902, 332] width 710 height 122
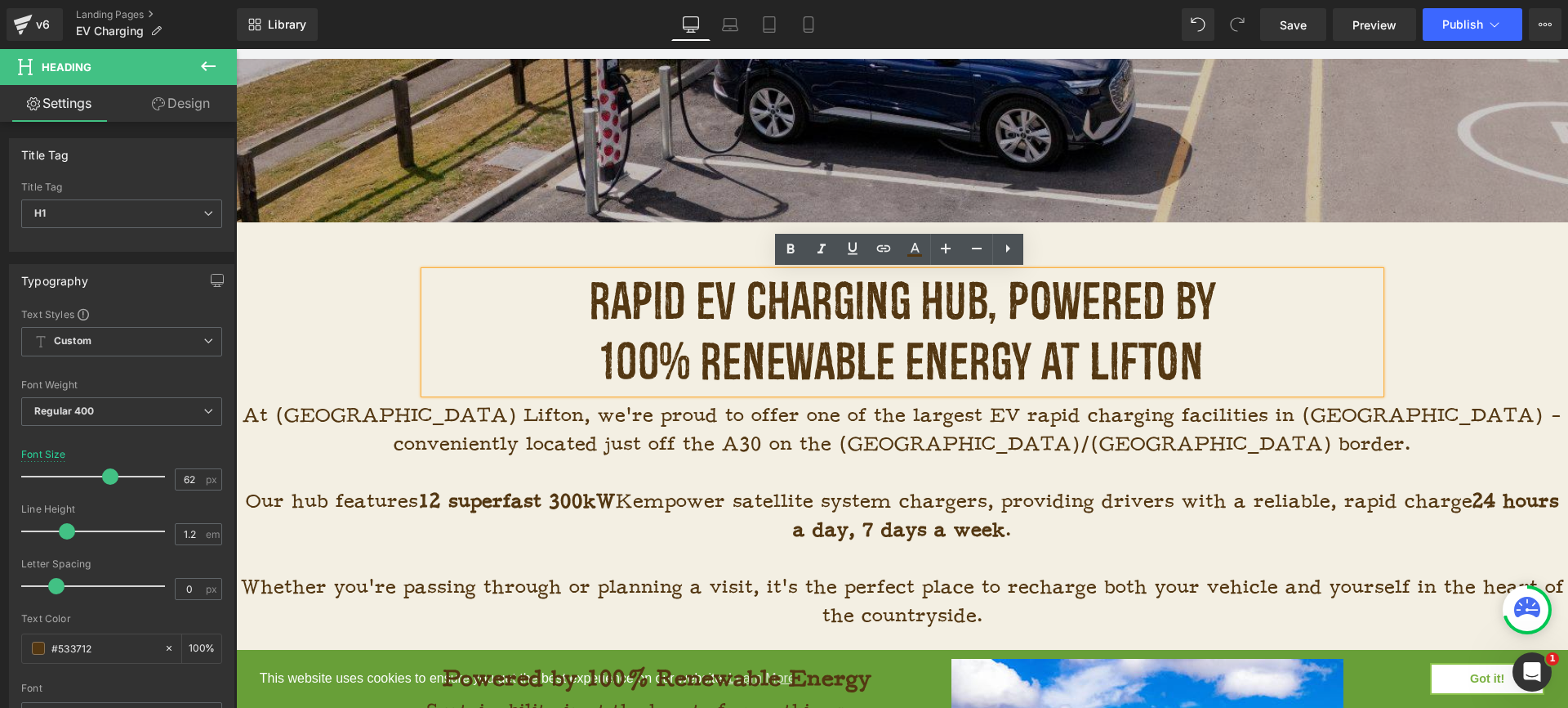
click at [672, 246] on div "Rapid EV Charging Hub, Powered by 100% Renewable Energy At Lifton Heading Row" at bounding box center [903, 311] width 980 height 179
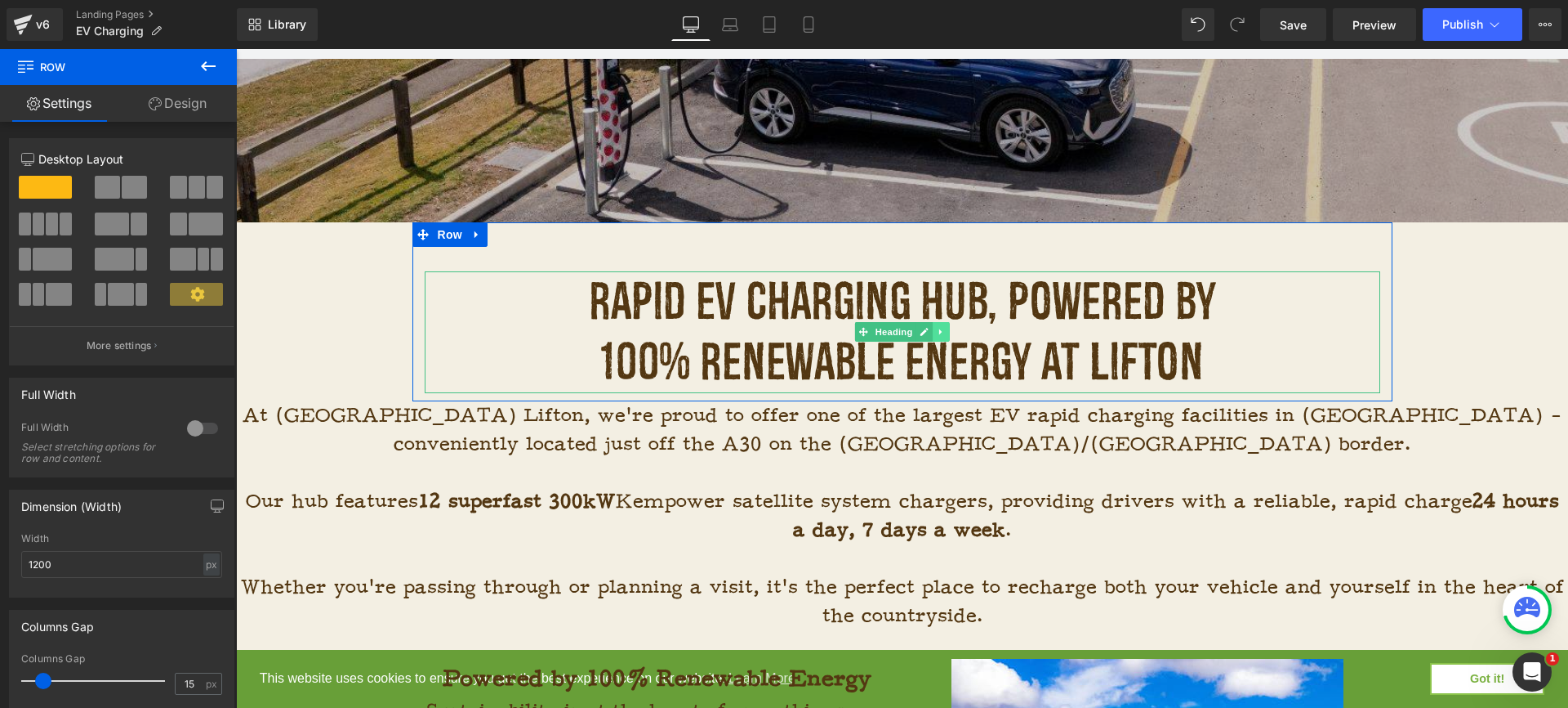
click at [940, 331] on icon at bounding box center [942, 331] width 9 height 10
click at [933, 336] on icon at bounding box center [933, 332] width 9 height 9
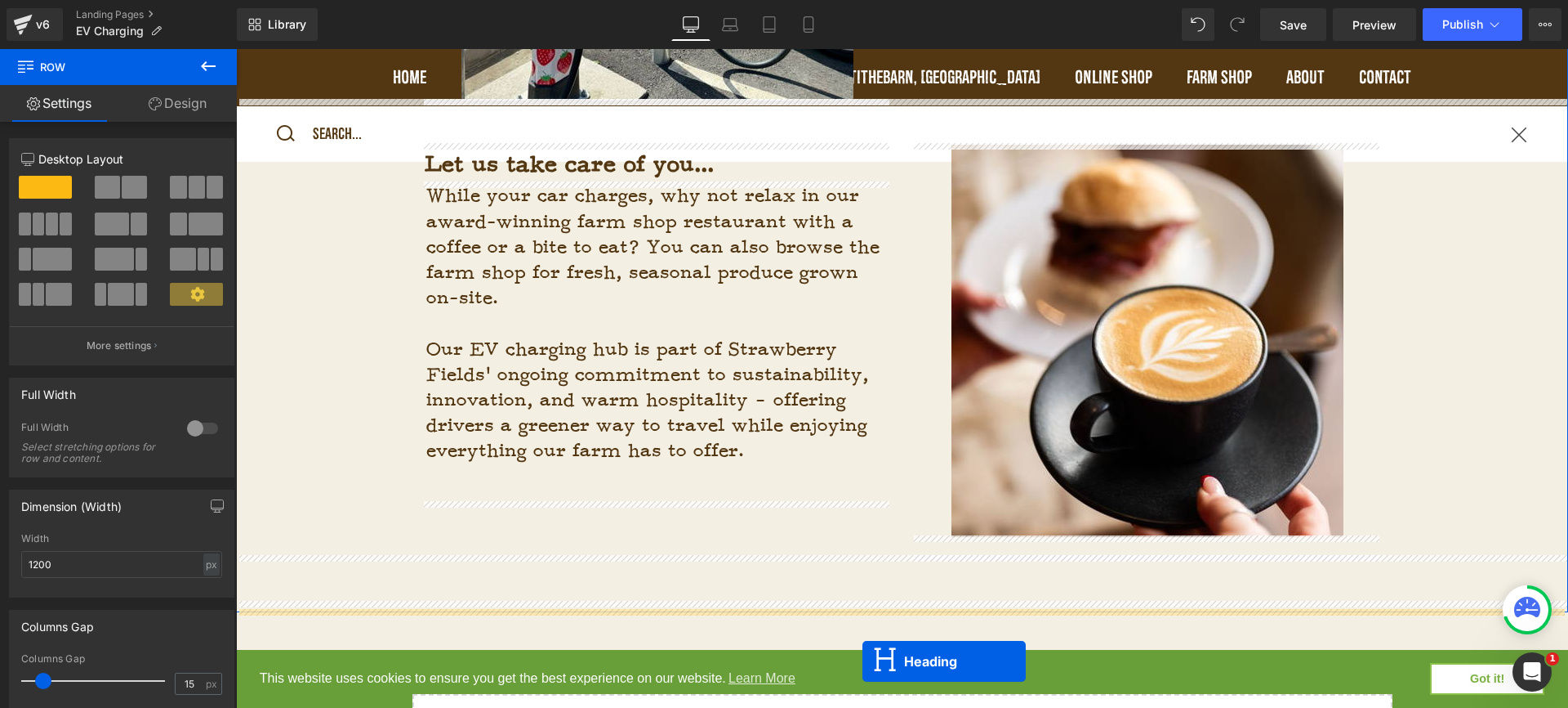
scroll to position [1912, 0]
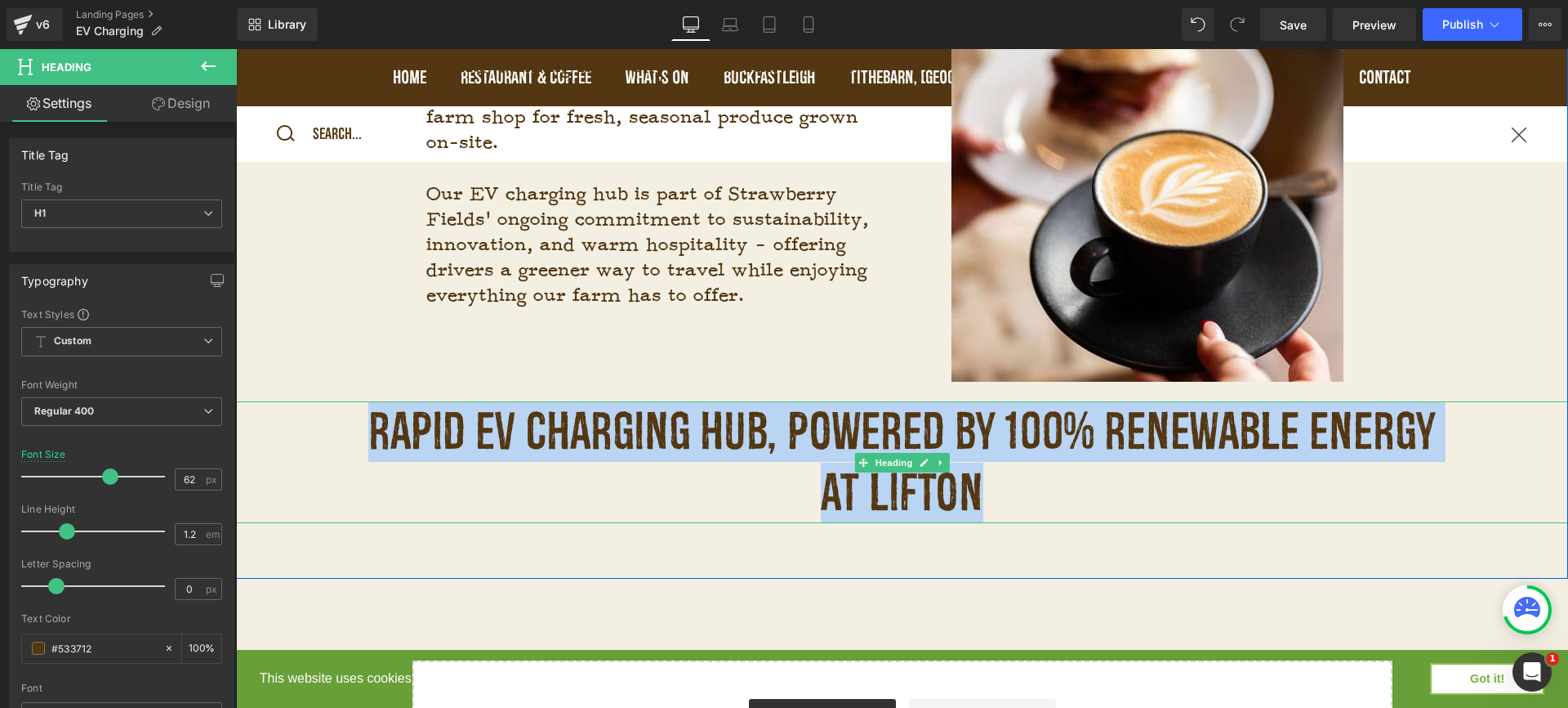
drag, startPoint x: 986, startPoint y: 499, endPoint x: 373, endPoint y: 430, distance: 616.9
click at [373, 430] on h1 "Rapid EV Charging Hub, Powered by 100% Renewable Energy At Lifton" at bounding box center [902, 462] width 1087 height 122
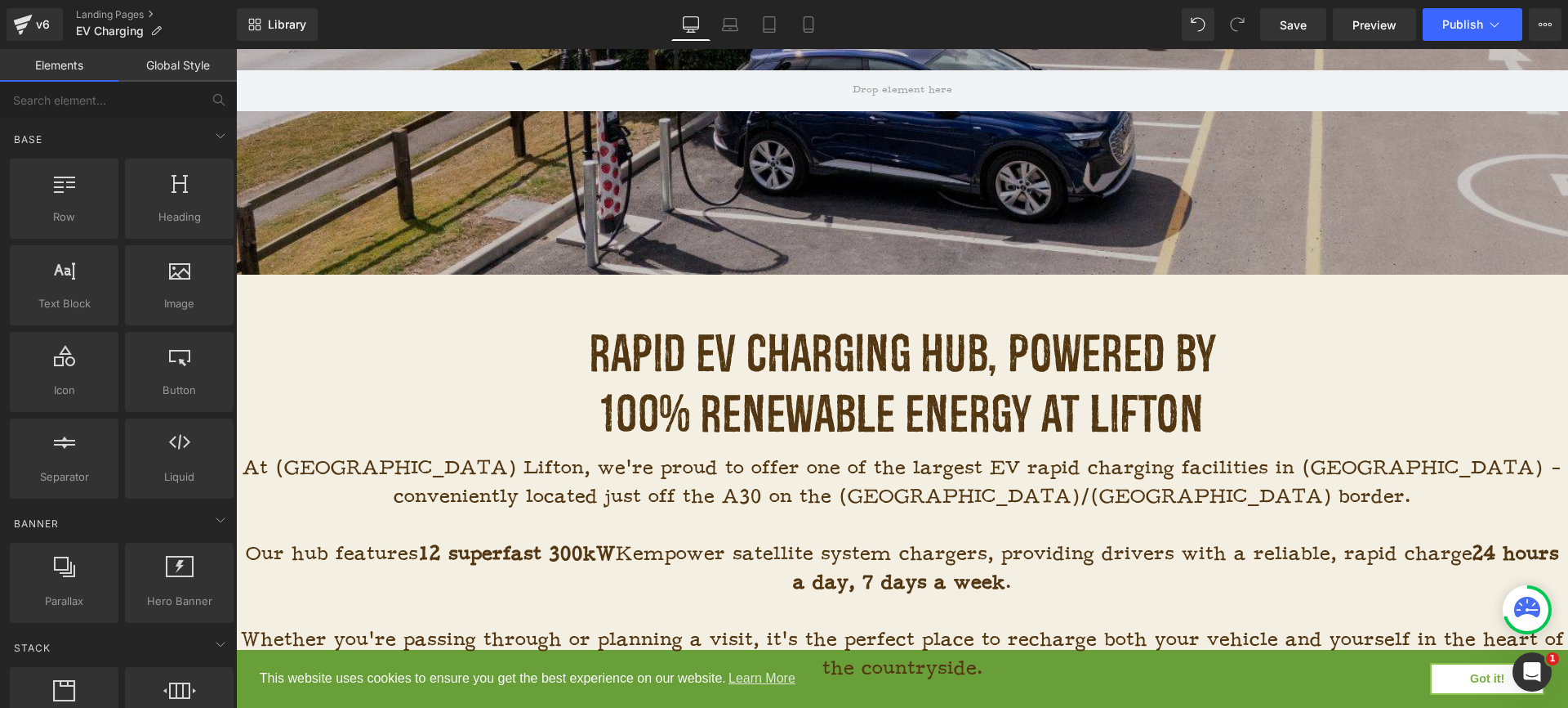
scroll to position [331, 0]
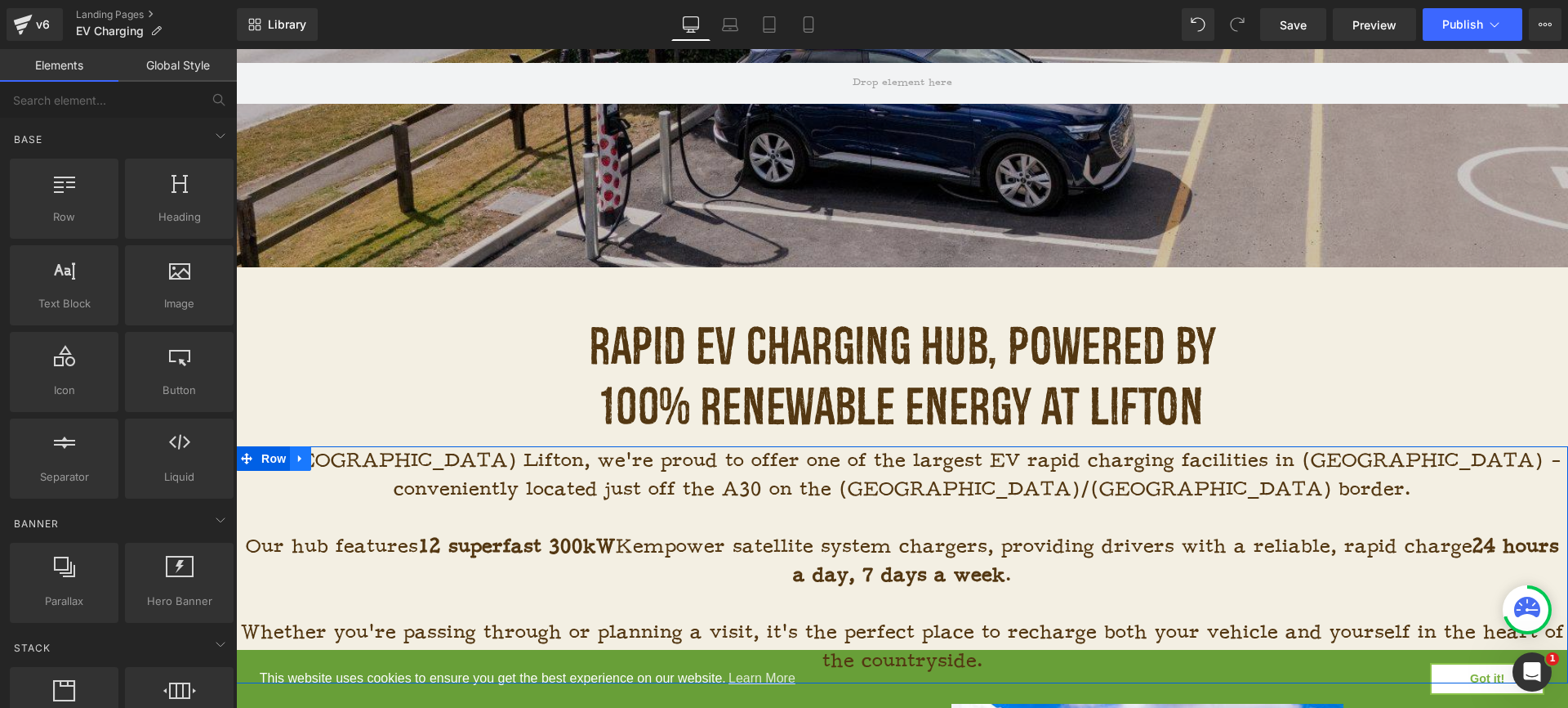
click at [299, 463] on icon at bounding box center [300, 458] width 12 height 13
click at [320, 457] on icon at bounding box center [321, 458] width 12 height 12
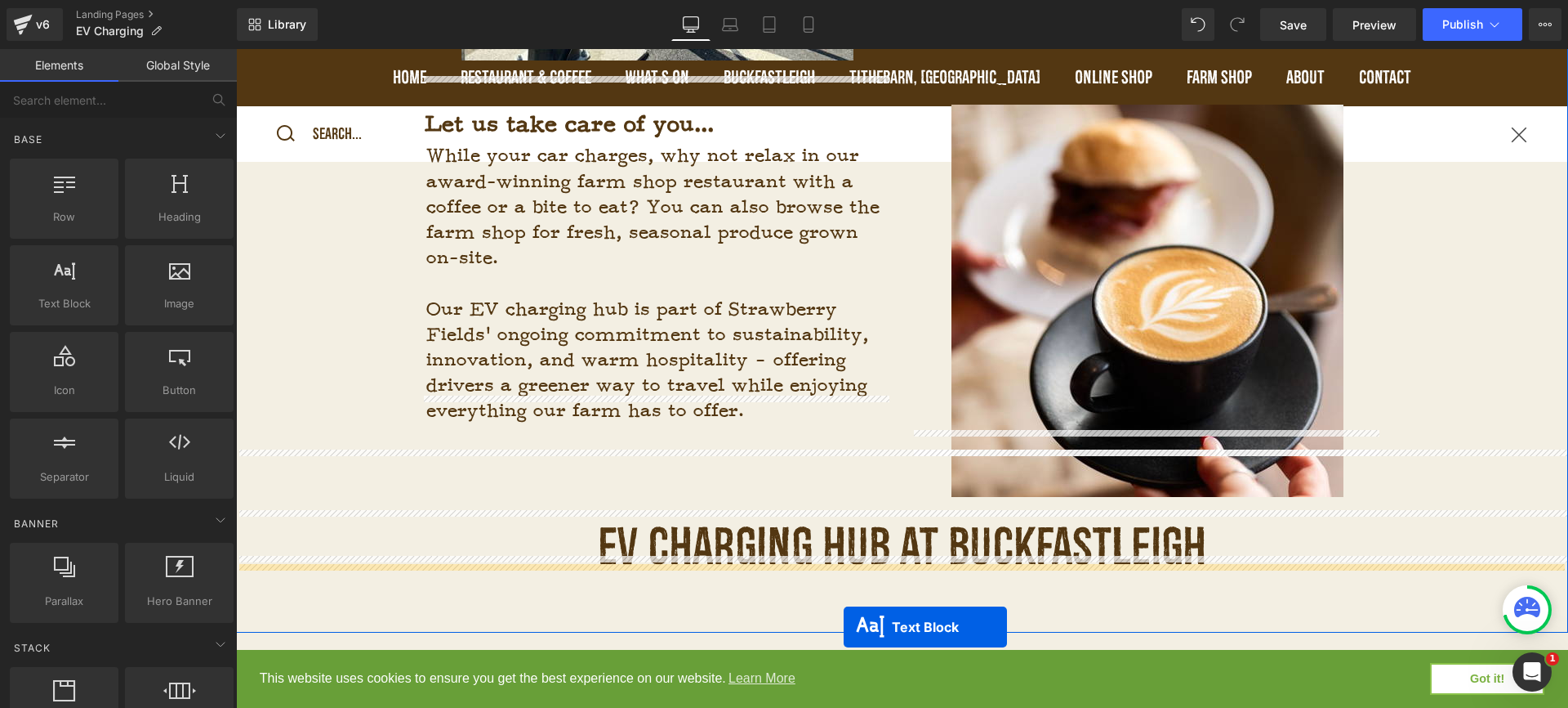
scroll to position [1912, 0]
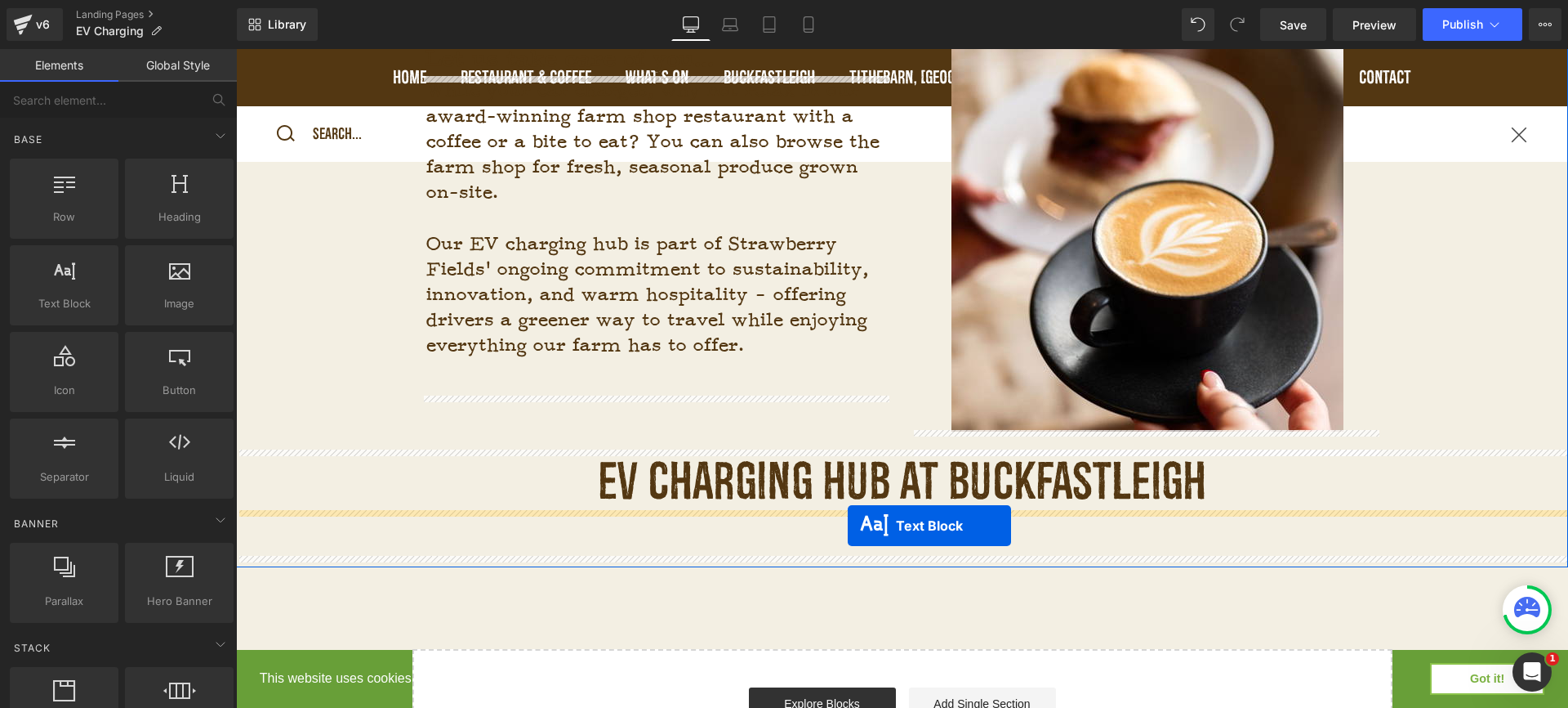
drag, startPoint x: 856, startPoint y: 461, endPoint x: 848, endPoint y: 526, distance: 65.5
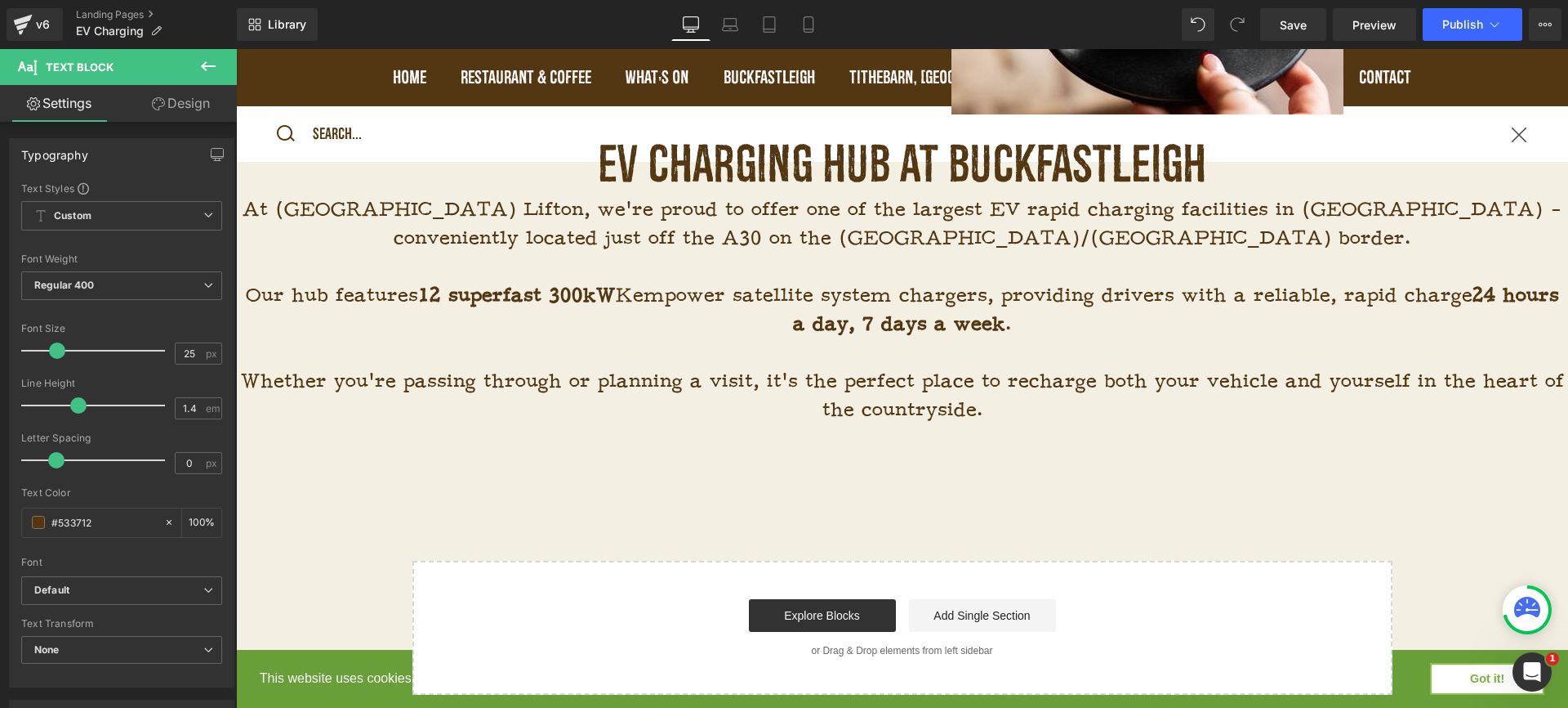
scroll to position [2237, 0]
